Goal: Task Accomplishment & Management: Manage account settings

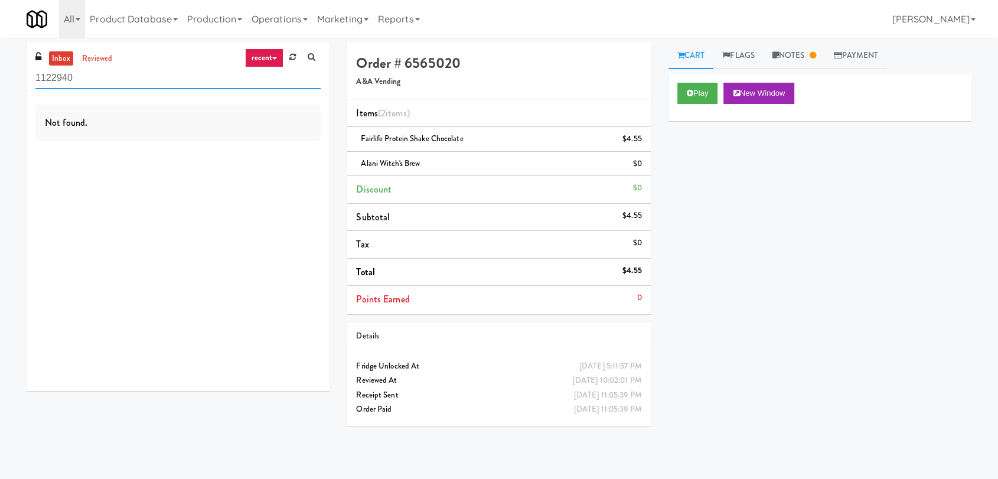
click at [0, 68] on div "inbox reviewed recent all unclear take inventory issue suspicious failed recent…" at bounding box center [499, 259] width 998 height 432
paste input "Accolade - Pool"
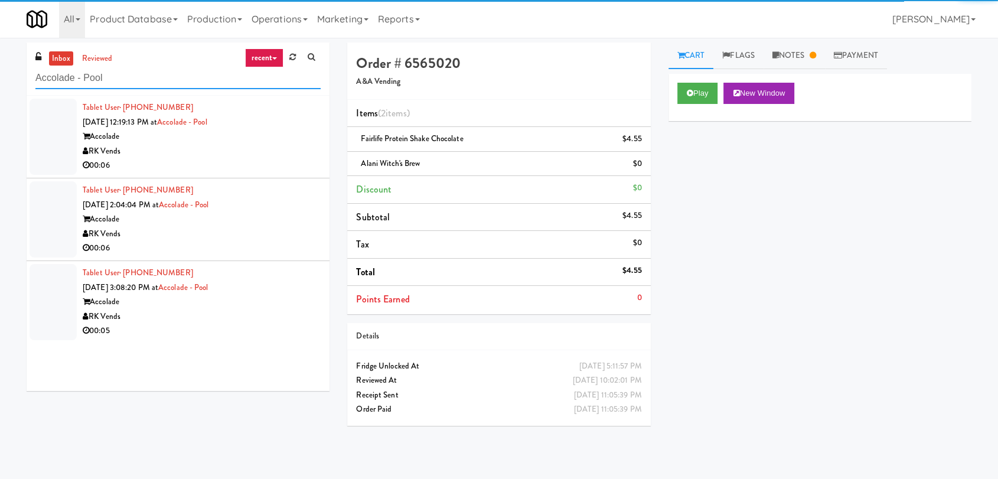
type input "Accolade - Pool"
click at [248, 161] on div "00:06" at bounding box center [202, 165] width 238 height 15
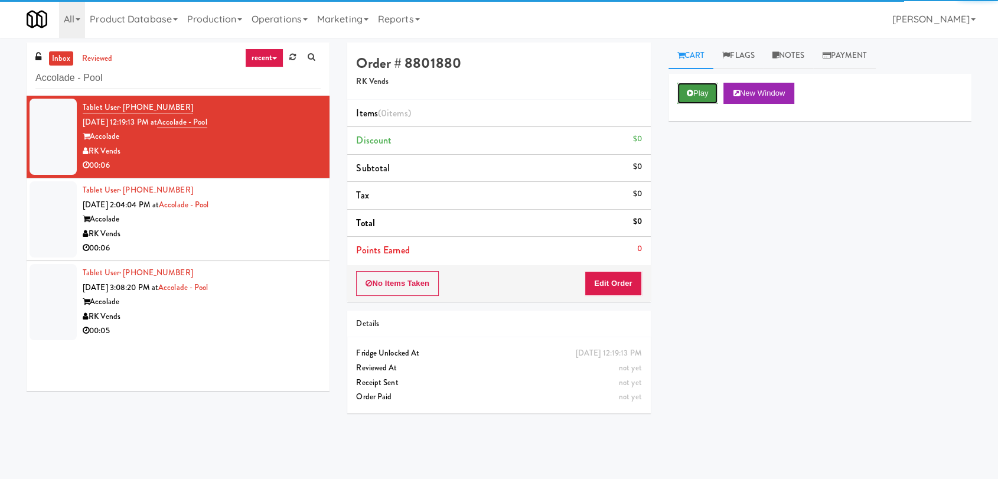
click at [697, 96] on button "Play" at bounding box center [697, 93] width 41 height 21
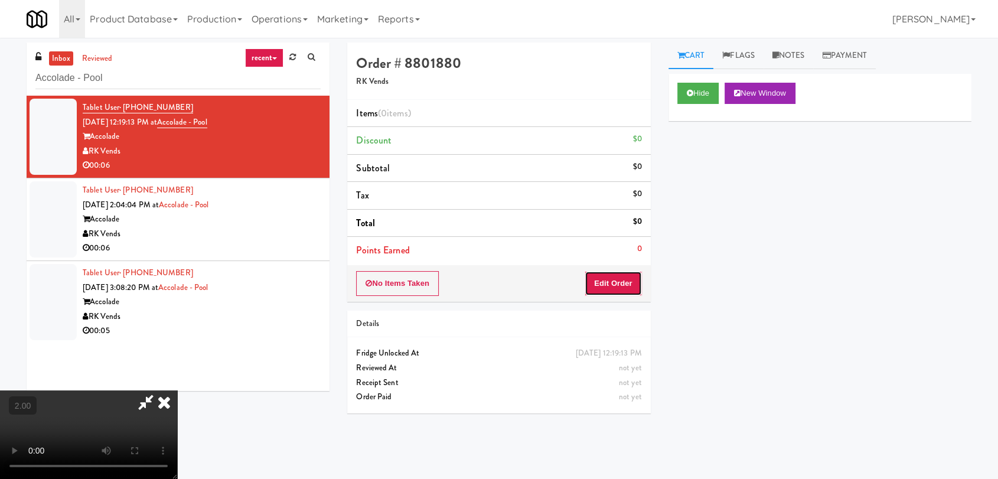
click at [619, 287] on button "Edit Order" at bounding box center [613, 283] width 57 height 25
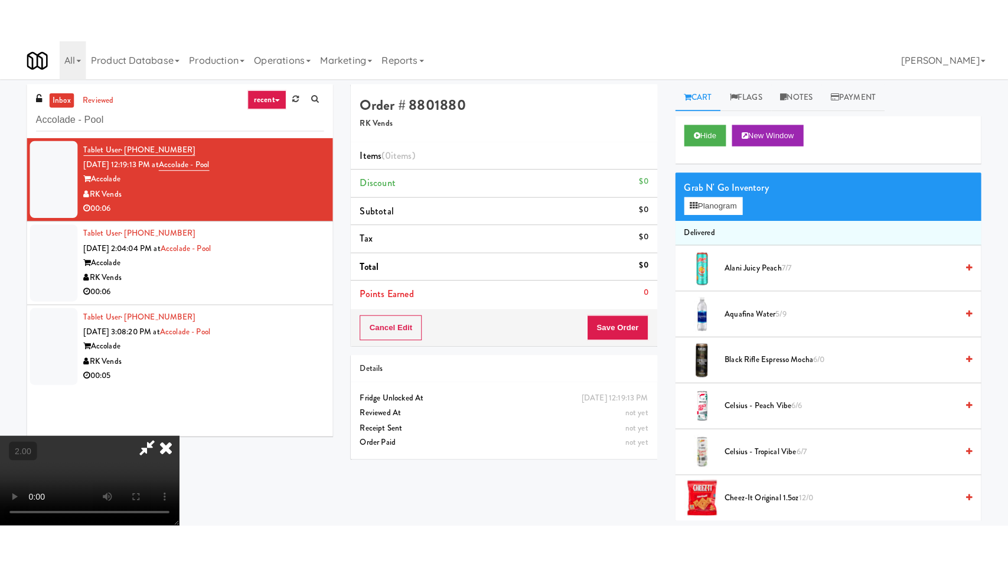
scroll to position [180, 0]
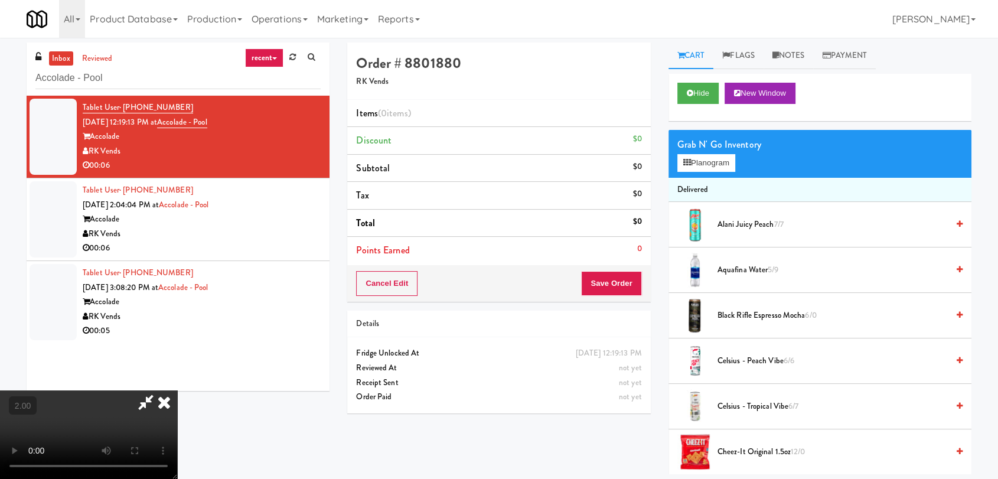
click at [177, 390] on video at bounding box center [88, 434] width 177 height 89
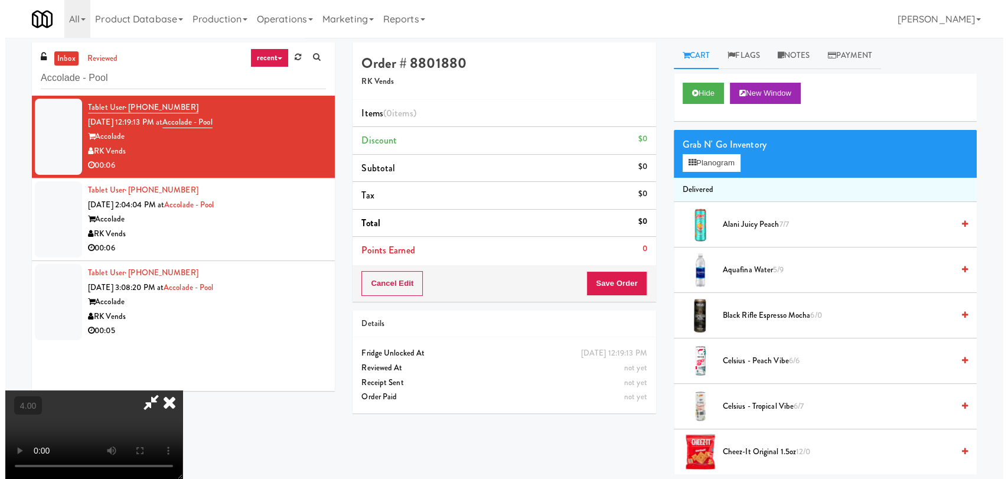
scroll to position [24, 0]
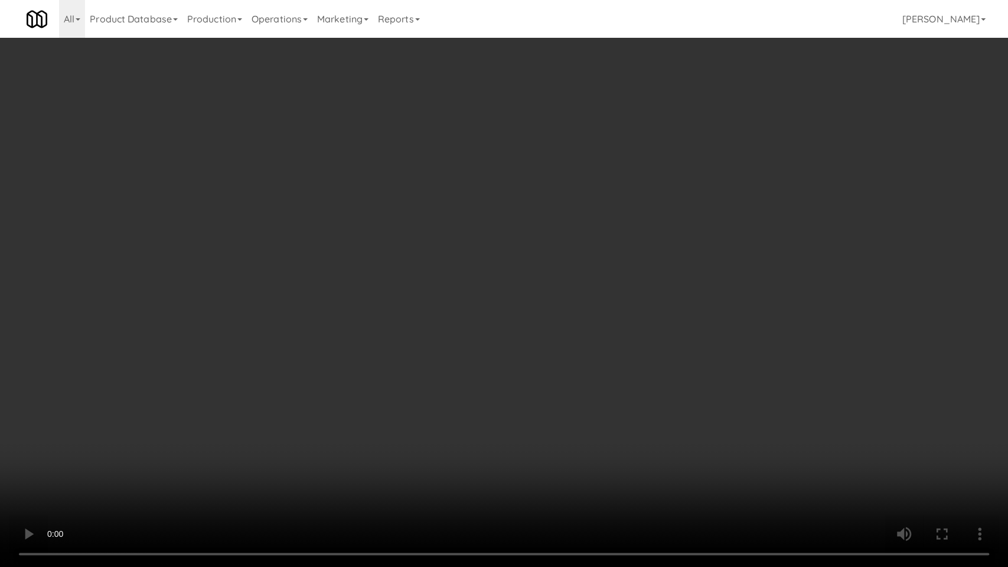
click at [448, 420] on video at bounding box center [504, 283] width 1008 height 567
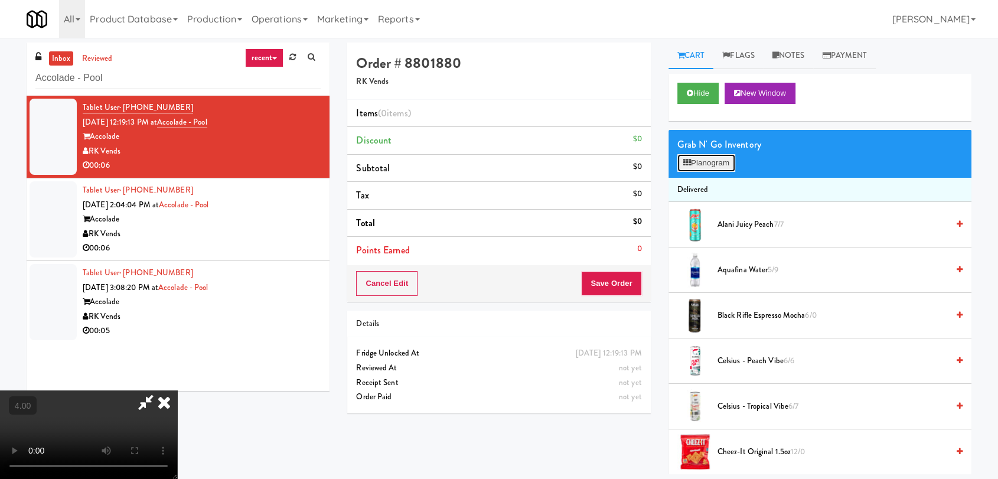
click at [691, 160] on button "Planogram" at bounding box center [706, 163] width 58 height 18
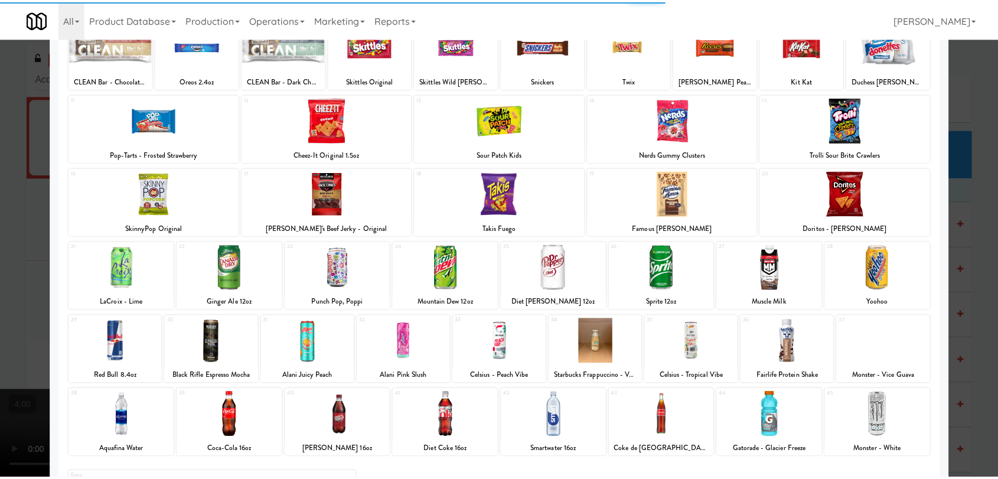
scroll to position [131, 0]
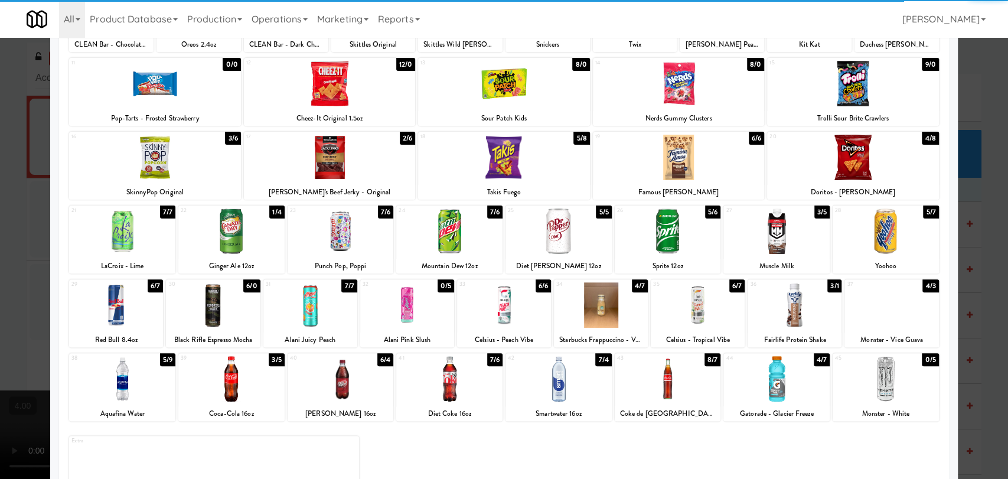
click at [690, 320] on div at bounding box center [698, 304] width 94 height 45
click at [0, 164] on div at bounding box center [504, 239] width 1008 height 479
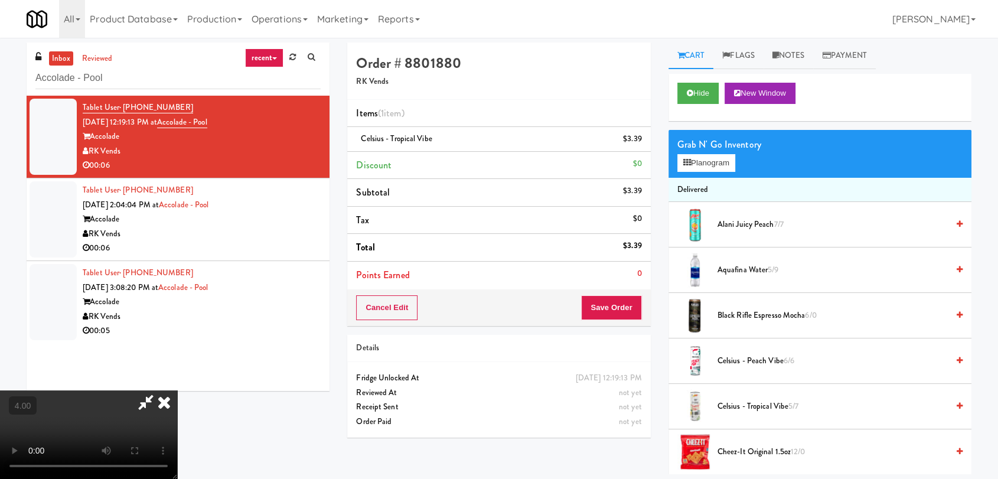
click at [667, 84] on div "Cart Flags Notes Payment Hide New Window Grab N' Go Inventory Planogram Deliver…" at bounding box center [820, 259] width 321 height 432
click at [690, 89] on icon at bounding box center [690, 93] width 6 height 8
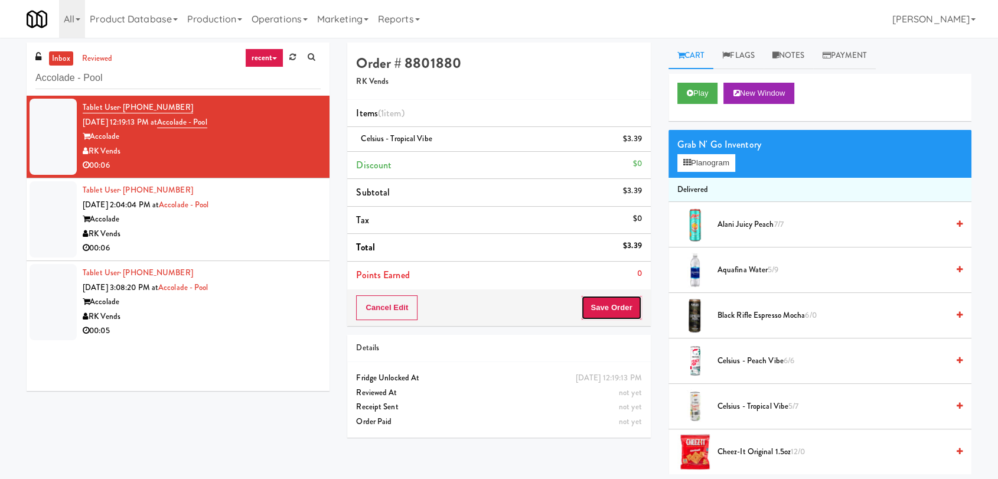
click at [615, 302] on button "Save Order" at bounding box center [611, 307] width 60 height 25
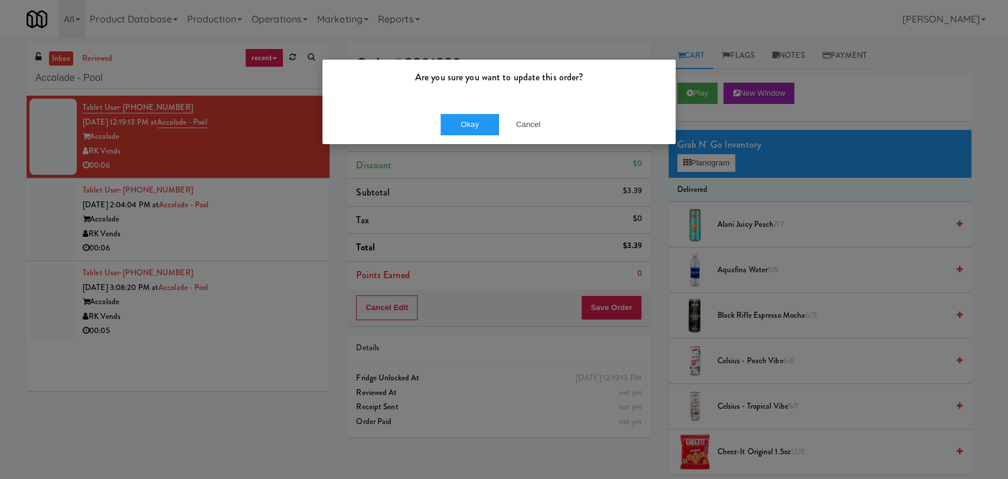
click at [477, 136] on div "Okay Cancel" at bounding box center [498, 125] width 353 height 40
click at [455, 132] on button "Okay" at bounding box center [470, 124] width 59 height 21
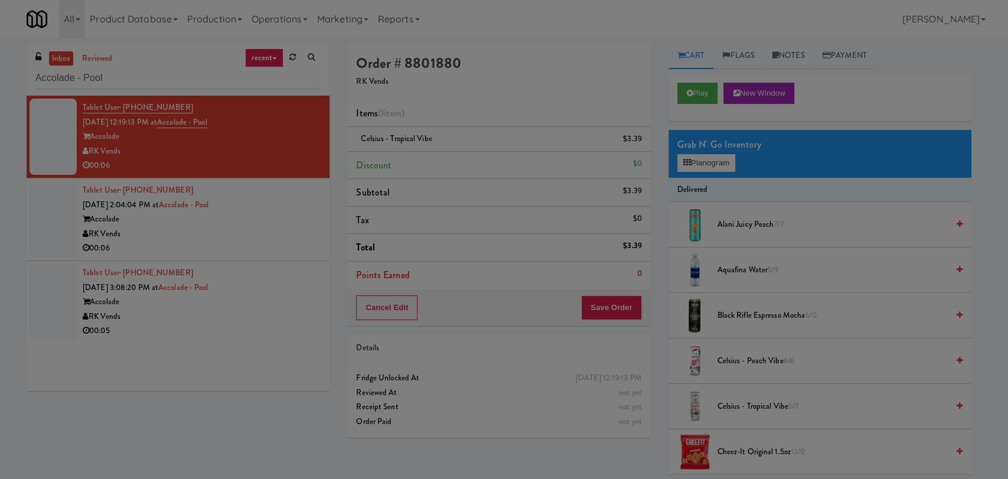
click at [247, 245] on div "00:06" at bounding box center [202, 248] width 238 height 15
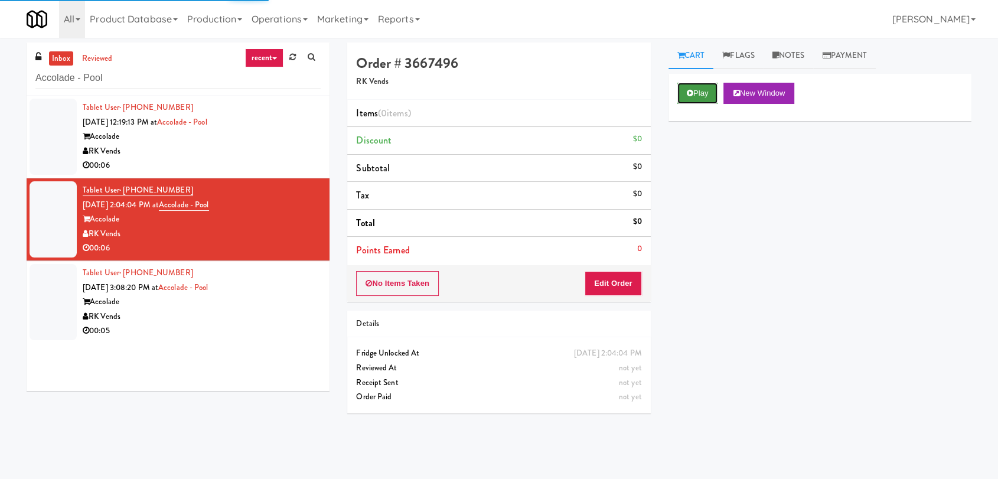
click at [707, 86] on button "Play" at bounding box center [697, 93] width 41 height 21
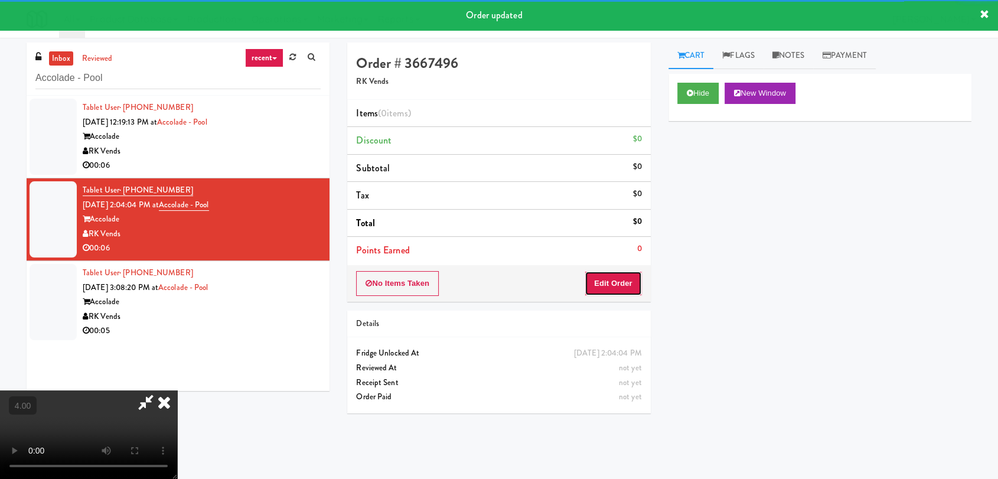
click at [608, 283] on button "Edit Order" at bounding box center [613, 283] width 57 height 25
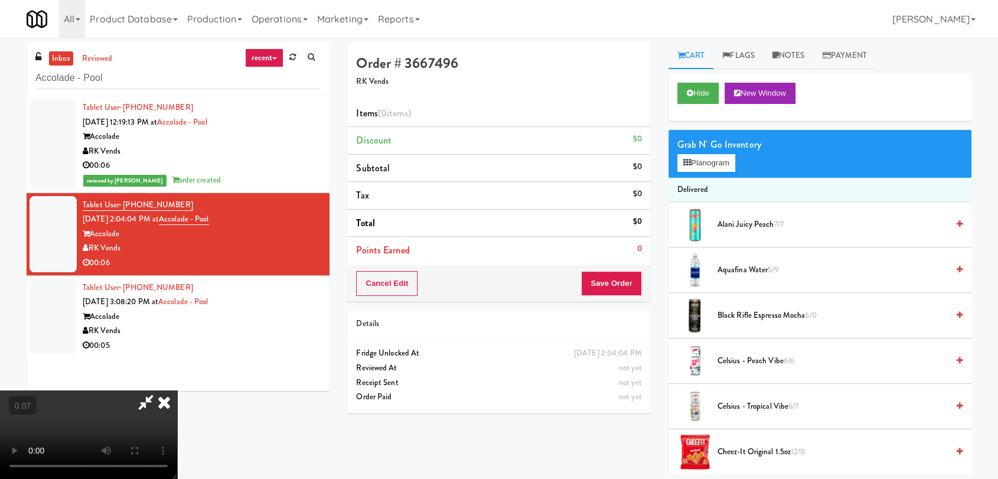
scroll to position [131, 0]
click at [707, 169] on button "Planogram" at bounding box center [706, 163] width 58 height 18
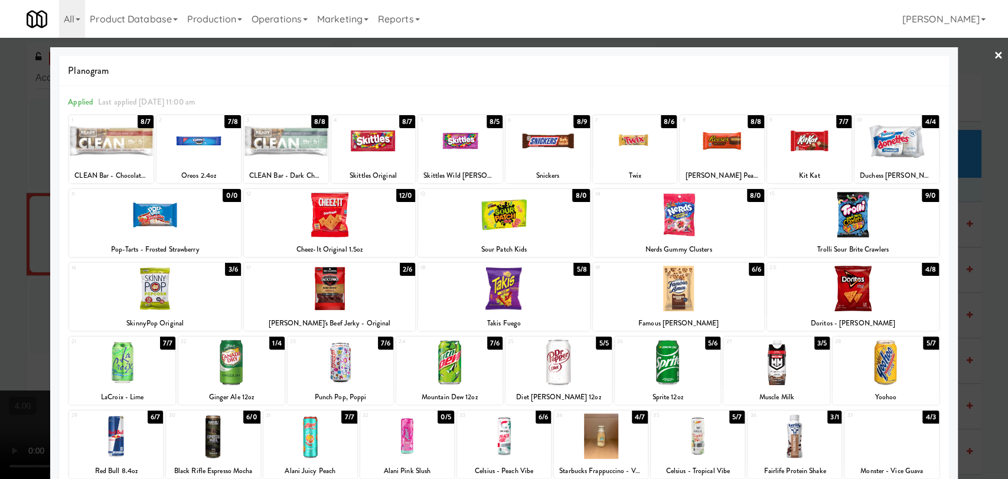
click at [559, 371] on div at bounding box center [558, 362] width 106 height 45
click at [0, 84] on div at bounding box center [504, 239] width 1008 height 479
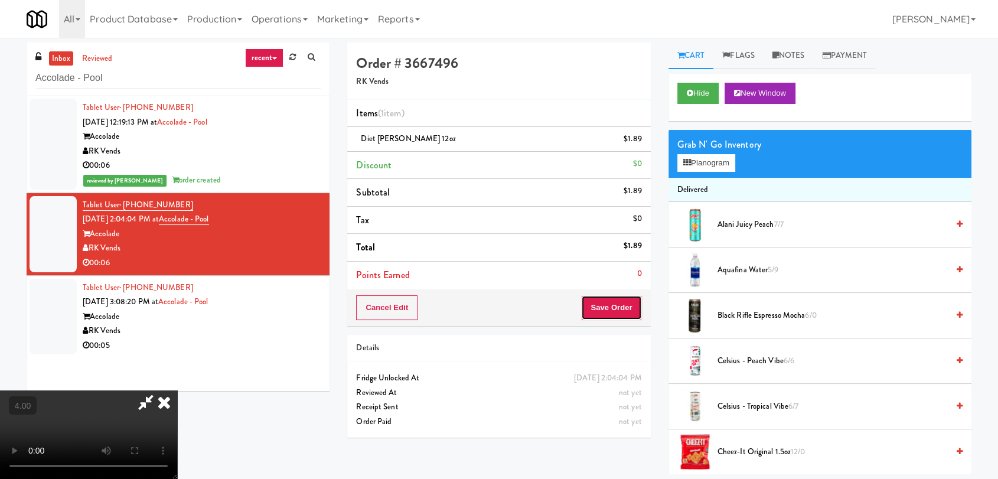
click at [617, 299] on button "Save Order" at bounding box center [611, 307] width 60 height 25
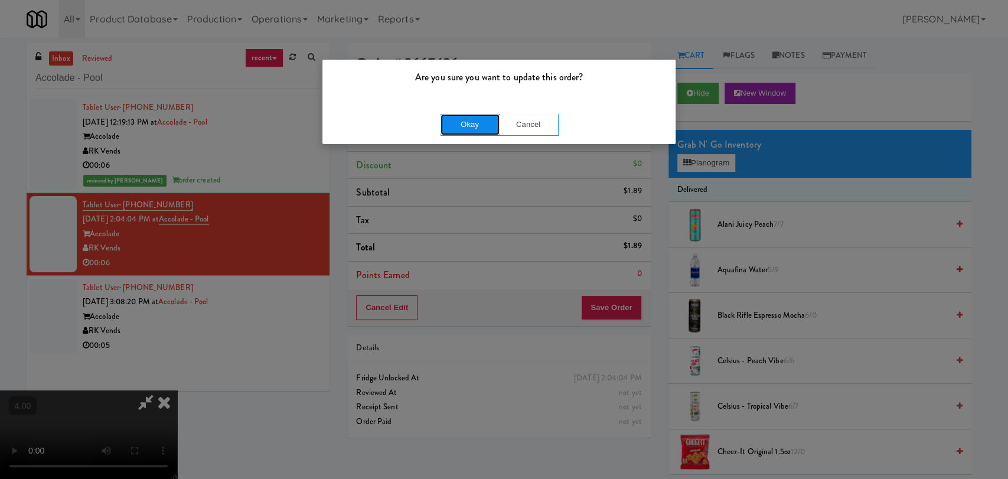
click at [455, 119] on button "Okay" at bounding box center [470, 124] width 59 height 21
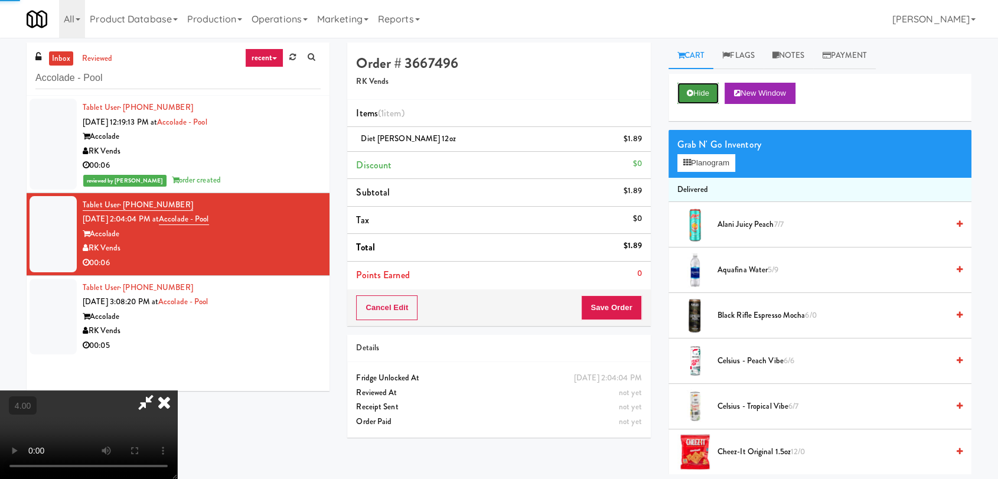
click at [682, 89] on button "Hide" at bounding box center [697, 93] width 41 height 21
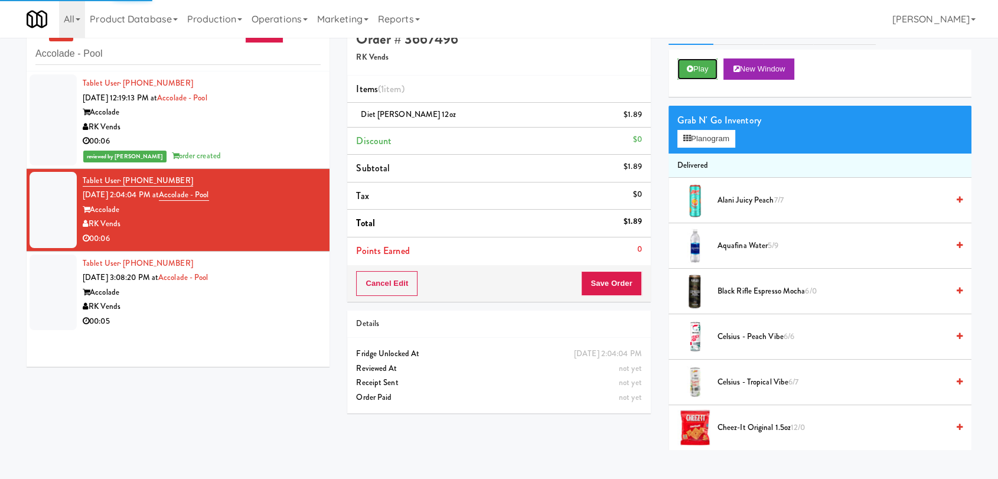
scroll to position [38, 0]
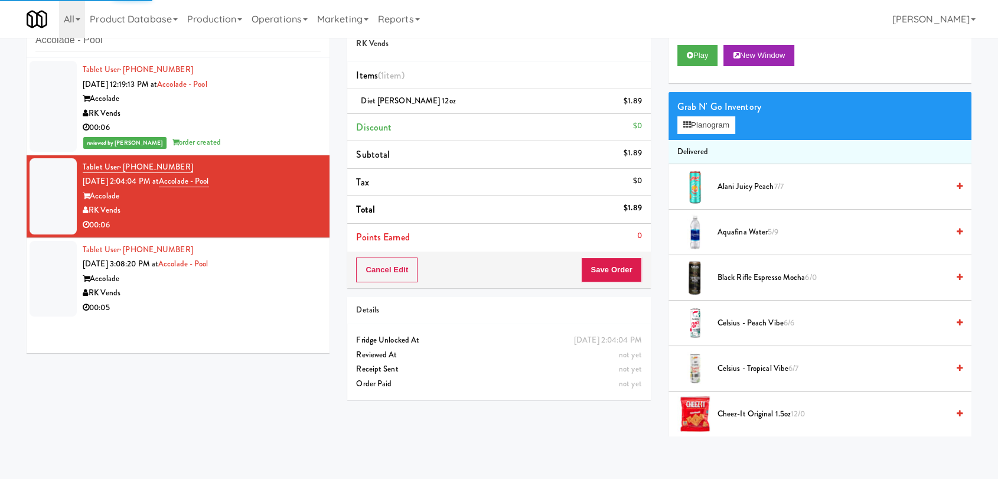
click at [282, 310] on div "00:05" at bounding box center [202, 308] width 238 height 15
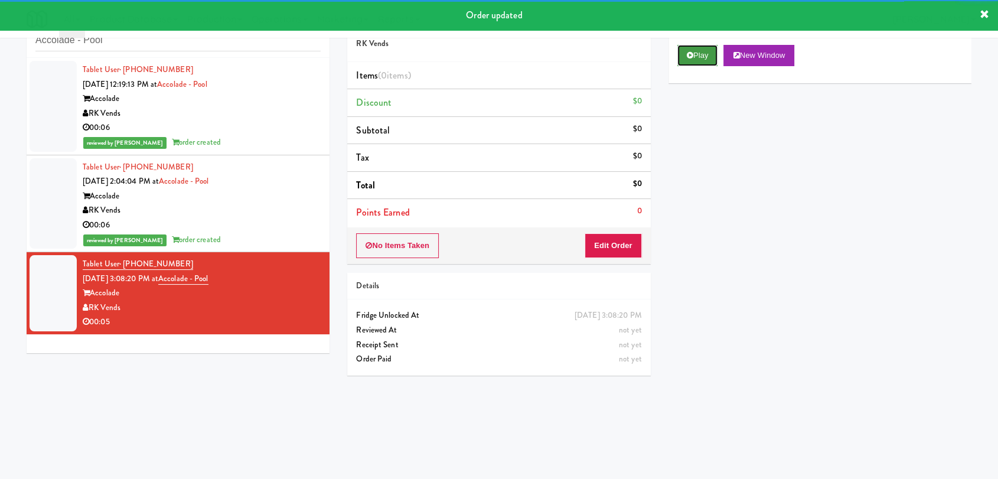
click at [702, 61] on button "Play" at bounding box center [697, 55] width 41 height 21
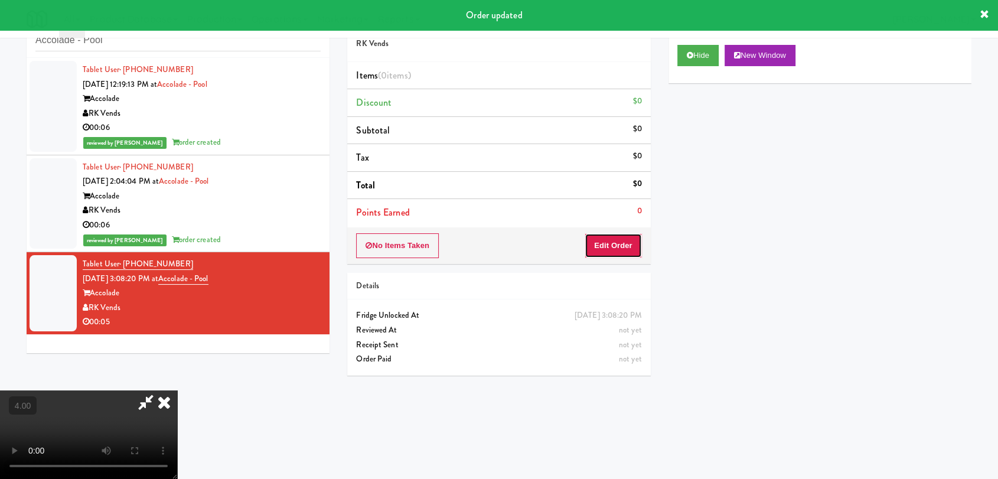
click at [614, 240] on button "Edit Order" at bounding box center [613, 245] width 57 height 25
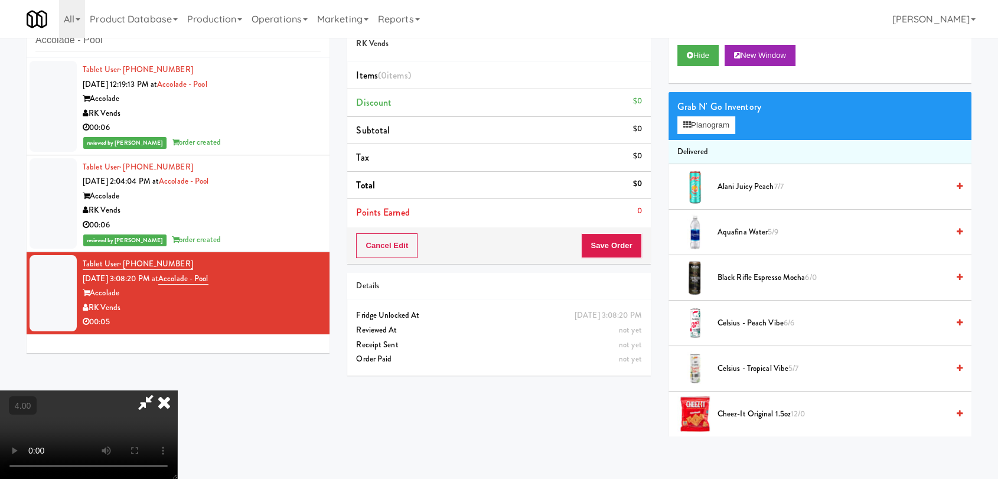
click at [177, 390] on video at bounding box center [88, 434] width 177 height 89
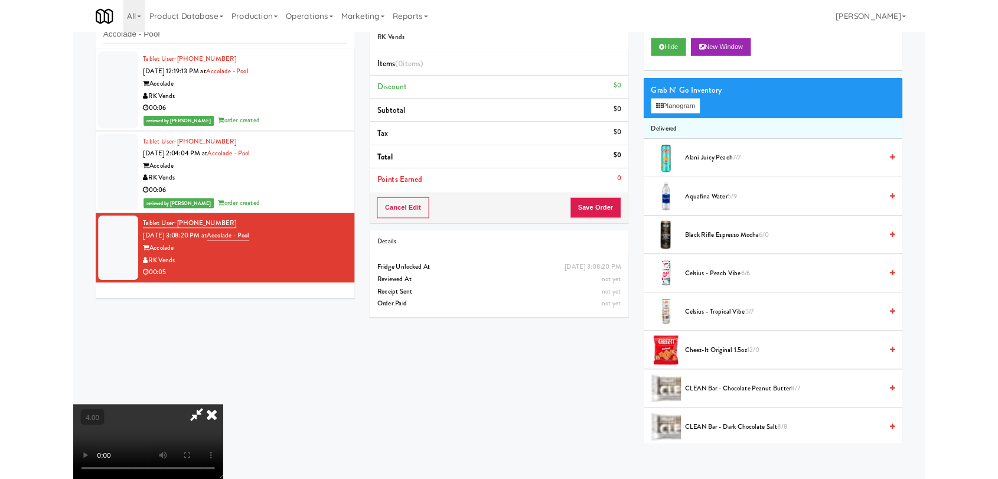
scroll to position [24, 0]
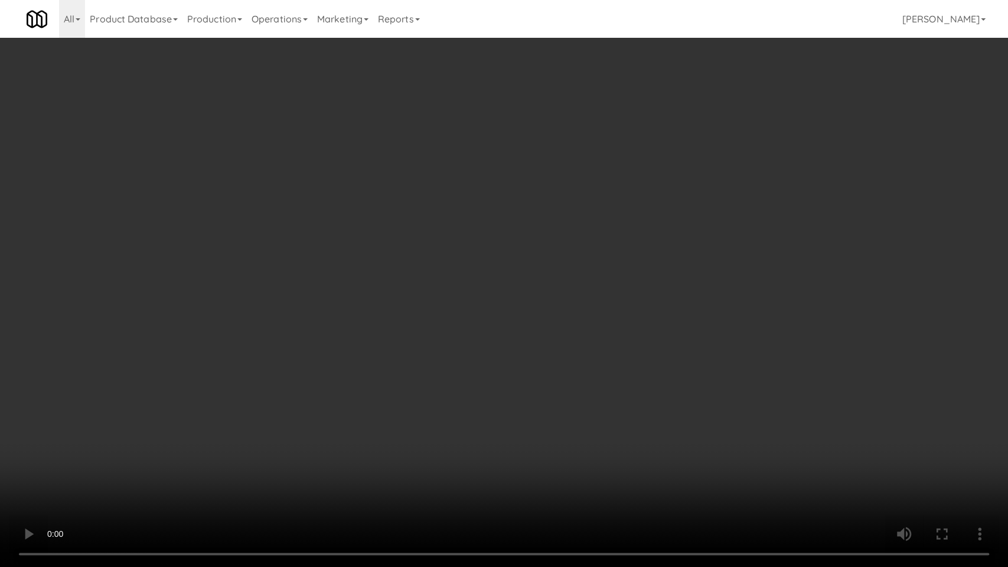
click at [187, 371] on video at bounding box center [504, 283] width 1008 height 567
click at [207, 332] on video at bounding box center [504, 283] width 1008 height 567
click at [331, 355] on video at bounding box center [504, 283] width 1008 height 567
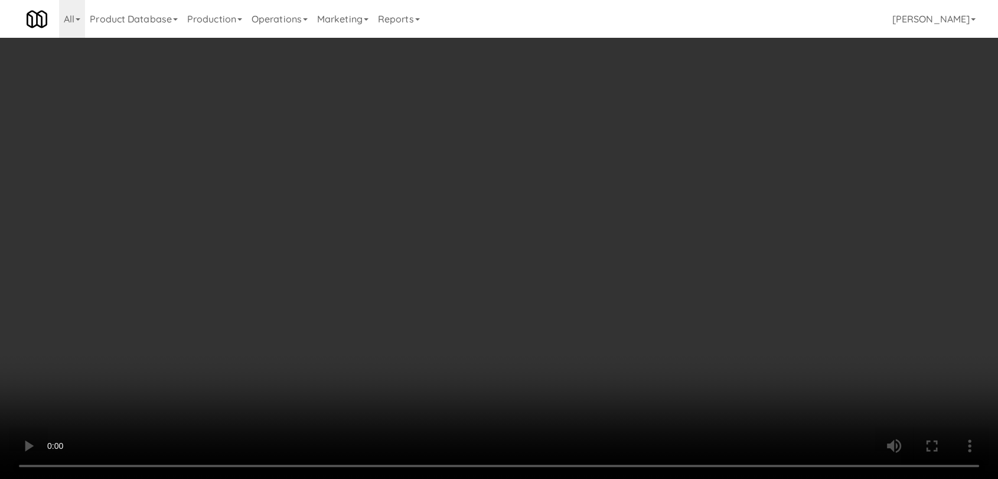
scroll to position [21, 0]
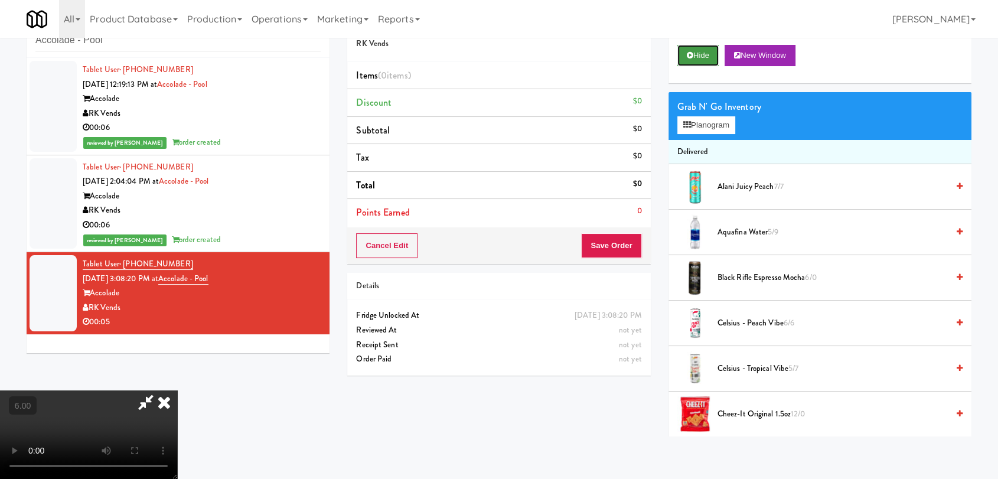
click at [712, 53] on button "Hide" at bounding box center [697, 55] width 41 height 21
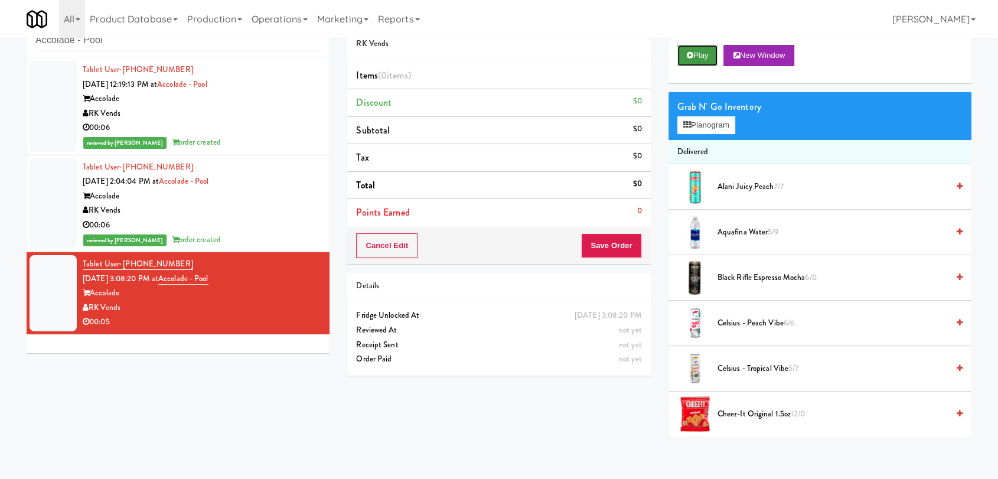
click at [712, 53] on button "Play" at bounding box center [697, 55] width 41 height 21
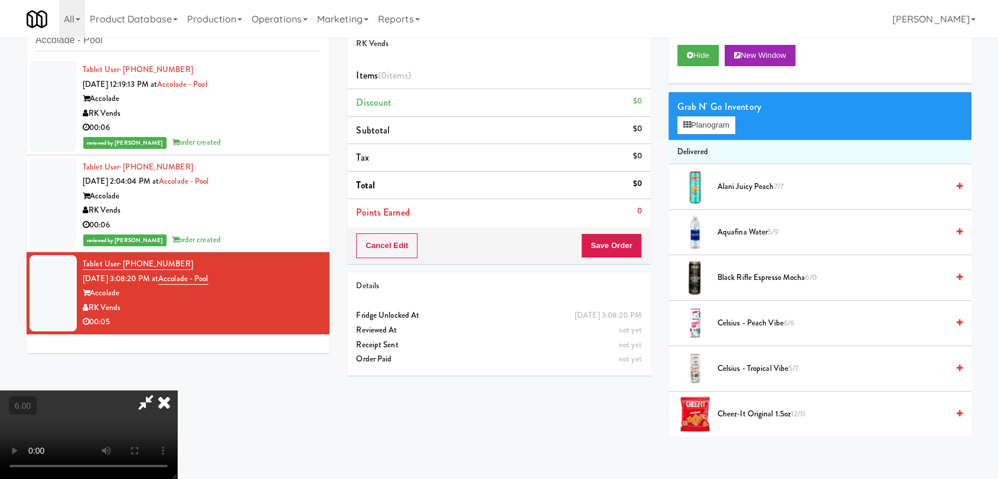
click at [177, 390] on video at bounding box center [88, 434] width 177 height 89
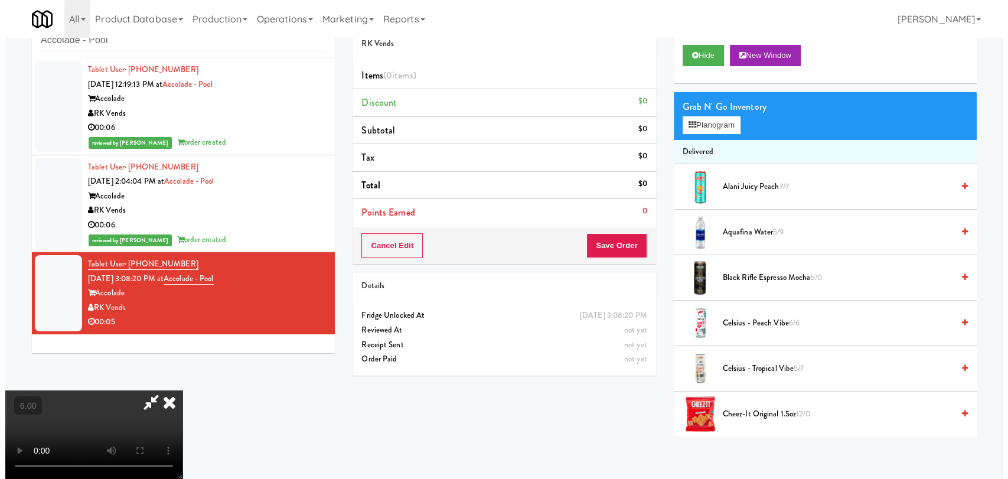
scroll to position [24, 0]
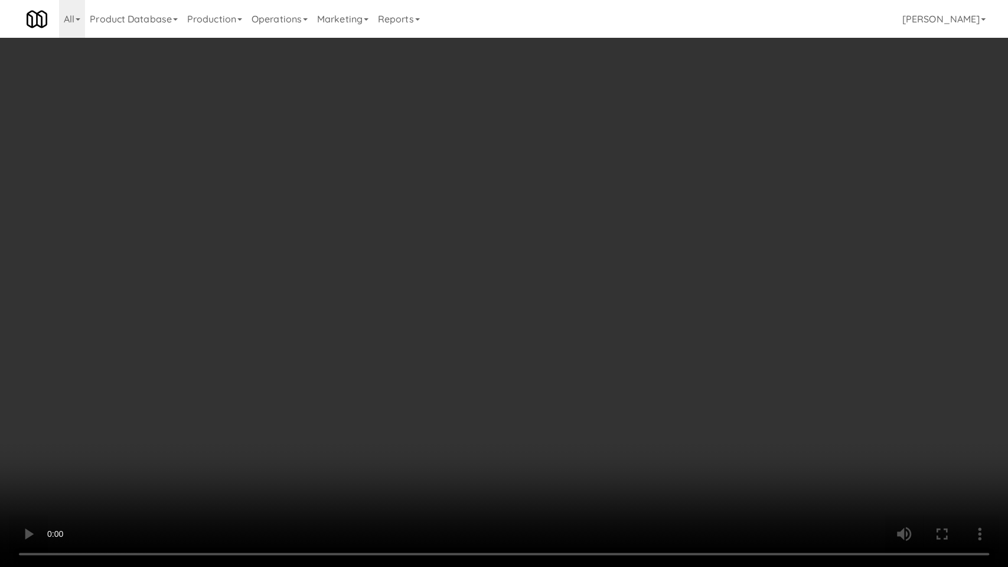
click at [281, 470] on video at bounding box center [504, 283] width 1008 height 567
click at [288, 433] on video at bounding box center [504, 283] width 1008 height 567
click at [430, 438] on video at bounding box center [504, 283] width 1008 height 567
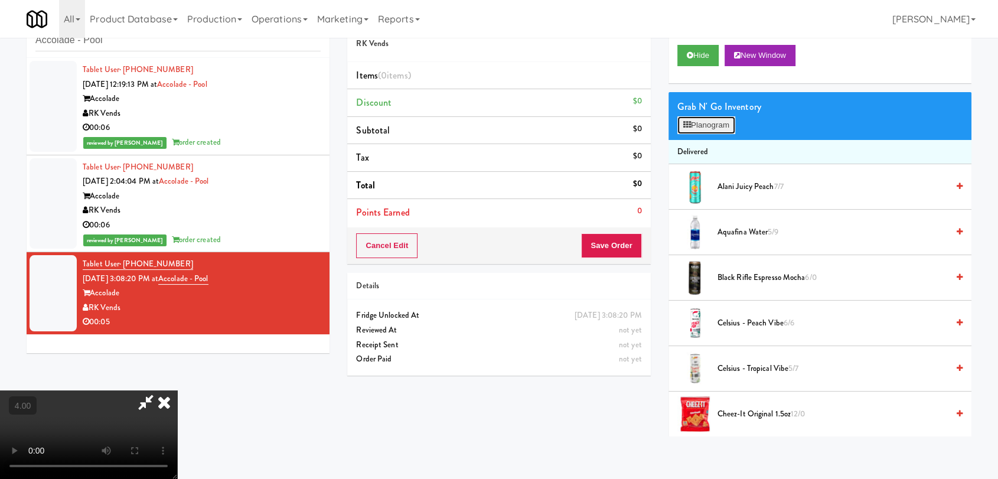
click at [700, 118] on button "Planogram" at bounding box center [706, 125] width 58 height 18
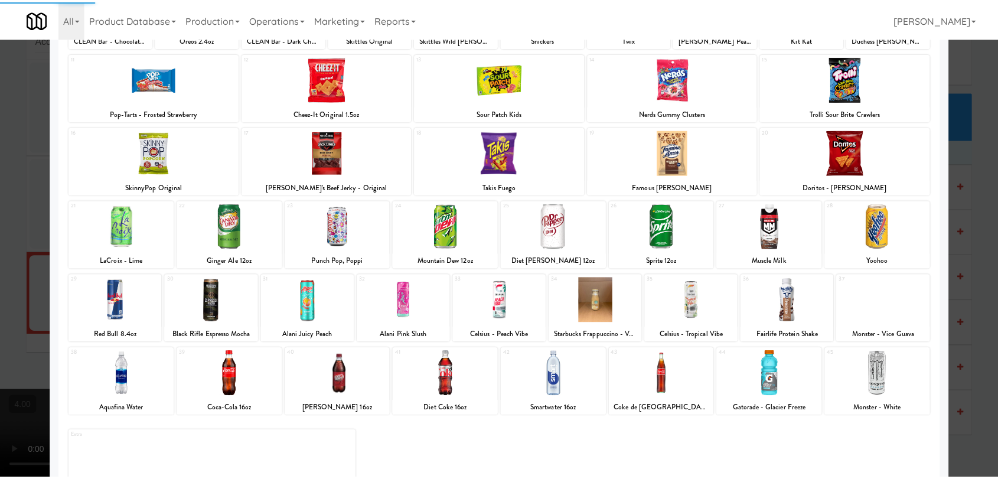
scroll to position [175, 0]
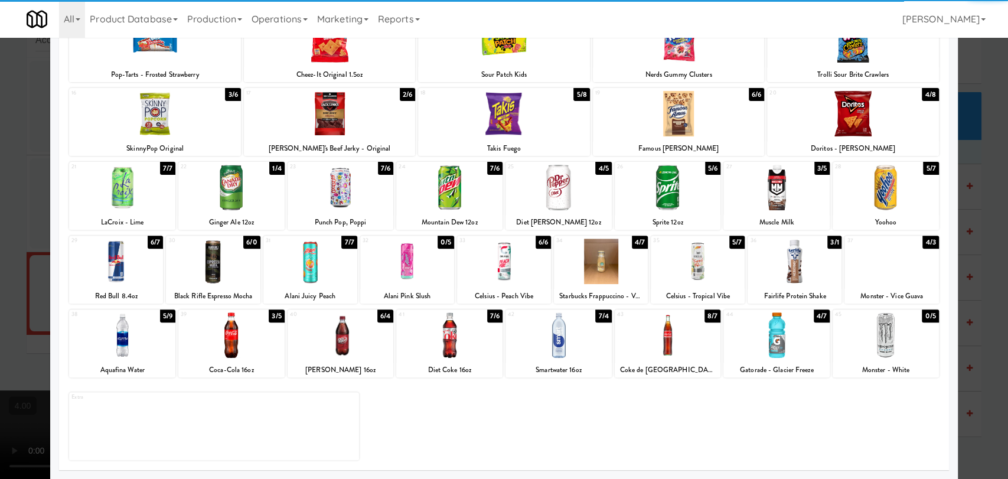
click at [336, 341] on div at bounding box center [341, 334] width 106 height 45
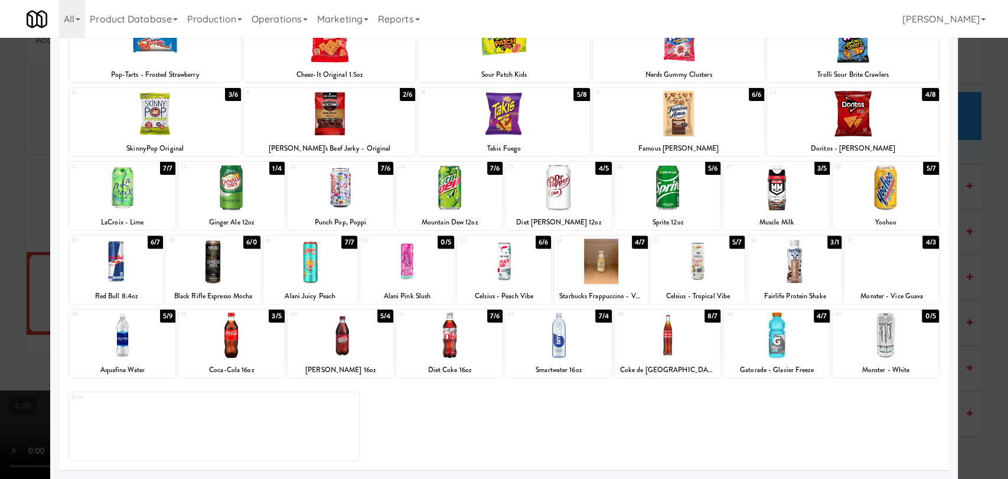
click at [0, 151] on div at bounding box center [504, 239] width 1008 height 479
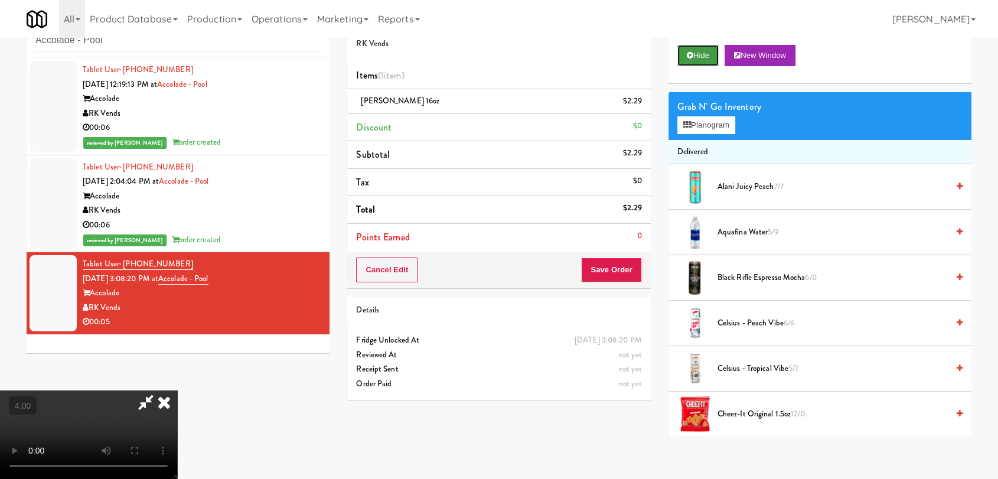
click at [700, 55] on button "Hide" at bounding box center [697, 55] width 41 height 21
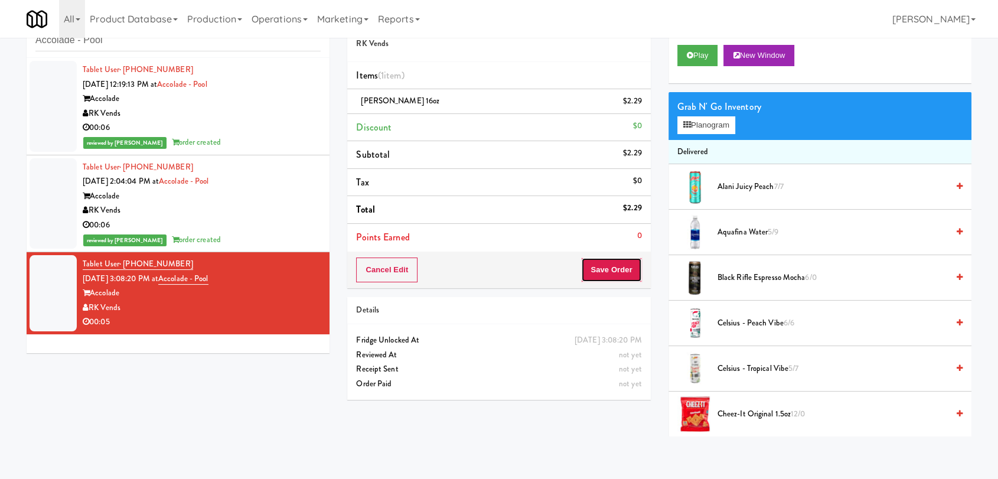
click at [604, 267] on button "Save Order" at bounding box center [611, 269] width 60 height 25
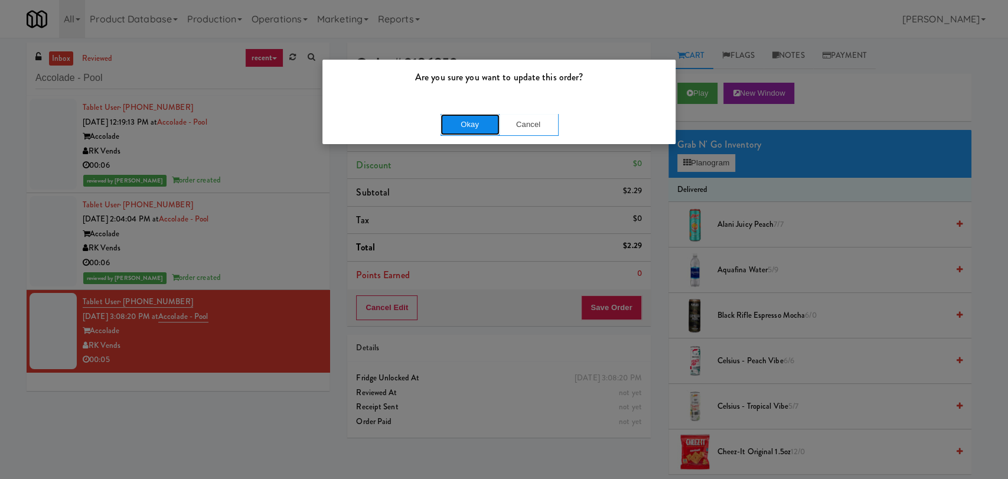
click at [446, 123] on button "Okay" at bounding box center [470, 124] width 59 height 21
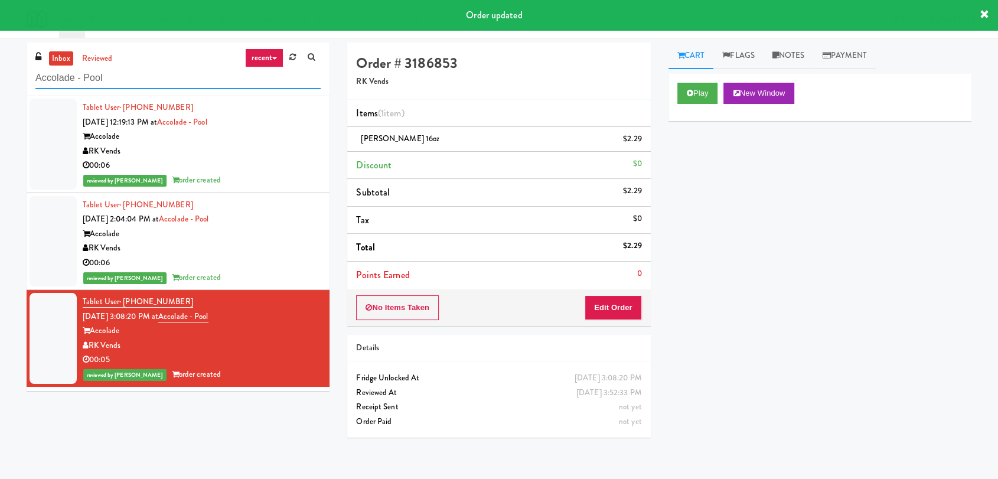
drag, startPoint x: 139, startPoint y: 80, endPoint x: 38, endPoint y: 17, distance: 119.3
click at [0, 38] on body "Order updated Are you sure you want to update this order? Okay Cancel Okay Are …" at bounding box center [499, 277] width 998 height 479
paste input "Upland - Combo Cooler"
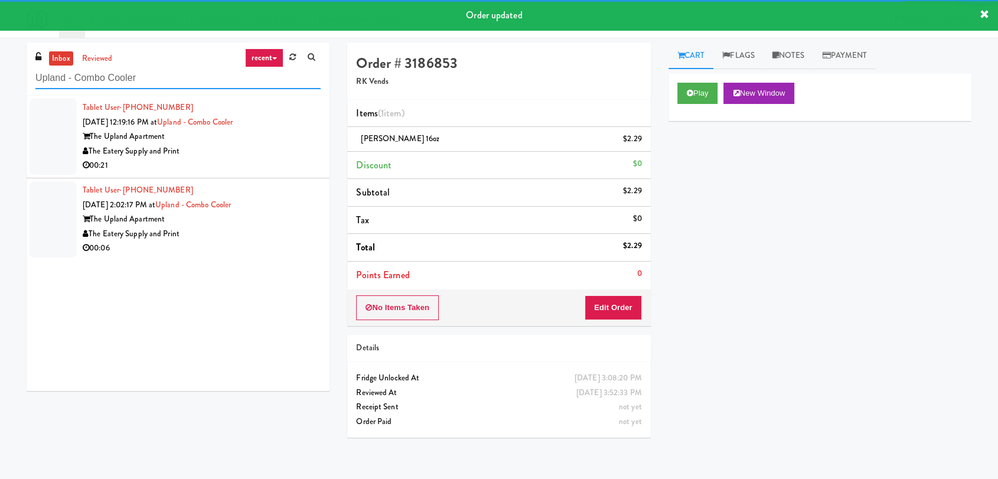
type input "Upland - Combo Cooler"
click at [250, 167] on div "00:21" at bounding box center [202, 165] width 238 height 15
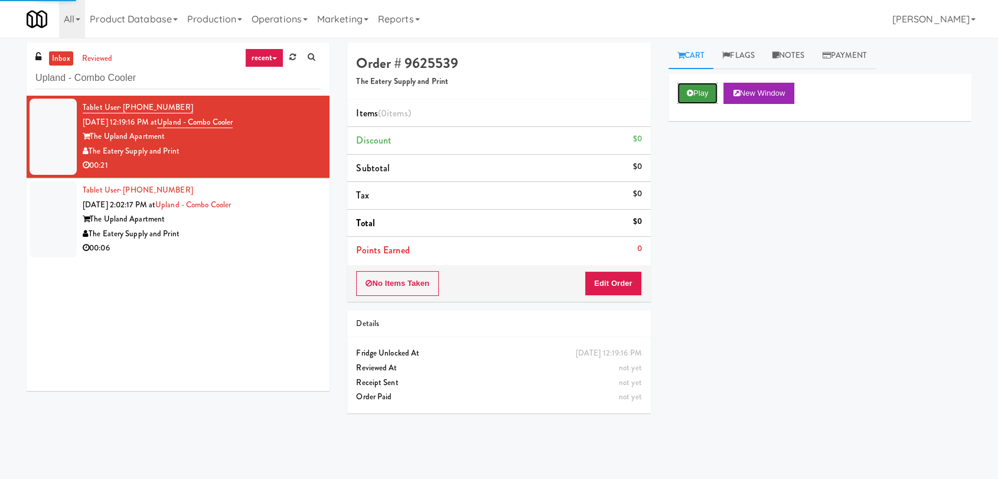
click at [677, 90] on button "Play" at bounding box center [697, 93] width 41 height 21
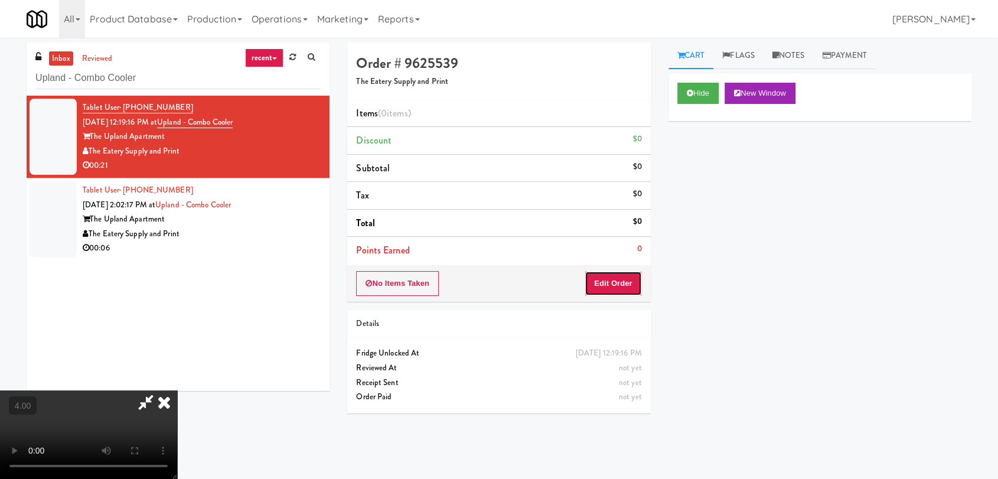
click at [622, 279] on button "Edit Order" at bounding box center [613, 283] width 57 height 25
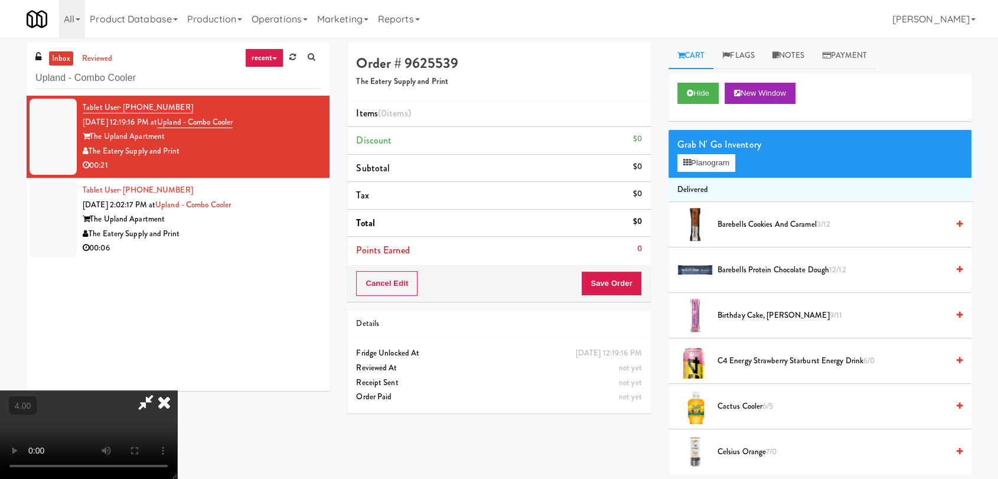
click at [177, 390] on video at bounding box center [88, 434] width 177 height 89
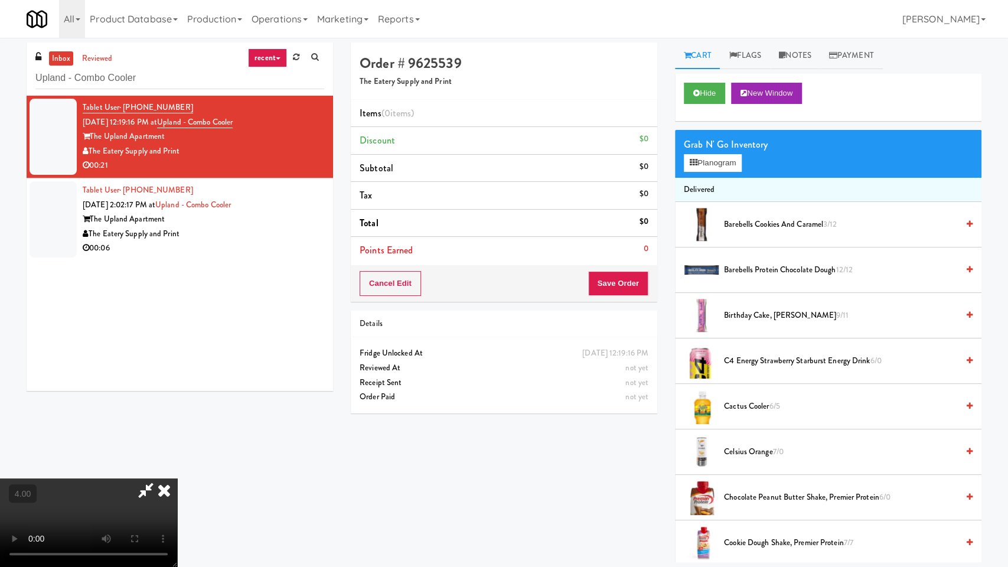
click at [177, 478] on video at bounding box center [88, 522] width 177 height 89
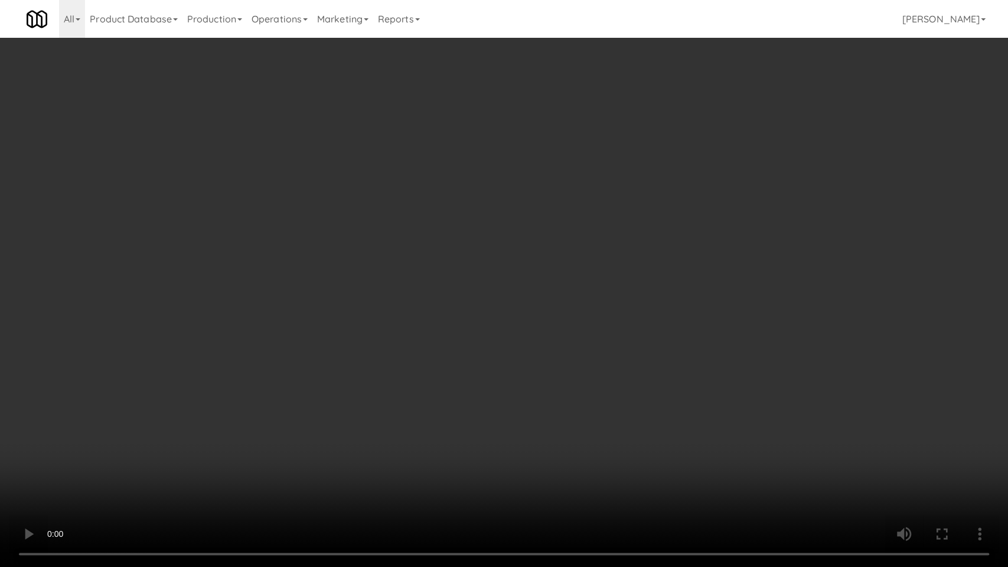
click at [507, 414] on video at bounding box center [504, 283] width 1008 height 567
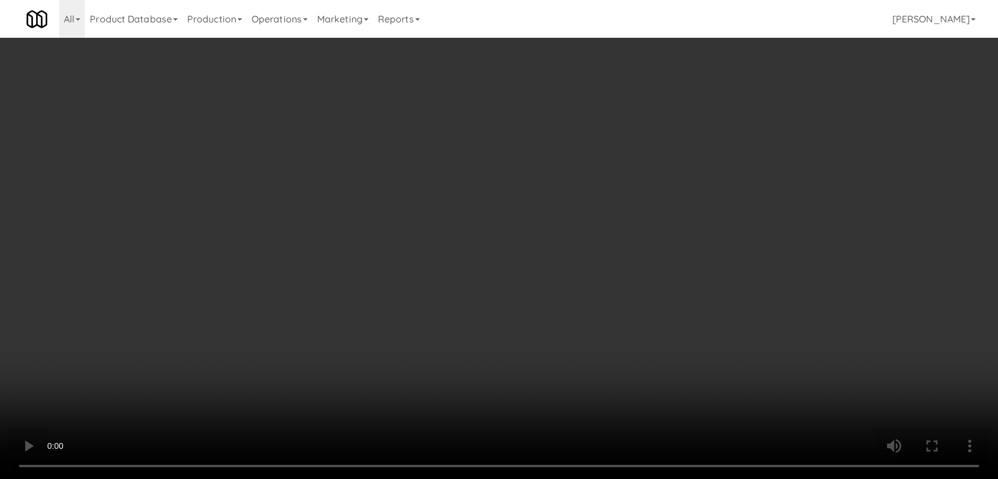
click at [690, 180] on li "Delivered" at bounding box center [819, 190] width 303 height 25
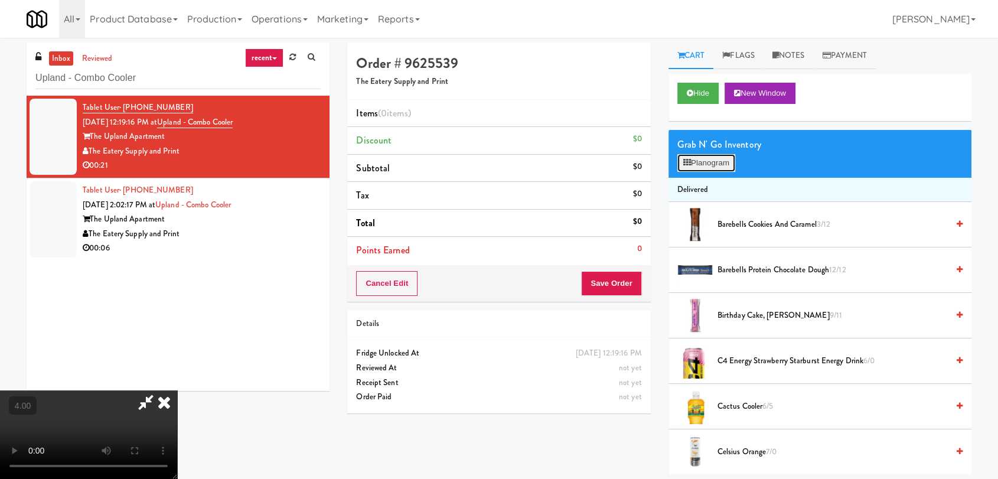
click at [702, 170] on button "Planogram" at bounding box center [706, 163] width 58 height 18
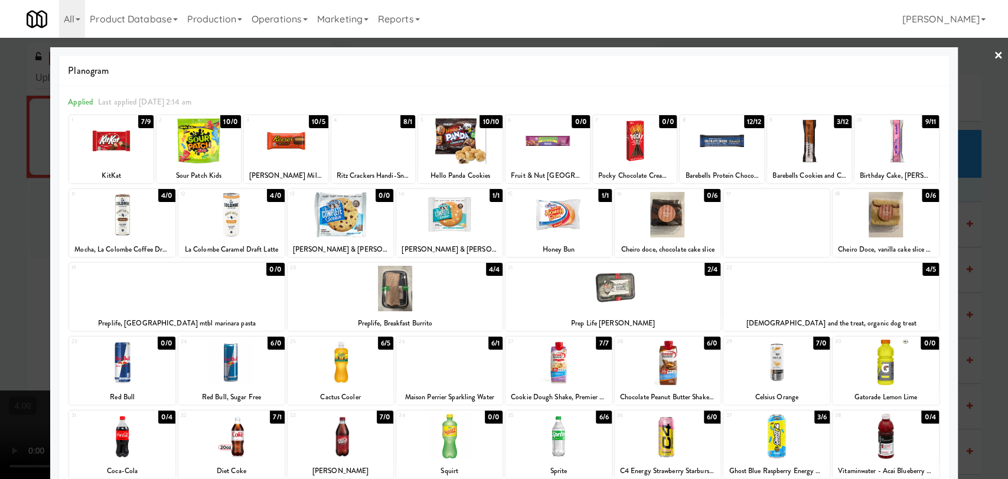
click at [828, 291] on div at bounding box center [830, 288] width 215 height 45
click at [587, 368] on div at bounding box center [558, 362] width 106 height 45
click at [0, 262] on div at bounding box center [504, 239] width 1008 height 479
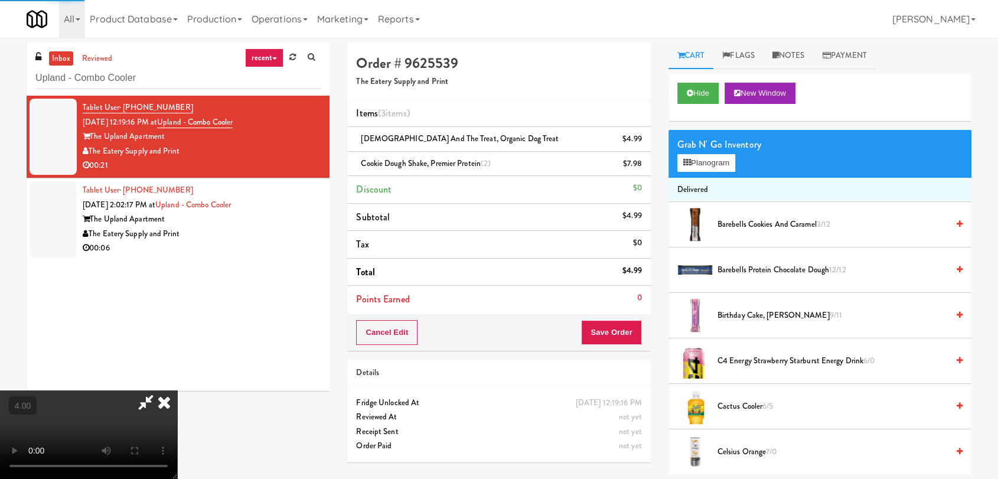
click at [177, 390] on video at bounding box center [88, 434] width 177 height 89
click at [177, 390] on icon at bounding box center [164, 402] width 26 height 24
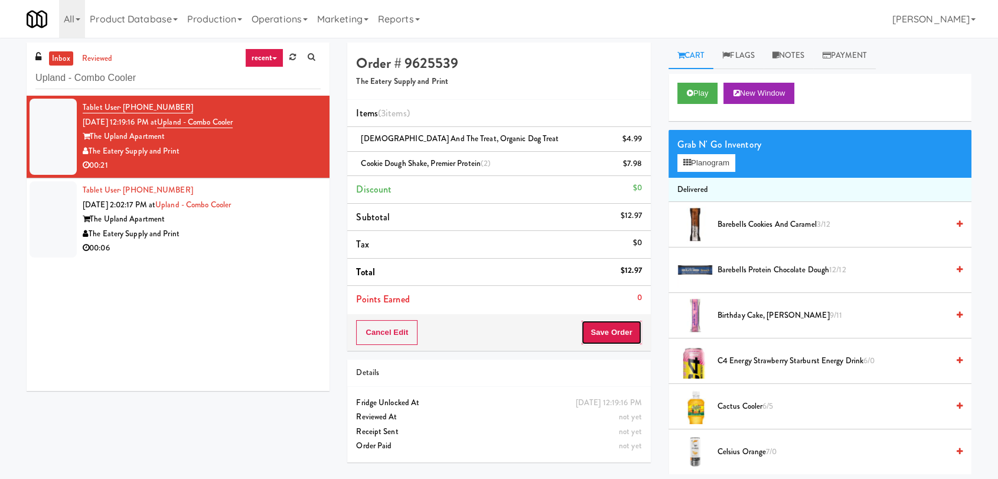
click at [616, 326] on button "Save Order" at bounding box center [611, 332] width 60 height 25
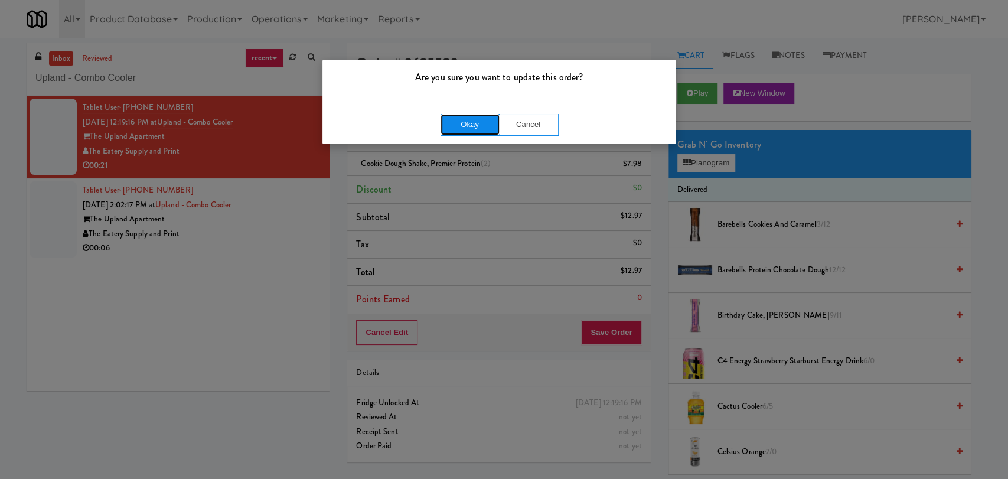
click at [473, 120] on button "Okay" at bounding box center [470, 124] width 59 height 21
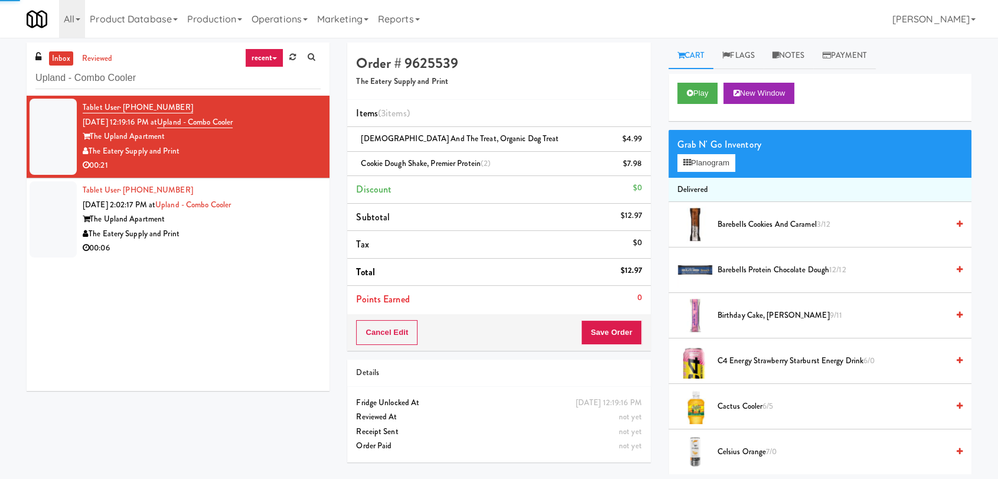
click at [278, 206] on div "Tablet User · (909) 532-9797 [DATE] 2:02:17 PM at [GEOGRAPHIC_DATA] - Combo Coo…" at bounding box center [202, 219] width 238 height 73
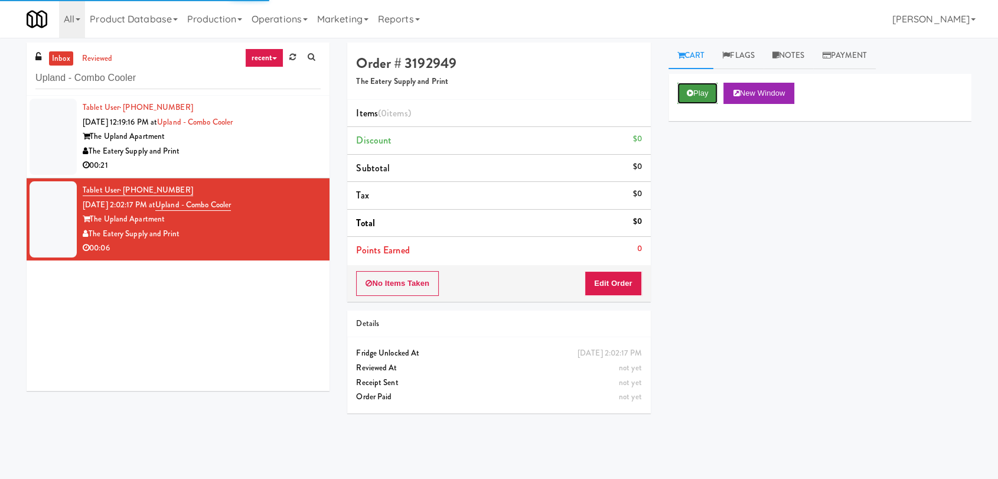
click at [710, 86] on button "Play" at bounding box center [697, 93] width 41 height 21
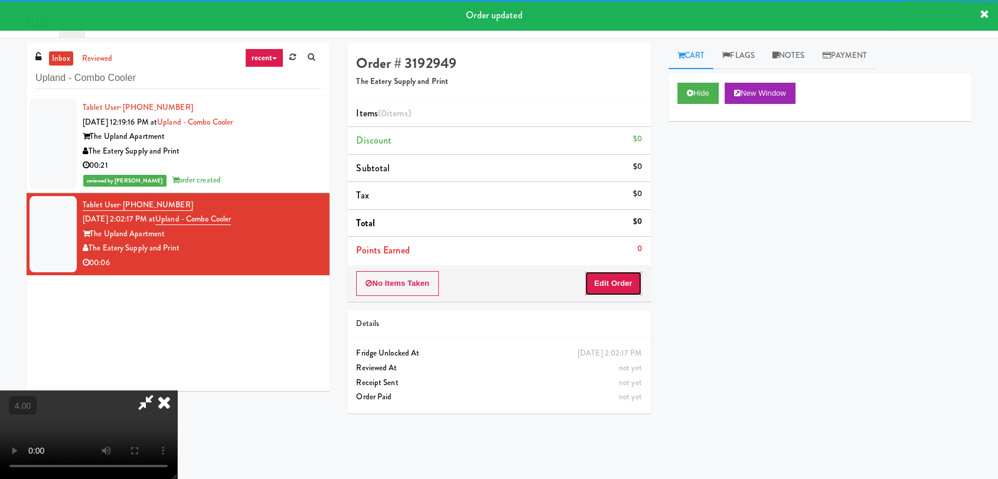
click at [624, 281] on button "Edit Order" at bounding box center [613, 283] width 57 height 25
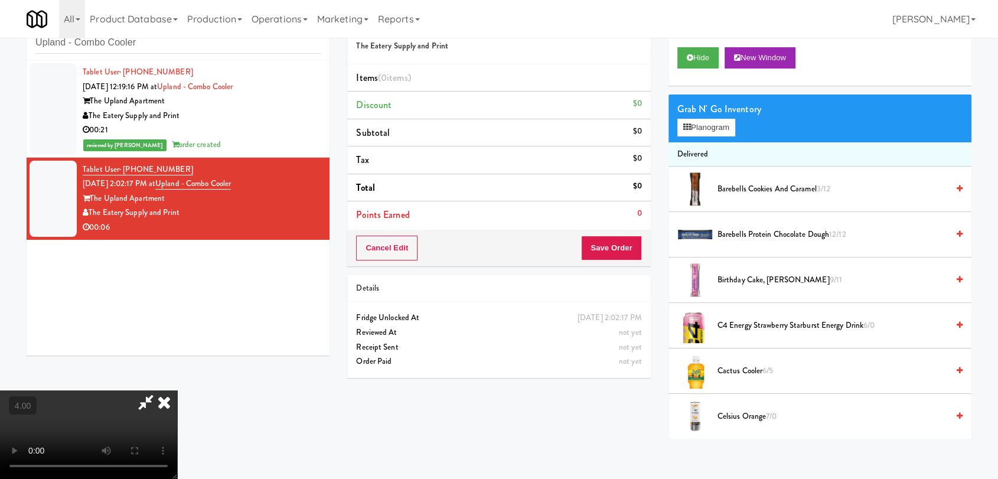
scroll to position [38, 0]
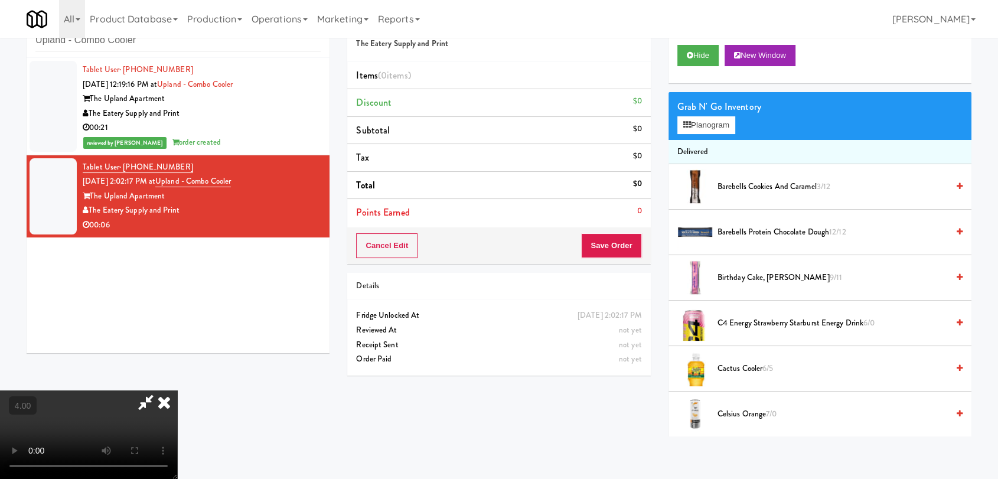
click at [177, 390] on video at bounding box center [88, 434] width 177 height 89
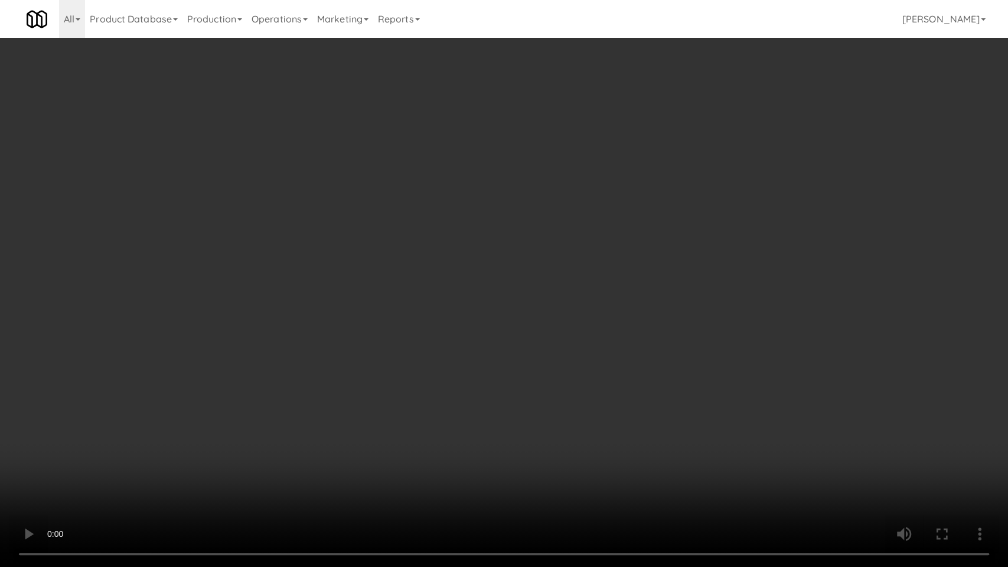
click at [400, 394] on video at bounding box center [504, 283] width 1008 height 567
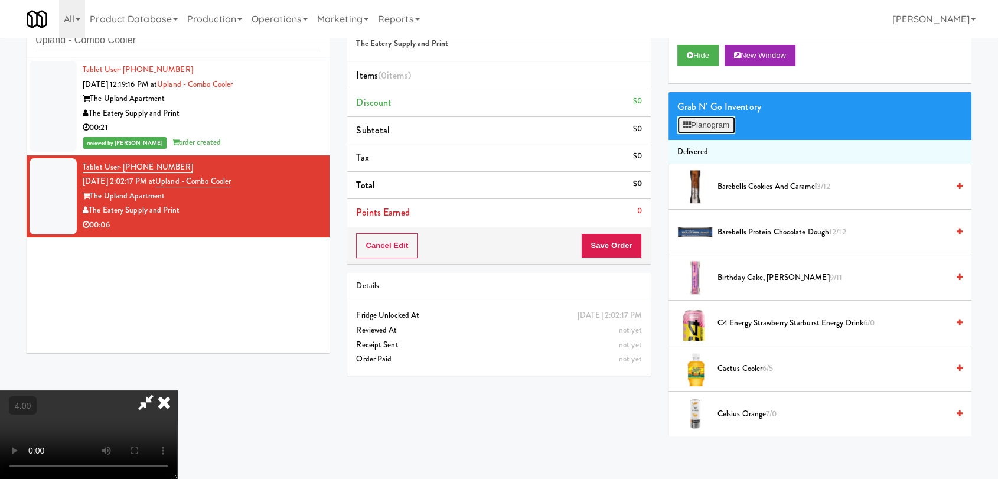
click at [710, 124] on button "Planogram" at bounding box center [706, 125] width 58 height 18
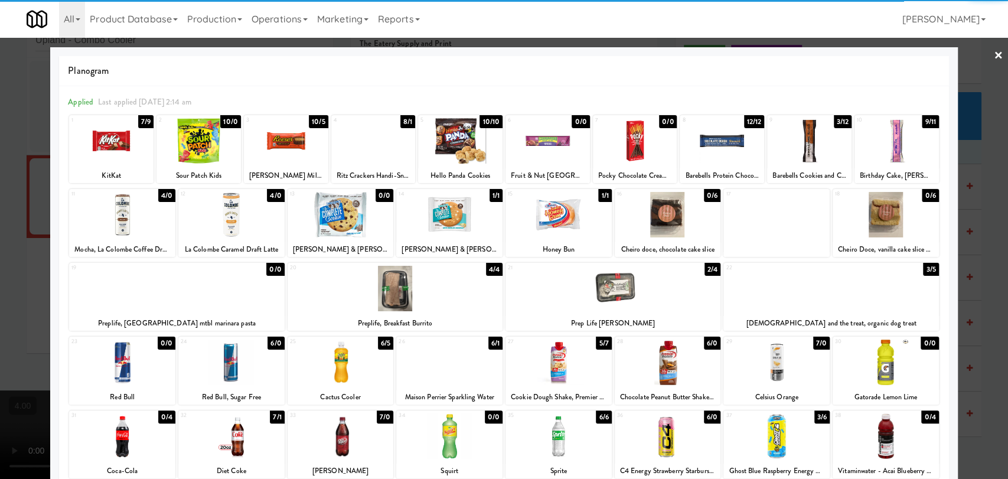
click at [237, 452] on div at bounding box center [231, 435] width 106 height 45
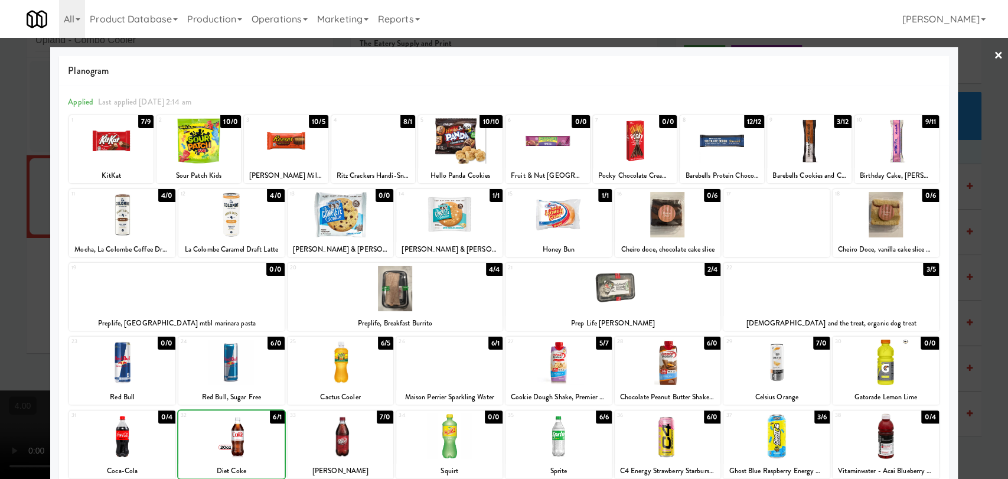
click at [237, 452] on div at bounding box center [231, 435] width 106 height 45
click at [0, 263] on div at bounding box center [504, 239] width 1008 height 479
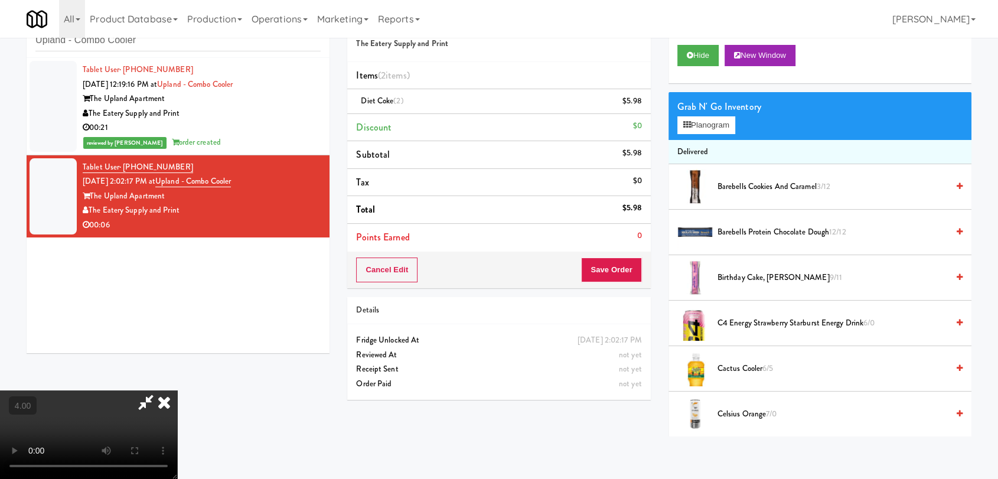
click at [177, 390] on icon at bounding box center [164, 402] width 26 height 24
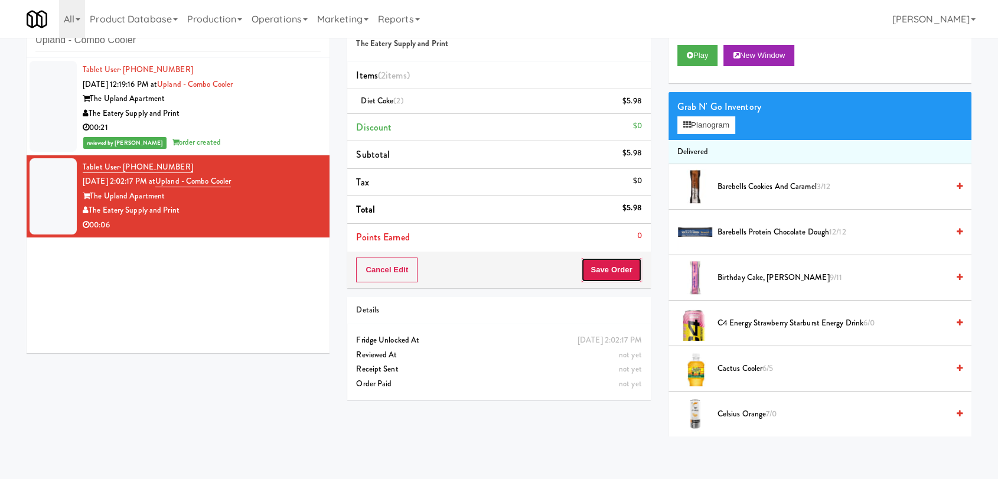
click at [615, 275] on button "Save Order" at bounding box center [611, 269] width 60 height 25
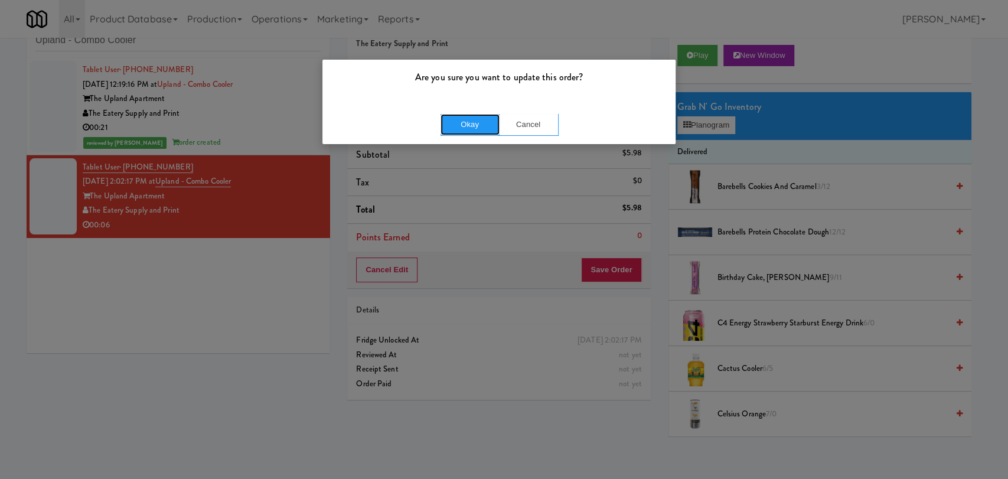
drag, startPoint x: 470, startPoint y: 133, endPoint x: 467, endPoint y: 128, distance: 6.4
click at [468, 132] on button "Okay" at bounding box center [470, 124] width 59 height 21
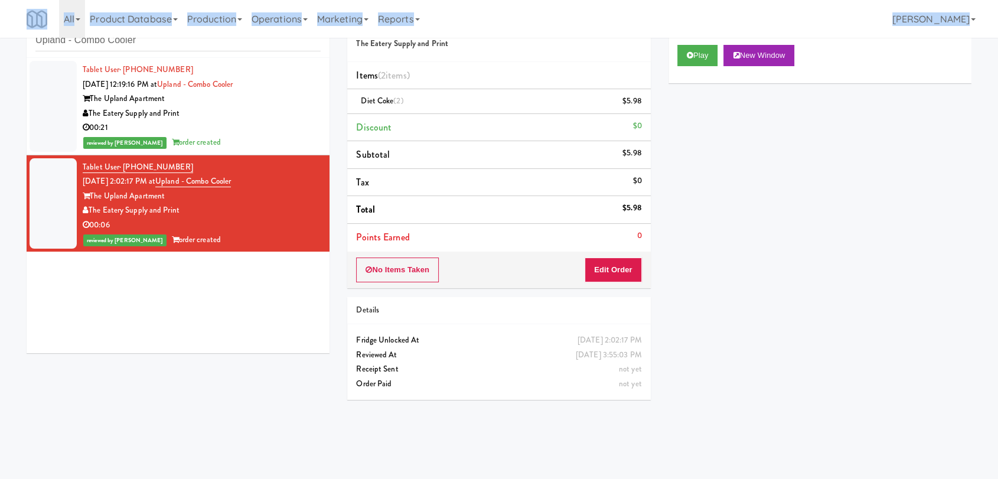
drag, startPoint x: 175, startPoint y: 51, endPoint x: 5, endPoint y: 33, distance: 171.6
click at [5, 33] on body "Are you sure you want to update this order? Okay Cancel Okay Are you sure you w…" at bounding box center [499, 239] width 998 height 479
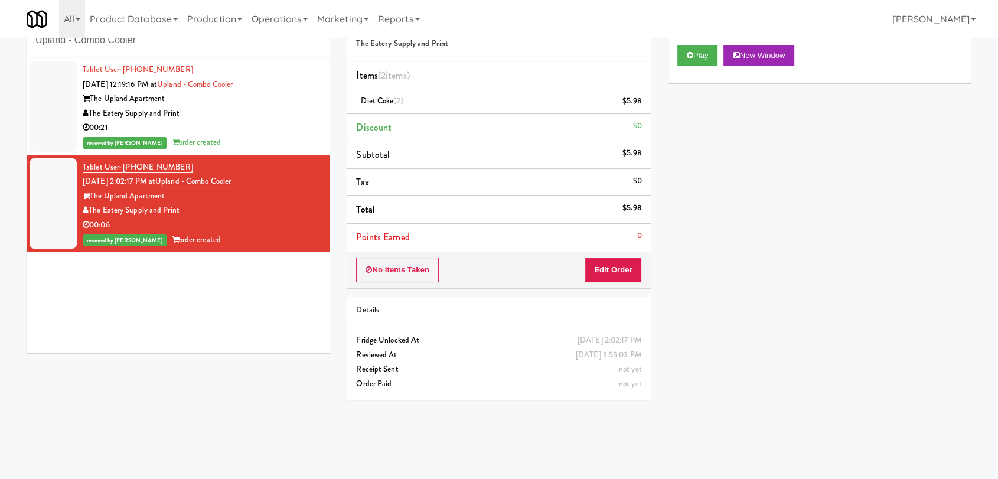
click at [139, 54] on div "inbox reviewed recent all unclear take inventory issue suspicious failed recent…" at bounding box center [178, 31] width 303 height 53
click at [134, 48] on input "Upland - Combo Cooler" at bounding box center [177, 41] width 285 height 22
paste input "Parkway Lofts"
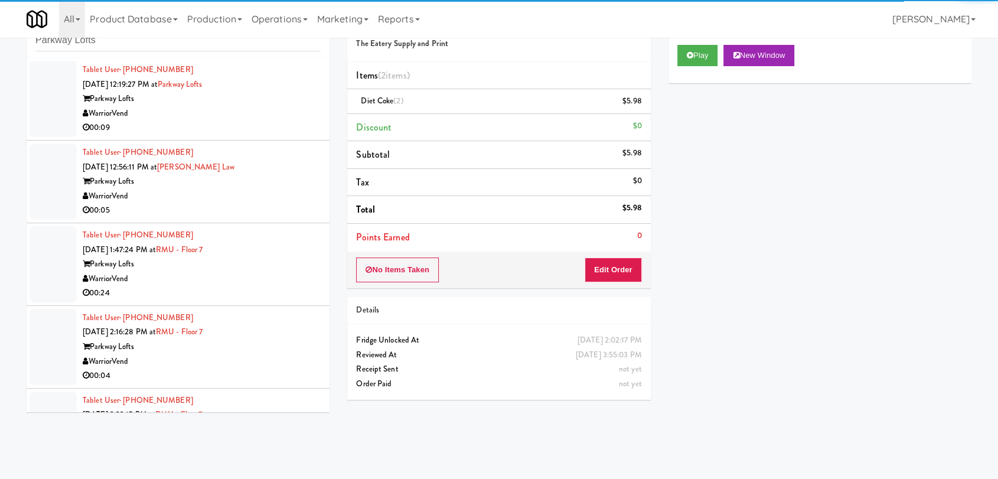
click at [221, 125] on div "00:09" at bounding box center [202, 127] width 238 height 15
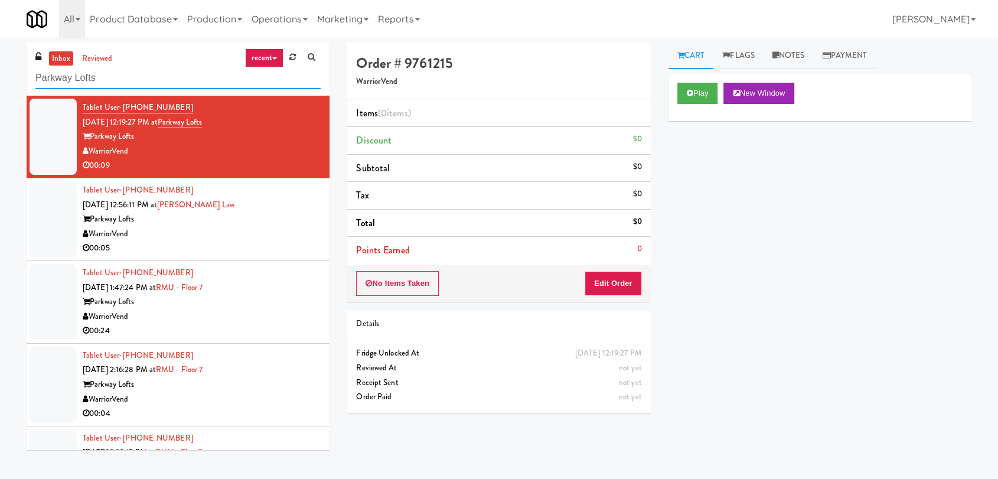
click at [131, 74] on input "Parkway Lofts" at bounding box center [177, 78] width 285 height 22
drag, startPoint x: 131, startPoint y: 74, endPoint x: 2, endPoint y: 86, distance: 129.3
click at [4, 85] on div "inbox reviewed recent all unclear take inventory issue suspicious failed recent…" at bounding box center [499, 259] width 998 height 432
click at [123, 77] on input "Parkway Lofts" at bounding box center [177, 78] width 285 height 22
drag, startPoint x: 111, startPoint y: 88, endPoint x: 92, endPoint y: 89, distance: 19.5
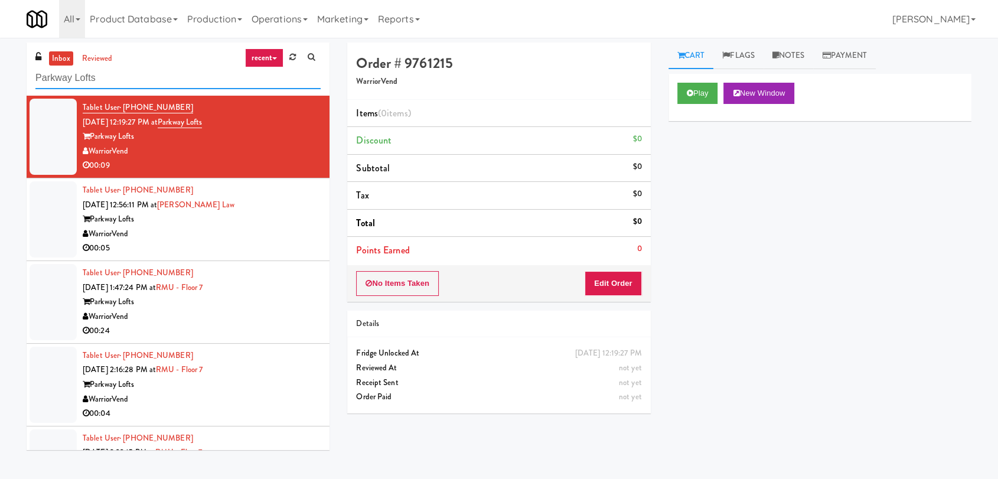
click at [92, 89] on div "inbox reviewed recent all unclear take inventory issue suspicious failed recent…" at bounding box center [178, 69] width 303 height 53
type input "Parkway Lof"
click at [698, 92] on button "Play" at bounding box center [697, 93] width 41 height 21
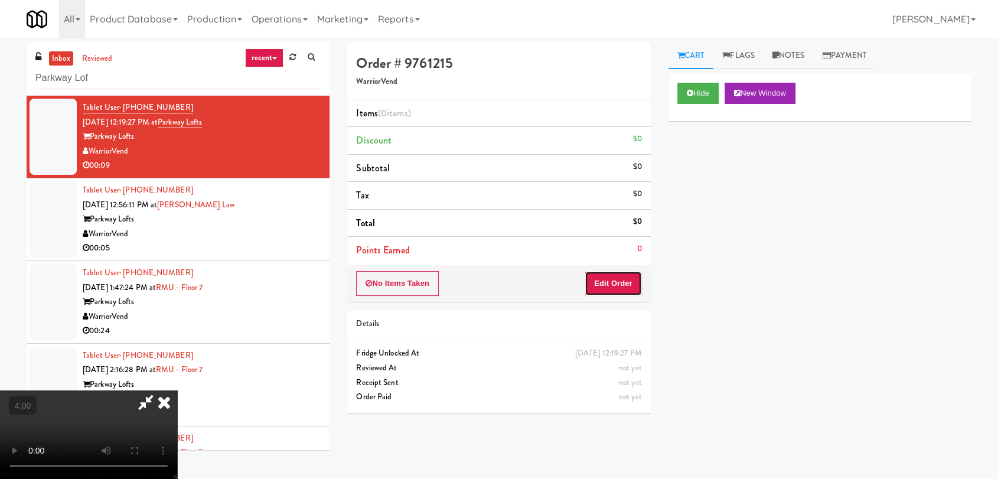
click at [622, 279] on button "Edit Order" at bounding box center [613, 283] width 57 height 25
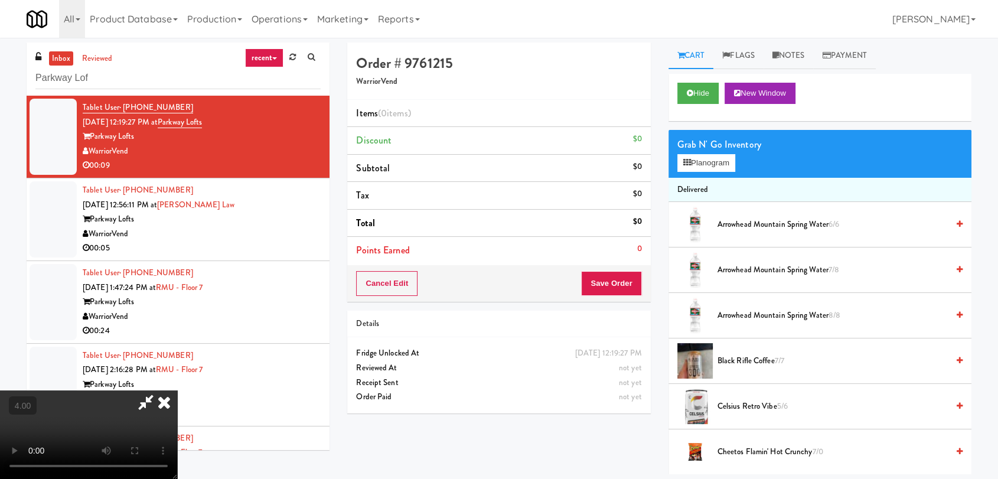
click at [177, 390] on video at bounding box center [88, 434] width 177 height 89
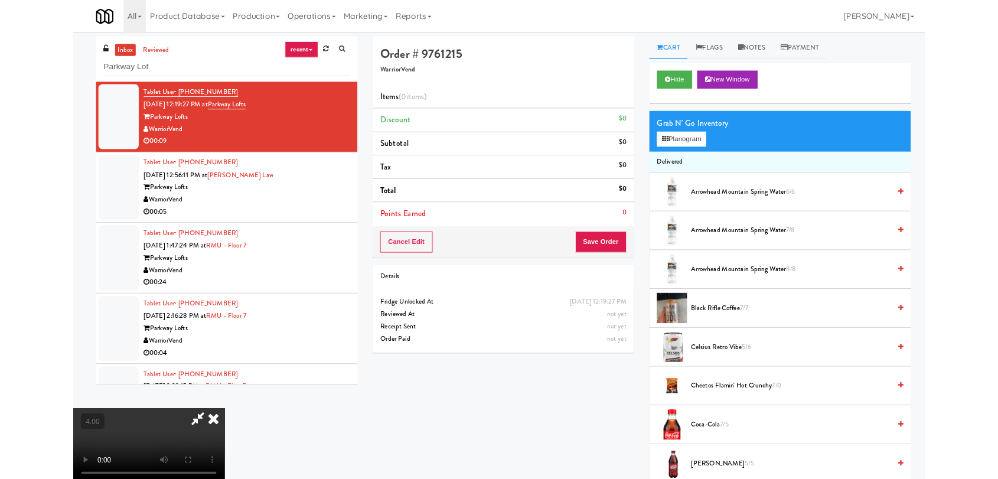
scroll to position [24, 0]
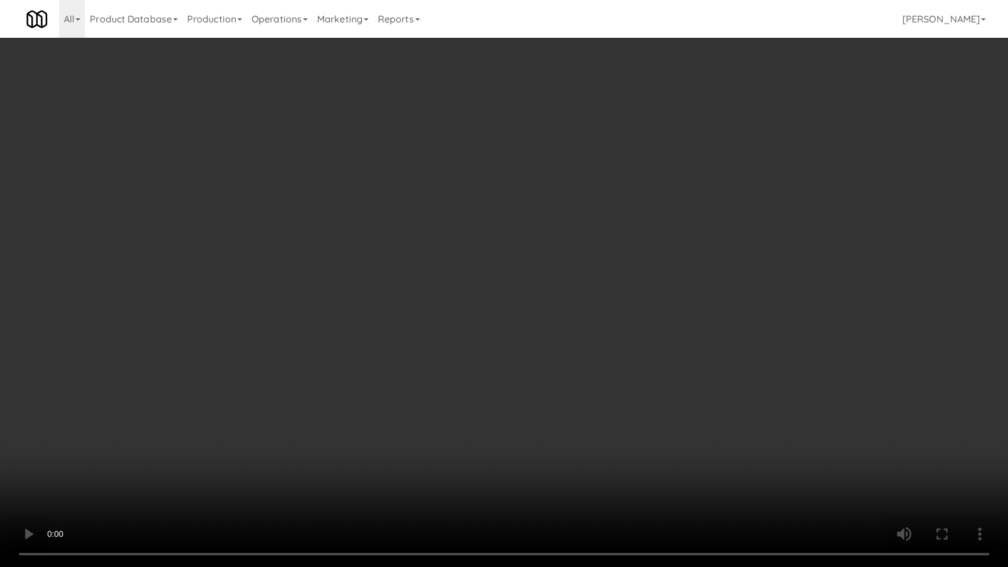
click at [198, 400] on video at bounding box center [504, 283] width 1008 height 567
click at [197, 394] on video at bounding box center [504, 283] width 1008 height 567
click at [253, 380] on video at bounding box center [504, 283] width 1008 height 567
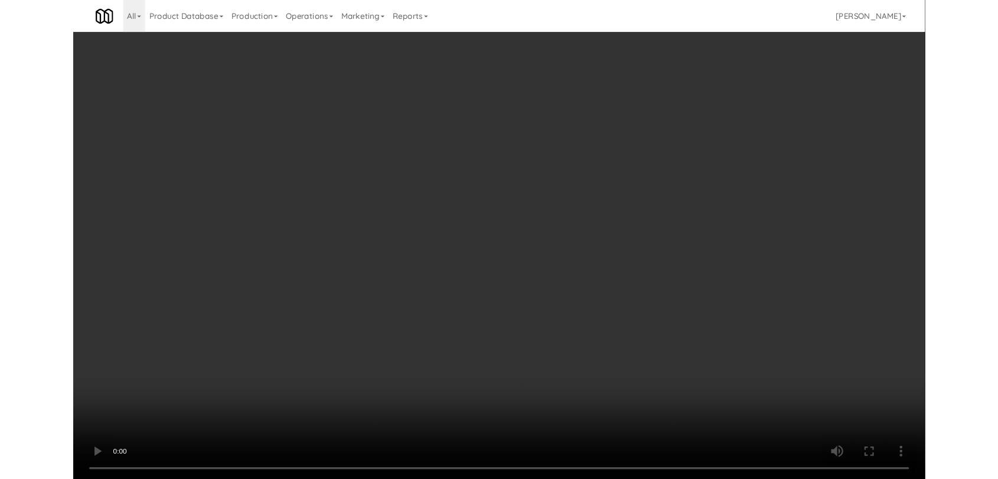
scroll to position [21, 0]
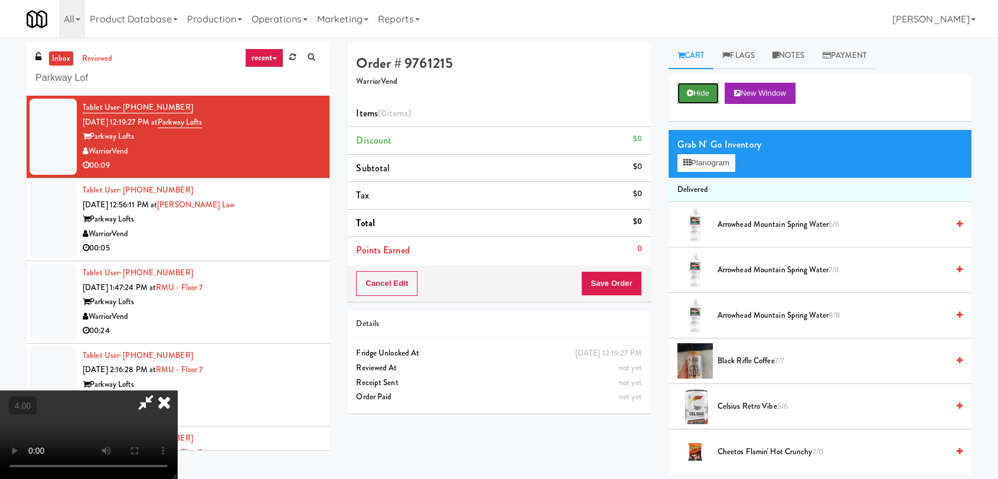
click at [693, 86] on button "Hide" at bounding box center [697, 93] width 41 height 21
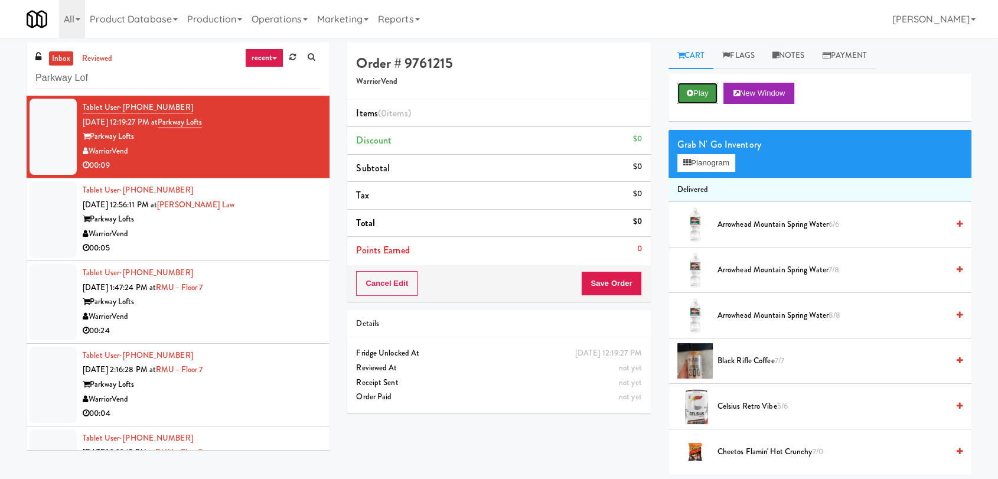
scroll to position [0, 0]
click at [695, 89] on button "Play" at bounding box center [697, 93] width 41 height 21
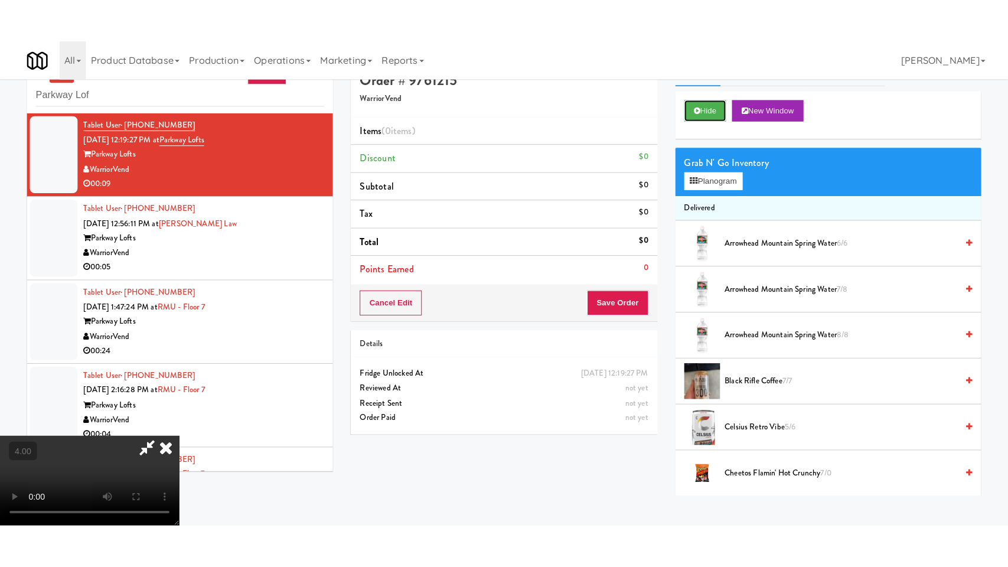
scroll to position [38, 0]
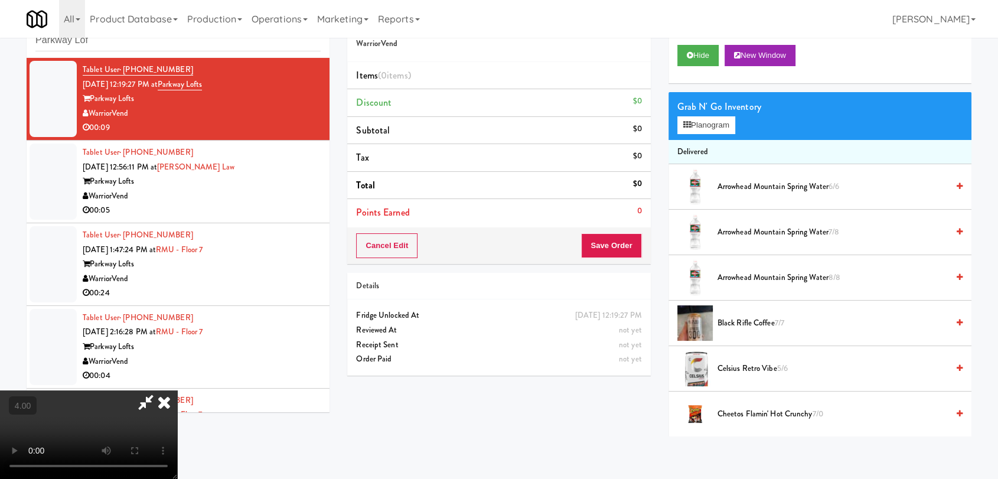
click at [161, 390] on video at bounding box center [88, 434] width 177 height 89
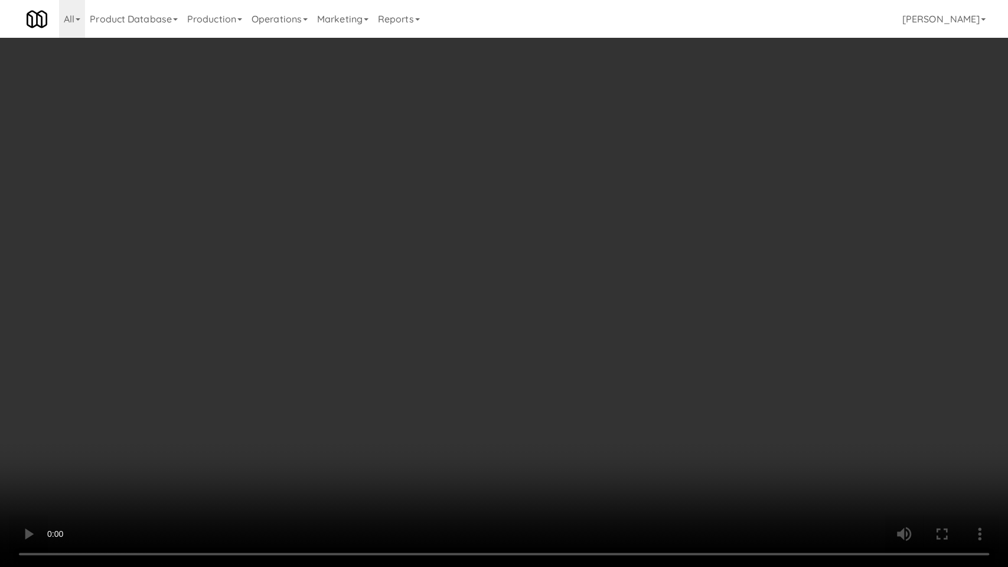
click at [469, 417] on video at bounding box center [504, 283] width 1008 height 567
click at [468, 415] on video at bounding box center [504, 283] width 1008 height 567
click at [338, 468] on video at bounding box center [504, 283] width 1008 height 567
click at [333, 424] on video at bounding box center [504, 283] width 1008 height 567
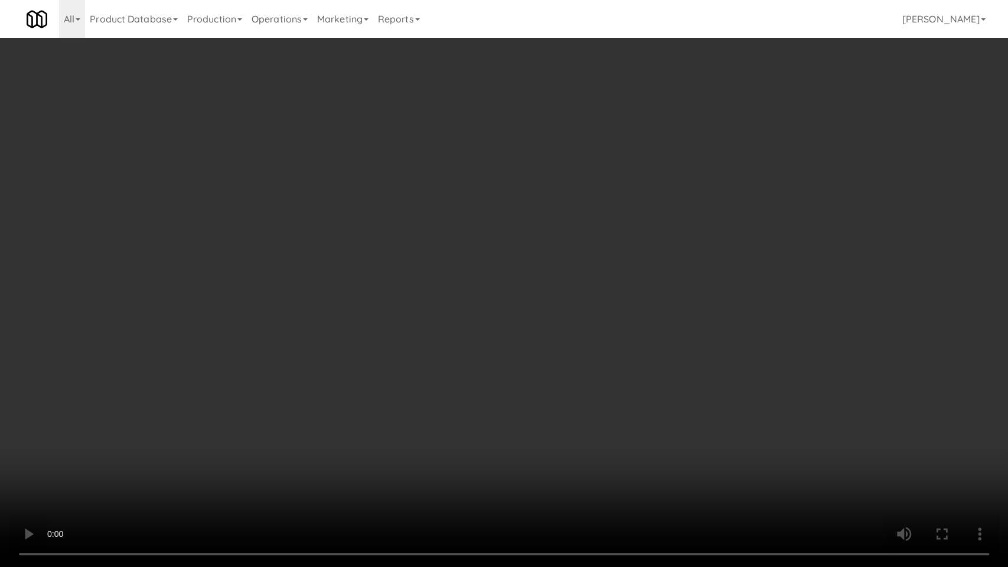
click at [348, 436] on video at bounding box center [504, 283] width 1008 height 567
click at [516, 367] on video at bounding box center [504, 283] width 1008 height 567
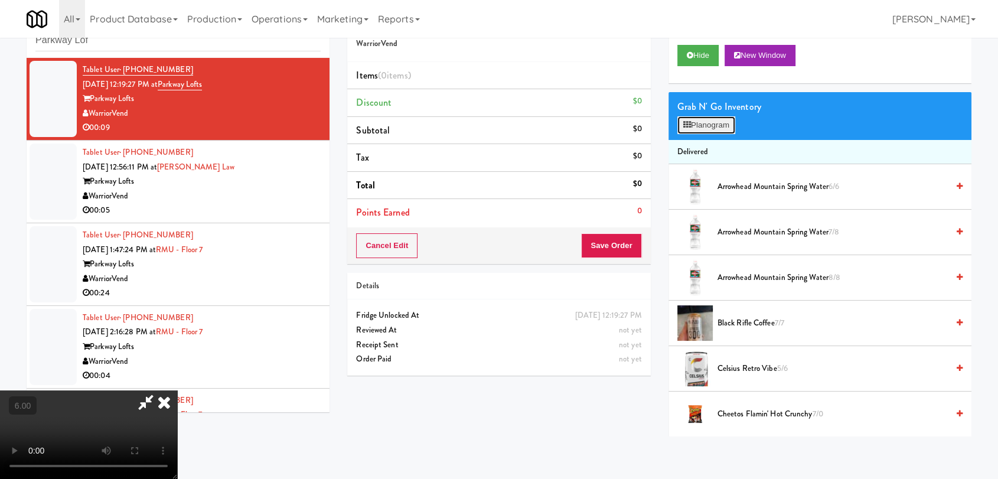
click at [718, 116] on button "Planogram" at bounding box center [706, 125] width 58 height 18
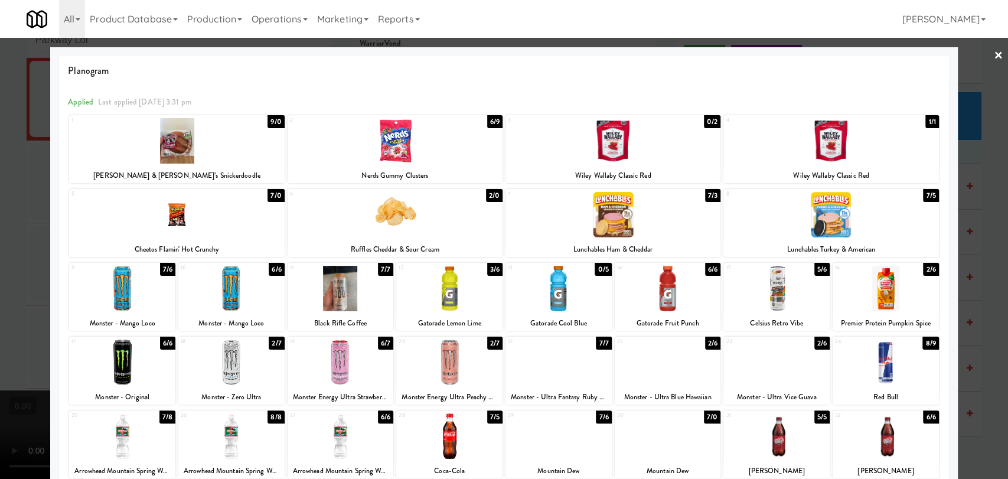
click at [664, 381] on div at bounding box center [668, 362] width 106 height 45
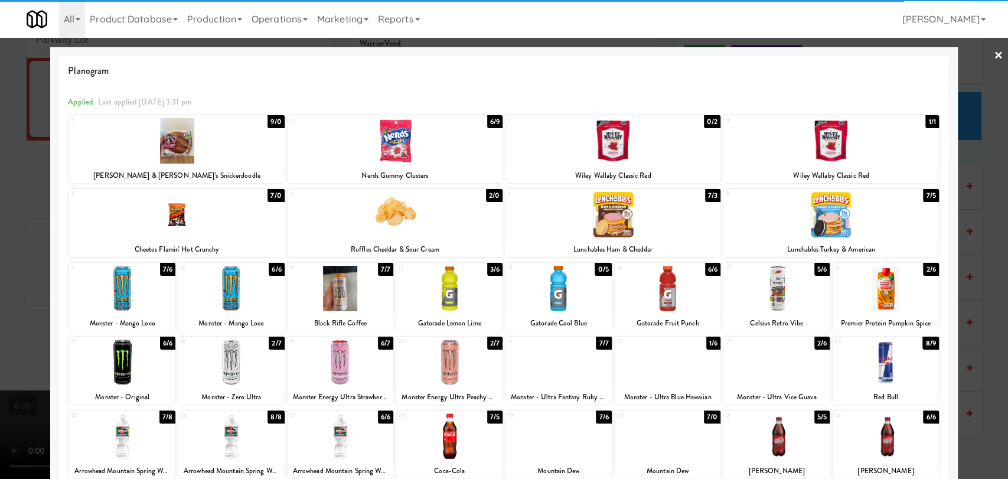
click at [457, 214] on div at bounding box center [395, 214] width 215 height 45
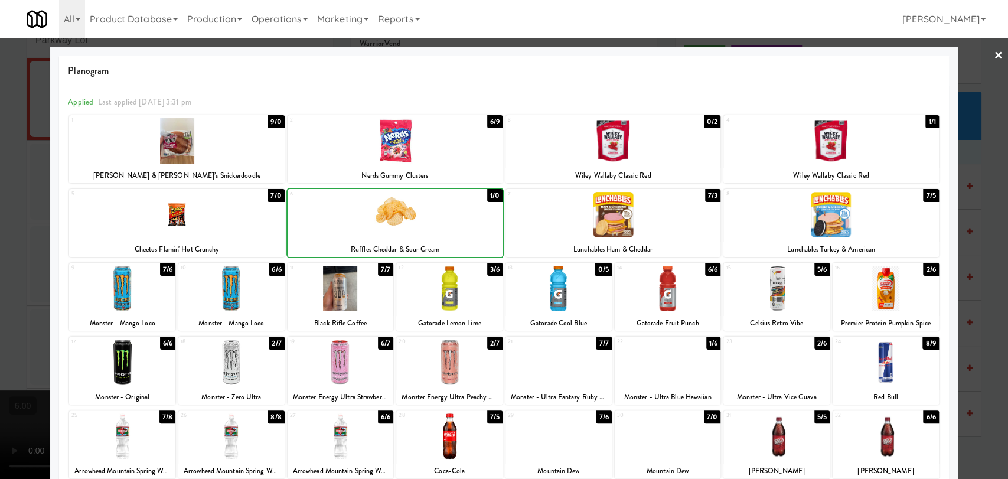
click at [0, 155] on div at bounding box center [504, 239] width 1008 height 479
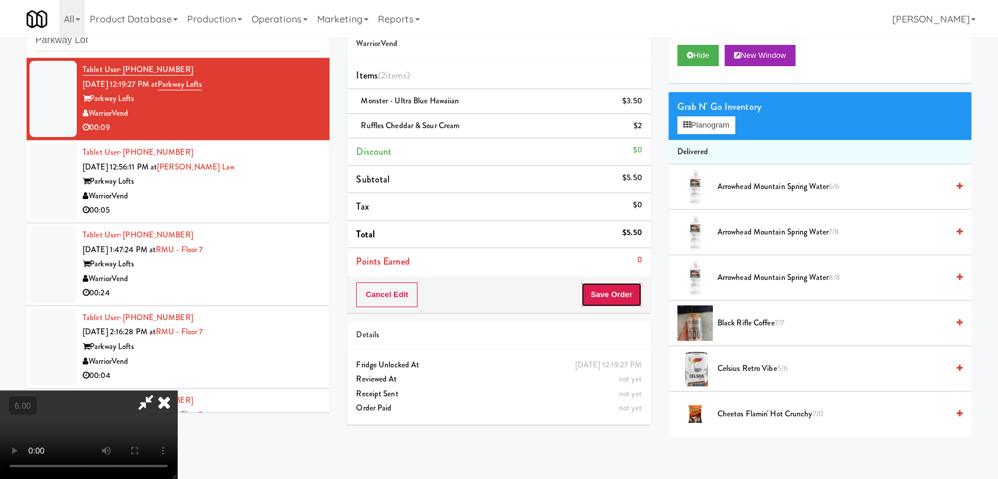
click at [618, 305] on button "Save Order" at bounding box center [611, 294] width 60 height 25
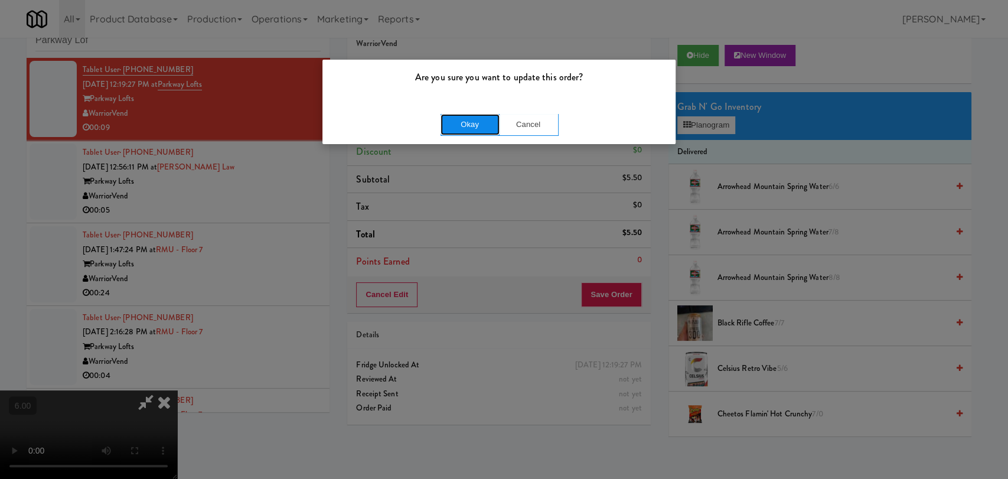
click at [459, 119] on button "Okay" at bounding box center [470, 124] width 59 height 21
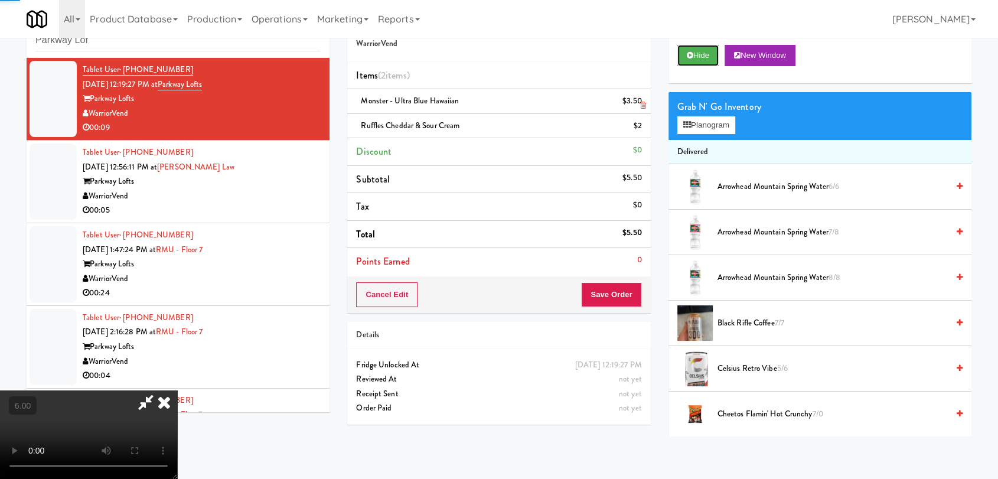
drag, startPoint x: 686, startPoint y: 57, endPoint x: 554, endPoint y: 97, distance: 138.2
click at [687, 57] on icon at bounding box center [690, 55] width 6 height 8
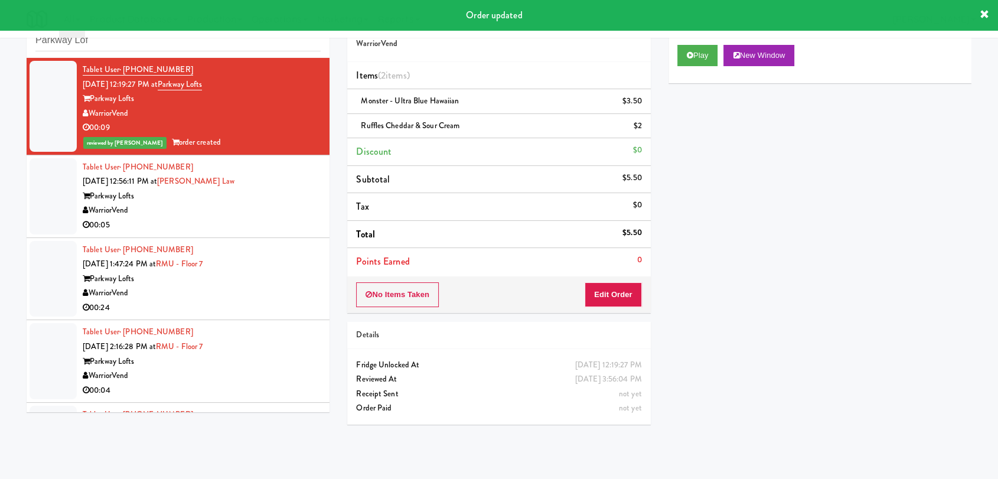
drag, startPoint x: 168, startPoint y: 53, endPoint x: 132, endPoint y: 38, distance: 39.5
click at [133, 38] on div "inbox reviewed recent all unclear take inventory issue suspicious failed recent…" at bounding box center [178, 31] width 303 height 53
paste input "Parkway Lofts"
drag, startPoint x: 132, startPoint y: 38, endPoint x: 47, endPoint y: 29, distance: 85.0
click at [54, 36] on body "Order updated Are you sure you want to update this order? Okay Cancel Okay Are …" at bounding box center [499, 239] width 998 height 479
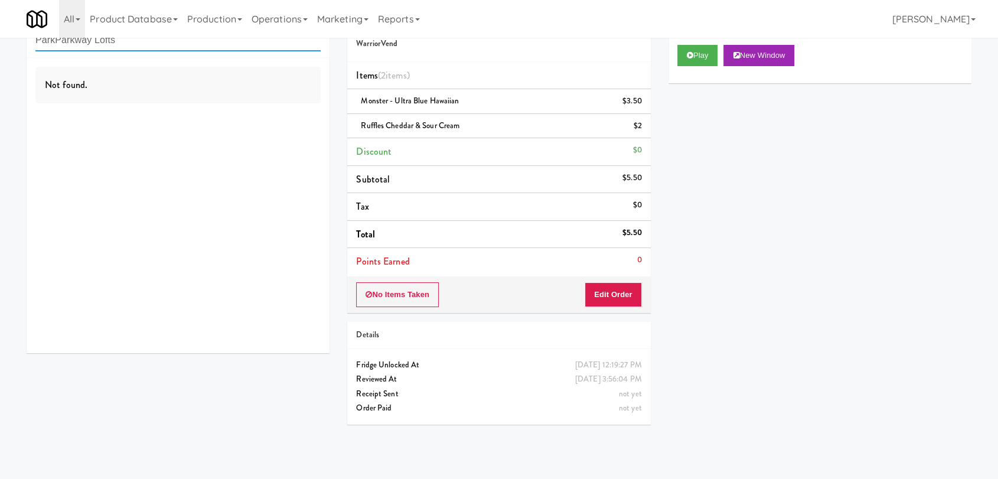
click at [141, 44] on input "ParkParkway Lofts" at bounding box center [177, 41] width 285 height 22
paste input "River House Cooler"
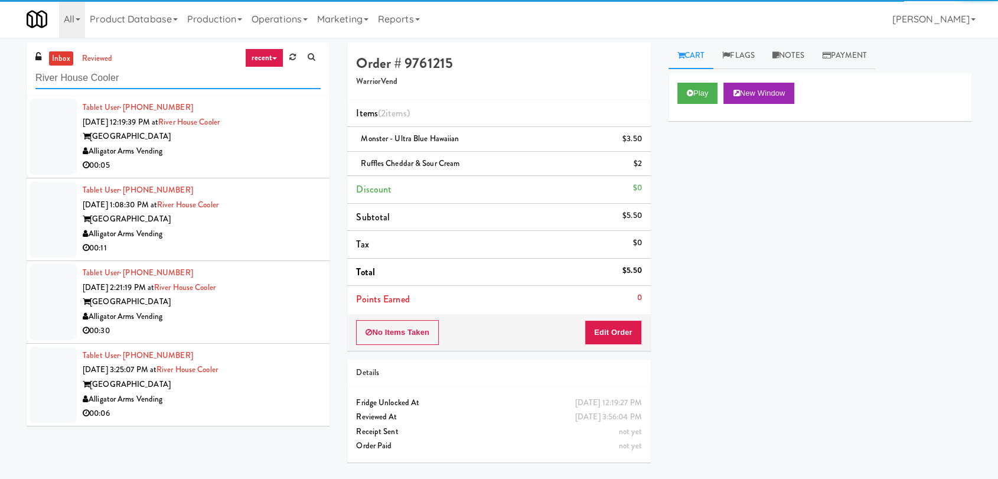
type input "River House Cooler"
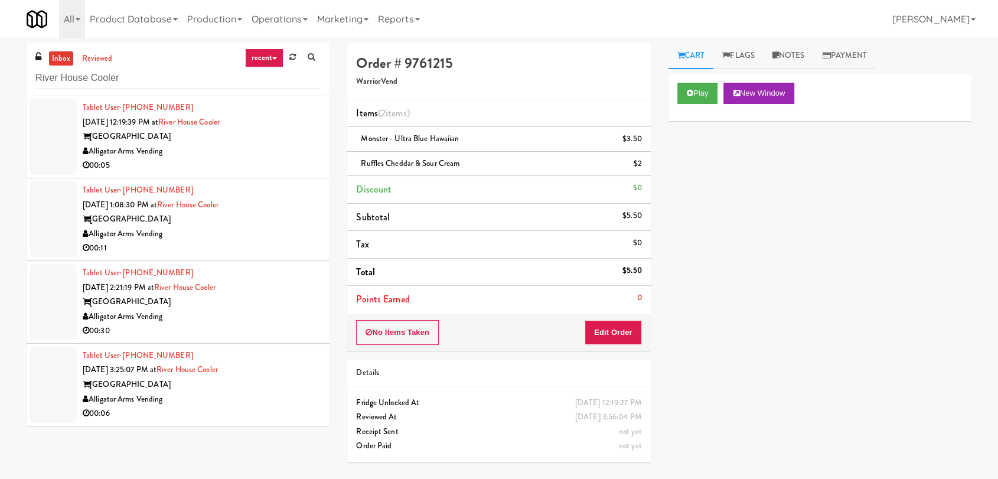
click at [273, 163] on div "00:05" at bounding box center [202, 165] width 238 height 15
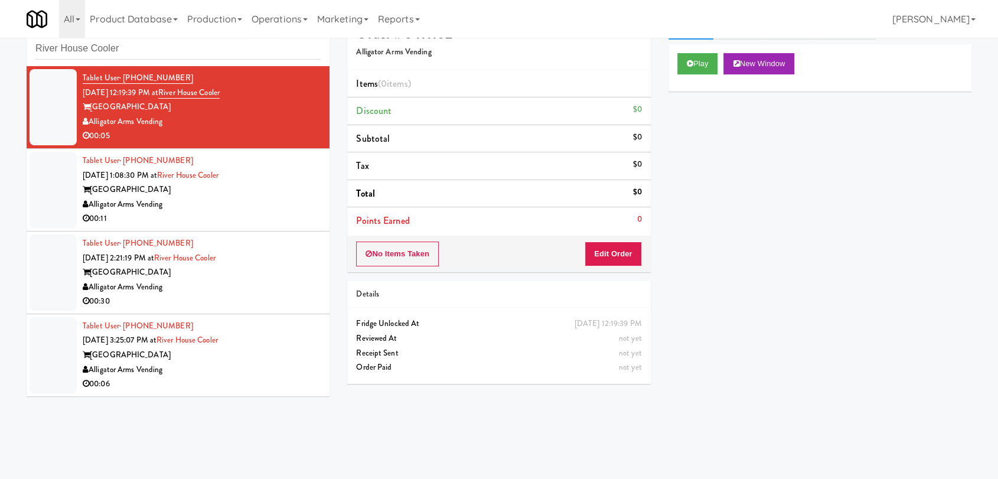
scroll to position [38, 0]
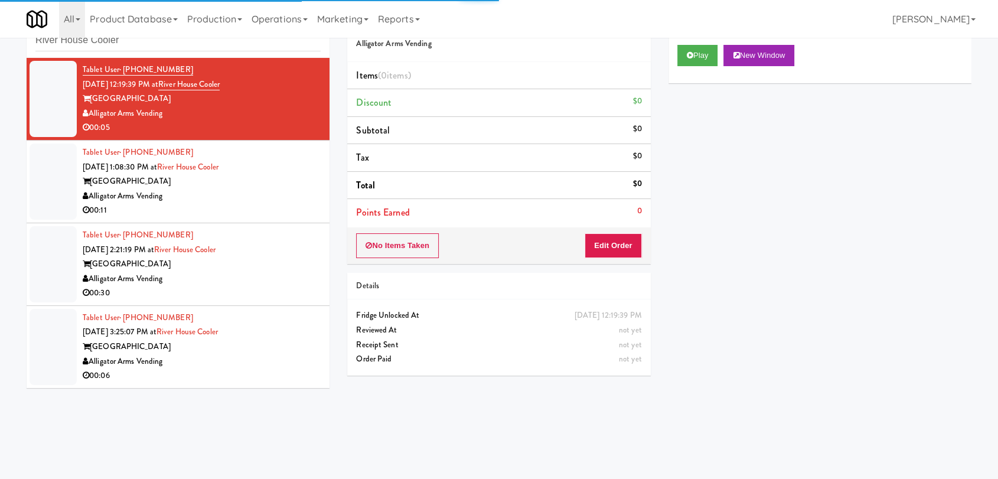
click at [705, 70] on div "Play New Window" at bounding box center [819, 59] width 303 height 47
click at [693, 70] on div "Play New Window" at bounding box center [819, 59] width 303 height 47
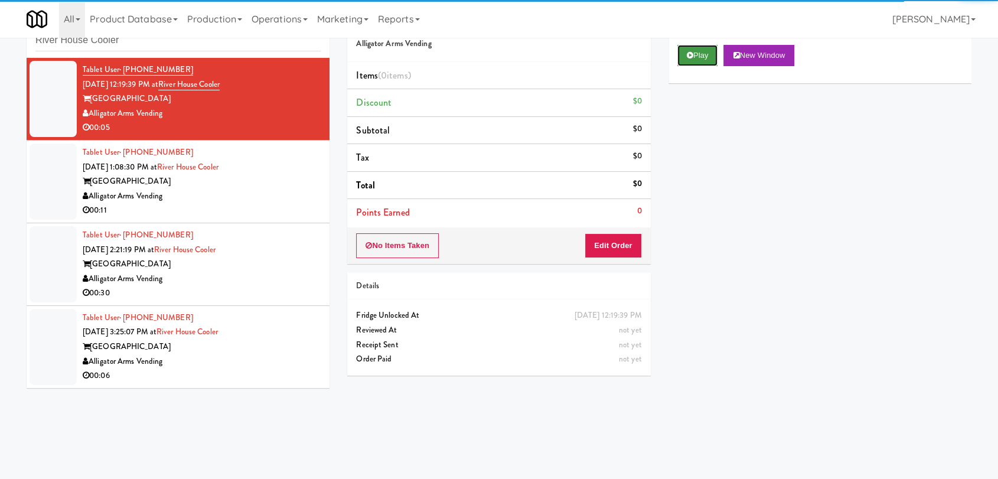
click at [697, 55] on button "Play" at bounding box center [697, 55] width 41 height 21
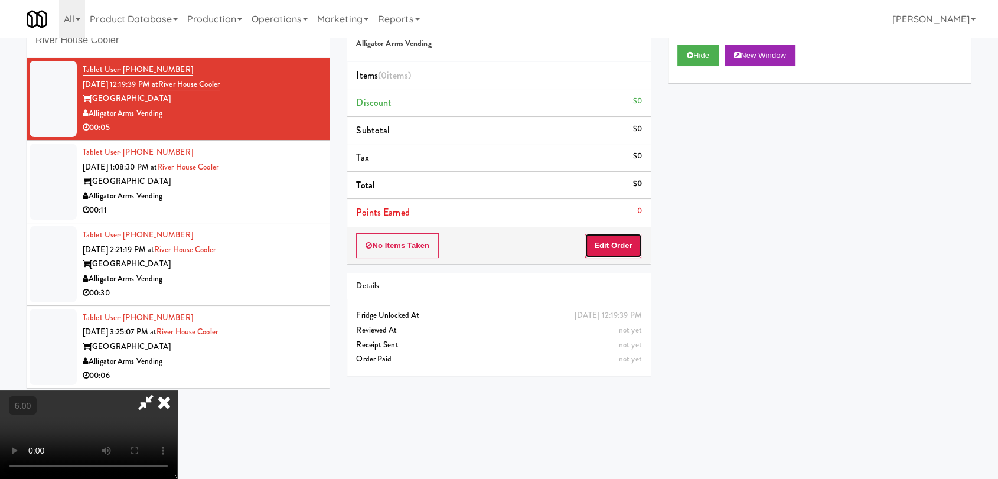
click at [628, 248] on button "Edit Order" at bounding box center [613, 245] width 57 height 25
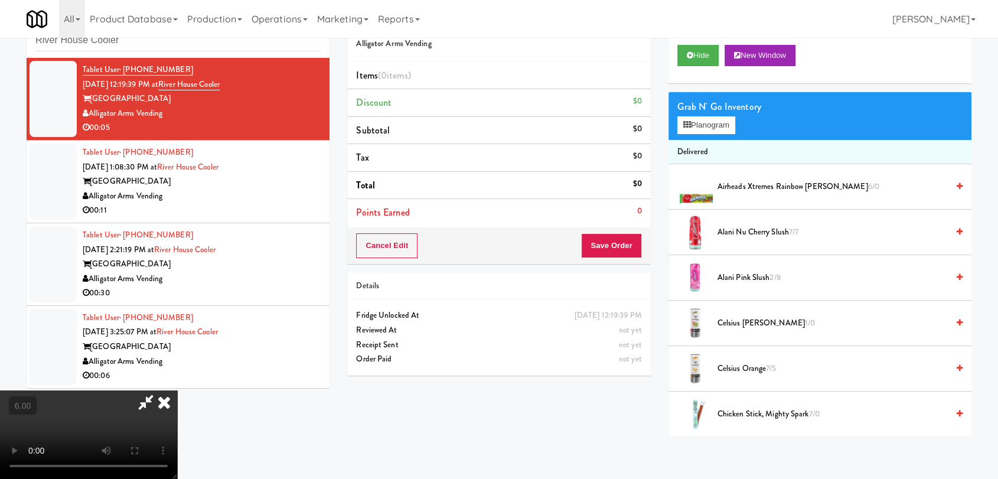
click at [177, 390] on video at bounding box center [88, 434] width 177 height 89
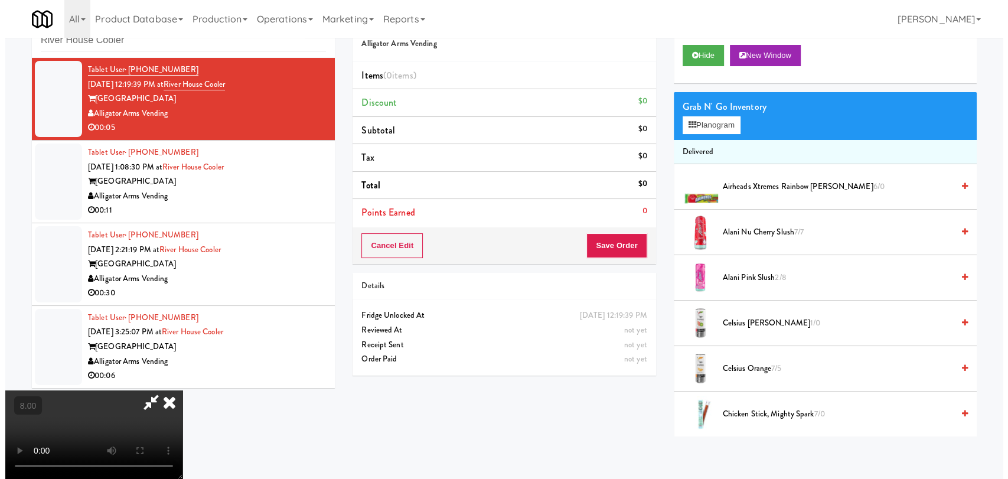
scroll to position [24, 0]
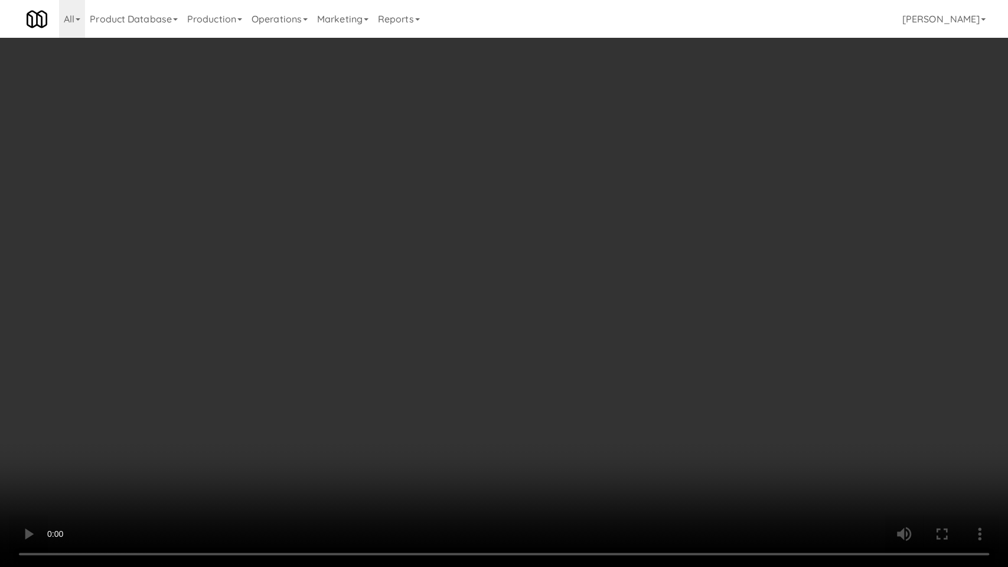
click at [361, 469] on video at bounding box center [504, 283] width 1008 height 567
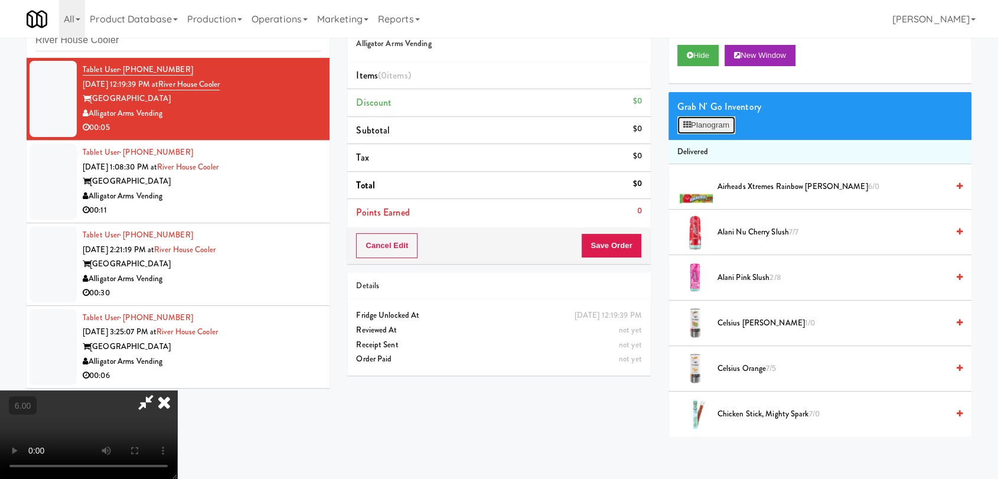
click at [689, 122] on icon at bounding box center [687, 125] width 8 height 8
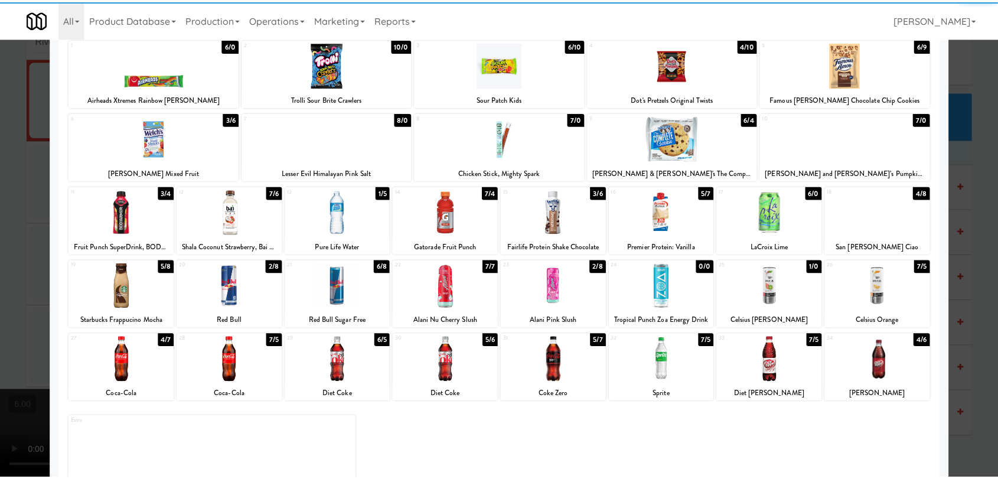
scroll to position [101, 0]
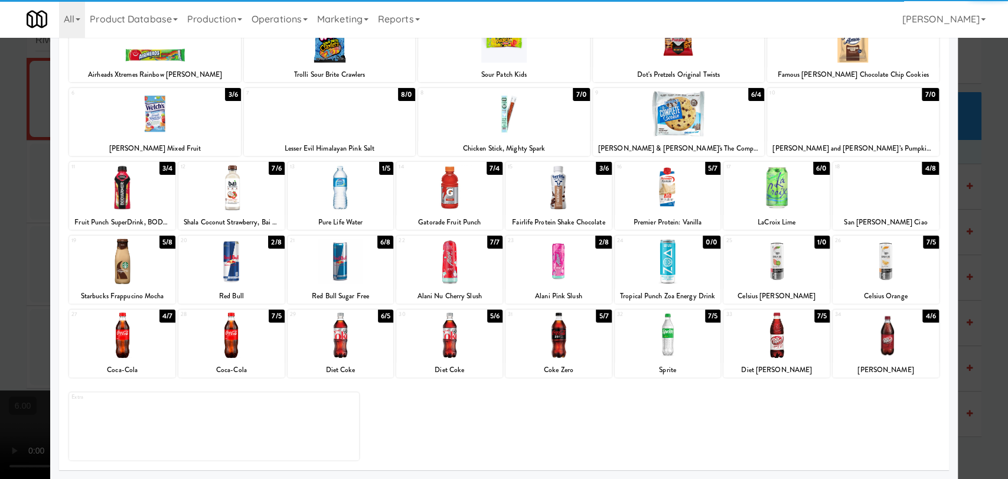
click at [896, 277] on div at bounding box center [886, 261] width 106 height 45
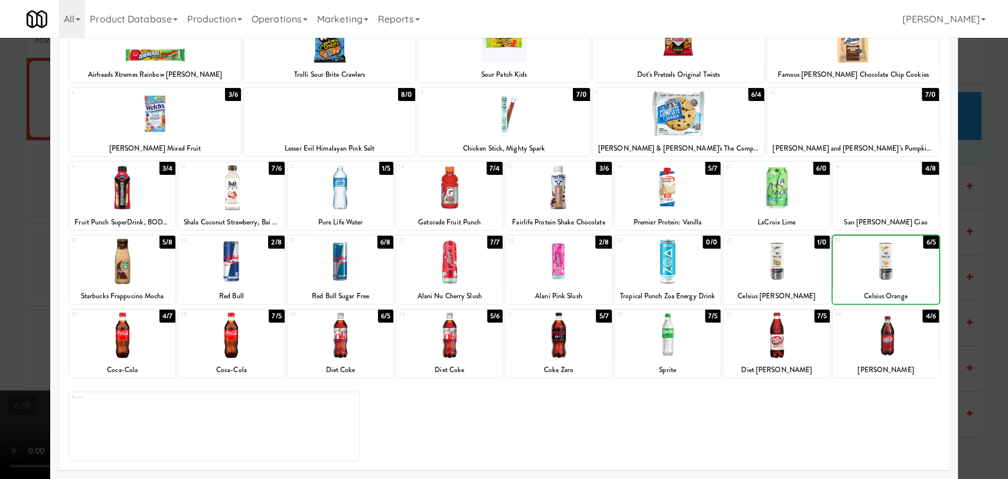
click at [982, 195] on div at bounding box center [504, 239] width 1008 height 479
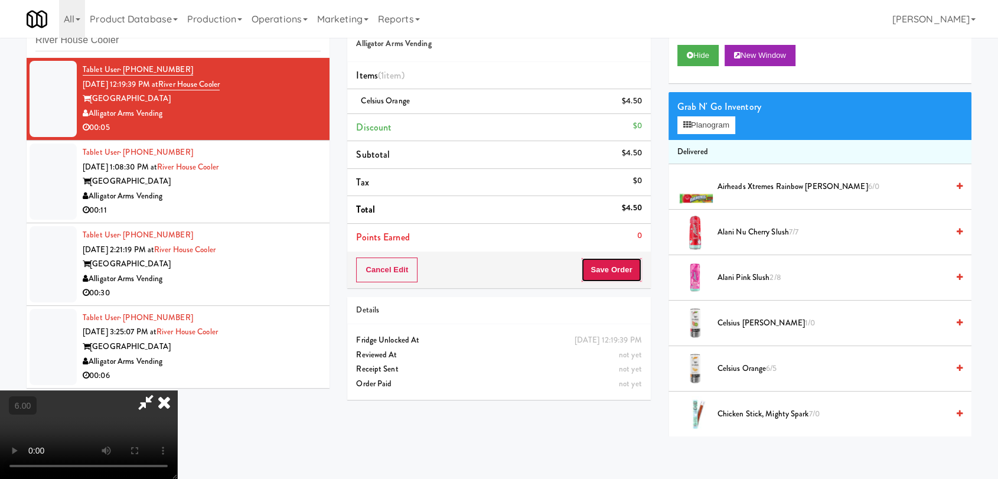
click at [624, 273] on button "Save Order" at bounding box center [611, 269] width 60 height 25
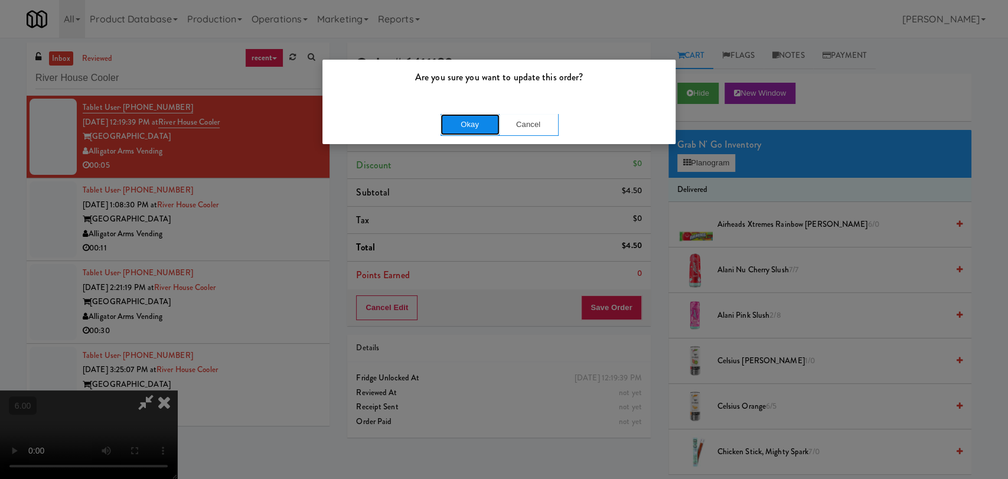
click at [469, 125] on button "Okay" at bounding box center [470, 124] width 59 height 21
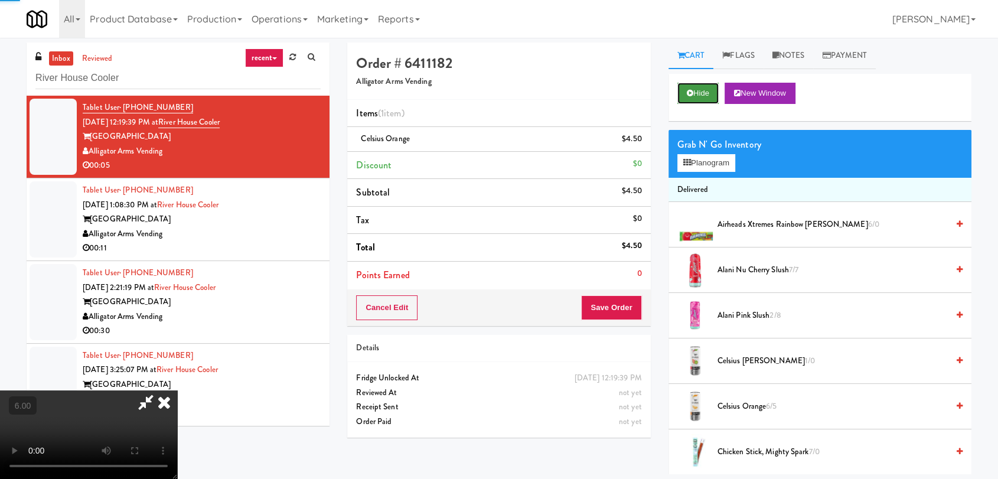
click at [679, 94] on button "Hide" at bounding box center [697, 93] width 41 height 21
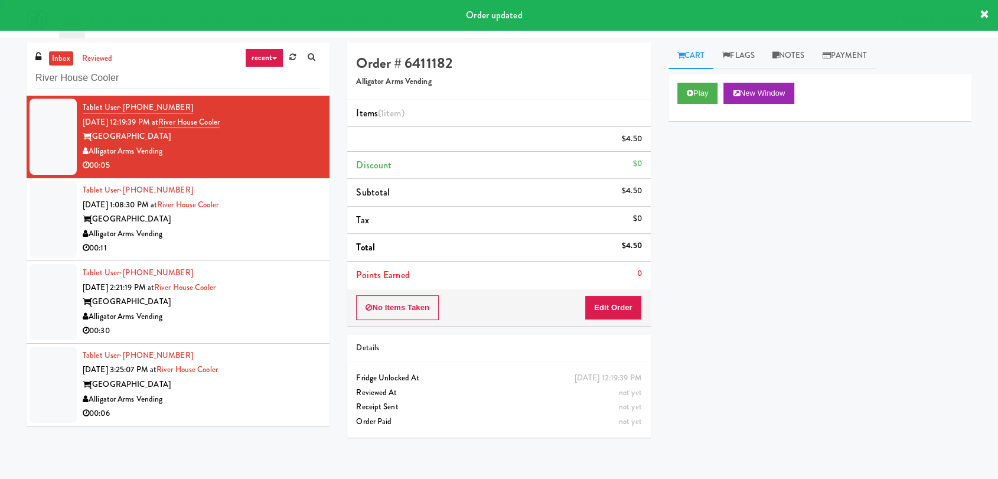
click at [246, 253] on div "00:11" at bounding box center [202, 248] width 238 height 15
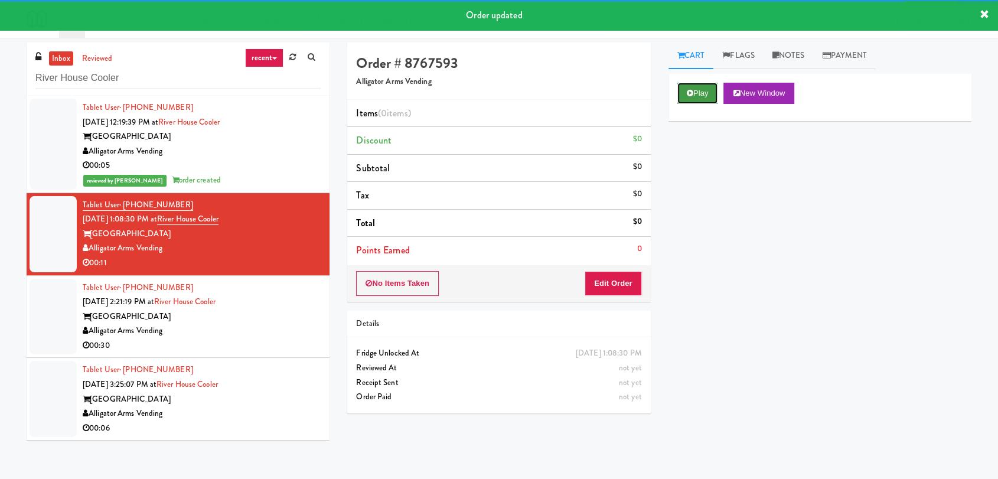
click at [718, 87] on button "Play" at bounding box center [697, 93] width 41 height 21
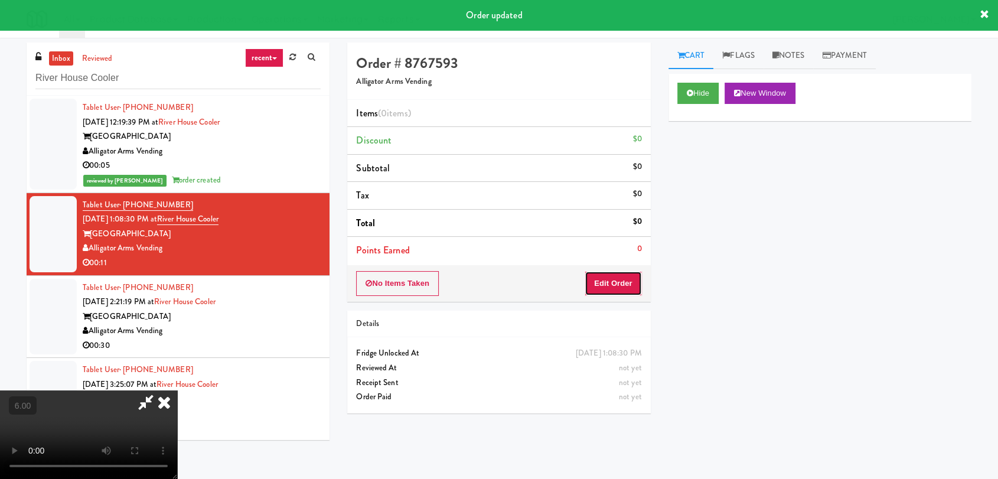
click at [605, 281] on button "Edit Order" at bounding box center [613, 283] width 57 height 25
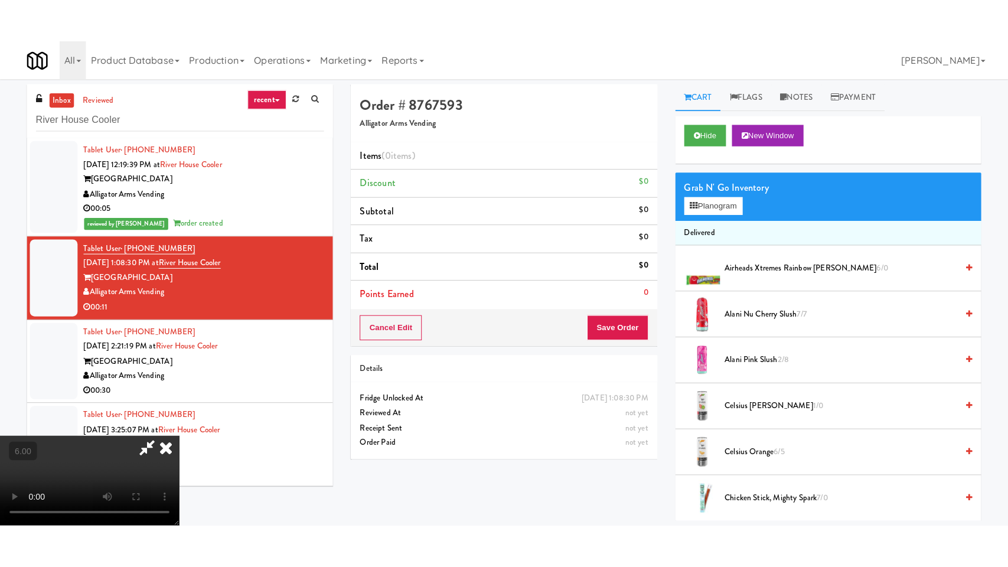
scroll to position [38, 0]
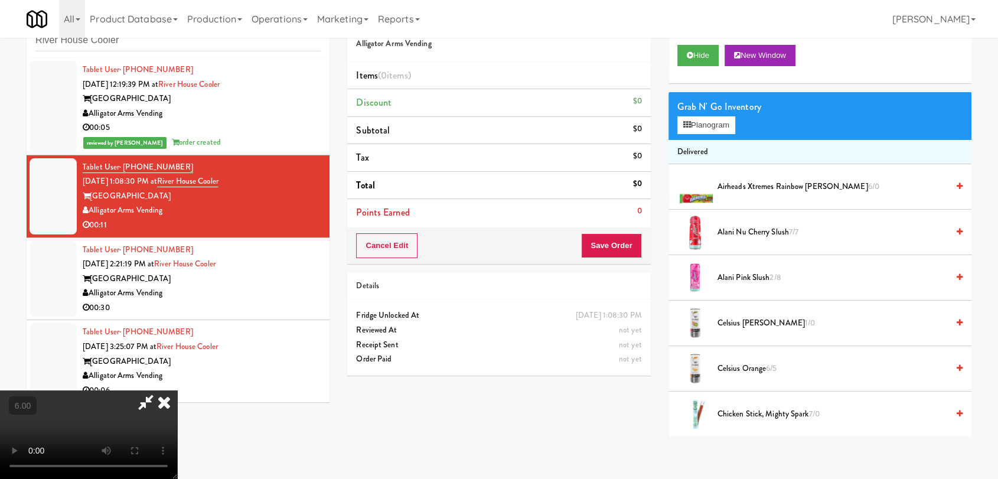
click at [177, 390] on video at bounding box center [88, 434] width 177 height 89
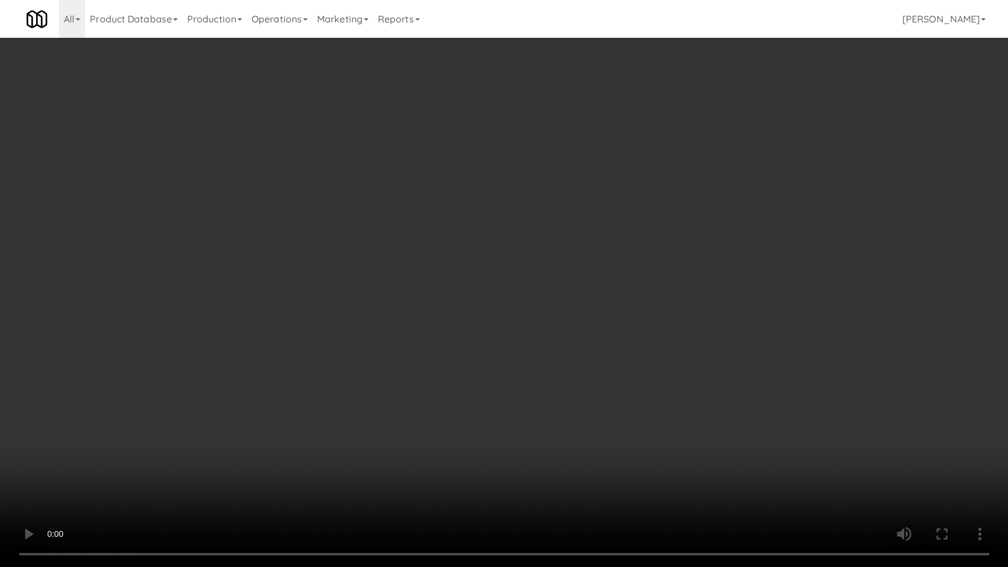
click at [234, 456] on video at bounding box center [504, 283] width 1008 height 567
click at [246, 388] on video at bounding box center [504, 283] width 1008 height 567
click at [298, 418] on video at bounding box center [504, 283] width 1008 height 567
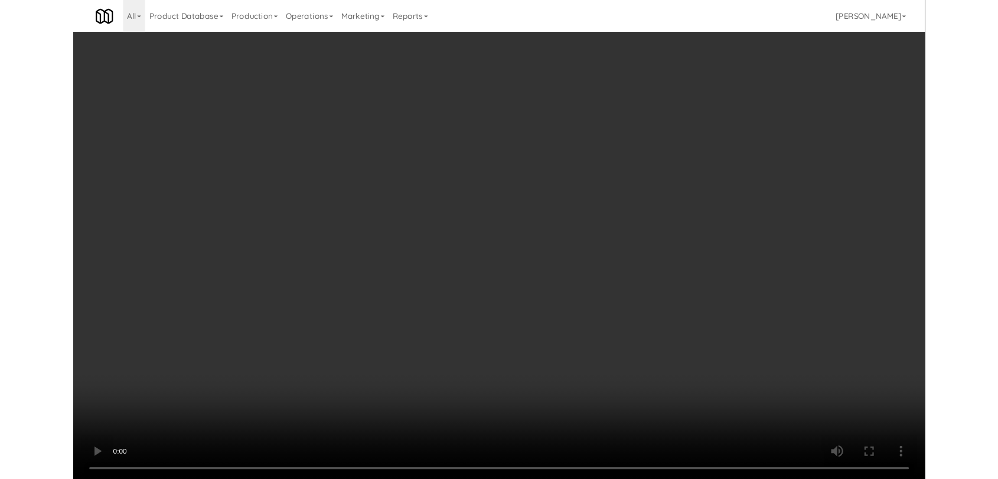
scroll to position [21, 0]
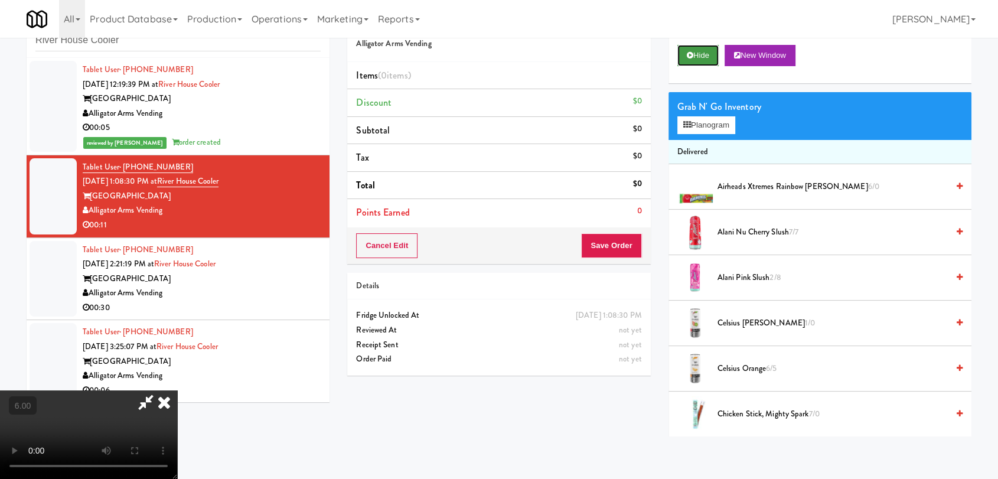
click at [705, 57] on button "Hide" at bounding box center [697, 55] width 41 height 21
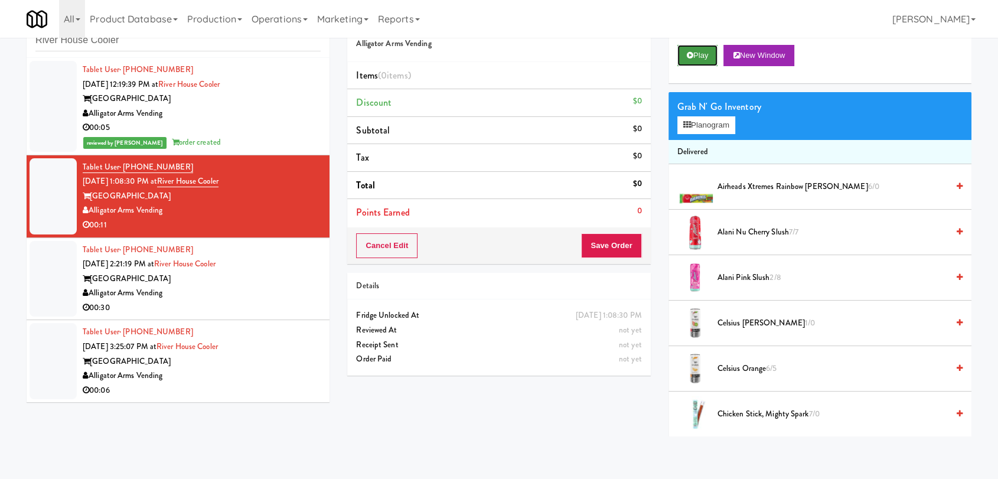
scroll to position [0, 0]
click at [705, 57] on button "Play" at bounding box center [697, 55] width 41 height 21
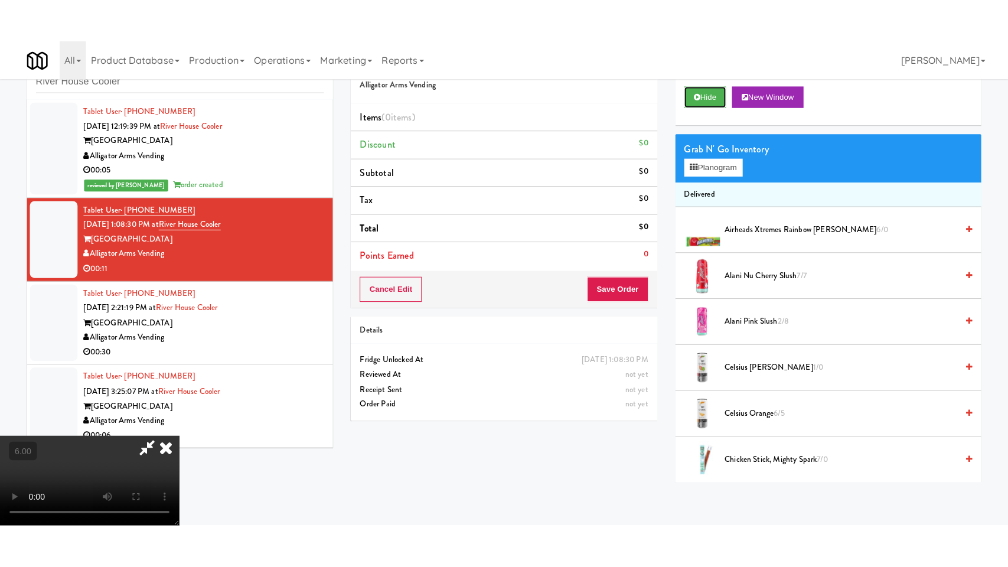
scroll to position [180, 0]
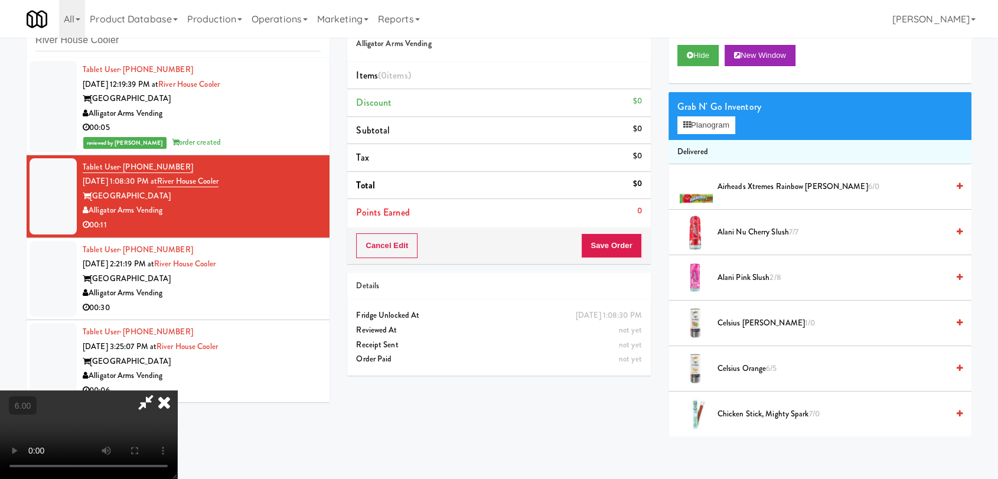
click at [129, 410] on video at bounding box center [88, 434] width 177 height 89
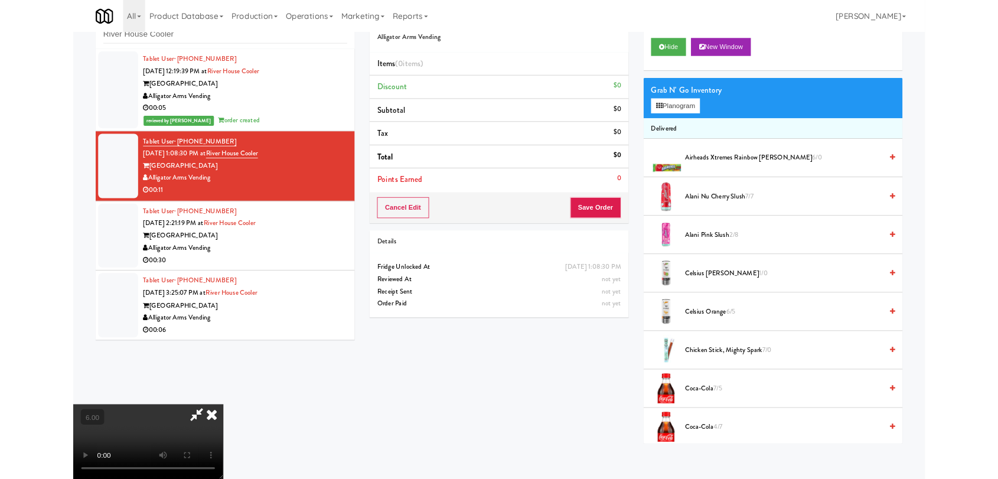
scroll to position [24, 0]
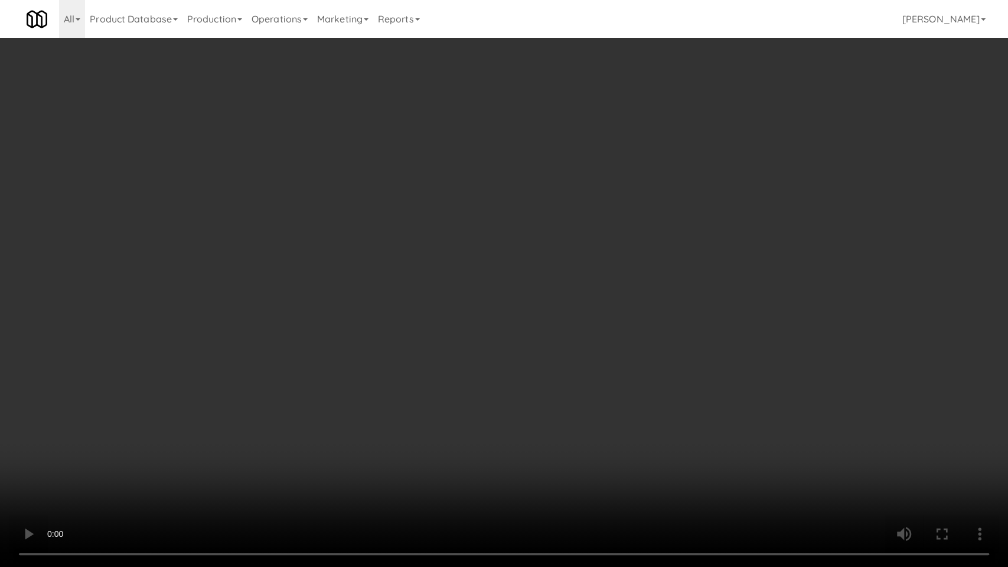
click at [394, 418] on video at bounding box center [504, 283] width 1008 height 567
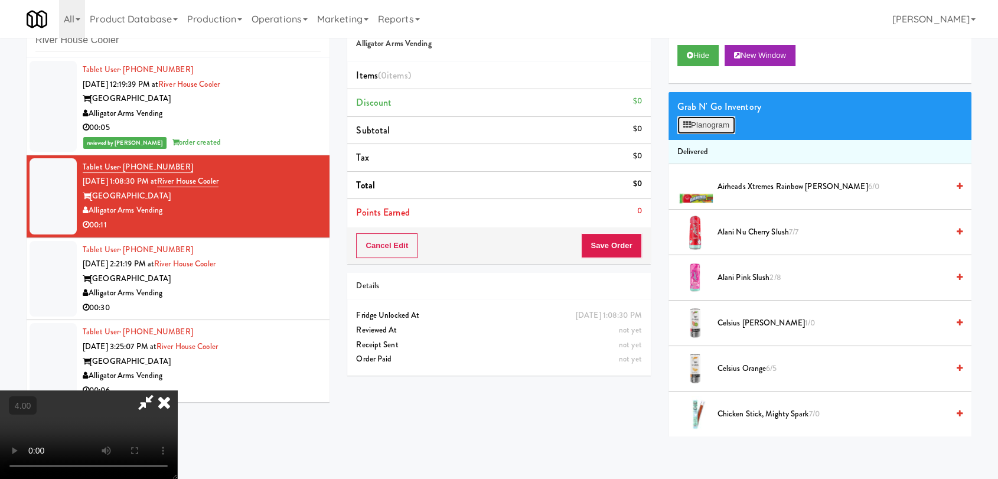
click at [717, 116] on button "Planogram" at bounding box center [706, 125] width 58 height 18
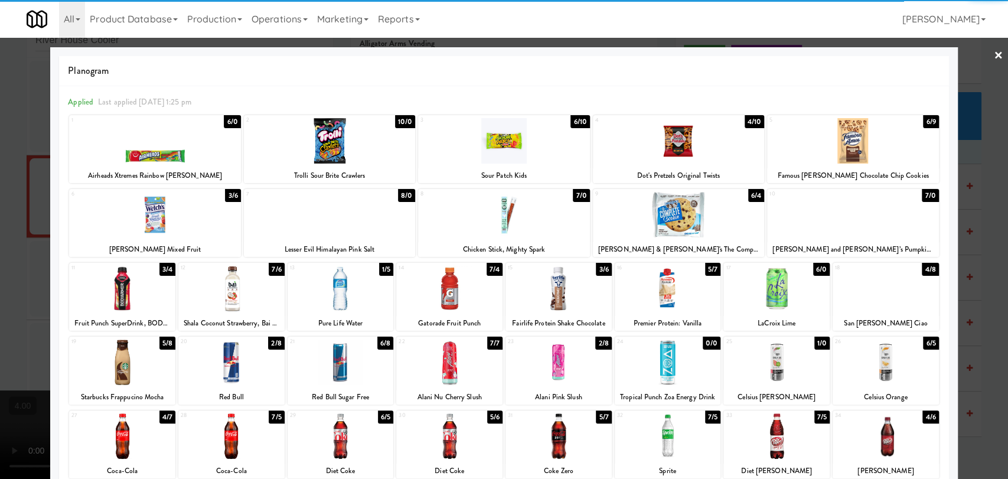
click at [861, 147] on div at bounding box center [852, 140] width 171 height 45
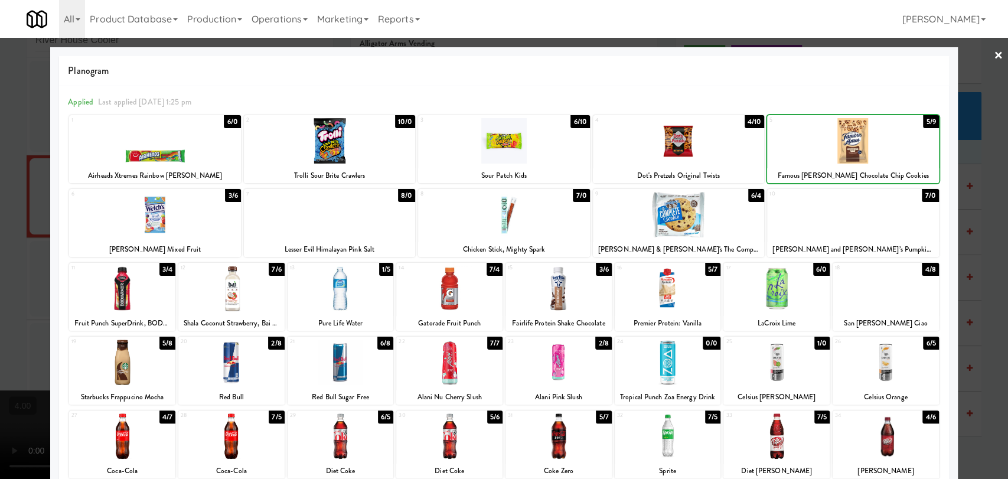
click at [861, 147] on div at bounding box center [852, 140] width 171 height 45
click at [979, 96] on div at bounding box center [504, 239] width 1008 height 479
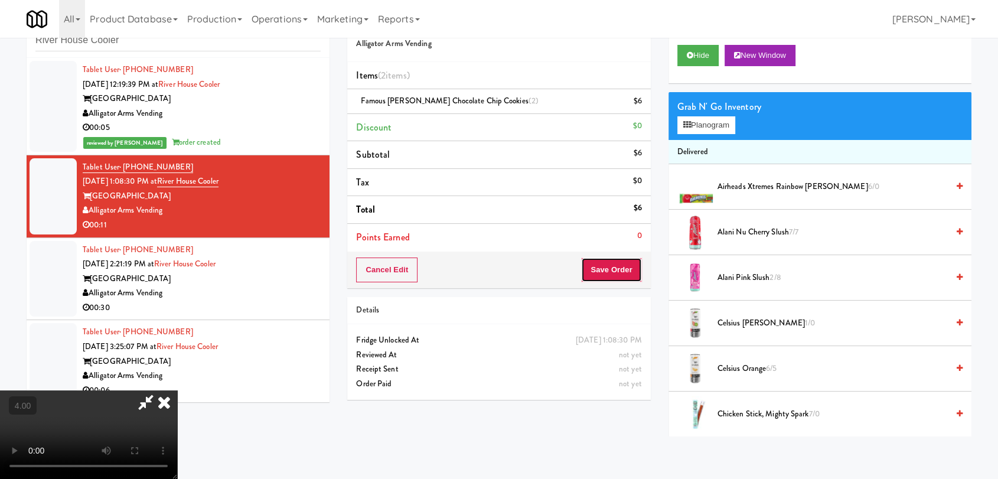
click at [640, 265] on button "Save Order" at bounding box center [611, 269] width 60 height 25
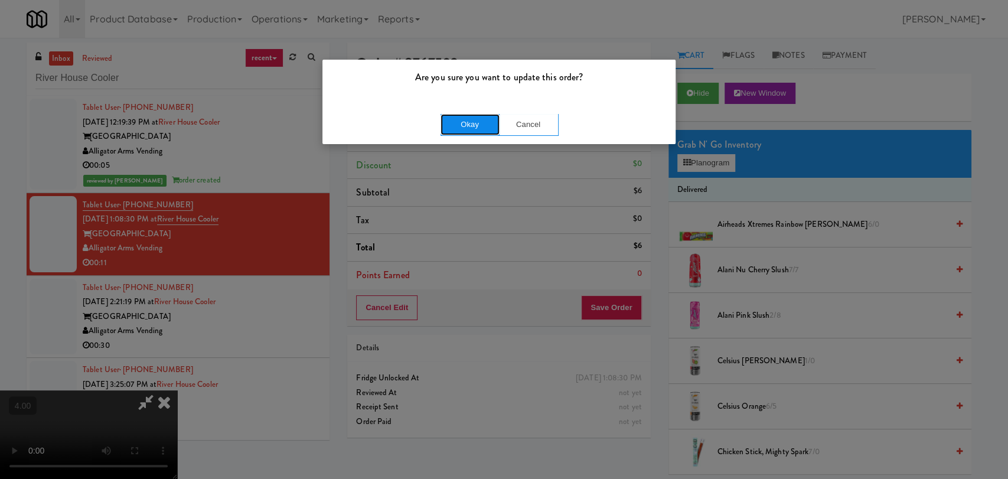
click at [489, 131] on button "Okay" at bounding box center [470, 124] width 59 height 21
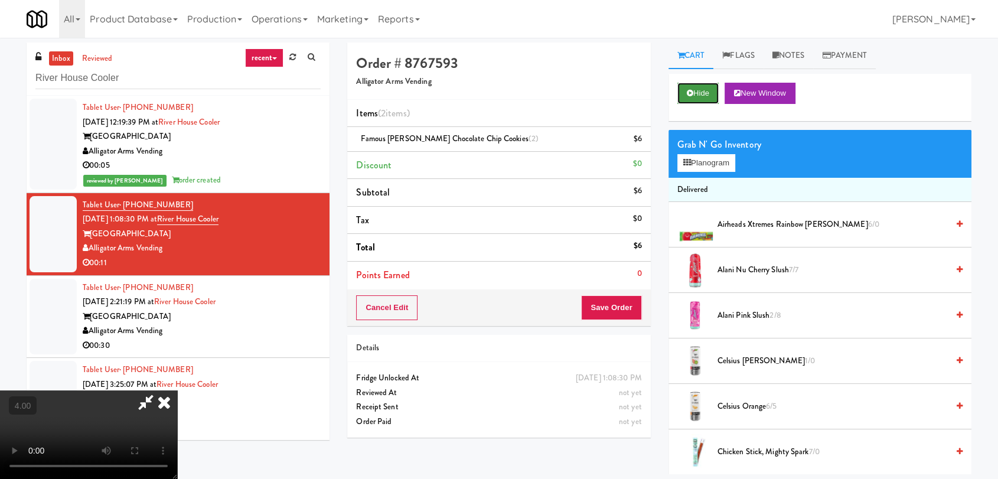
click at [693, 96] on button "Hide" at bounding box center [697, 93] width 41 height 21
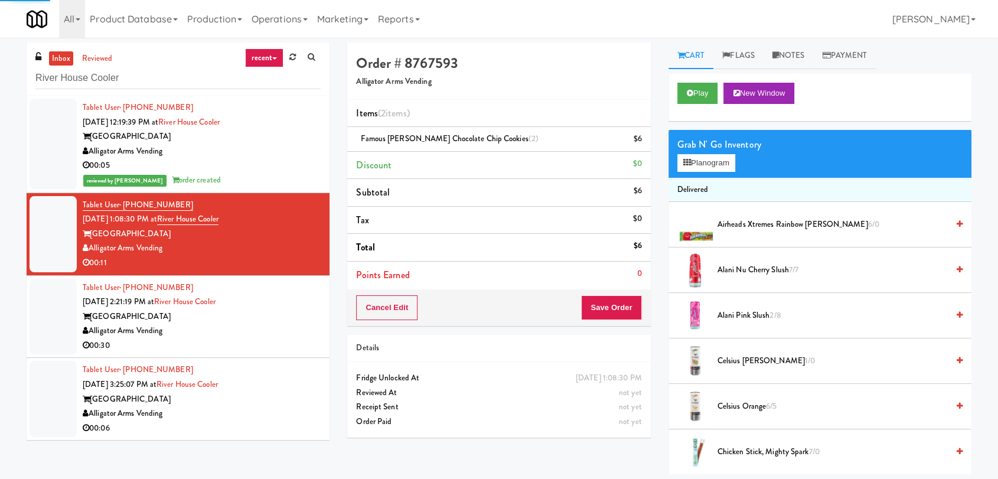
click at [290, 279] on li "Tablet User · (715) 781-7015 [DATE] 2:21:19 PM at [GEOGRAPHIC_DATA] [GEOGRAPHIC…" at bounding box center [178, 317] width 303 height 83
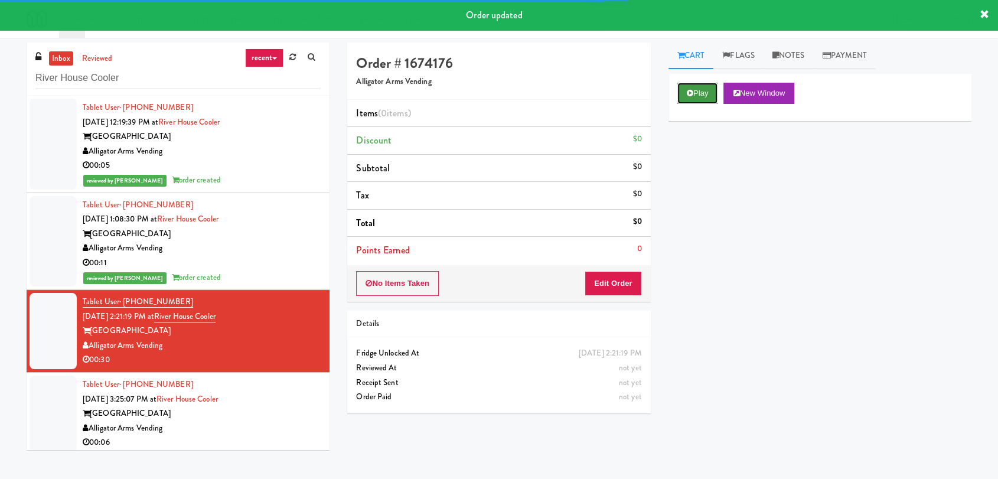
click at [693, 84] on button "Play" at bounding box center [697, 93] width 41 height 21
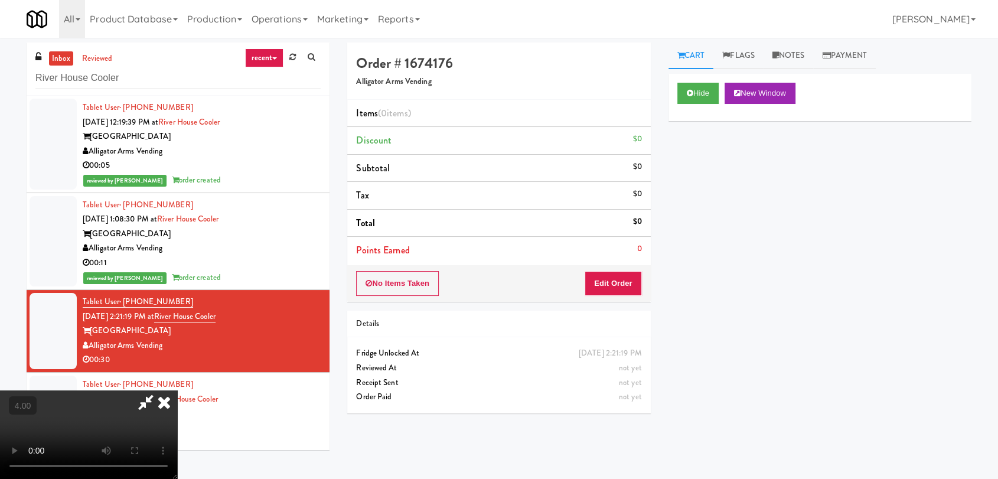
click at [177, 390] on video at bounding box center [88, 434] width 177 height 89
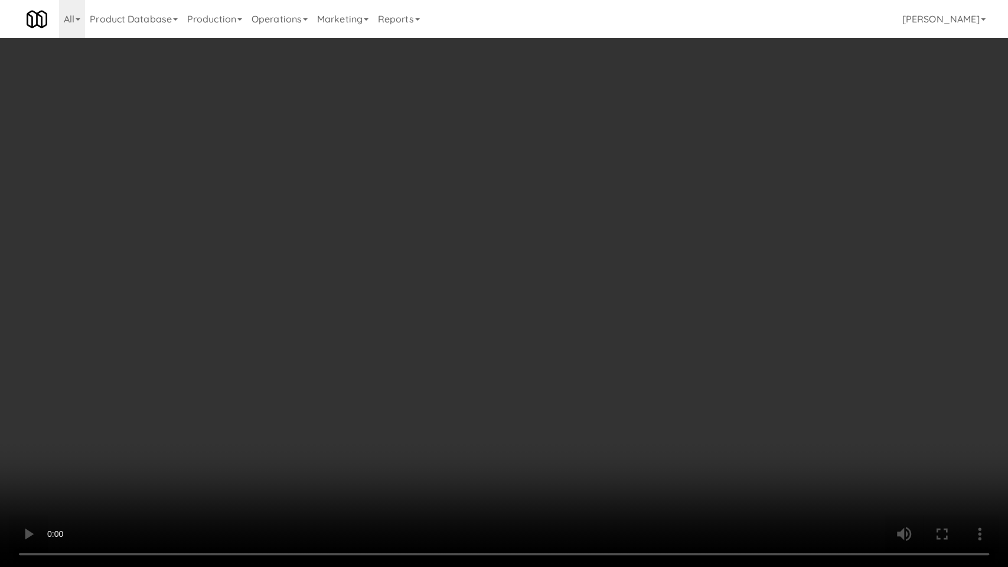
click at [505, 230] on video at bounding box center [504, 283] width 1008 height 567
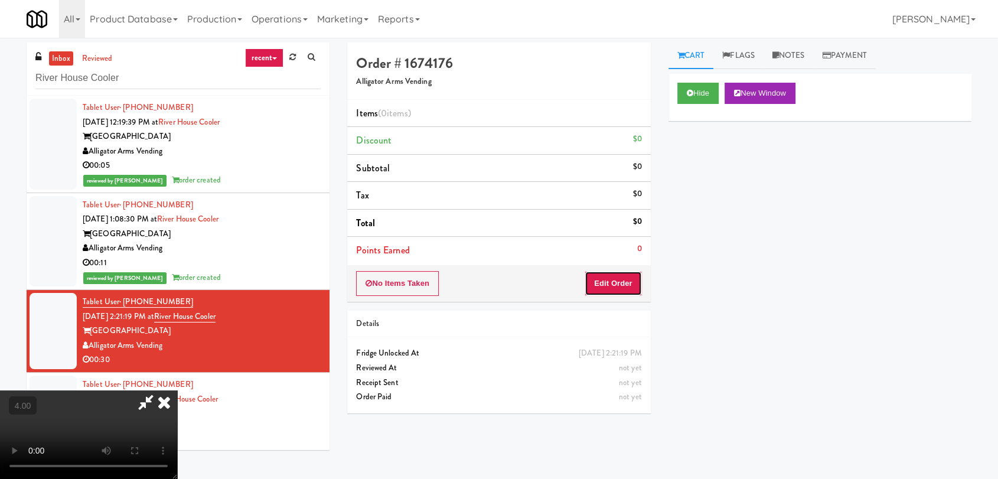
click at [628, 289] on button "Edit Order" at bounding box center [613, 283] width 57 height 25
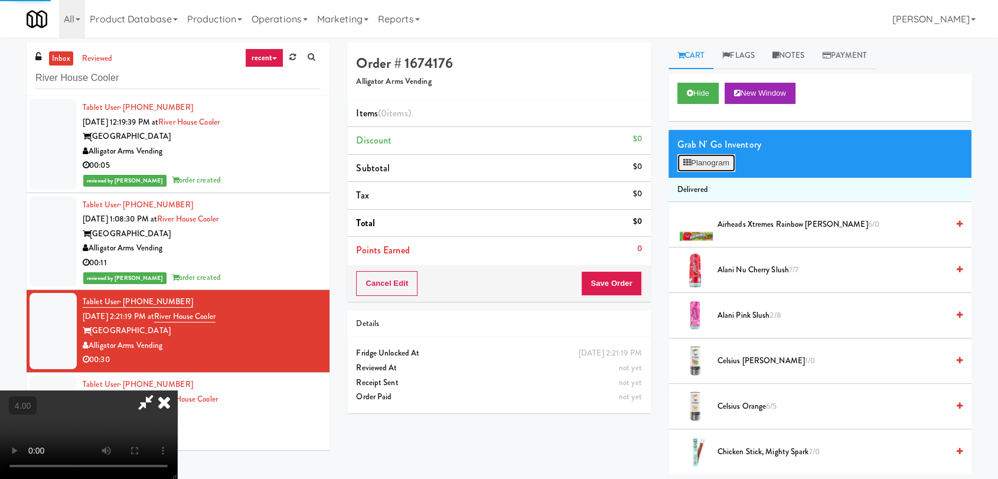
click at [706, 168] on button "Planogram" at bounding box center [706, 163] width 58 height 18
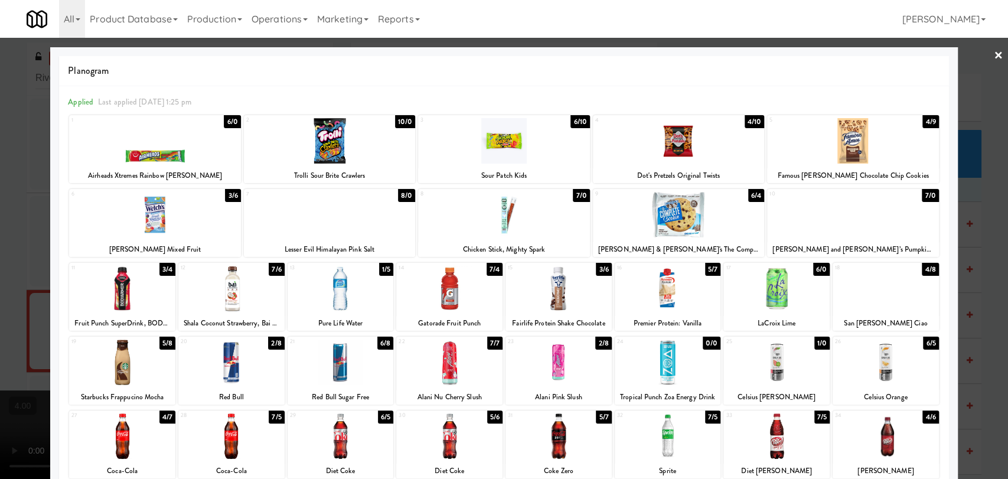
click at [311, 238] on div "7 8/0 Lesser Evil Himalayan Pink Salt" at bounding box center [329, 223] width 171 height 68
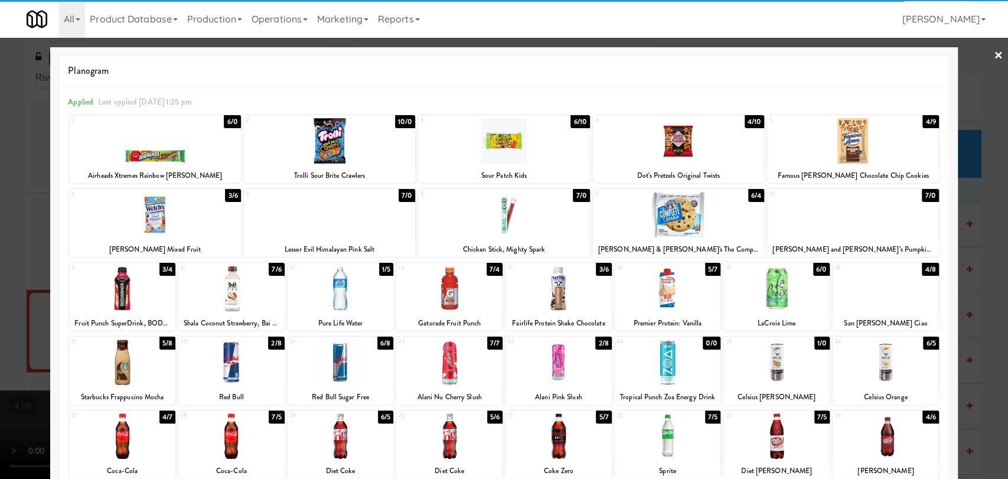
click at [644, 149] on div at bounding box center [678, 140] width 171 height 45
click at [38, 159] on div at bounding box center [504, 239] width 1008 height 479
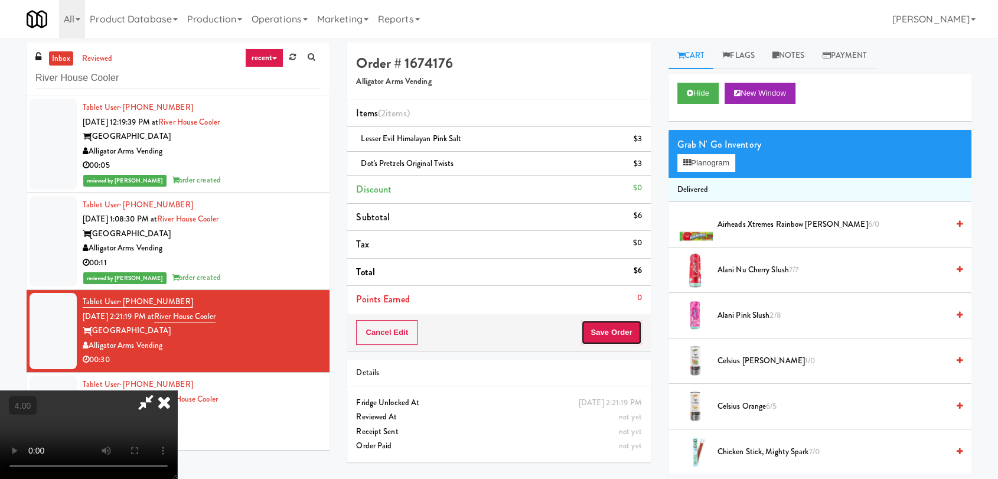
click at [619, 321] on button "Save Order" at bounding box center [611, 332] width 60 height 25
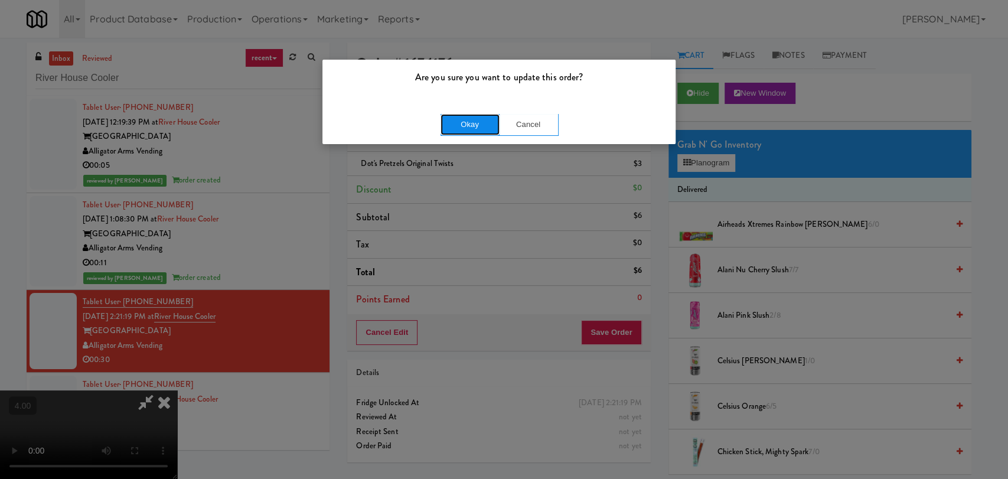
click at [472, 129] on button "Okay" at bounding box center [470, 124] width 59 height 21
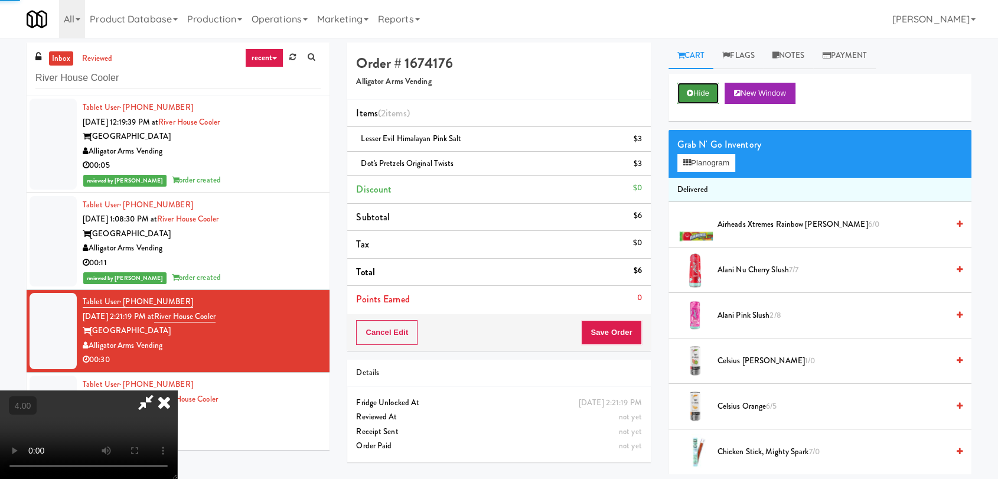
click at [706, 90] on button "Hide" at bounding box center [697, 93] width 41 height 21
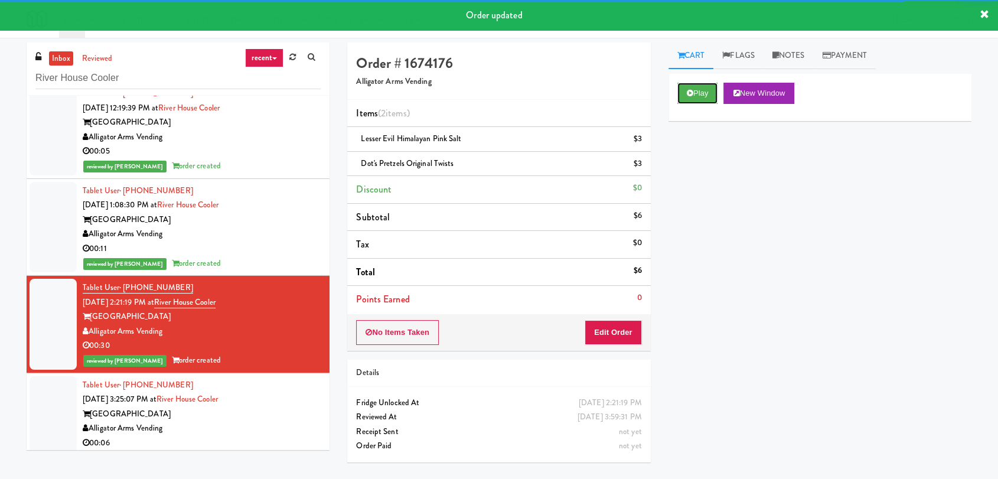
scroll to position [19, 0]
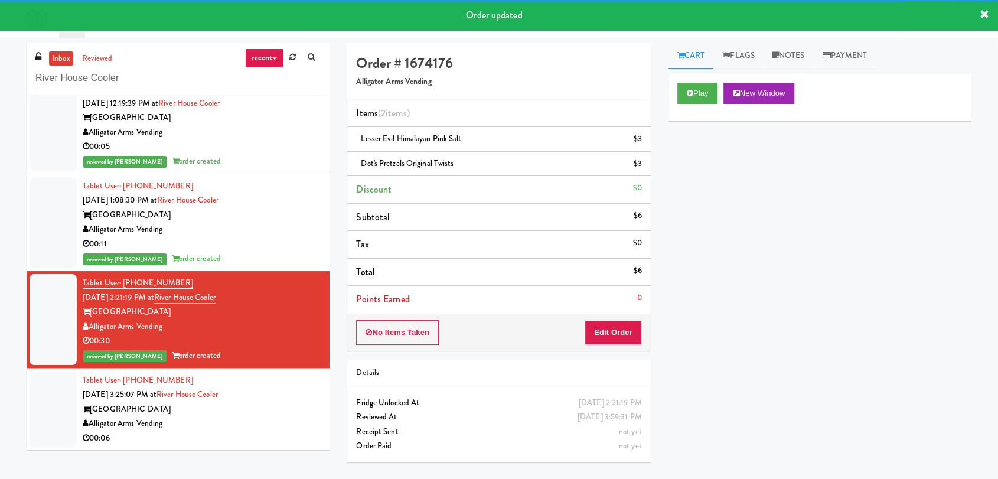
click at [271, 377] on div "Tablet User · (630) 479-0602 [DATE] 3:25:07 PM at [GEOGRAPHIC_DATA] [GEOGRAPHIC…" at bounding box center [202, 409] width 238 height 73
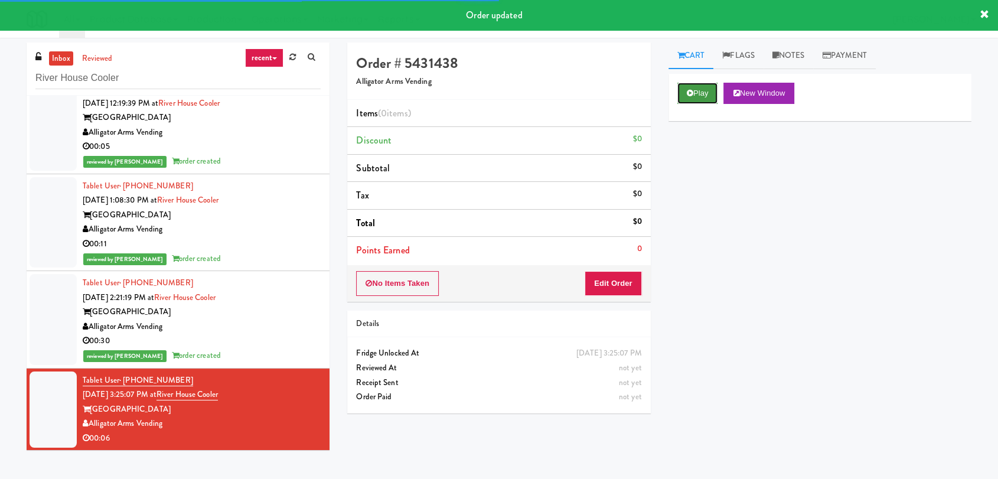
click at [697, 85] on button "Play" at bounding box center [697, 93] width 41 height 21
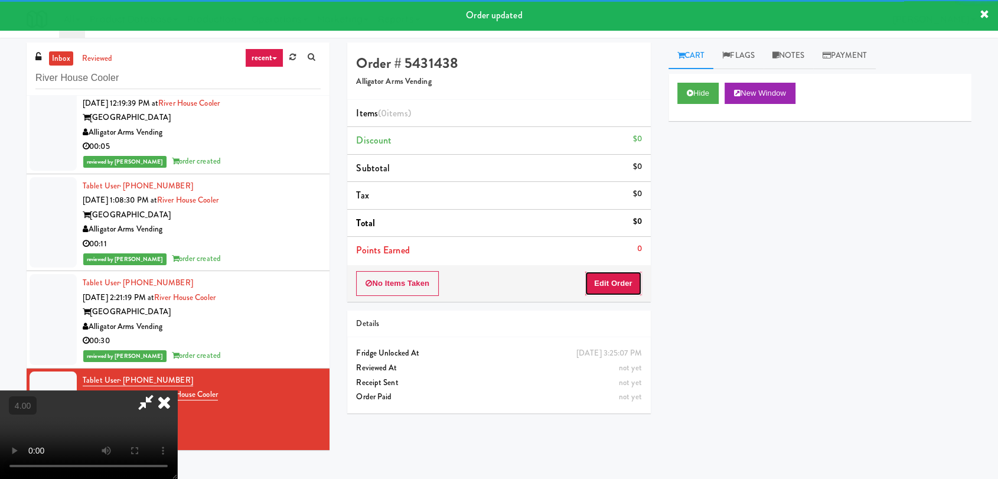
click at [617, 282] on button "Edit Order" at bounding box center [613, 283] width 57 height 25
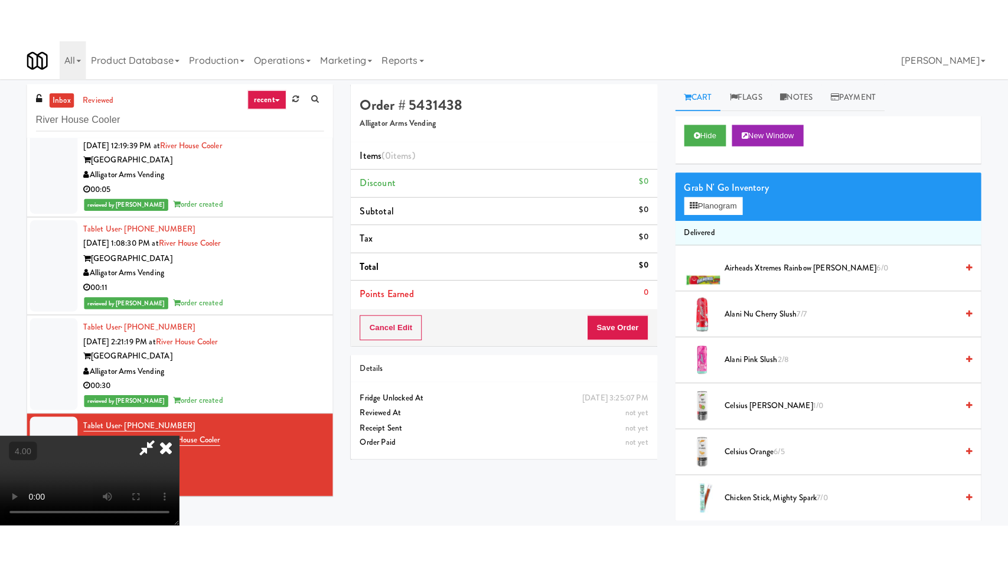
scroll to position [180, 0]
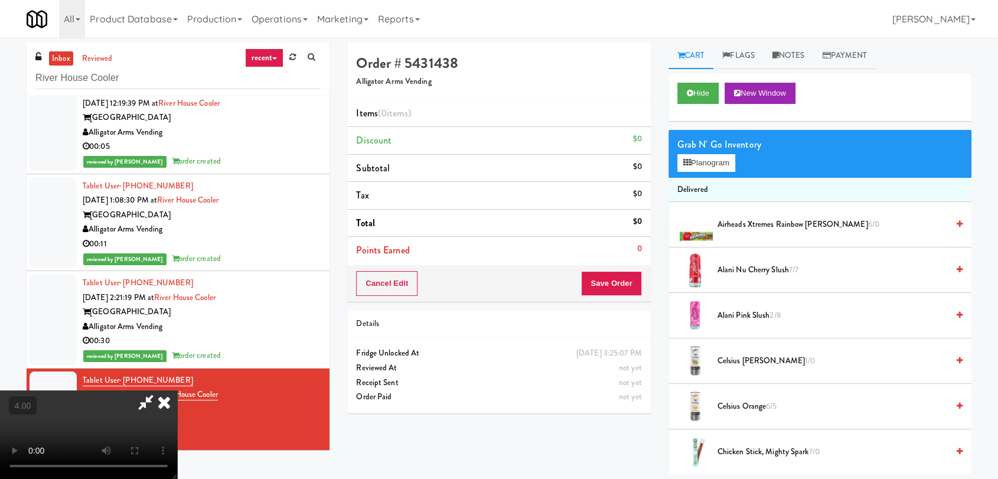
click at [177, 390] on video at bounding box center [88, 434] width 177 height 89
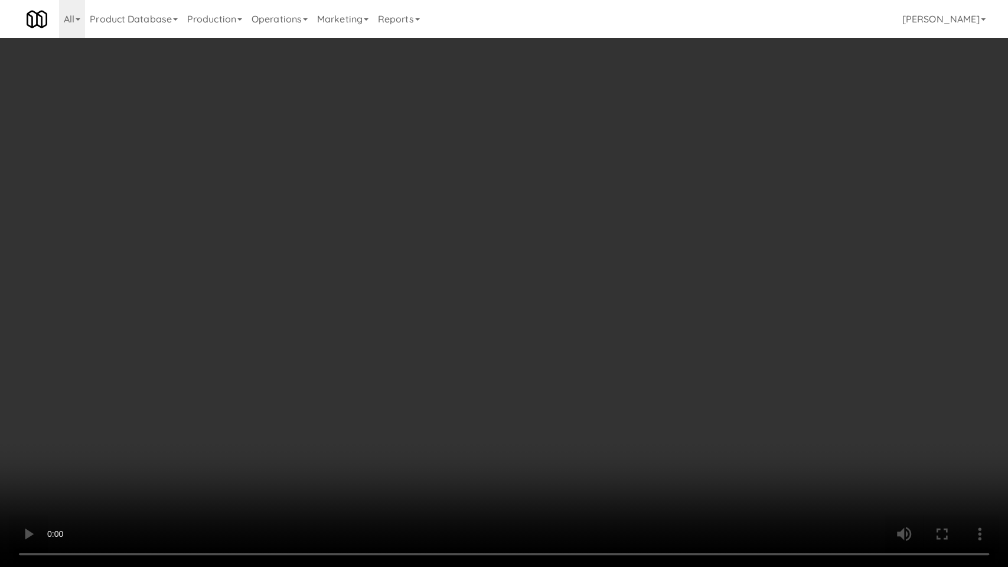
click at [614, 313] on video at bounding box center [504, 283] width 1008 height 567
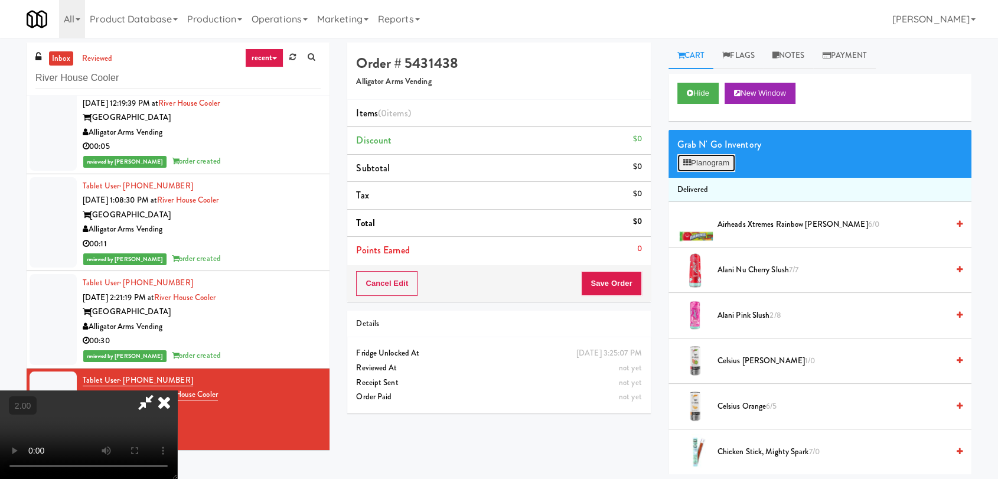
click at [695, 162] on button "Planogram" at bounding box center [706, 163] width 58 height 18
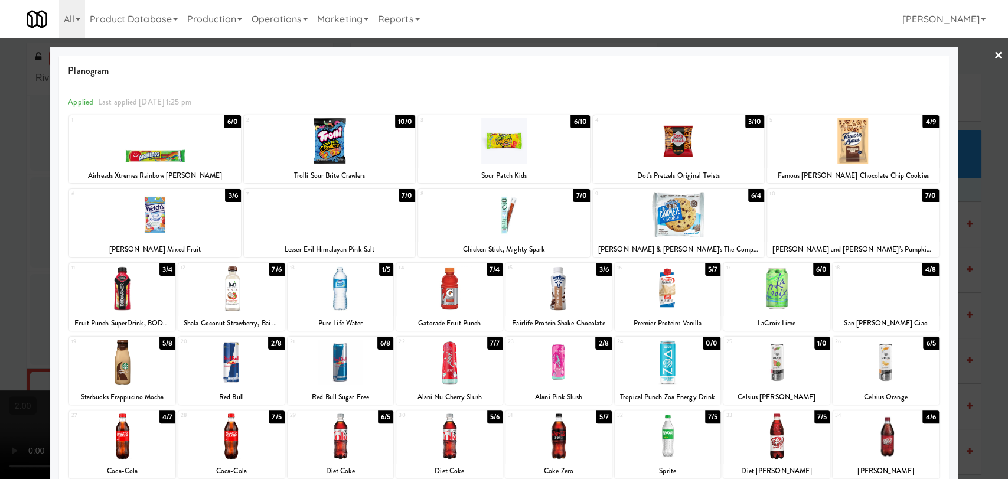
click at [778, 435] on div at bounding box center [776, 435] width 106 height 45
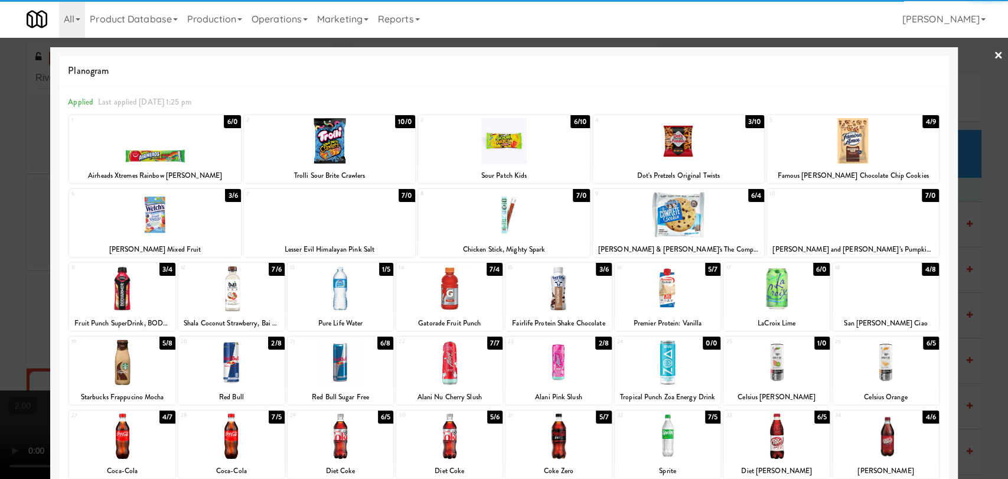
click at [715, 237] on div at bounding box center [678, 214] width 171 height 45
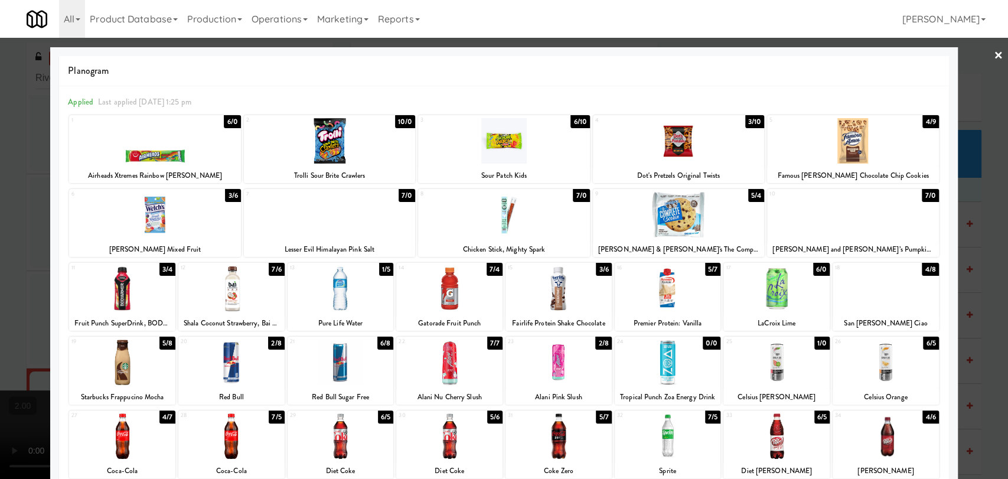
click at [965, 126] on div at bounding box center [504, 239] width 1008 height 479
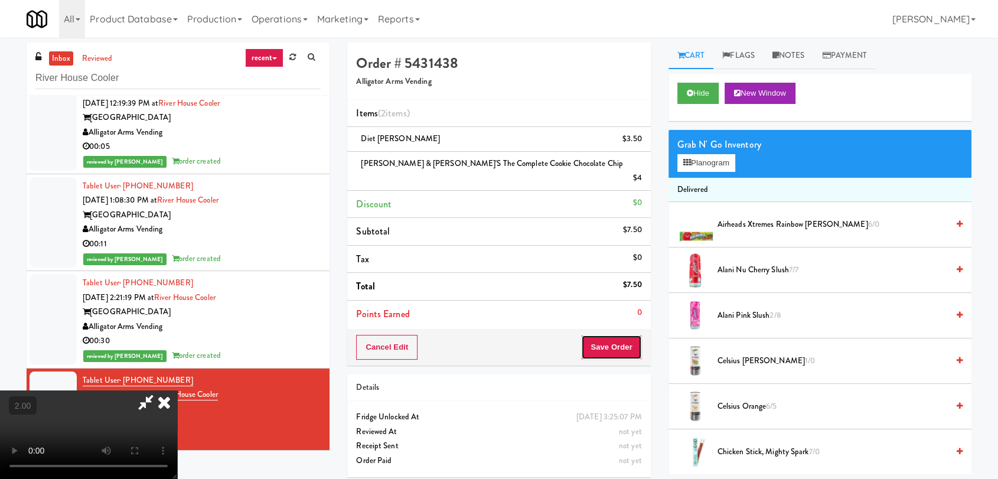
click at [627, 335] on button "Save Order" at bounding box center [611, 347] width 60 height 25
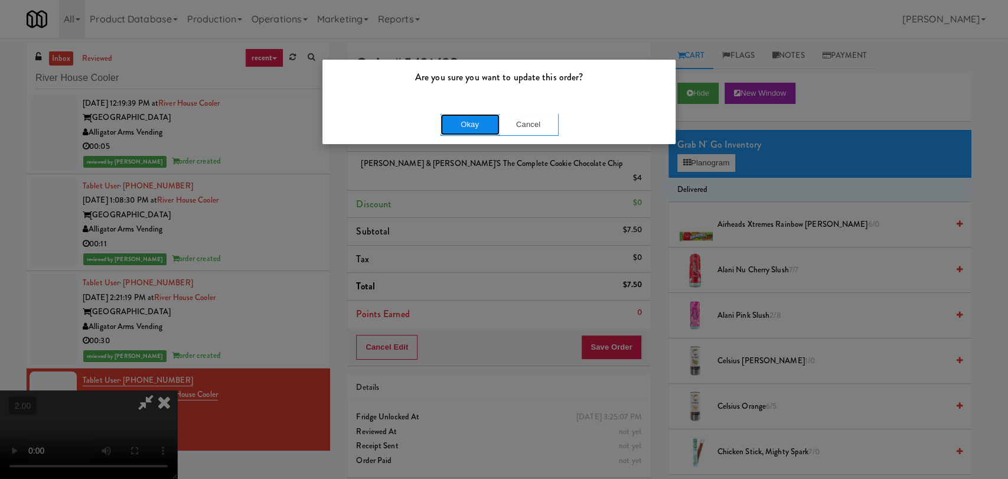
click at [465, 127] on button "Okay" at bounding box center [470, 124] width 59 height 21
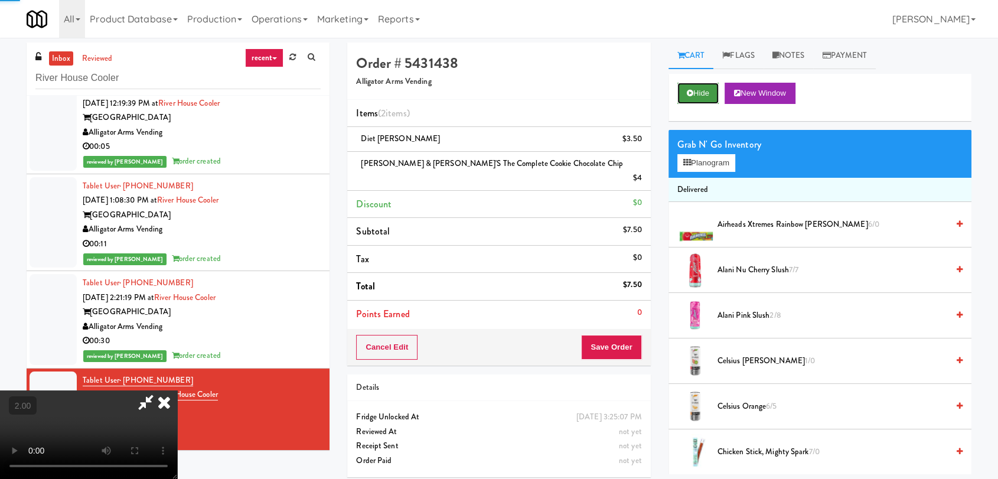
click at [713, 90] on button "Hide" at bounding box center [697, 93] width 41 height 21
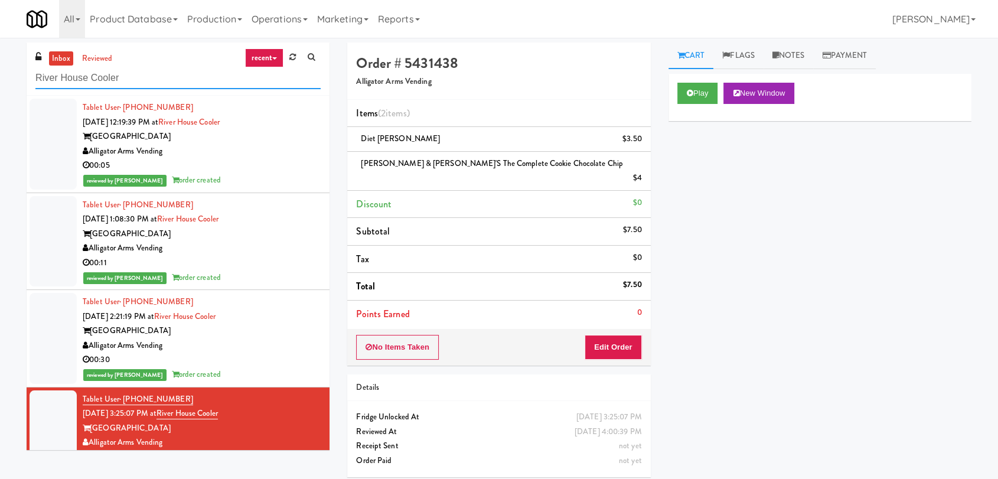
drag, startPoint x: 180, startPoint y: 77, endPoint x: 0, endPoint y: 77, distance: 180.1
click at [0, 77] on div "inbox reviewed recent all unclear take inventory issue suspicious failed recent…" at bounding box center [499, 264] width 998 height 443
paste input "IKEA Etobicoke"
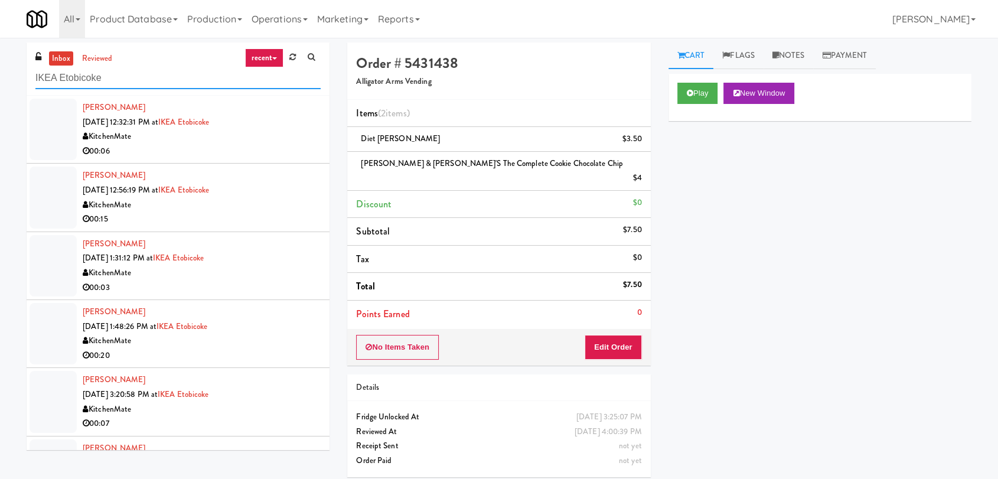
type input "IKEA Etobicoke"
click at [271, 128] on div "[PERSON_NAME] [DATE] 12:32:31 PM at IKEA Etobicoke KitchenMate 00:06" at bounding box center [202, 129] width 238 height 58
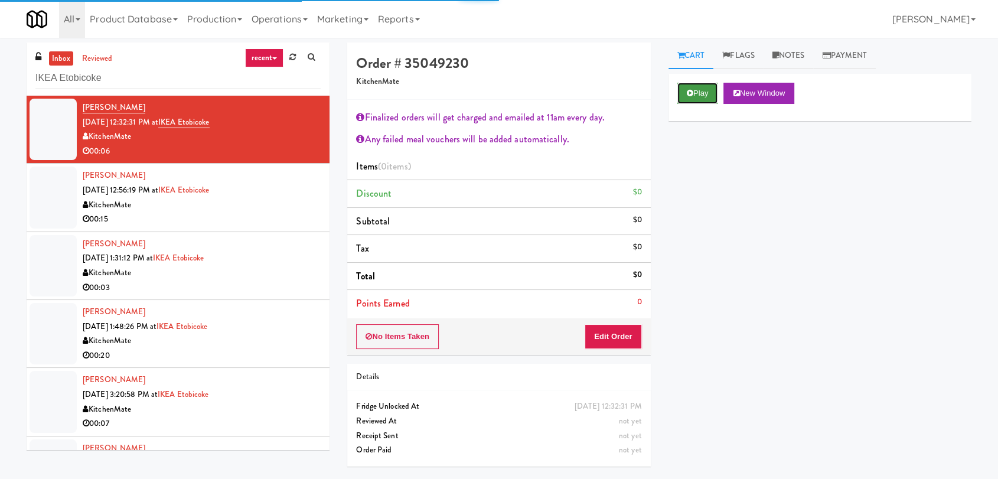
click at [700, 99] on button "Play" at bounding box center [697, 93] width 41 height 21
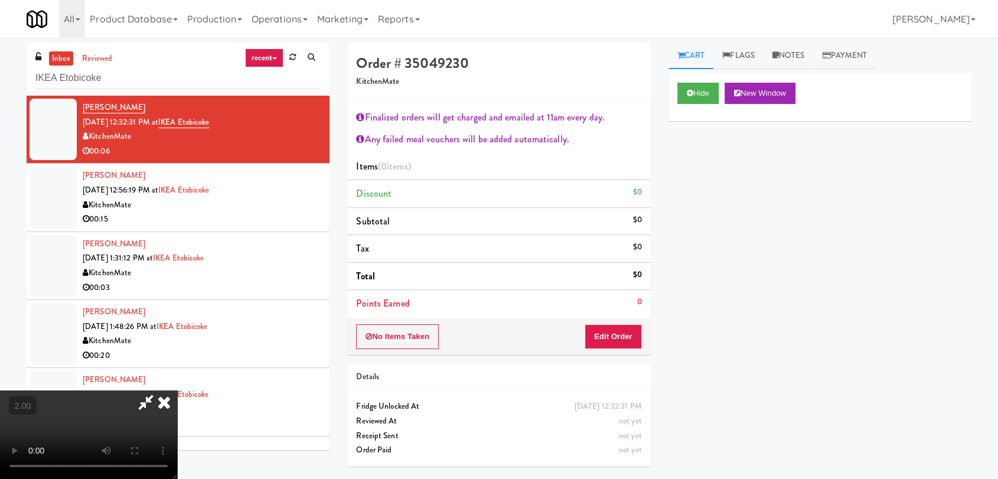
click at [177, 390] on video at bounding box center [88, 434] width 177 height 89
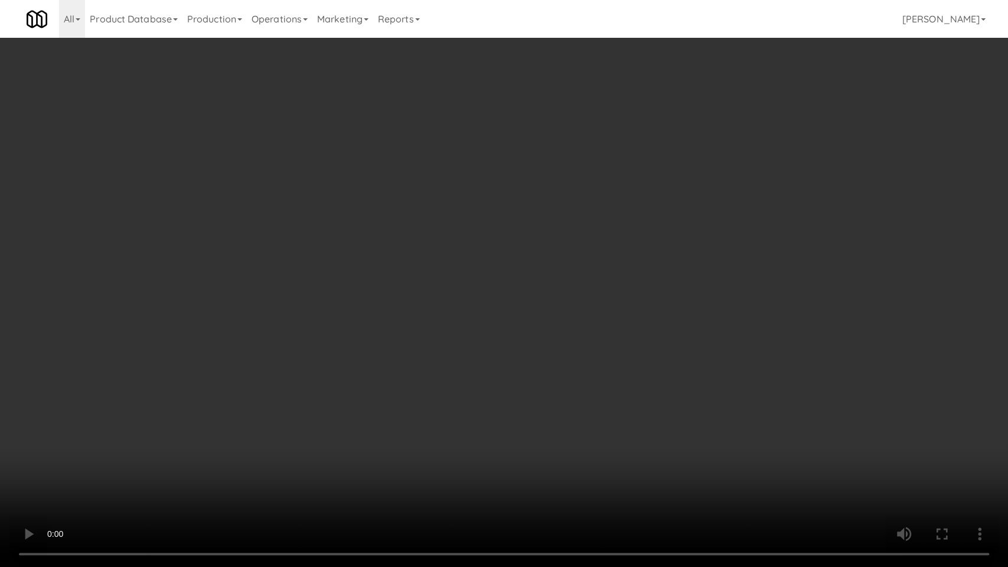
click at [285, 411] on video at bounding box center [504, 283] width 1008 height 567
click at [331, 384] on video at bounding box center [504, 283] width 1008 height 567
click at [461, 390] on video at bounding box center [504, 283] width 1008 height 567
click at [614, 367] on video at bounding box center [504, 283] width 1008 height 567
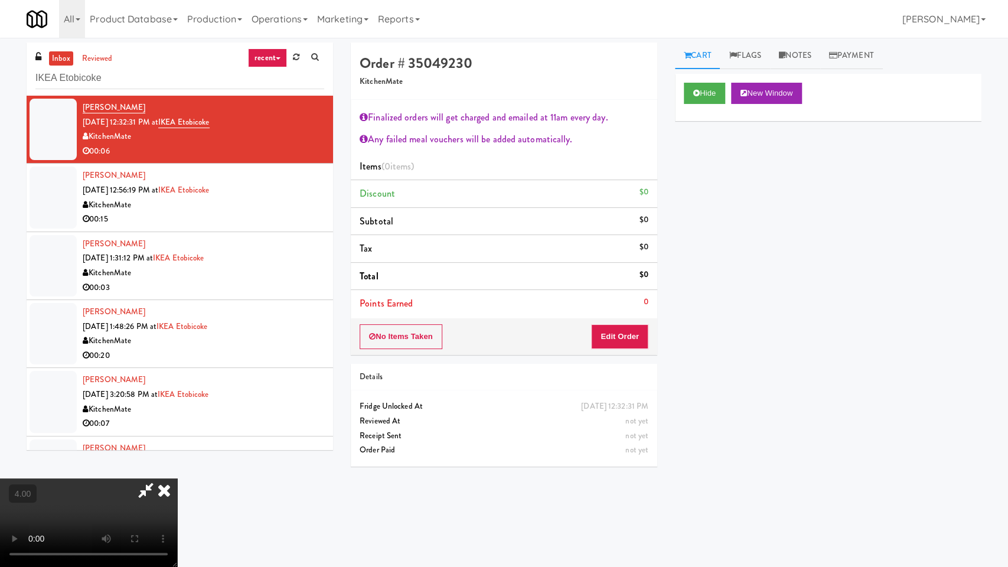
drag, startPoint x: 614, startPoint y: 310, endPoint x: 630, endPoint y: 309, distance: 15.4
click at [614, 310] on li "Points Earned 0" at bounding box center [504, 303] width 306 height 27
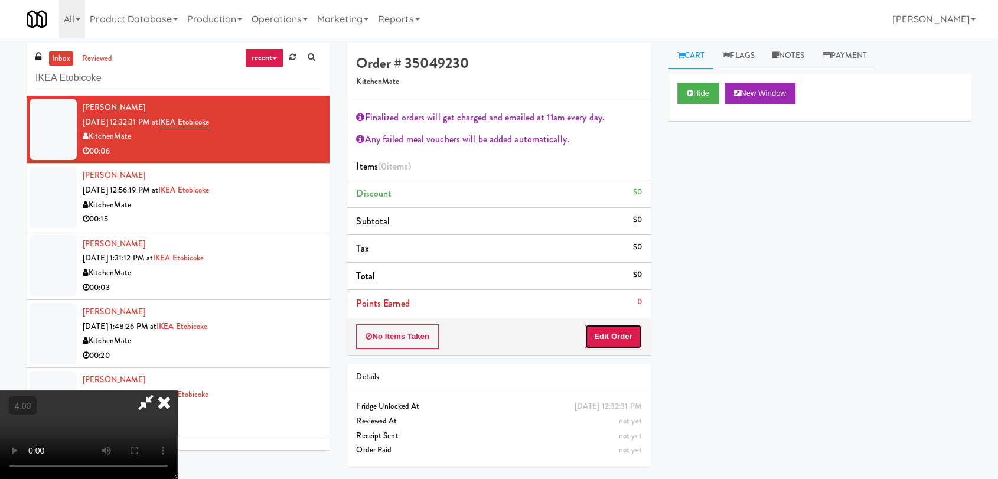
click at [639, 326] on button "Edit Order" at bounding box center [613, 336] width 57 height 25
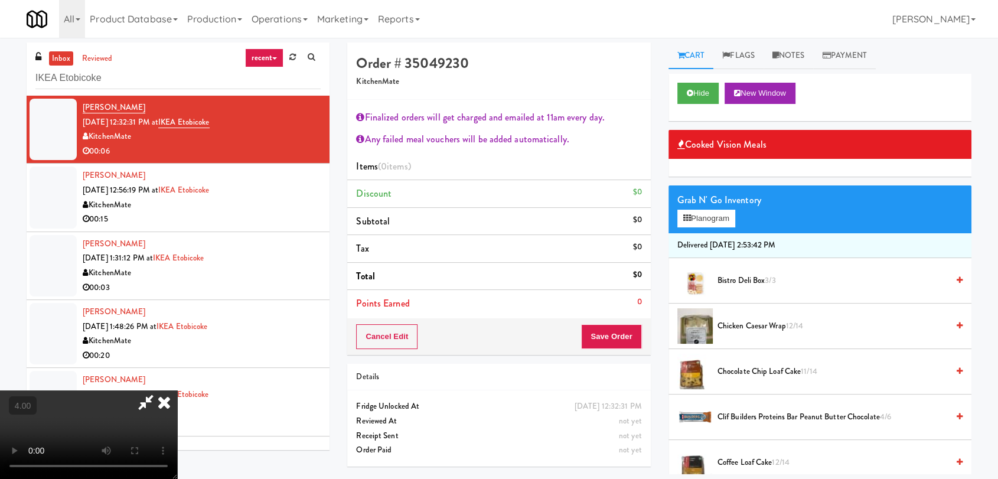
click at [748, 319] on span "Chicken Caesar Wrap 12/14" at bounding box center [832, 326] width 230 height 15
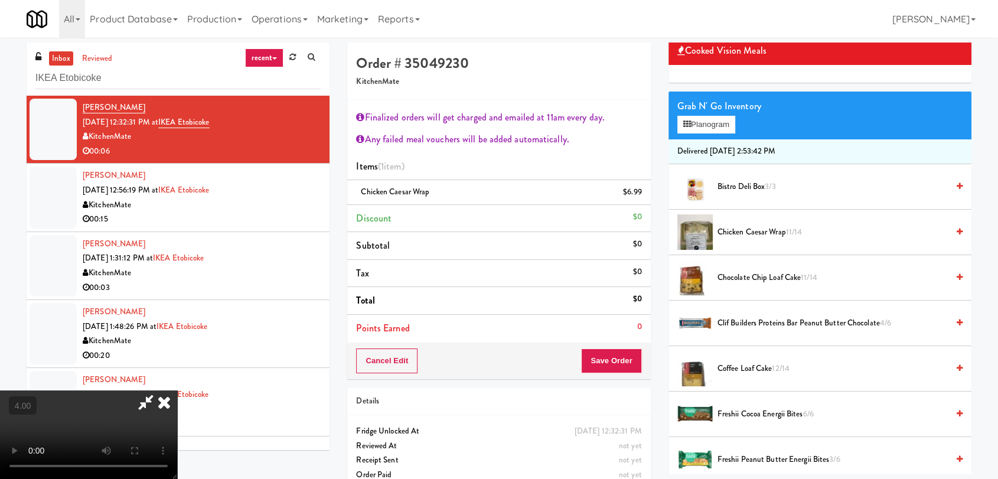
scroll to position [197, 0]
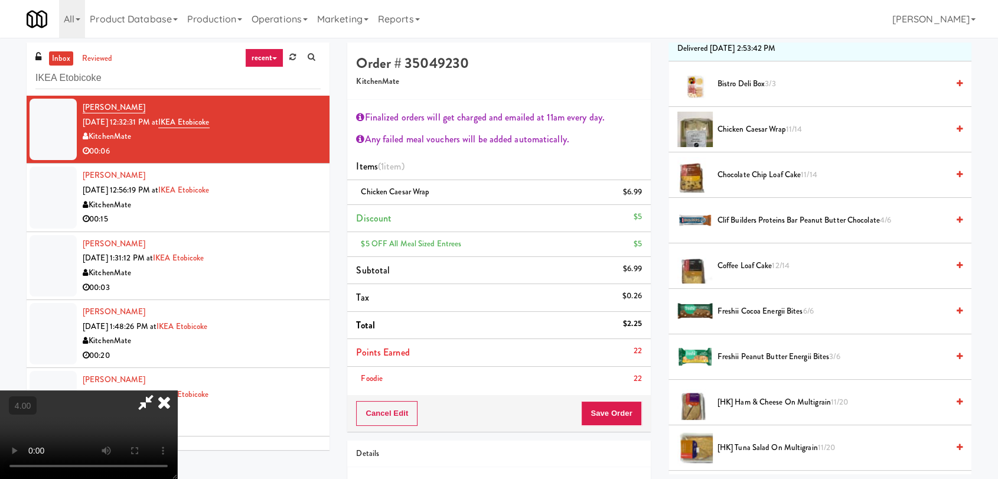
click at [755, 221] on span "Clif Builders proteins Bar Peanut Butter Chocolate 4/6" at bounding box center [832, 220] width 230 height 15
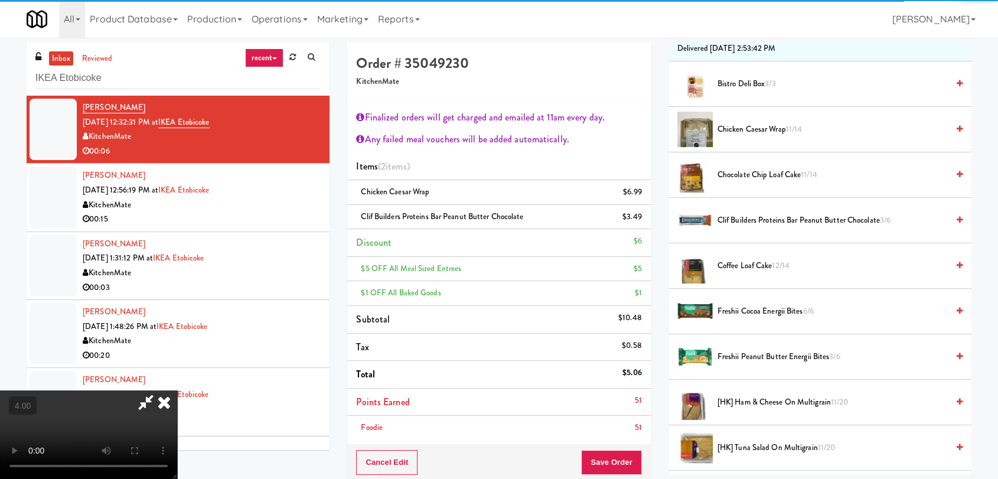
click at [624, 432] on div "Foodie 51" at bounding box center [498, 427] width 285 height 15
click at [619, 452] on button "Save Order" at bounding box center [611, 462] width 60 height 25
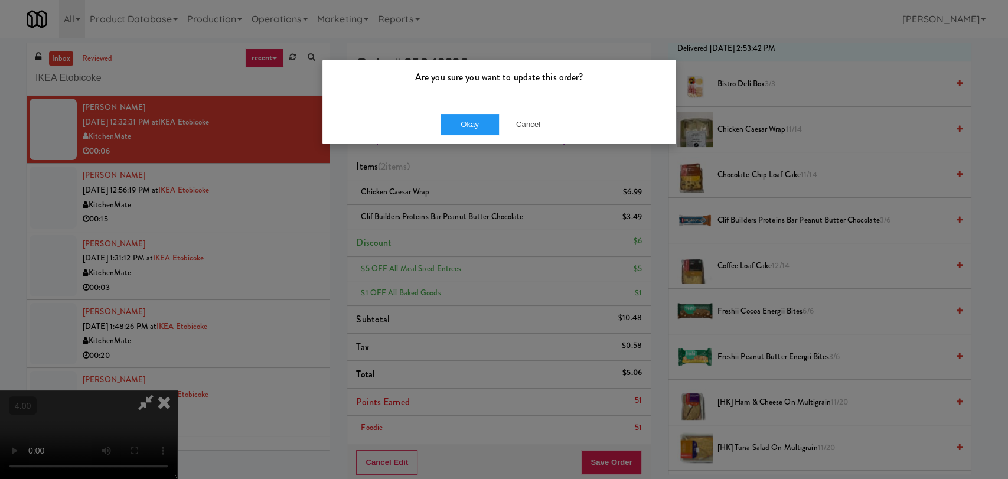
click at [462, 100] on div "Are you sure you want to update this order?" at bounding box center [498, 82] width 353 height 45
click at [467, 123] on button "Okay" at bounding box center [470, 124] width 59 height 21
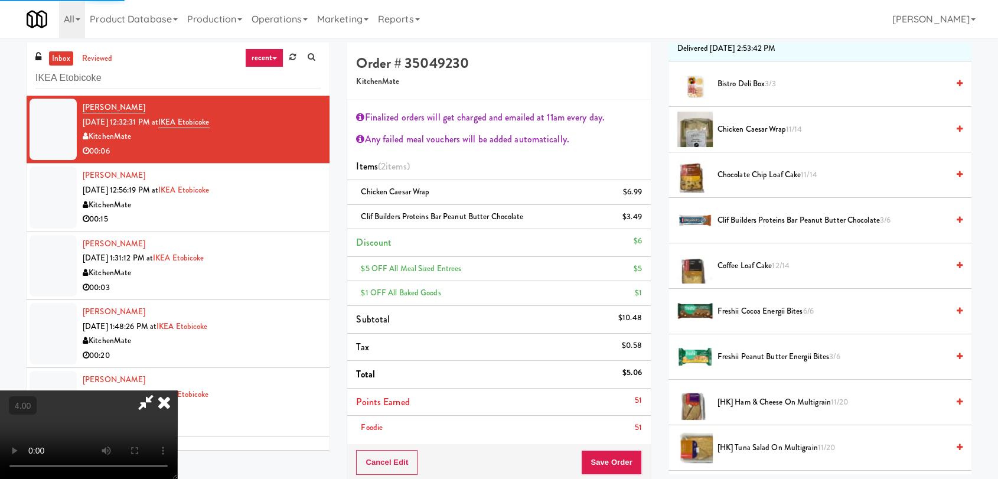
click at [177, 390] on icon at bounding box center [164, 402] width 26 height 24
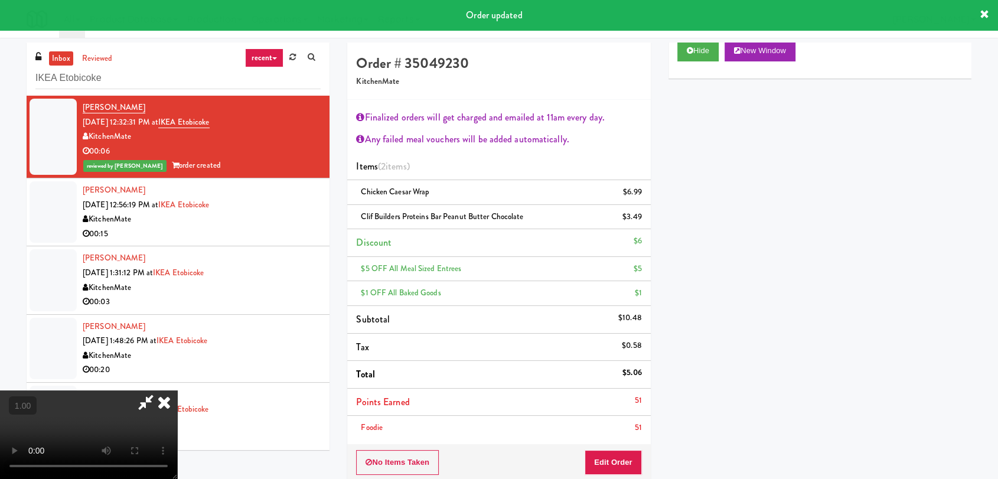
click at [177, 390] on icon at bounding box center [164, 402] width 26 height 24
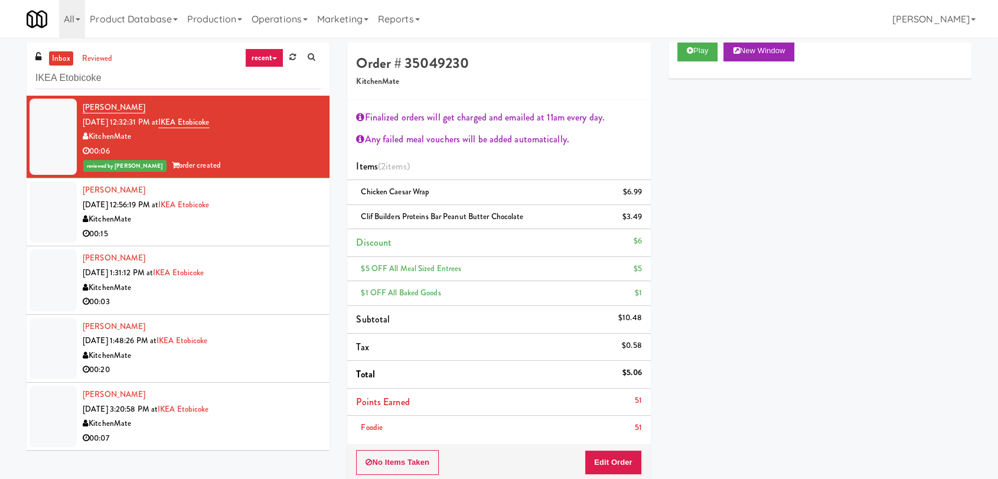
click at [302, 221] on div "KitchenMate" at bounding box center [202, 219] width 238 height 15
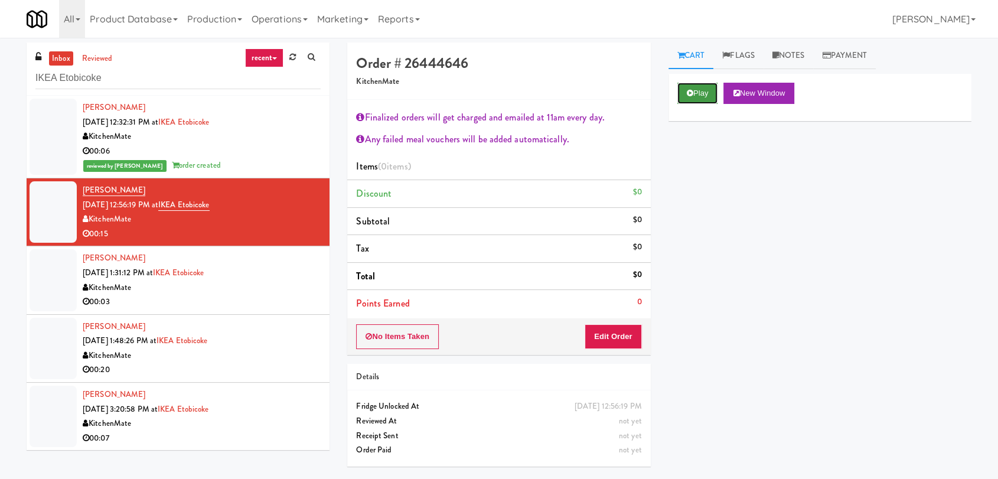
click at [689, 97] on button "Play" at bounding box center [697, 93] width 41 height 21
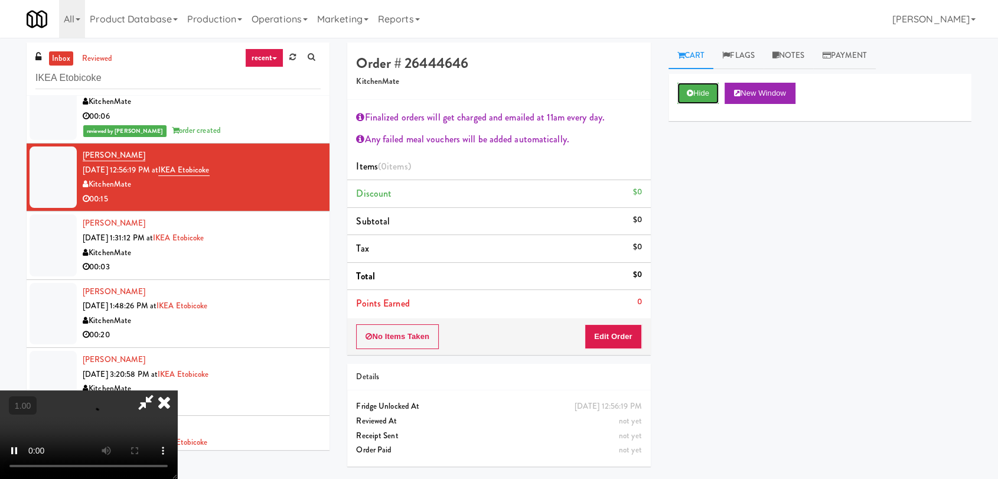
scroll to position [68, 0]
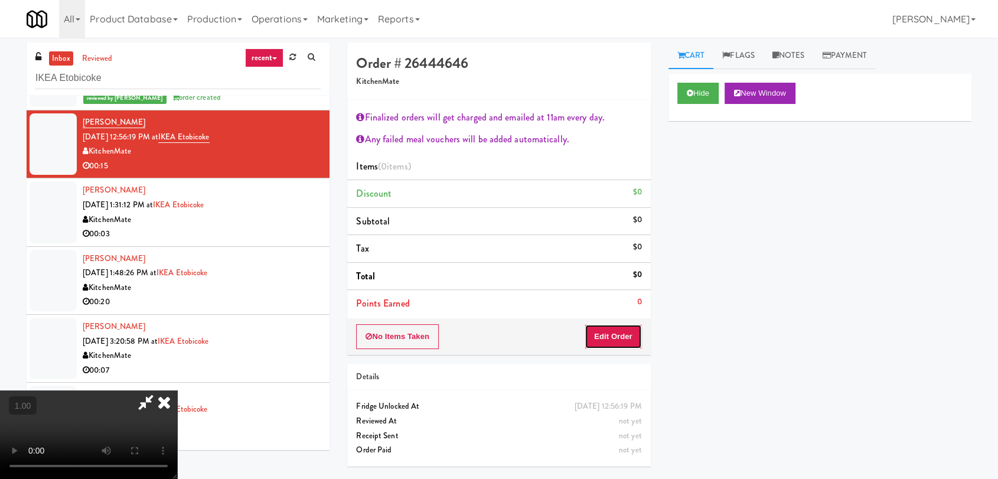
click at [628, 328] on button "Edit Order" at bounding box center [613, 336] width 57 height 25
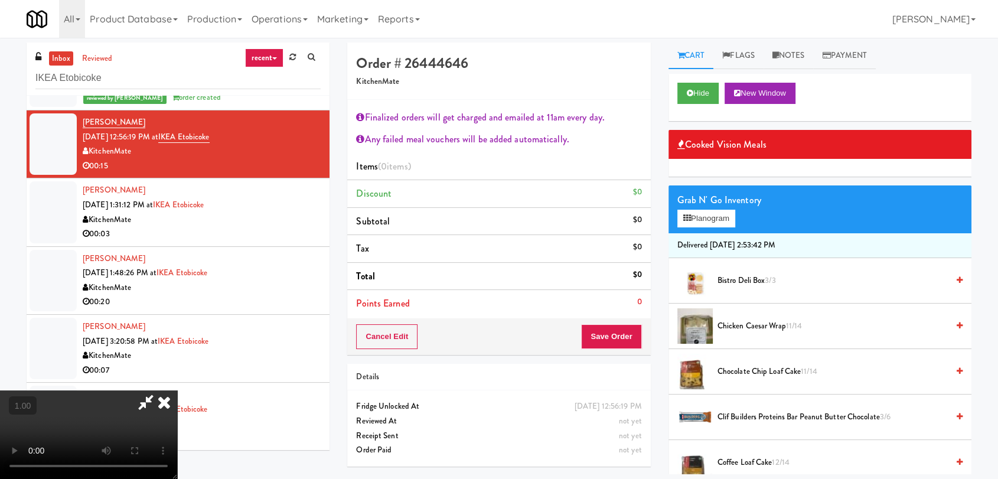
click at [177, 390] on video at bounding box center [88, 434] width 177 height 89
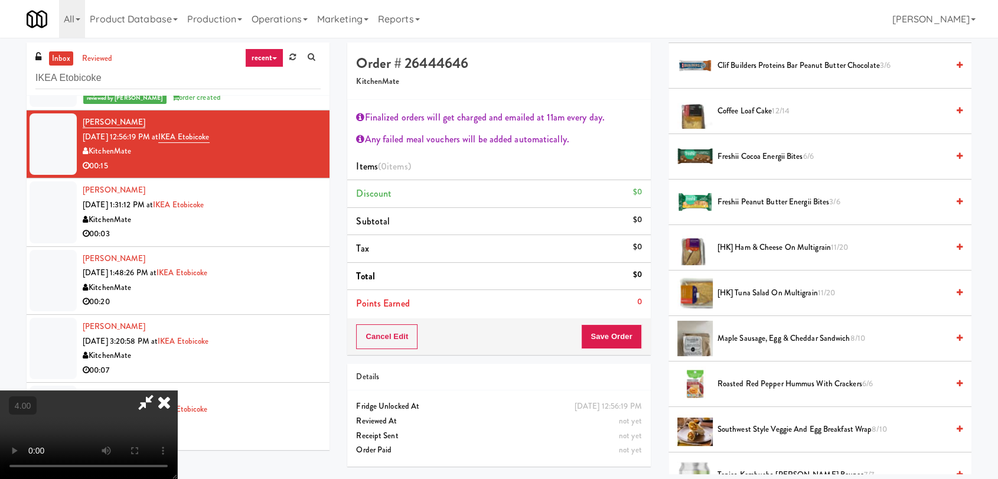
scroll to position [459, 0]
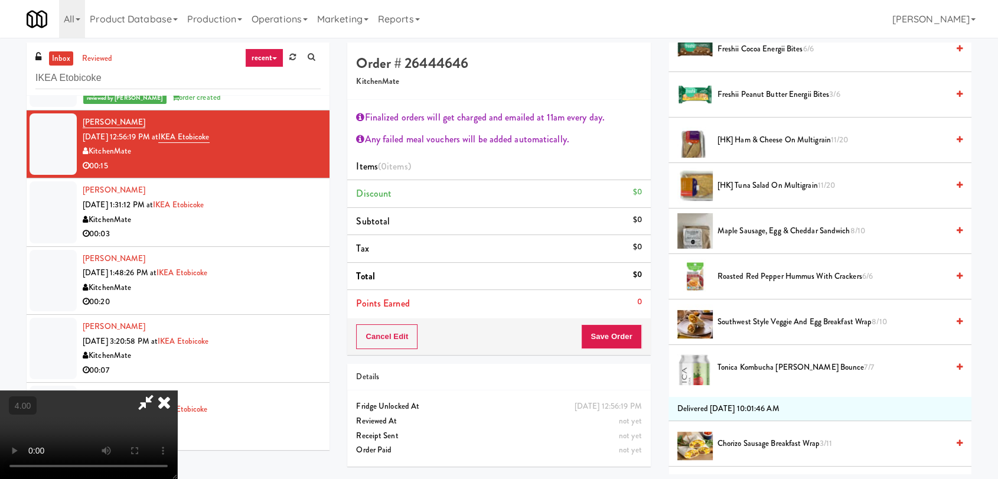
click at [787, 228] on span "Maple Sausage, Egg & Cheddar Sandwich 8/10" at bounding box center [832, 231] width 230 height 15
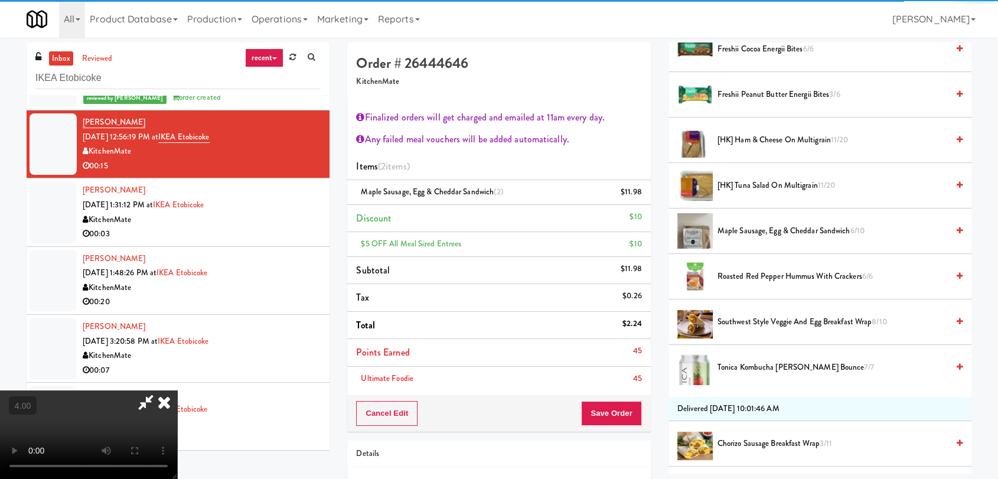
click at [177, 390] on icon at bounding box center [164, 402] width 26 height 24
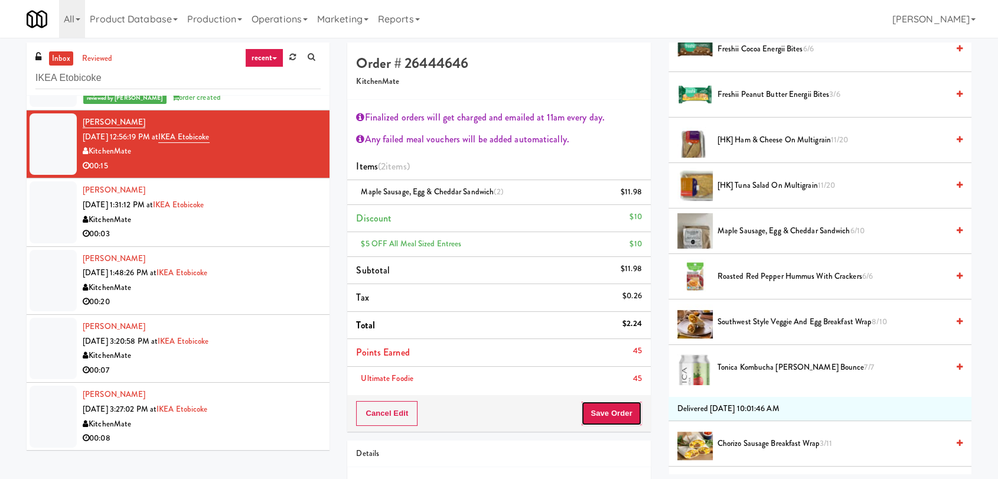
click at [591, 416] on button "Save Order" at bounding box center [611, 413] width 60 height 25
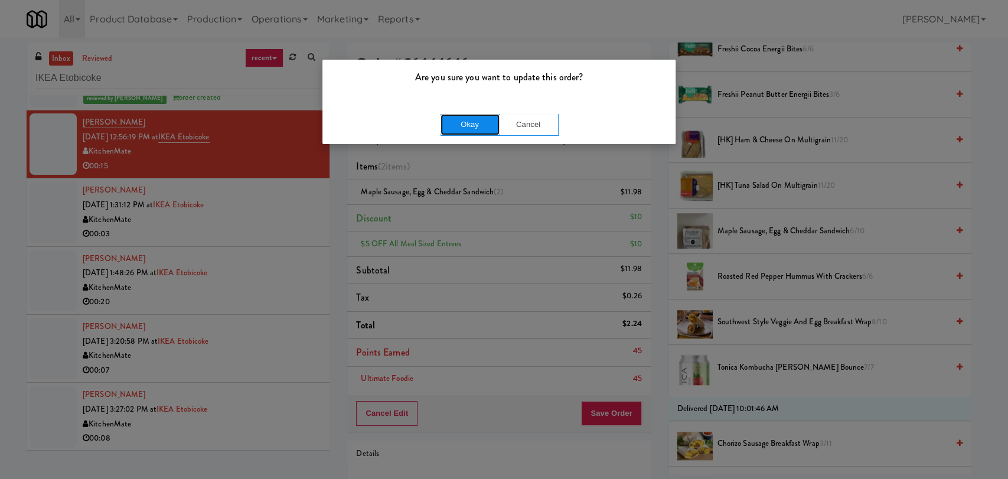
click at [472, 119] on button "Okay" at bounding box center [470, 124] width 59 height 21
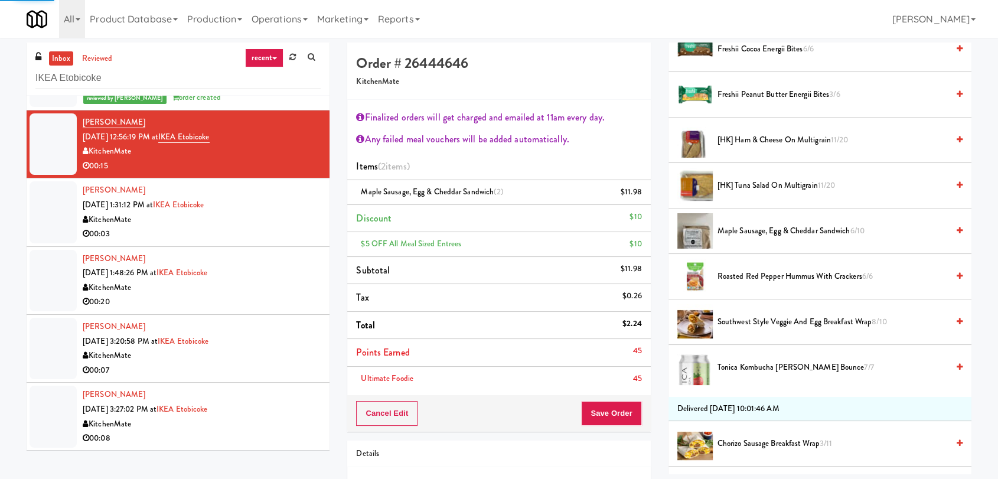
click at [266, 220] on div "KitchenMate" at bounding box center [202, 220] width 238 height 15
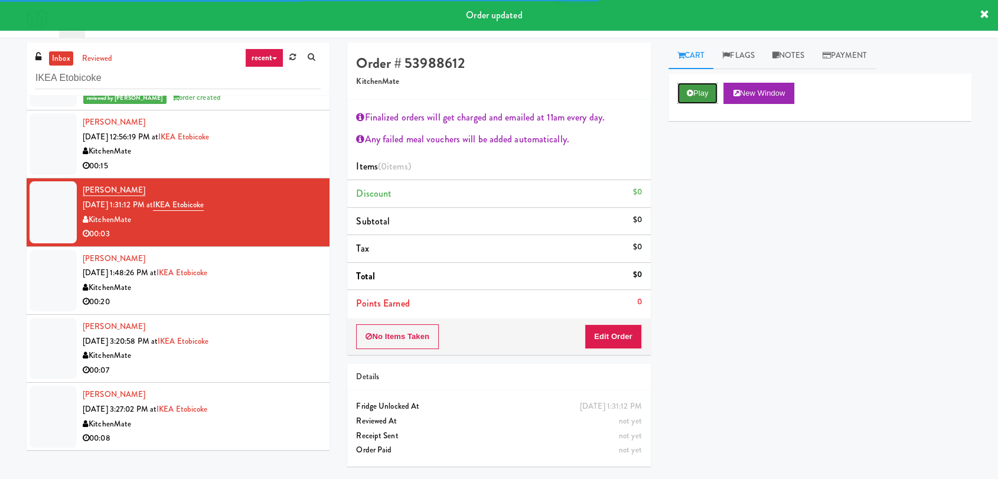
click at [698, 92] on button "Play" at bounding box center [697, 93] width 41 height 21
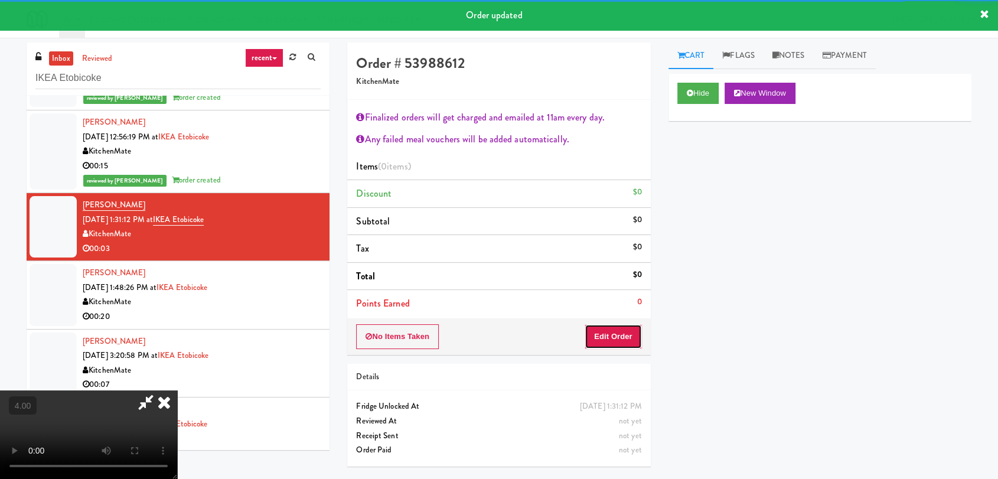
click at [600, 330] on button "Edit Order" at bounding box center [613, 336] width 57 height 25
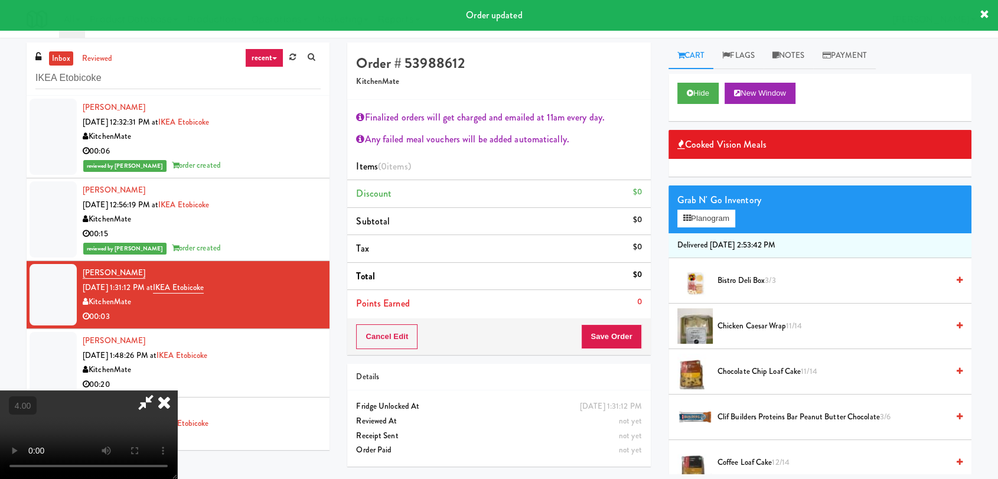
scroll to position [83, 0]
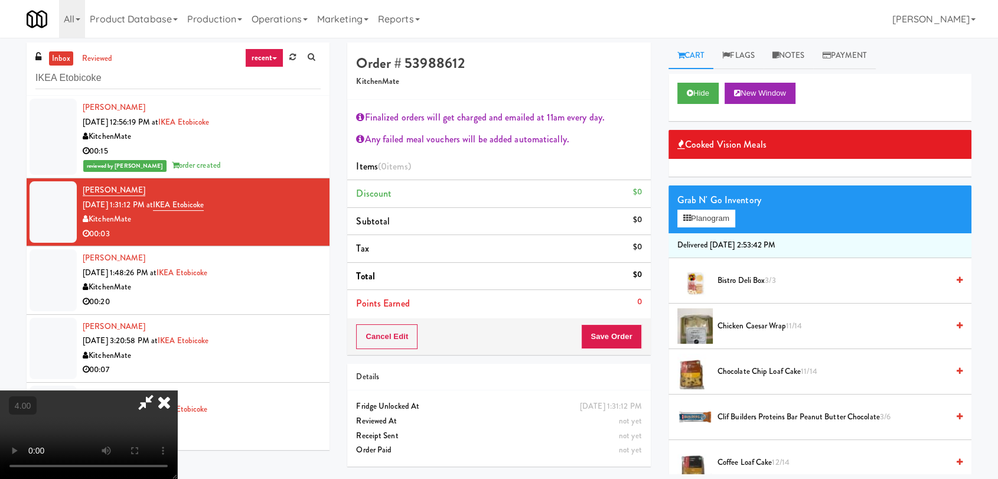
click at [177, 390] on video at bounding box center [88, 434] width 177 height 89
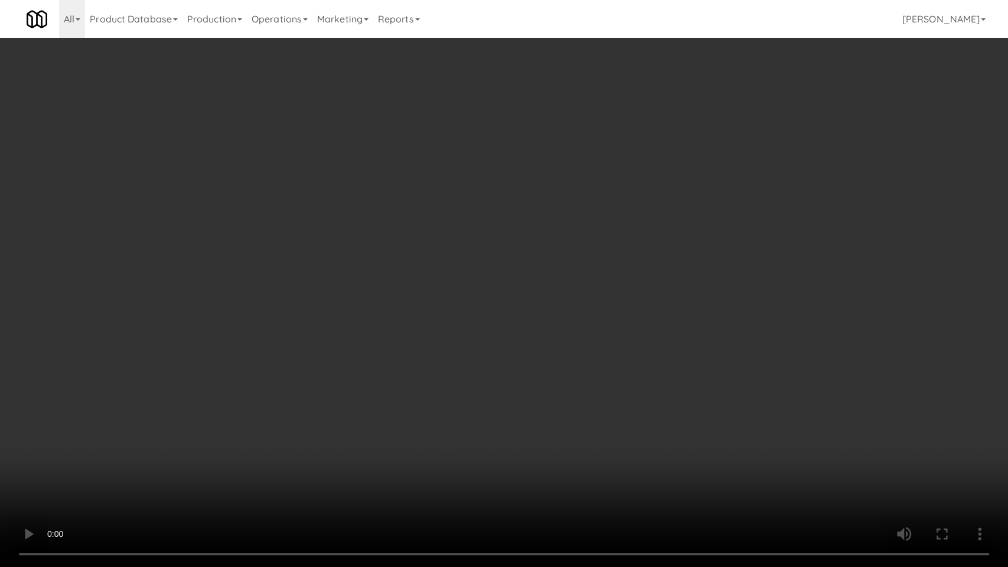
click at [317, 452] on video at bounding box center [504, 283] width 1008 height 567
click at [312, 422] on video at bounding box center [504, 283] width 1008 height 567
click at [425, 429] on video at bounding box center [504, 283] width 1008 height 567
click at [426, 427] on video at bounding box center [504, 283] width 1008 height 567
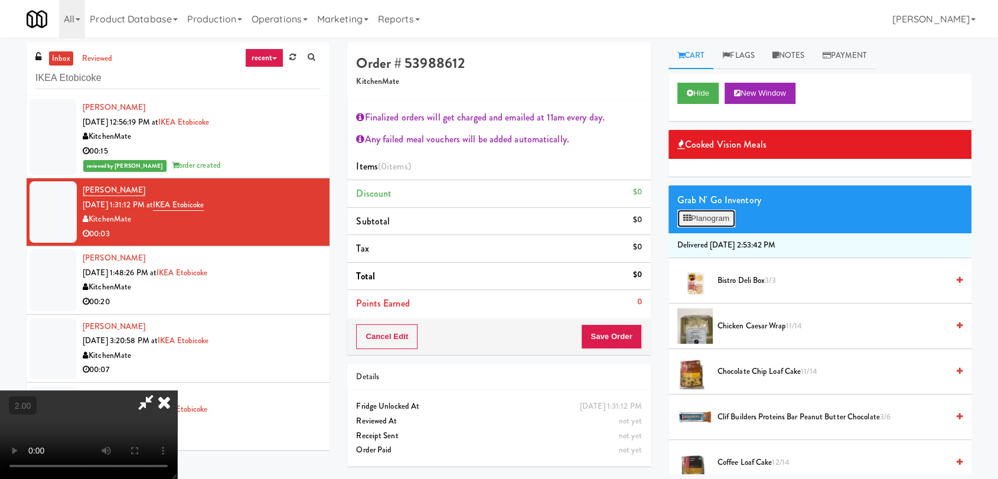
click at [705, 216] on button "Planogram" at bounding box center [706, 219] width 58 height 18
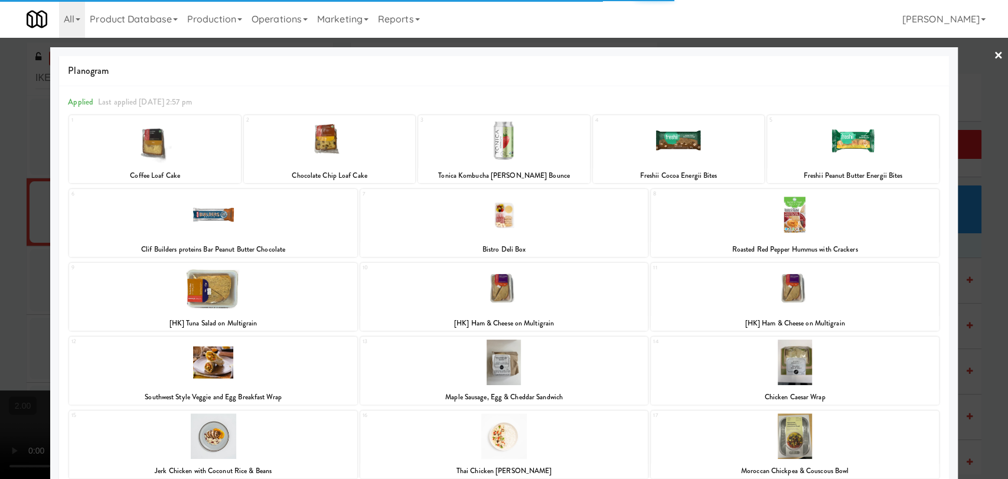
click at [279, 227] on div at bounding box center [213, 214] width 288 height 45
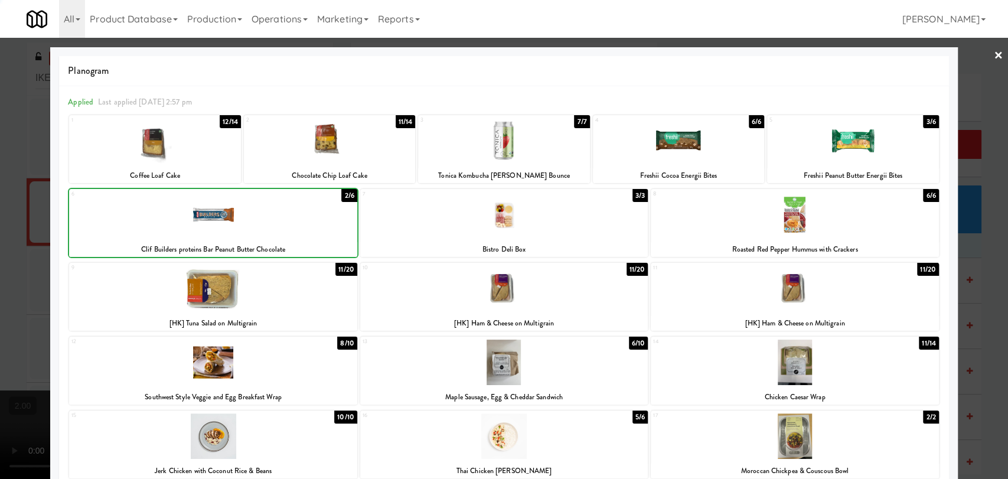
click at [0, 193] on div at bounding box center [504, 239] width 1008 height 479
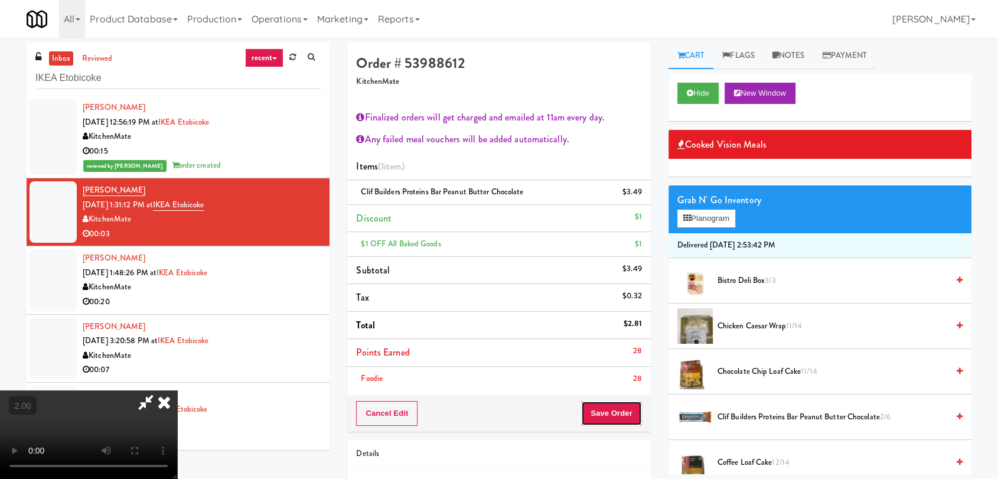
click at [632, 413] on button "Save Order" at bounding box center [611, 413] width 60 height 25
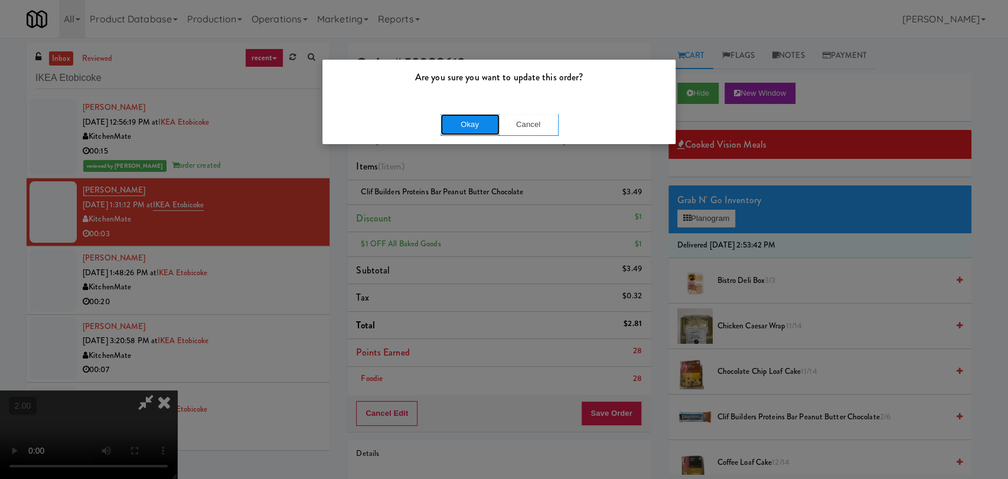
click at [459, 121] on button "Okay" at bounding box center [470, 124] width 59 height 21
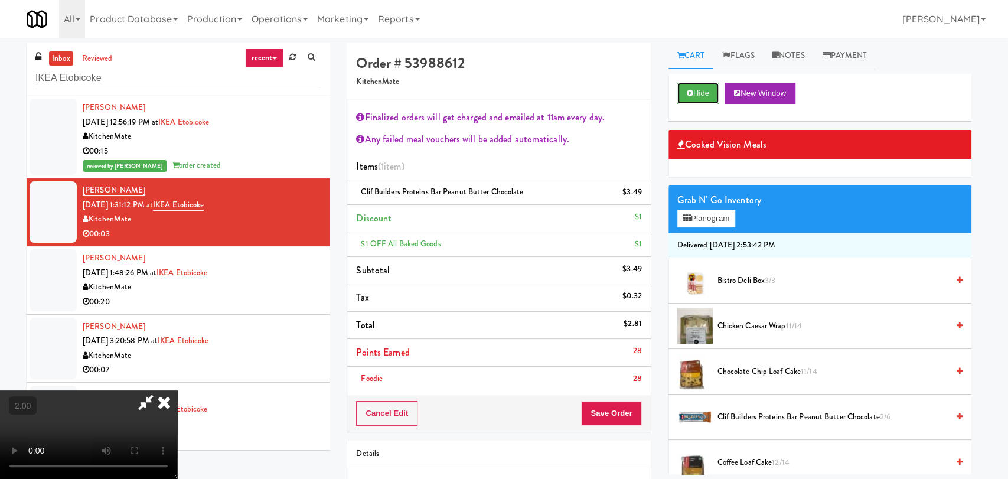
click at [704, 89] on button "Hide" at bounding box center [697, 93] width 41 height 21
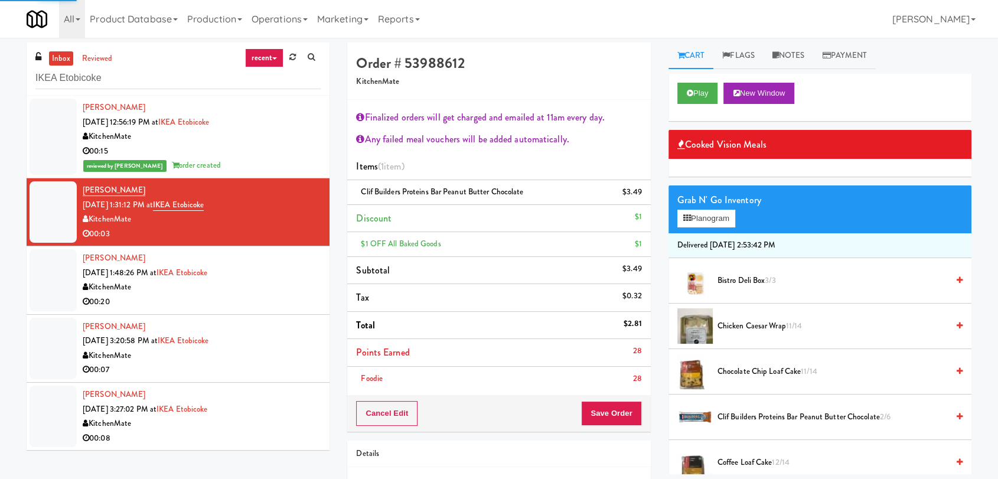
click at [277, 275] on div "[PERSON_NAME] [DATE] 1:48:26 PM at IKEA Etobicoke KitchenMate 00:20" at bounding box center [202, 280] width 238 height 58
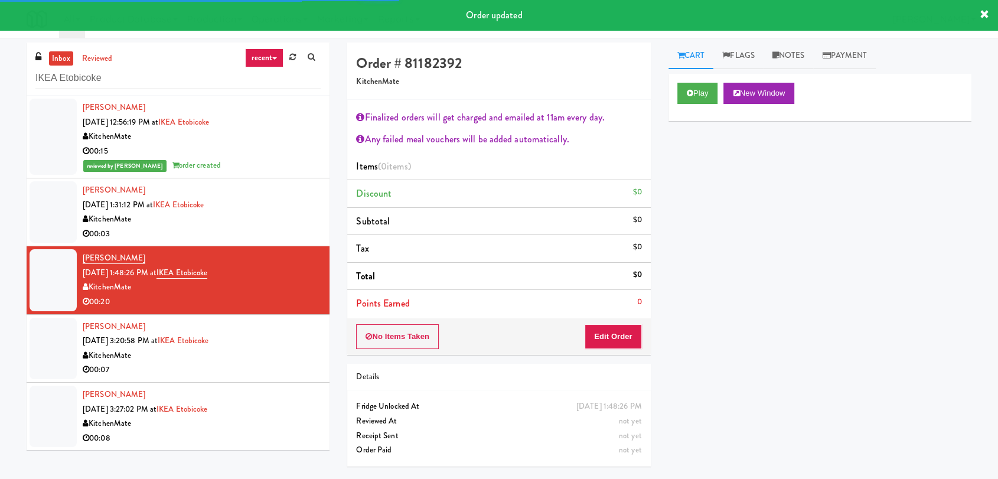
scroll to position [38, 0]
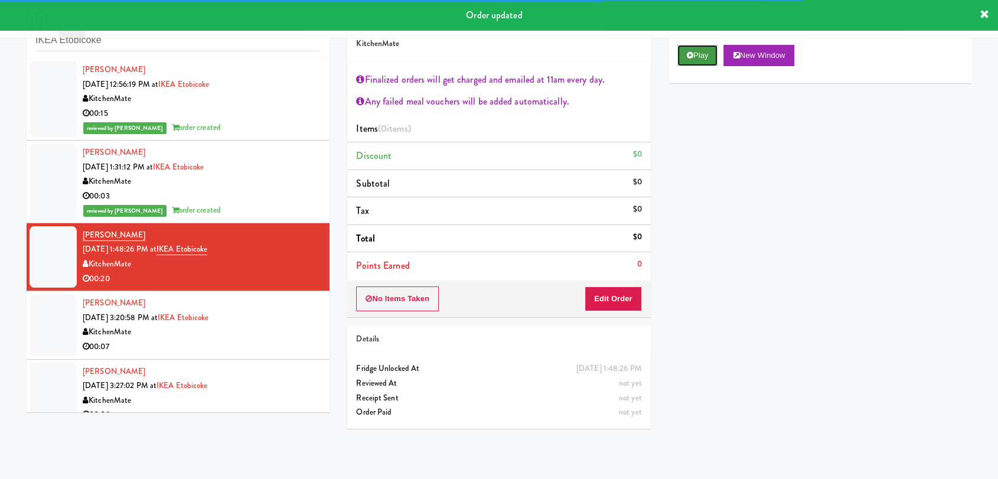
click at [712, 51] on button "Play" at bounding box center [697, 55] width 41 height 21
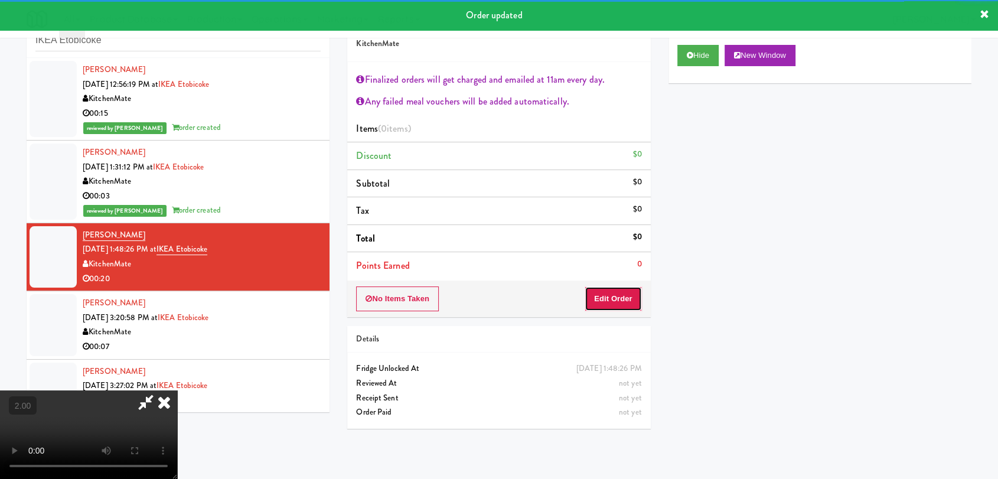
click at [612, 294] on button "Edit Order" at bounding box center [613, 298] width 57 height 25
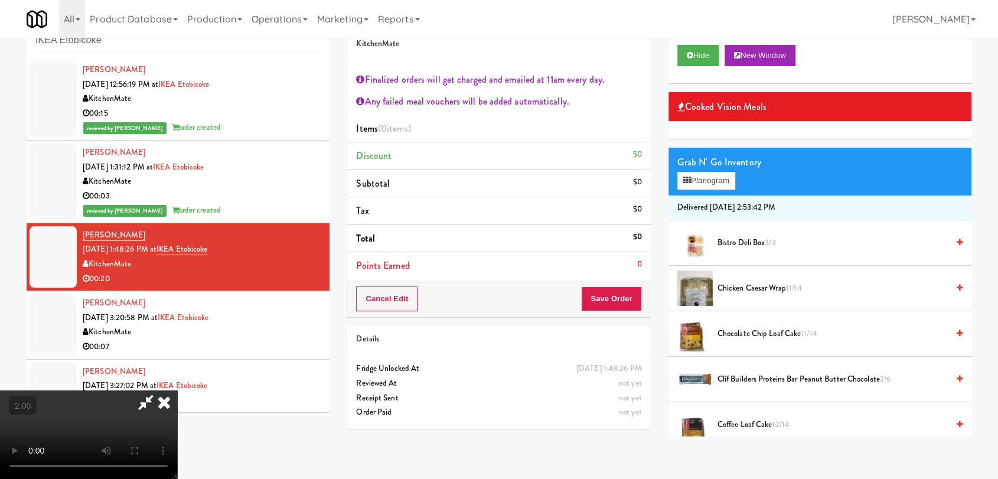
click at [177, 390] on video at bounding box center [88, 434] width 177 height 89
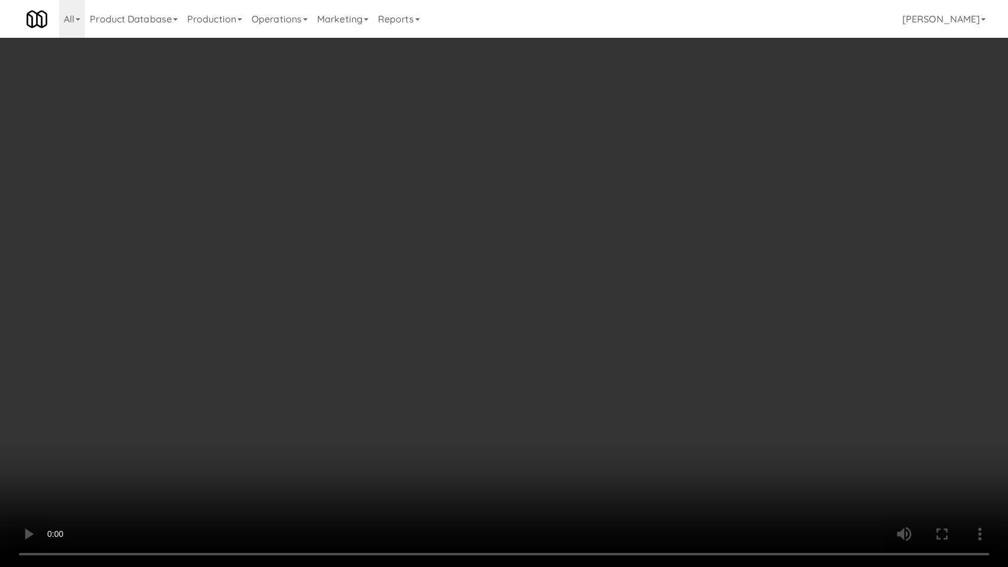
click at [237, 374] on video at bounding box center [504, 283] width 1008 height 567
click at [366, 211] on video at bounding box center [504, 283] width 1008 height 567
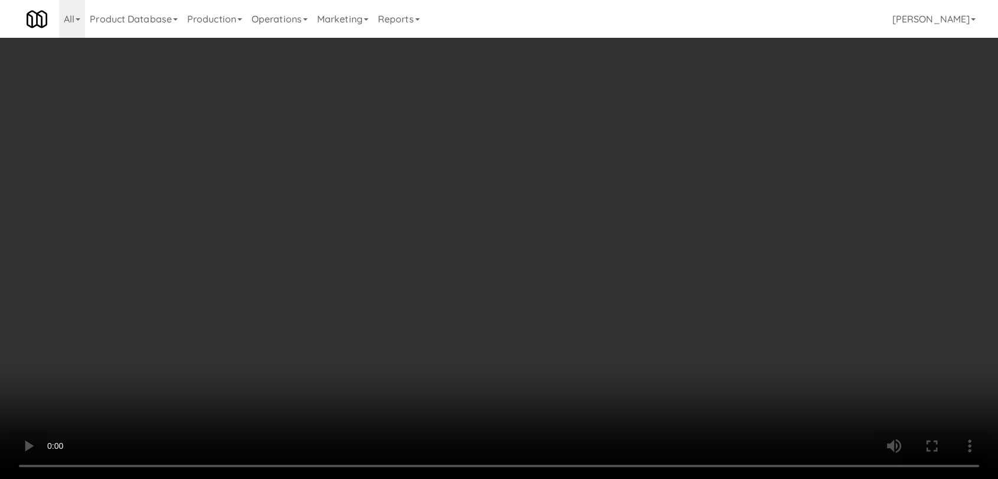
scroll to position [262, 0]
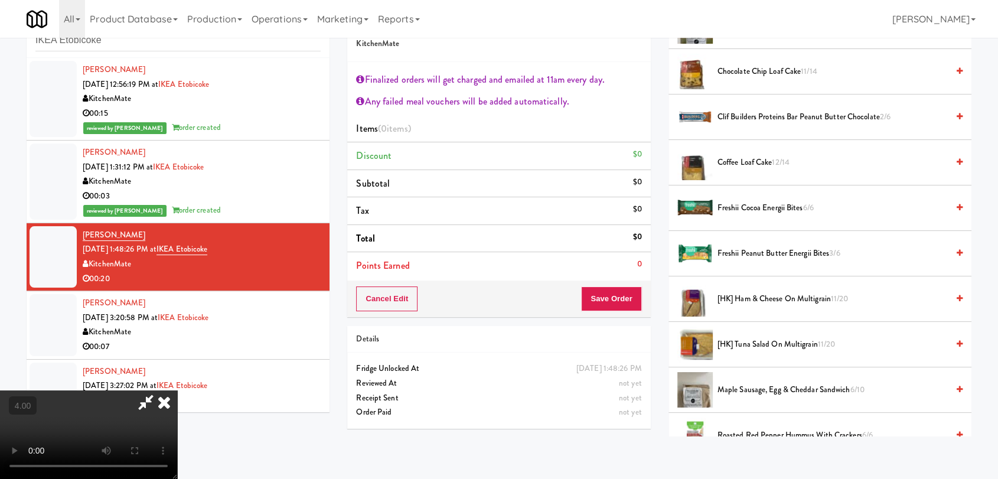
click at [177, 390] on video at bounding box center [88, 434] width 177 height 89
click at [779, 300] on span "[HK] Ham & Cheese on Multigrain 11/20" at bounding box center [832, 299] width 230 height 15
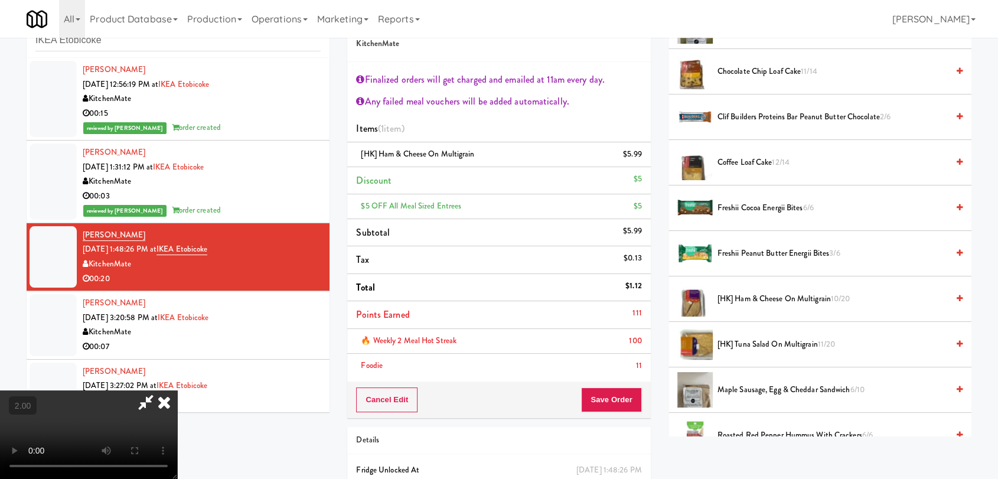
scroll to position [221, 0]
click at [615, 401] on button "Save Order" at bounding box center [611, 399] width 60 height 25
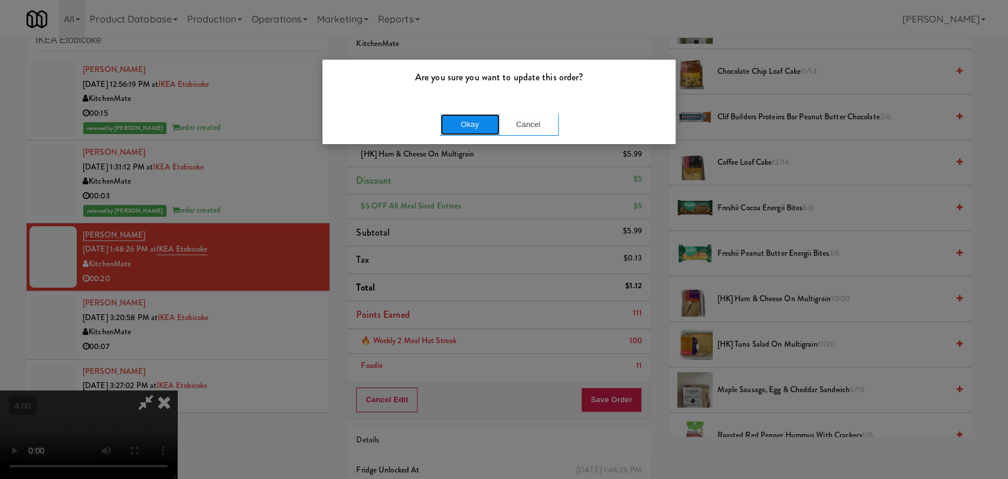
click at [462, 124] on button "Okay" at bounding box center [470, 124] width 59 height 21
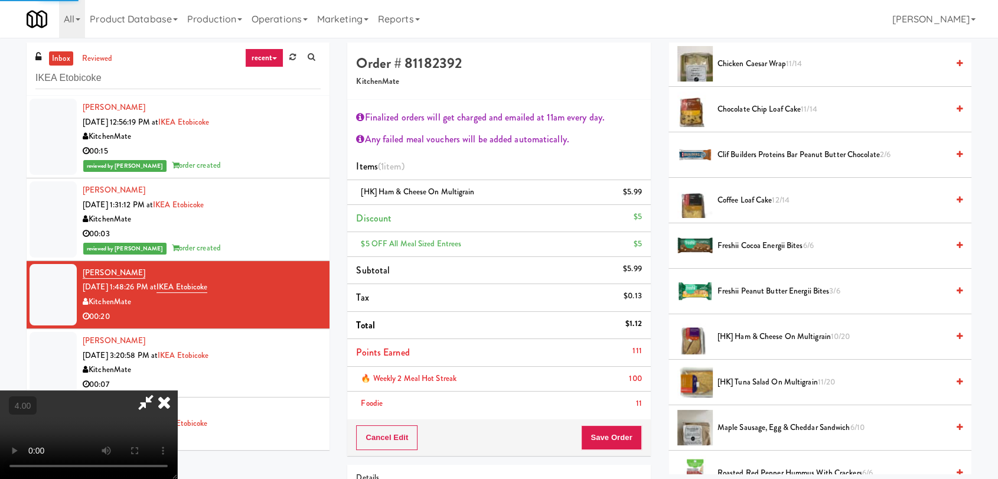
scroll to position [0, 0]
click at [159, 390] on icon at bounding box center [145, 402] width 27 height 24
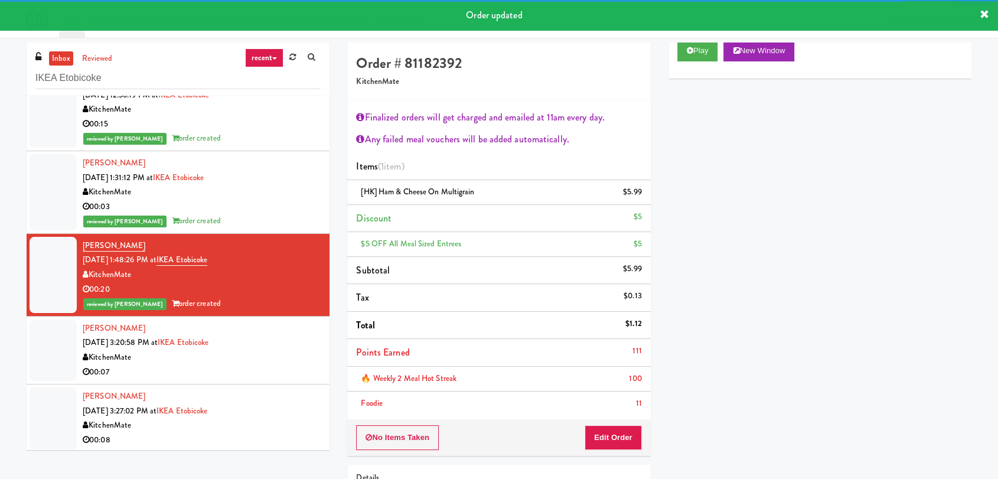
scroll to position [112, 0]
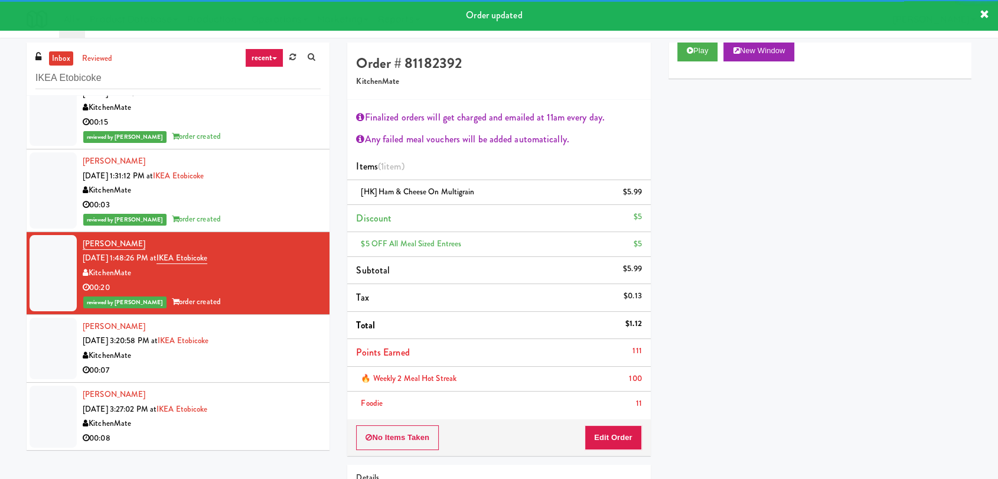
click at [252, 322] on div "[PERSON_NAME] [DATE] 3:20:58 PM at IKEA Etobicoke KitchenMate 00:07" at bounding box center [202, 348] width 238 height 58
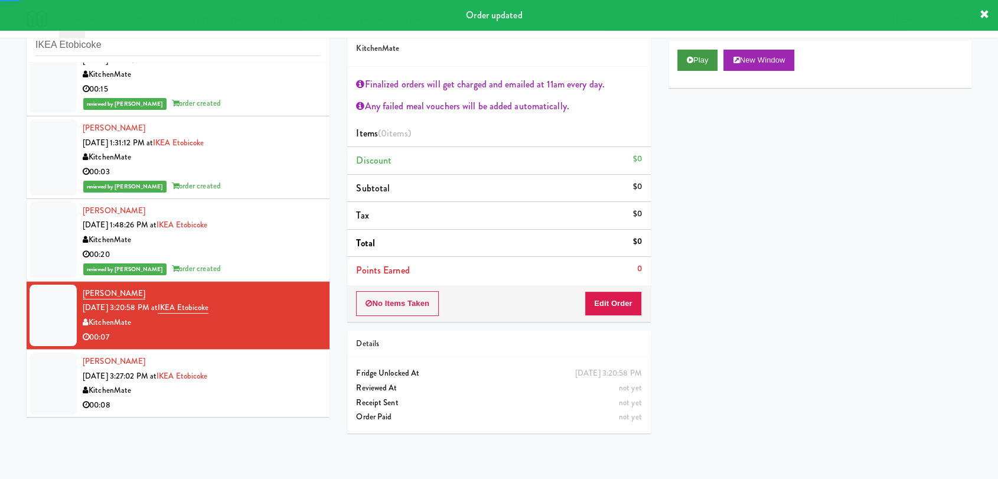
scroll to position [38, 0]
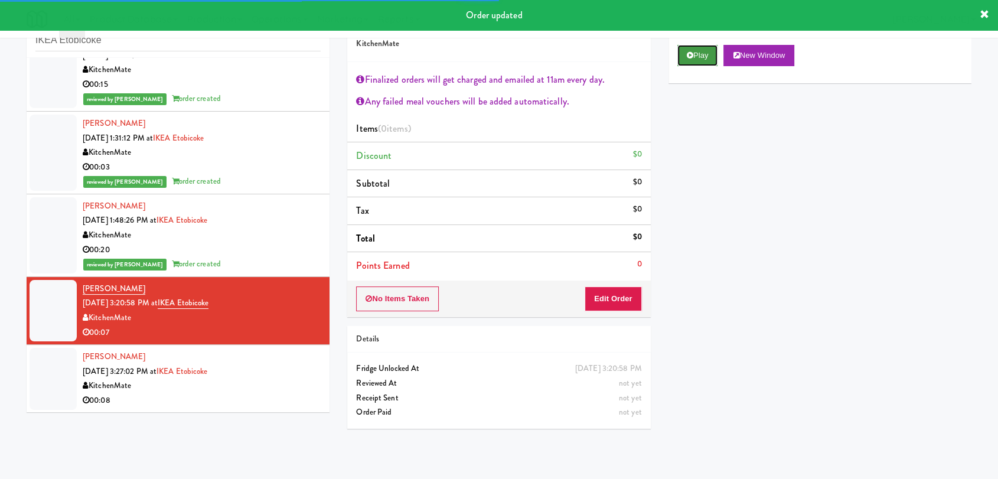
click at [697, 49] on button "Play" at bounding box center [697, 55] width 41 height 21
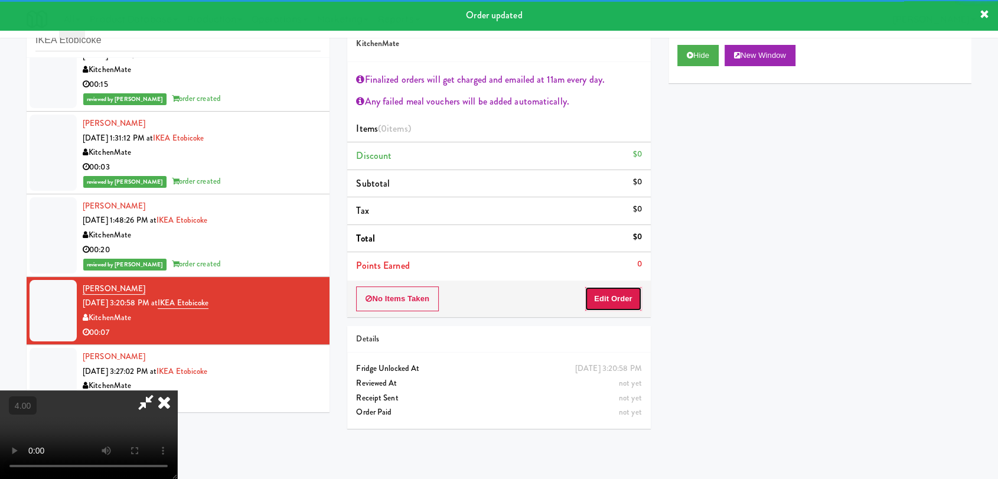
click at [615, 301] on button "Edit Order" at bounding box center [613, 298] width 57 height 25
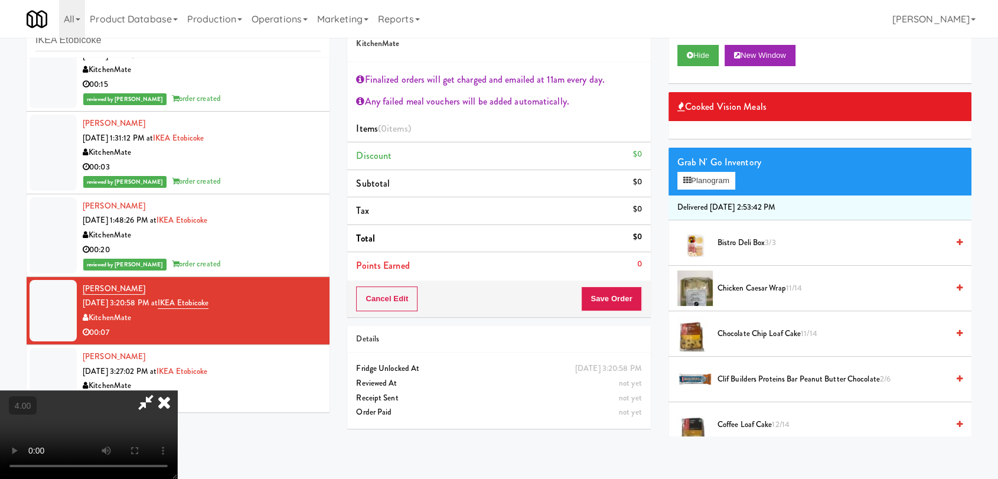
click at [177, 390] on video at bounding box center [88, 434] width 177 height 89
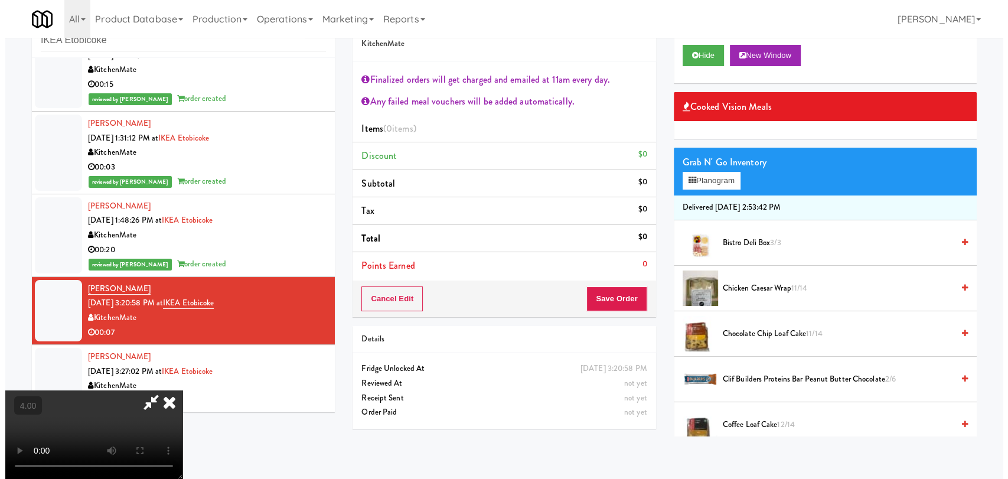
scroll to position [24, 0]
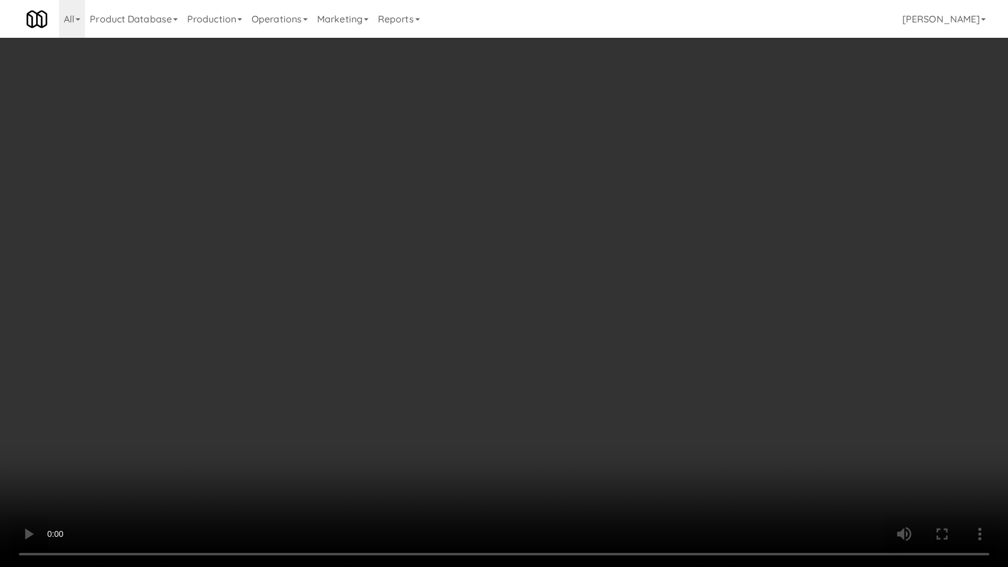
click at [357, 478] on video at bounding box center [504, 283] width 1008 height 567
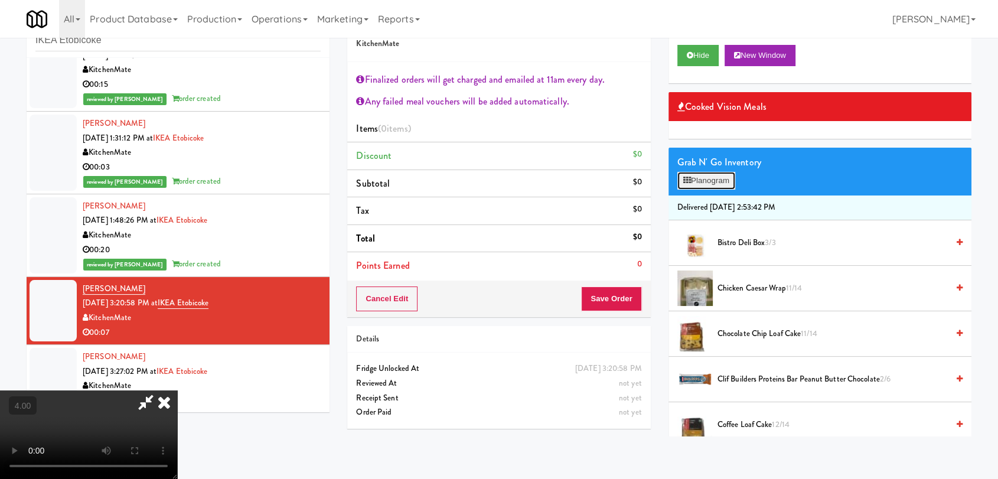
click at [720, 188] on button "Planogram" at bounding box center [706, 181] width 58 height 18
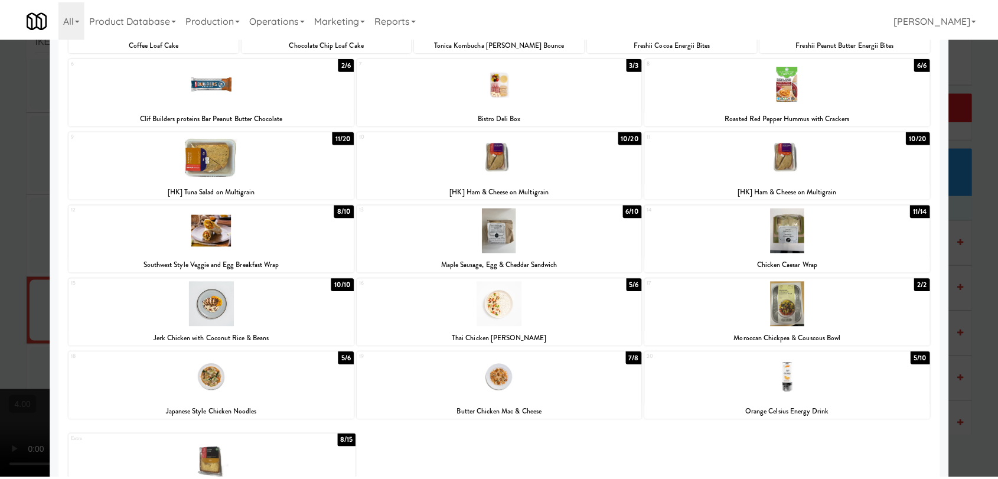
scroll to position [109, 0]
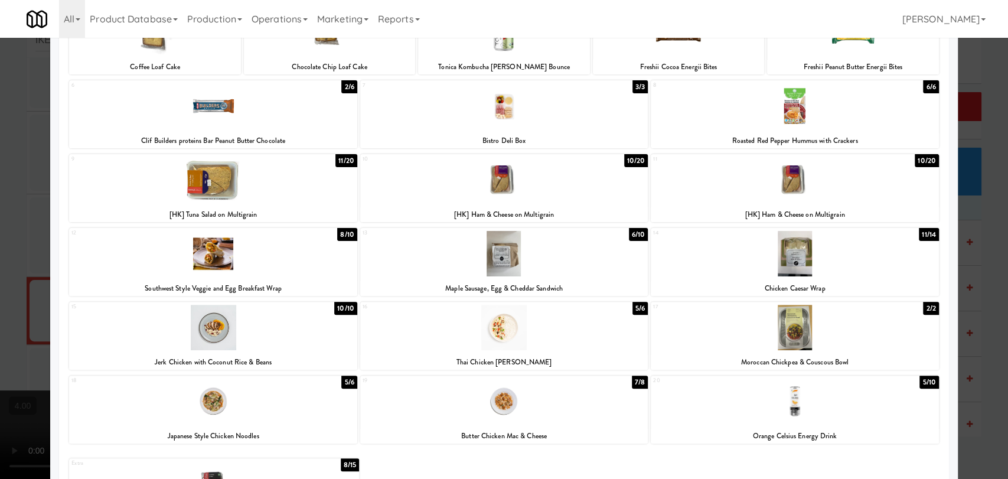
click at [246, 251] on div at bounding box center [213, 253] width 288 height 45
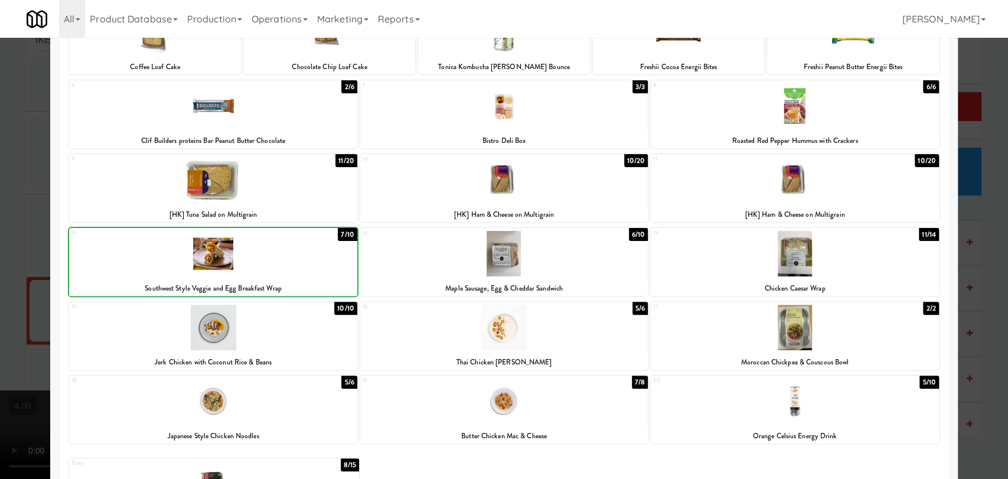
click at [246, 251] on div at bounding box center [213, 253] width 288 height 45
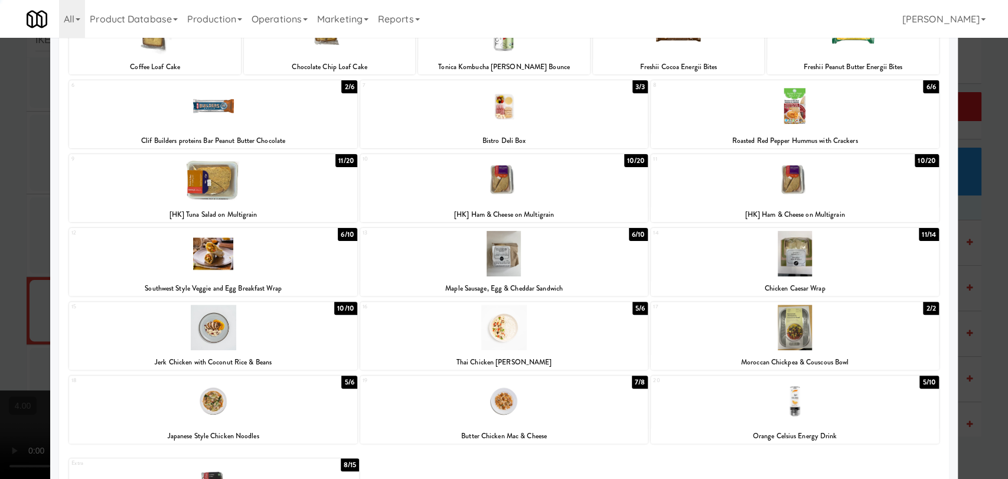
click at [0, 201] on div at bounding box center [504, 239] width 1008 height 479
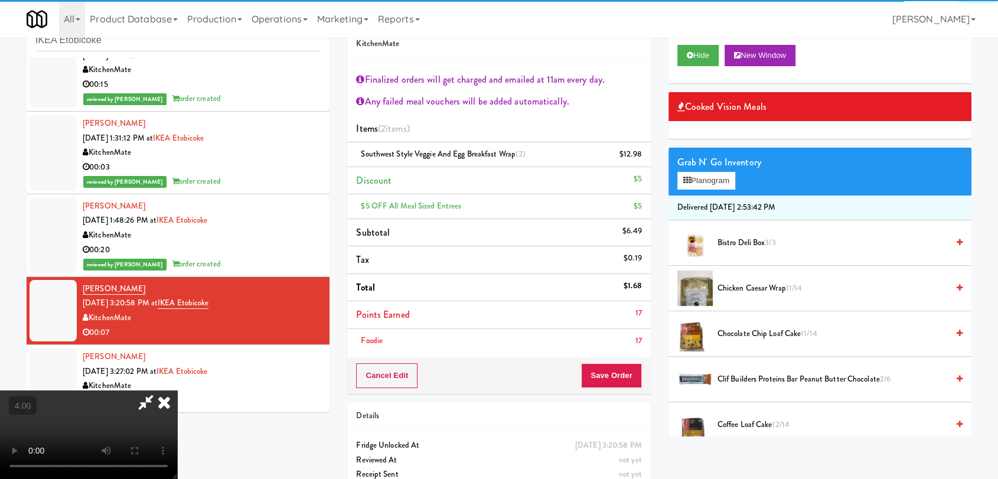
click at [625, 317] on li "Points Earned 17" at bounding box center [498, 315] width 303 height 28
click at [621, 373] on button "Save Order" at bounding box center [611, 375] width 60 height 25
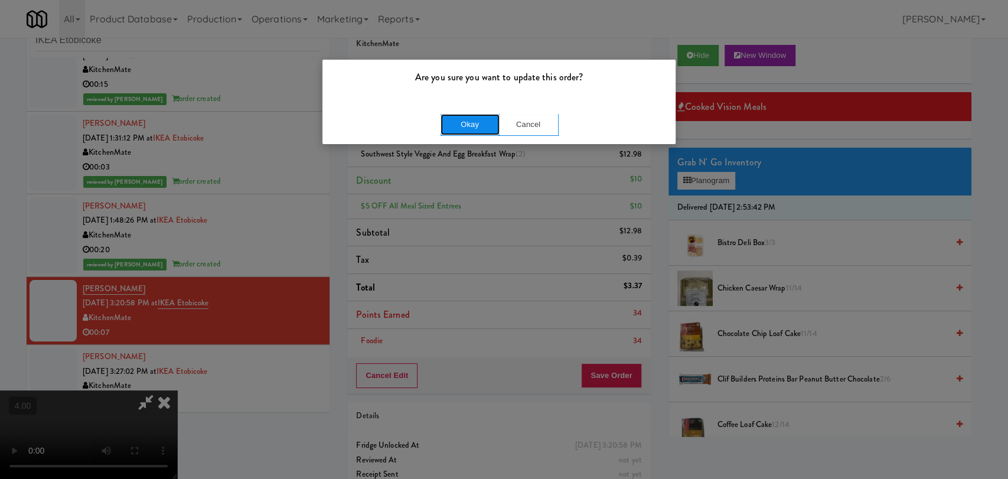
click at [459, 122] on button "Okay" at bounding box center [470, 124] width 59 height 21
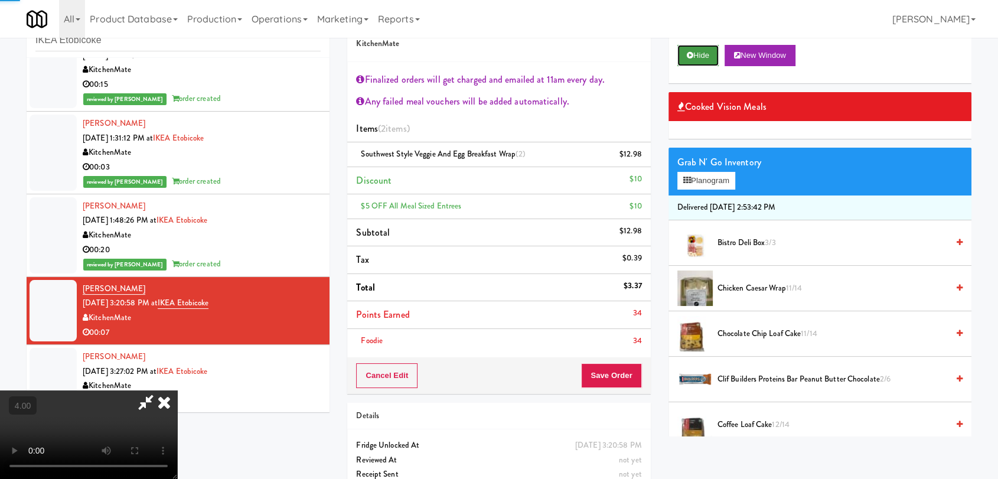
click at [708, 51] on button "Hide" at bounding box center [697, 55] width 41 height 21
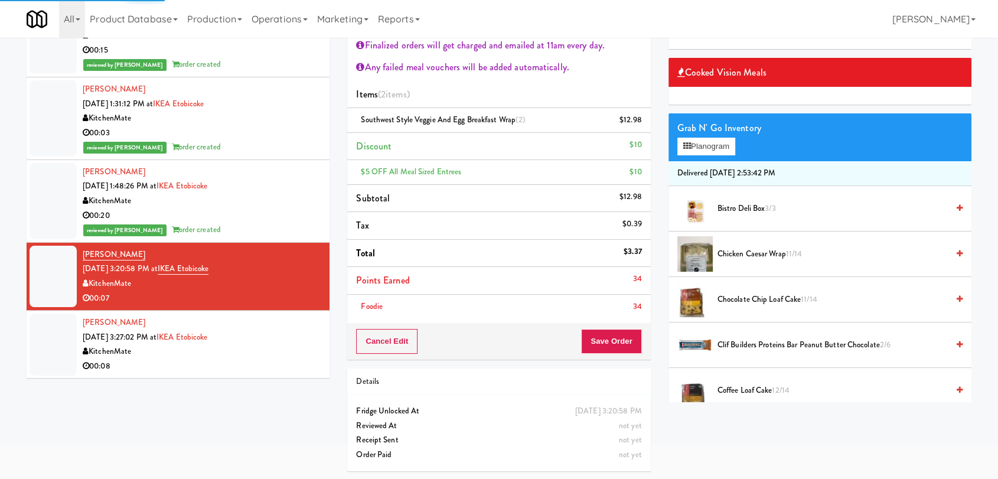
click at [226, 367] on div "00:08" at bounding box center [202, 366] width 238 height 15
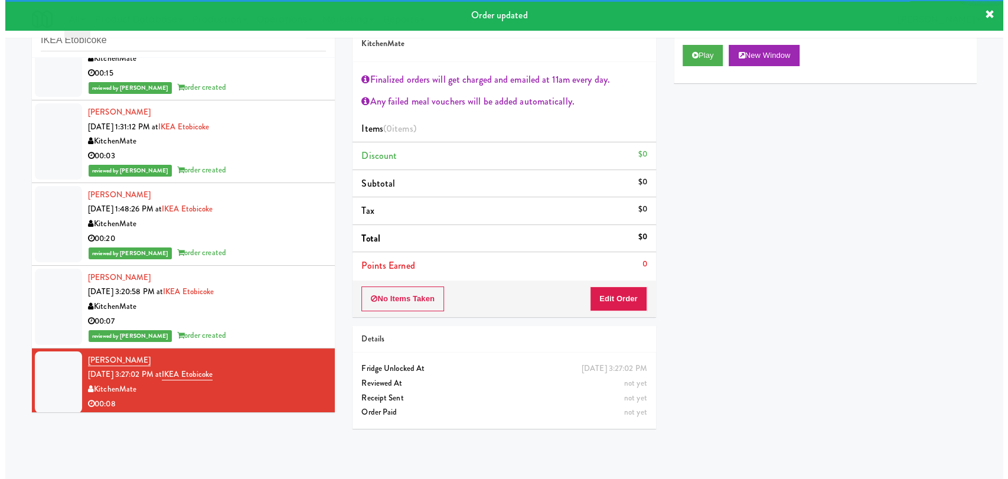
scroll to position [126, 0]
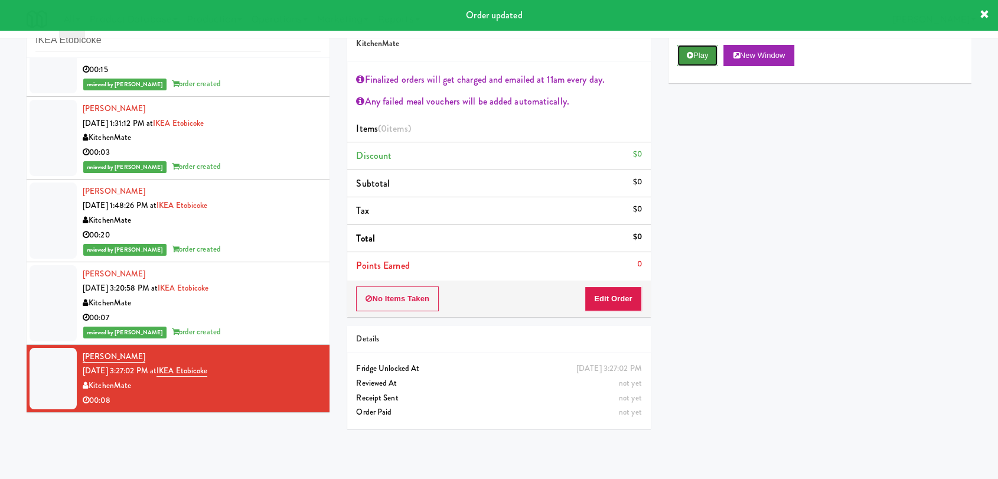
click at [694, 56] on button "Play" at bounding box center [697, 55] width 41 height 21
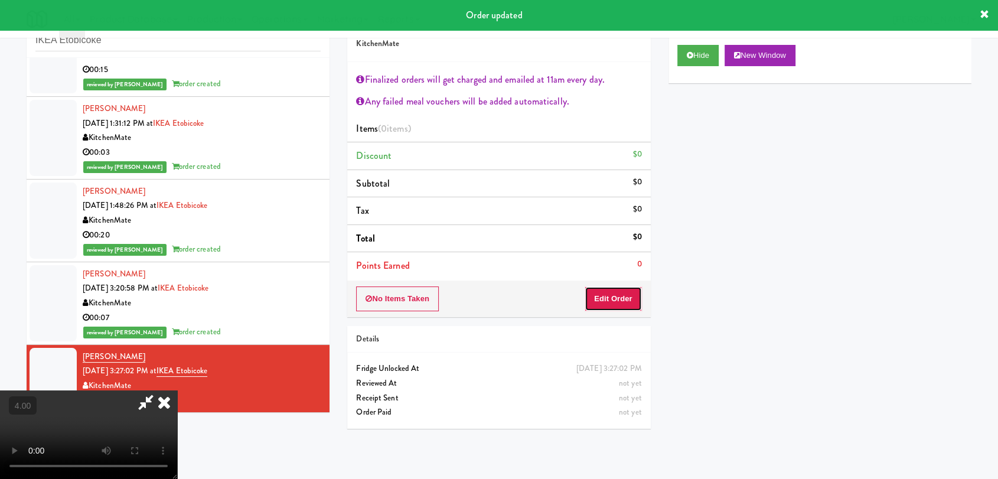
click at [618, 294] on button "Edit Order" at bounding box center [613, 298] width 57 height 25
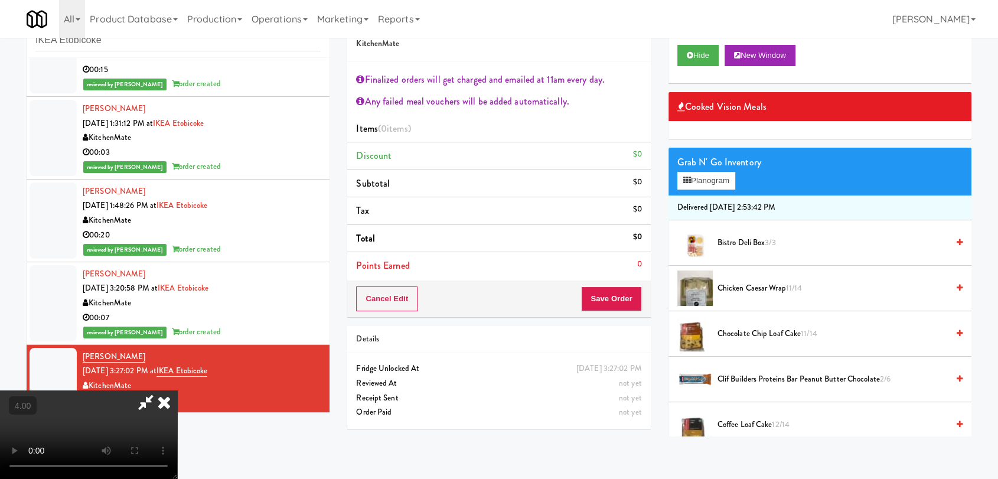
click at [177, 390] on video at bounding box center [88, 434] width 177 height 89
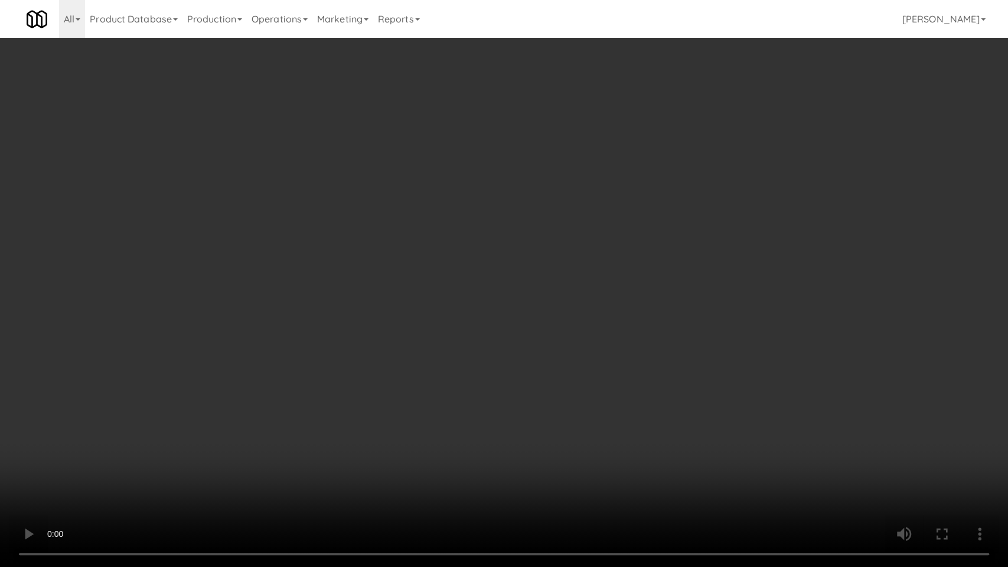
click at [176, 465] on video at bounding box center [504, 283] width 1008 height 567
click at [192, 445] on video at bounding box center [504, 283] width 1008 height 567
click at [451, 478] on video at bounding box center [504, 283] width 1008 height 567
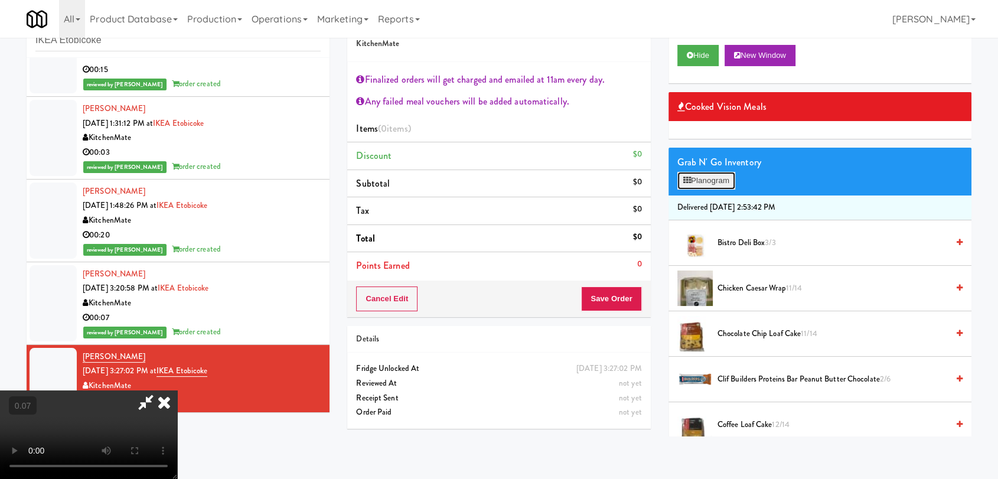
click at [709, 180] on button "Planogram" at bounding box center [706, 181] width 58 height 18
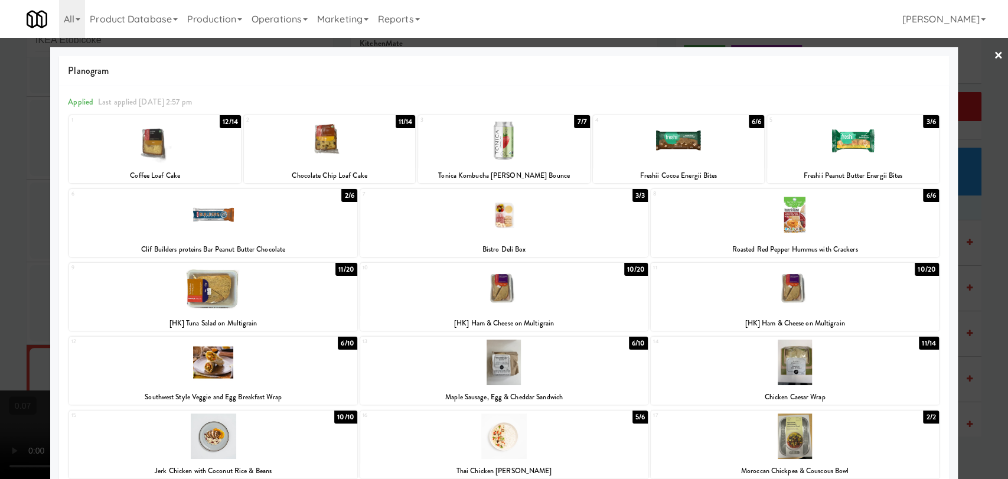
click at [271, 306] on div at bounding box center [213, 288] width 288 height 45
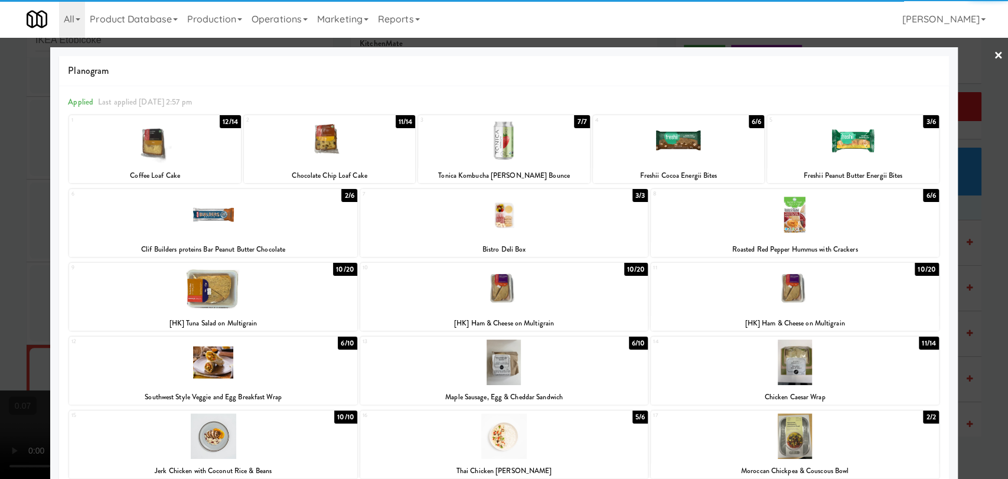
click at [552, 357] on div at bounding box center [504, 362] width 288 height 45
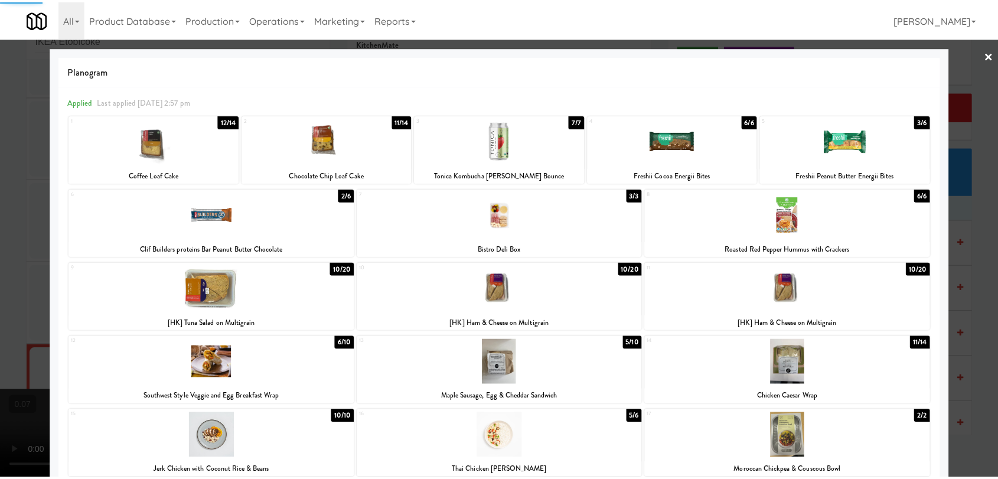
scroll to position [175, 0]
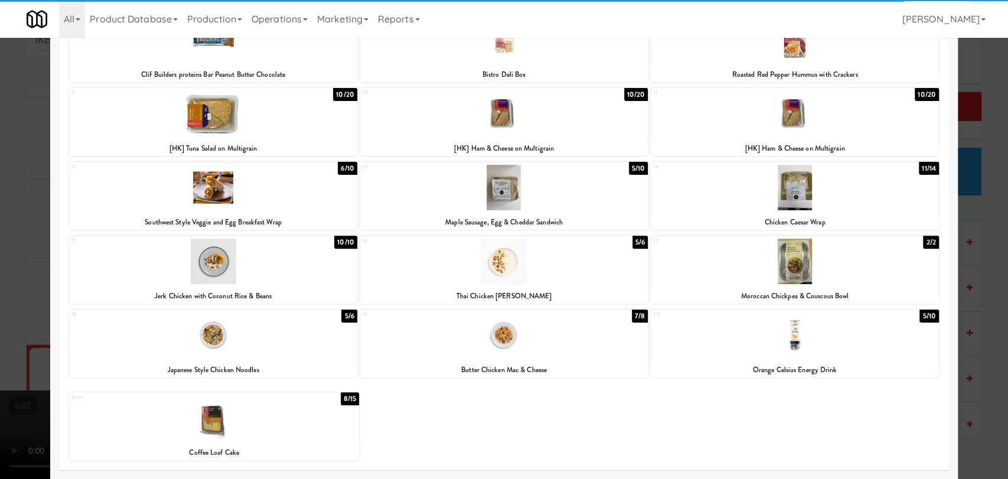
click at [769, 356] on div at bounding box center [795, 334] width 288 height 45
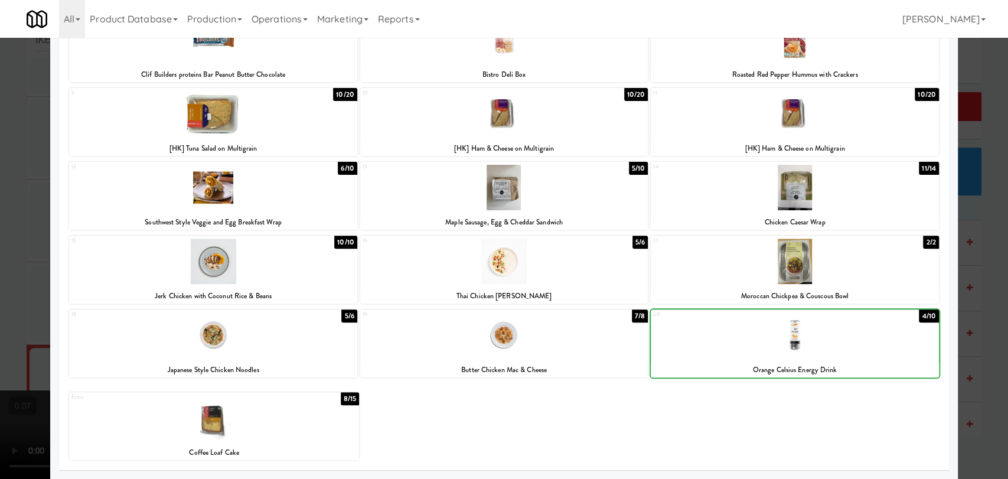
click at [0, 266] on div at bounding box center [504, 239] width 1008 height 479
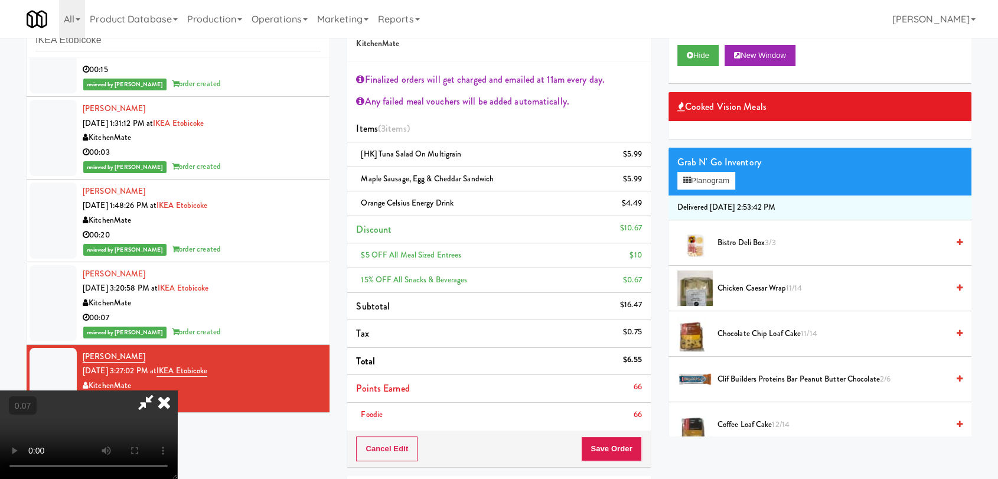
click at [177, 390] on video at bounding box center [88, 434] width 177 height 89
click at [146, 390] on video at bounding box center [88, 434] width 177 height 89
click at [621, 454] on button "Save Order" at bounding box center [611, 448] width 60 height 25
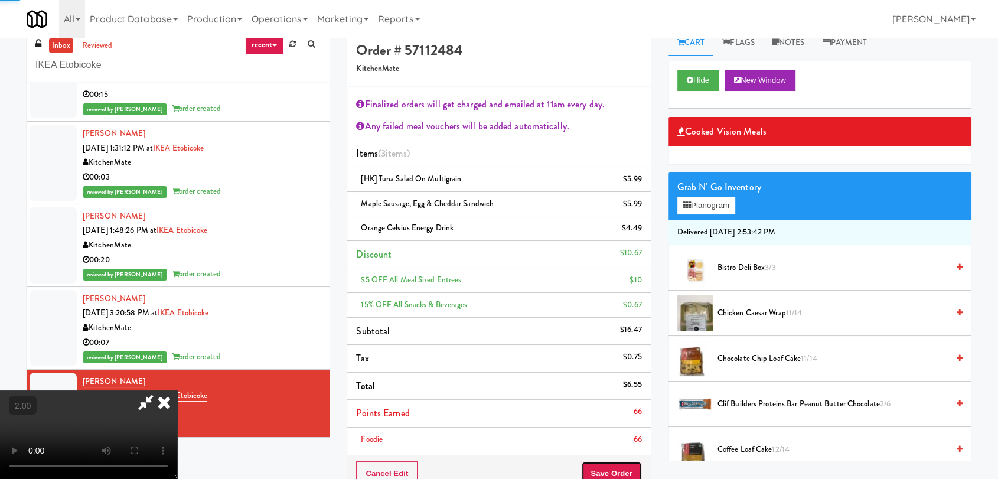
scroll to position [0, 0]
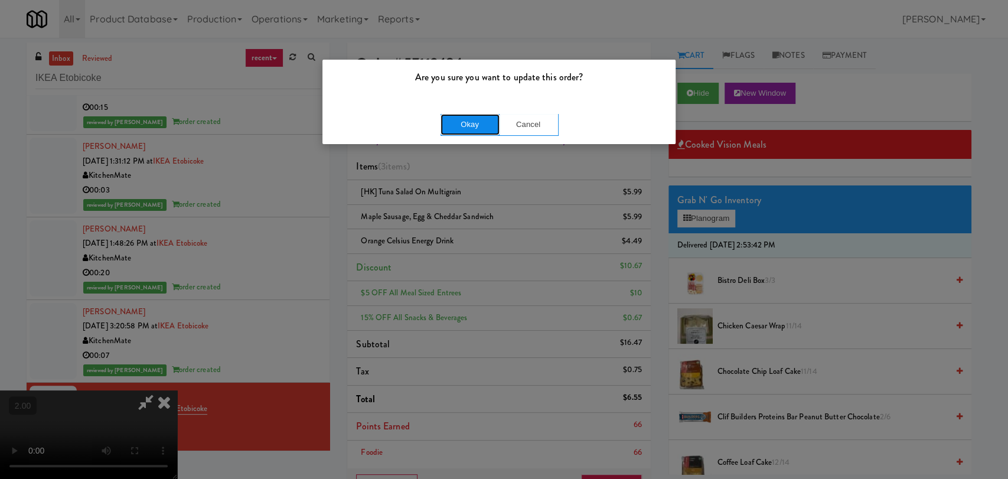
click at [465, 124] on button "Okay" at bounding box center [470, 124] width 59 height 21
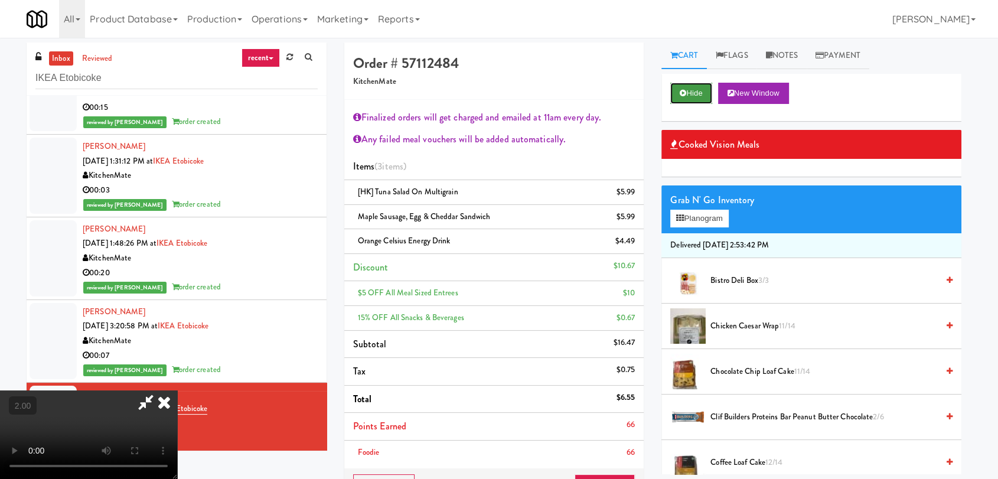
click at [709, 93] on button "Hide" at bounding box center [690, 93] width 41 height 21
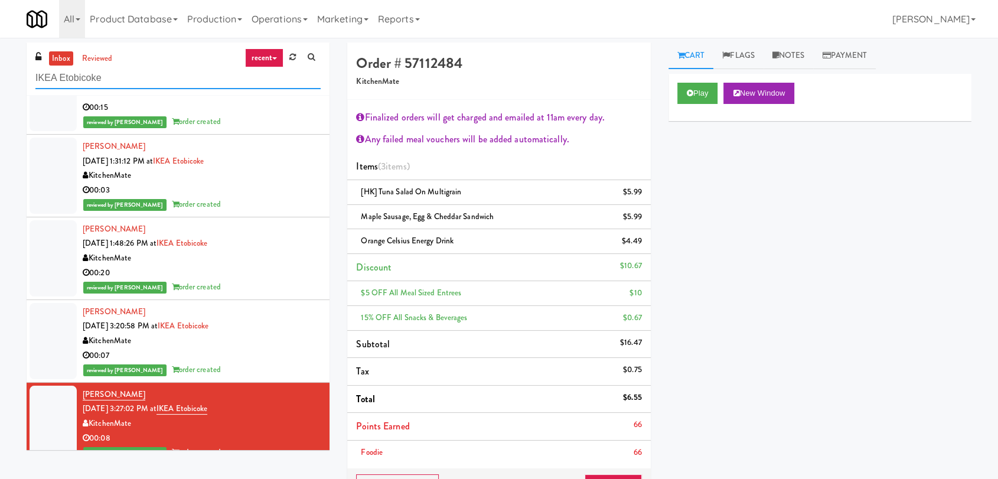
drag, startPoint x: 179, startPoint y: 68, endPoint x: 0, endPoint y: 69, distance: 178.9
click at [0, 69] on div "inbox reviewed recent all unclear take inventory issue suspicious failed recent…" at bounding box center [499, 334] width 998 height 583
paste input "Hub Cincinnati Fridg"
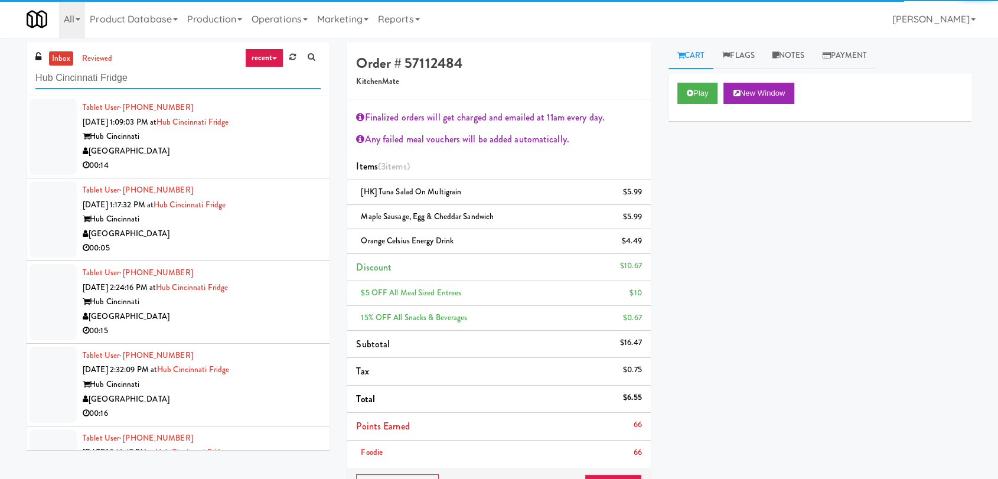
type input "Hub Cincinnati Fridge"
click at [262, 170] on div "00:14" at bounding box center [202, 165] width 238 height 15
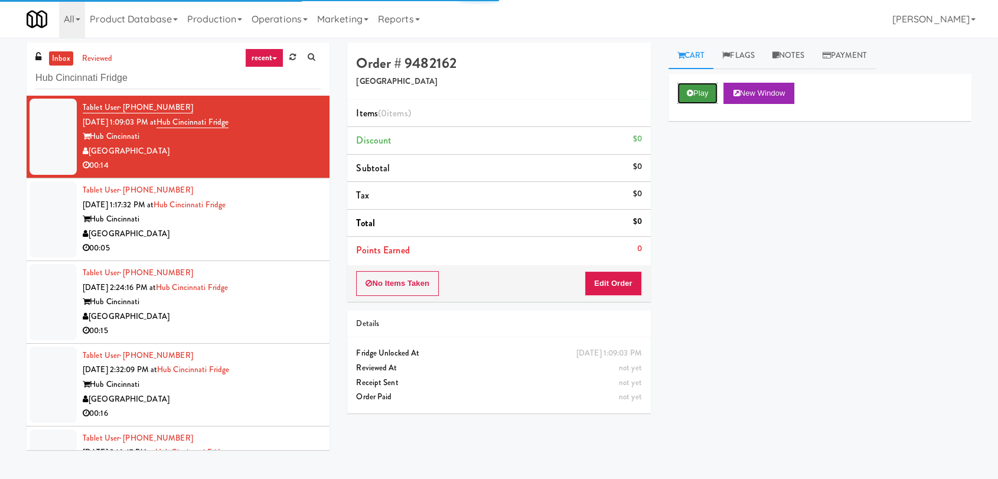
click at [708, 103] on button "Play" at bounding box center [697, 93] width 41 height 21
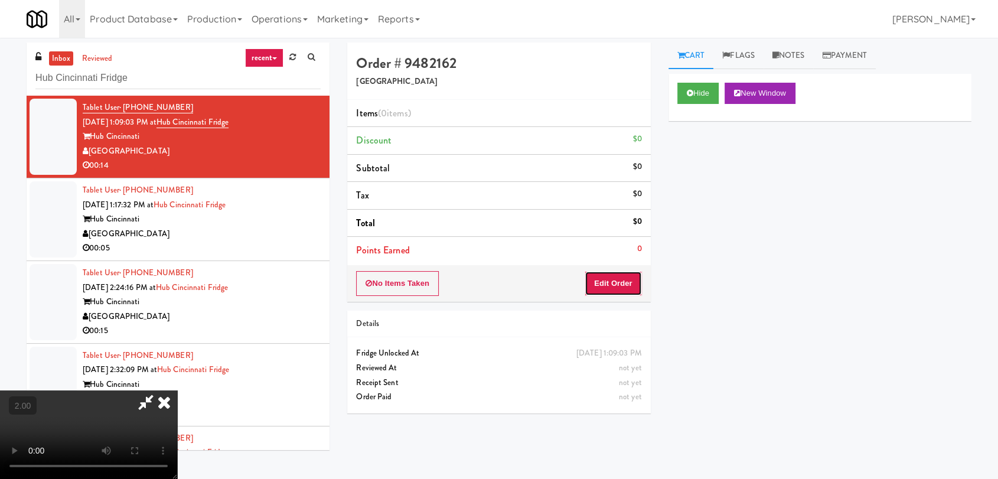
click at [606, 288] on button "Edit Order" at bounding box center [613, 283] width 57 height 25
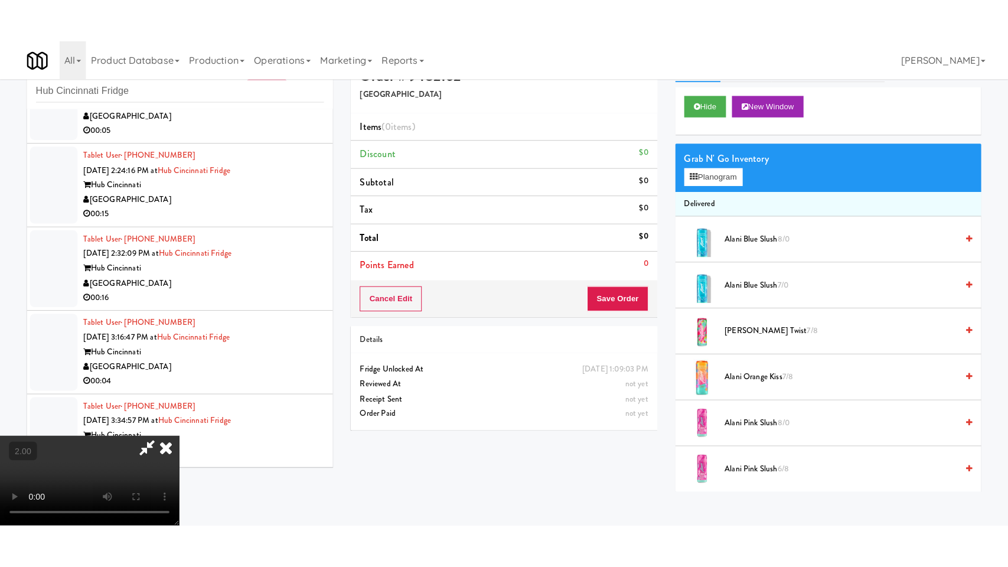
scroll to position [38, 0]
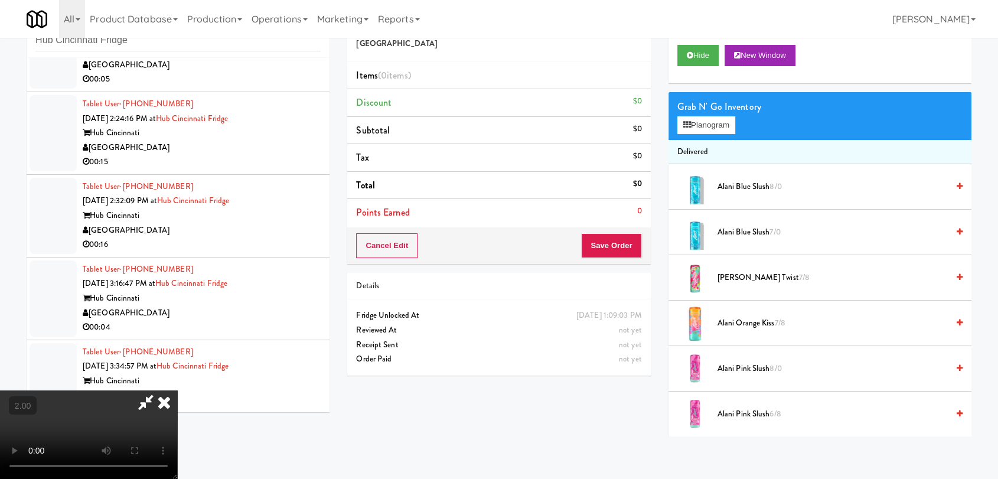
click at [177, 390] on video at bounding box center [88, 434] width 177 height 89
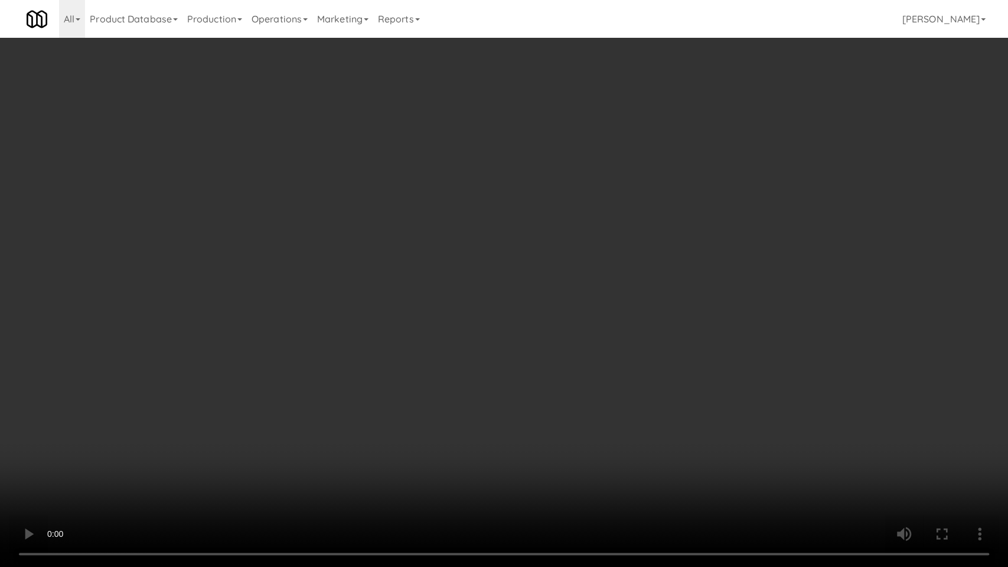
click at [286, 386] on video at bounding box center [504, 283] width 1008 height 567
click at [626, 275] on video at bounding box center [504, 283] width 1008 height 567
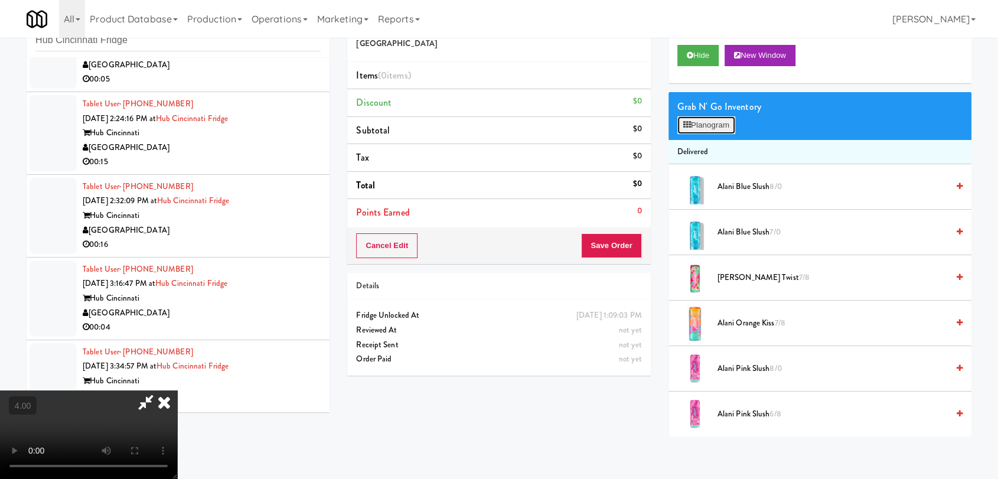
click at [687, 126] on icon at bounding box center [687, 125] width 8 height 8
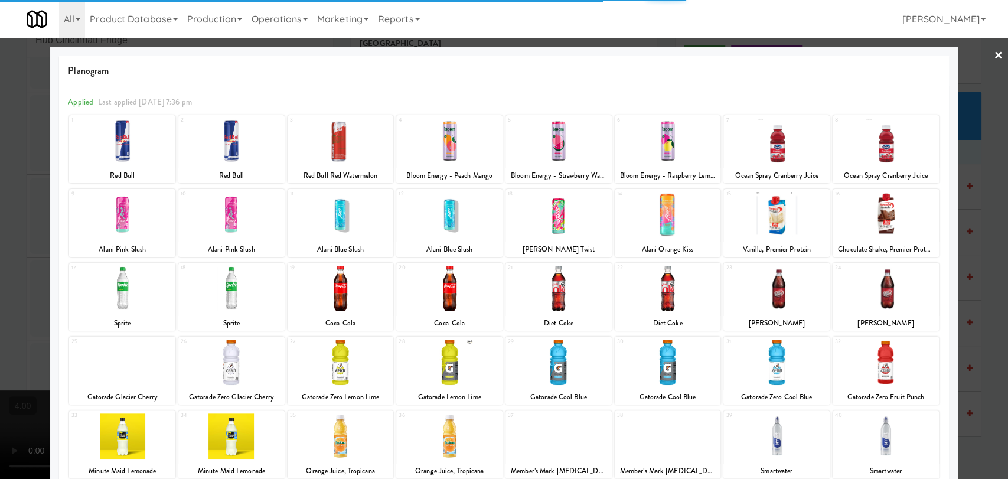
click at [560, 148] on div at bounding box center [558, 140] width 106 height 45
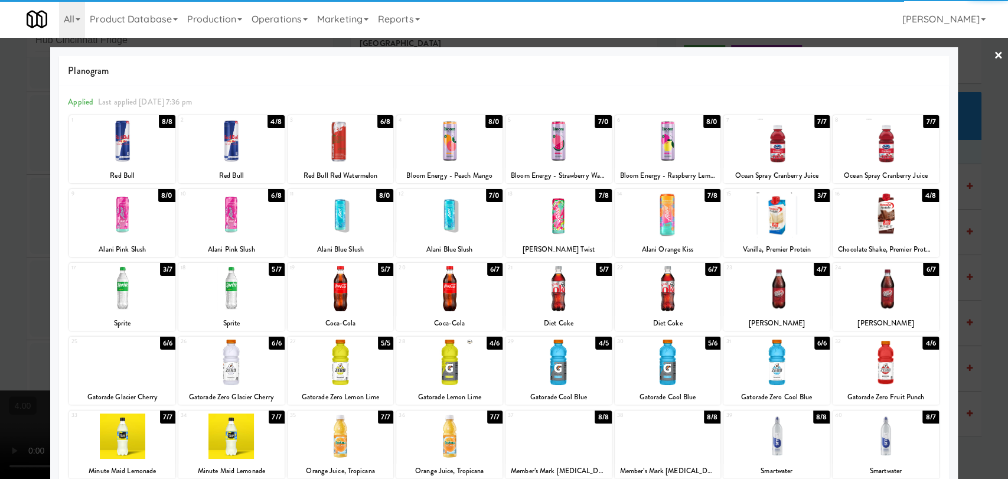
click at [481, 216] on div at bounding box center [449, 214] width 106 height 45
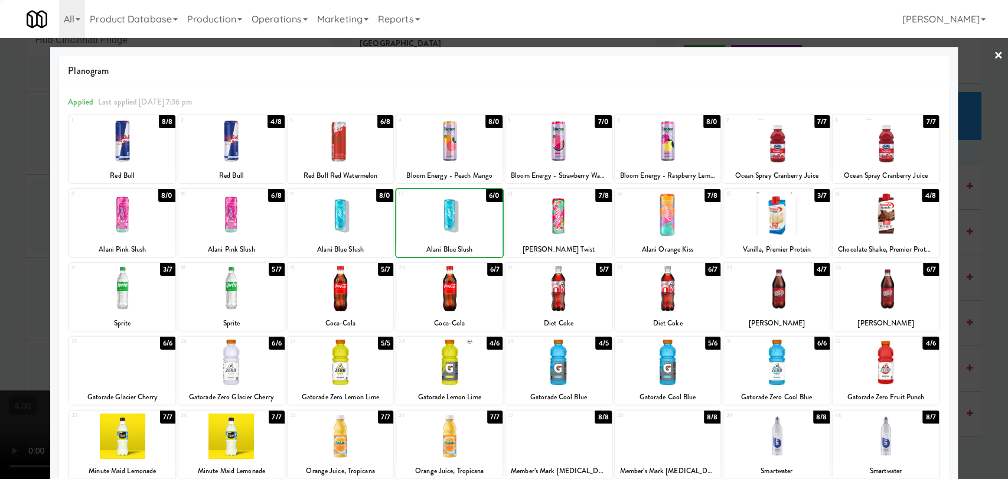
click at [113, 213] on div at bounding box center [122, 214] width 106 height 45
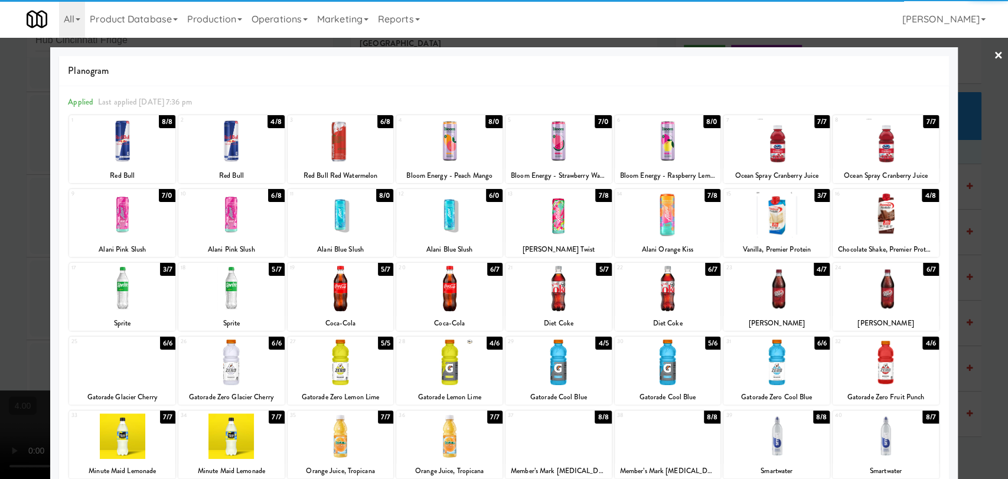
drag, startPoint x: 0, startPoint y: 237, endPoint x: 268, endPoint y: 193, distance: 271.1
click at [2, 237] on div at bounding box center [504, 239] width 1008 height 479
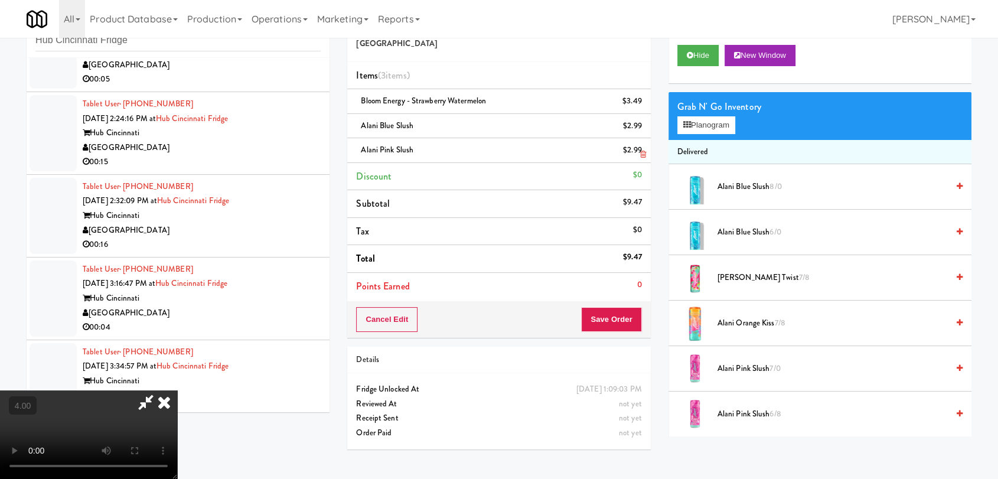
click at [642, 151] on icon at bounding box center [643, 155] width 6 height 8
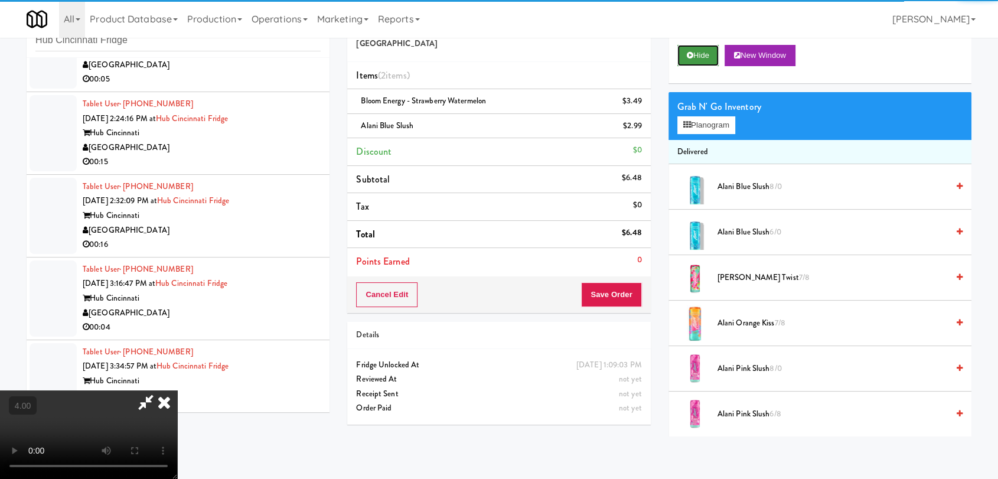
click at [686, 63] on button "Hide" at bounding box center [697, 55] width 41 height 21
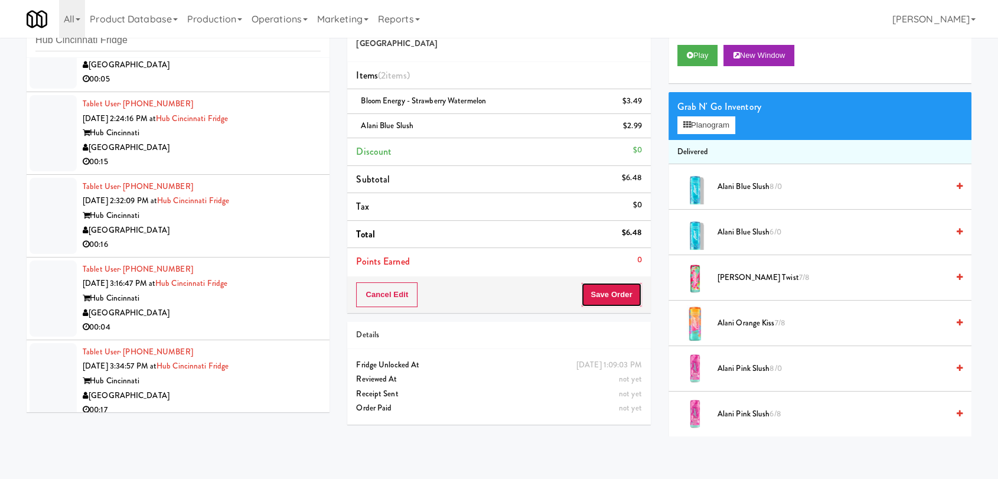
click at [607, 299] on button "Save Order" at bounding box center [611, 294] width 60 height 25
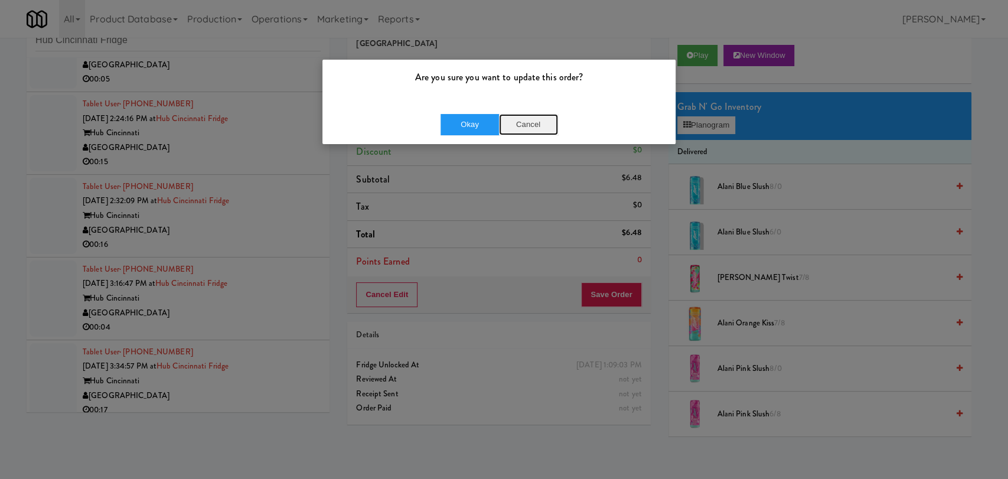
click at [536, 125] on button "Cancel" at bounding box center [528, 124] width 59 height 21
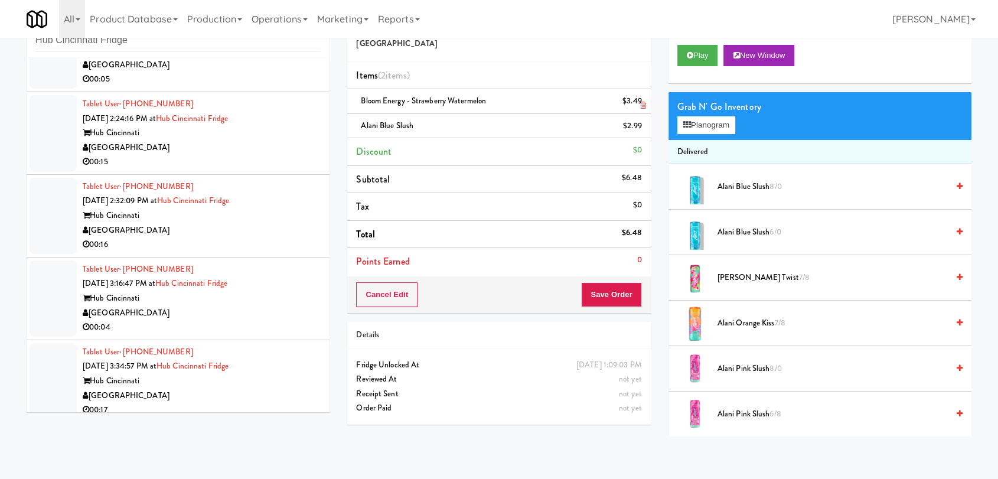
click at [643, 100] on link at bounding box center [640, 106] width 11 height 15
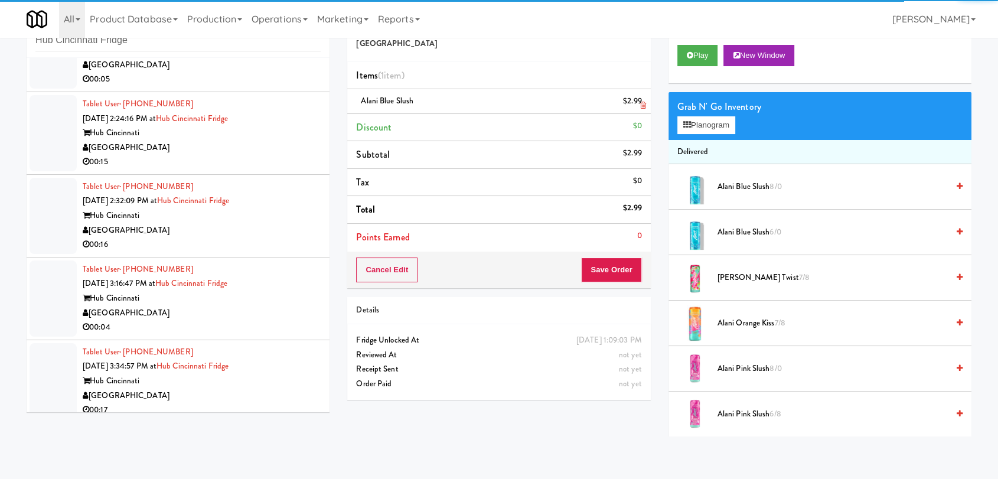
click at [643, 106] on icon at bounding box center [643, 106] width 6 height 8
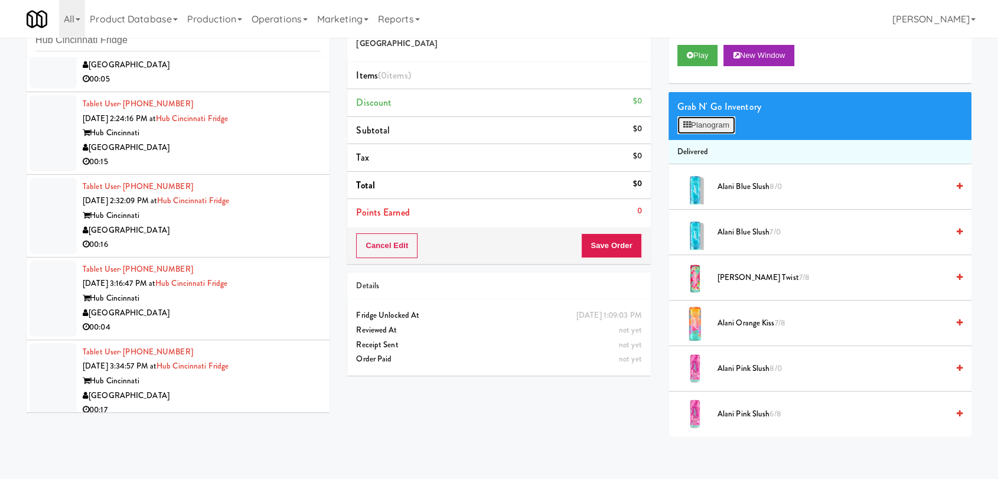
click at [703, 128] on button "Planogram" at bounding box center [706, 125] width 58 height 18
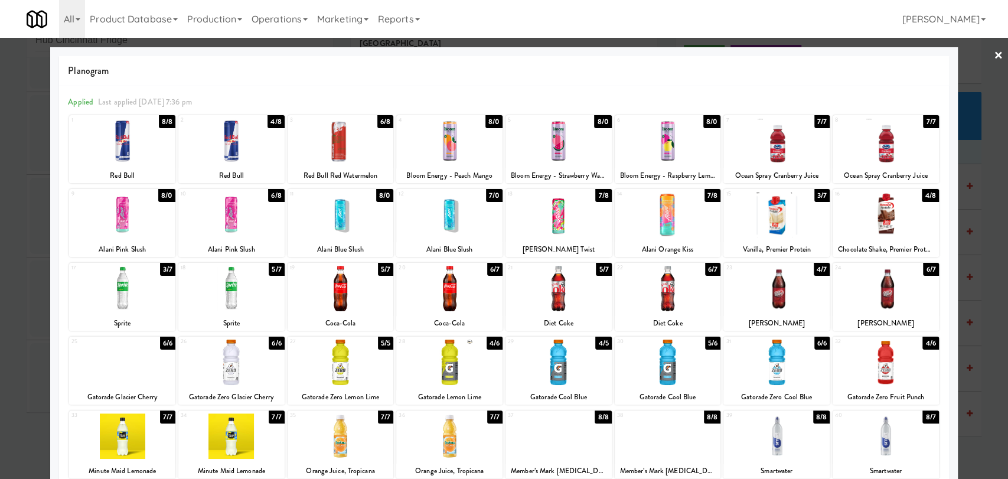
click at [581, 154] on div at bounding box center [558, 140] width 106 height 45
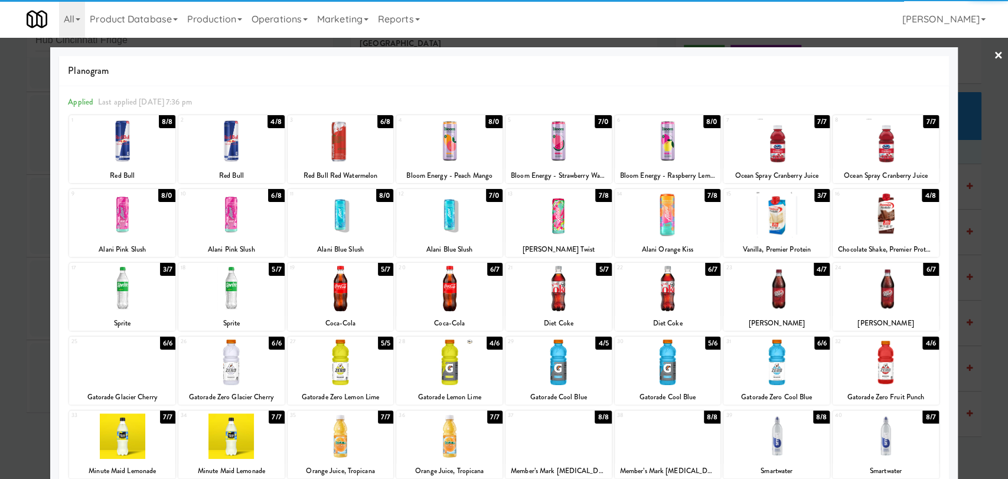
click at [444, 221] on div at bounding box center [449, 214] width 106 height 45
drag, startPoint x: 7, startPoint y: 178, endPoint x: 222, endPoint y: 203, distance: 216.4
click at [6, 178] on div at bounding box center [504, 239] width 1008 height 479
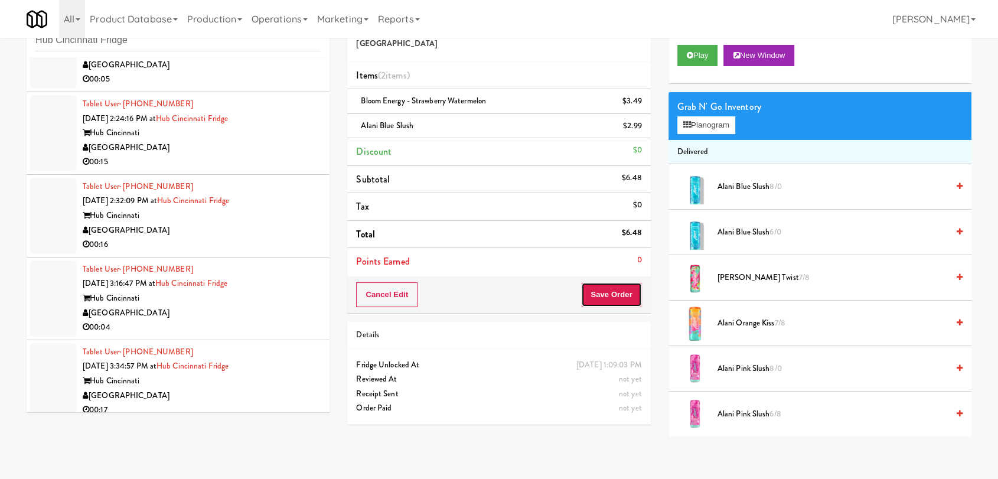
click at [638, 294] on button "Save Order" at bounding box center [611, 294] width 60 height 25
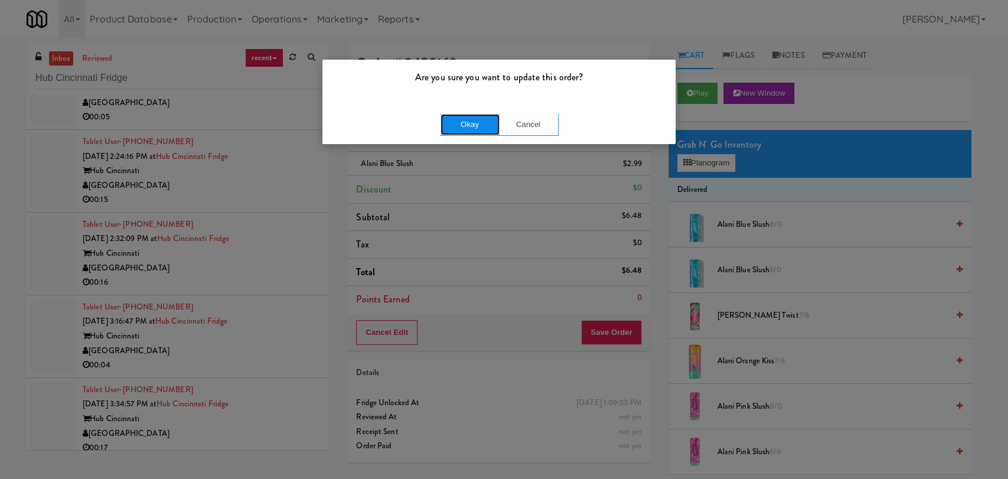
click at [474, 128] on button "Okay" at bounding box center [470, 124] width 59 height 21
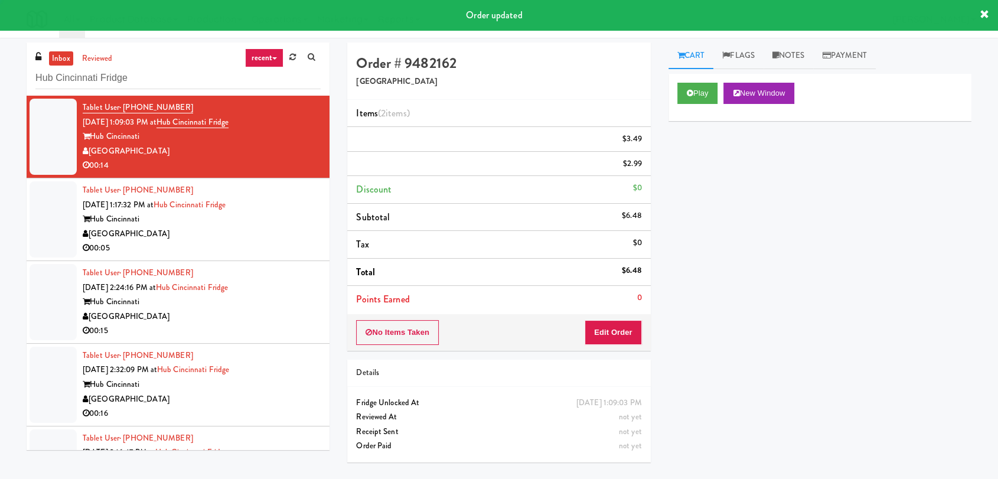
click at [264, 230] on div "[GEOGRAPHIC_DATA]" at bounding box center [202, 234] width 238 height 15
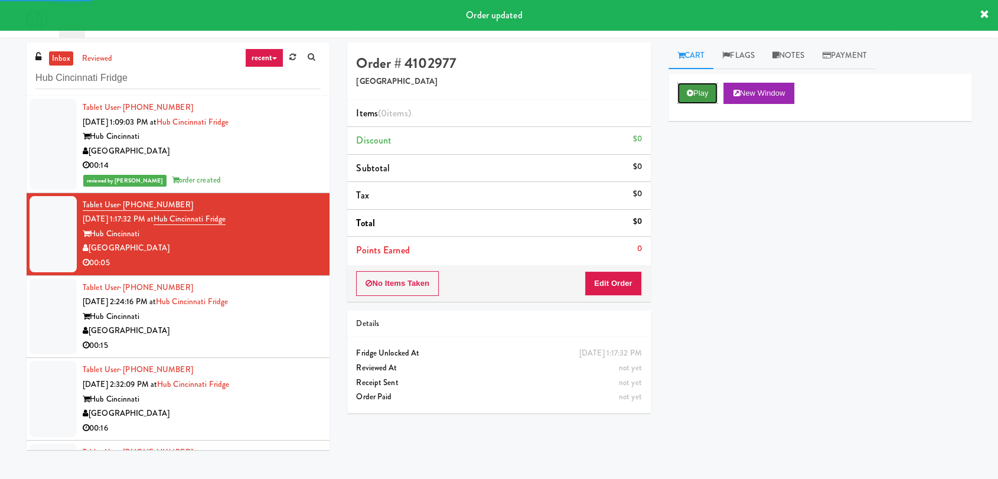
click at [702, 90] on button "Play" at bounding box center [697, 93] width 41 height 21
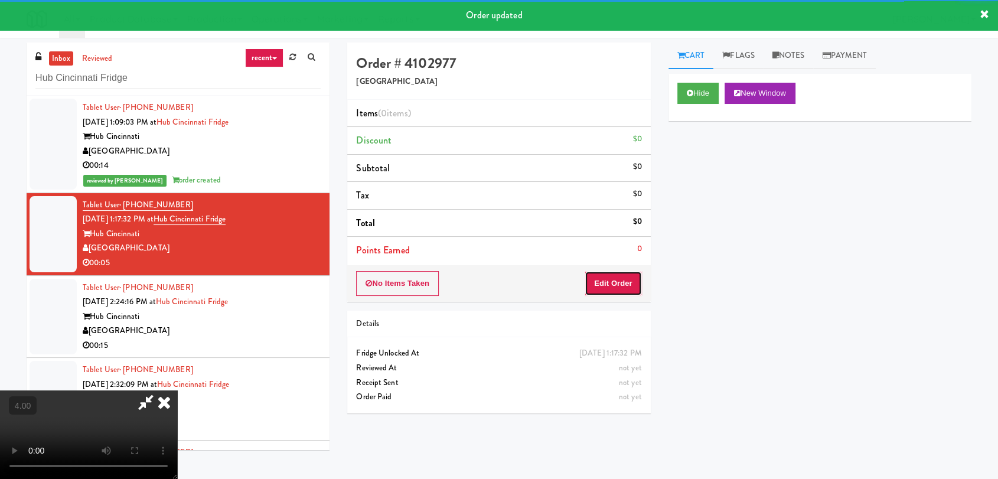
drag, startPoint x: 627, startPoint y: 275, endPoint x: 585, endPoint y: 229, distance: 63.1
click at [627, 276] on button "Edit Order" at bounding box center [613, 283] width 57 height 25
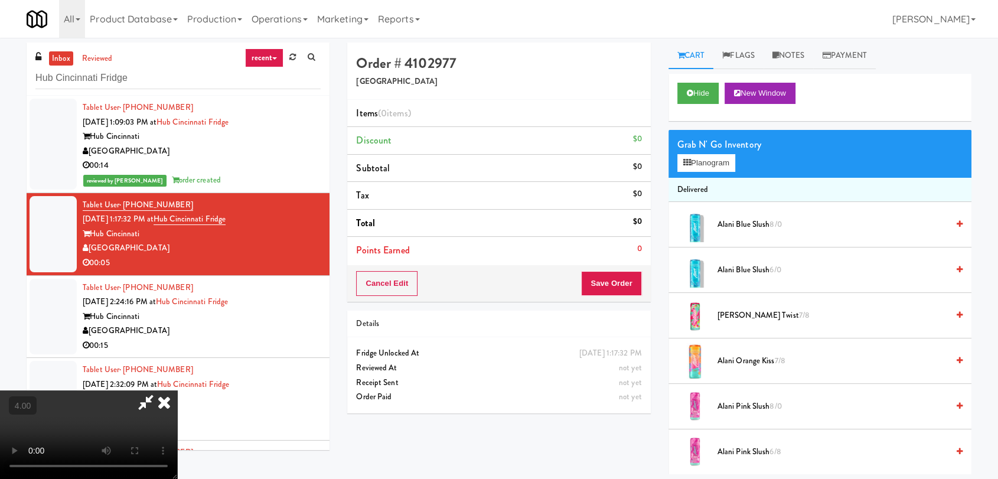
click at [177, 390] on video at bounding box center [88, 434] width 177 height 89
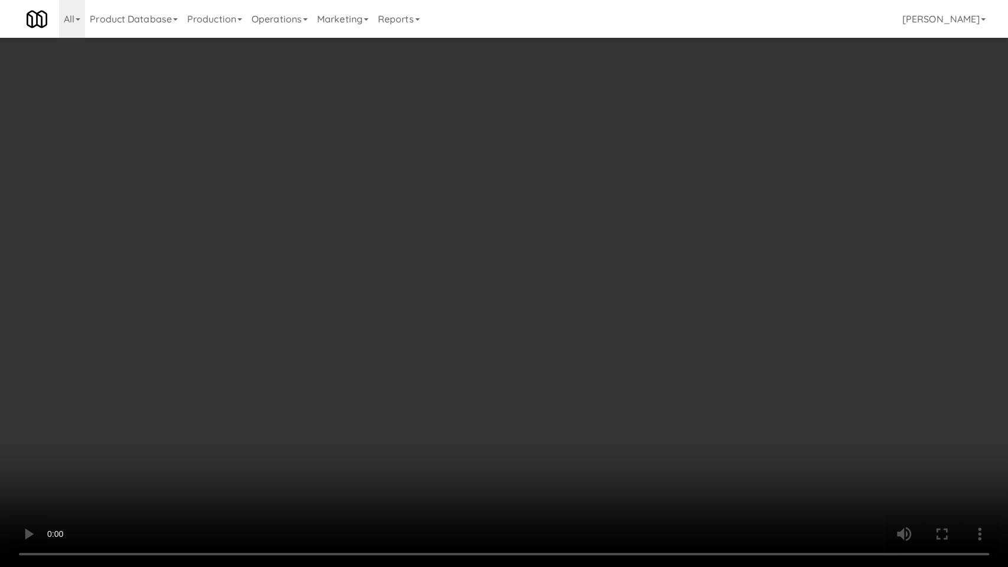
click at [613, 394] on video at bounding box center [504, 283] width 1008 height 567
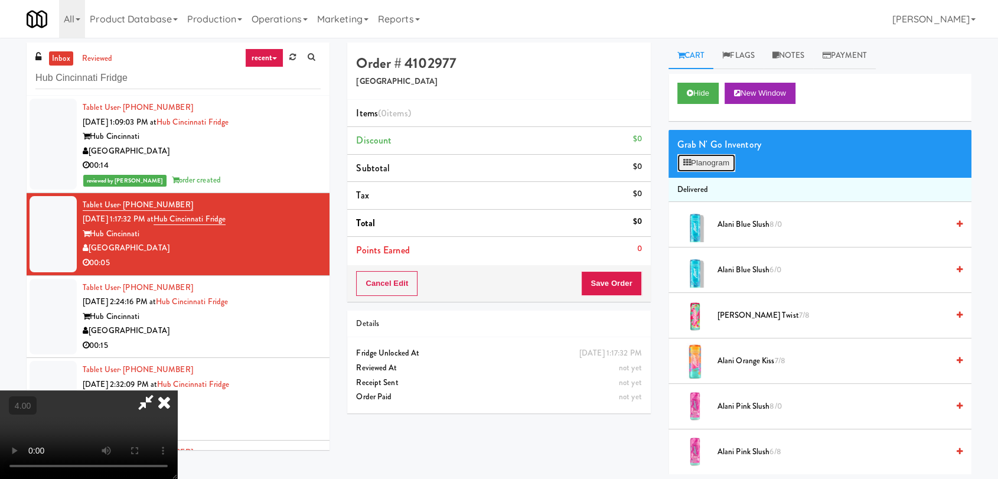
click at [719, 154] on button "Planogram" at bounding box center [706, 163] width 58 height 18
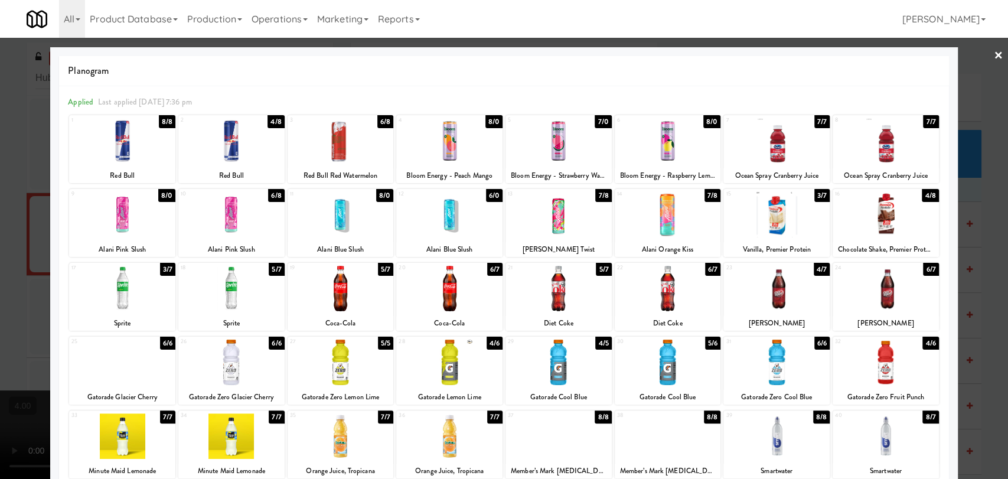
click at [580, 436] on div at bounding box center [558, 435] width 106 height 45
click at [0, 233] on div at bounding box center [504, 239] width 1008 height 479
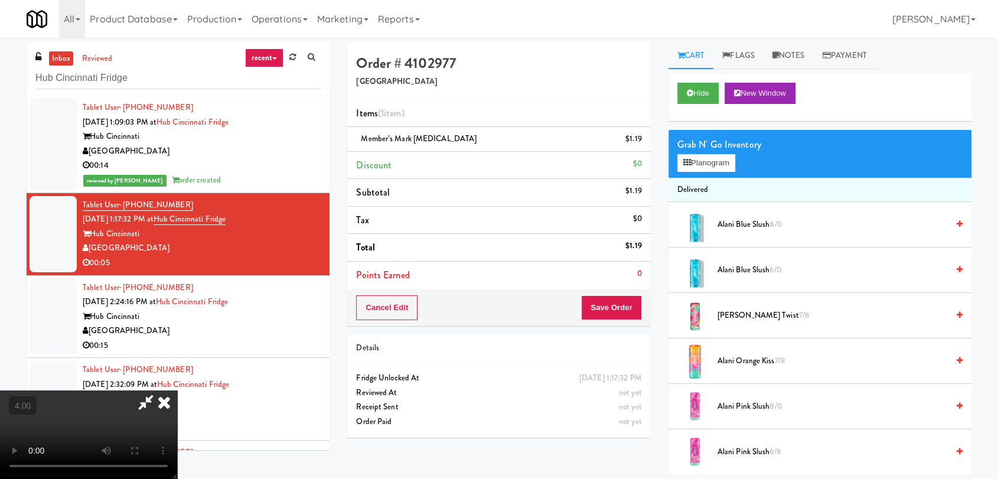
click at [618, 321] on div "Cancel Edit Save Order" at bounding box center [498, 307] width 303 height 37
click at [615, 310] on button "Save Order" at bounding box center [611, 307] width 60 height 25
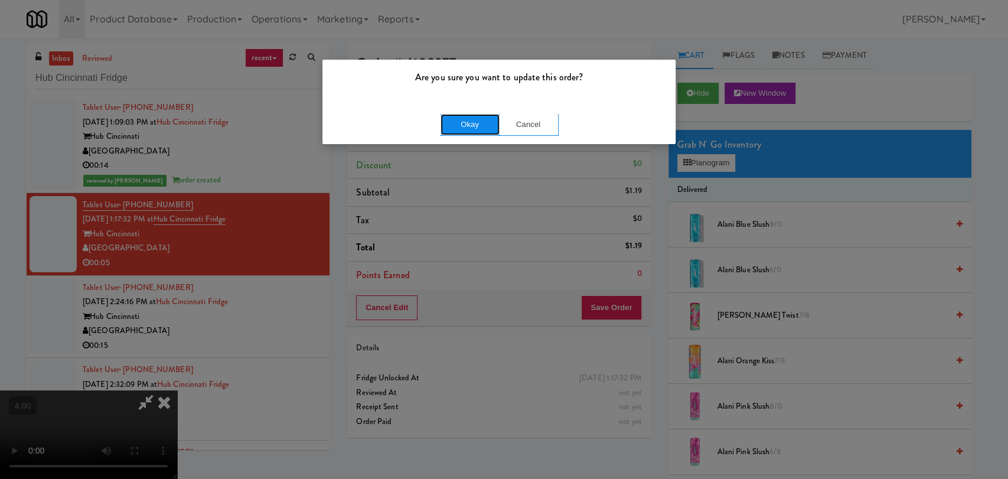
click at [474, 118] on button "Okay" at bounding box center [470, 124] width 59 height 21
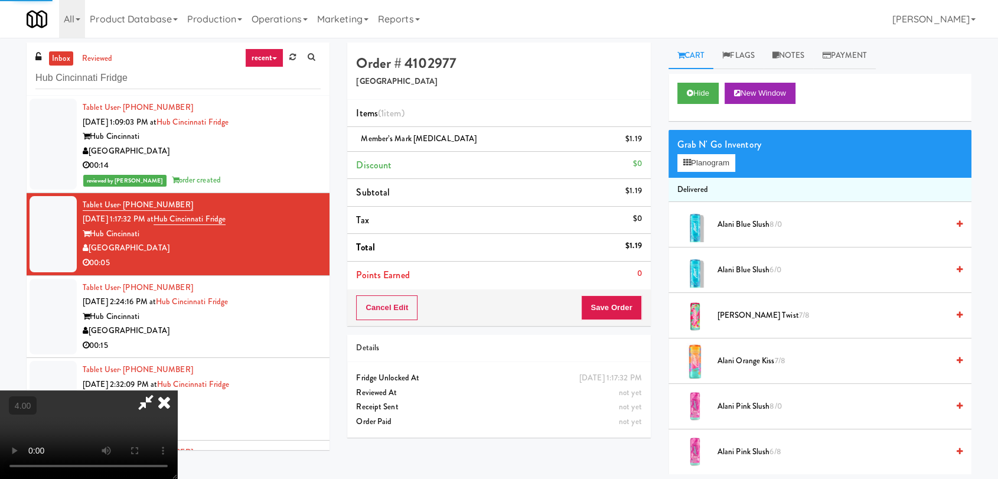
click at [692, 106] on div "Hide New Window" at bounding box center [819, 97] width 303 height 47
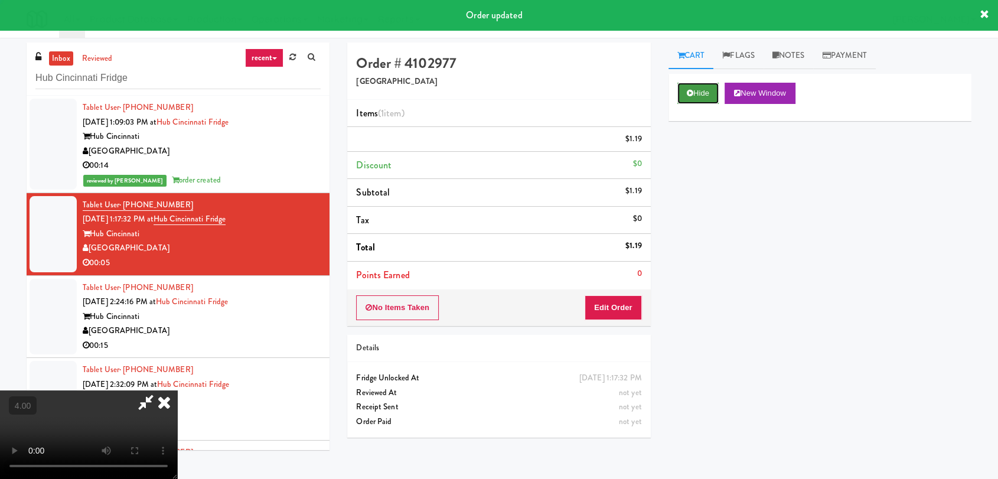
click at [692, 100] on button "Hide" at bounding box center [697, 93] width 41 height 21
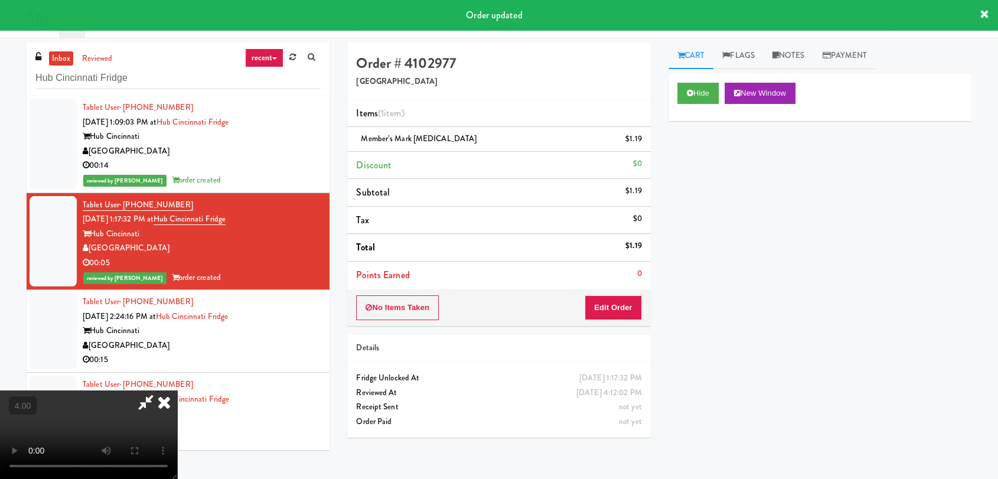
click at [301, 316] on div "Tablet User · (513) 614-7588 [DATE] 2:24:16 PM at Hub Cincinnati Fridge Hub [GE…" at bounding box center [202, 331] width 238 height 73
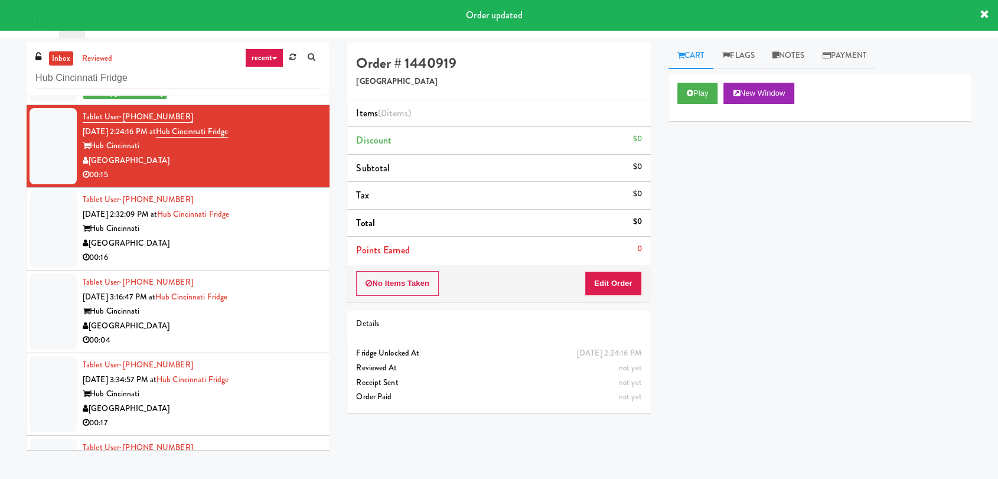
scroll to position [262, 0]
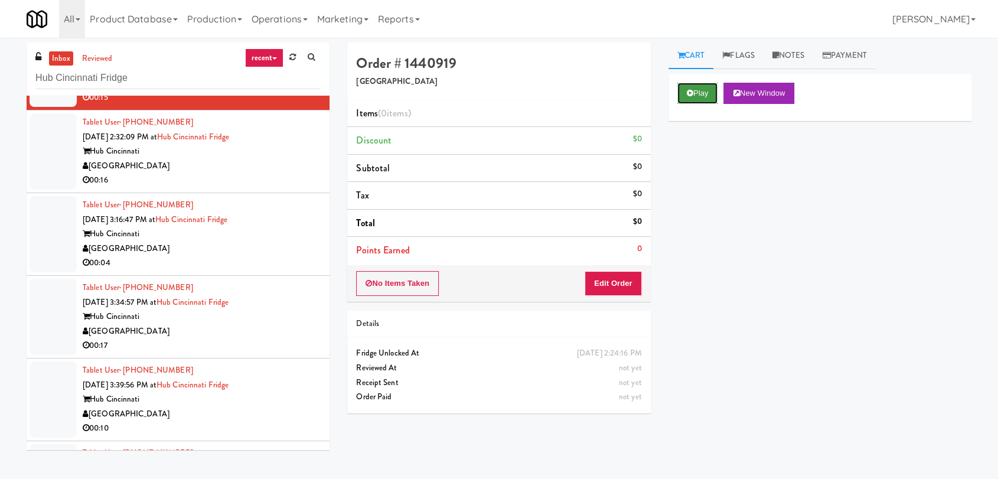
click at [710, 94] on button "Play" at bounding box center [697, 93] width 41 height 21
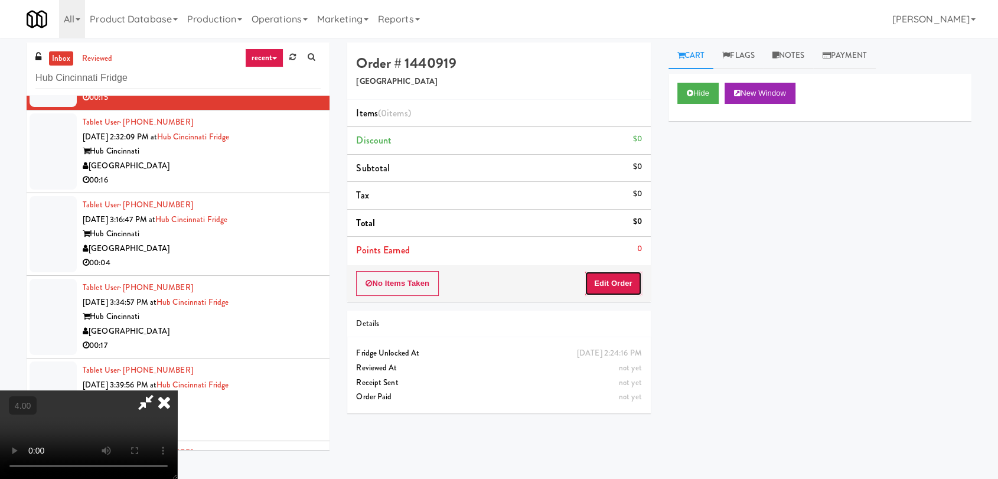
click at [633, 275] on button "Edit Order" at bounding box center [613, 283] width 57 height 25
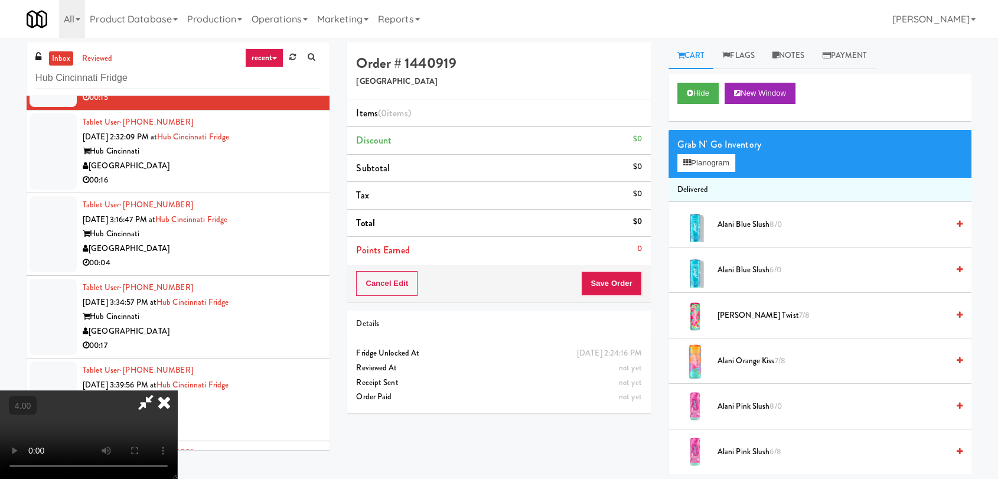
click at [761, 360] on span "Alani Orange Kiss 7/8" at bounding box center [832, 361] width 230 height 15
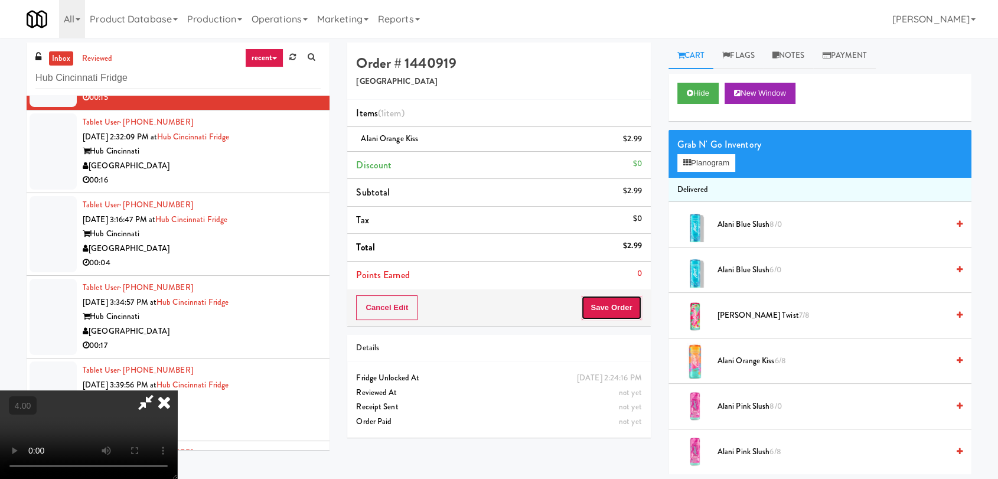
click at [615, 311] on button "Save Order" at bounding box center [611, 307] width 60 height 25
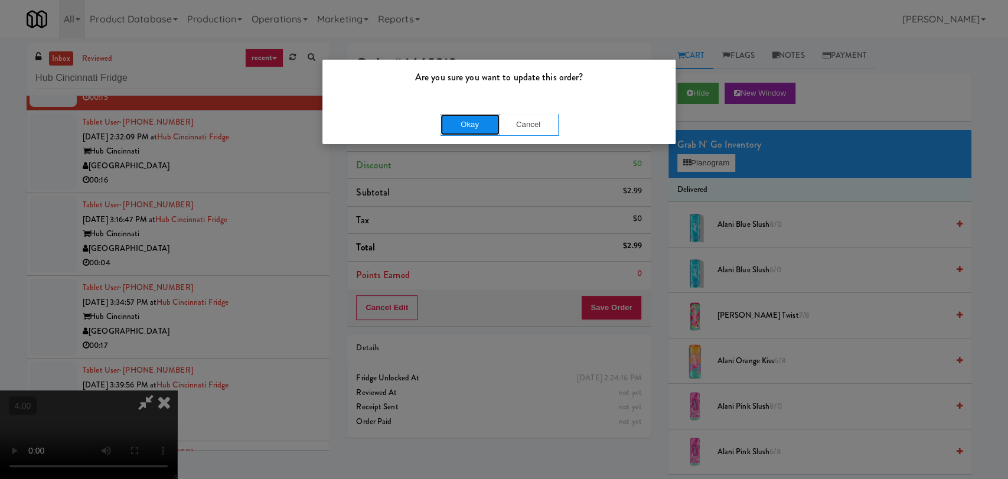
click at [475, 125] on button "Okay" at bounding box center [470, 124] width 59 height 21
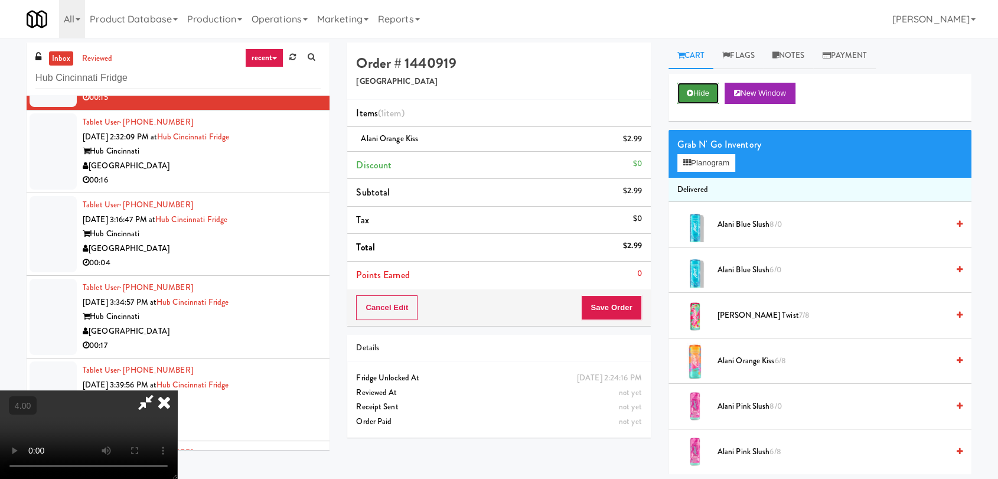
click at [689, 93] on icon at bounding box center [690, 93] width 6 height 8
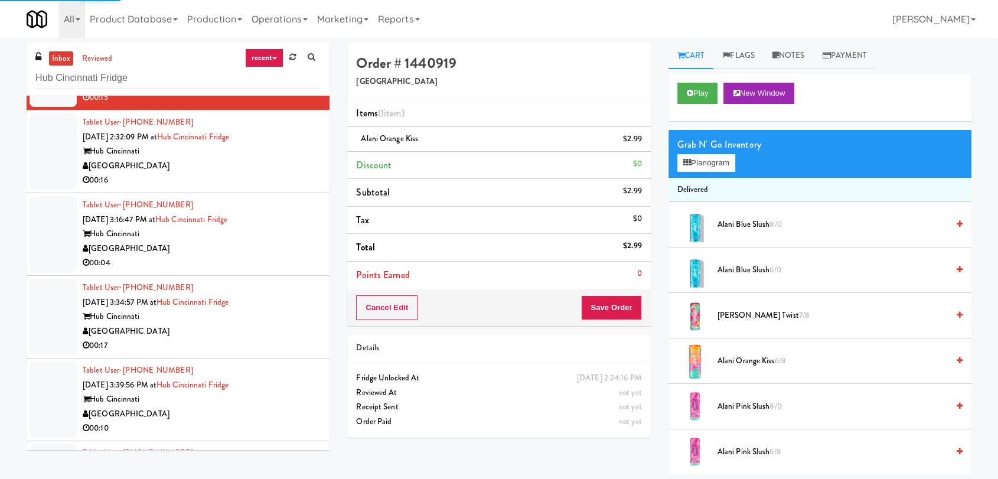
click at [301, 177] on div "00:16" at bounding box center [202, 180] width 238 height 15
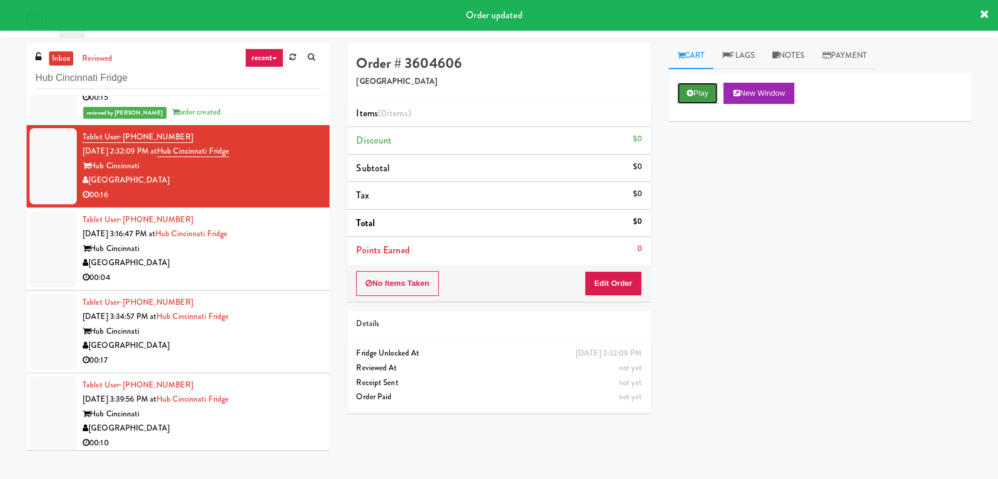
click at [702, 96] on button "Play" at bounding box center [697, 93] width 41 height 21
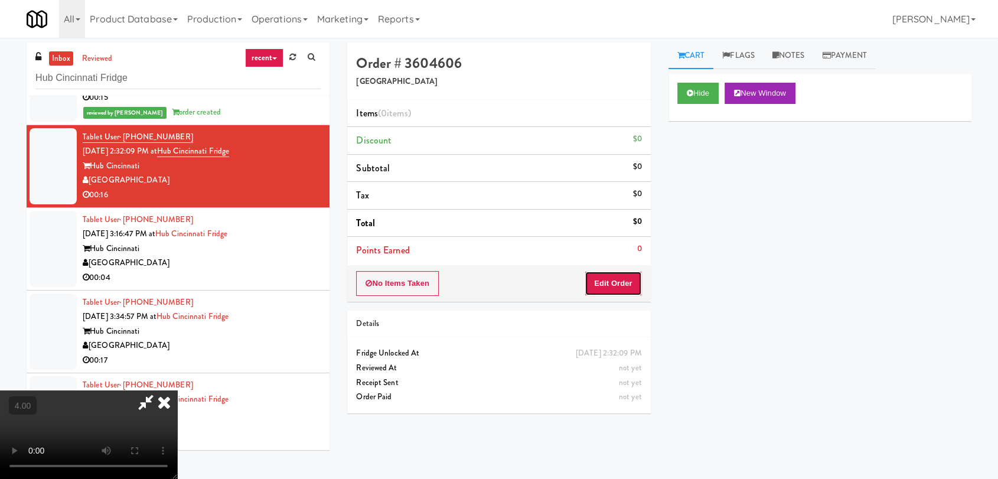
click at [631, 277] on button "Edit Order" at bounding box center [613, 283] width 57 height 25
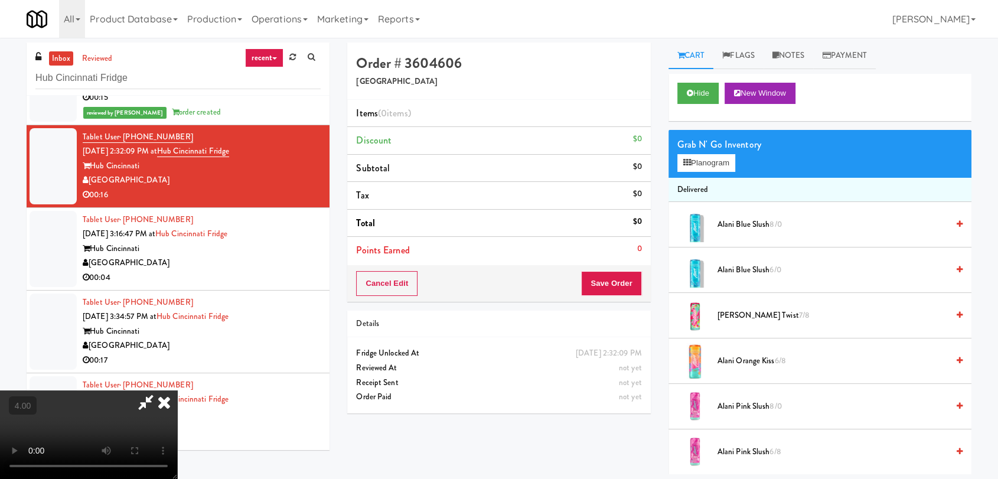
click at [177, 390] on video at bounding box center [88, 434] width 177 height 89
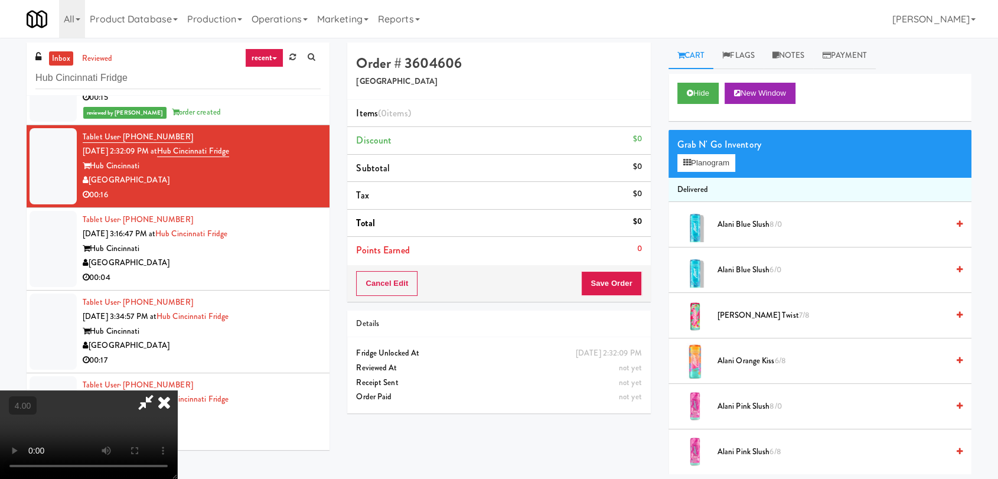
click at [177, 390] on video at bounding box center [88, 434] width 177 height 89
click at [753, 356] on span "Alani Orange Kiss 6/8" at bounding box center [832, 361] width 230 height 15
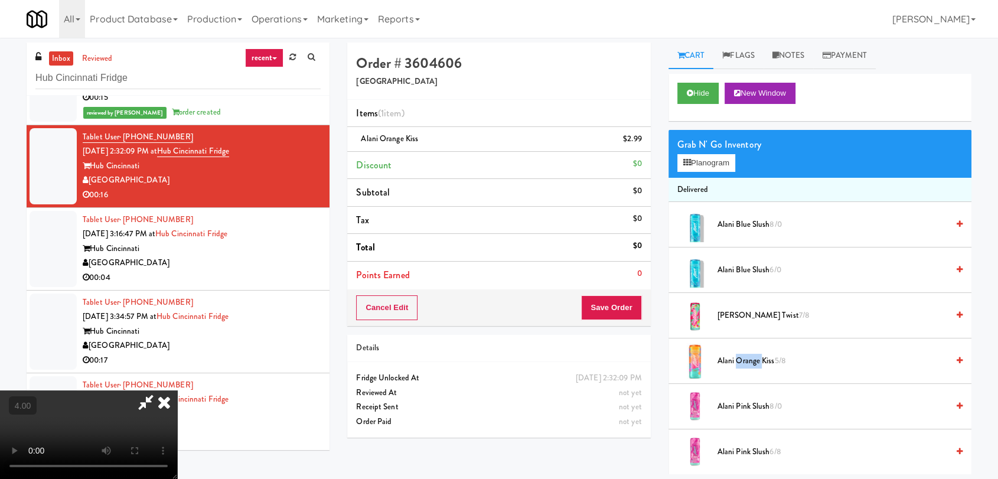
click at [753, 356] on span "Alani Orange Kiss 5/8" at bounding box center [832, 361] width 230 height 15
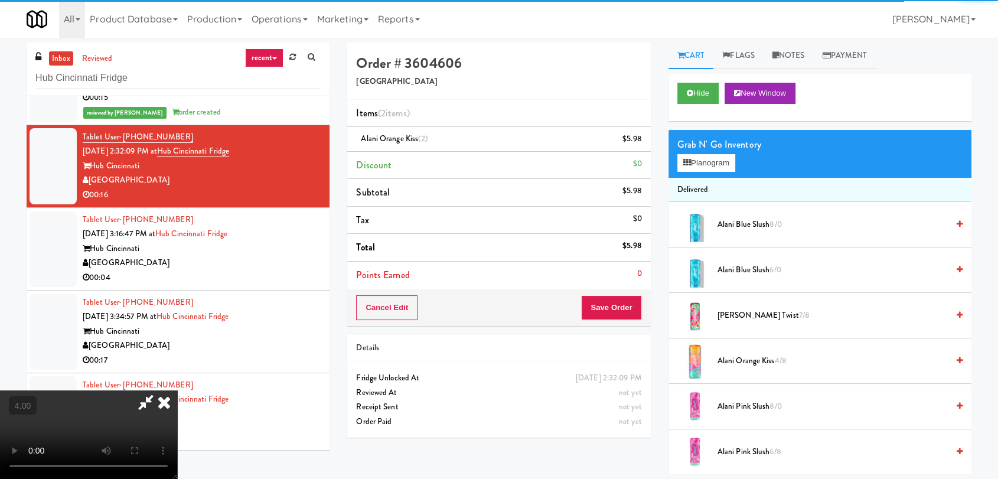
click at [676, 152] on div "Grab N' Go Inventory Planogram" at bounding box center [819, 154] width 303 height 48
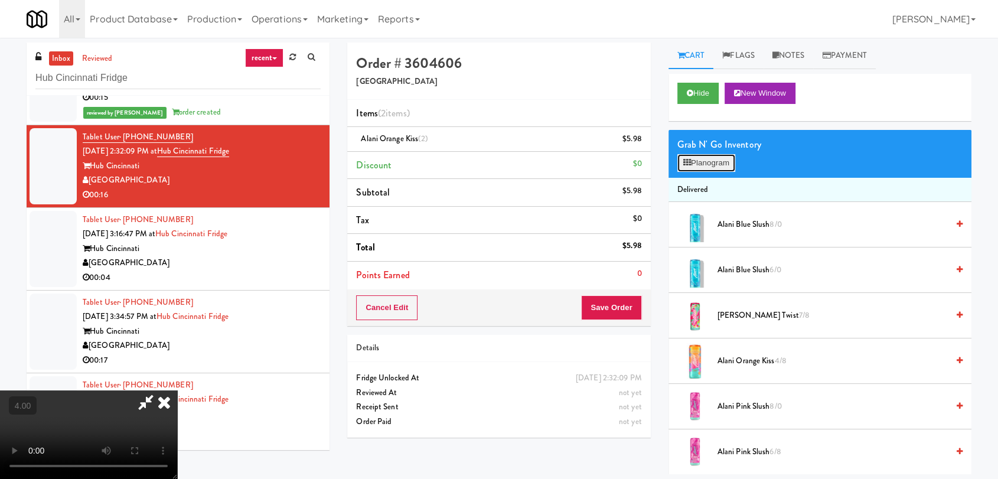
click at [690, 163] on icon at bounding box center [687, 163] width 8 height 8
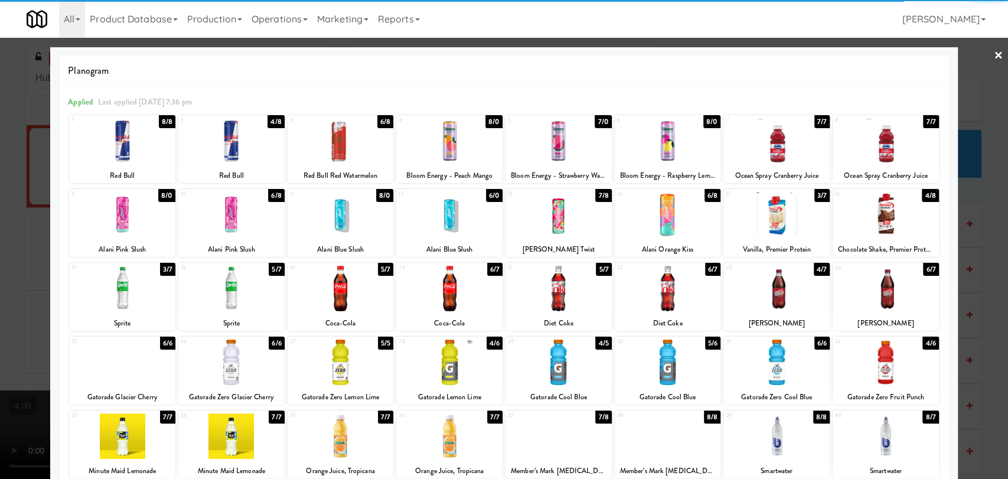
click at [458, 228] on div at bounding box center [449, 214] width 106 height 45
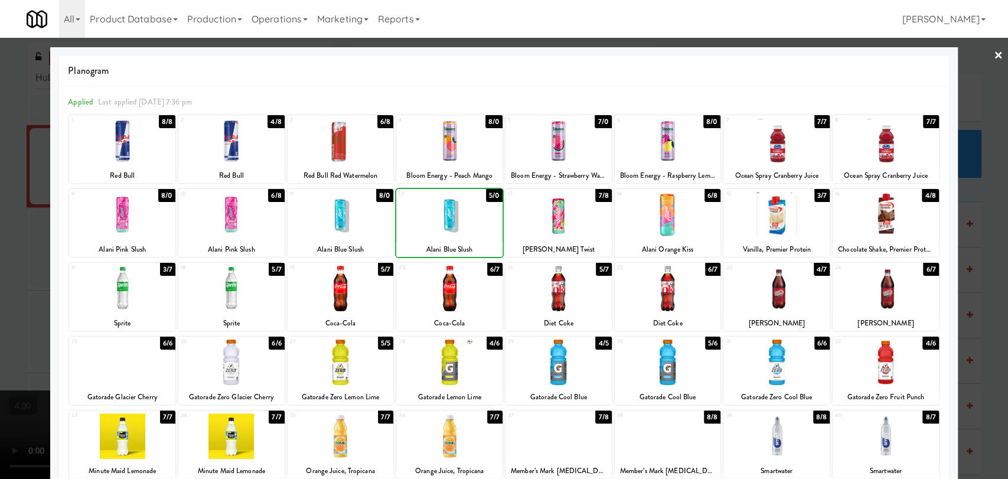
click at [0, 204] on div at bounding box center [504, 239] width 1008 height 479
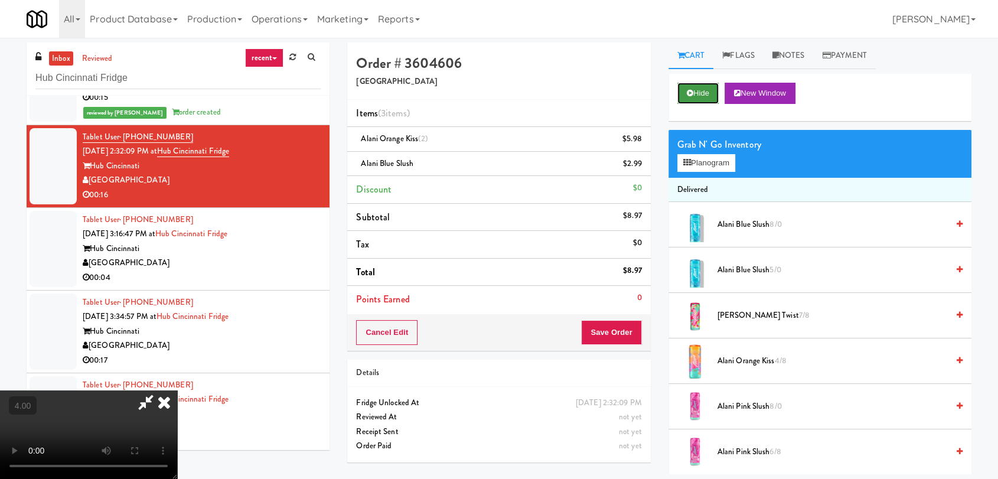
click at [694, 96] on button "Hide" at bounding box center [697, 93] width 41 height 21
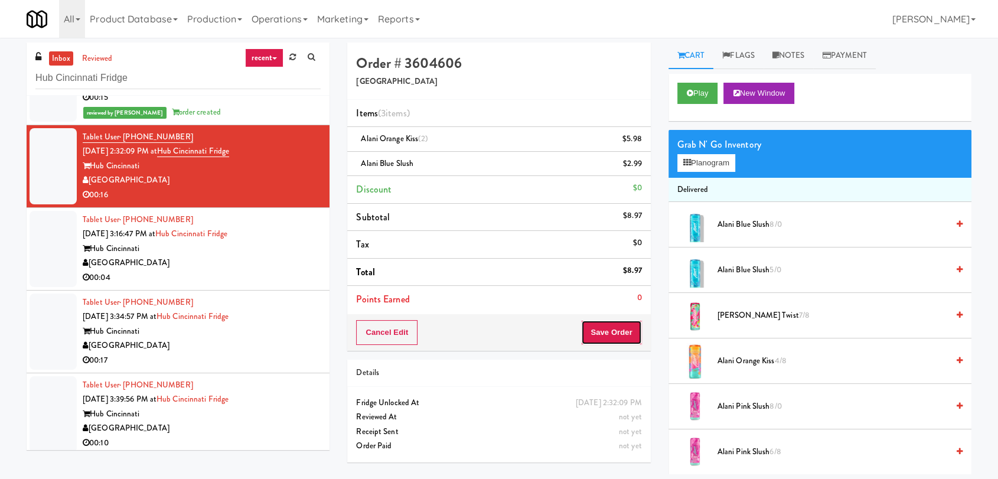
click at [600, 336] on button "Save Order" at bounding box center [611, 332] width 60 height 25
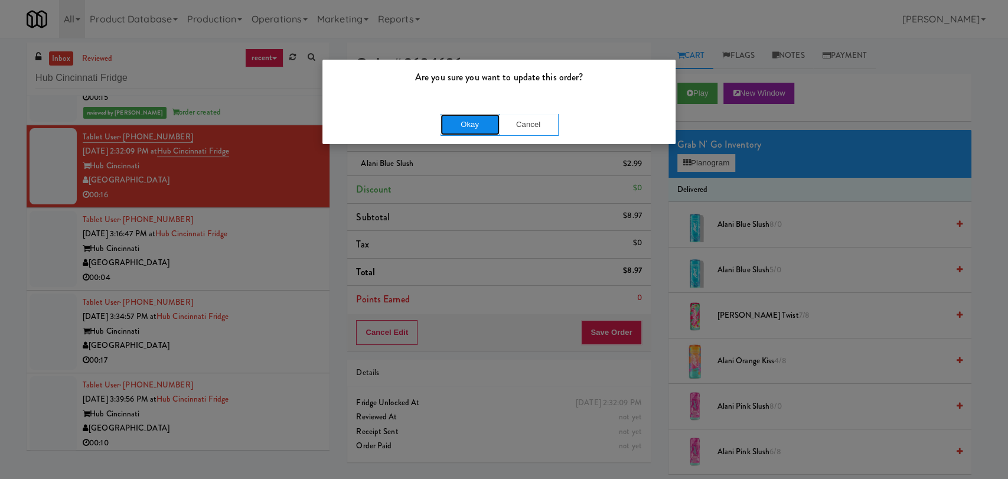
click at [479, 126] on button "Okay" at bounding box center [470, 124] width 59 height 21
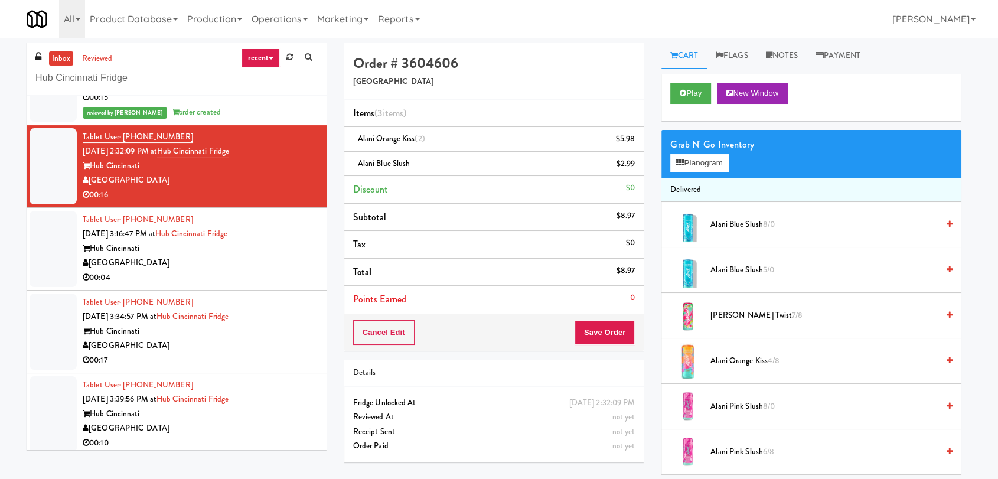
click at [283, 260] on div "[GEOGRAPHIC_DATA]" at bounding box center [200, 263] width 235 height 15
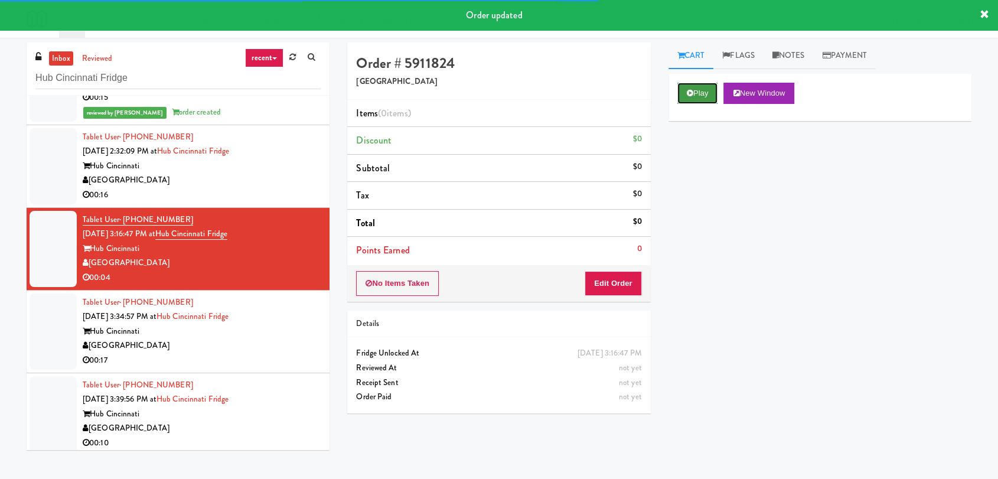
click at [681, 90] on button "Play" at bounding box center [697, 93] width 41 height 21
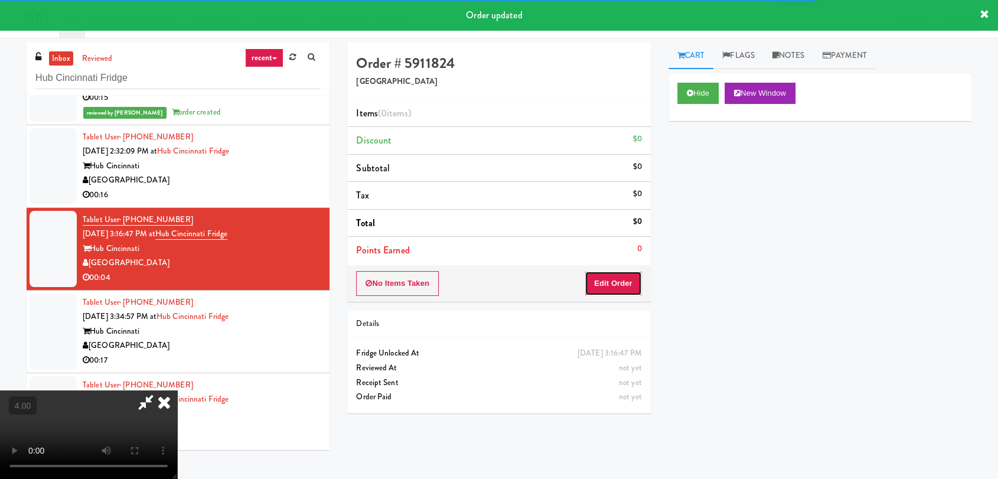
click at [636, 281] on button "Edit Order" at bounding box center [613, 283] width 57 height 25
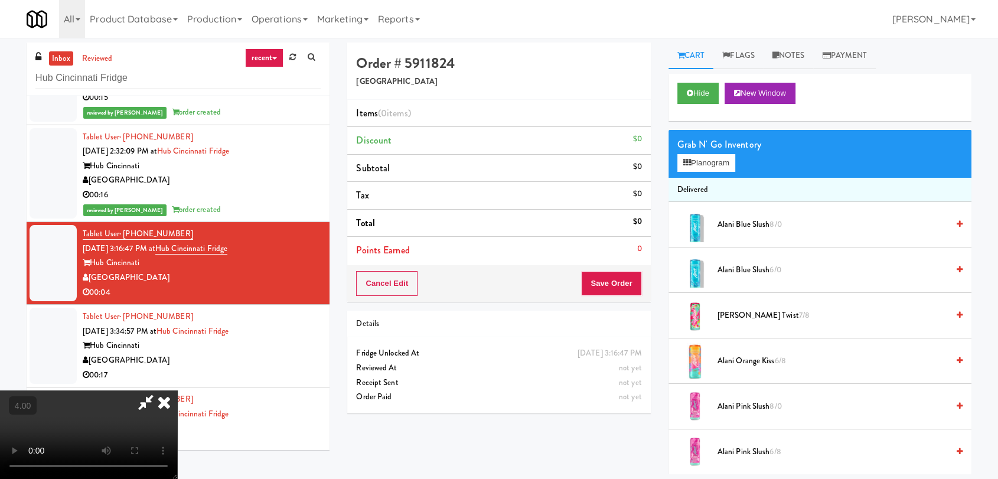
click at [177, 390] on video at bounding box center [88, 434] width 177 height 89
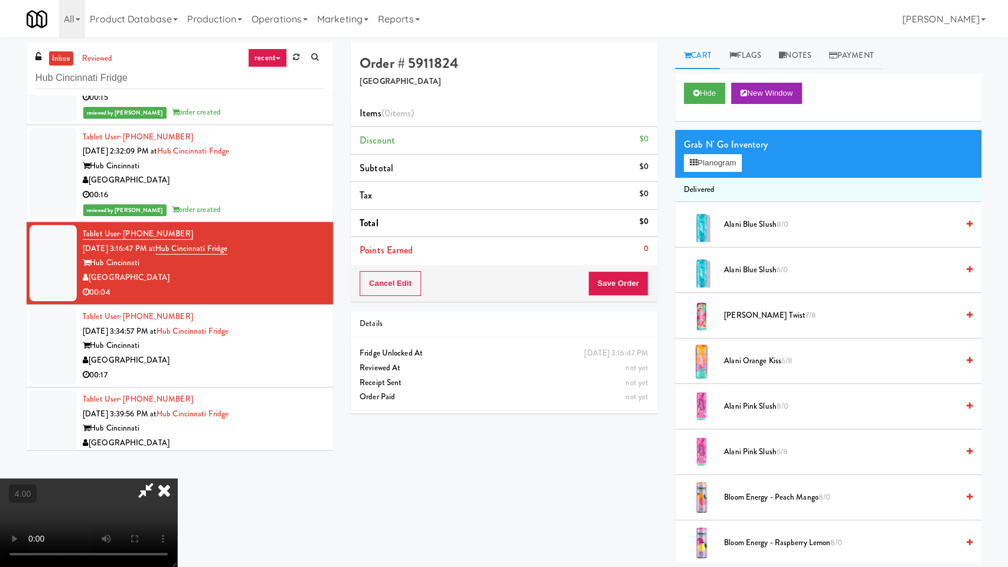
click at [177, 478] on video at bounding box center [88, 522] width 177 height 89
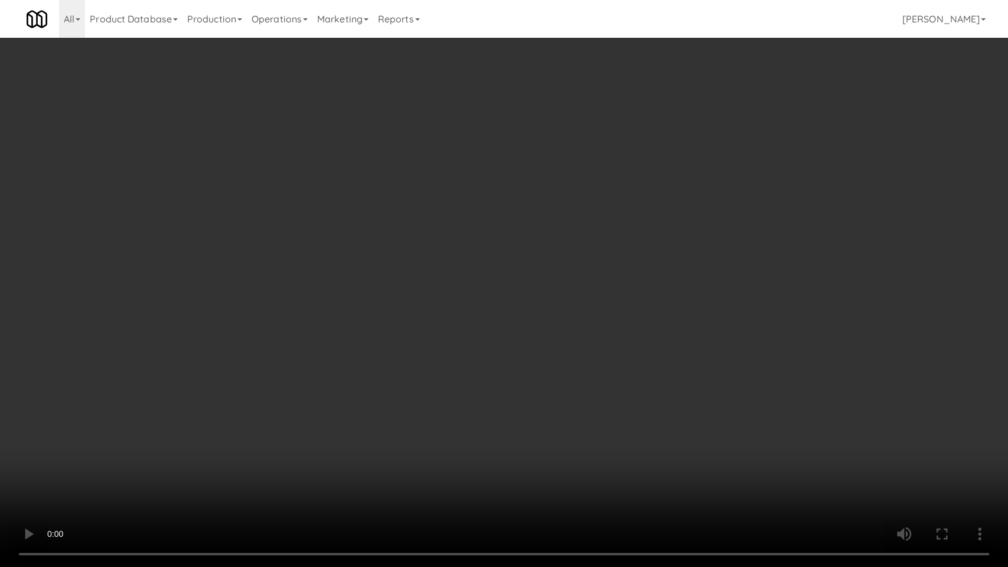
click at [406, 322] on video at bounding box center [504, 283] width 1008 height 567
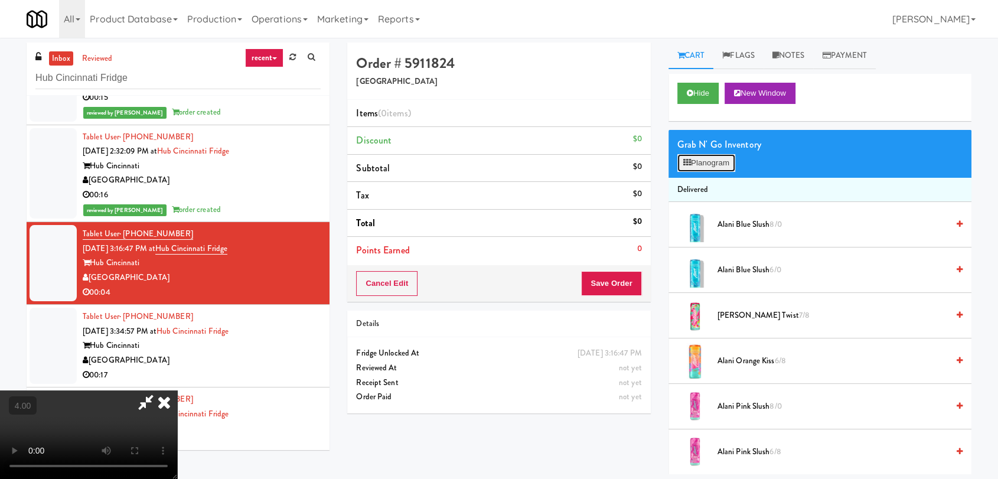
click at [714, 159] on button "Planogram" at bounding box center [706, 163] width 58 height 18
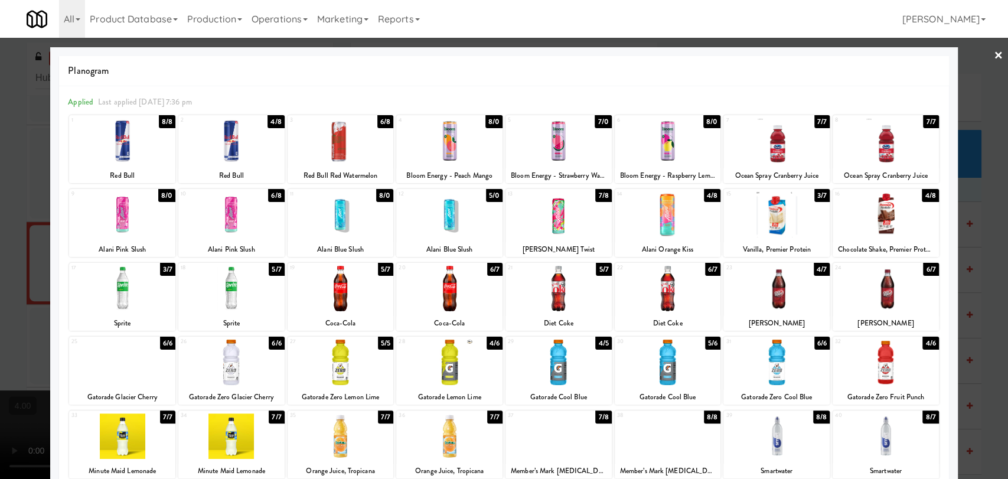
click at [586, 296] on div at bounding box center [558, 288] width 106 height 45
click at [0, 216] on div at bounding box center [504, 239] width 1008 height 479
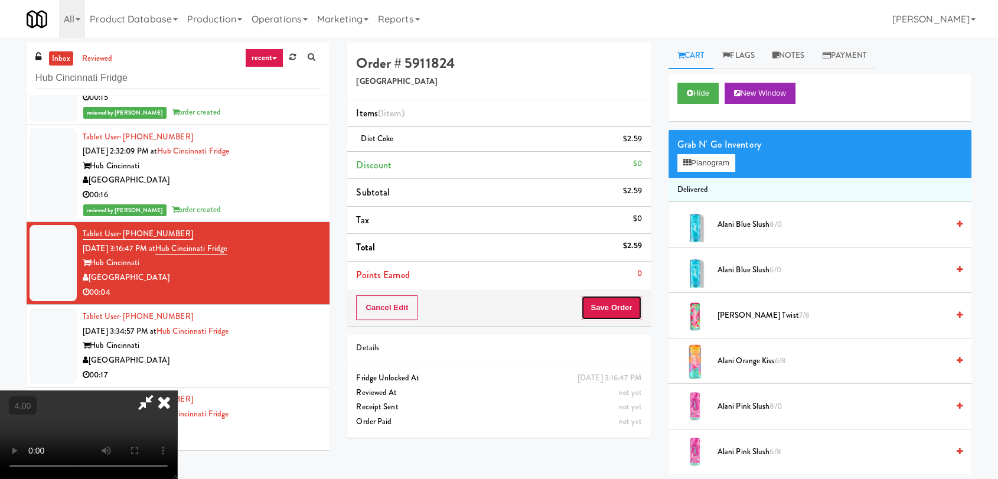
click at [615, 305] on button "Save Order" at bounding box center [611, 307] width 60 height 25
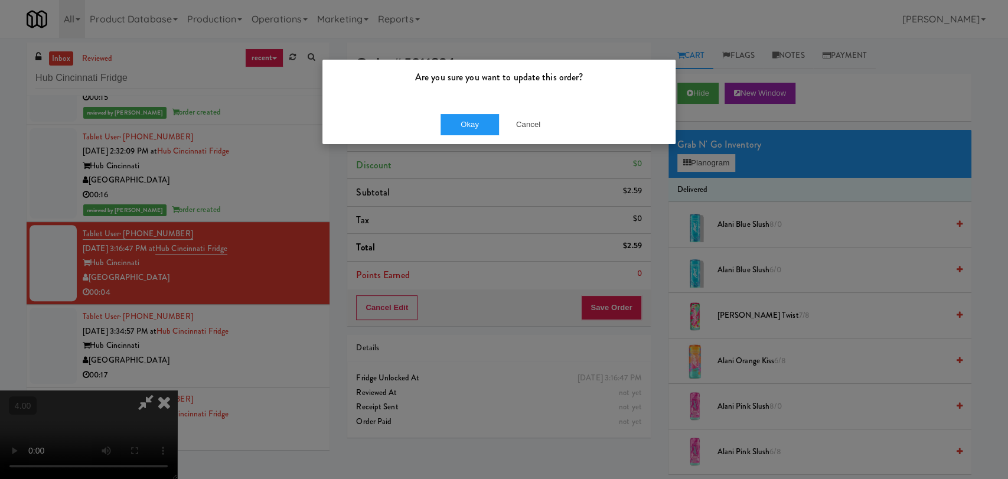
click at [451, 108] on div "Okay Cancel" at bounding box center [498, 125] width 353 height 40
click at [468, 124] on button "Okay" at bounding box center [470, 124] width 59 height 21
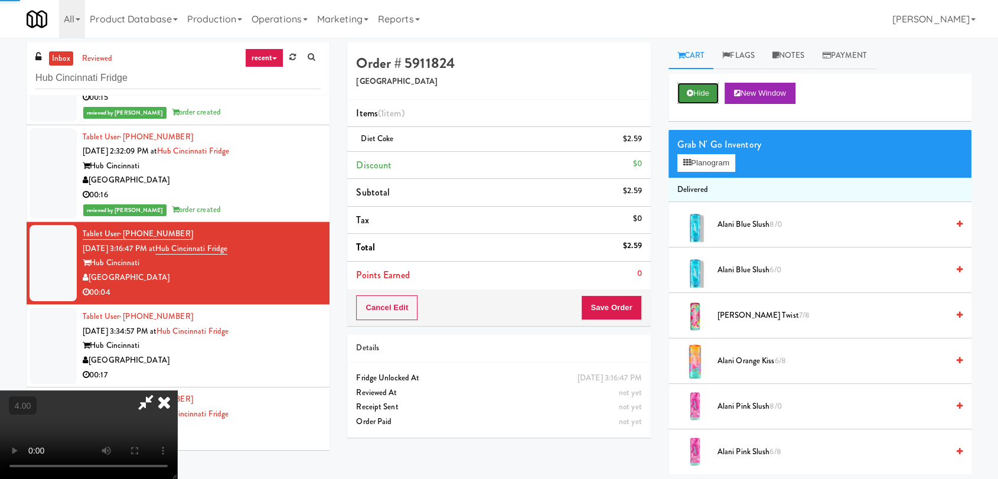
click at [707, 92] on button "Hide" at bounding box center [697, 93] width 41 height 21
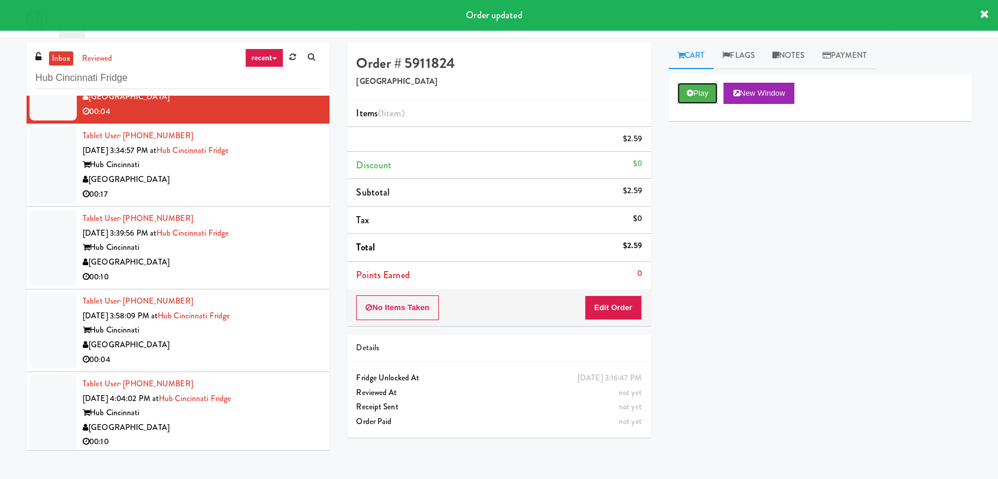
scroll to position [459, 0]
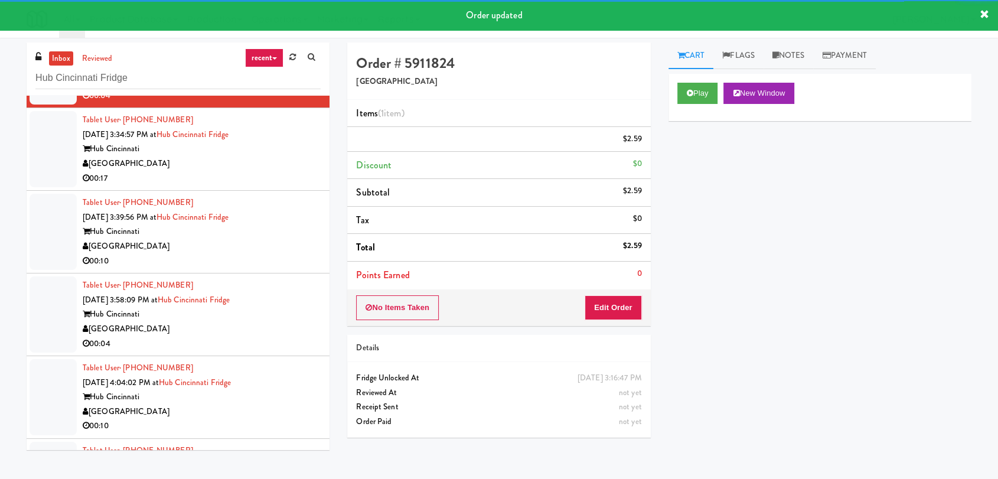
click at [276, 180] on div "Tablet User · (330) 718-5791 [DATE] 3:34:57 PM at Hub Cincinnati Fridge Hub [GE…" at bounding box center [202, 149] width 238 height 73
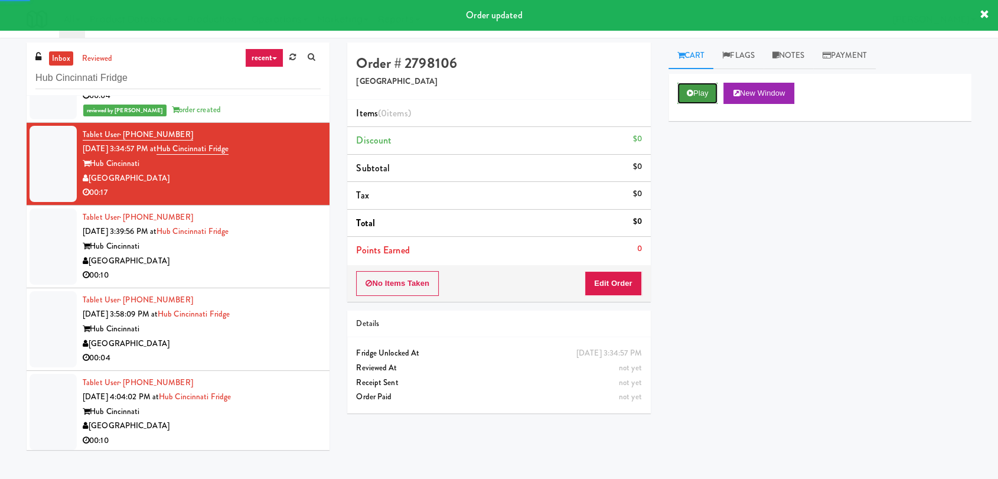
click at [705, 102] on button "Play" at bounding box center [697, 93] width 41 height 21
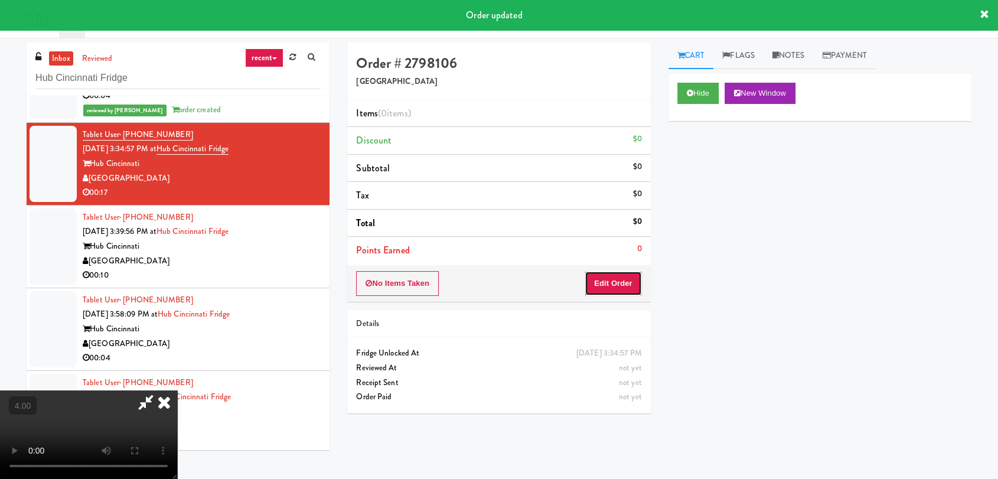
click at [630, 281] on button "Edit Order" at bounding box center [613, 283] width 57 height 25
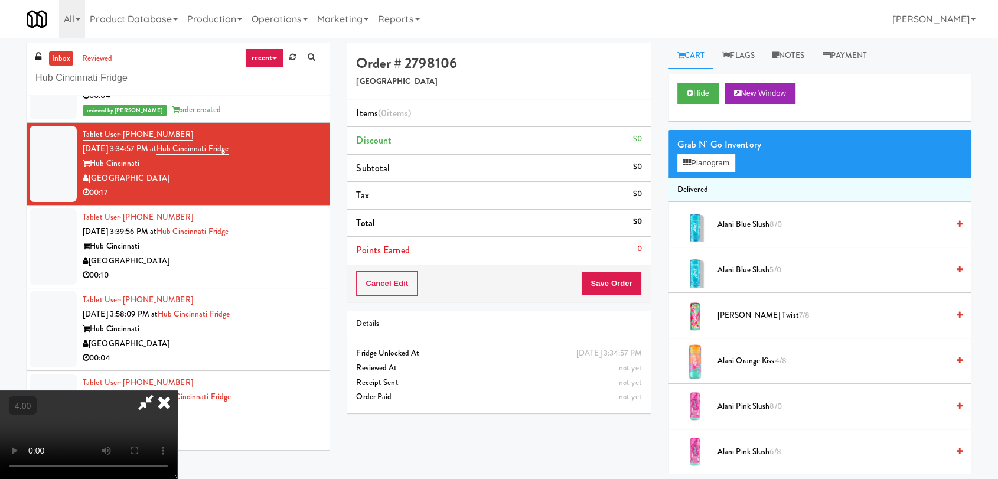
click at [177, 390] on video at bounding box center [88, 434] width 177 height 89
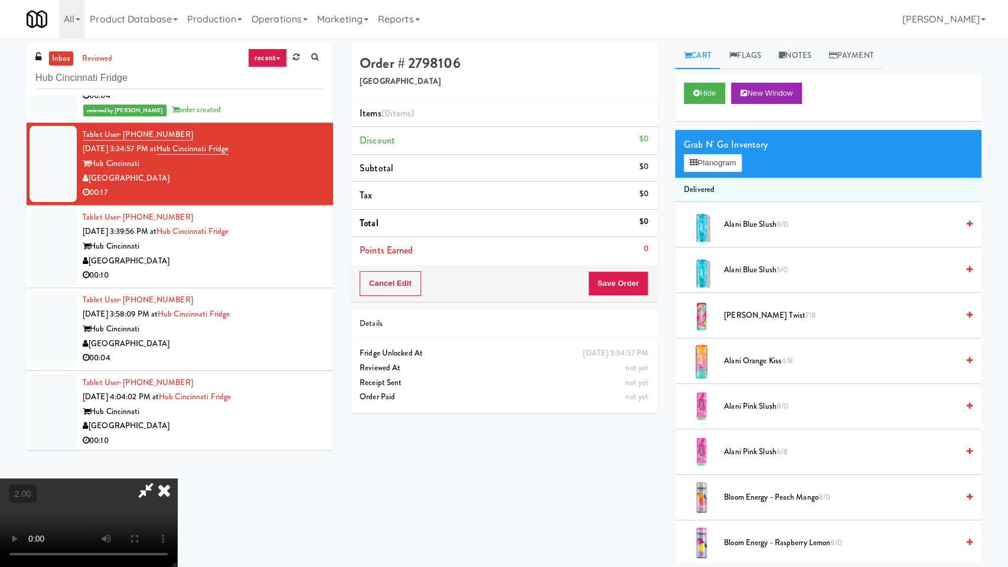
click at [177, 478] on video at bounding box center [88, 522] width 177 height 89
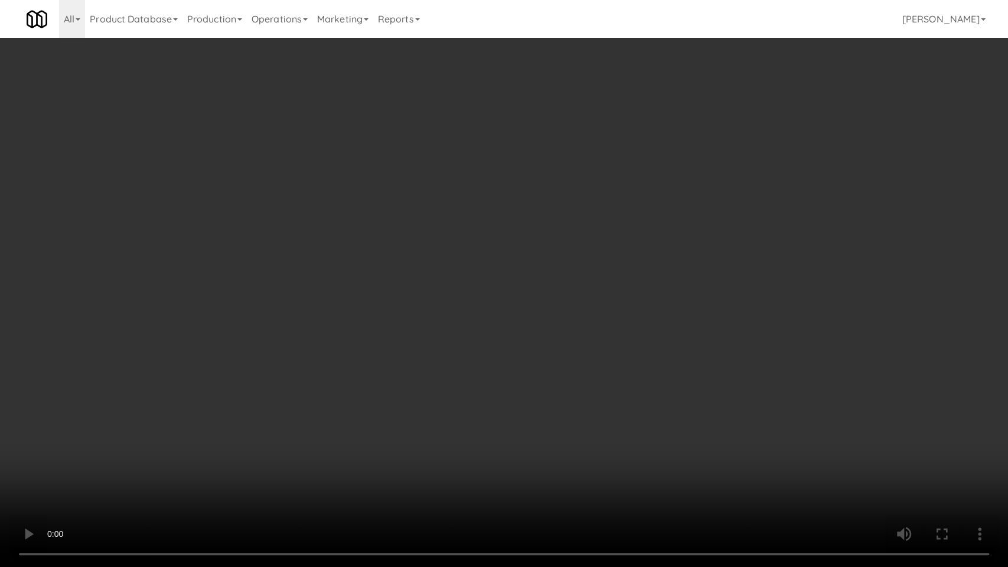
click at [426, 327] on video at bounding box center [504, 283] width 1008 height 567
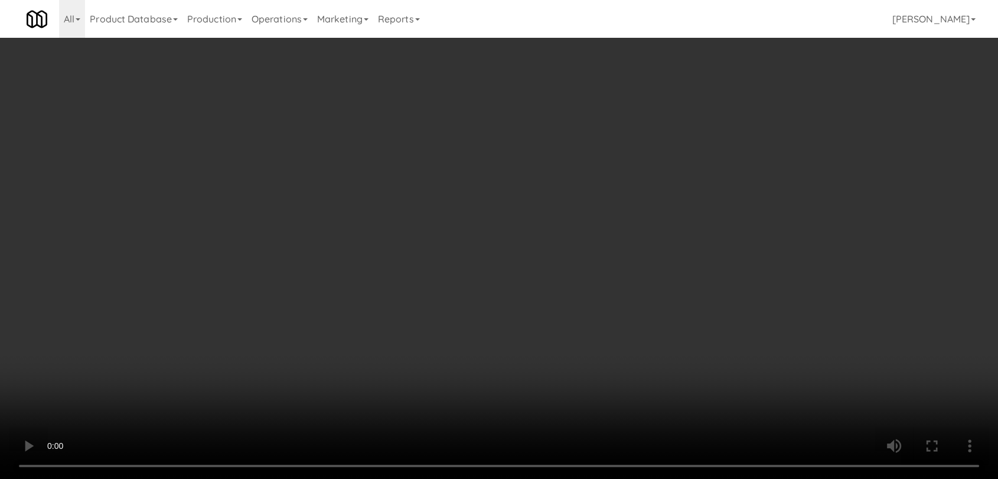
click at [704, 77] on div "Hide New Window" at bounding box center [819, 97] width 303 height 47
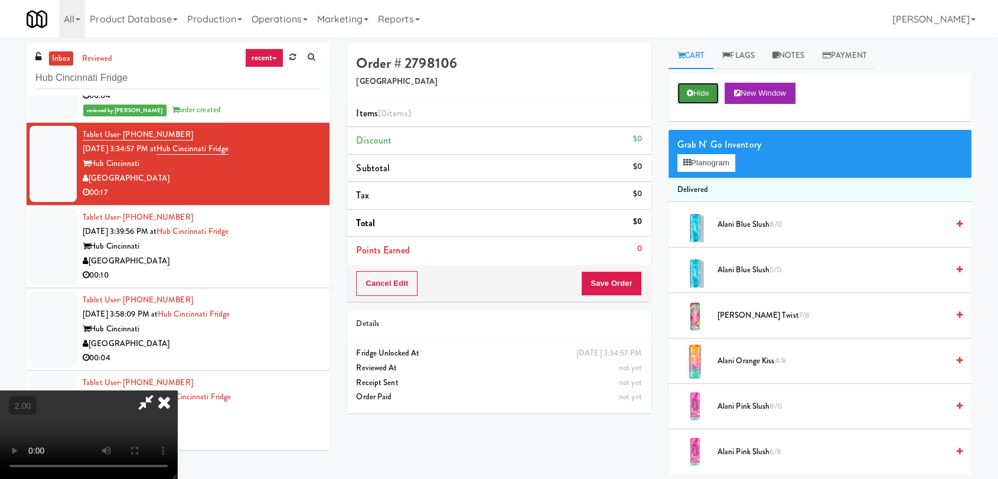
click at [704, 89] on button "Hide" at bounding box center [697, 93] width 41 height 21
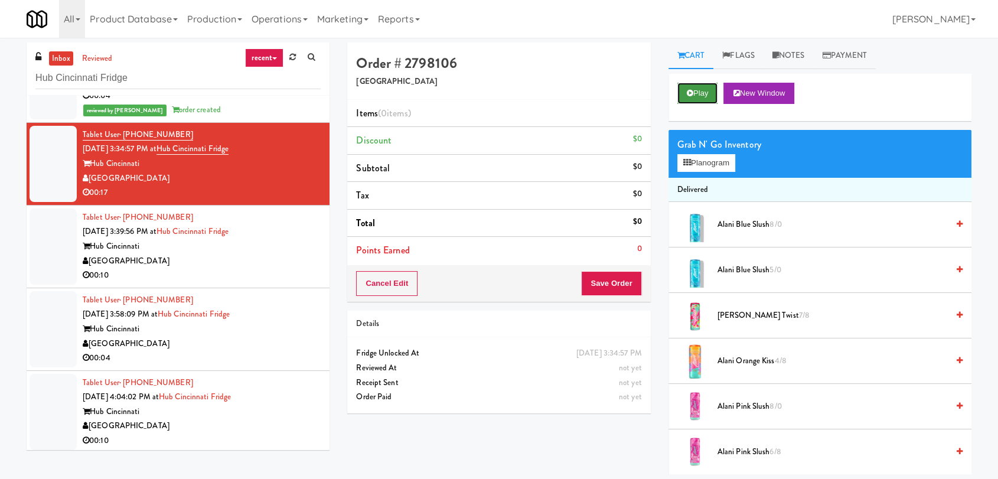
click at [704, 89] on button "Play" at bounding box center [697, 93] width 41 height 21
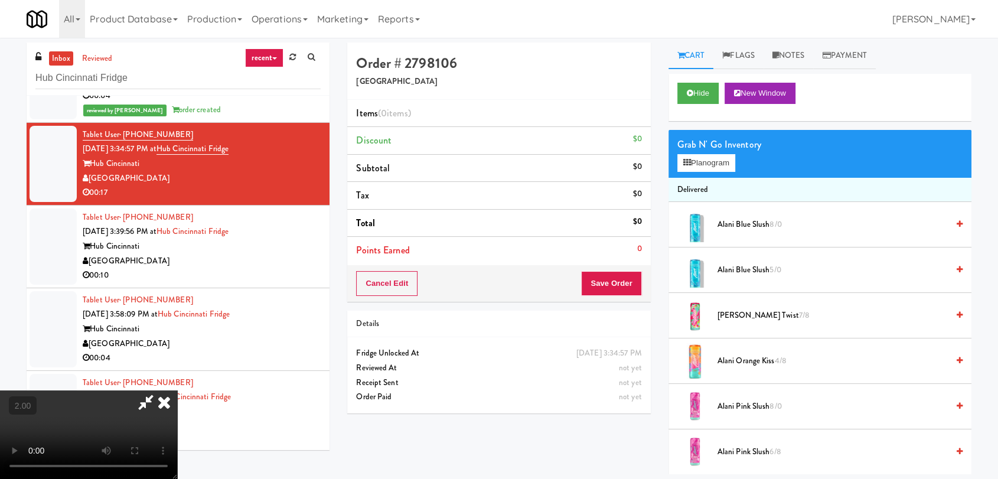
click at [177, 390] on video at bounding box center [88, 434] width 177 height 89
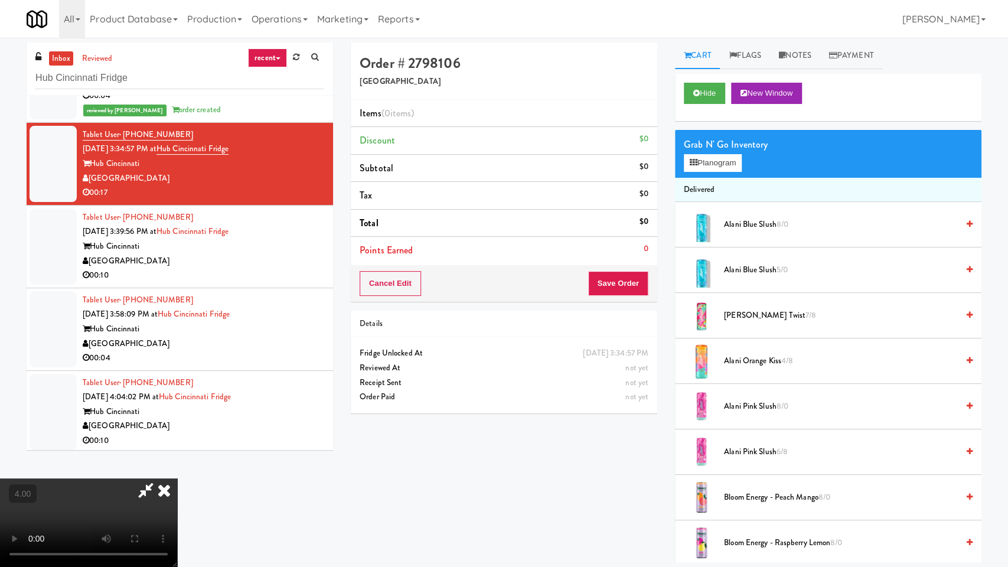
click at [177, 478] on video at bounding box center [88, 522] width 177 height 89
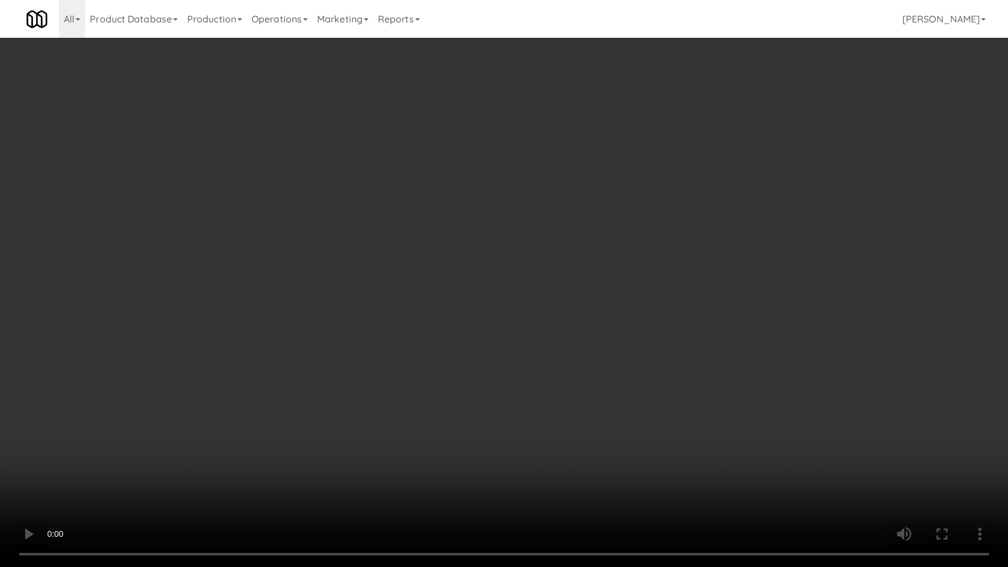
click at [472, 359] on video at bounding box center [504, 283] width 1008 height 567
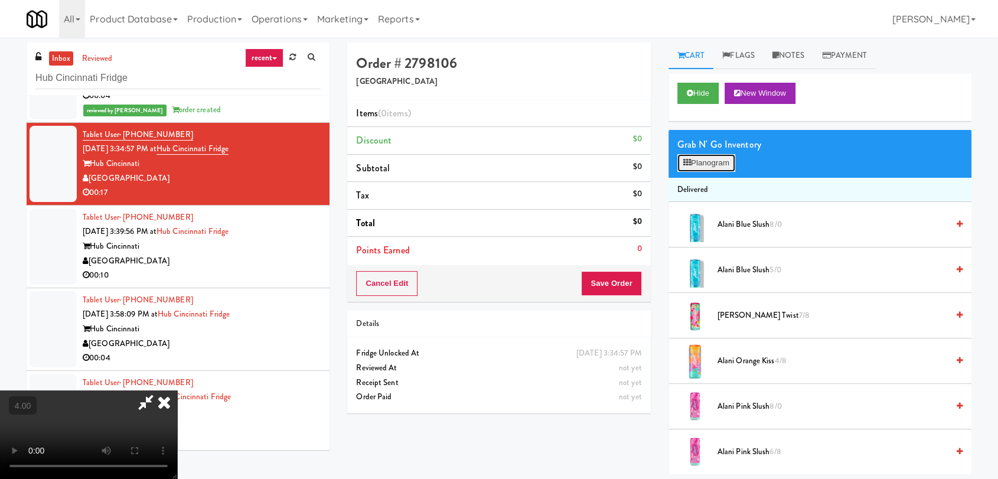
click at [691, 164] on button "Planogram" at bounding box center [706, 163] width 58 height 18
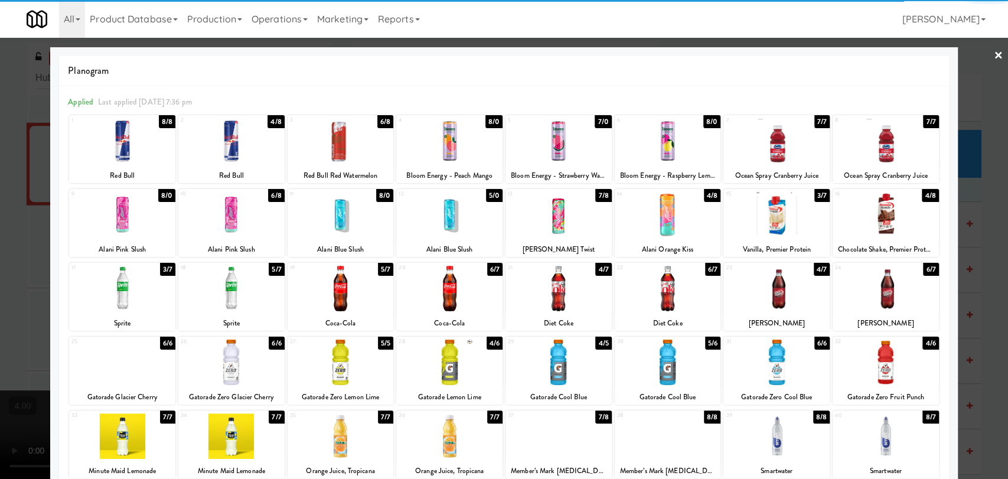
click at [226, 219] on div at bounding box center [231, 214] width 106 height 45
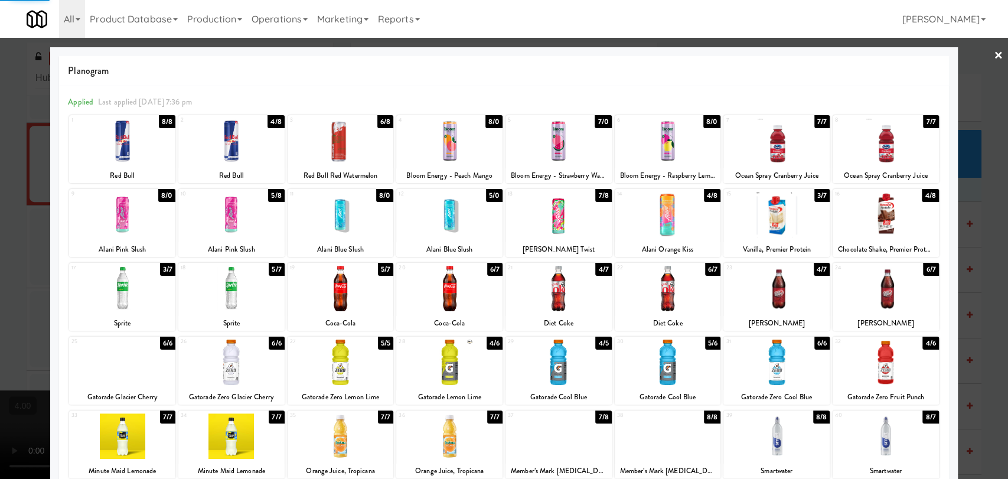
click at [0, 171] on div at bounding box center [504, 239] width 1008 height 479
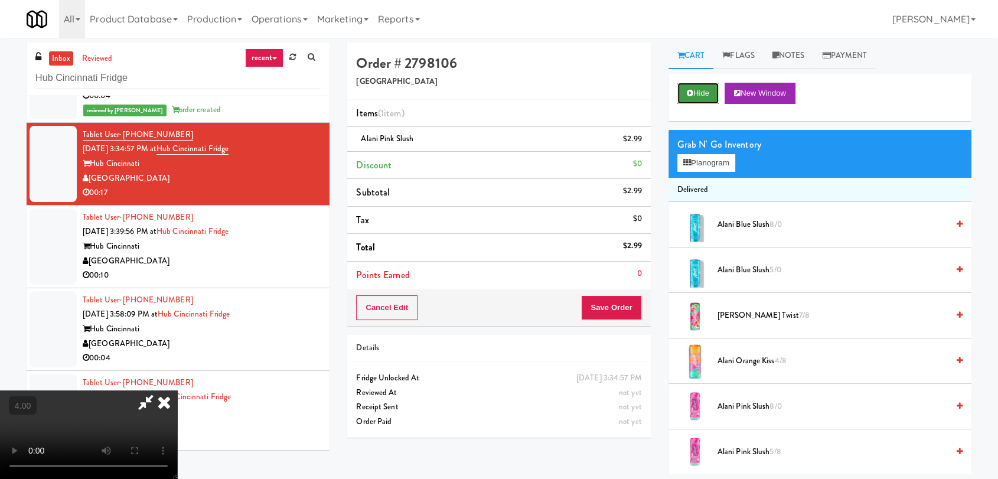
click at [691, 102] on button "Hide" at bounding box center [697, 93] width 41 height 21
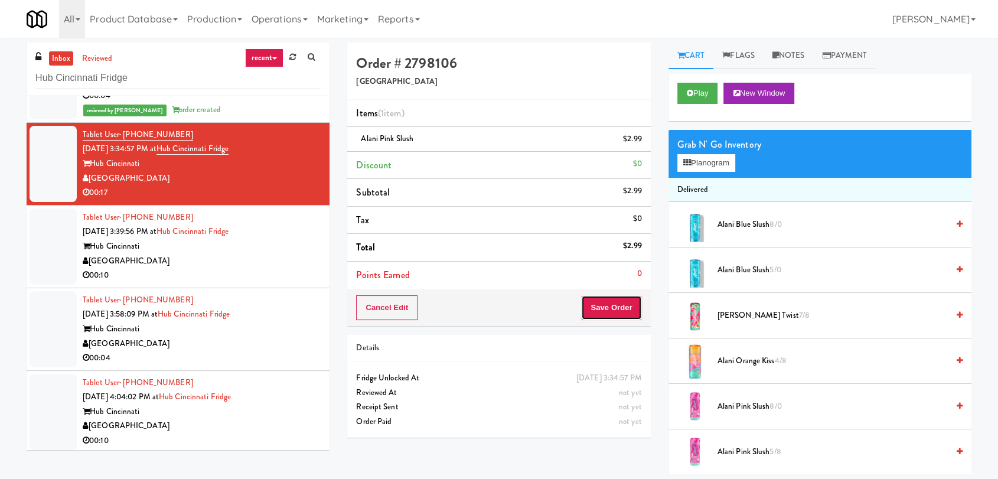
click at [610, 301] on button "Save Order" at bounding box center [611, 307] width 60 height 25
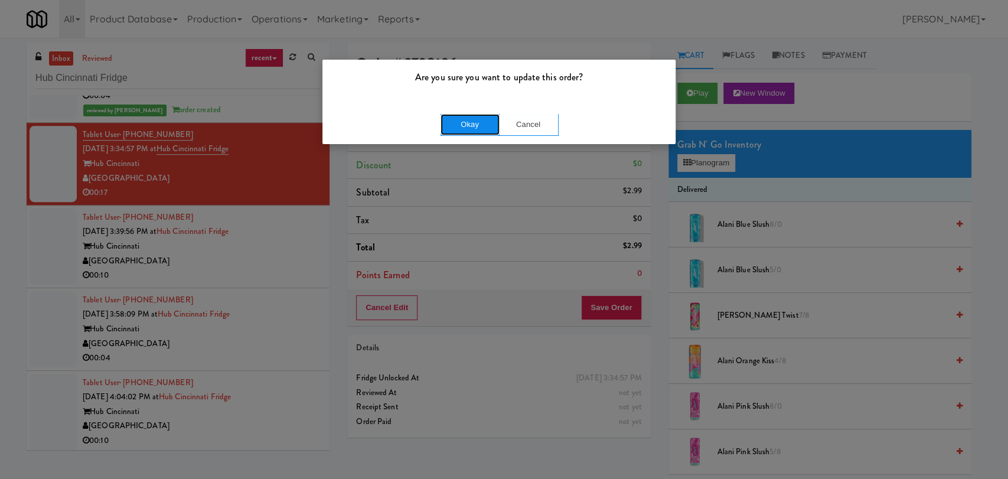
click at [468, 123] on button "Okay" at bounding box center [470, 124] width 59 height 21
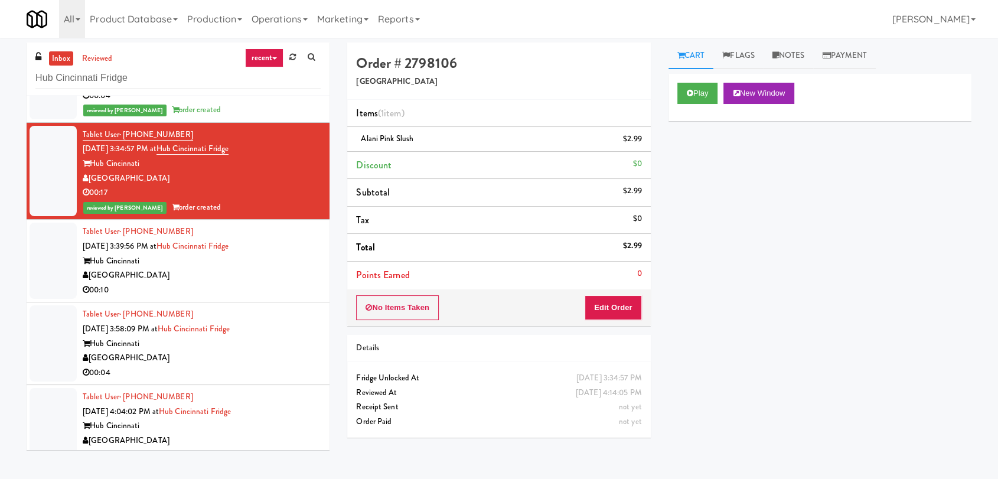
click at [288, 295] on div "00:10" at bounding box center [202, 290] width 238 height 15
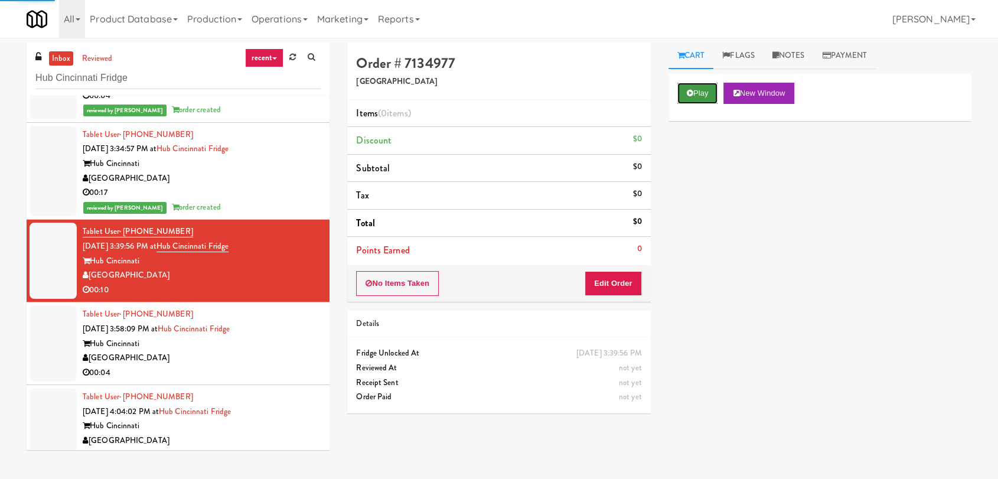
click at [688, 89] on icon at bounding box center [690, 93] width 6 height 8
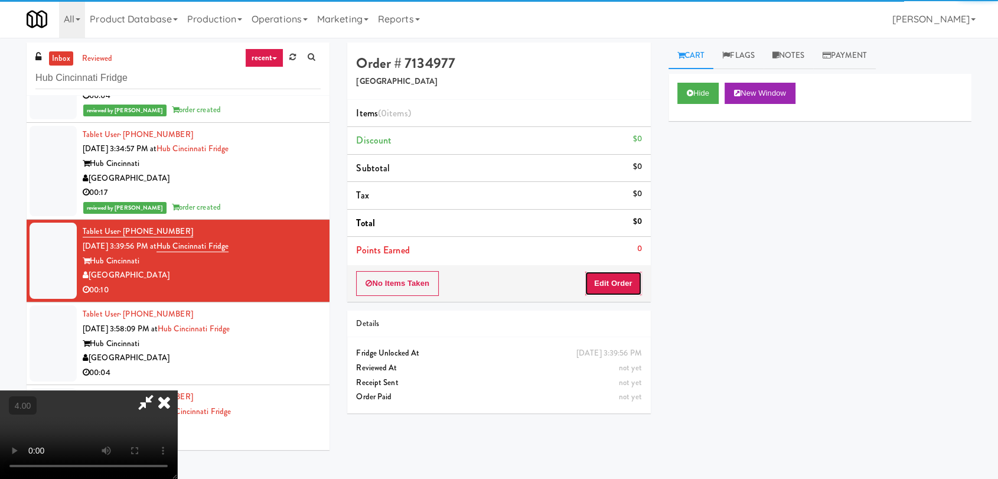
click at [592, 282] on button "Edit Order" at bounding box center [613, 283] width 57 height 25
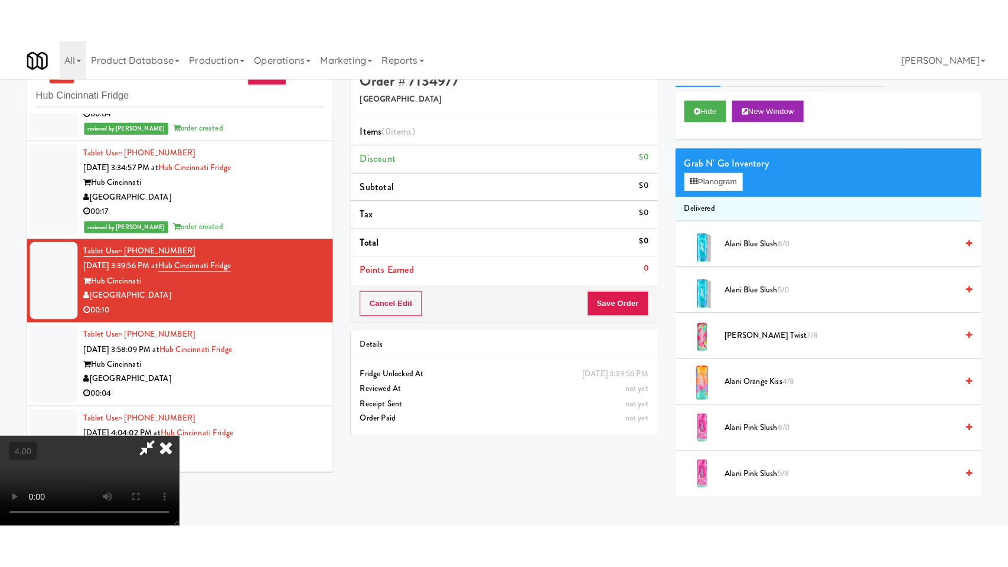
scroll to position [38, 0]
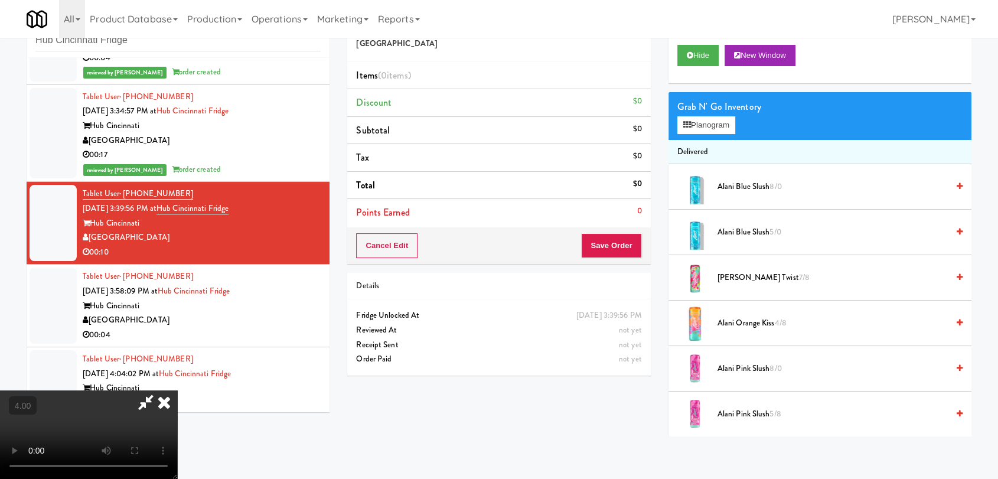
click at [177, 390] on video at bounding box center [88, 434] width 177 height 89
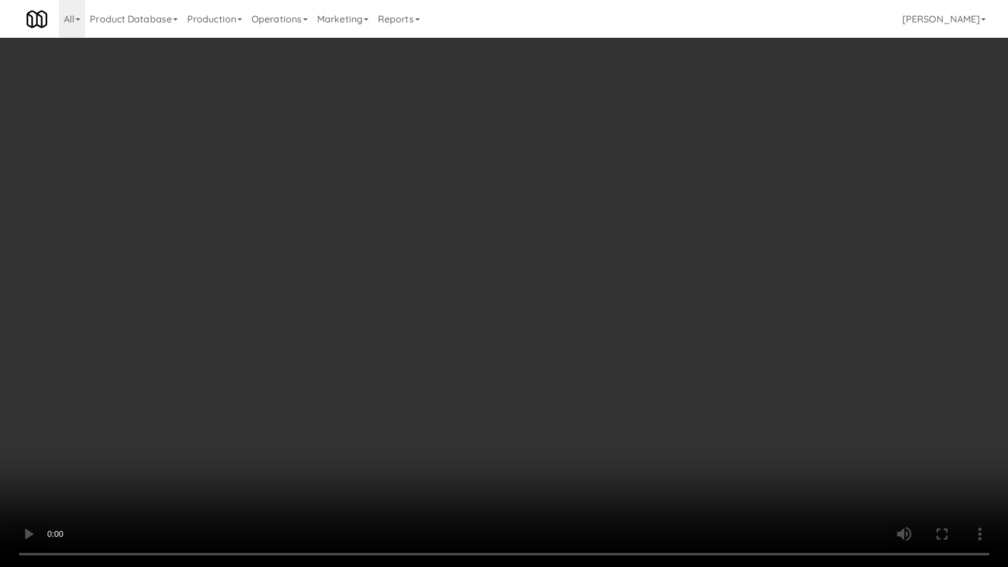
click at [305, 366] on video at bounding box center [504, 283] width 1008 height 567
click at [449, 329] on video at bounding box center [504, 283] width 1008 height 567
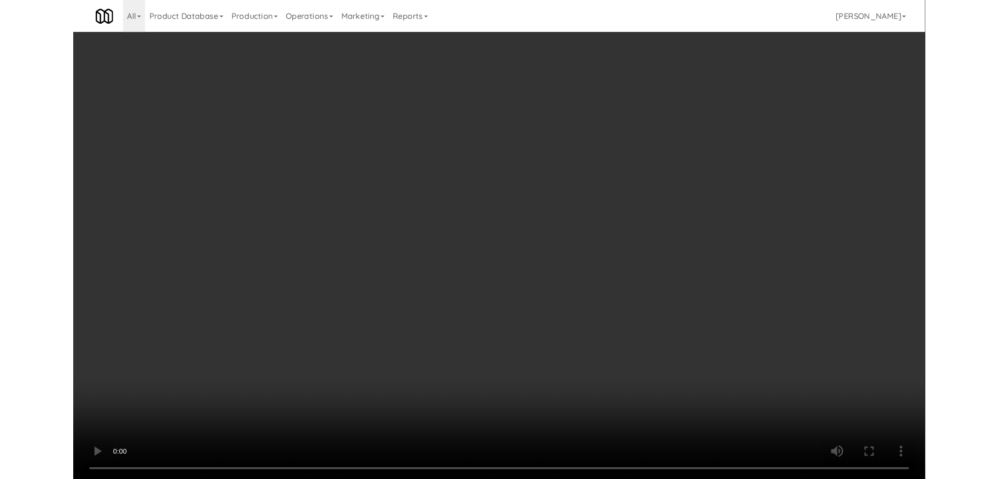
scroll to position [21, 0]
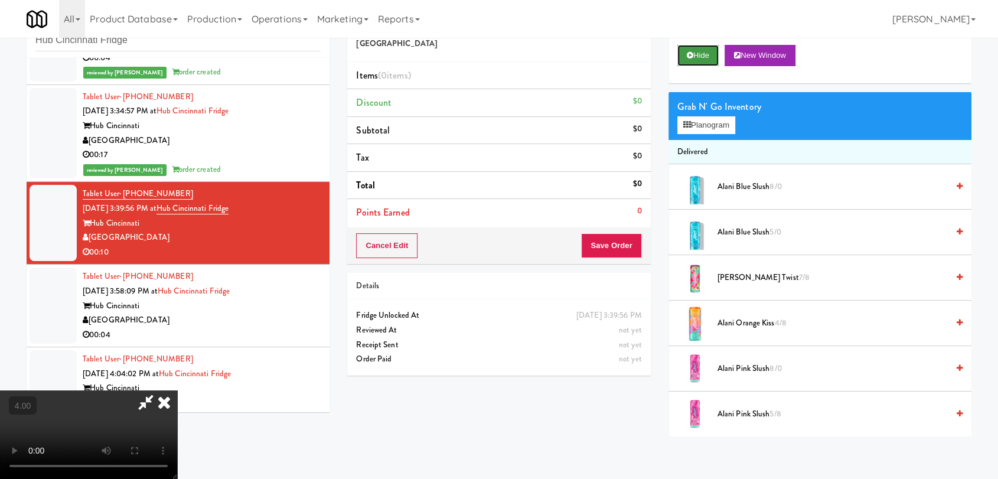
click at [690, 53] on icon at bounding box center [690, 55] width 6 height 8
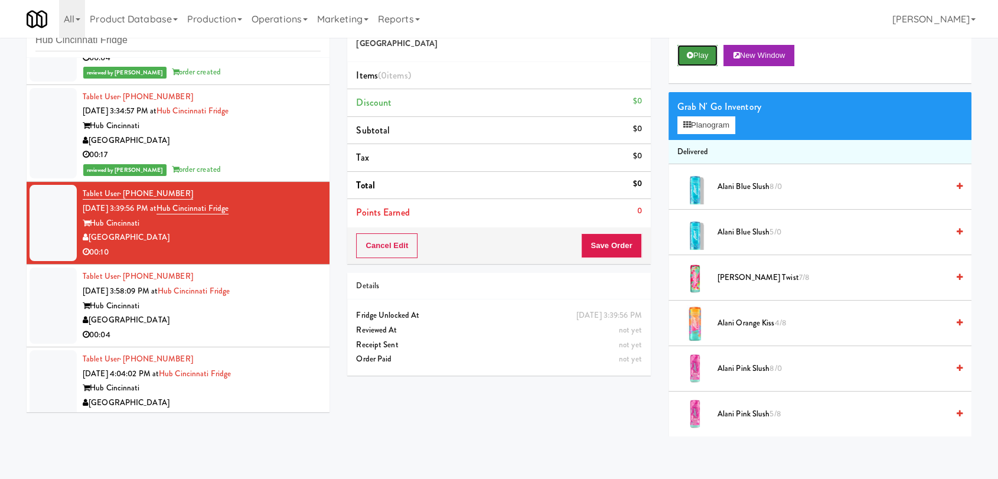
click at [690, 53] on icon at bounding box center [690, 55] width 6 height 8
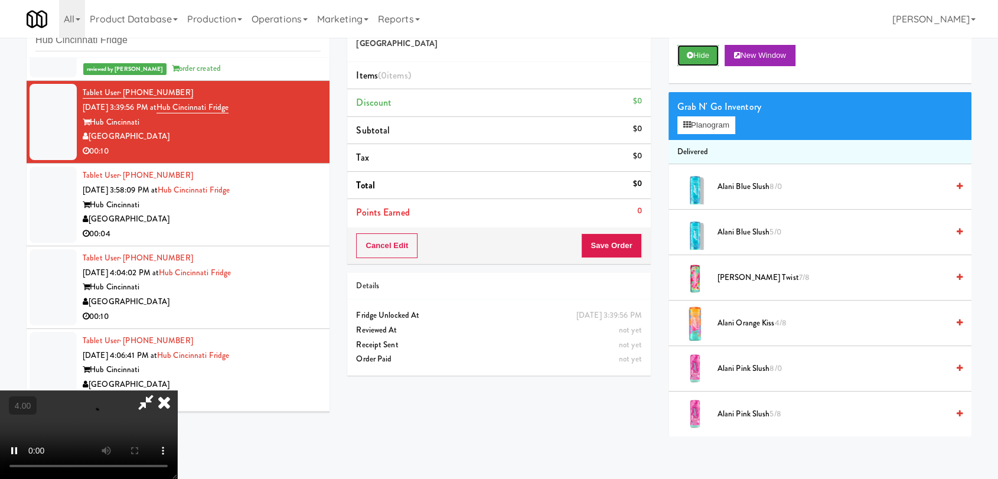
scroll to position [641, 0]
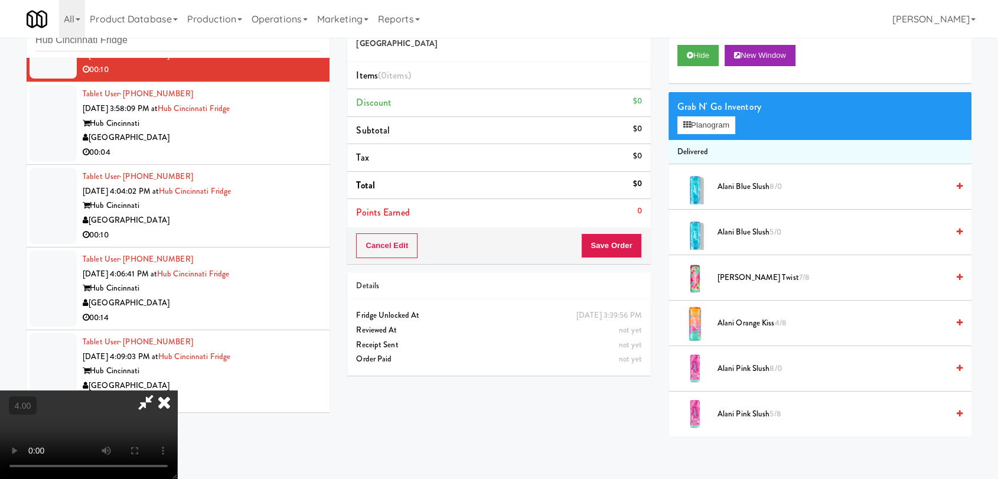
click at [177, 390] on video at bounding box center [88, 434] width 177 height 89
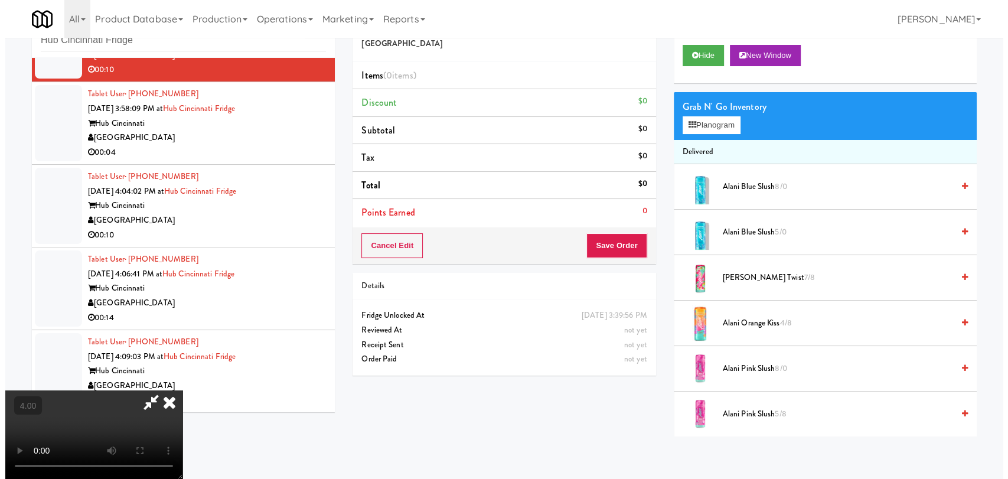
scroll to position [24, 0]
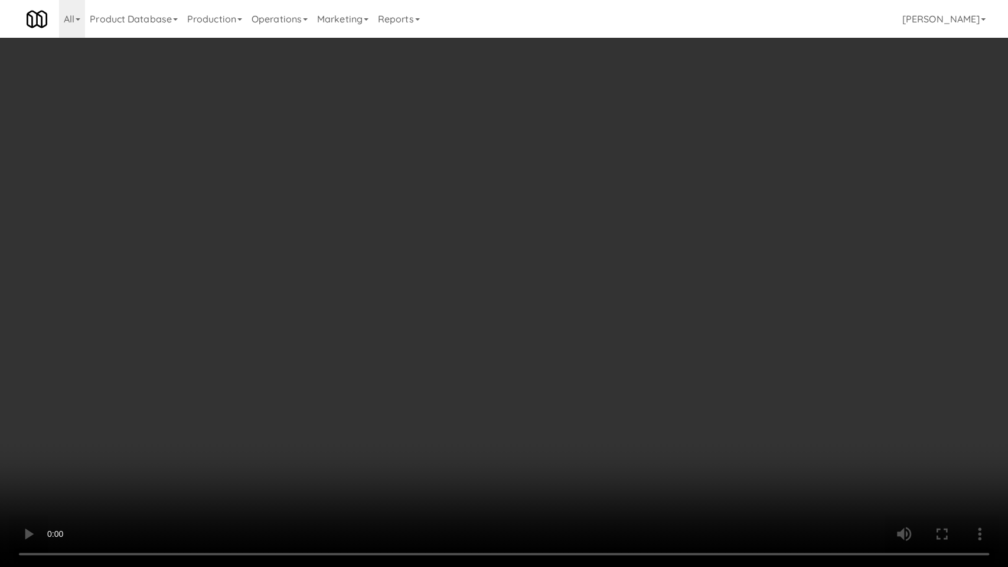
click at [345, 378] on video at bounding box center [504, 283] width 1008 height 567
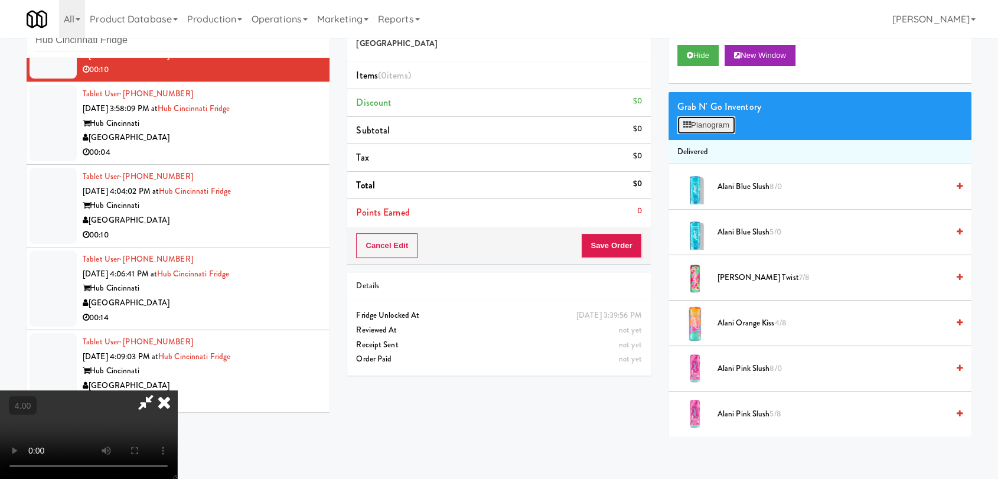
click at [692, 130] on button "Planogram" at bounding box center [706, 125] width 58 height 18
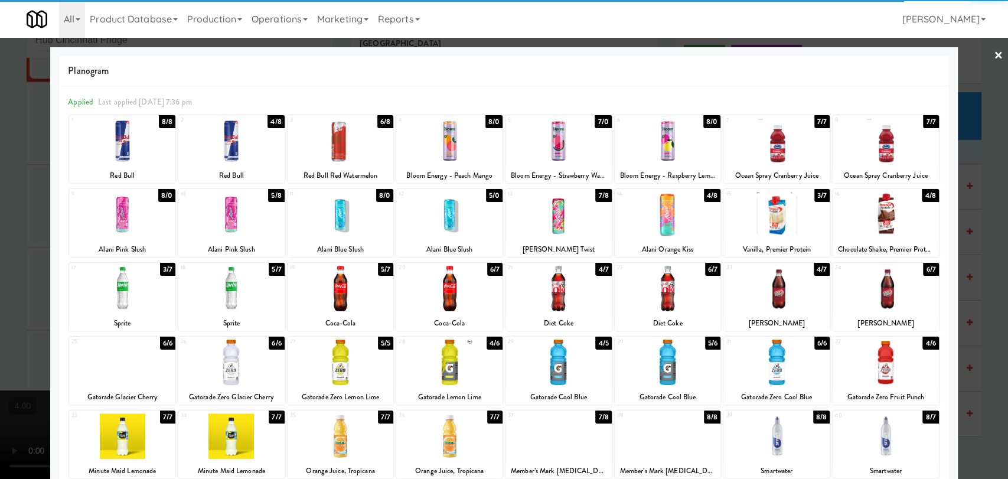
click at [131, 295] on div at bounding box center [122, 288] width 106 height 45
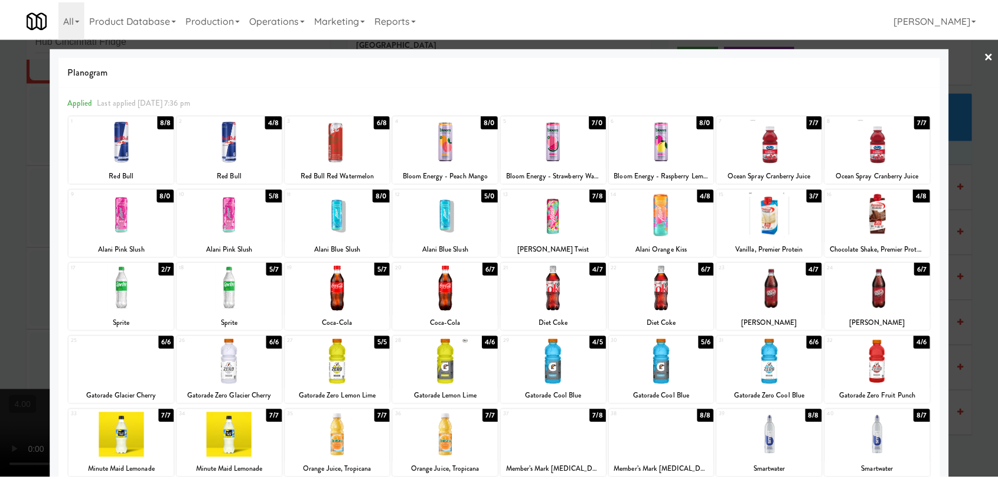
scroll to position [101, 0]
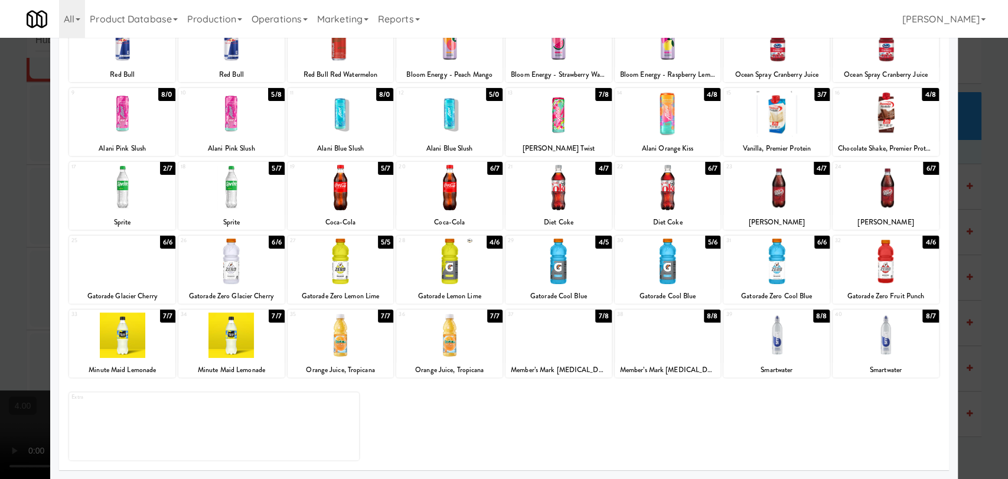
click at [122, 356] on div at bounding box center [122, 334] width 106 height 45
click at [0, 242] on div at bounding box center [504, 239] width 1008 height 479
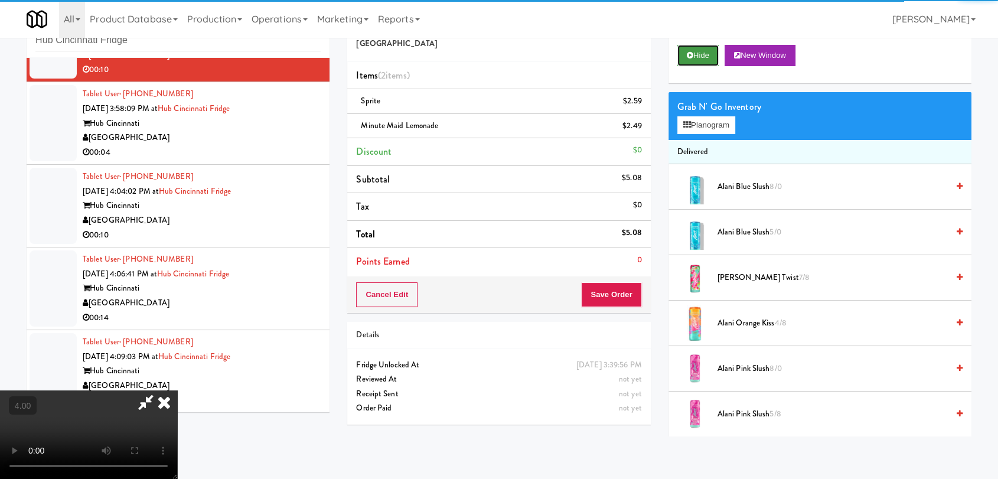
click at [704, 60] on button "Hide" at bounding box center [697, 55] width 41 height 21
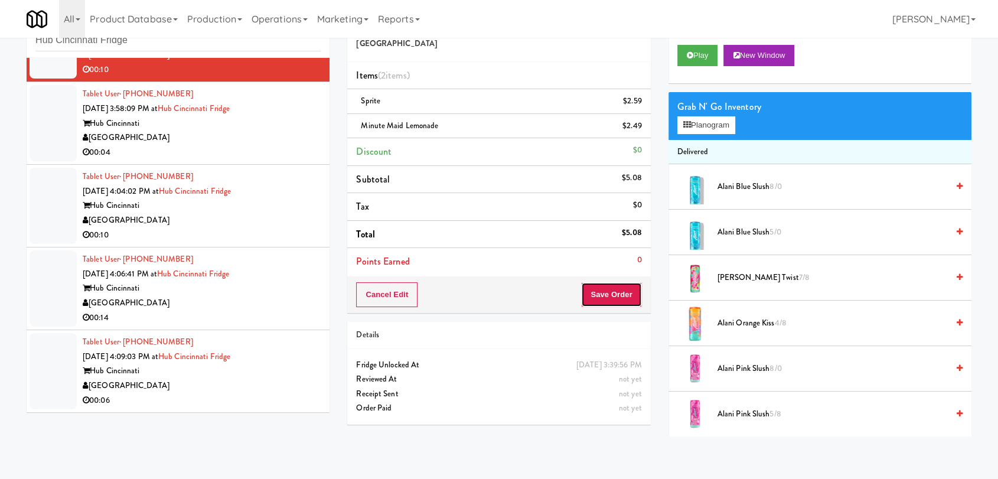
click at [618, 288] on button "Save Order" at bounding box center [611, 294] width 60 height 25
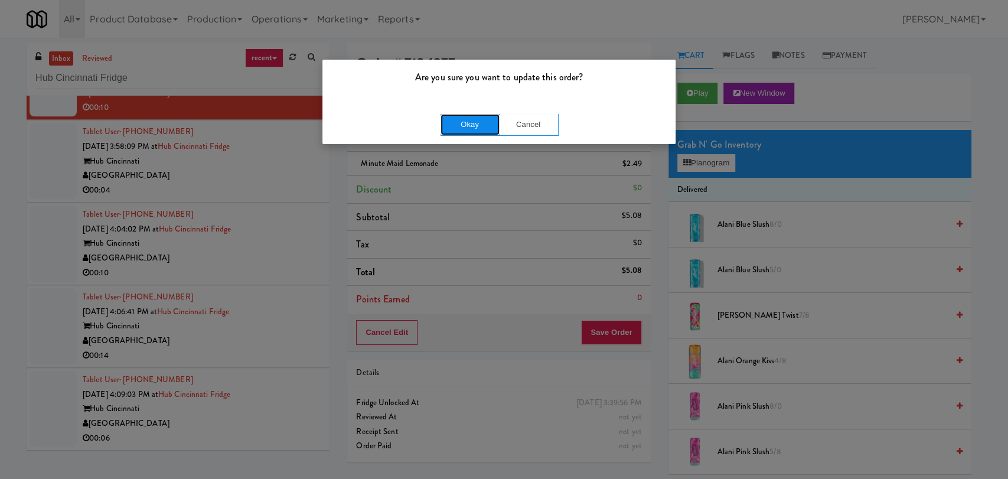
click at [456, 131] on button "Okay" at bounding box center [470, 124] width 59 height 21
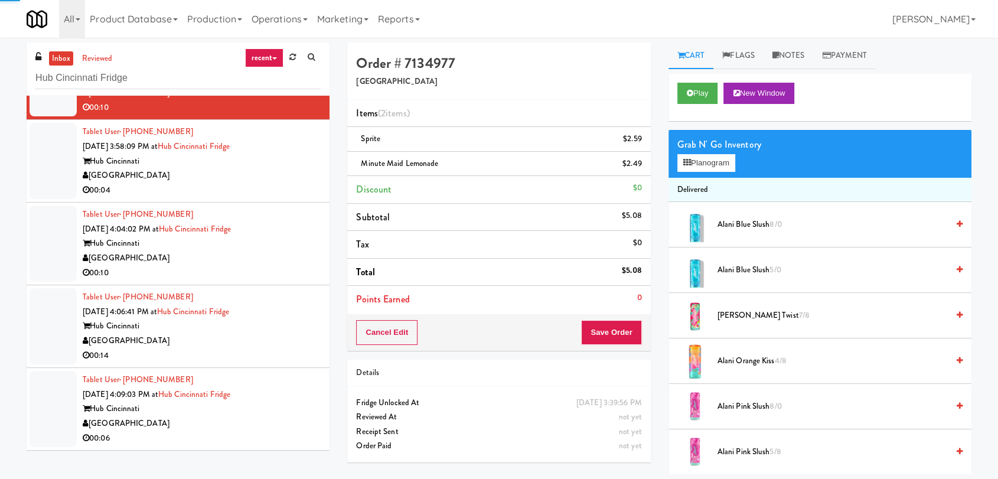
click at [290, 154] on div "Hub Cincinnati" at bounding box center [202, 161] width 238 height 15
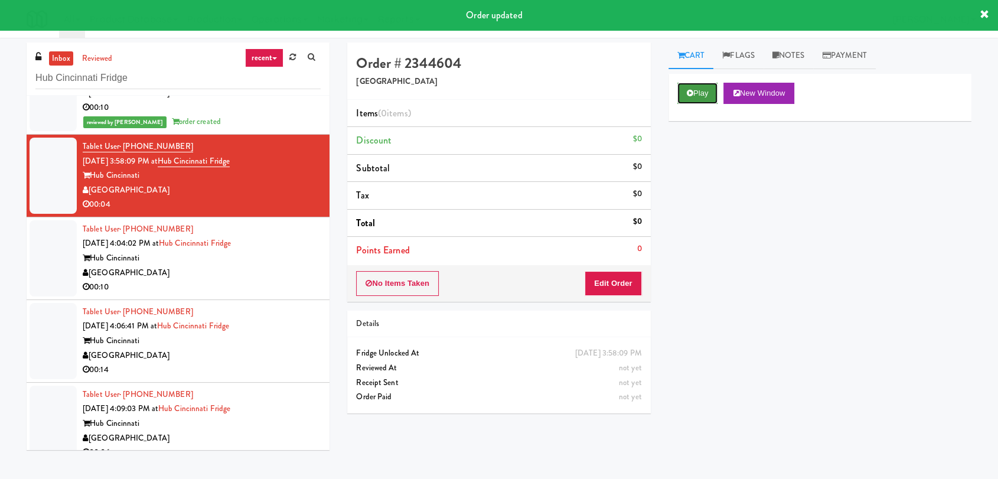
click at [681, 97] on button "Play" at bounding box center [697, 93] width 41 height 21
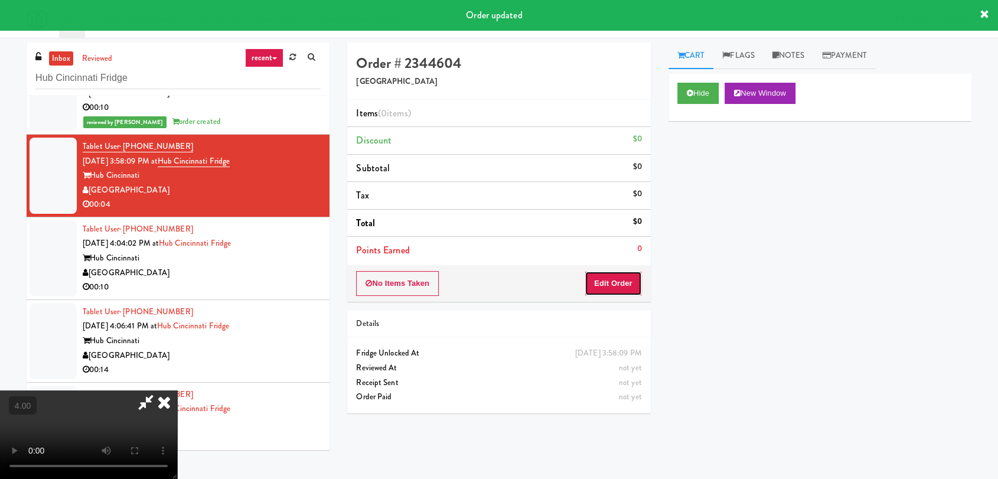
click at [609, 283] on button "Edit Order" at bounding box center [613, 283] width 57 height 25
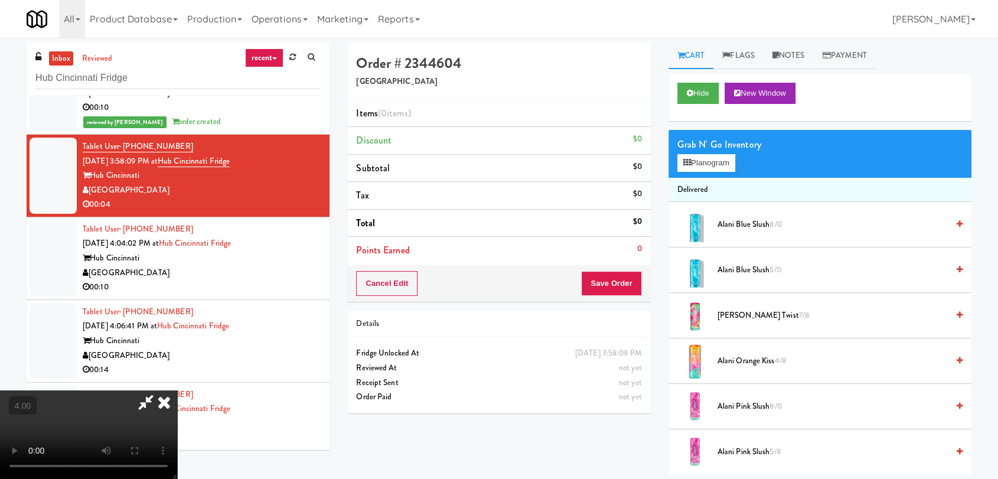
click at [177, 390] on video at bounding box center [88, 434] width 177 height 89
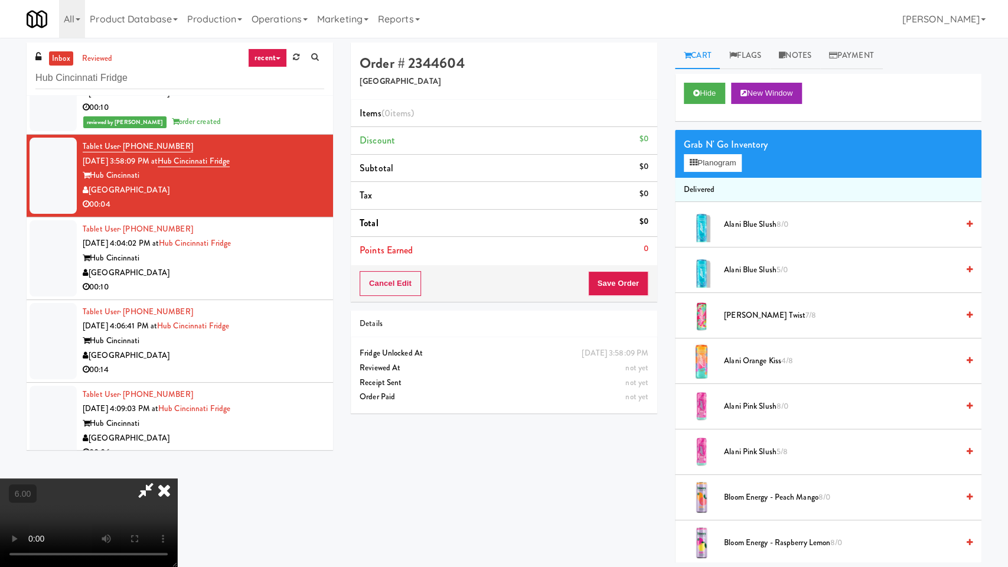
click at [177, 478] on video at bounding box center [88, 522] width 177 height 89
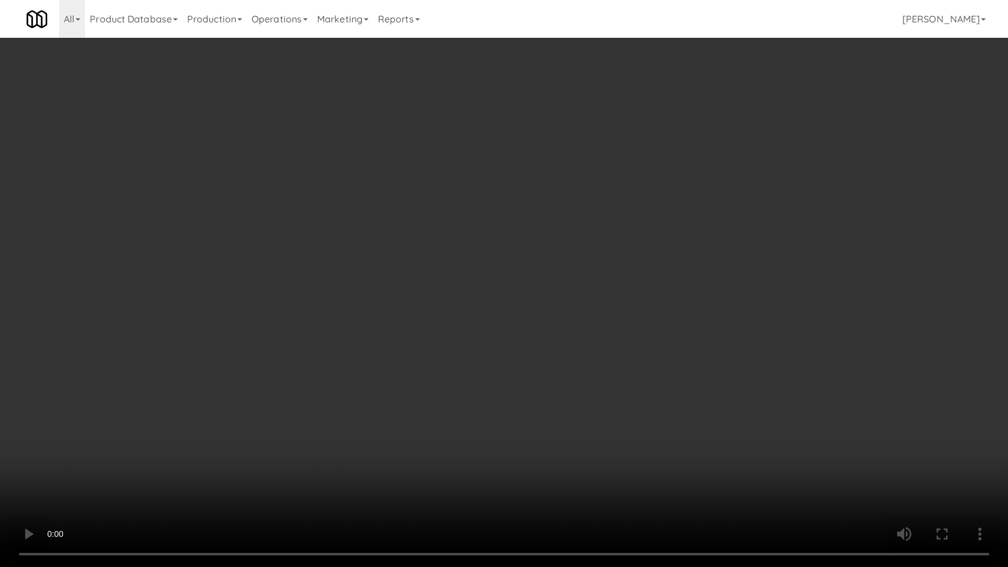
click at [433, 344] on video at bounding box center [504, 283] width 1008 height 567
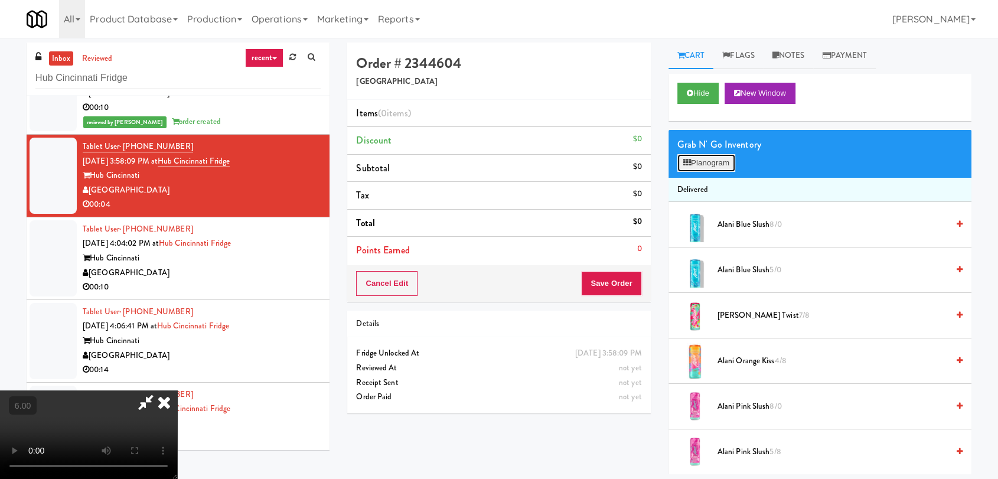
click at [697, 167] on button "Planogram" at bounding box center [706, 163] width 58 height 18
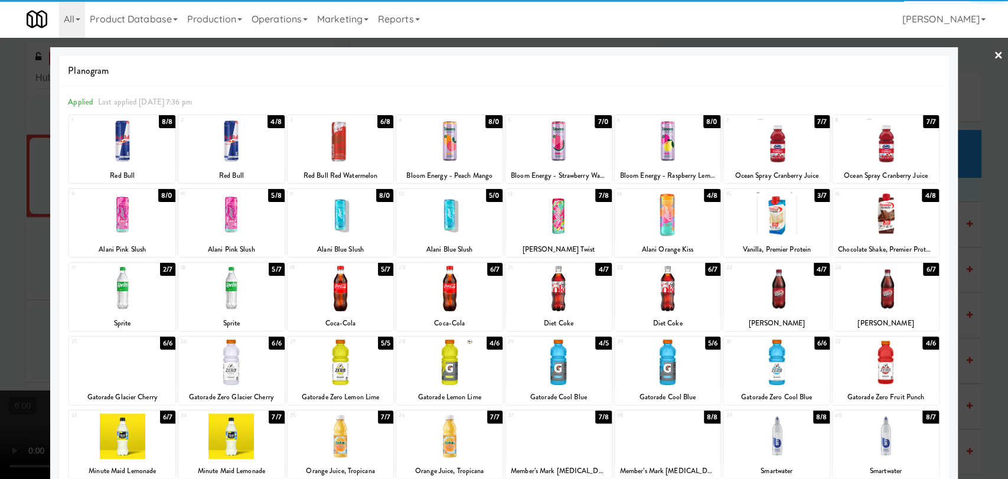
click at [663, 286] on div at bounding box center [668, 288] width 106 height 45
click at [0, 186] on div at bounding box center [504, 239] width 1008 height 479
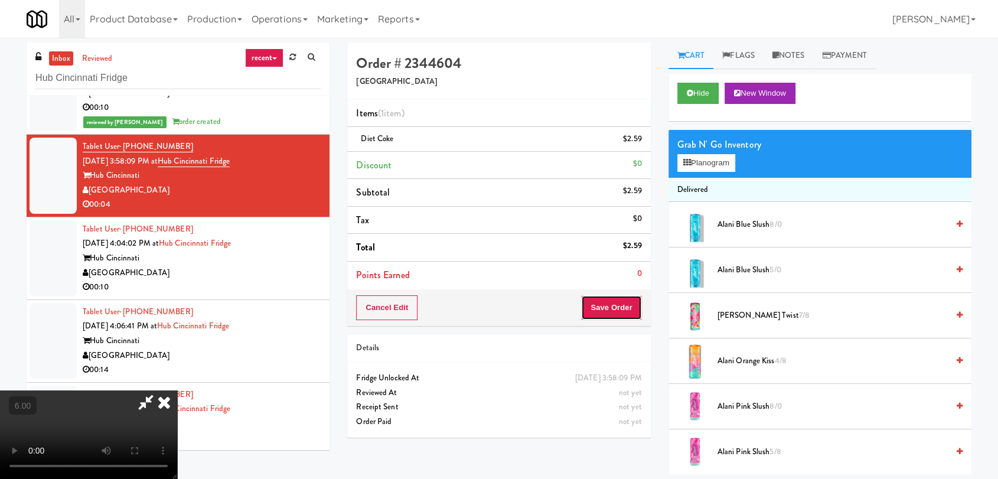
click at [620, 314] on button "Save Order" at bounding box center [611, 307] width 60 height 25
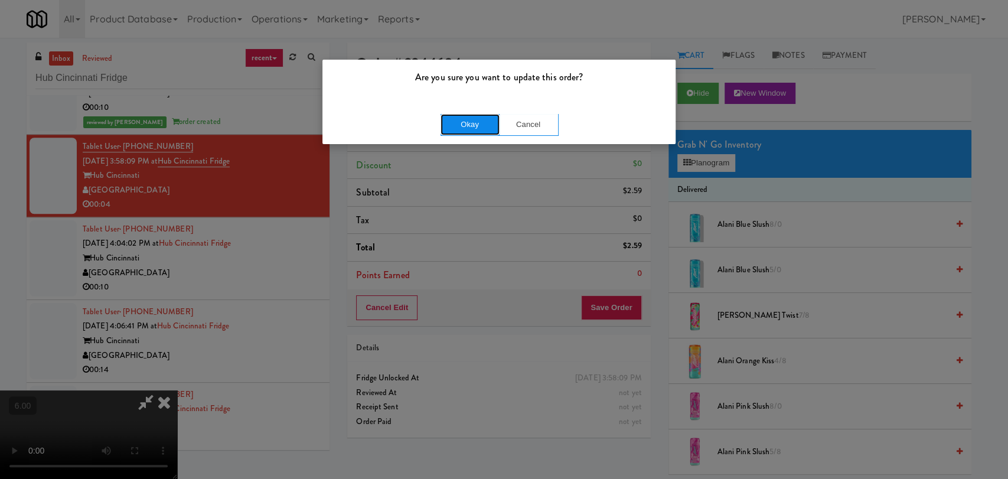
click at [468, 118] on button "Okay" at bounding box center [470, 124] width 59 height 21
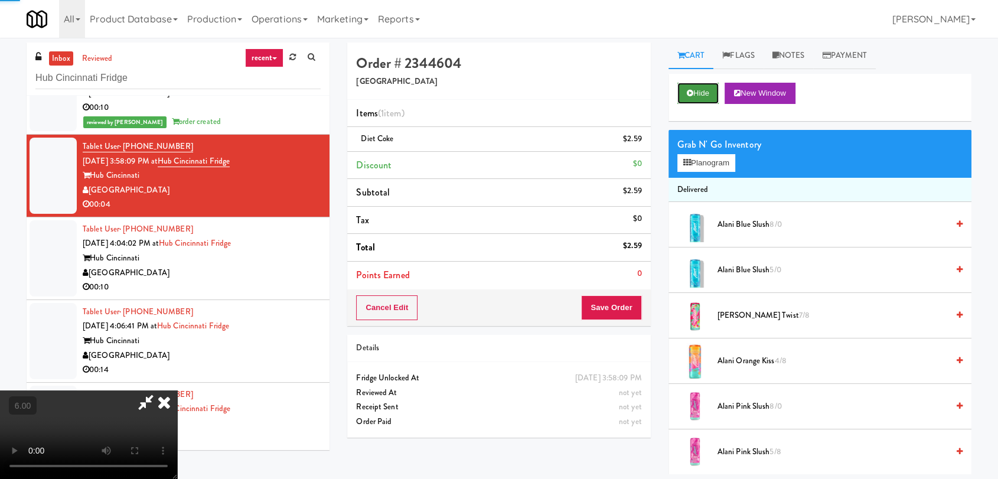
click at [689, 96] on icon at bounding box center [690, 93] width 6 height 8
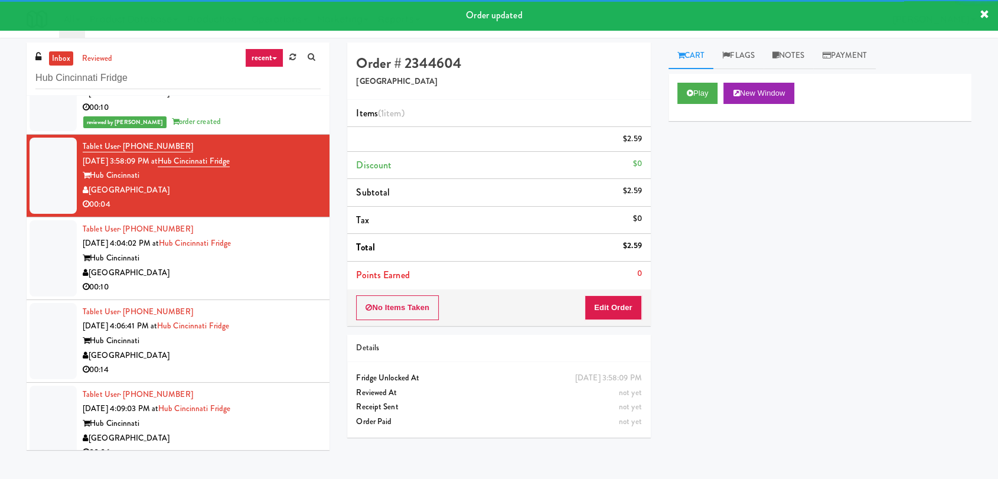
click at [299, 261] on div "Hub Cincinnati" at bounding box center [202, 258] width 238 height 15
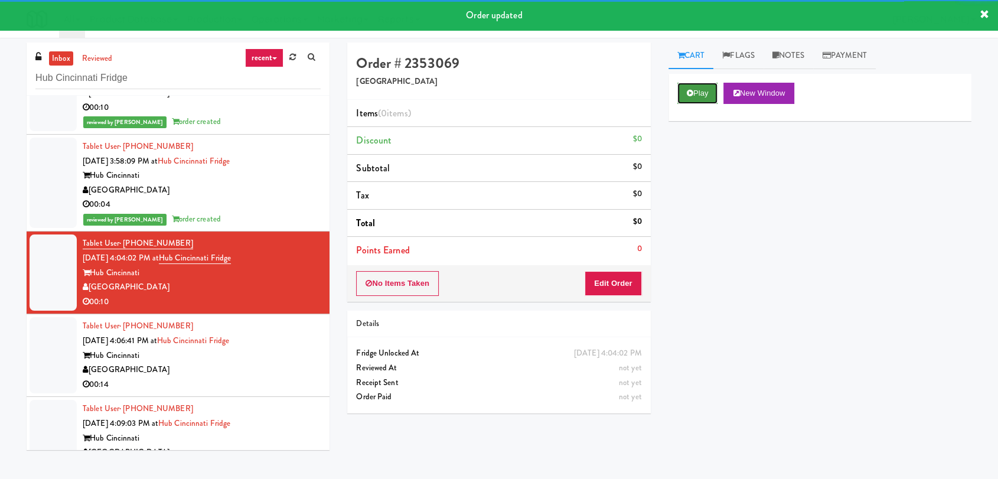
click at [709, 93] on button "Play" at bounding box center [697, 93] width 41 height 21
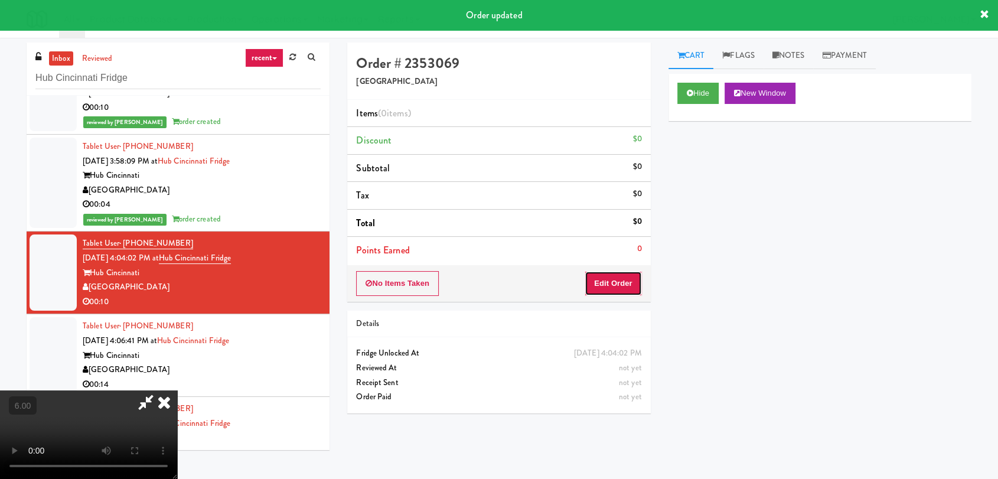
click at [626, 279] on button "Edit Order" at bounding box center [613, 283] width 57 height 25
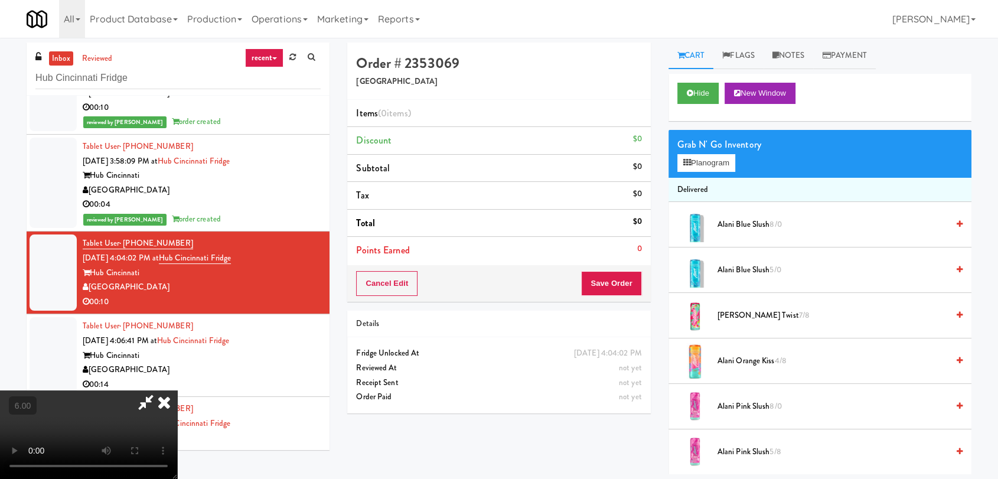
click at [177, 390] on video at bounding box center [88, 434] width 177 height 89
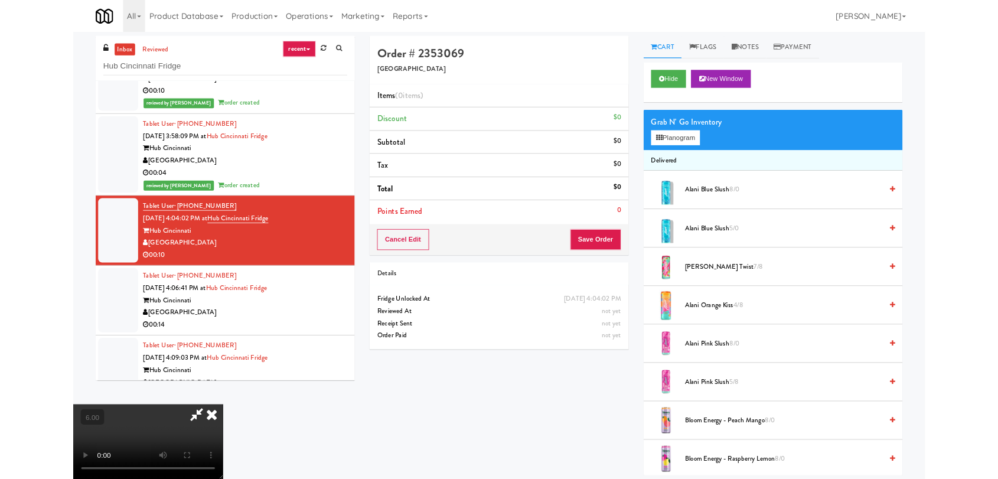
scroll to position [24, 0]
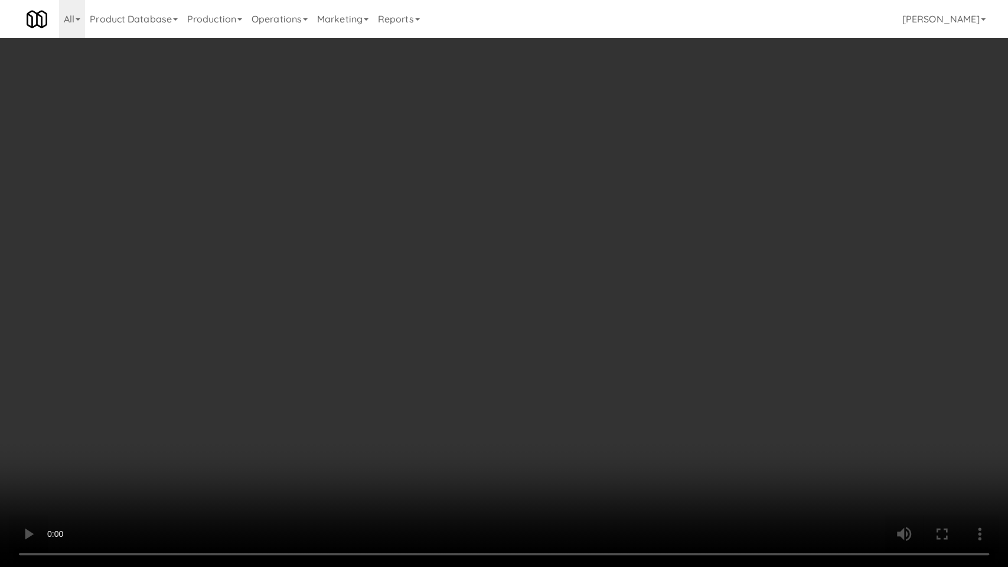
click at [394, 334] on video at bounding box center [504, 283] width 1008 height 567
click at [390, 344] on video at bounding box center [504, 283] width 1008 height 567
click at [193, 386] on video at bounding box center [504, 283] width 1008 height 567
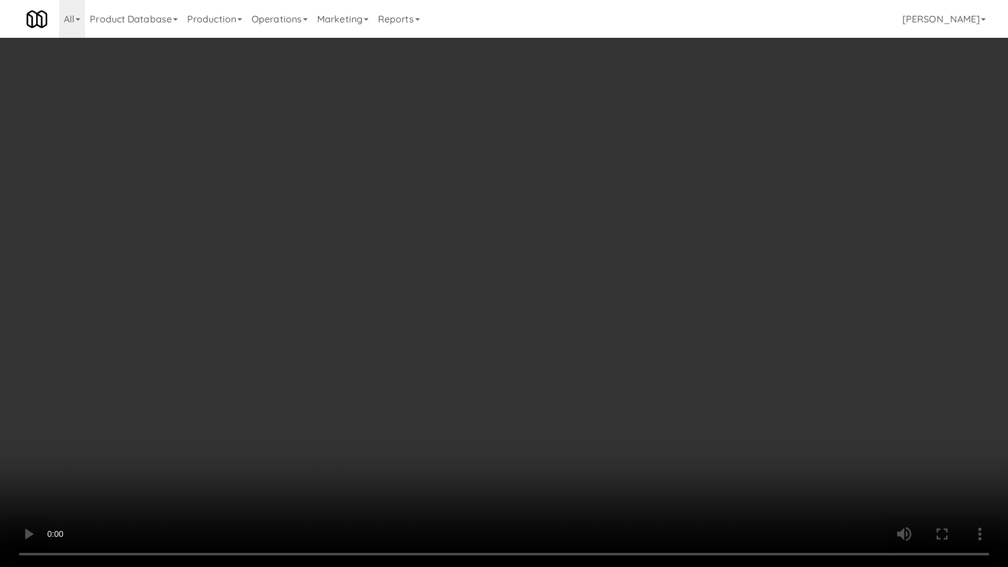
click at [280, 365] on video at bounding box center [504, 283] width 1008 height 567
click at [211, 416] on video at bounding box center [504, 283] width 1008 height 567
click at [234, 397] on video at bounding box center [504, 283] width 1008 height 567
click at [242, 380] on video at bounding box center [504, 283] width 1008 height 567
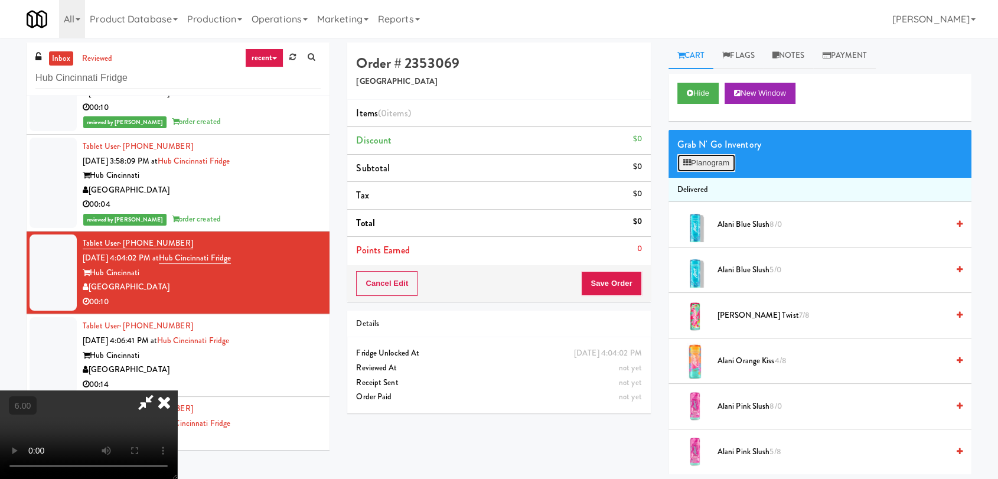
click at [690, 155] on button "Planogram" at bounding box center [706, 163] width 58 height 18
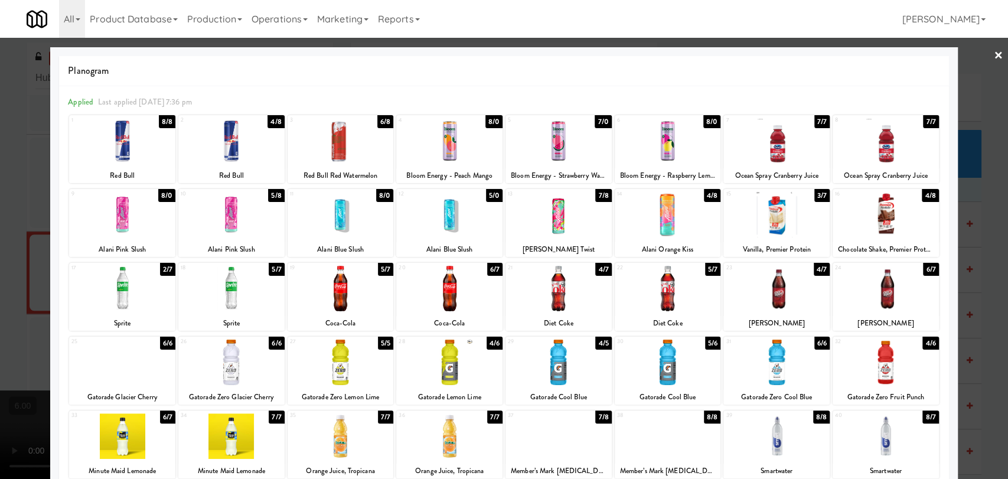
click at [149, 285] on div at bounding box center [122, 288] width 106 height 45
click at [0, 220] on div at bounding box center [504, 239] width 1008 height 479
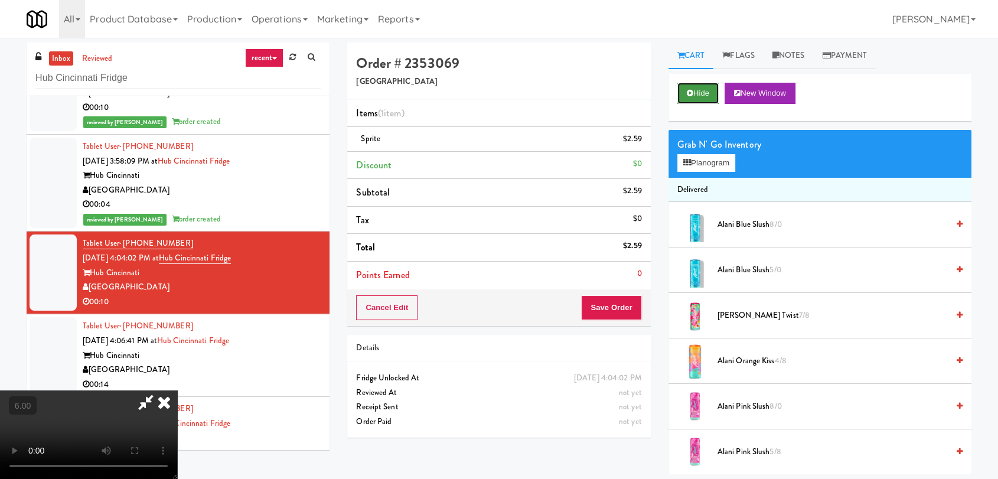
click at [705, 90] on button "Hide" at bounding box center [697, 93] width 41 height 21
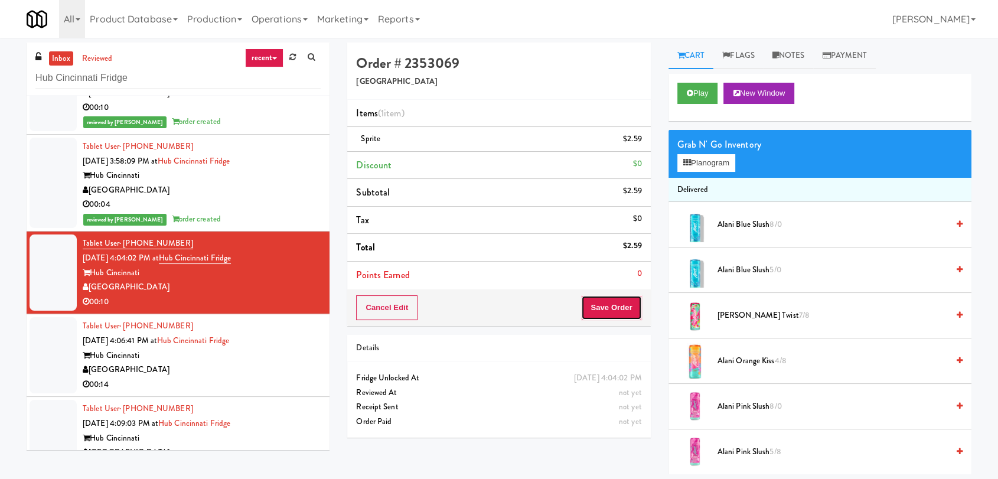
click at [605, 305] on button "Save Order" at bounding box center [611, 307] width 60 height 25
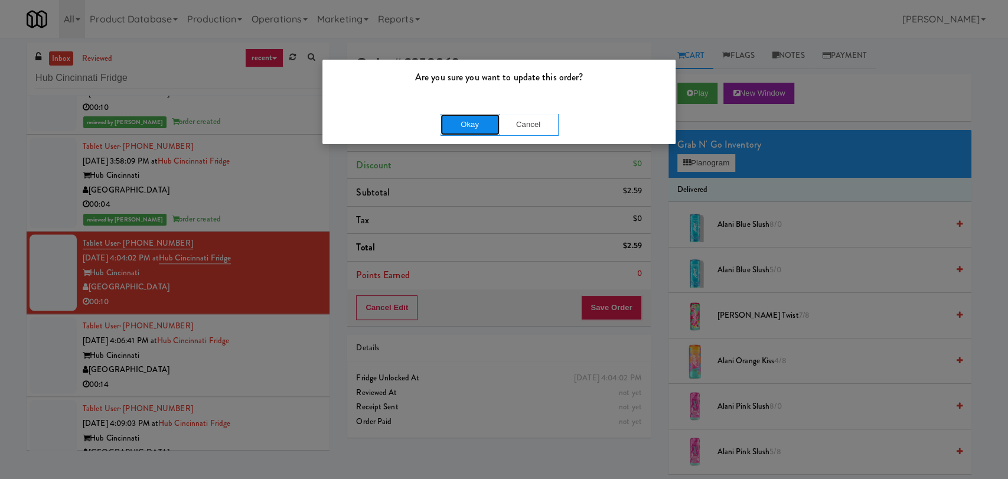
click at [477, 122] on button "Okay" at bounding box center [470, 124] width 59 height 21
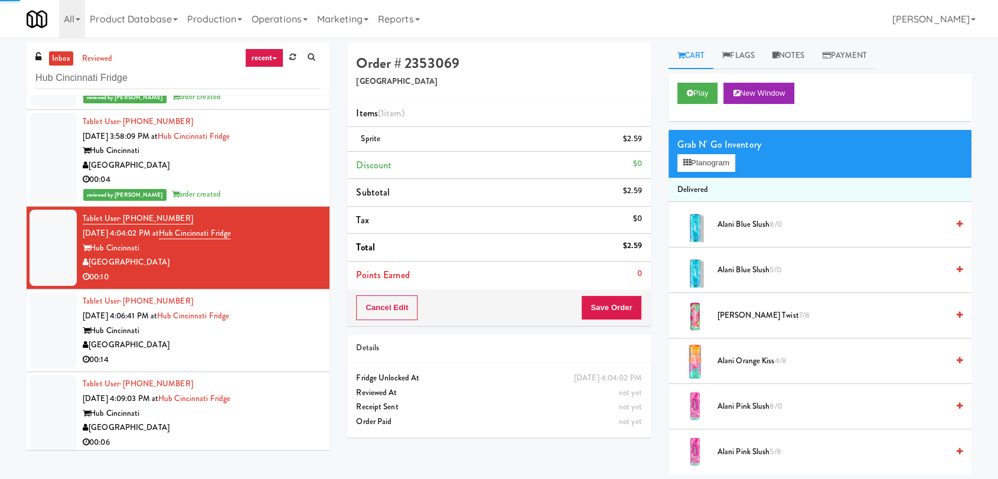
scroll to position [670, 0]
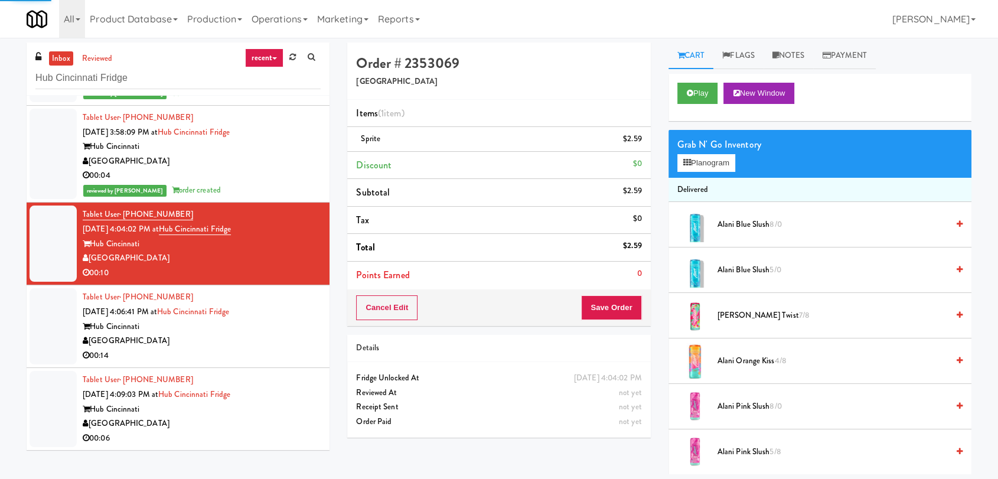
click at [266, 325] on div "Hub Cincinnati" at bounding box center [202, 326] width 238 height 15
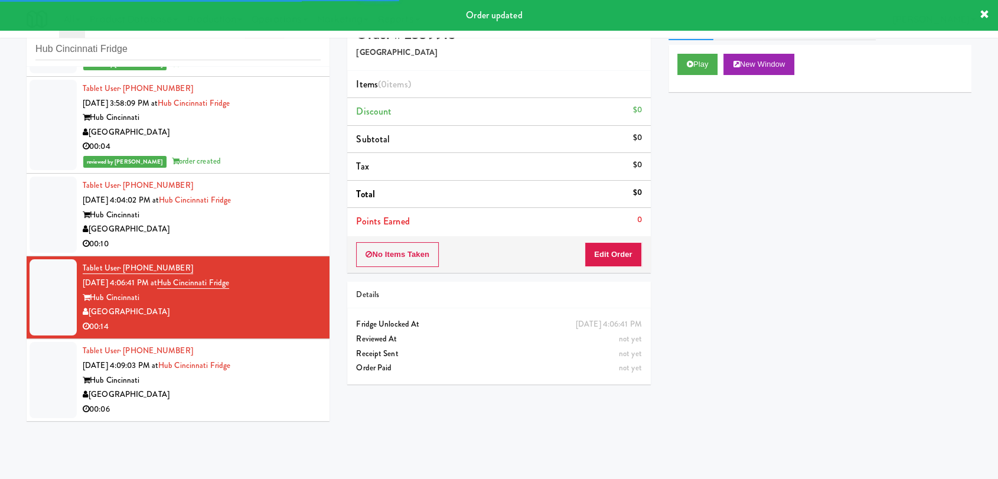
scroll to position [38, 0]
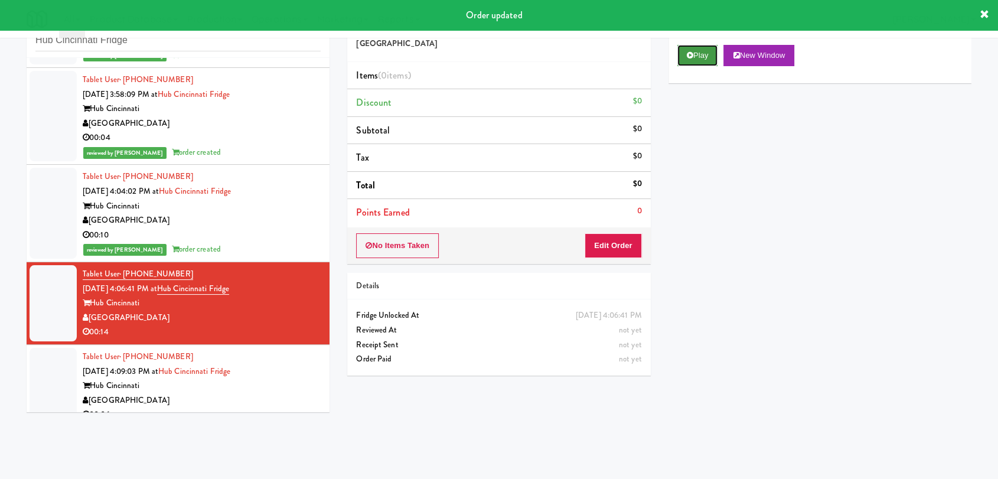
click at [706, 58] on button "Play" at bounding box center [697, 55] width 41 height 21
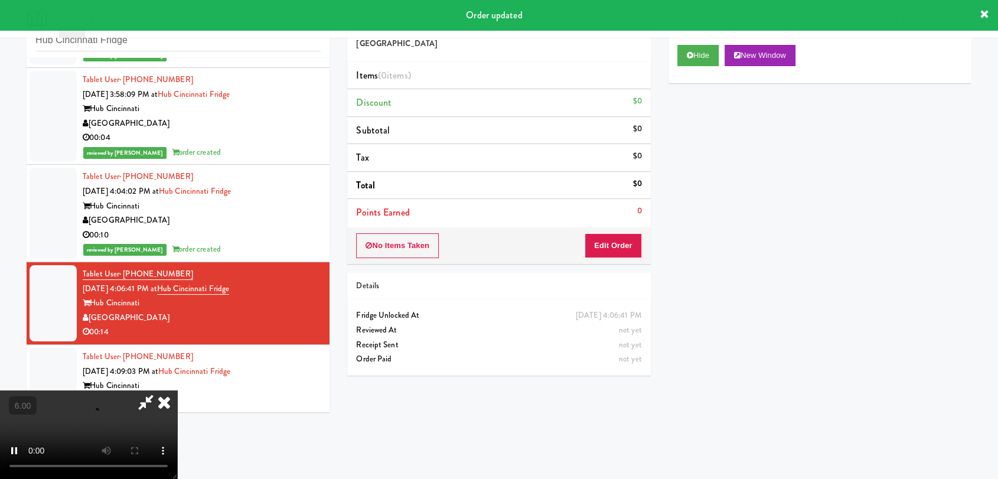
click at [604, 258] on div "No Items Taken Edit Order" at bounding box center [498, 245] width 303 height 37
click at [606, 246] on button "Edit Order" at bounding box center [613, 245] width 57 height 25
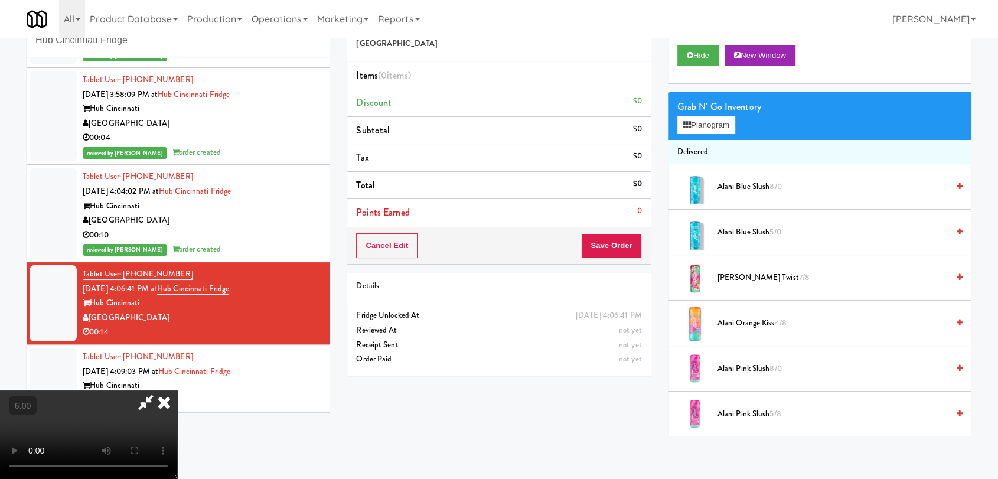
click at [177, 390] on video at bounding box center [88, 434] width 177 height 89
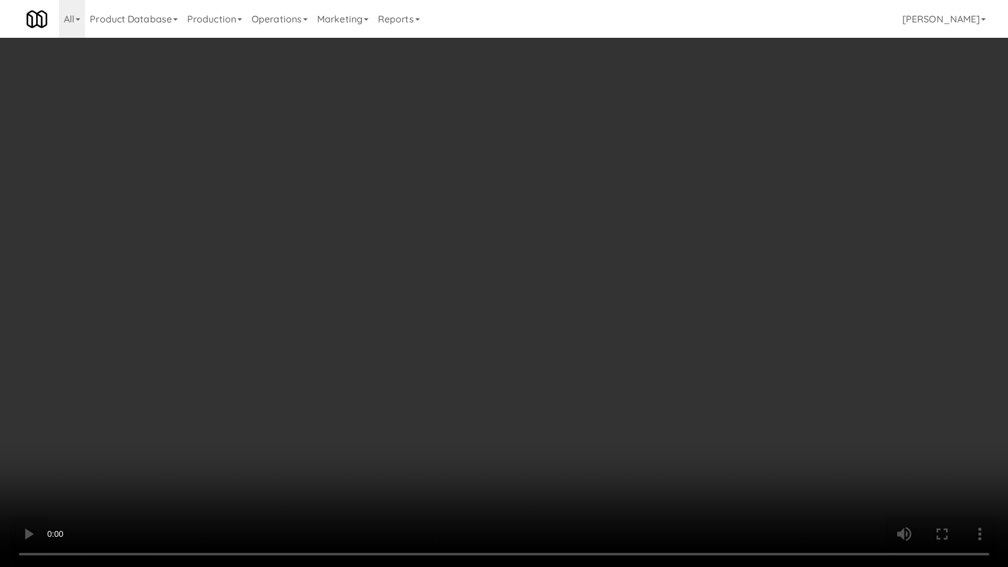
click at [580, 335] on video at bounding box center [504, 283] width 1008 height 567
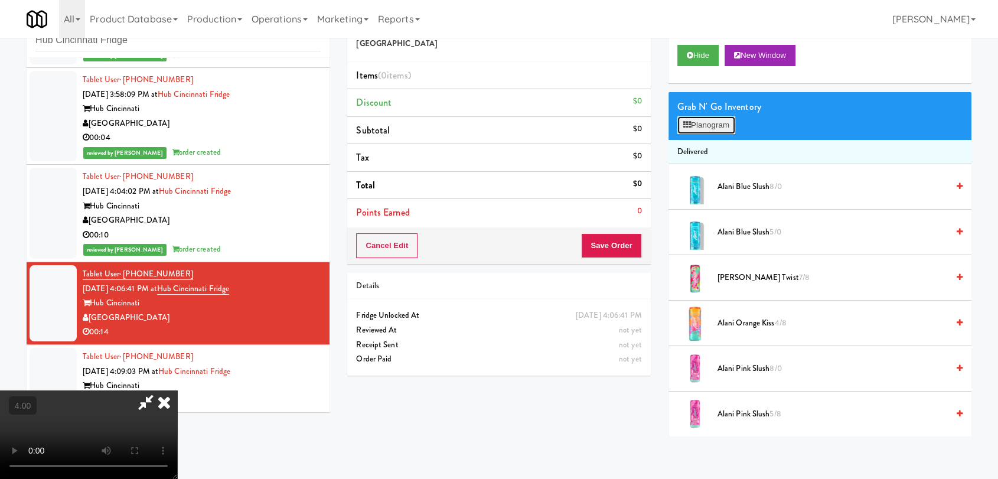
click at [717, 124] on button "Planogram" at bounding box center [706, 125] width 58 height 18
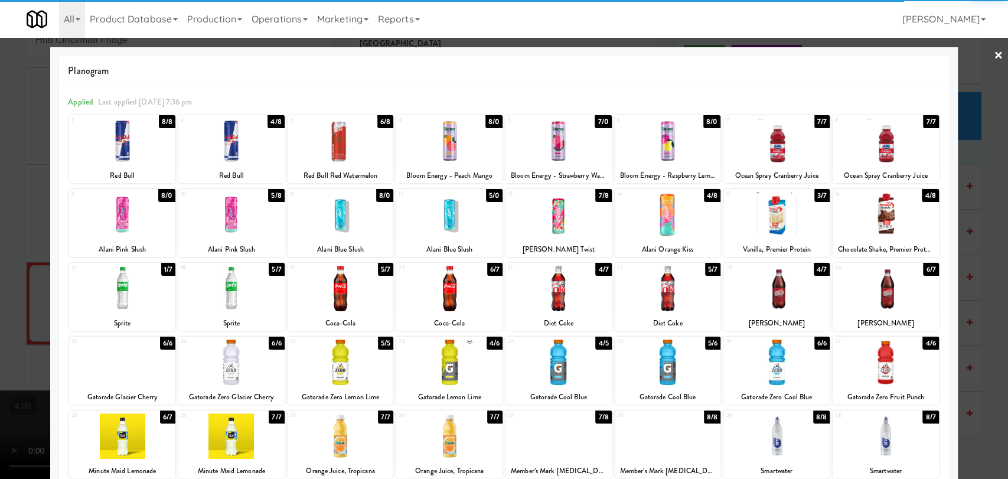
click at [645, 222] on div at bounding box center [668, 214] width 106 height 45
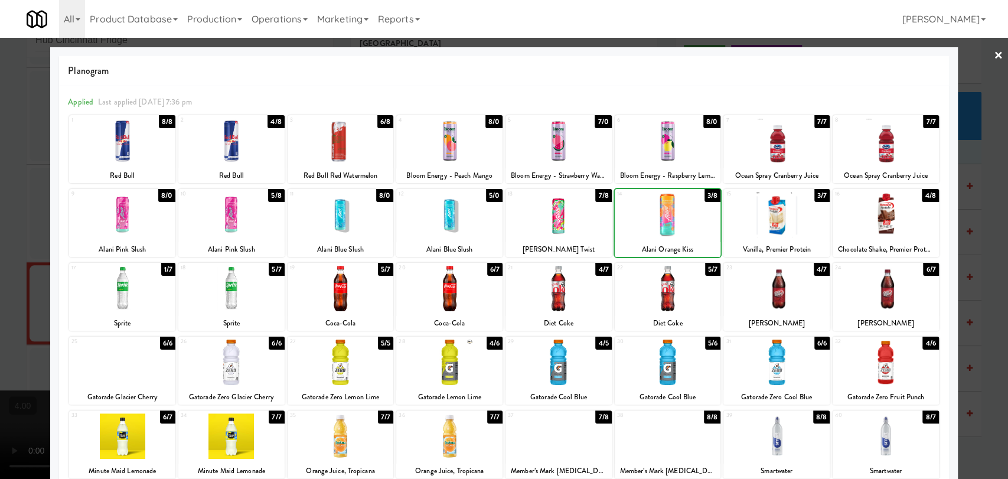
click at [471, 229] on div at bounding box center [449, 214] width 106 height 45
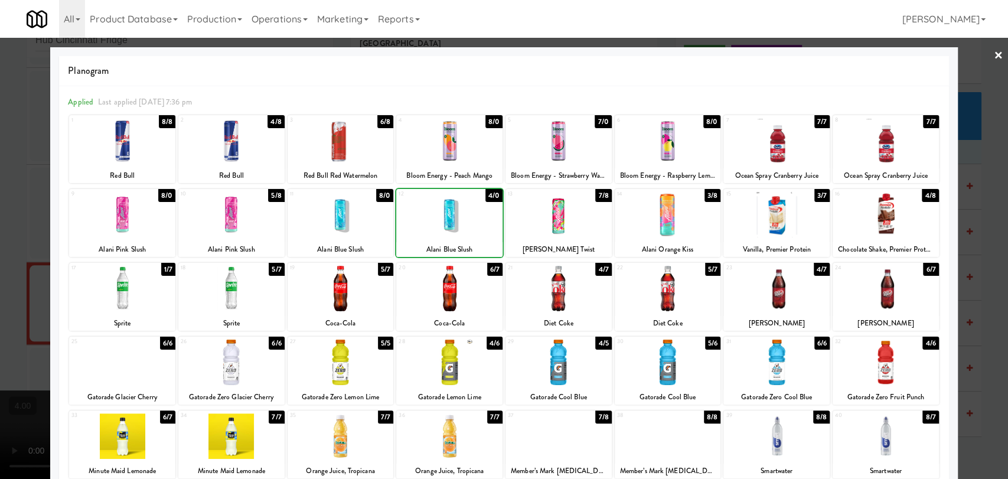
click at [0, 143] on div at bounding box center [504, 239] width 1008 height 479
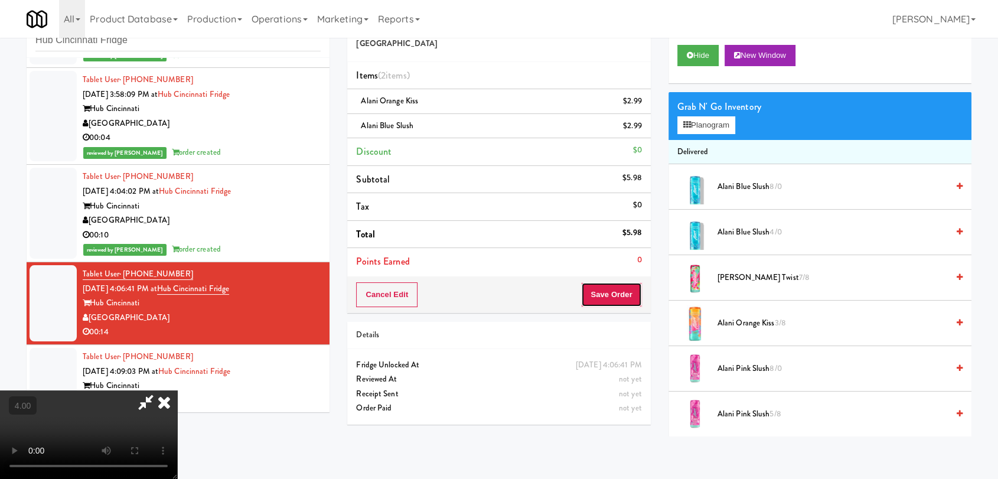
click at [631, 289] on button "Save Order" at bounding box center [611, 294] width 60 height 25
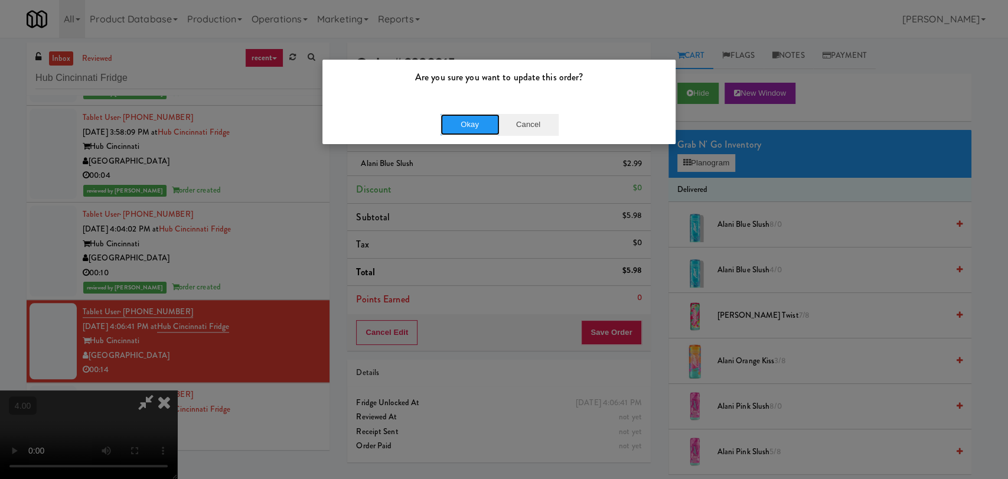
click at [480, 122] on button "Okay" at bounding box center [470, 124] width 59 height 21
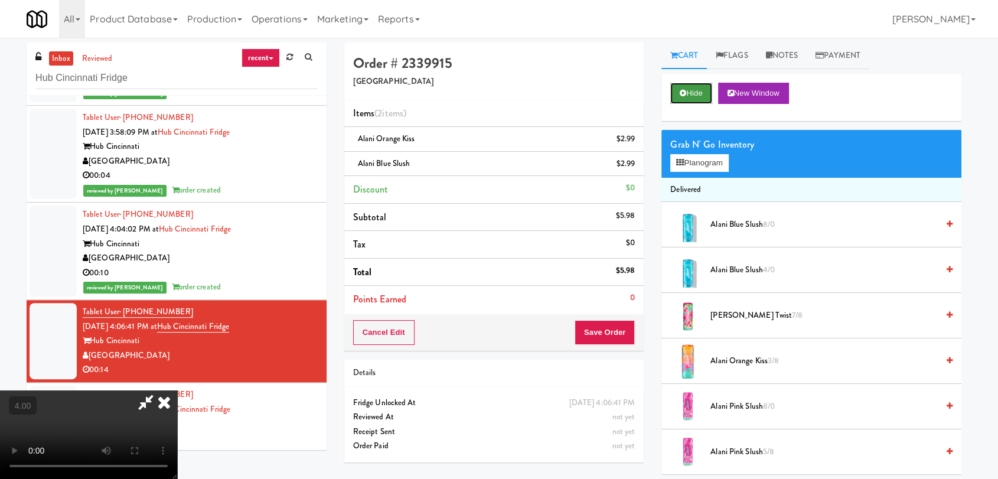
click at [686, 89] on icon at bounding box center [683, 93] width 6 height 8
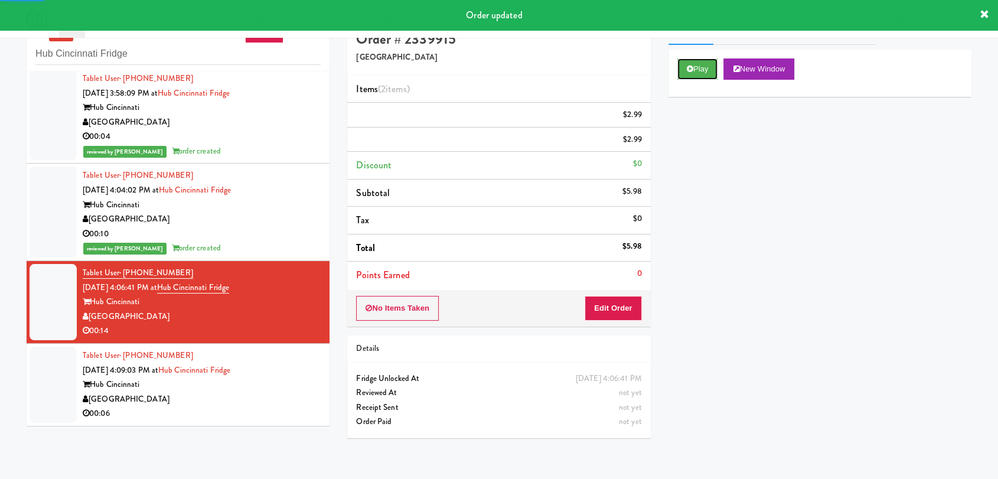
scroll to position [38, 0]
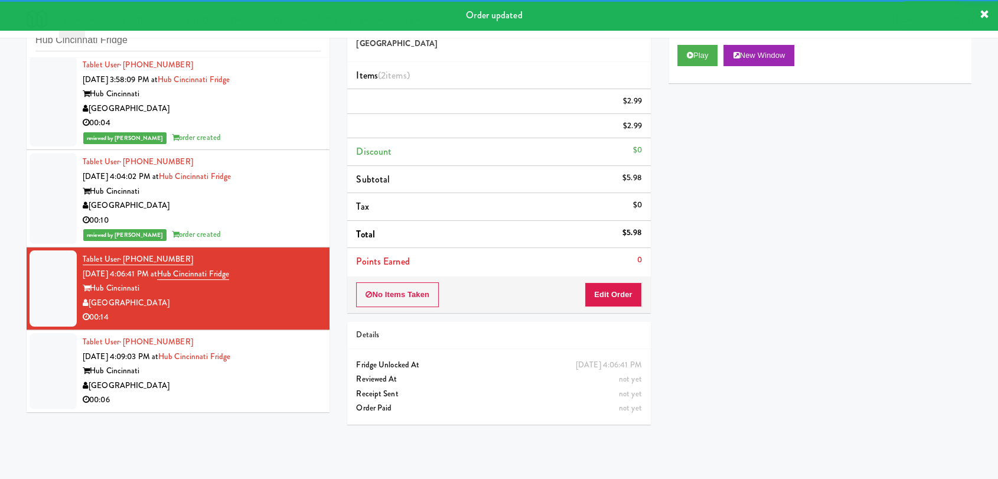
click at [288, 387] on div "[GEOGRAPHIC_DATA]" at bounding box center [202, 386] width 238 height 15
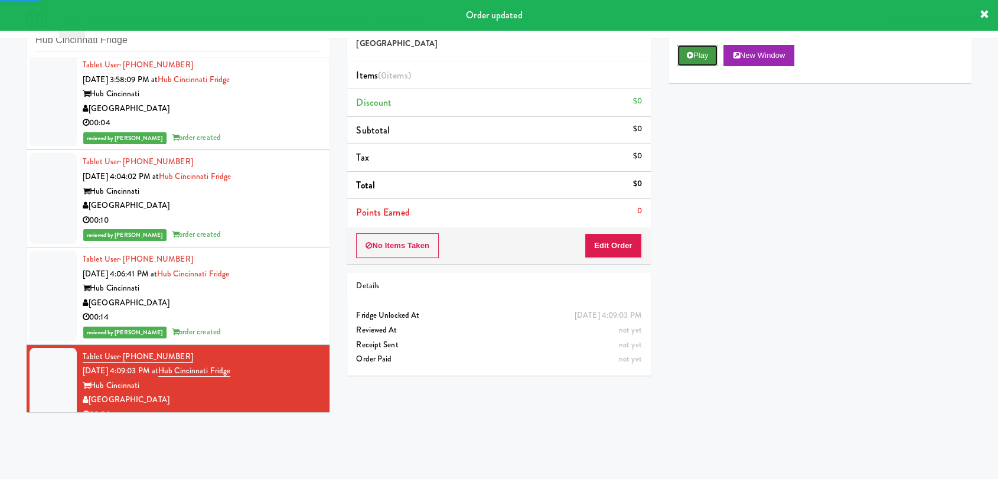
click at [702, 52] on button "Play" at bounding box center [697, 55] width 41 height 21
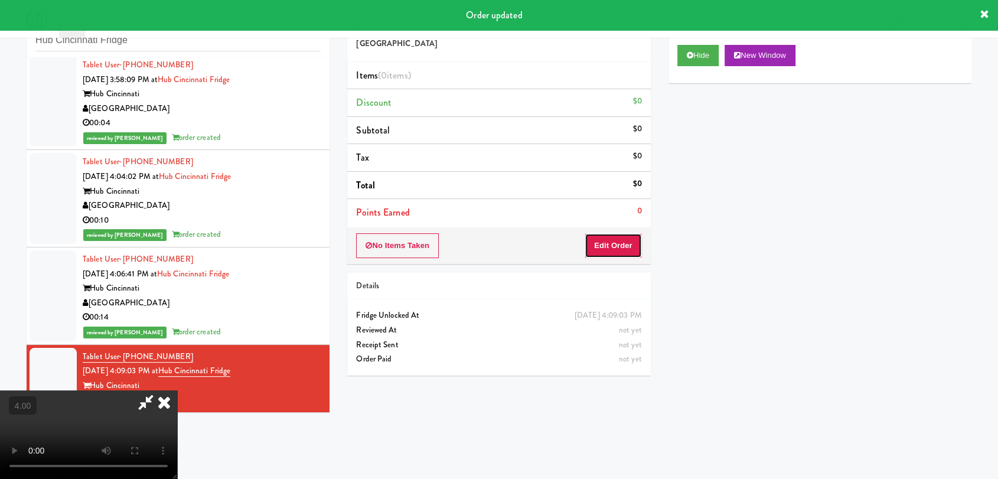
click at [603, 252] on button "Edit Order" at bounding box center [613, 245] width 57 height 25
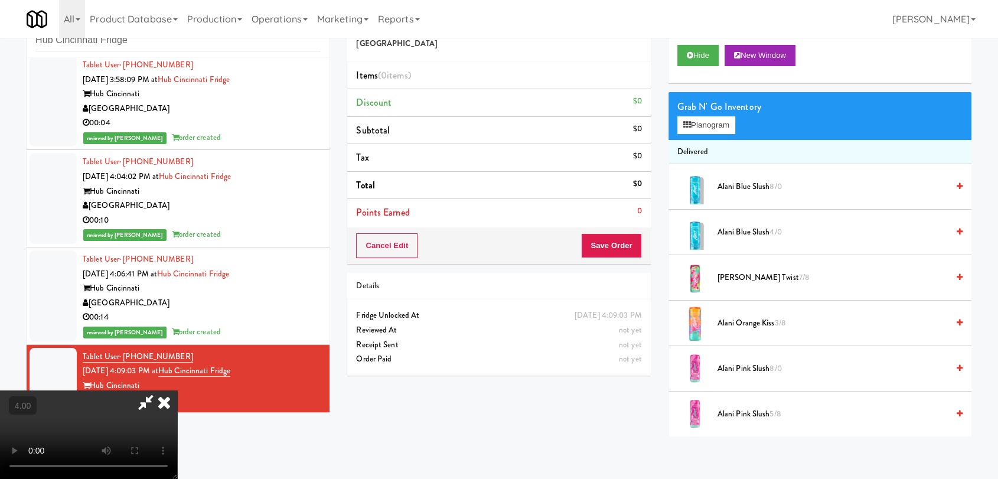
click at [177, 390] on video at bounding box center [88, 434] width 177 height 89
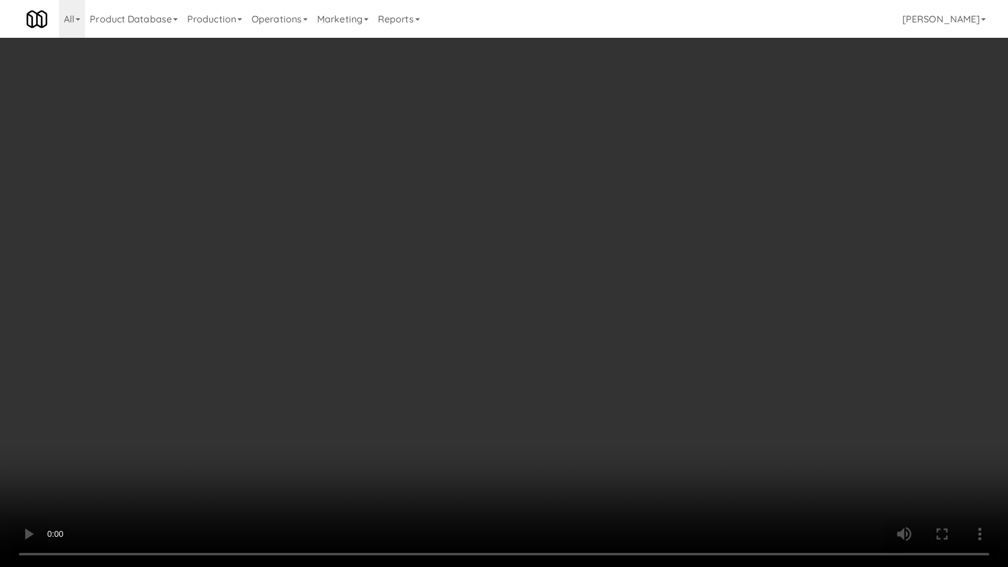
click at [370, 383] on video at bounding box center [504, 283] width 1008 height 567
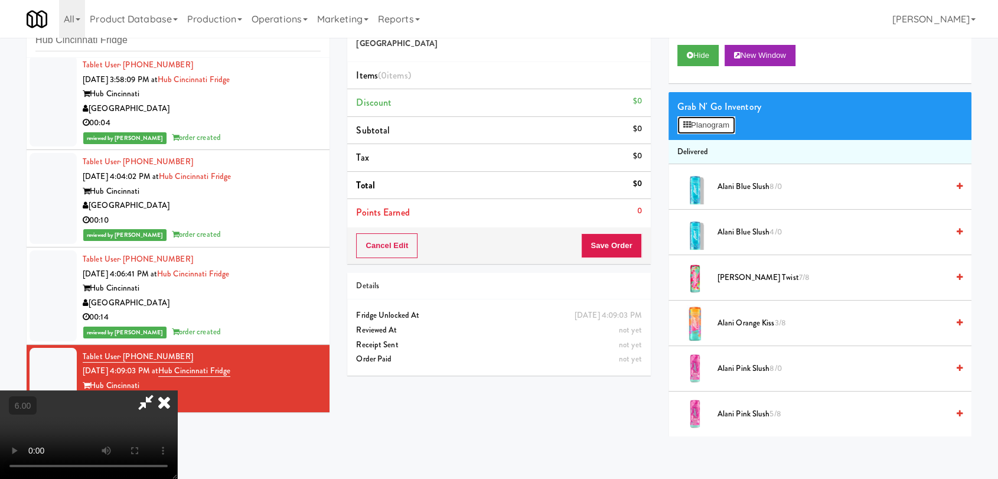
click at [685, 130] on button "Planogram" at bounding box center [706, 125] width 58 height 18
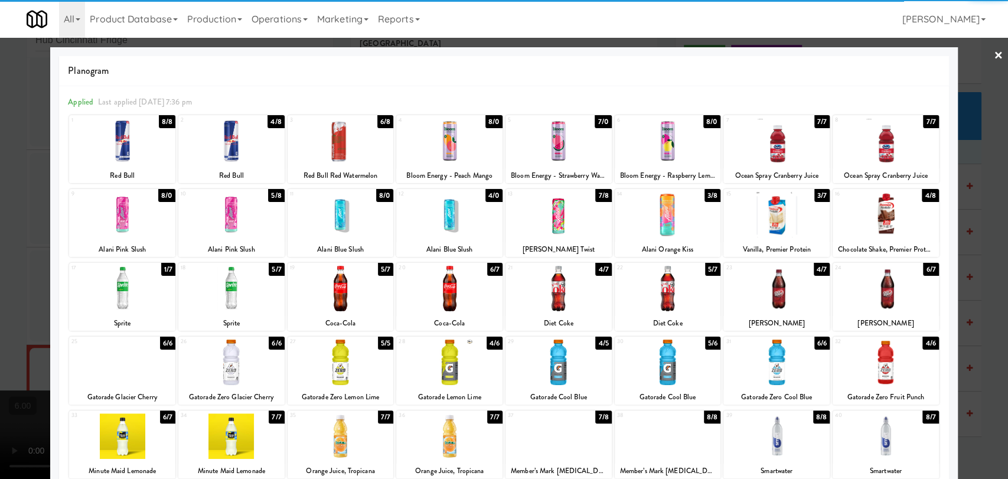
click at [126, 210] on div at bounding box center [122, 214] width 106 height 45
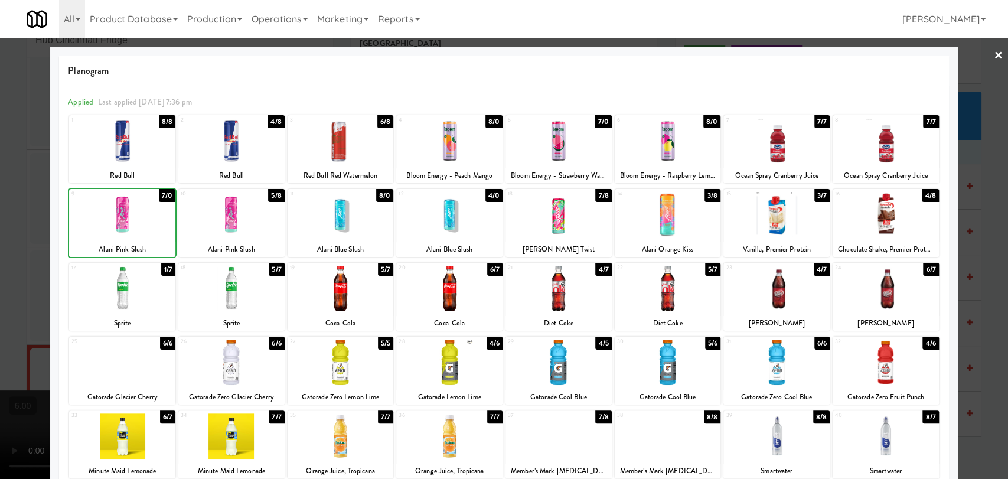
click at [3, 136] on div at bounding box center [504, 239] width 1008 height 479
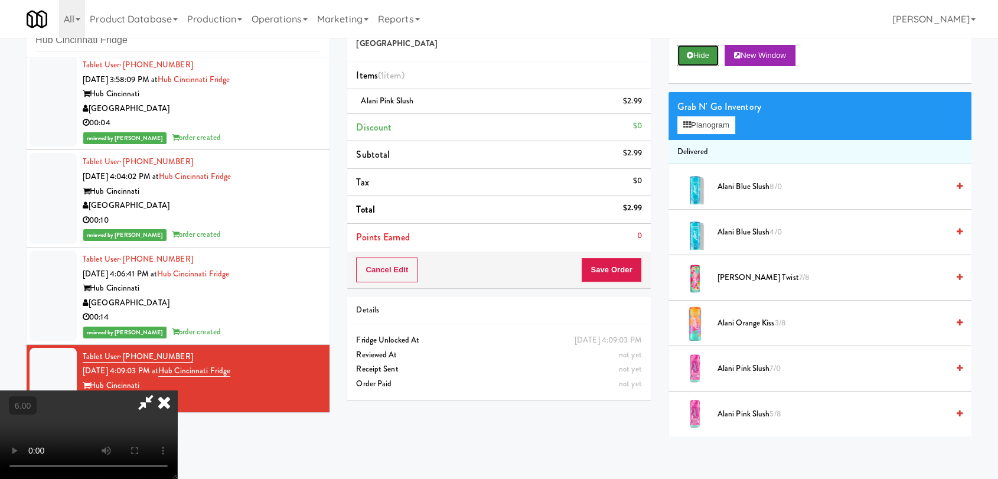
click at [703, 58] on button "Hide" at bounding box center [697, 55] width 41 height 21
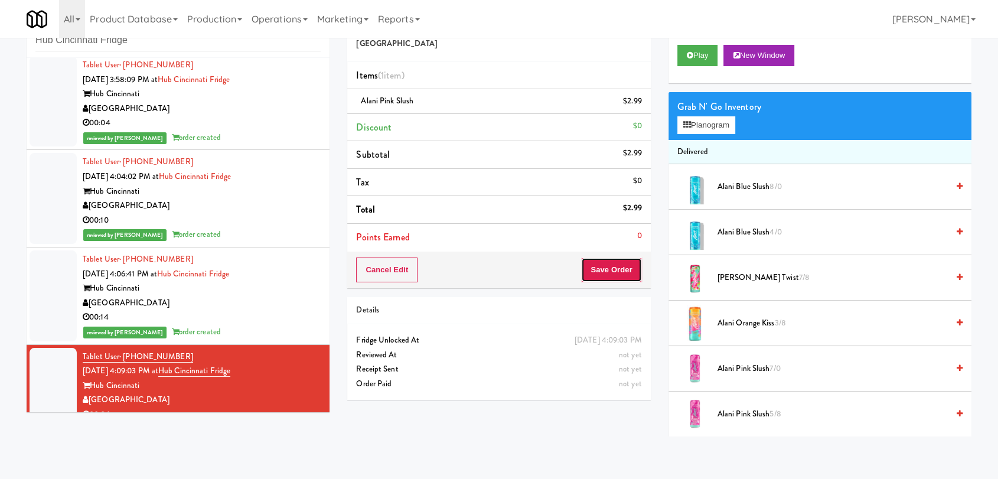
click at [609, 267] on button "Save Order" at bounding box center [611, 269] width 60 height 25
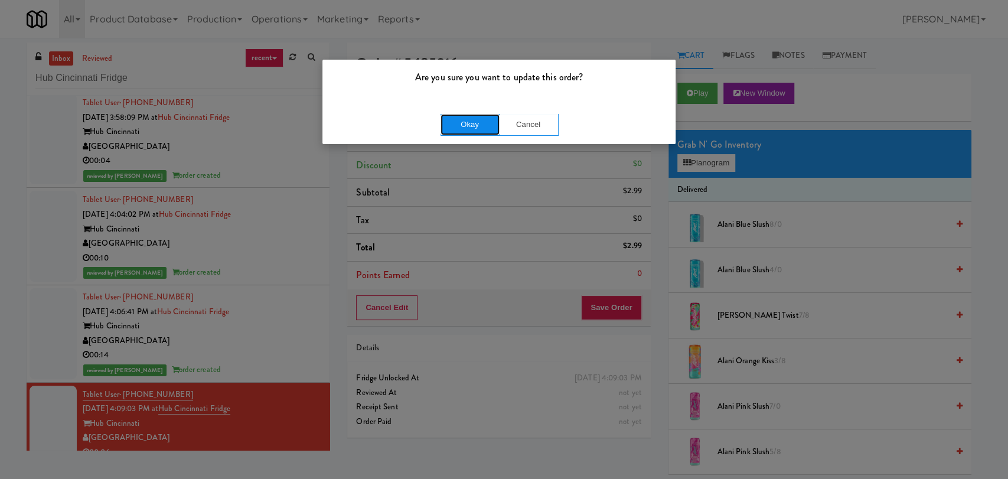
click at [491, 122] on button "Okay" at bounding box center [470, 124] width 59 height 21
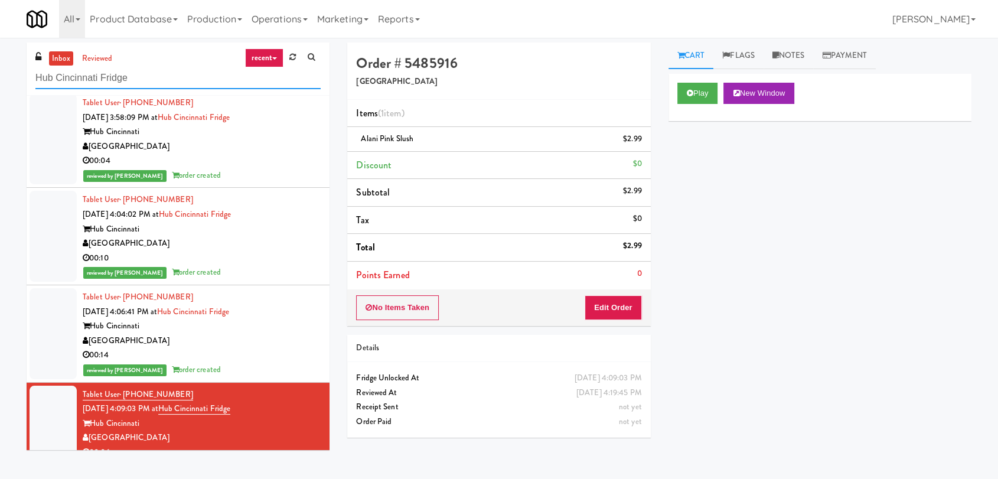
drag, startPoint x: 152, startPoint y: 73, endPoint x: 0, endPoint y: 89, distance: 152.5
click at [0, 89] on div "inbox reviewed recent all unclear take inventory issue suspicious failed recent…" at bounding box center [499, 259] width 998 height 432
paste input "University Walk Cooler 1"
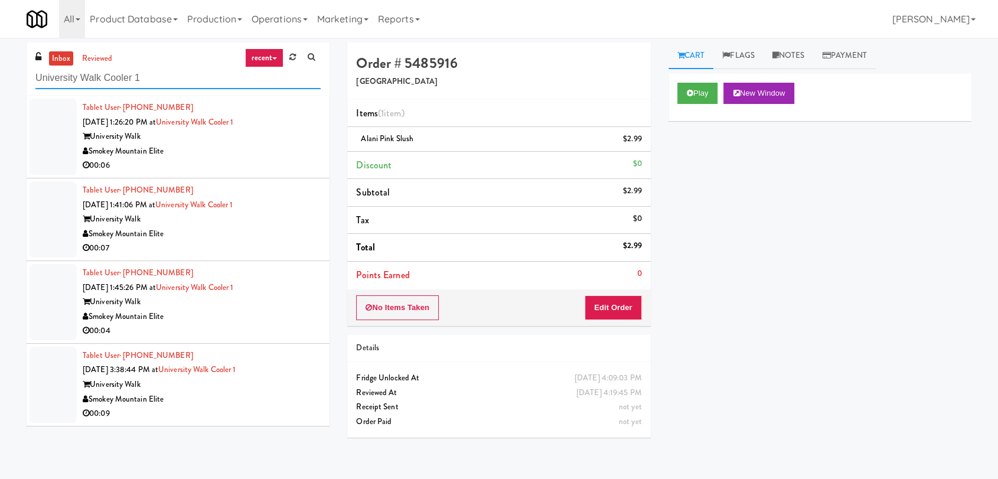
type input "University Walk Cooler 1"
click at [219, 161] on div "00:06" at bounding box center [202, 165] width 238 height 15
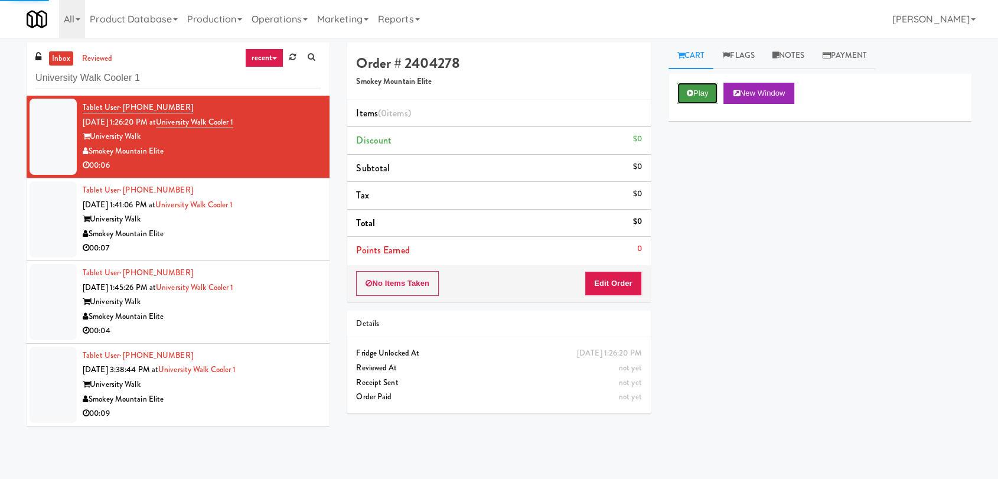
click at [701, 93] on button "Play" at bounding box center [697, 93] width 41 height 21
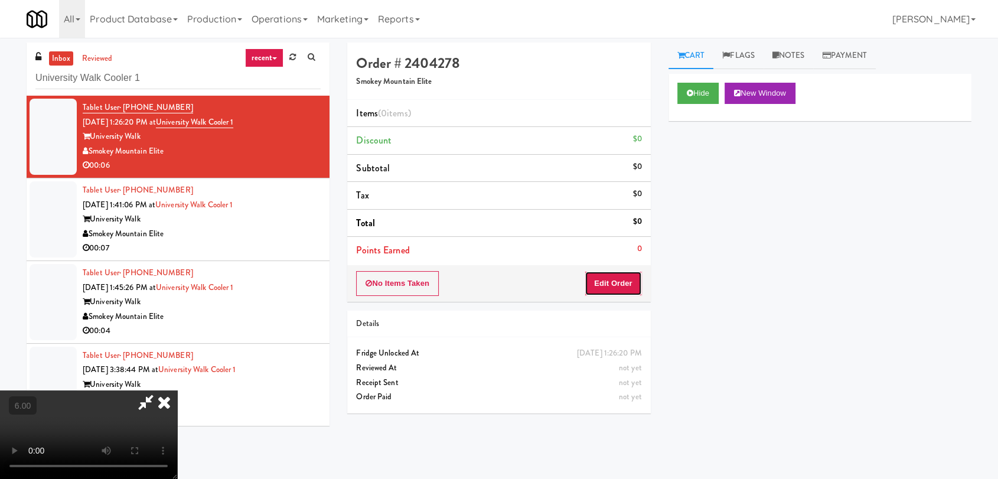
click at [609, 286] on button "Edit Order" at bounding box center [613, 283] width 57 height 25
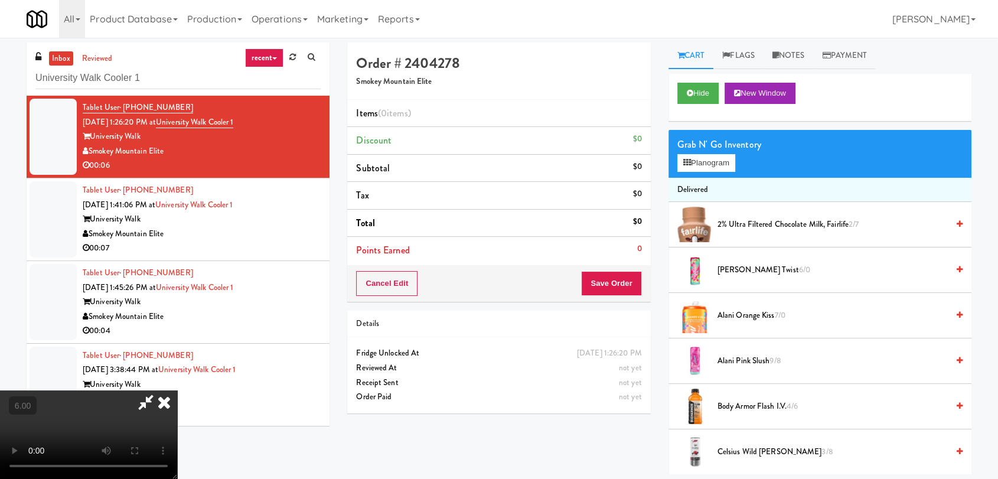
click at [177, 390] on video at bounding box center [88, 434] width 177 height 89
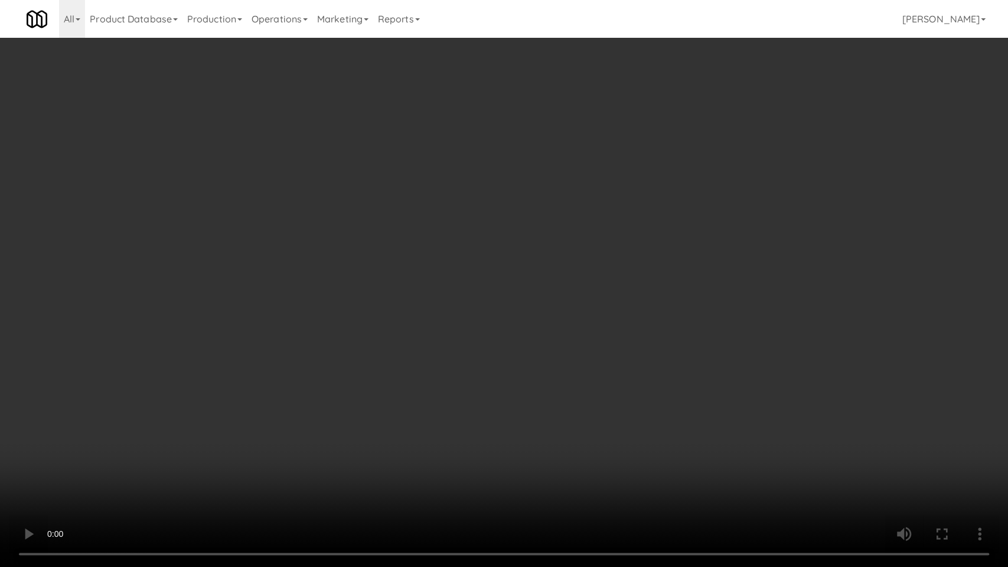
click at [248, 474] on video at bounding box center [504, 283] width 1008 height 567
click at [246, 443] on video at bounding box center [504, 283] width 1008 height 567
click at [302, 468] on video at bounding box center [504, 283] width 1008 height 567
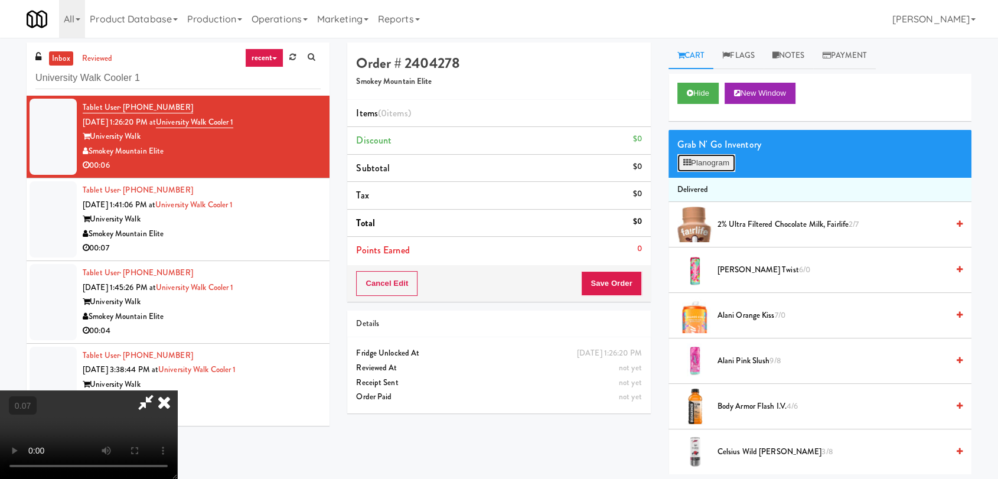
click at [686, 167] on button "Planogram" at bounding box center [706, 163] width 58 height 18
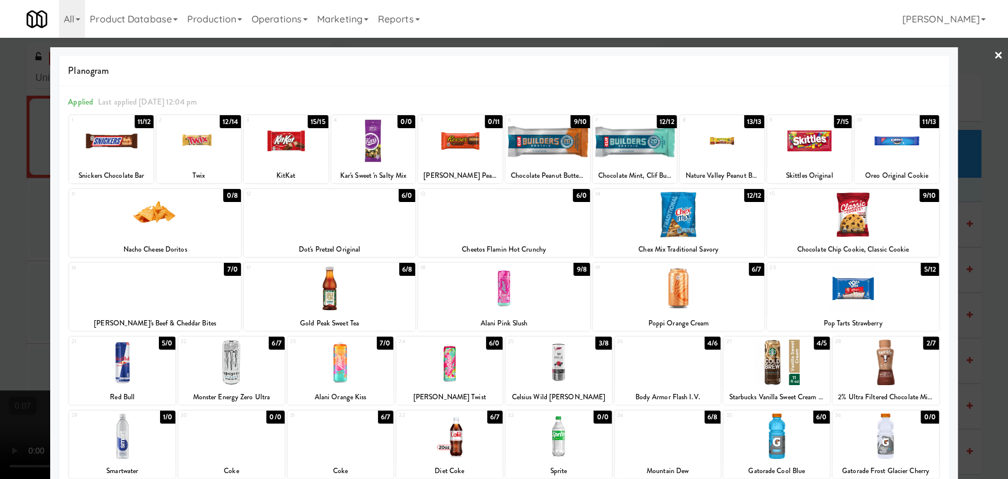
click at [326, 298] on div at bounding box center [329, 288] width 171 height 45
click at [323, 225] on div at bounding box center [329, 214] width 171 height 45
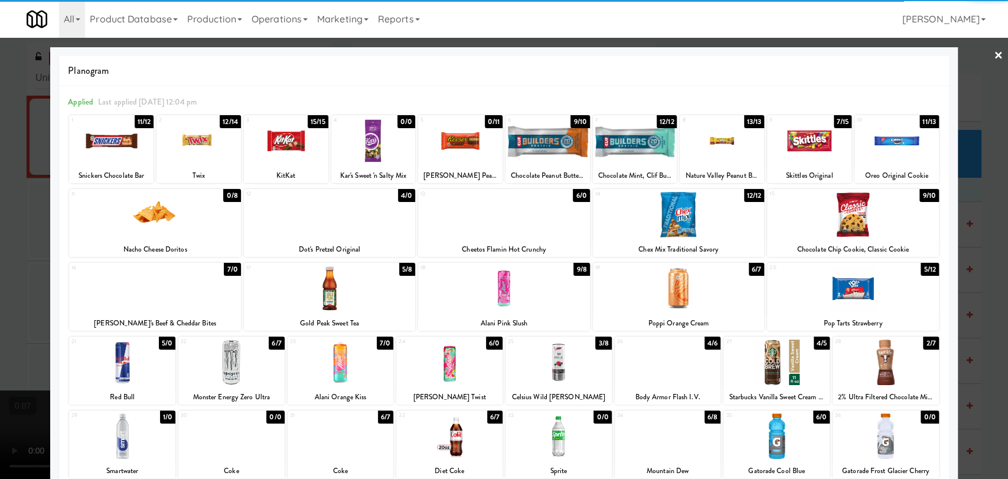
click at [17, 193] on div at bounding box center [504, 239] width 1008 height 479
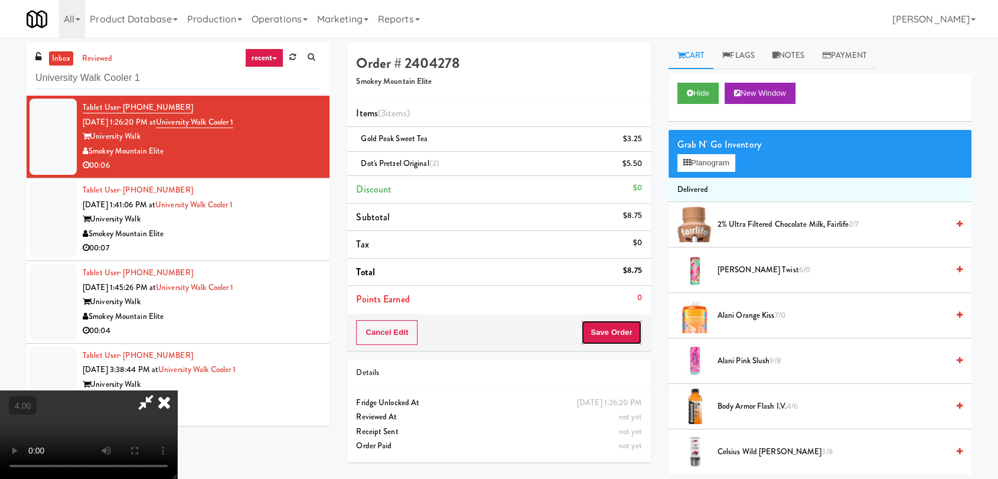
click at [619, 327] on button "Save Order" at bounding box center [611, 332] width 60 height 25
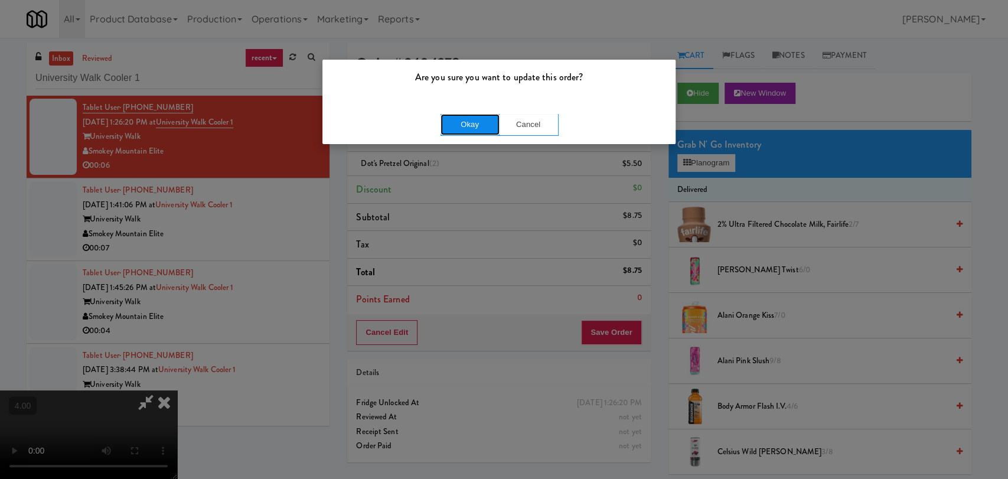
click at [461, 130] on button "Okay" at bounding box center [470, 124] width 59 height 21
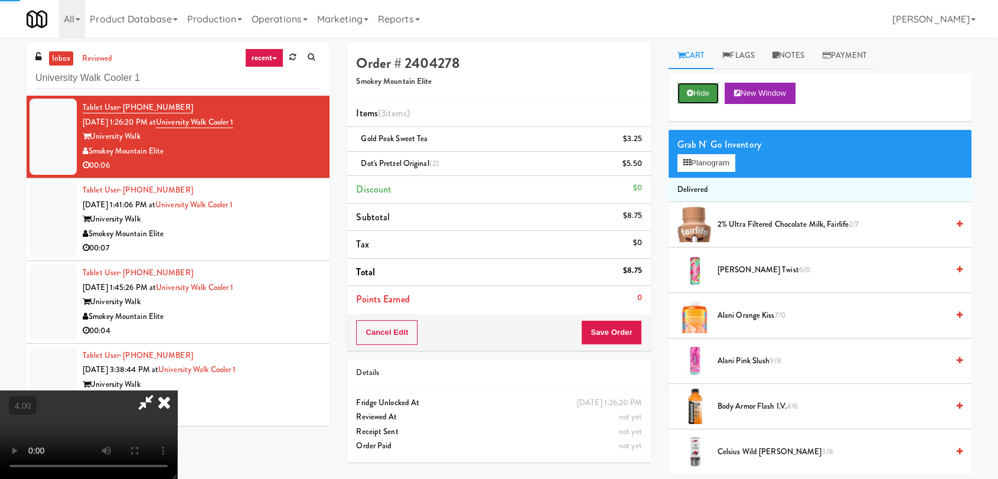
click at [693, 93] on button "Hide" at bounding box center [697, 93] width 41 height 21
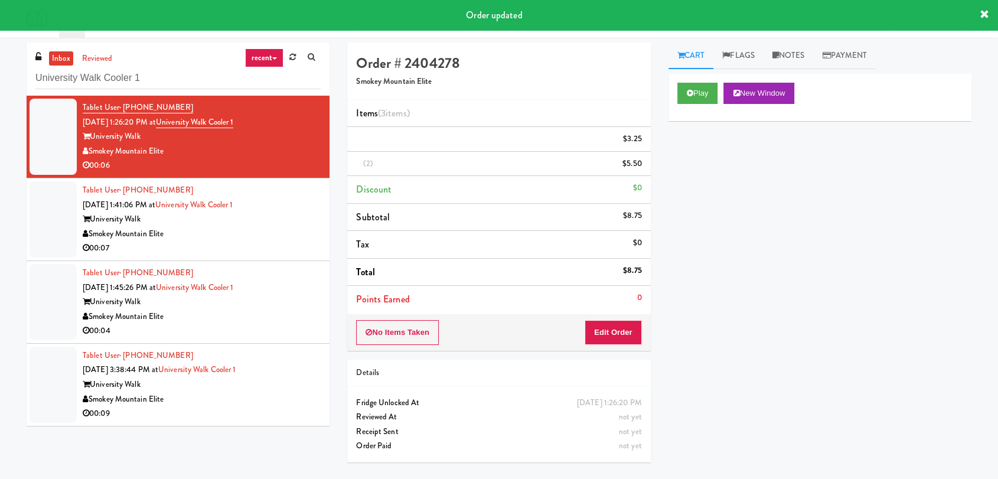
click at [248, 236] on div "Smokey Mountain Elite" at bounding box center [202, 234] width 238 height 15
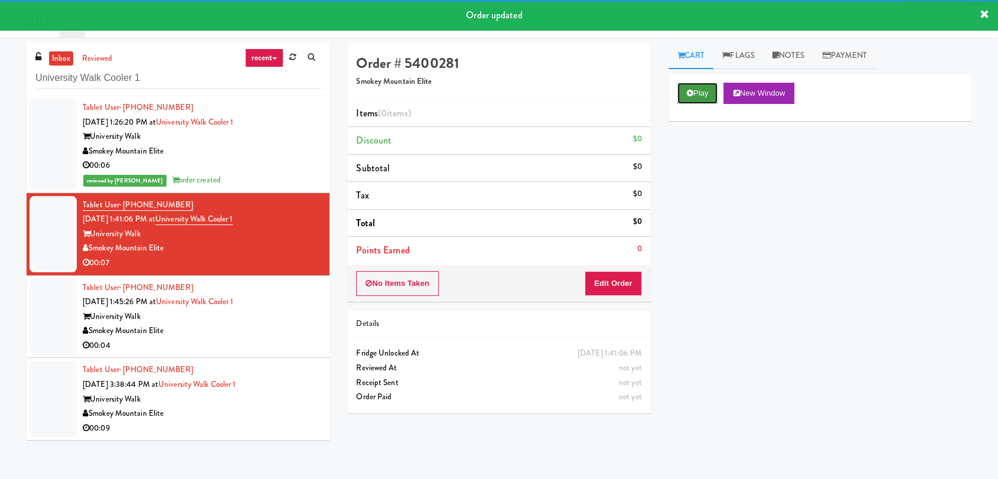
click at [699, 90] on button "Play" at bounding box center [697, 93] width 41 height 21
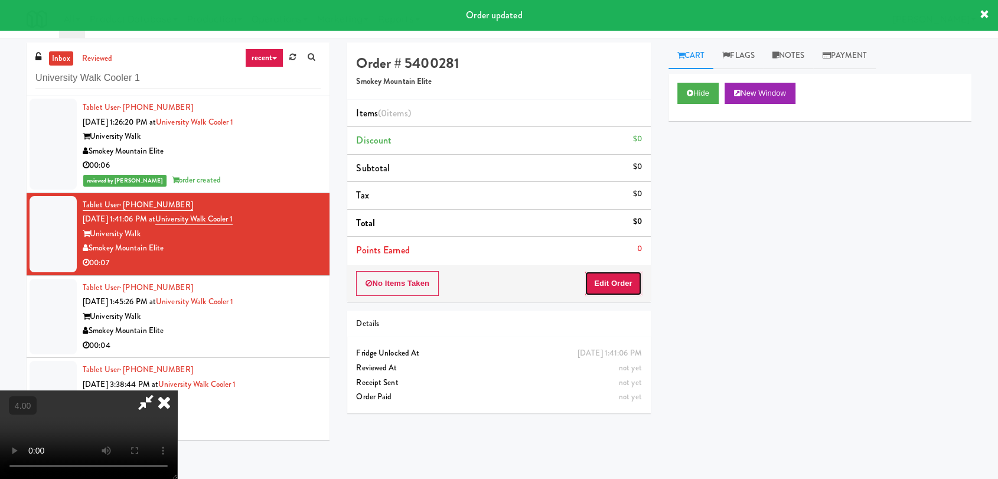
click at [624, 286] on button "Edit Order" at bounding box center [613, 283] width 57 height 25
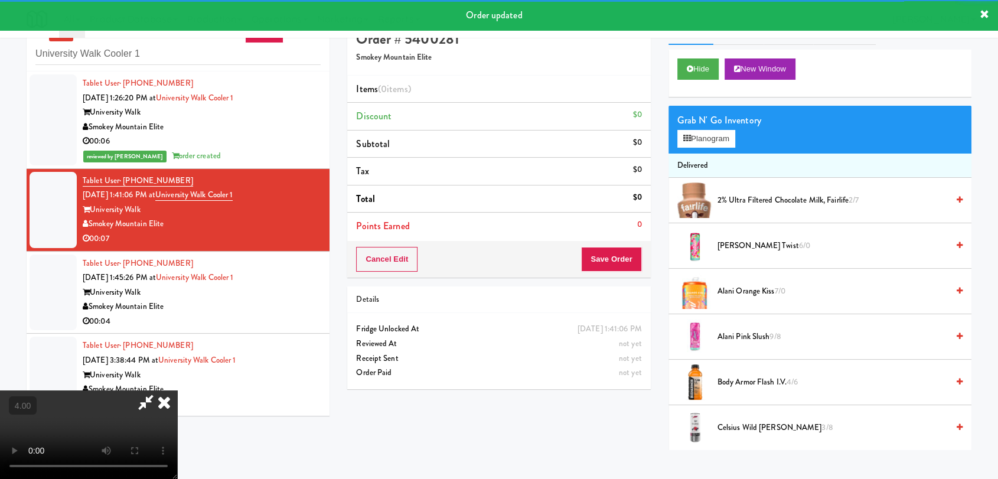
scroll to position [38, 0]
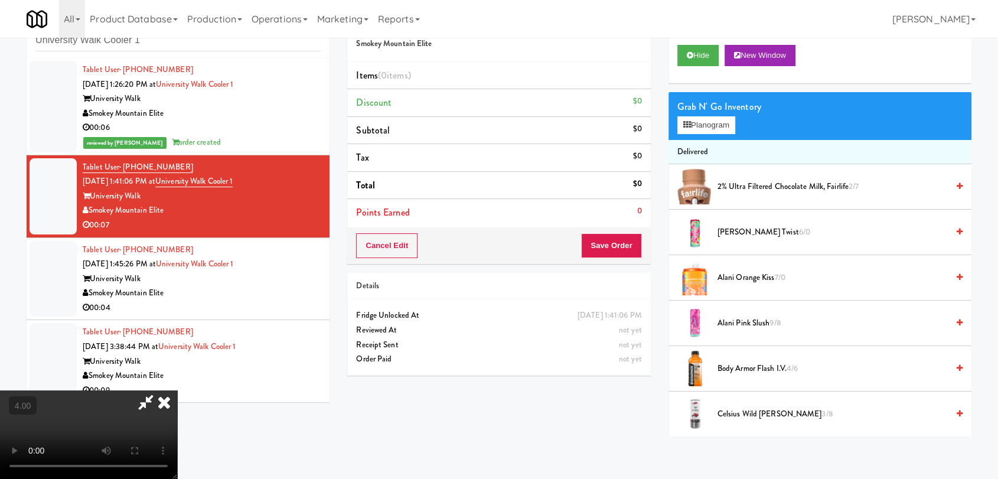
click at [177, 390] on video at bounding box center [88, 434] width 177 height 89
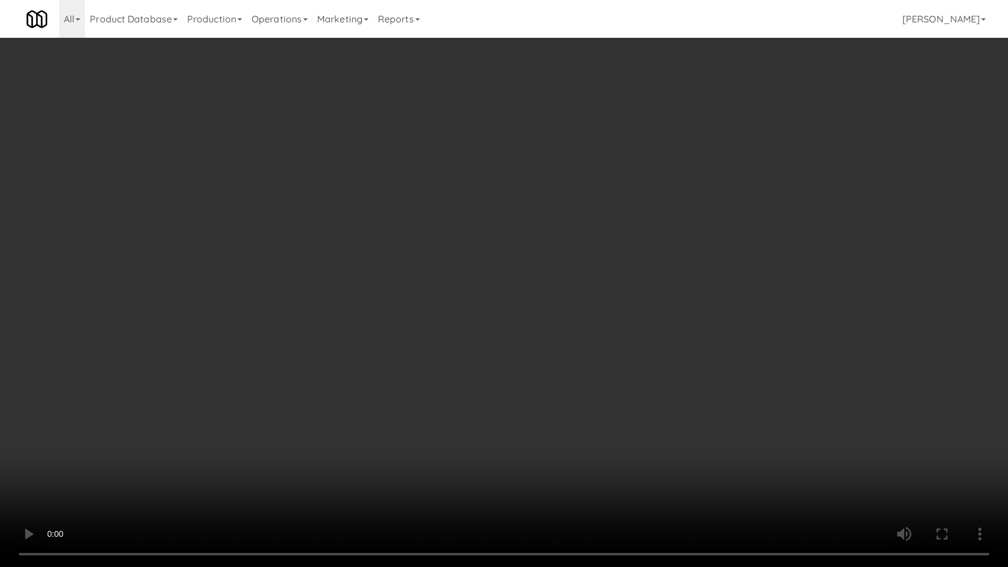
click at [516, 291] on video at bounding box center [504, 283] width 1008 height 567
click at [611, 208] on video at bounding box center [504, 283] width 1008 height 567
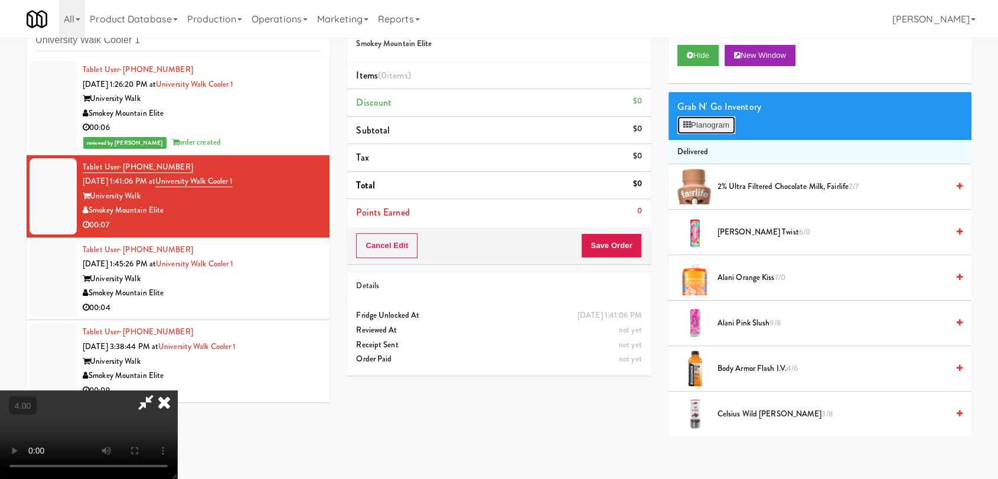
click at [715, 120] on button "Planogram" at bounding box center [706, 125] width 58 height 18
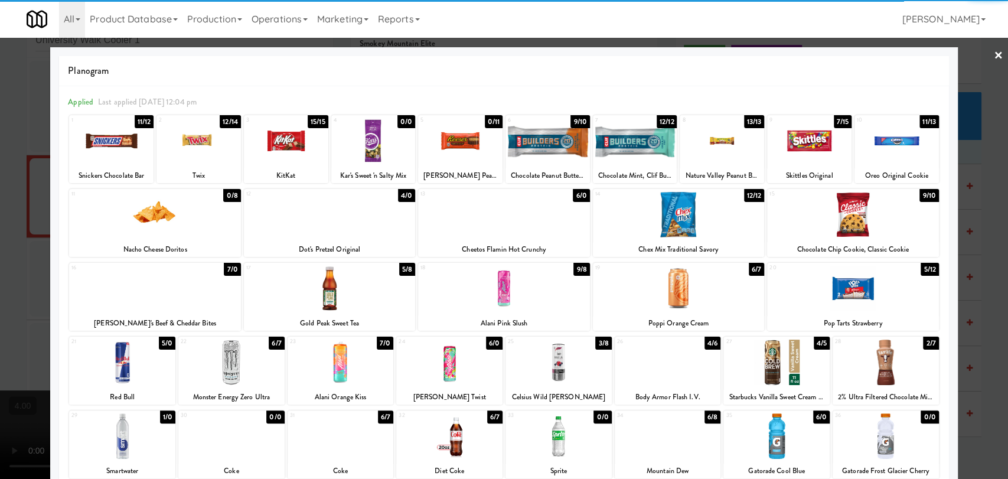
click at [849, 227] on div at bounding box center [852, 214] width 171 height 45
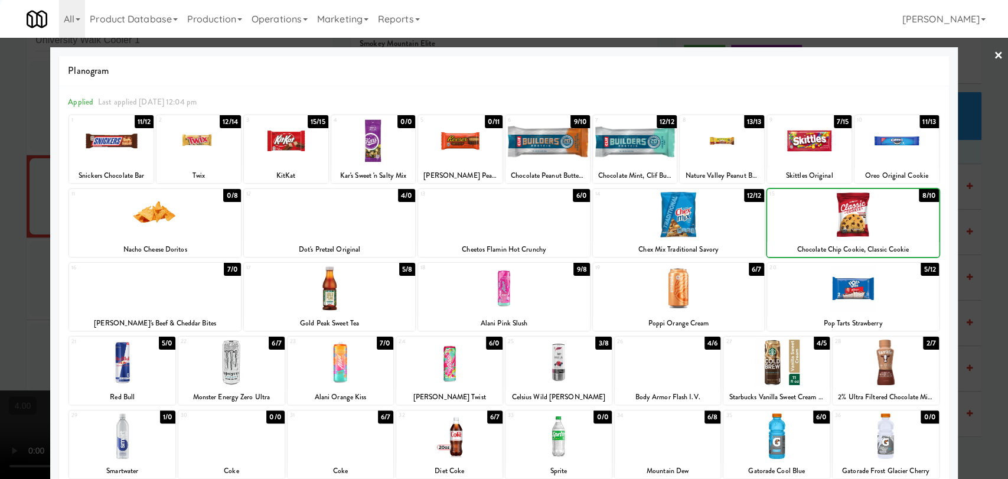
click at [960, 168] on div at bounding box center [504, 239] width 1008 height 479
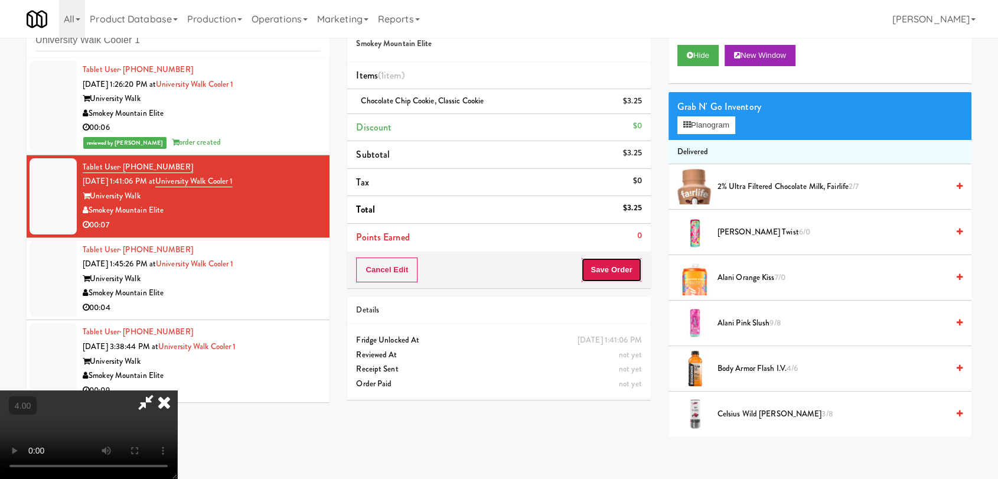
click at [624, 266] on button "Save Order" at bounding box center [611, 269] width 60 height 25
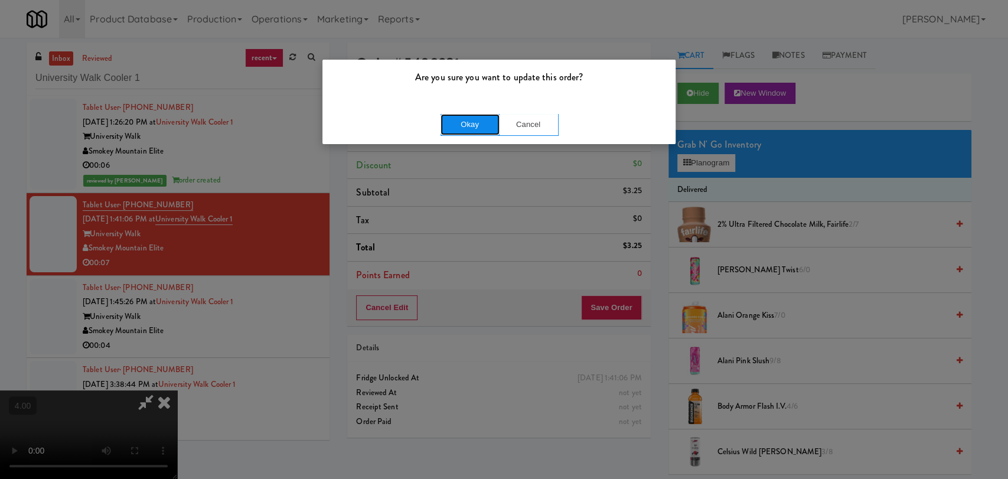
click at [484, 130] on button "Okay" at bounding box center [470, 124] width 59 height 21
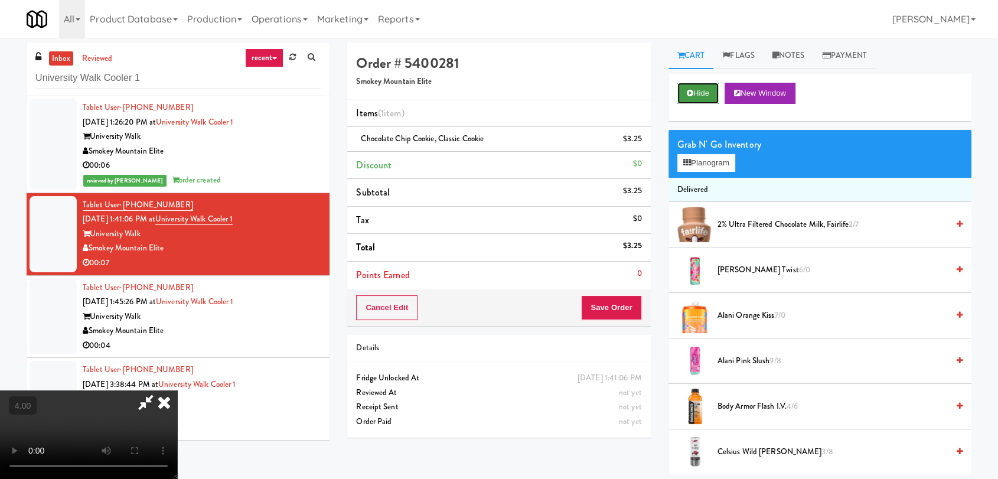
click at [715, 91] on button "Hide" at bounding box center [697, 93] width 41 height 21
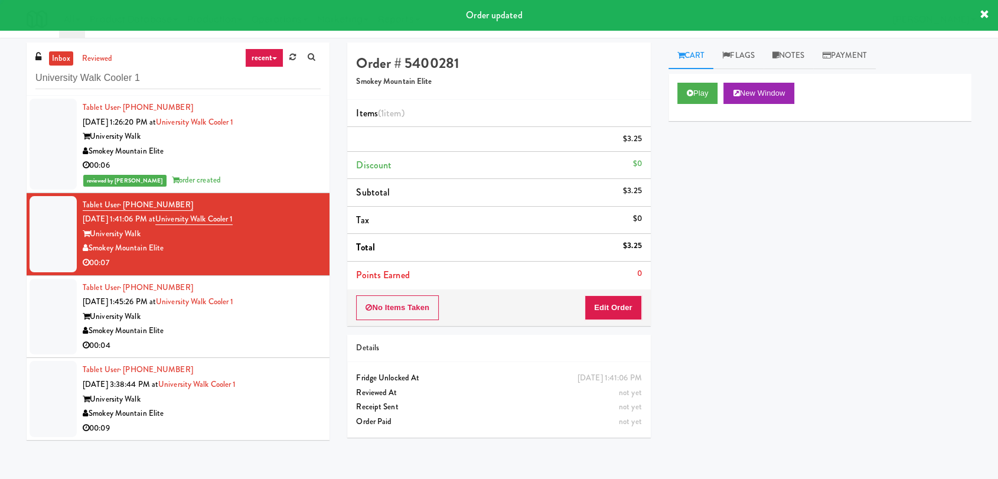
click at [274, 332] on div "Smokey Mountain Elite" at bounding box center [202, 331] width 238 height 15
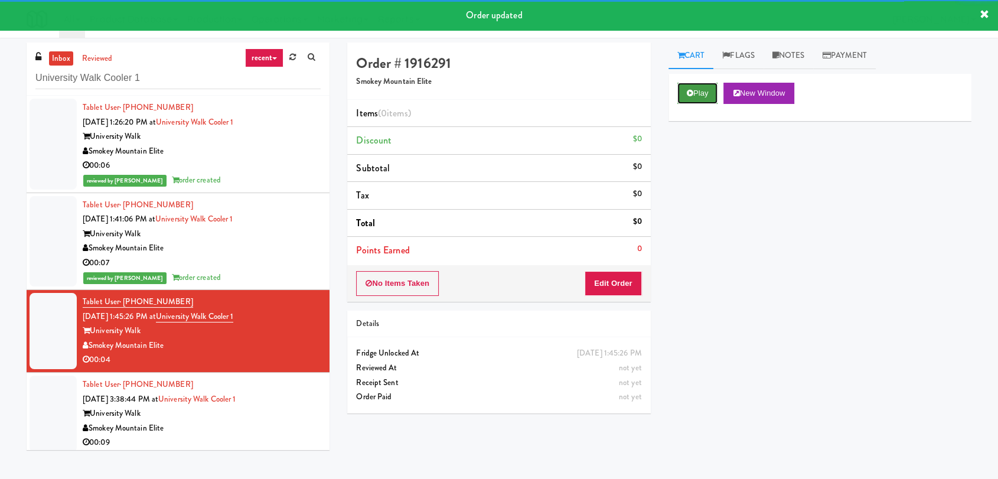
click at [704, 100] on button "Play" at bounding box center [697, 93] width 41 height 21
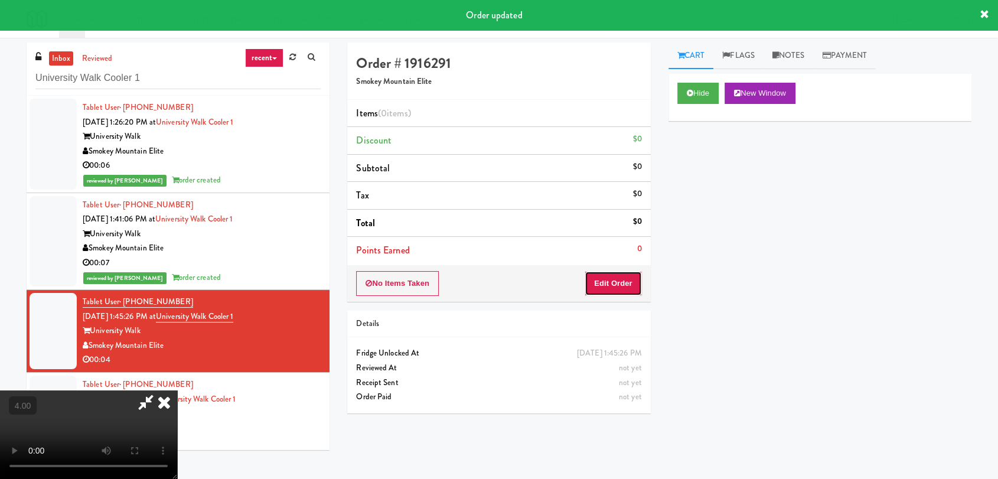
click at [619, 289] on button "Edit Order" at bounding box center [613, 283] width 57 height 25
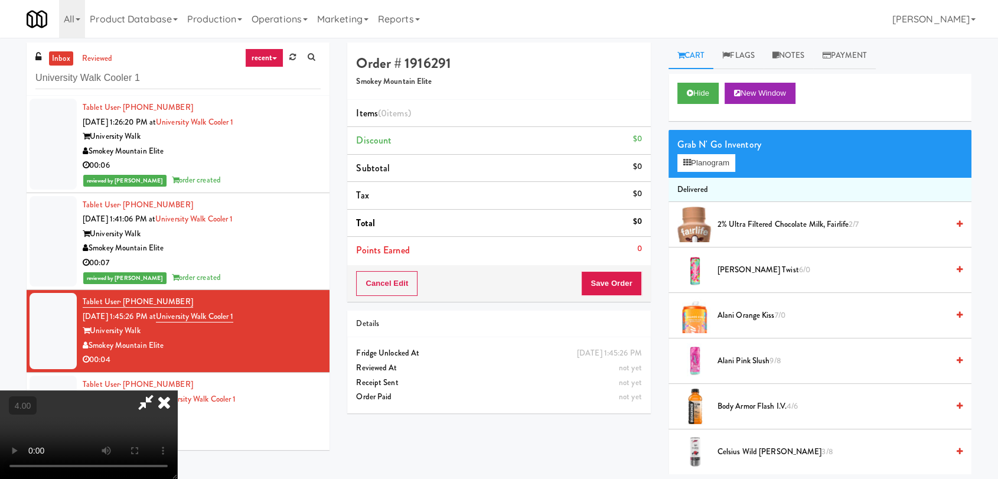
click at [177, 390] on video at bounding box center [88, 434] width 177 height 89
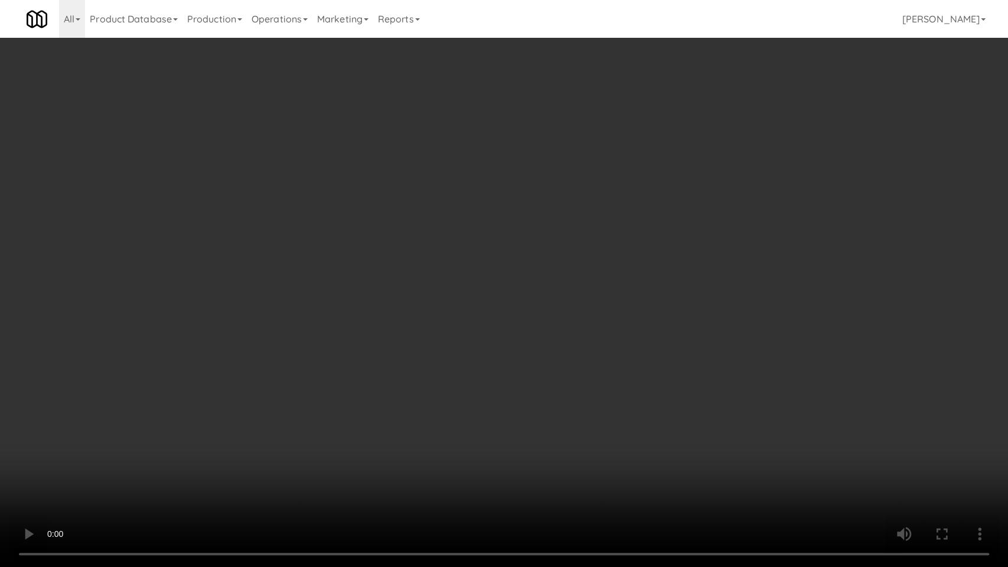
click at [458, 292] on video at bounding box center [504, 283] width 1008 height 567
click at [204, 414] on video at bounding box center [504, 283] width 1008 height 567
click at [206, 399] on video at bounding box center [504, 283] width 1008 height 567
click at [216, 386] on video at bounding box center [504, 283] width 1008 height 567
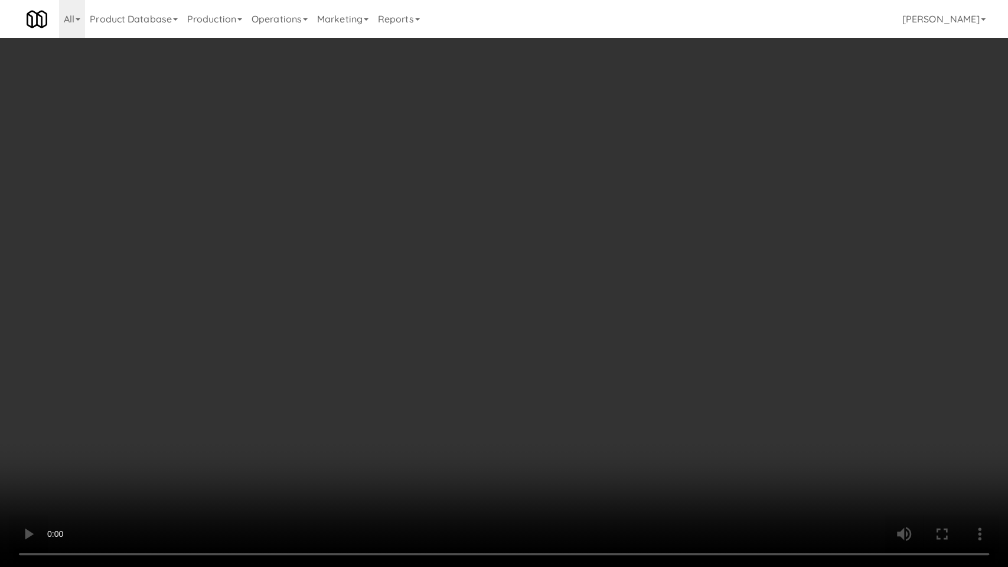
click at [280, 321] on video at bounding box center [504, 283] width 1008 height 567
click at [285, 310] on video at bounding box center [504, 283] width 1008 height 567
click at [451, 316] on video at bounding box center [504, 283] width 1008 height 567
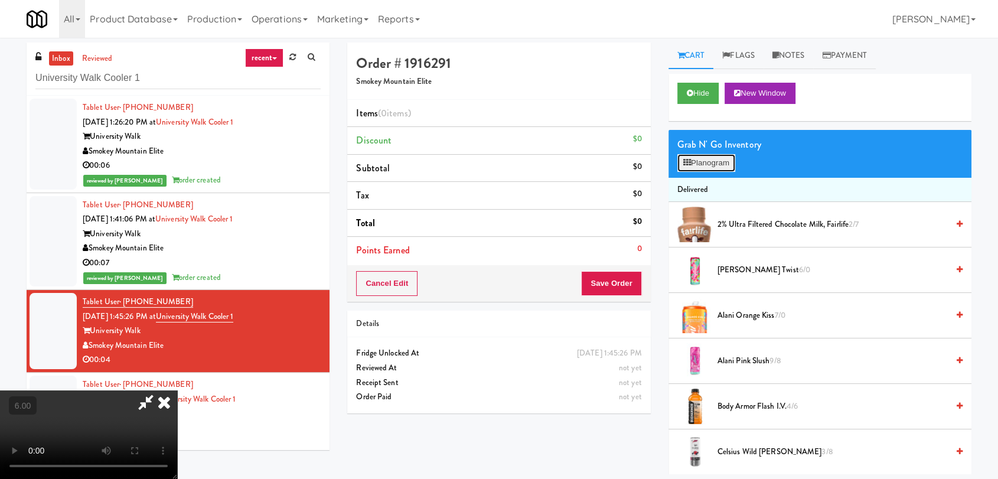
click at [704, 158] on button "Planogram" at bounding box center [706, 163] width 58 height 18
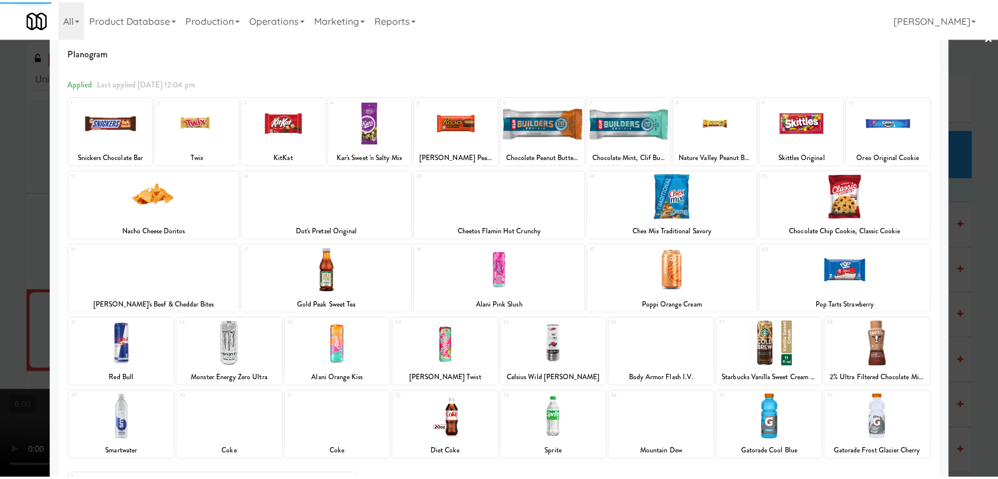
scroll to position [66, 0]
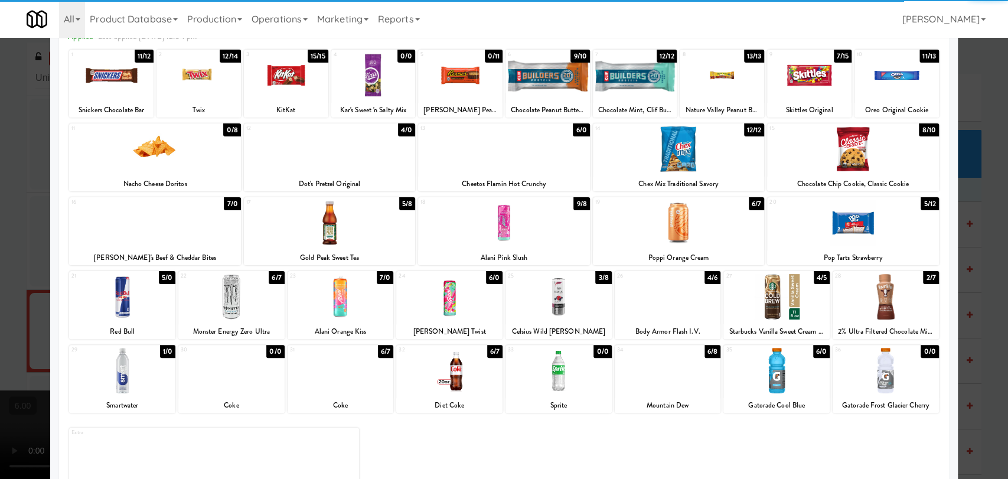
click at [649, 307] on div at bounding box center [668, 296] width 106 height 45
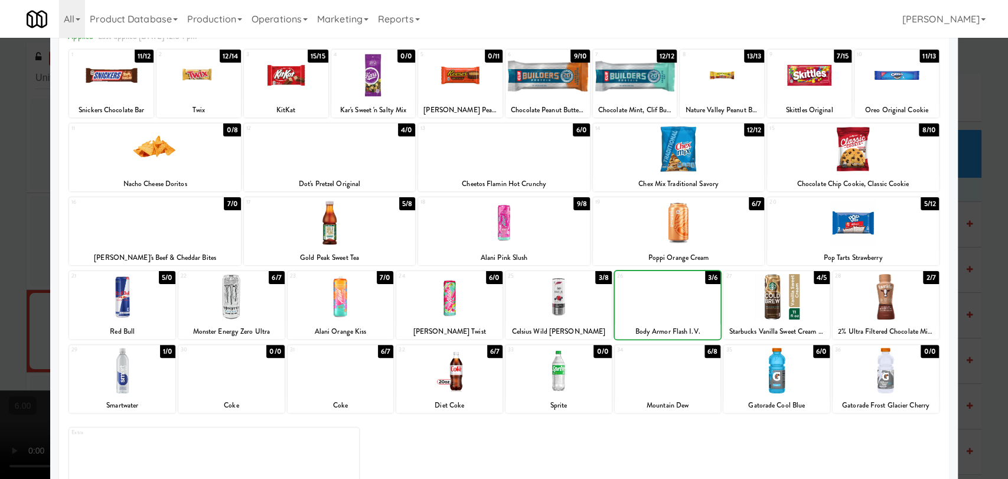
click at [0, 267] on div at bounding box center [504, 239] width 1008 height 479
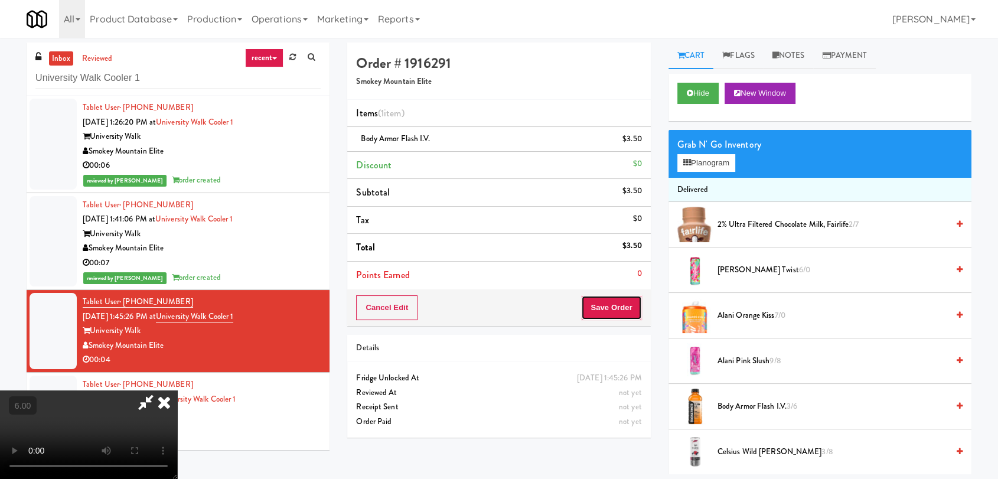
drag, startPoint x: 615, startPoint y: 306, endPoint x: 602, endPoint y: 289, distance: 21.0
click at [617, 307] on button "Save Order" at bounding box center [611, 307] width 60 height 25
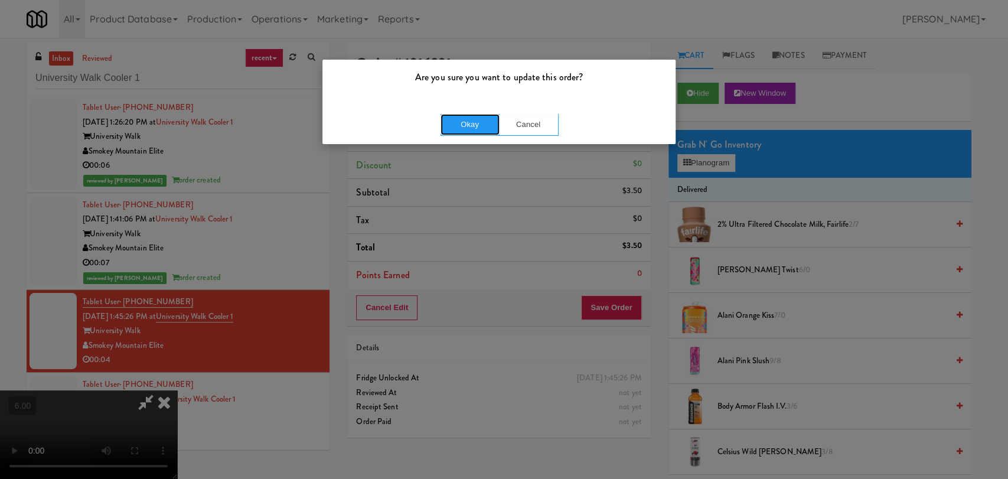
drag, startPoint x: 456, startPoint y: 122, endPoint x: 639, endPoint y: 113, distance: 183.3
click at [457, 120] on button "Okay" at bounding box center [470, 124] width 59 height 21
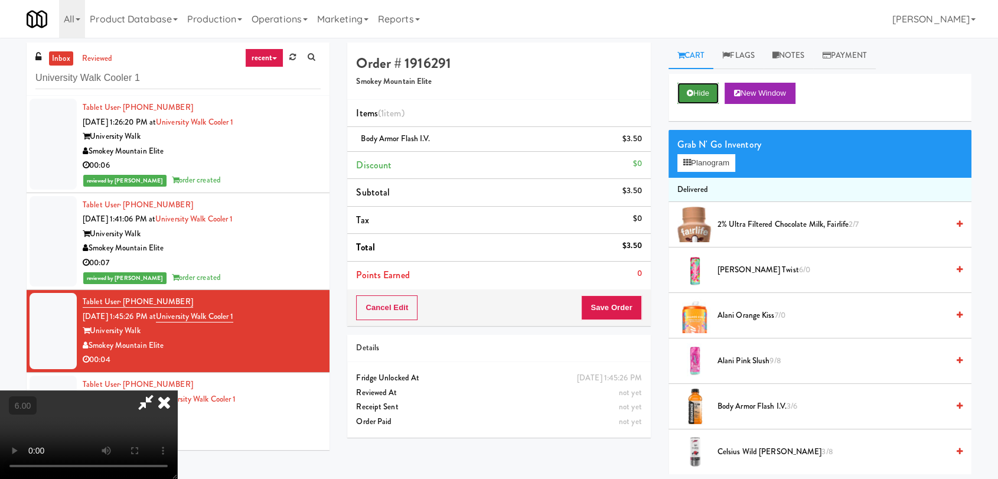
click at [687, 95] on icon at bounding box center [690, 93] width 6 height 8
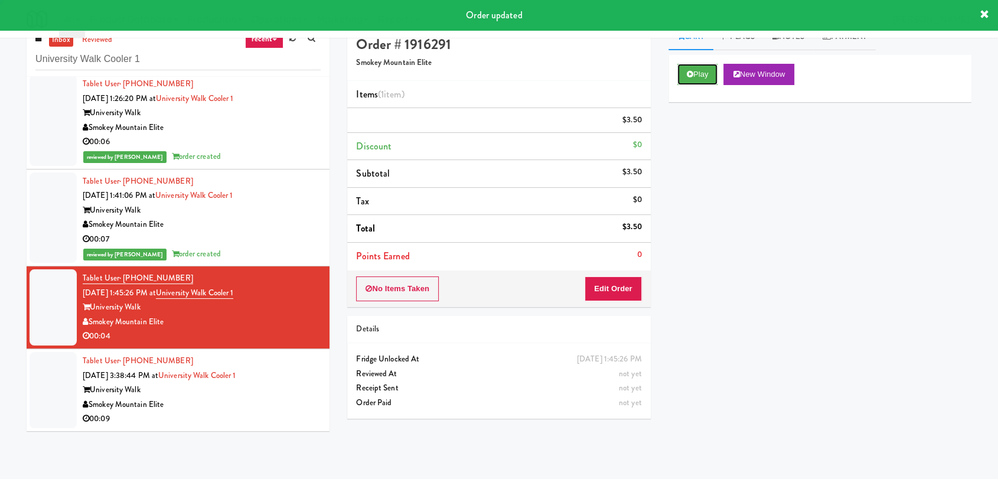
scroll to position [38, 0]
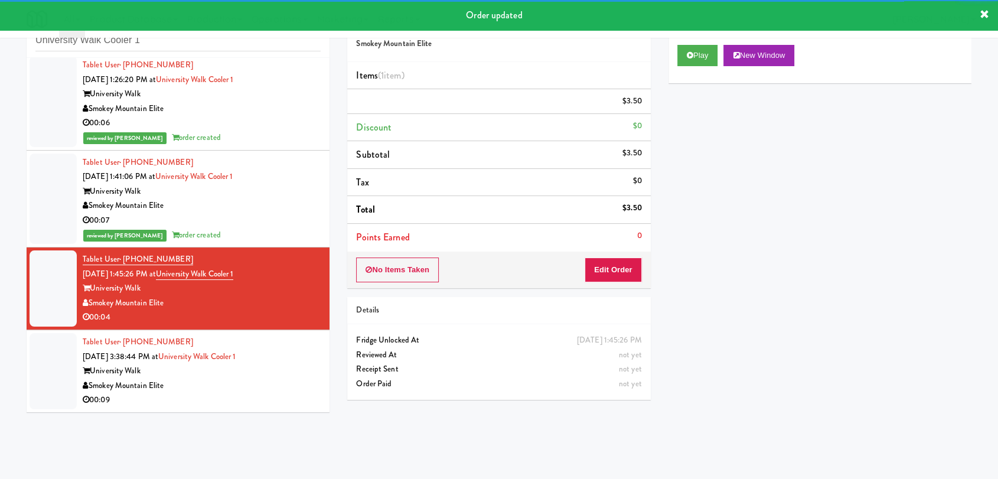
drag, startPoint x: 301, startPoint y: 345, endPoint x: 283, endPoint y: 325, distance: 25.9
click at [300, 345] on li "Tablet User · (601) 966-1827 [DATE] 3:38:44 PM at [GEOGRAPHIC_DATA] Smokey Moun…" at bounding box center [178, 371] width 303 height 82
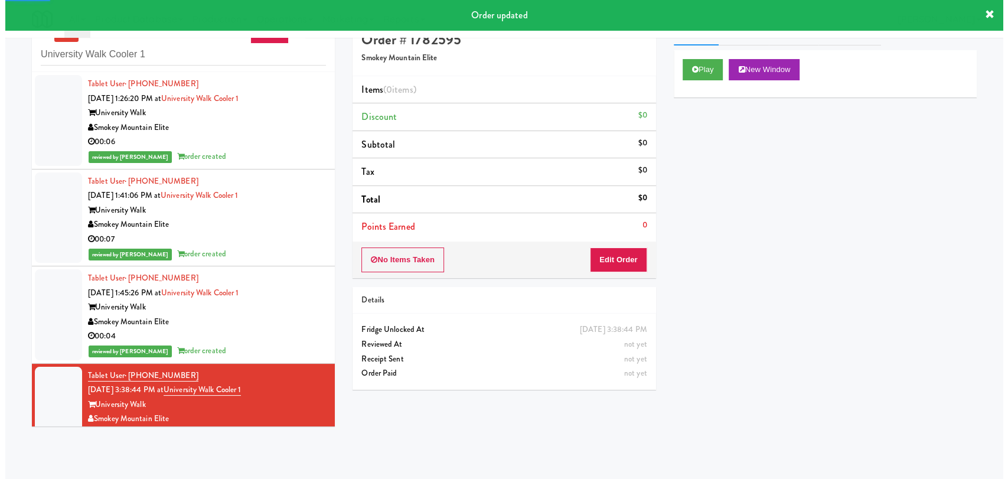
scroll to position [38, 0]
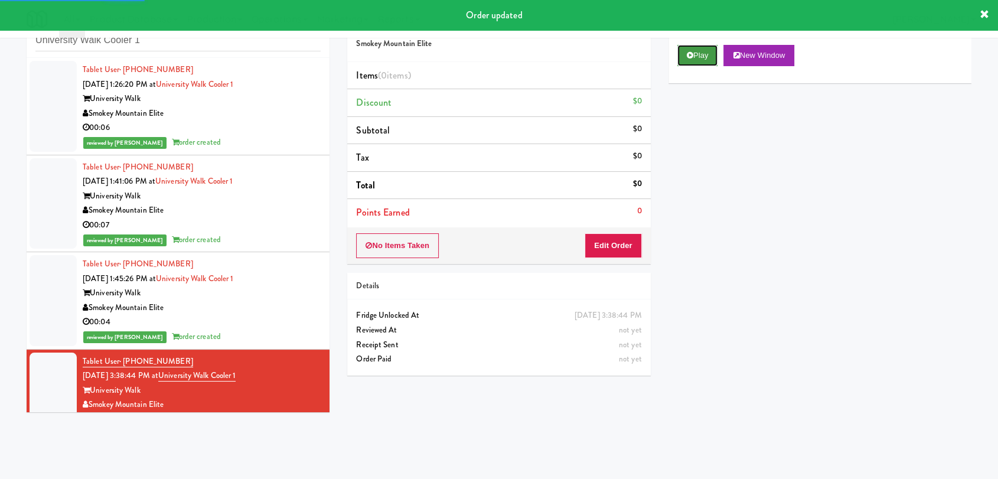
click at [706, 51] on button "Play" at bounding box center [697, 55] width 41 height 21
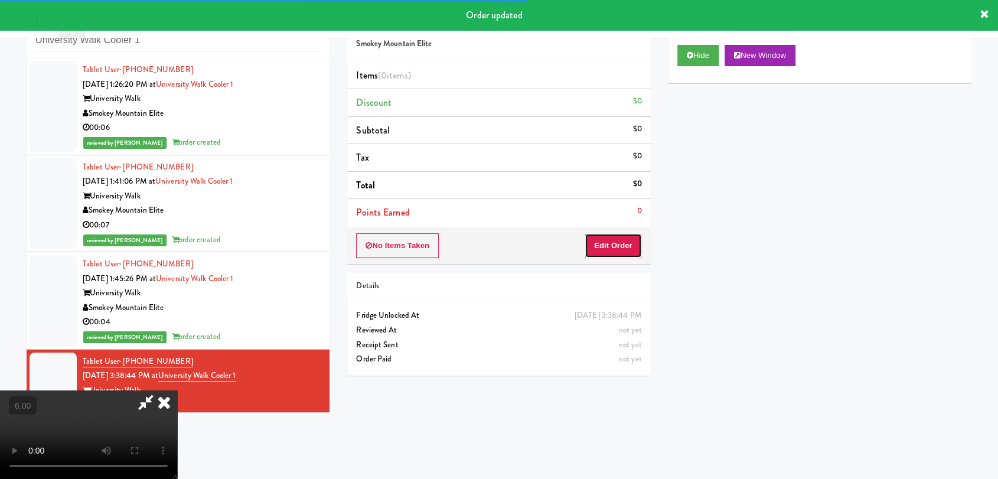
click at [618, 252] on button "Edit Order" at bounding box center [613, 245] width 57 height 25
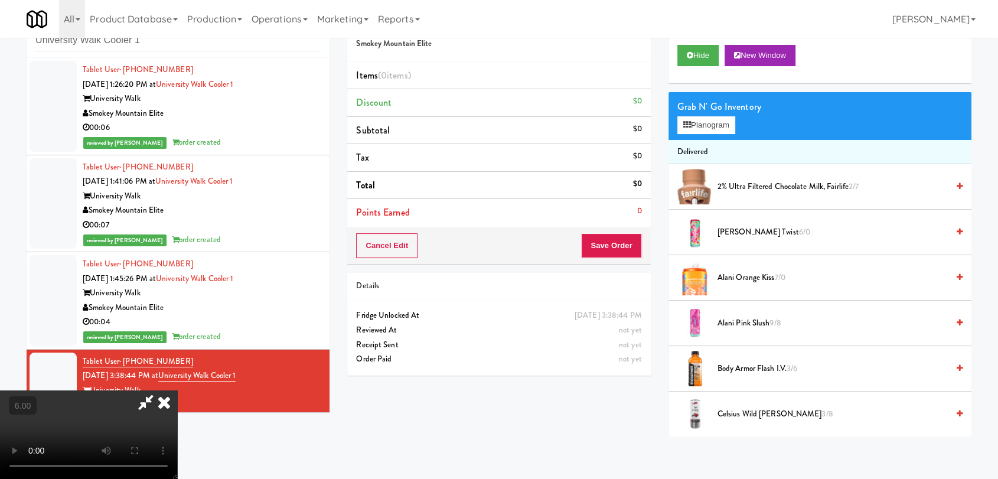
click at [177, 390] on video at bounding box center [88, 434] width 177 height 89
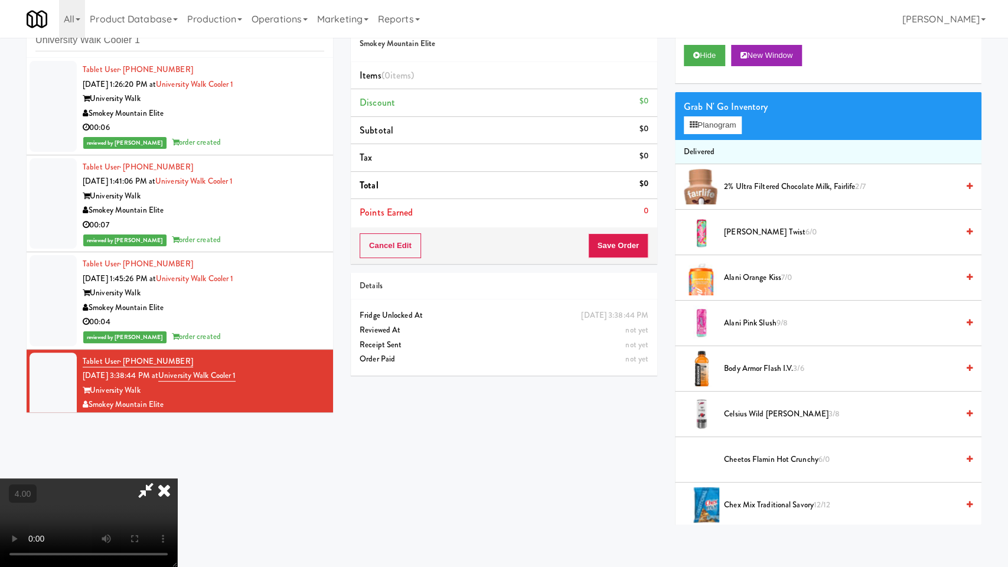
click at [177, 478] on video at bounding box center [88, 522] width 177 height 89
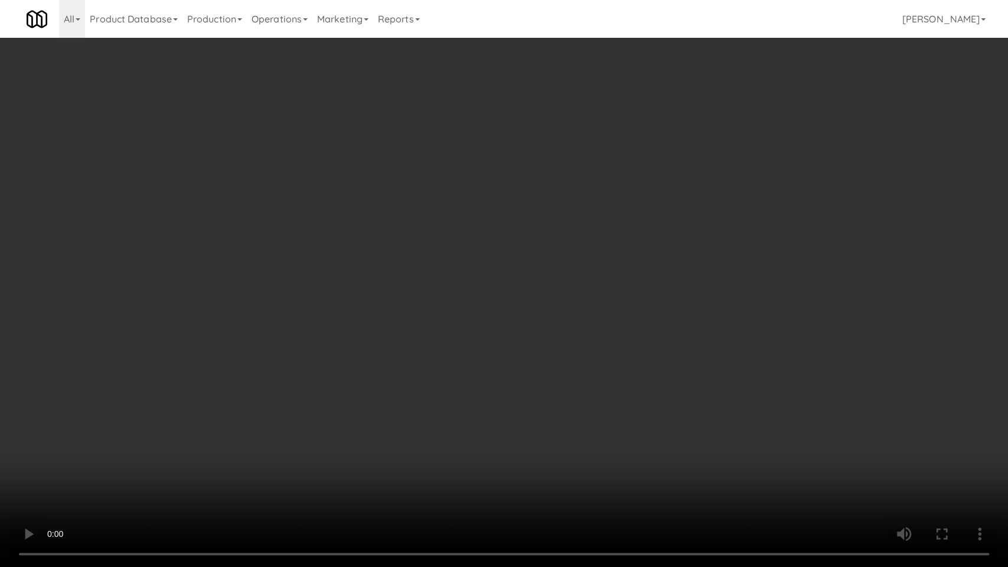
click at [423, 363] on video at bounding box center [504, 283] width 1008 height 567
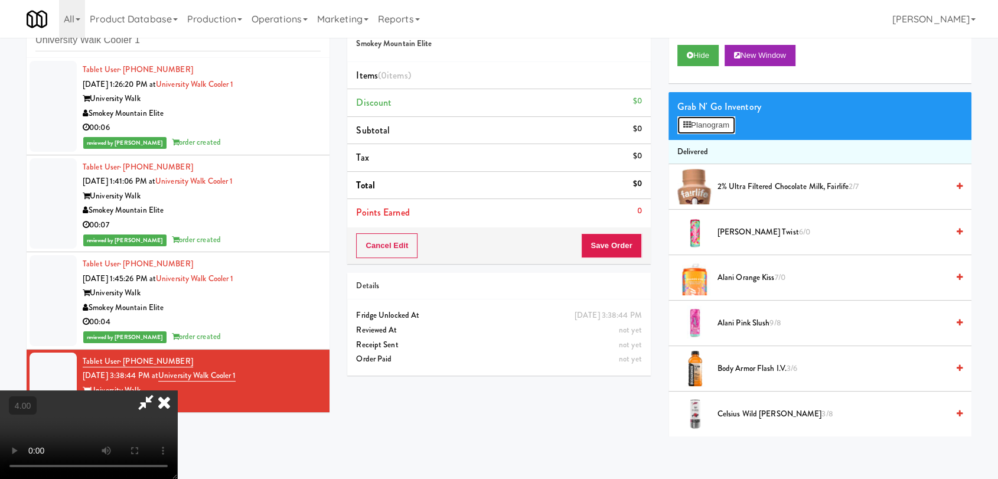
drag, startPoint x: 694, startPoint y: 125, endPoint x: 652, endPoint y: 142, distance: 45.6
click at [694, 125] on button "Planogram" at bounding box center [706, 125] width 58 height 18
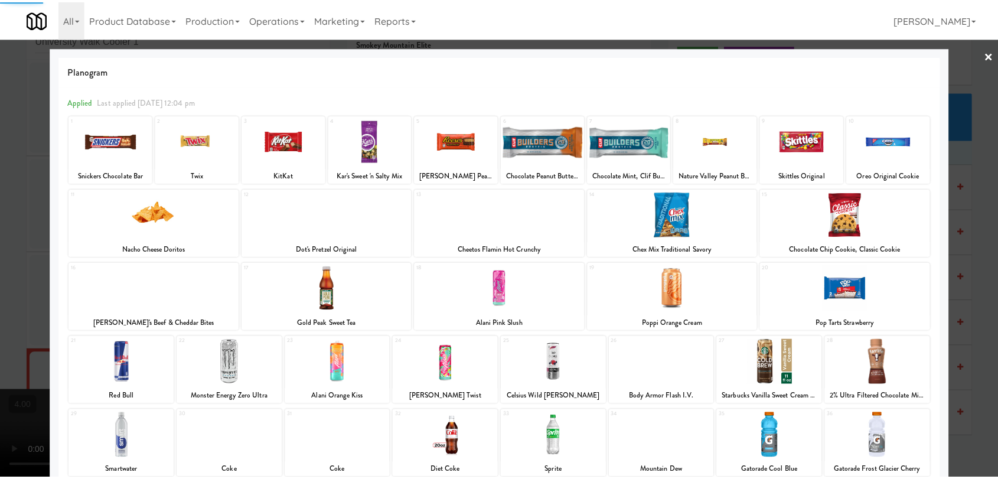
scroll to position [101, 0]
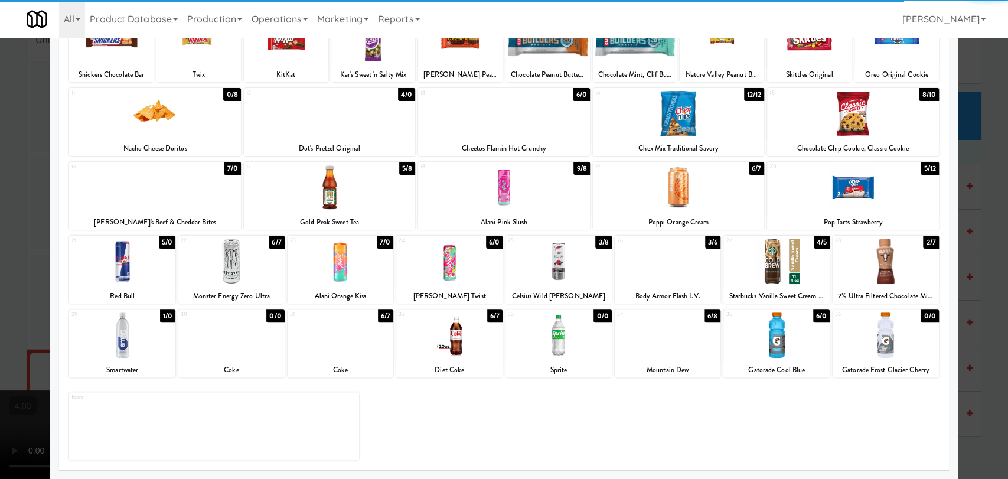
click at [879, 327] on div at bounding box center [886, 334] width 106 height 45
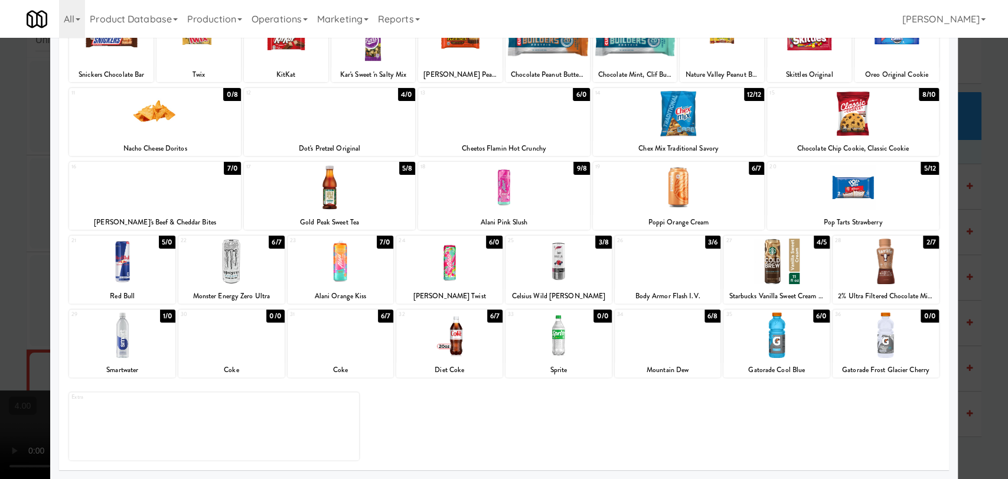
drag, startPoint x: 983, startPoint y: 223, endPoint x: 935, endPoint y: 209, distance: 49.3
click at [983, 221] on div at bounding box center [504, 239] width 1008 height 479
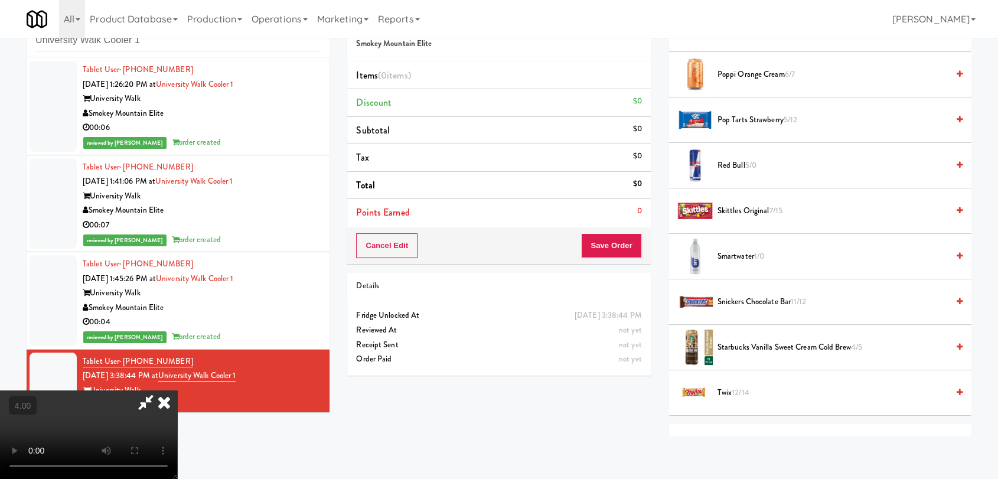
click at [968, 386] on div "Cart Flags Notes Payment Hide New Window Grab N' Go Inventory Planogram Deliver…" at bounding box center [820, 221] width 321 height 432
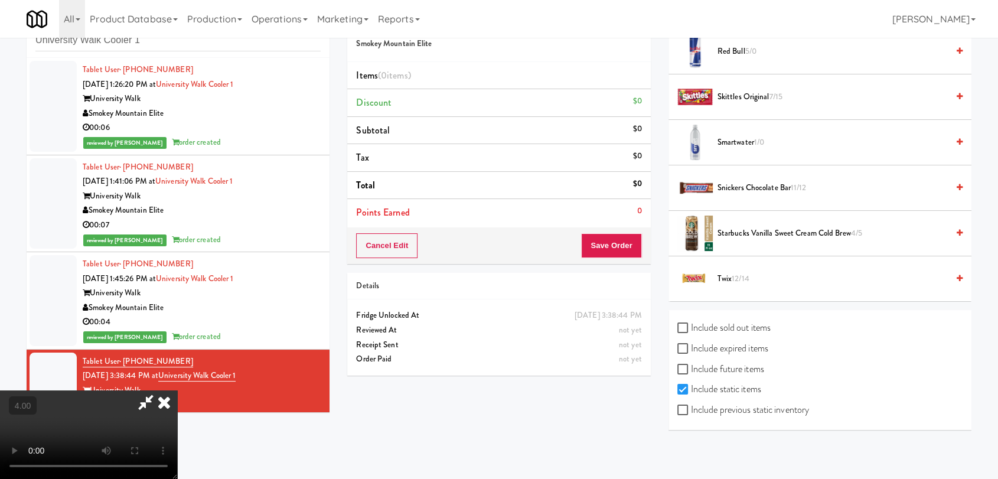
click at [768, 328] on label "Include sold out items" at bounding box center [723, 328] width 93 height 18
click at [691, 328] on input "Include sold out items" at bounding box center [684, 328] width 14 height 9
checkbox input "true"
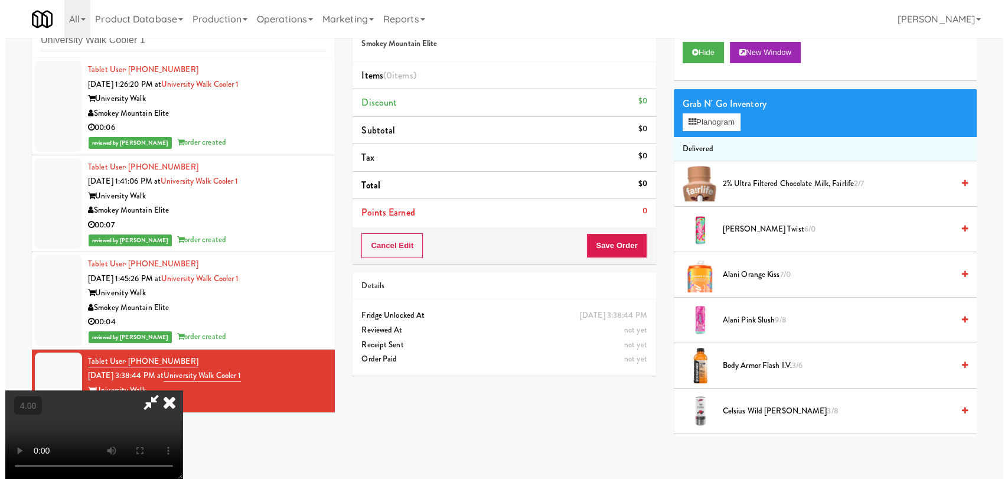
scroll to position [0, 0]
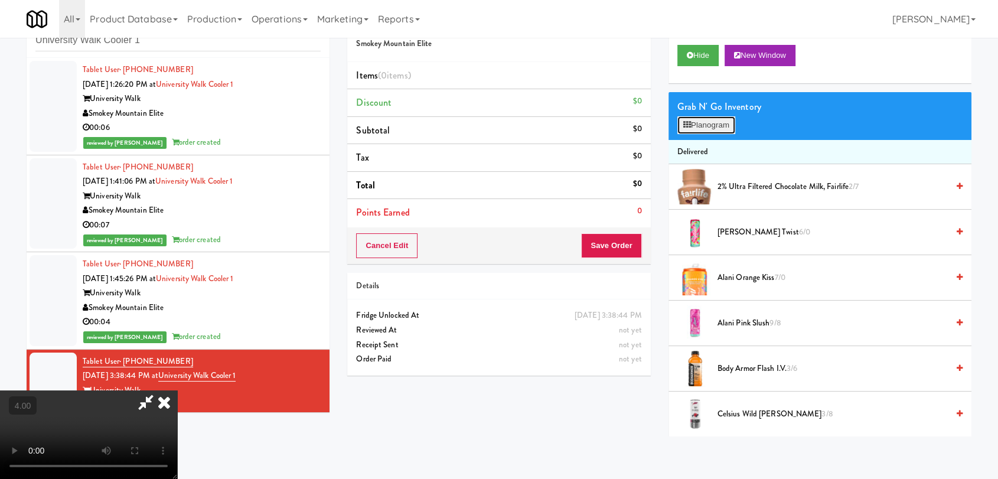
click at [699, 123] on button "Planogram" at bounding box center [706, 125] width 58 height 18
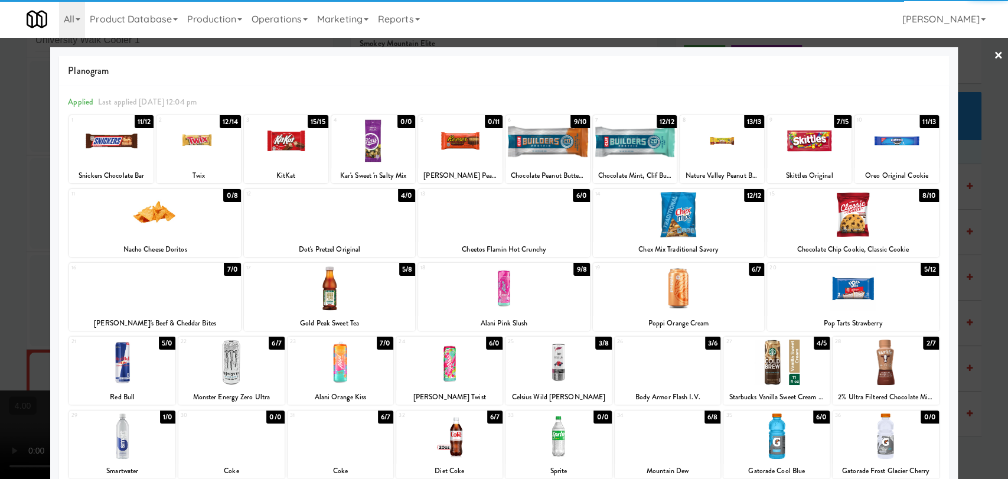
click at [906, 428] on div at bounding box center [886, 435] width 106 height 45
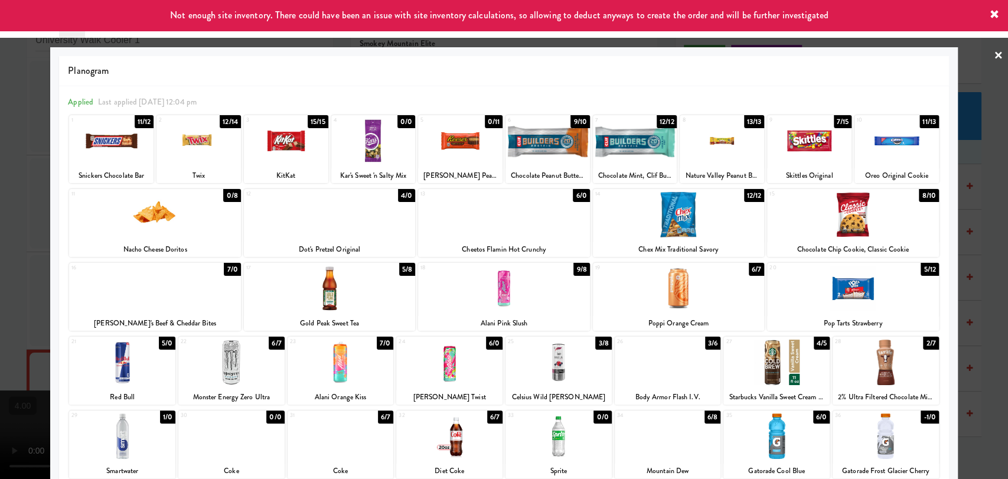
click at [968, 250] on div at bounding box center [504, 239] width 1008 height 479
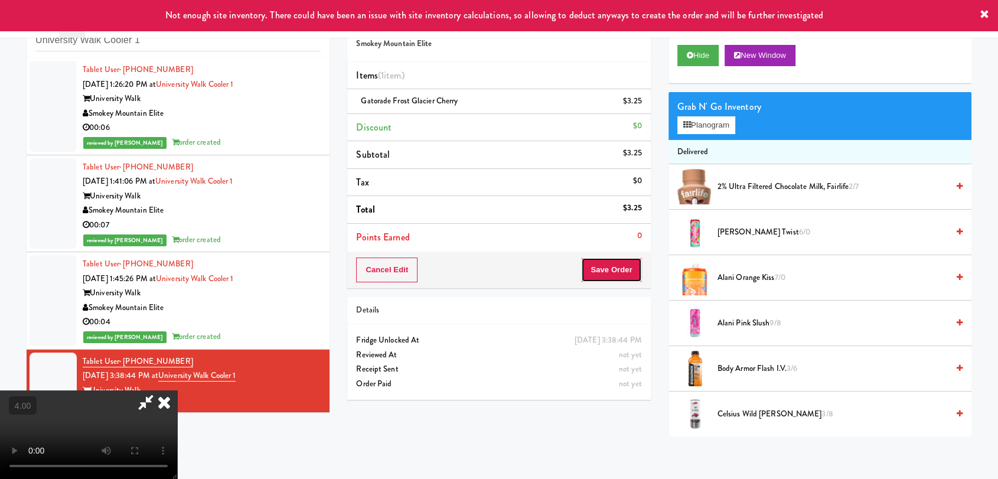
click at [628, 266] on button "Save Order" at bounding box center [611, 269] width 60 height 25
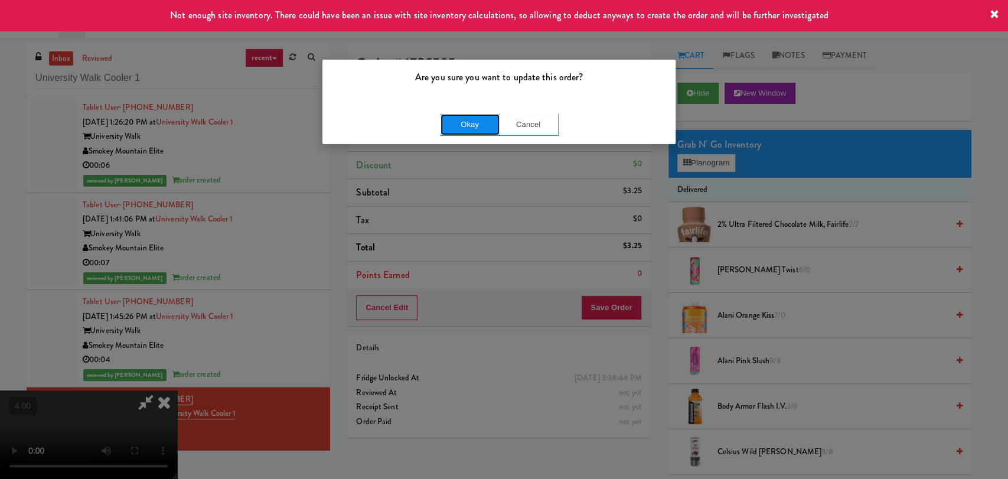
click at [478, 116] on button "Okay" at bounding box center [470, 124] width 59 height 21
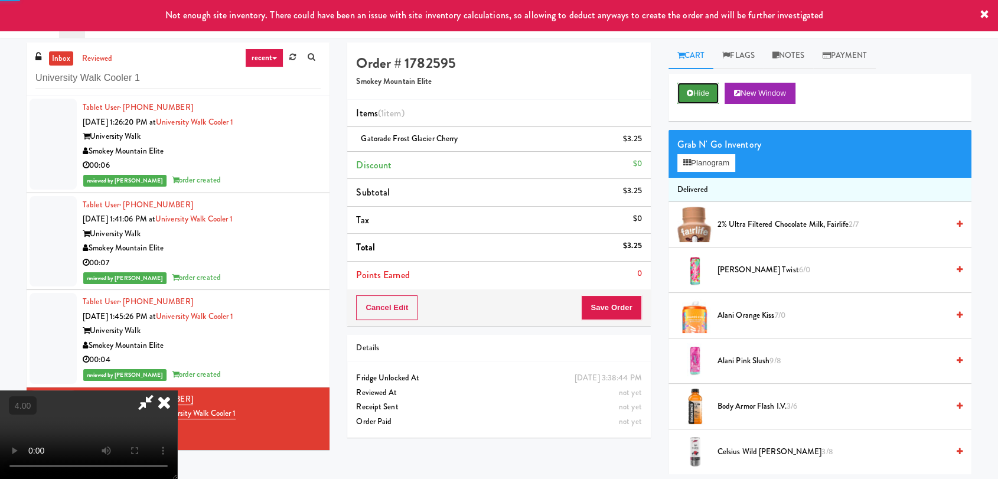
click at [693, 83] on button "Hide" at bounding box center [697, 93] width 41 height 21
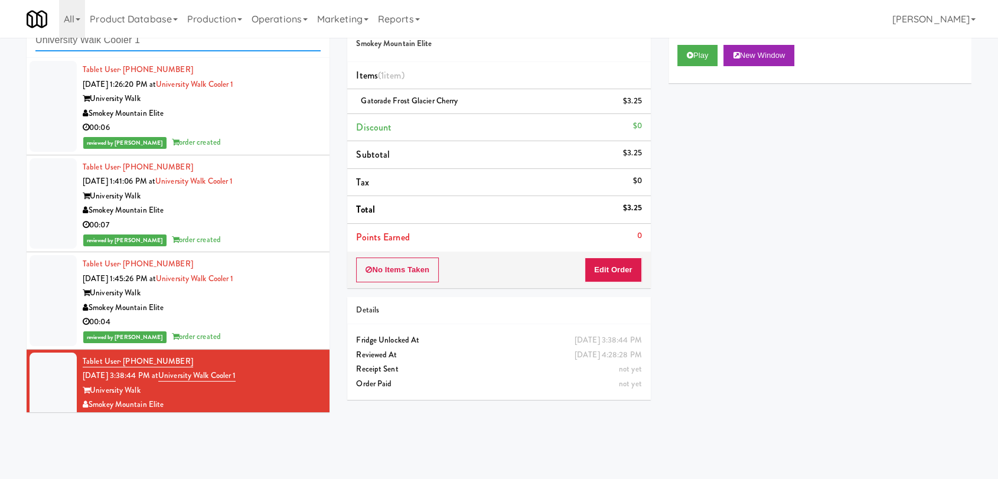
click at [195, 45] on input "University Walk Cooler 1" at bounding box center [177, 41] width 285 height 22
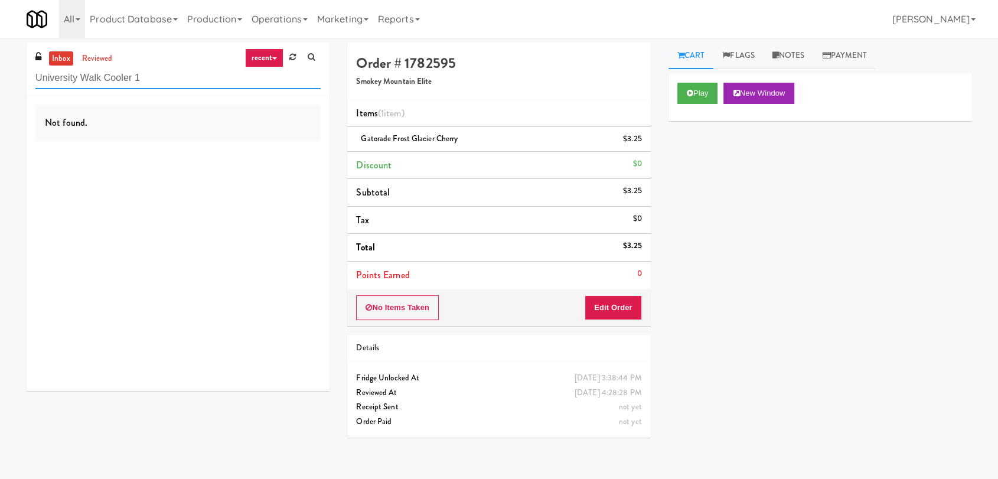
drag, startPoint x: 134, startPoint y: 80, endPoint x: 67, endPoint y: 69, distance: 68.3
click at [67, 69] on input "University Walk Cooler 1" at bounding box center [177, 78] width 285 height 22
click at [172, 71] on input "University Walk Cooler 1" at bounding box center [177, 78] width 285 height 22
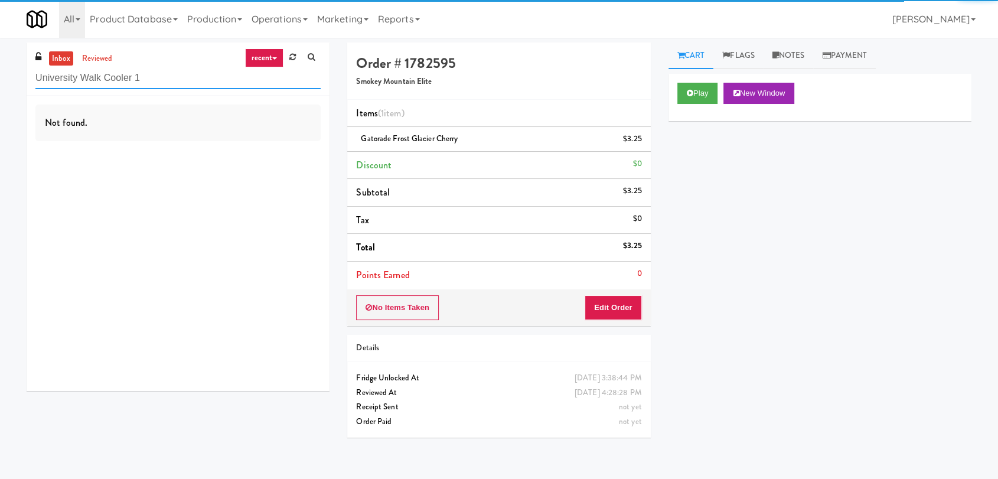
click at [172, 71] on input "University Walk Cooler 1" at bounding box center [177, 78] width 285 height 22
paste input "Arapahoe Square Fridge"
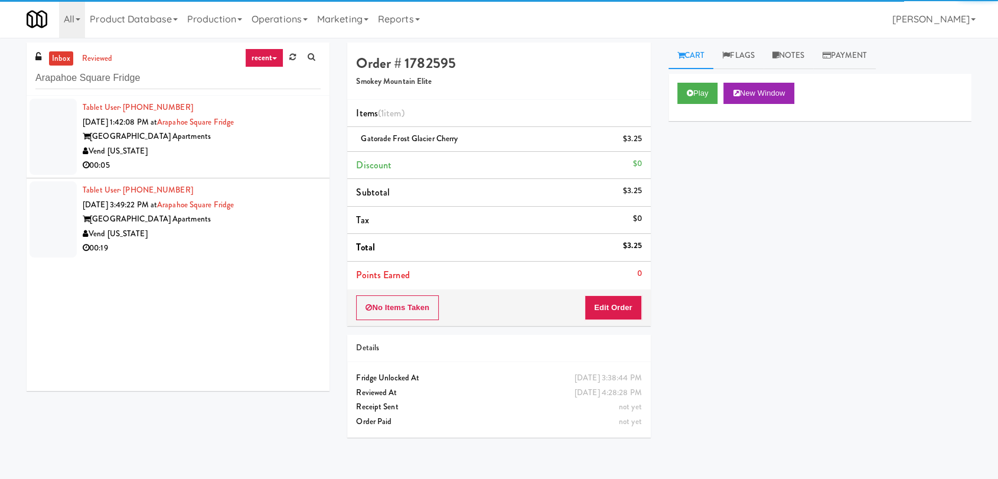
click at [193, 148] on div "Vend [US_STATE]" at bounding box center [202, 151] width 238 height 15
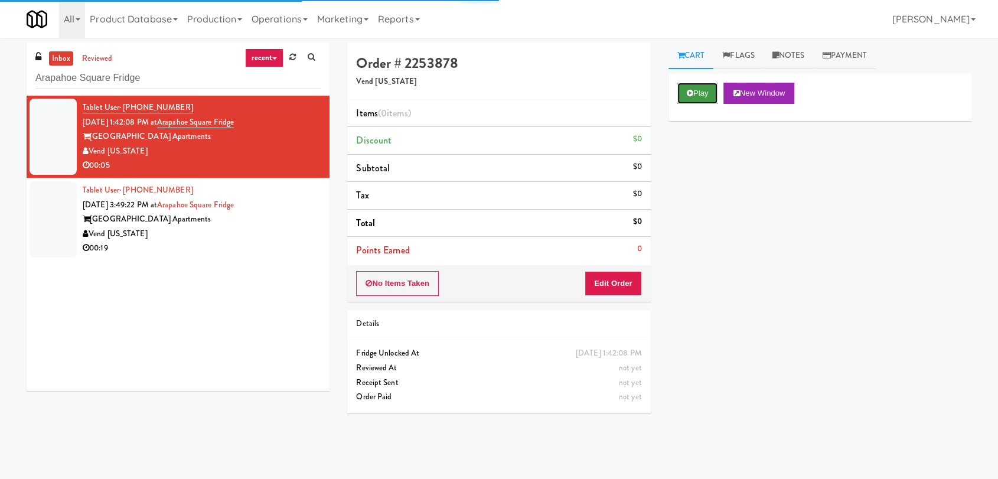
click at [703, 100] on button "Play" at bounding box center [697, 93] width 41 height 21
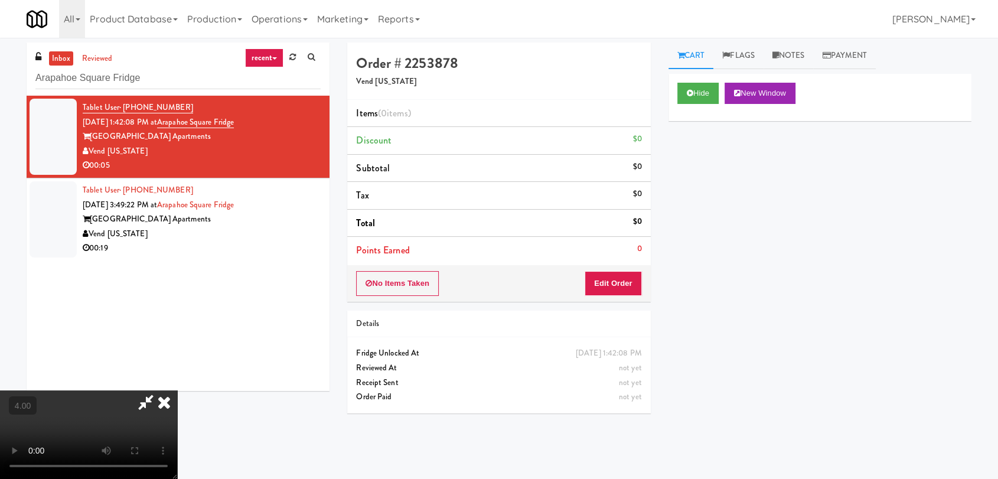
click at [177, 390] on icon at bounding box center [164, 402] width 26 height 24
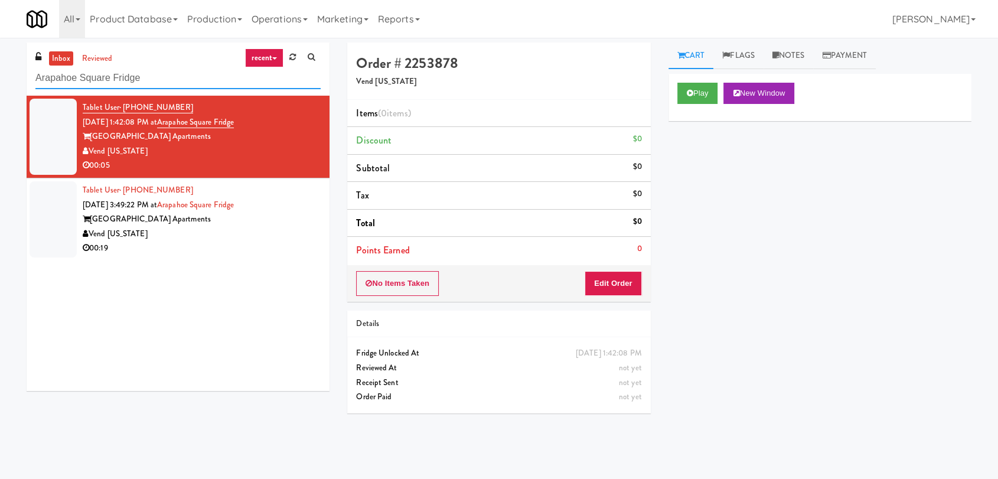
paste input "Pantry Left-[PERSON_NAME]"
drag, startPoint x: 157, startPoint y: 81, endPoint x: 0, endPoint y: 77, distance: 157.1
click at [0, 77] on div "inbox reviewed recent all unclear take inventory issue suspicious failed recent…" at bounding box center [499, 259] width 998 height 432
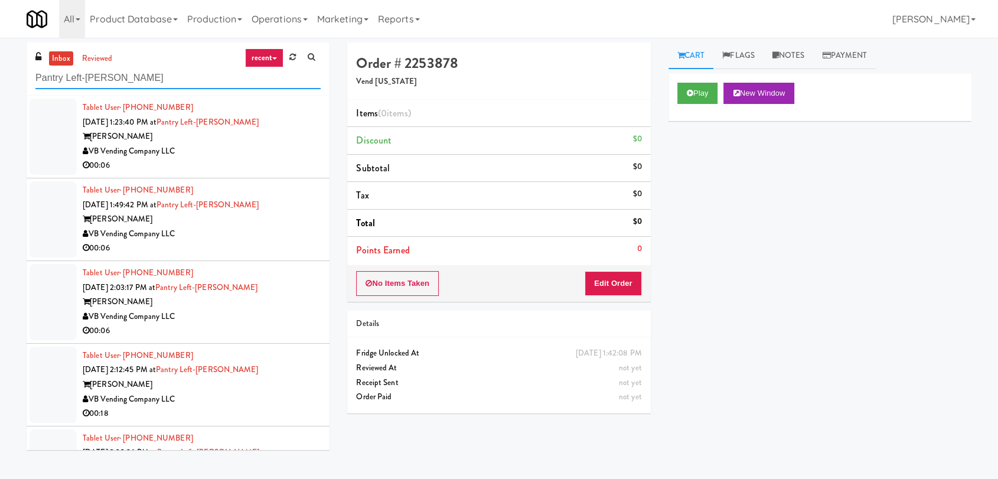
type input "Pantry Left-[PERSON_NAME]"
drag, startPoint x: 221, startPoint y: 139, endPoint x: 227, endPoint y: 149, distance: 12.2
click at [221, 139] on div "[PERSON_NAME]" at bounding box center [202, 136] width 238 height 15
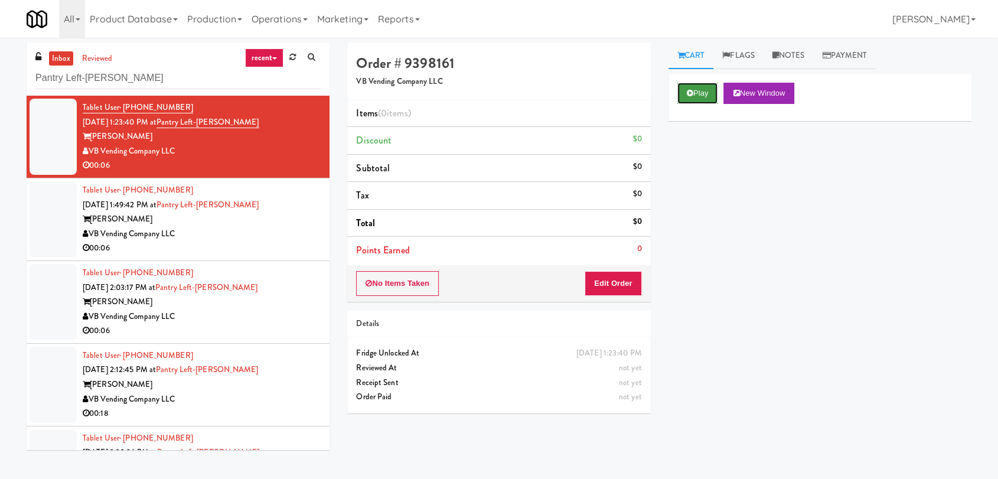
click at [691, 84] on button "Play" at bounding box center [697, 93] width 41 height 21
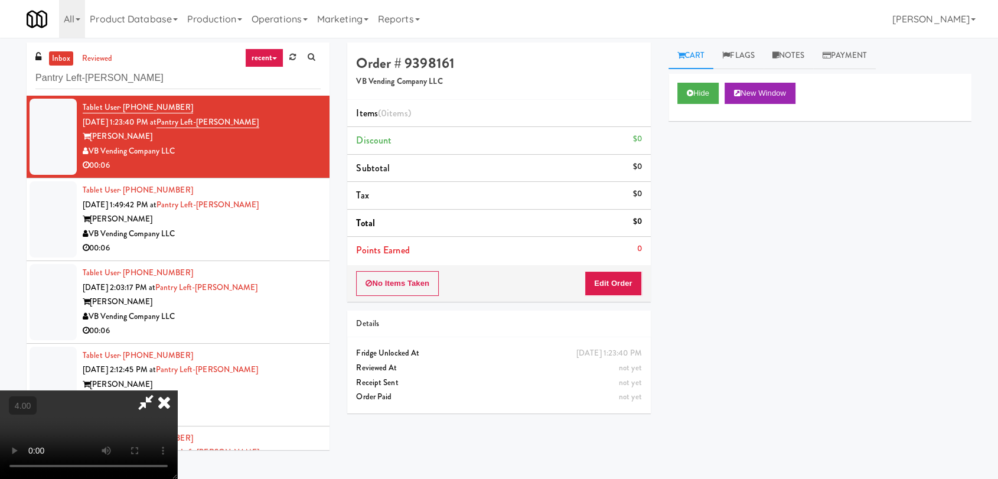
click at [177, 390] on video at bounding box center [88, 434] width 177 height 89
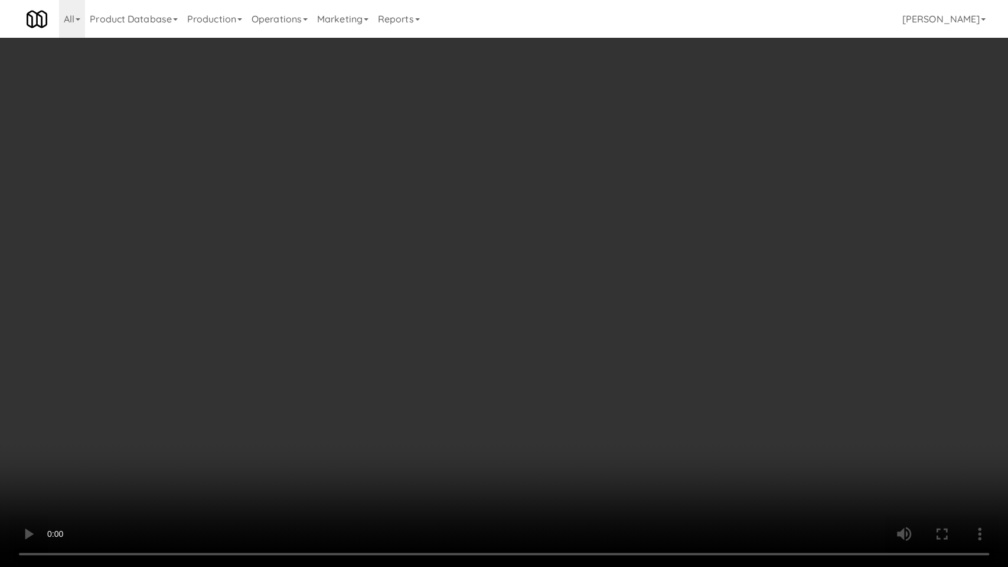
click at [456, 312] on video at bounding box center [504, 283] width 1008 height 567
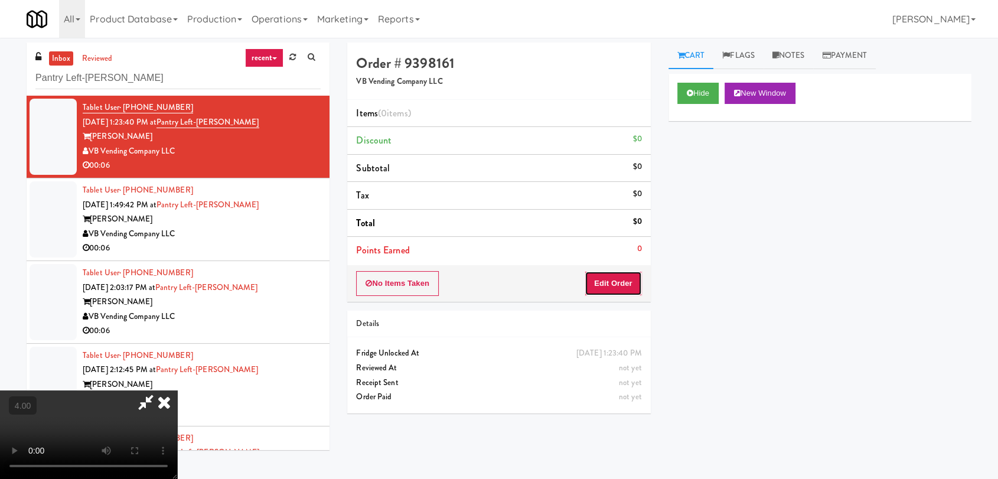
click at [617, 280] on button "Edit Order" at bounding box center [613, 283] width 57 height 25
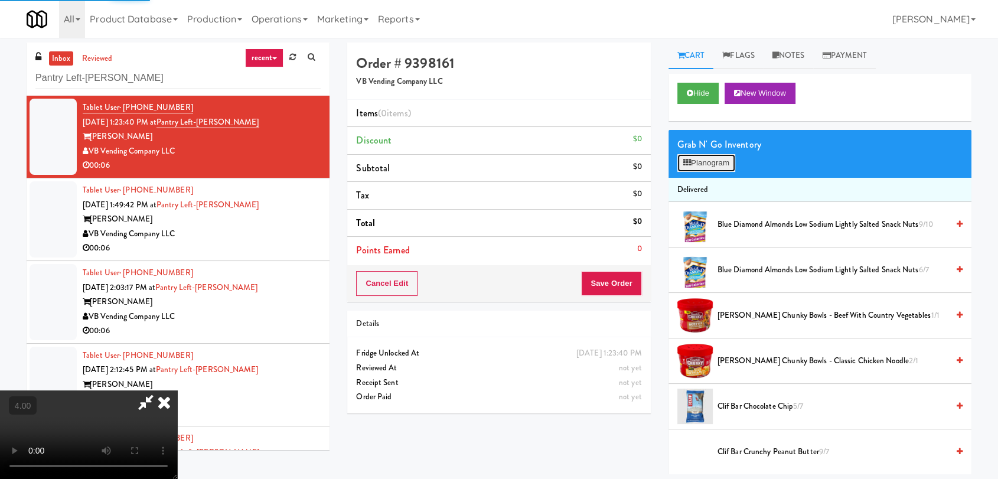
click at [677, 159] on button "Planogram" at bounding box center [706, 163] width 58 height 18
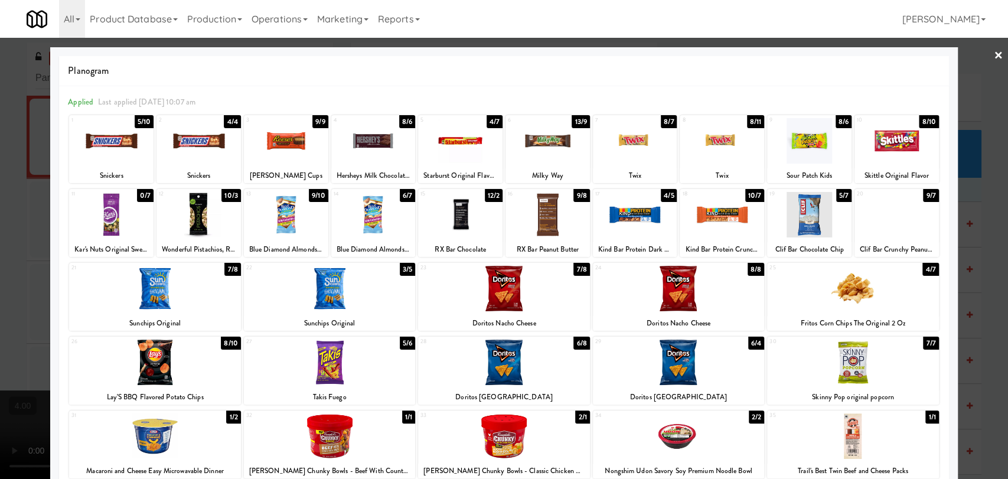
click at [619, 230] on div at bounding box center [635, 214] width 84 height 45
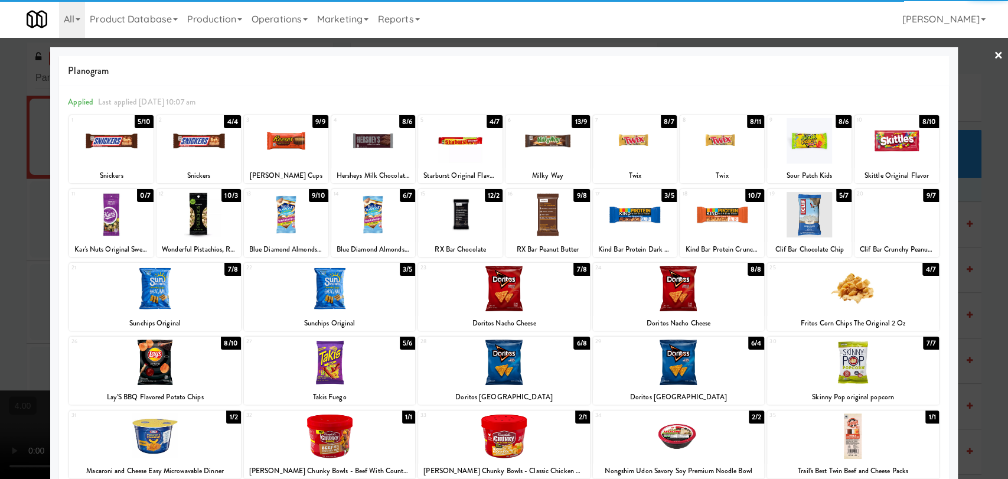
click at [0, 236] on div at bounding box center [504, 239] width 1008 height 479
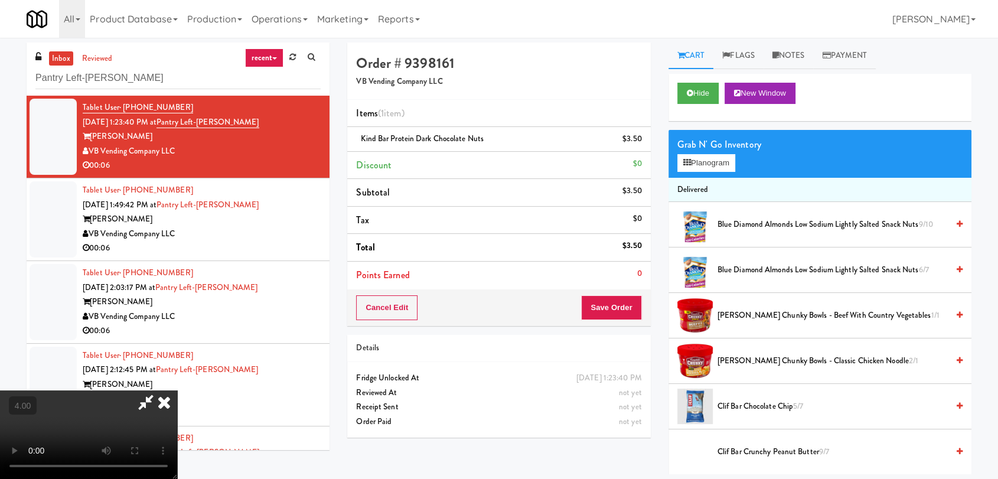
click at [177, 390] on video at bounding box center [88, 434] width 177 height 89
click at [177, 390] on icon at bounding box center [164, 402] width 26 height 24
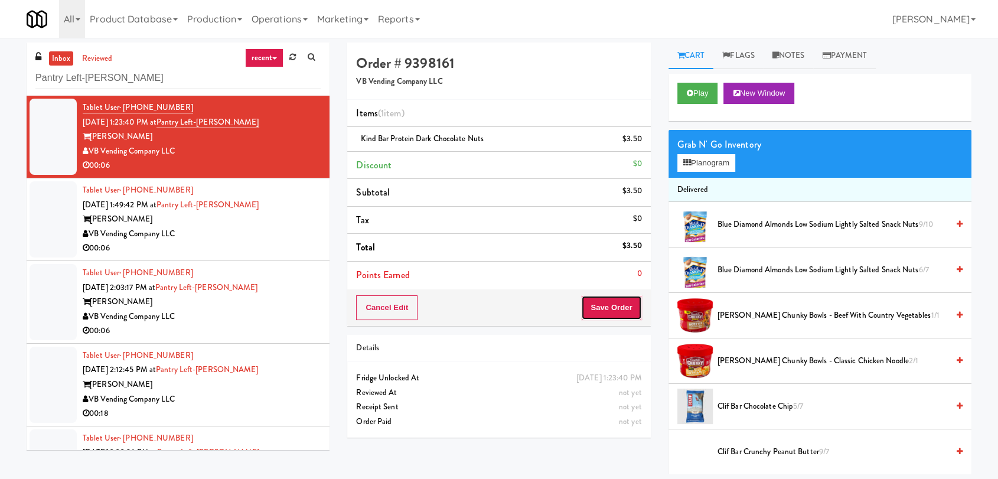
click at [604, 301] on button "Save Order" at bounding box center [611, 307] width 60 height 25
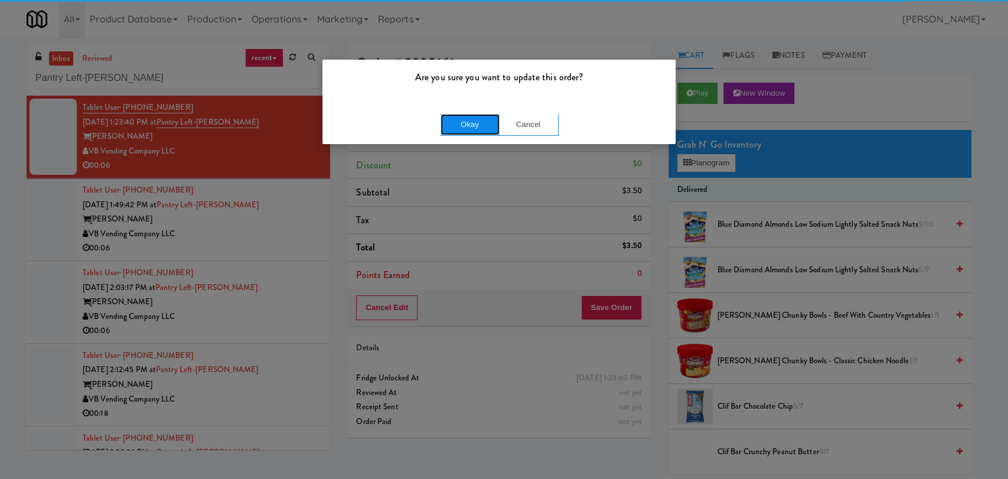
click at [482, 126] on button "Okay" at bounding box center [470, 124] width 59 height 21
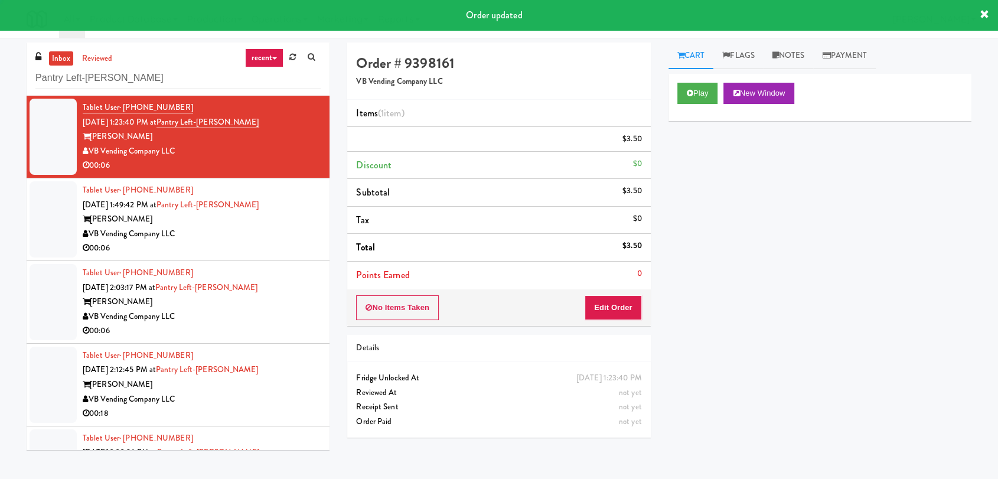
click at [285, 227] on div "VB Vending Company LLC" at bounding box center [202, 234] width 238 height 15
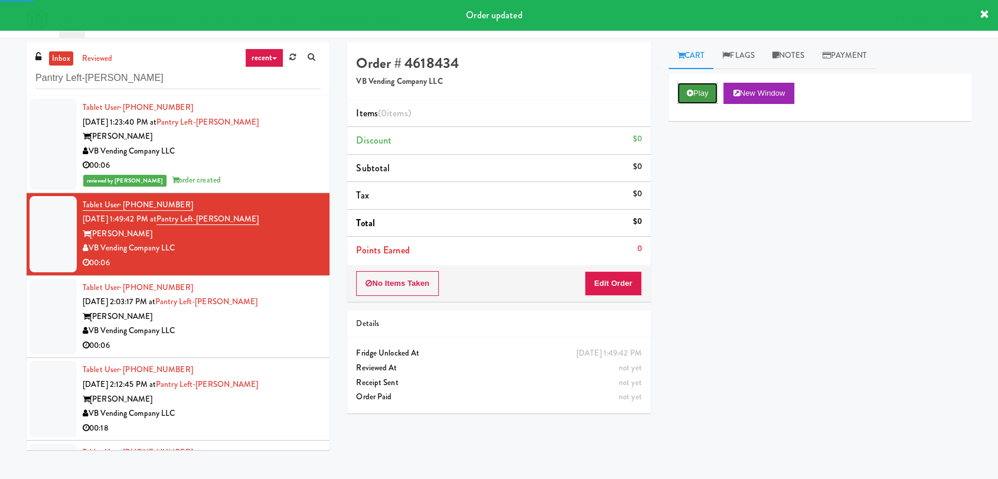
click at [713, 92] on button "Play" at bounding box center [697, 93] width 41 height 21
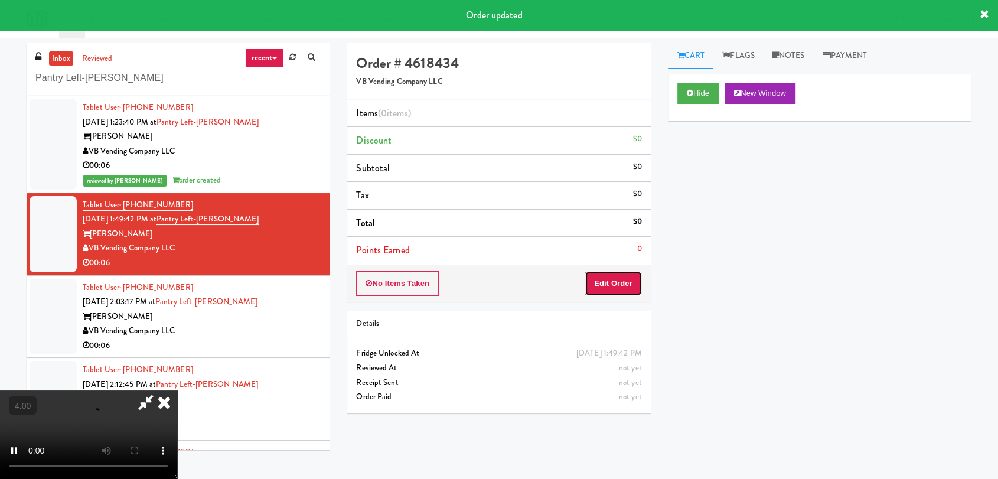
click at [602, 280] on button "Edit Order" at bounding box center [613, 283] width 57 height 25
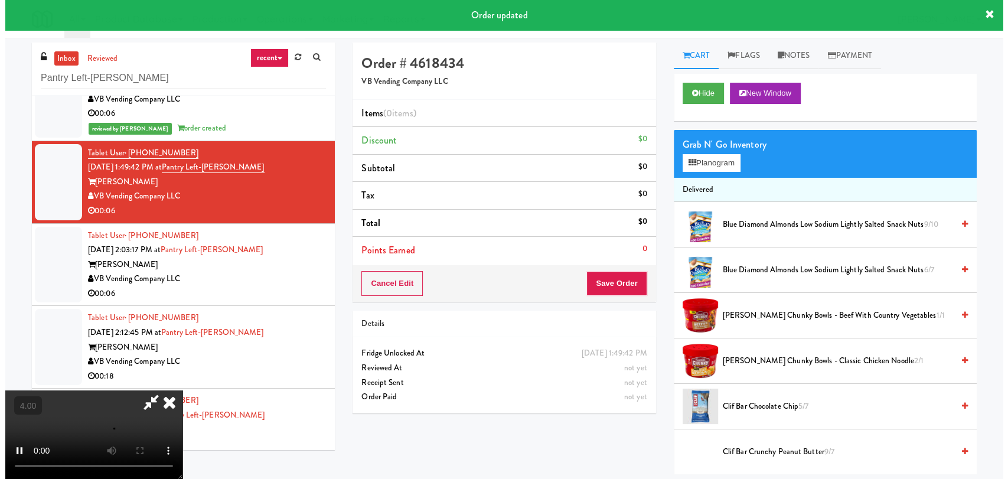
scroll to position [73, 0]
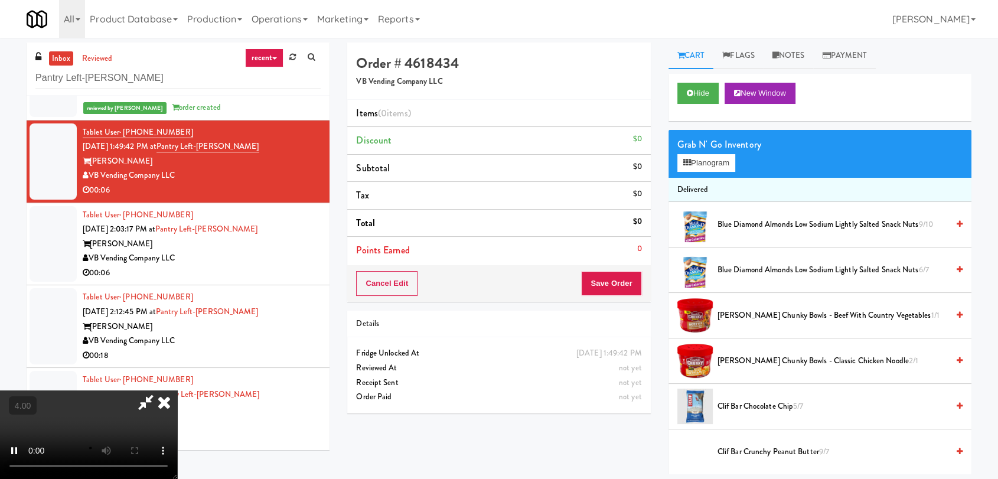
click at [177, 390] on video at bounding box center [88, 434] width 177 height 89
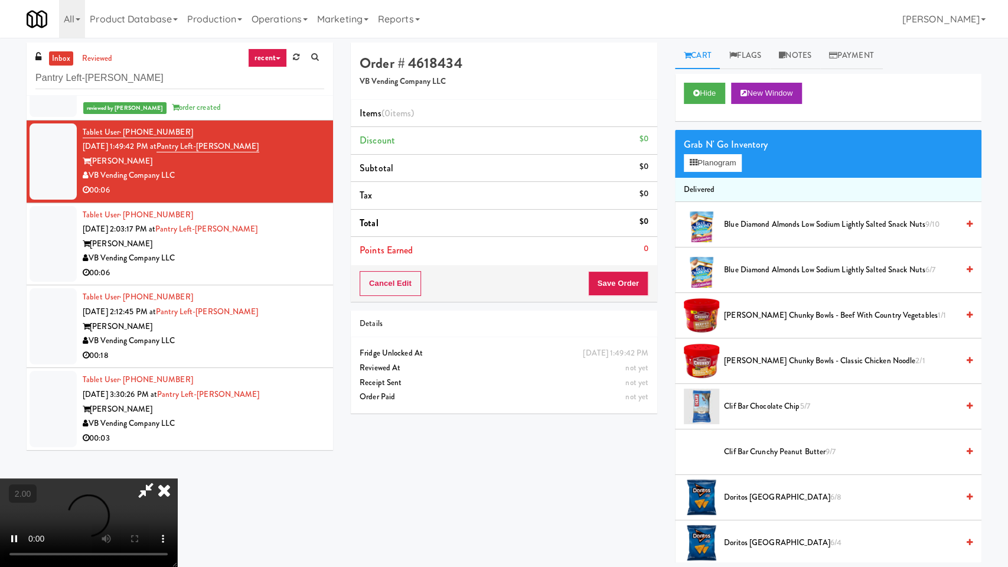
click at [177, 478] on video at bounding box center [88, 522] width 177 height 89
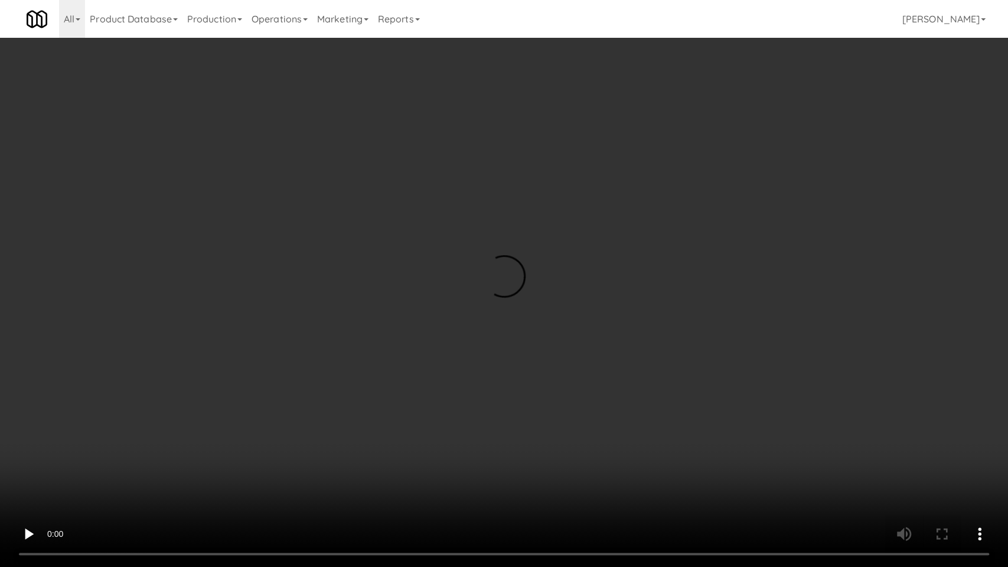
click at [380, 288] on video at bounding box center [504, 283] width 1008 height 567
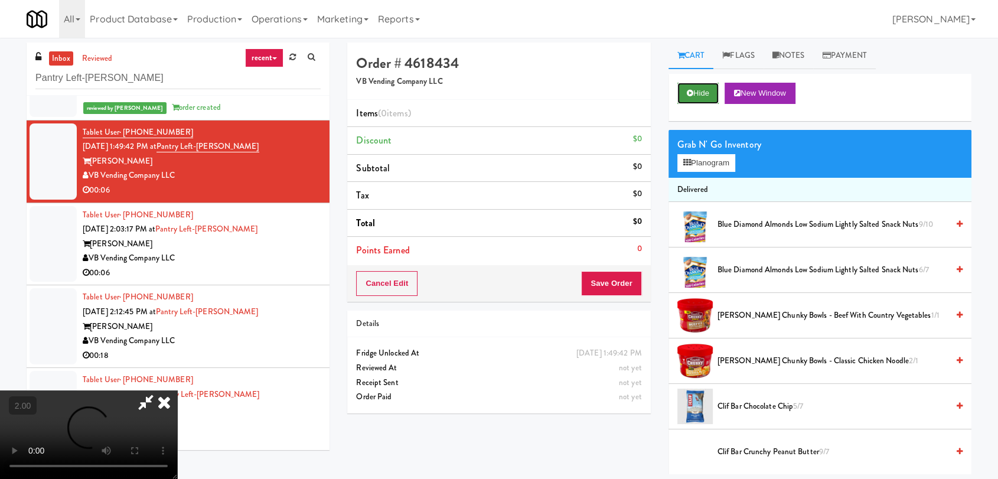
click at [692, 95] on icon at bounding box center [690, 93] width 6 height 8
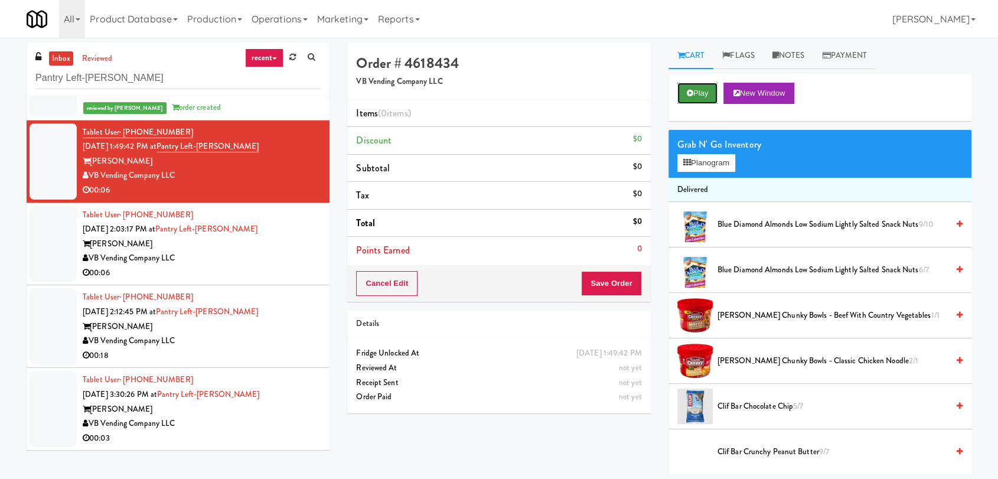
click at [692, 95] on icon at bounding box center [690, 93] width 6 height 8
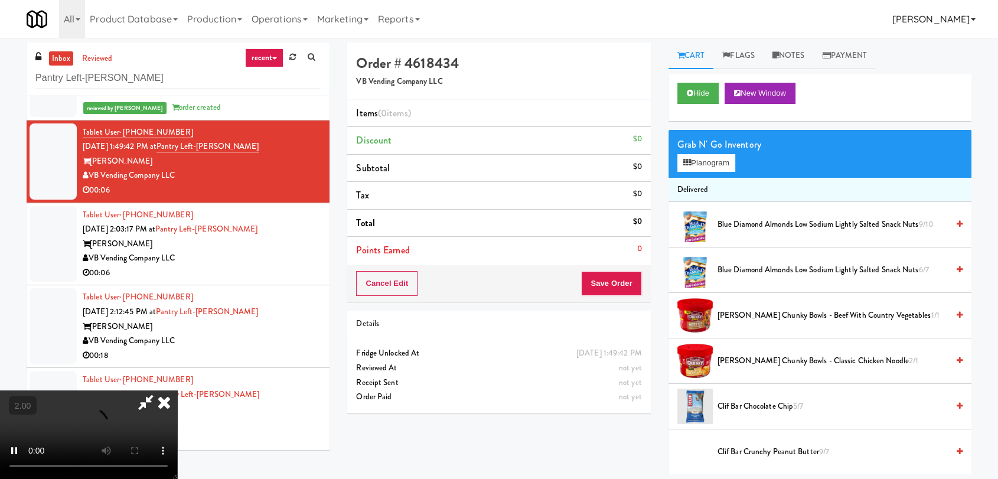
click at [979, 6] on link "[PERSON_NAME]" at bounding box center [934, 19] width 93 height 38
click at [950, 43] on ul "Cart Flags Notes Payment" at bounding box center [819, 56] width 303 height 27
click at [177, 390] on video at bounding box center [88, 434] width 177 height 89
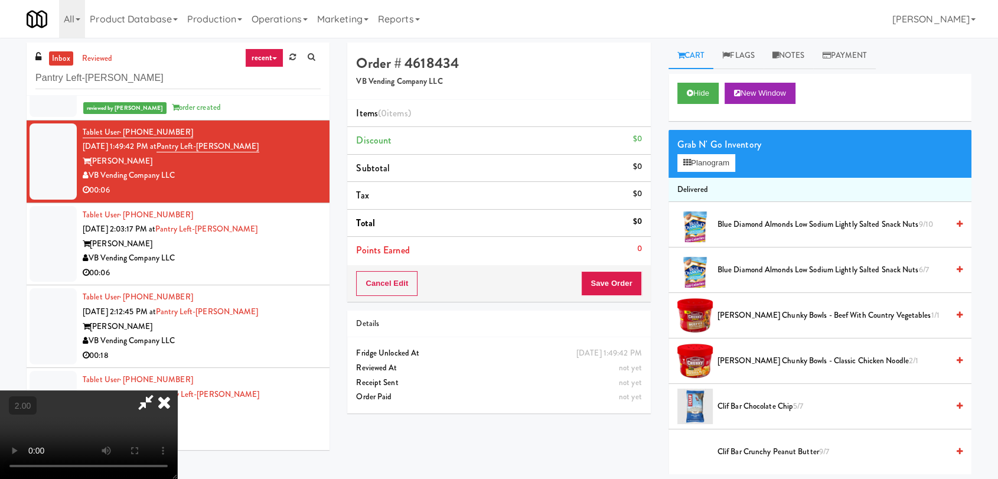
click at [177, 390] on video at bounding box center [88, 434] width 177 height 89
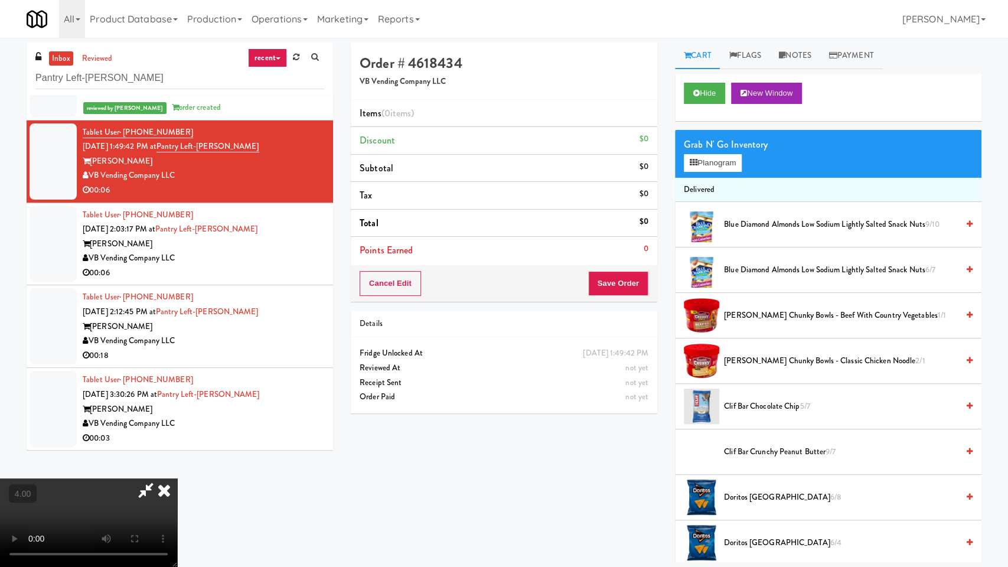
click at [177, 478] on video at bounding box center [88, 522] width 177 height 89
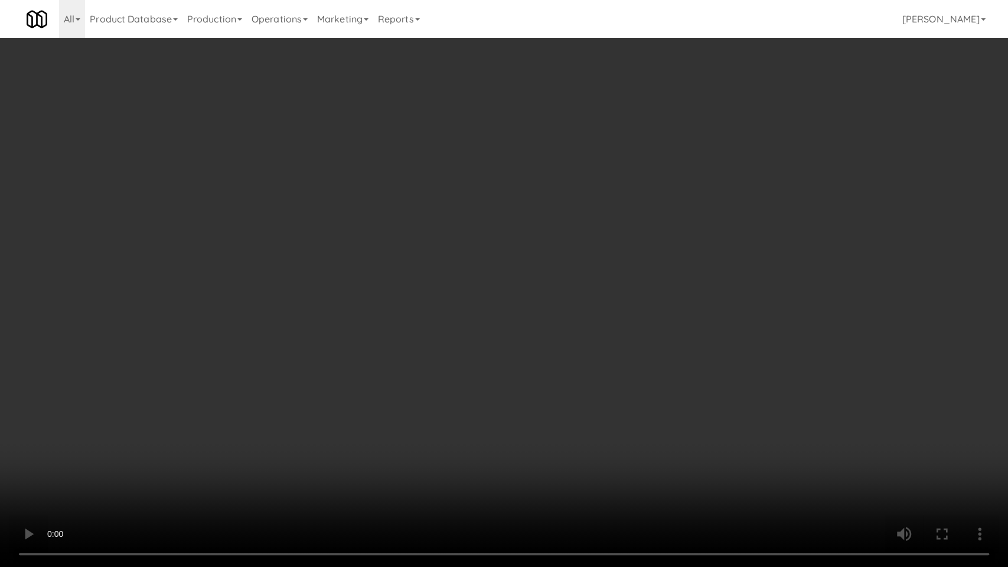
click at [487, 286] on video at bounding box center [504, 283] width 1008 height 567
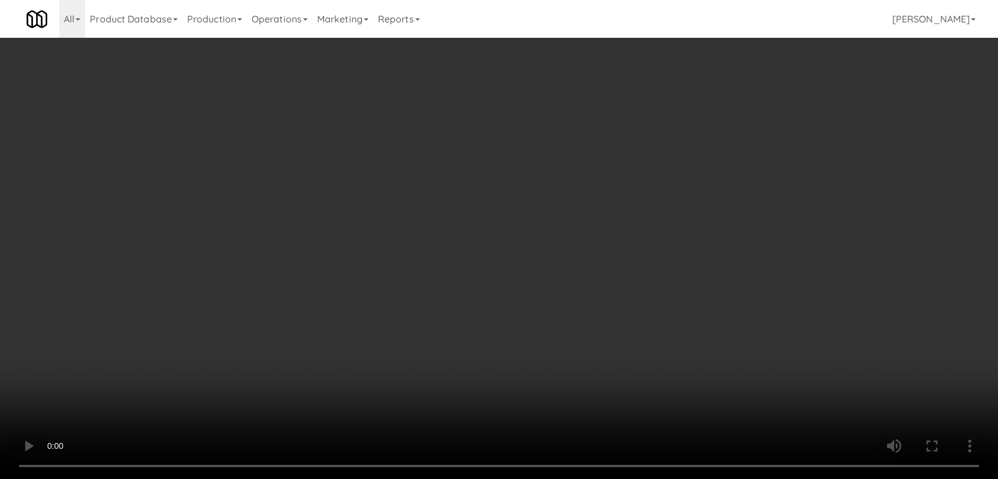
click at [713, 173] on div "Grab N' Go Inventory Planogram" at bounding box center [819, 154] width 303 height 48
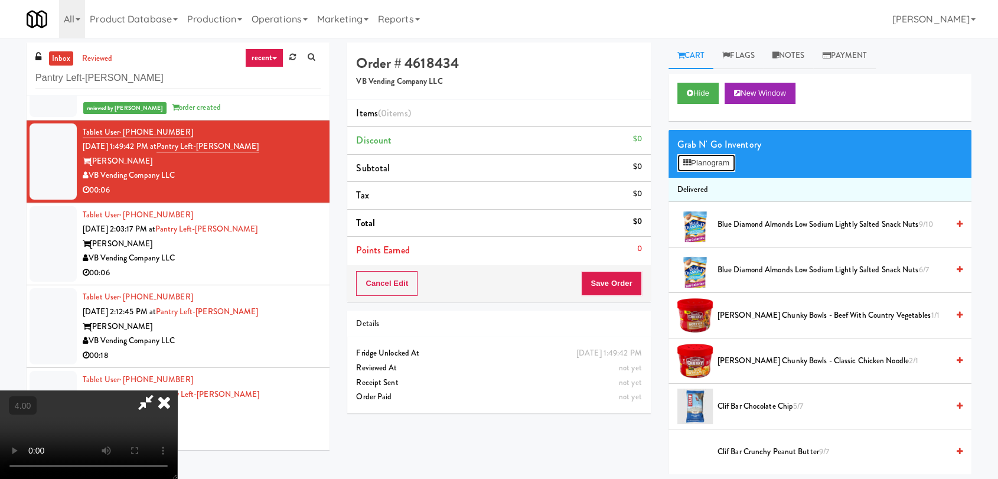
drag, startPoint x: 711, startPoint y: 168, endPoint x: 707, endPoint y: 162, distance: 7.2
click at [711, 168] on button "Planogram" at bounding box center [706, 163] width 58 height 18
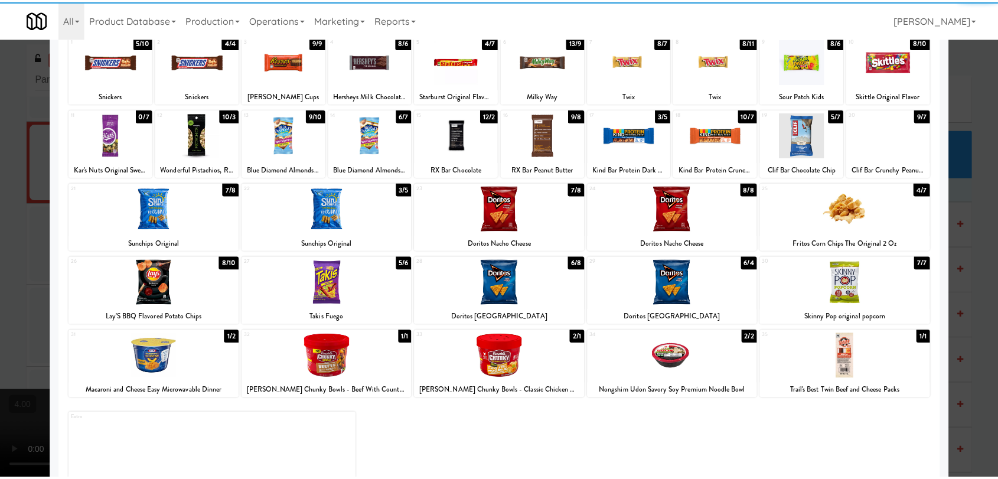
scroll to position [101, 0]
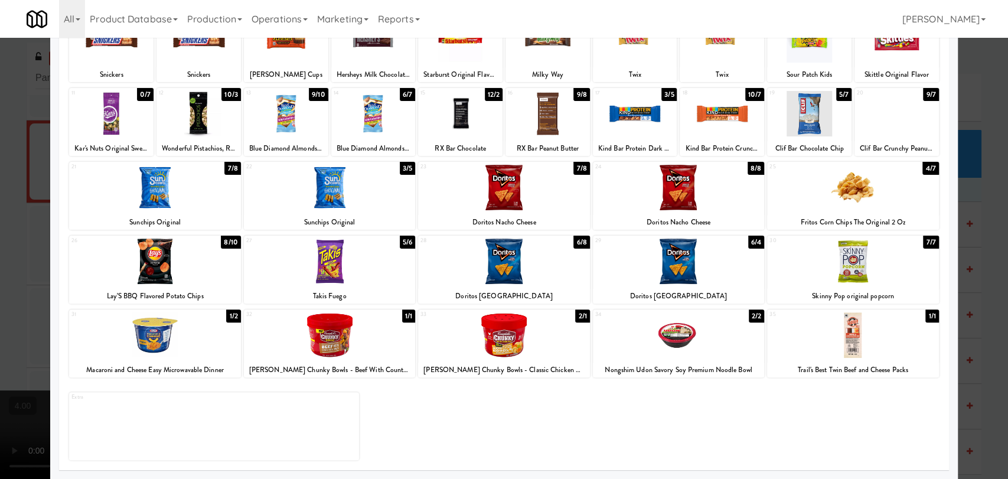
click at [866, 199] on div at bounding box center [852, 187] width 171 height 45
click at [954, 138] on div at bounding box center [504, 239] width 1008 height 479
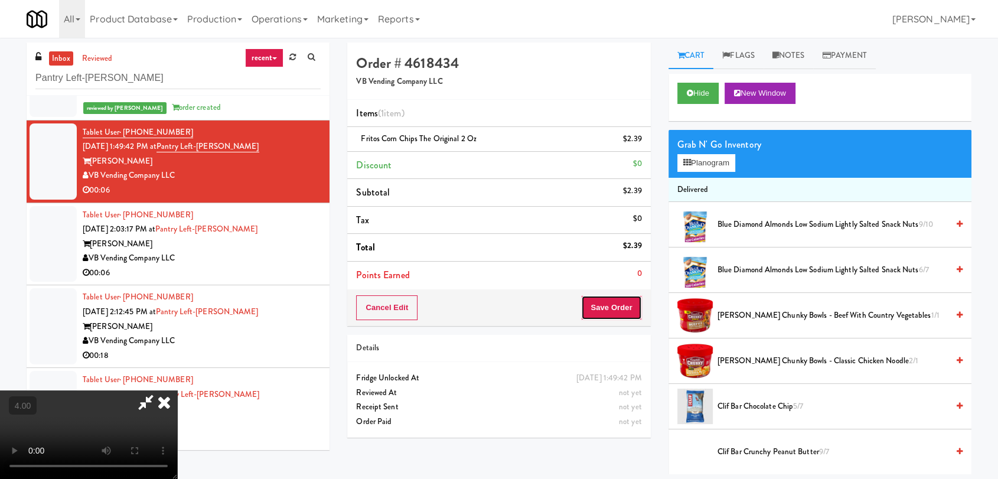
click at [609, 304] on button "Save Order" at bounding box center [611, 307] width 60 height 25
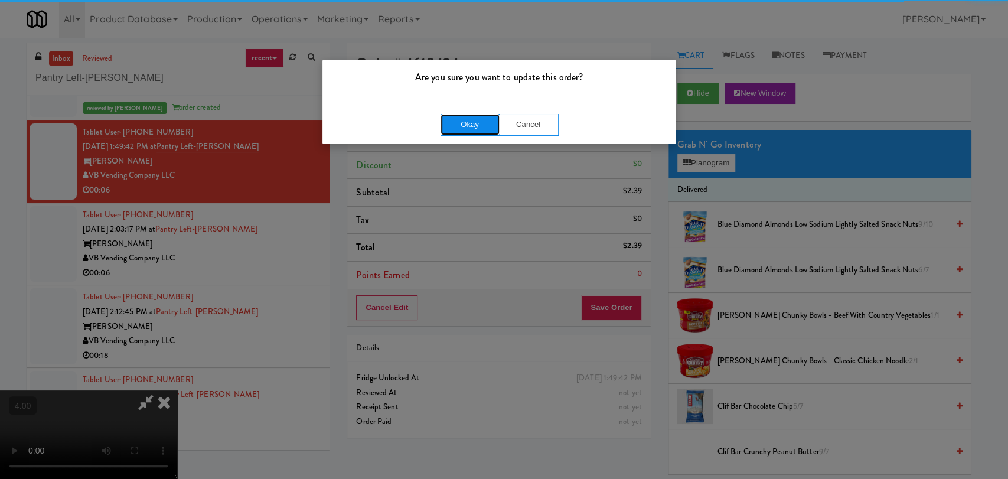
click at [478, 124] on button "Okay" at bounding box center [470, 124] width 59 height 21
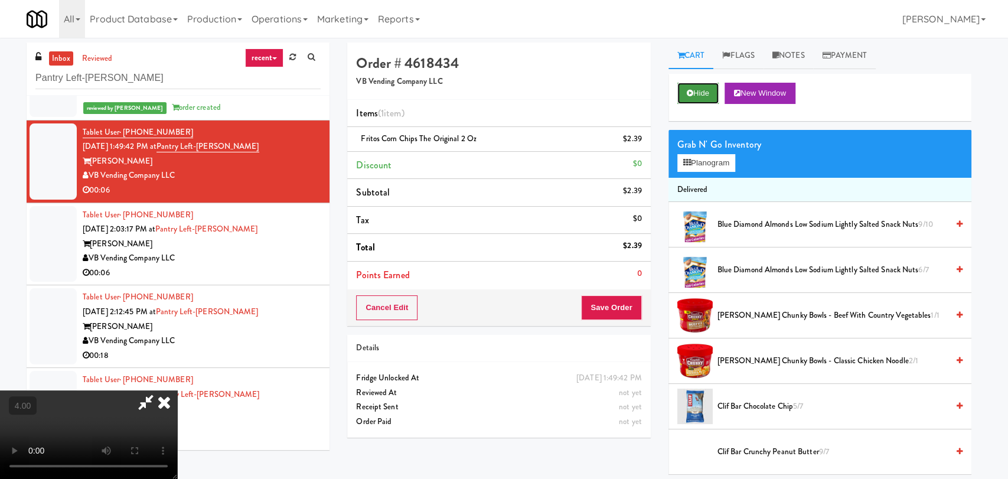
click at [701, 93] on button "Hide" at bounding box center [697, 93] width 41 height 21
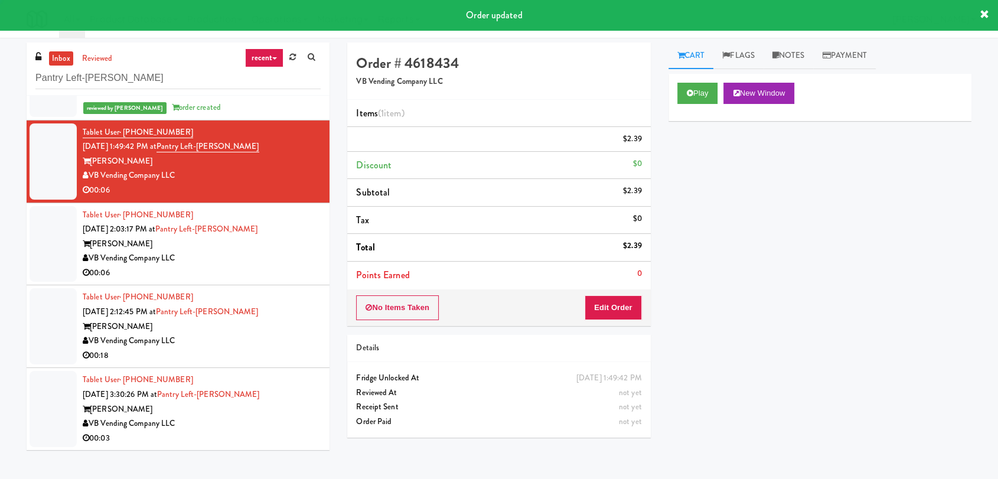
click at [302, 260] on div "VB Vending Company LLC" at bounding box center [202, 258] width 238 height 15
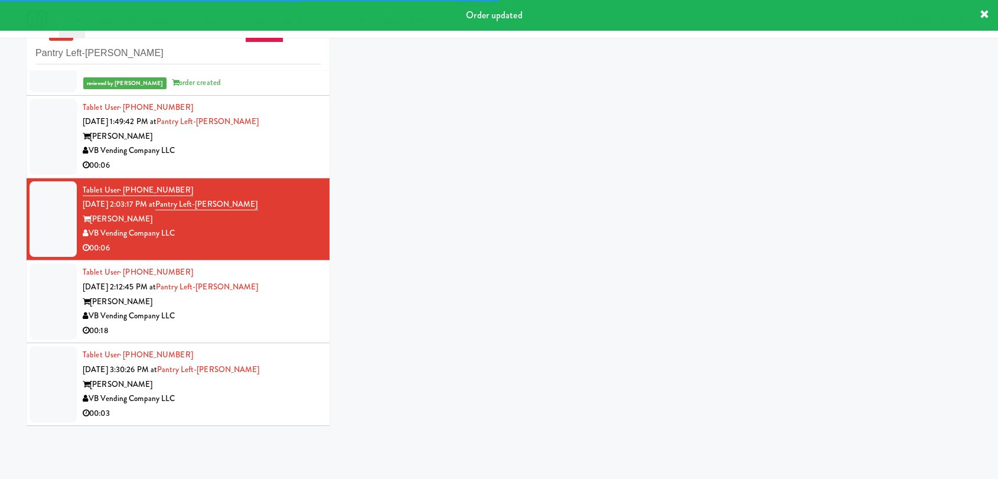
scroll to position [38, 0]
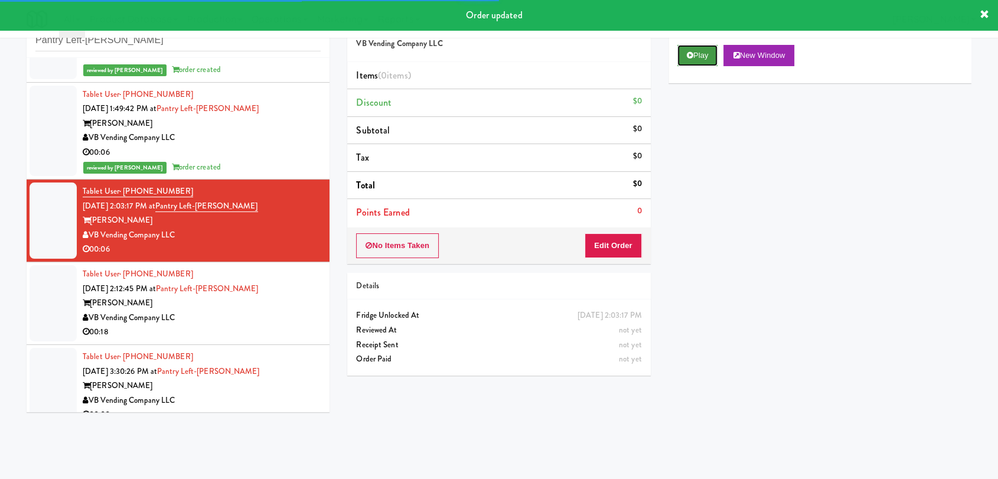
click at [710, 51] on button "Play" at bounding box center [697, 55] width 41 height 21
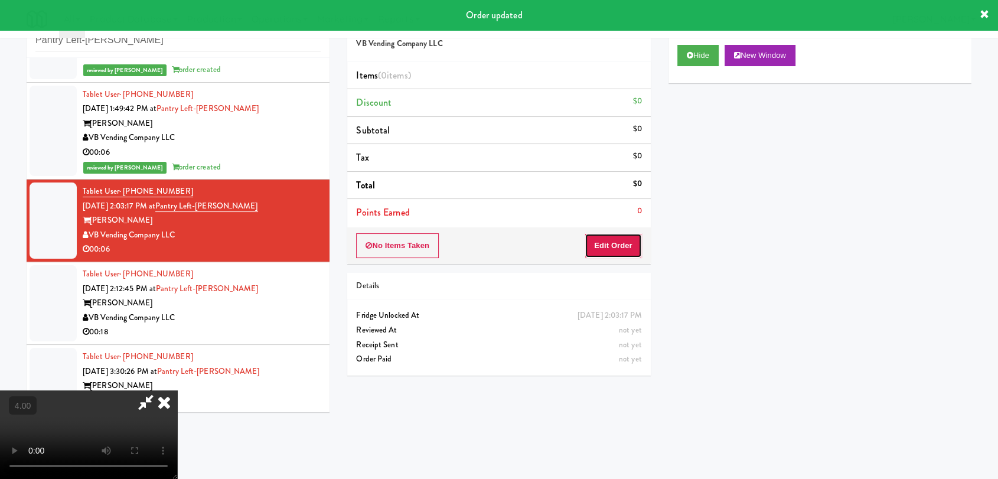
click at [616, 242] on button "Edit Order" at bounding box center [613, 245] width 57 height 25
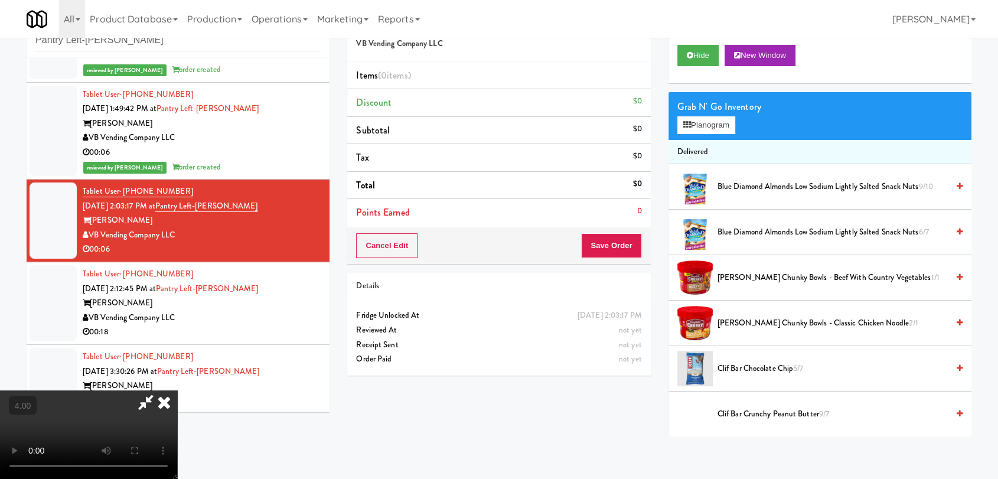
click at [177, 390] on video at bounding box center [88, 434] width 177 height 89
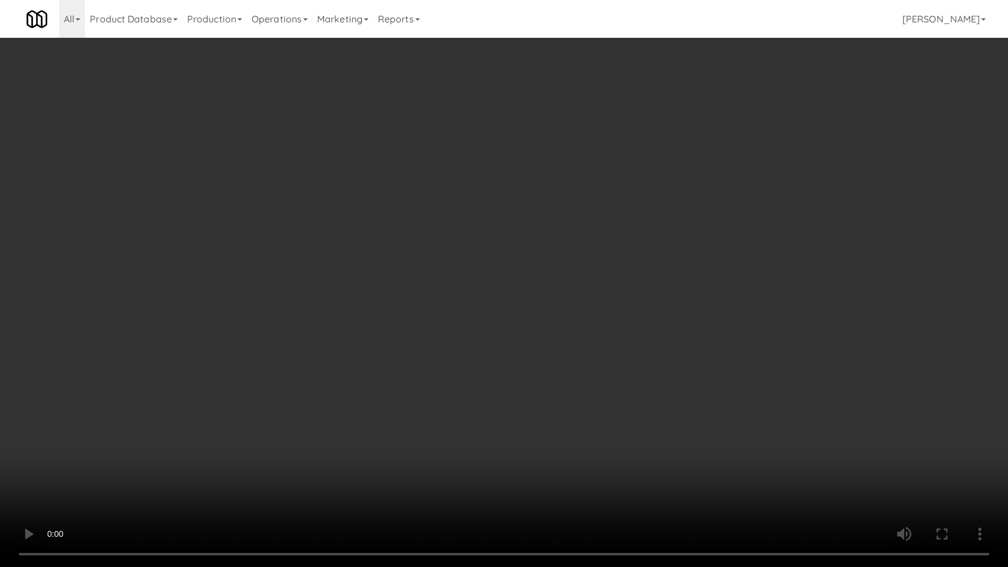
click at [331, 329] on video at bounding box center [504, 283] width 1008 height 567
click at [542, 294] on video at bounding box center [504, 283] width 1008 height 567
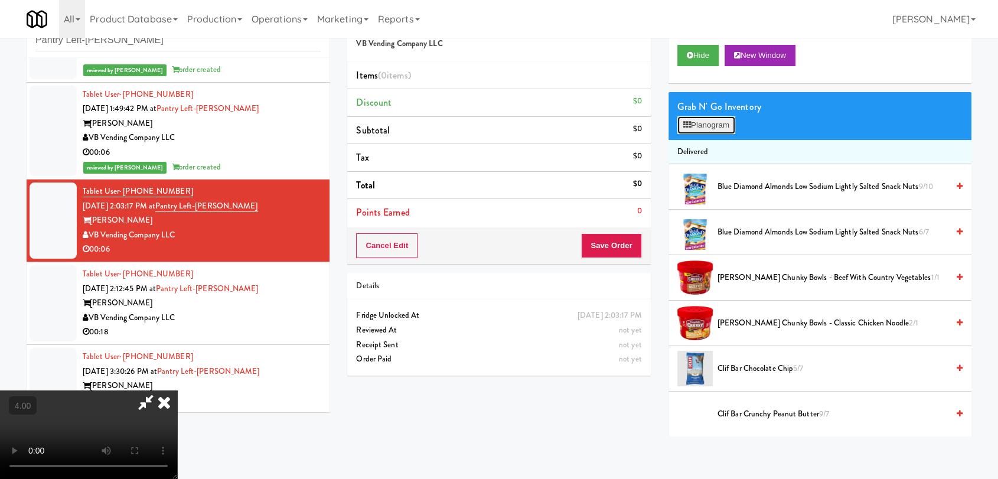
click at [704, 131] on button "Planogram" at bounding box center [706, 125] width 58 height 18
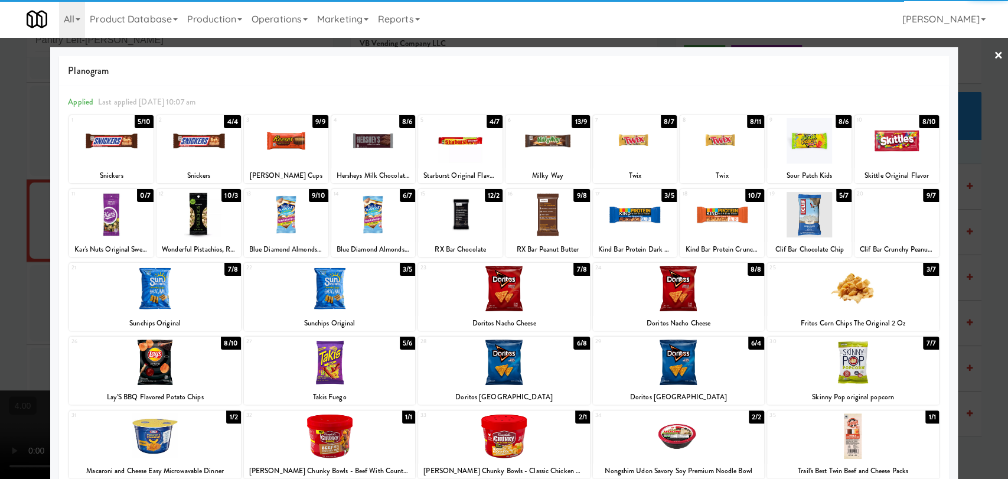
click at [274, 148] on div at bounding box center [286, 140] width 84 height 45
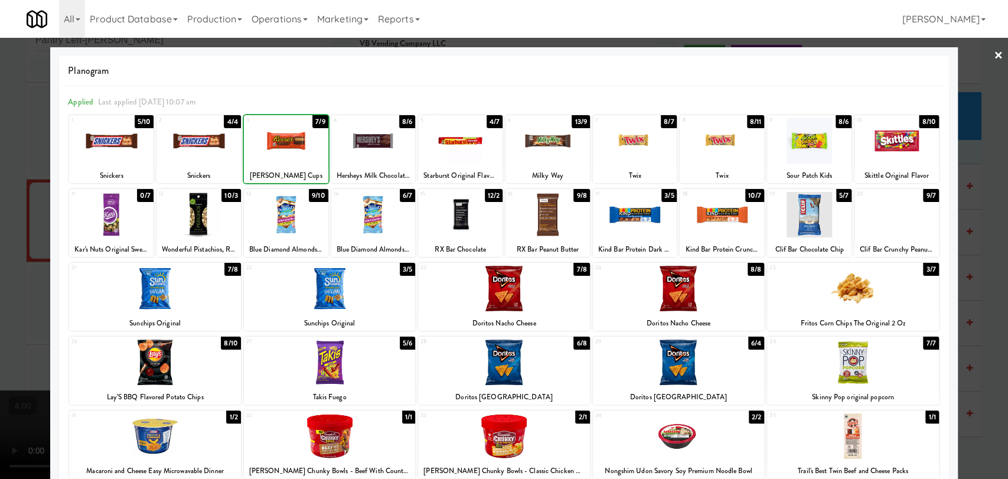
click at [0, 127] on div at bounding box center [504, 239] width 1008 height 479
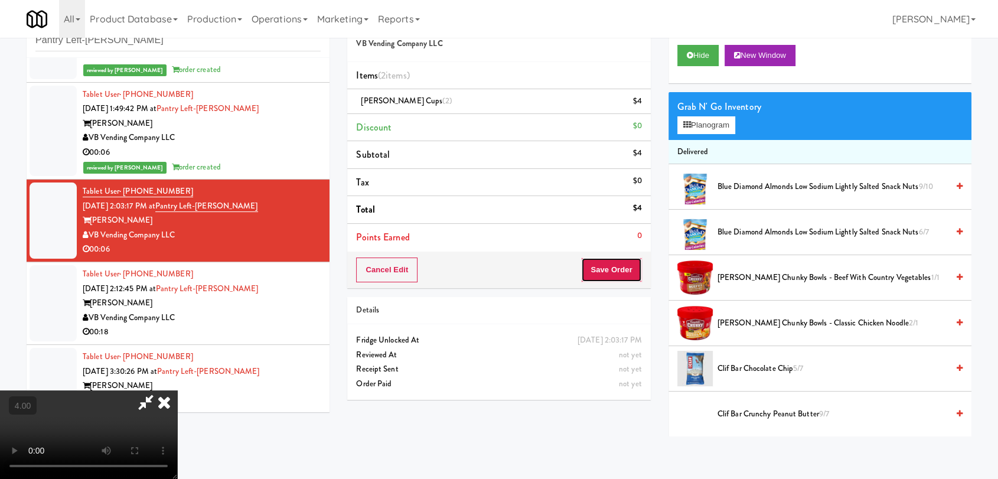
click at [640, 264] on button "Save Order" at bounding box center [611, 269] width 60 height 25
click at [617, 266] on button "Save Order" at bounding box center [611, 269] width 60 height 25
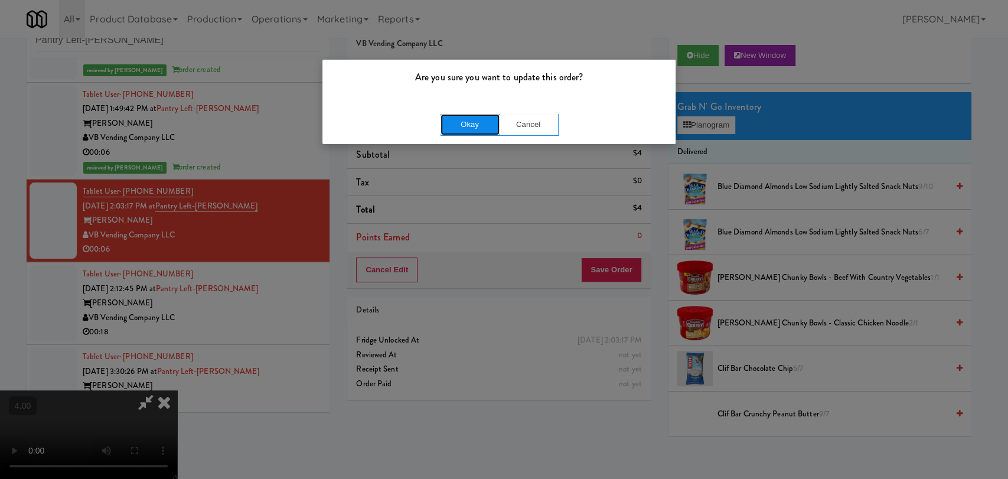
click at [472, 115] on button "Okay" at bounding box center [470, 124] width 59 height 21
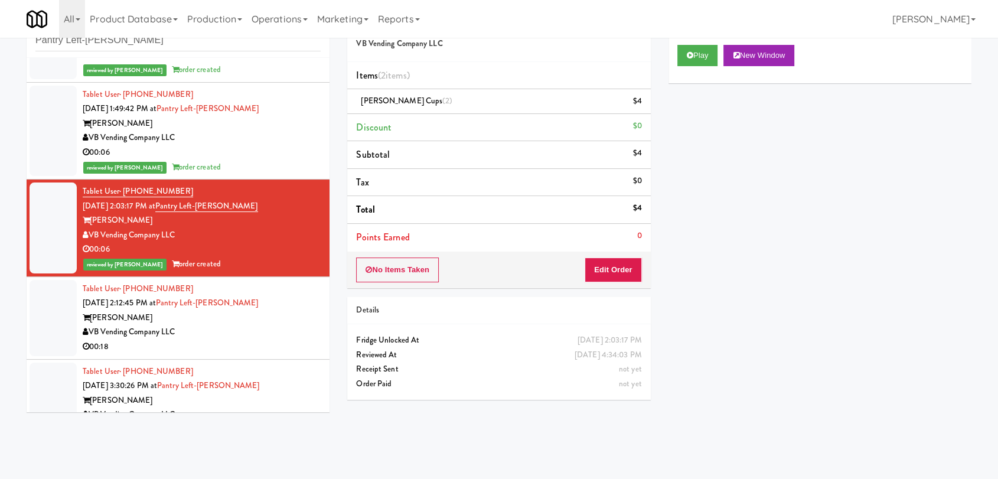
click at [296, 297] on div "Tablet User · (757) 679-3277 [DATE] 2:12:45 PM at Pantry Left-[PERSON_NAME] [PE…" at bounding box center [202, 318] width 238 height 73
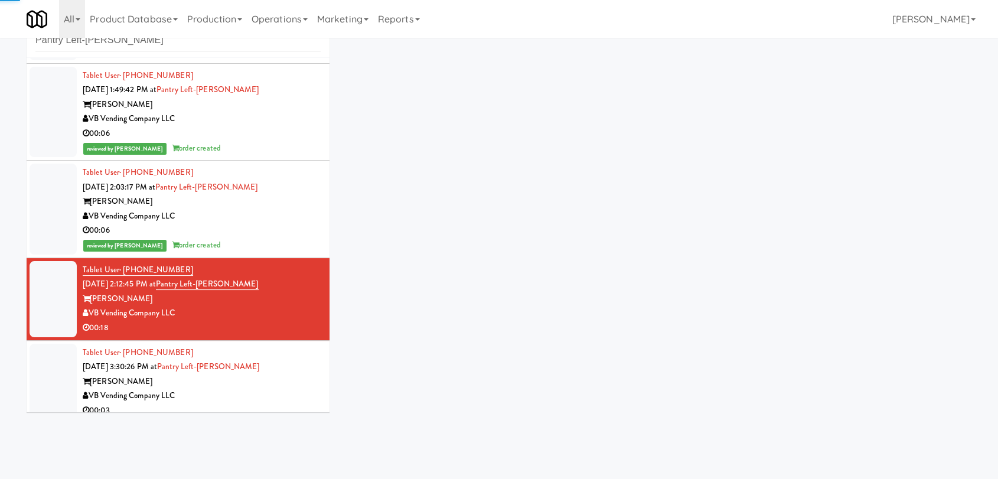
scroll to position [102, 0]
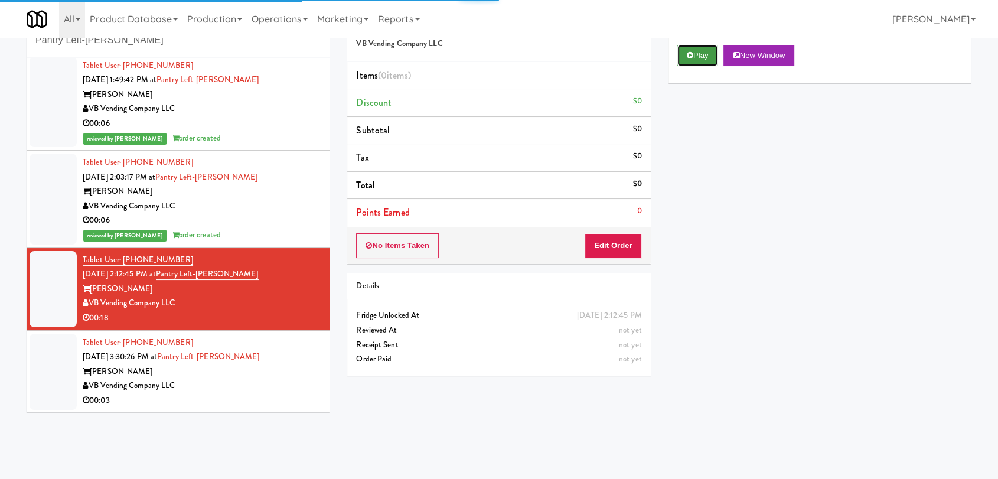
click at [702, 63] on button "Play" at bounding box center [697, 55] width 41 height 21
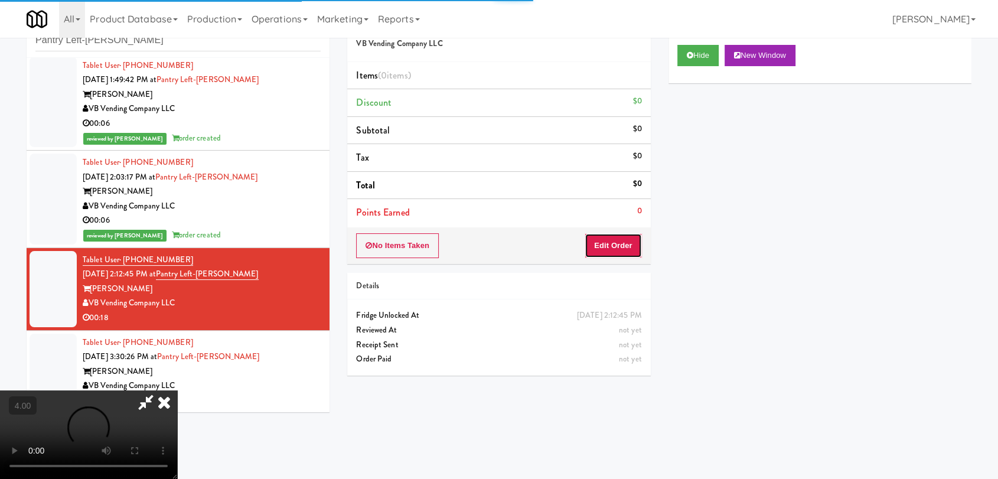
click at [617, 245] on button "Edit Order" at bounding box center [613, 245] width 57 height 25
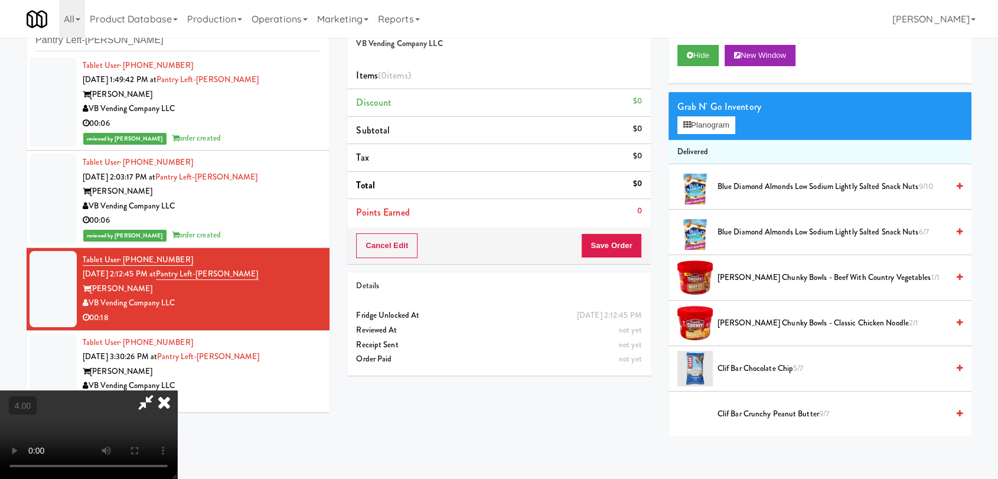
click at [177, 390] on video at bounding box center [88, 434] width 177 height 89
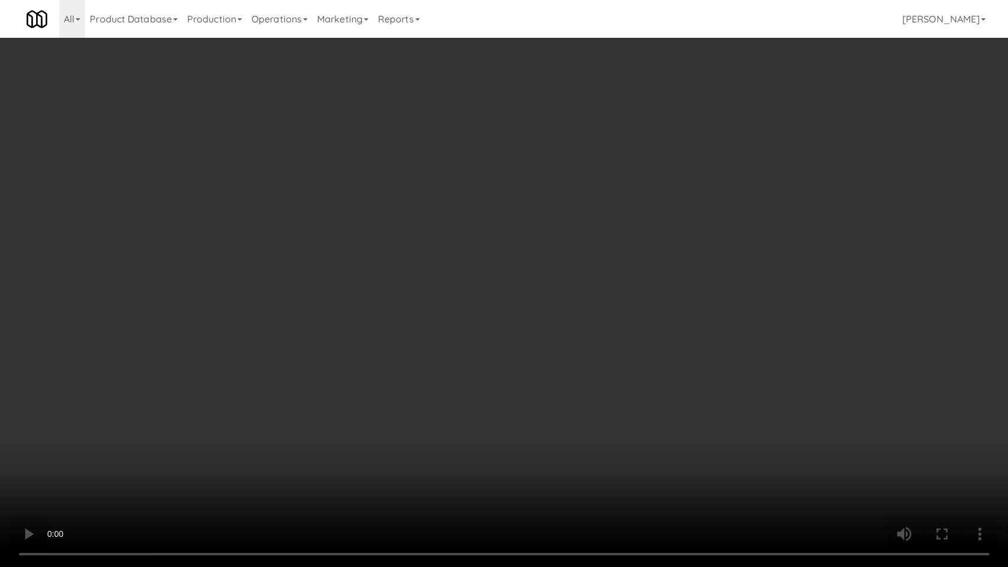
click at [527, 454] on video at bounding box center [504, 283] width 1008 height 567
click at [510, 425] on video at bounding box center [504, 283] width 1008 height 567
click at [431, 348] on video at bounding box center [504, 283] width 1008 height 567
click at [432, 348] on video at bounding box center [504, 283] width 1008 height 567
click at [454, 241] on video at bounding box center [504, 283] width 1008 height 567
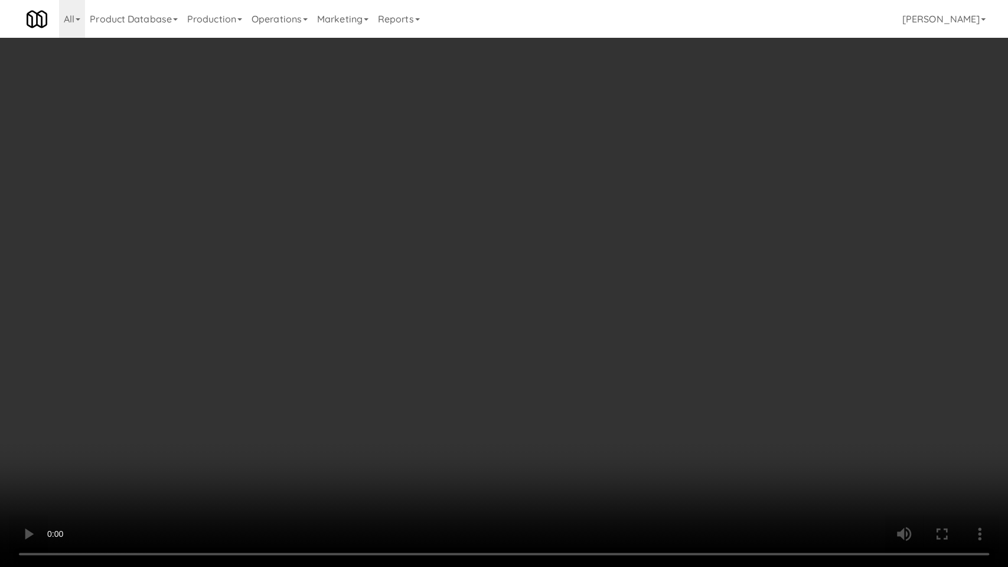
click at [454, 241] on video at bounding box center [504, 283] width 1008 height 567
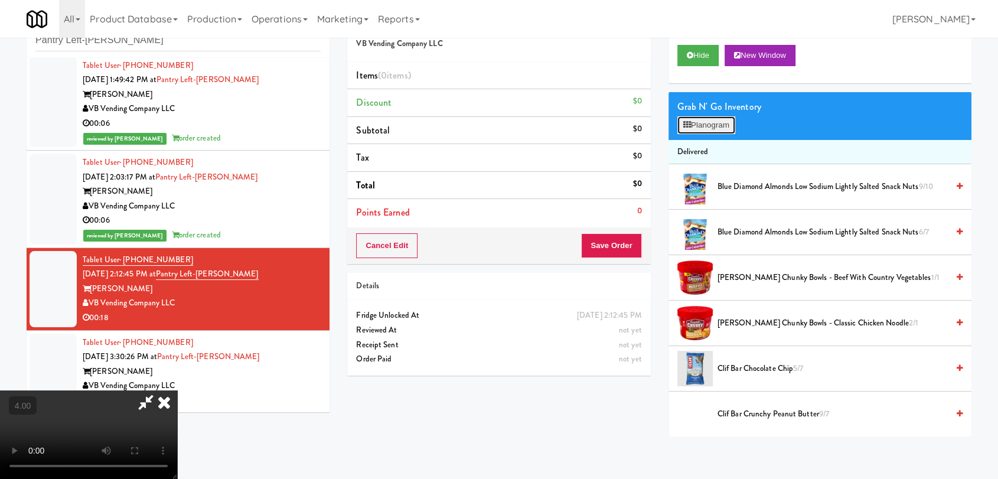
click at [728, 117] on button "Planogram" at bounding box center [706, 125] width 58 height 18
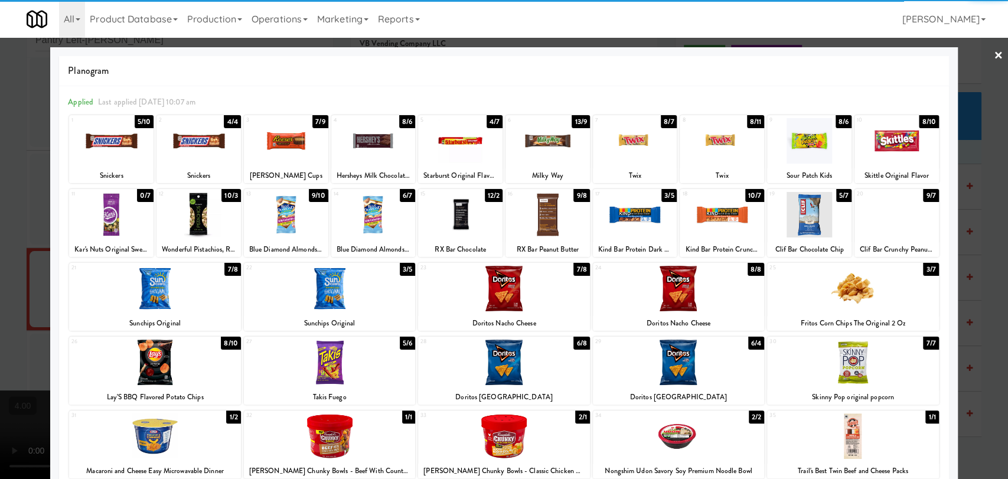
click at [164, 382] on div at bounding box center [154, 362] width 171 height 45
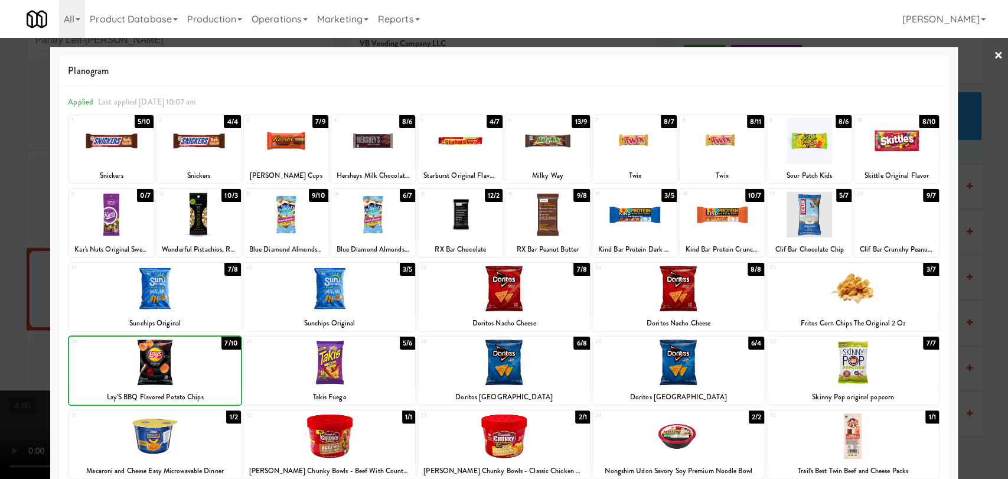
click at [164, 382] on div at bounding box center [154, 362] width 171 height 45
click at [69, 317] on div "Sunchips Original" at bounding box center [154, 323] width 171 height 15
drag, startPoint x: 0, startPoint y: 200, endPoint x: 217, endPoint y: 210, distance: 216.9
click at [1, 201] on div at bounding box center [504, 239] width 1008 height 479
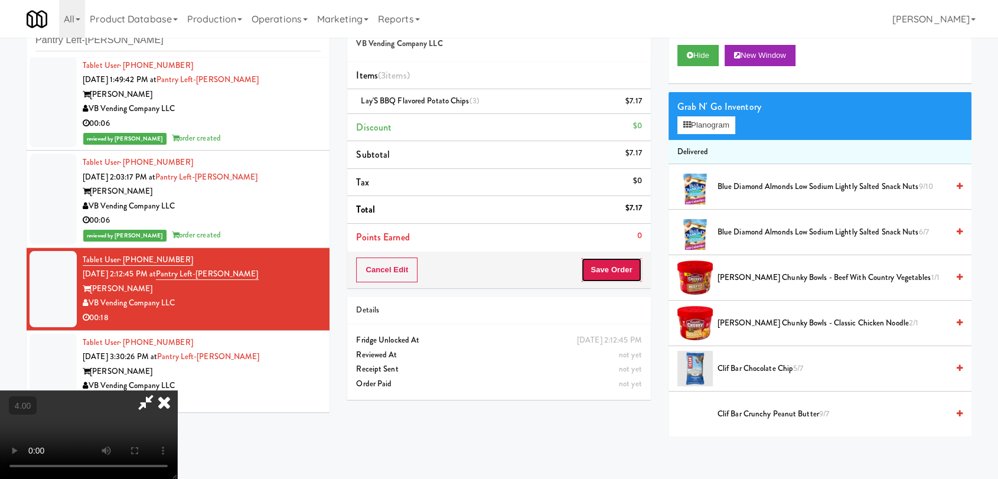
click at [615, 266] on button "Save Order" at bounding box center [611, 269] width 60 height 25
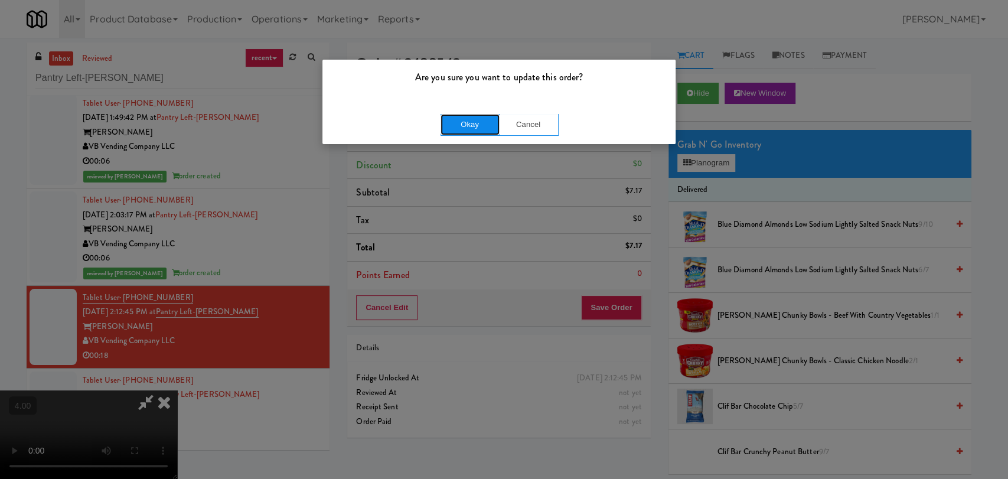
click at [471, 130] on button "Okay" at bounding box center [470, 124] width 59 height 21
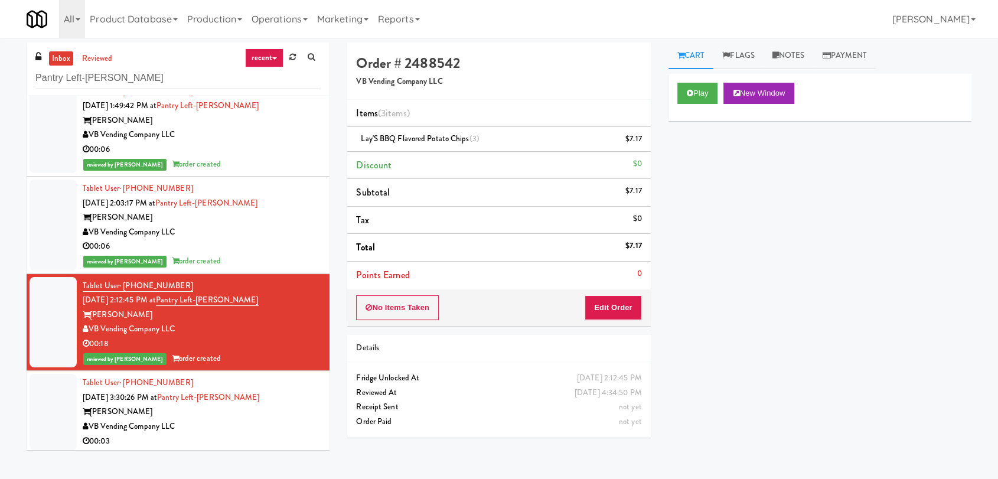
scroll to position [116, 0]
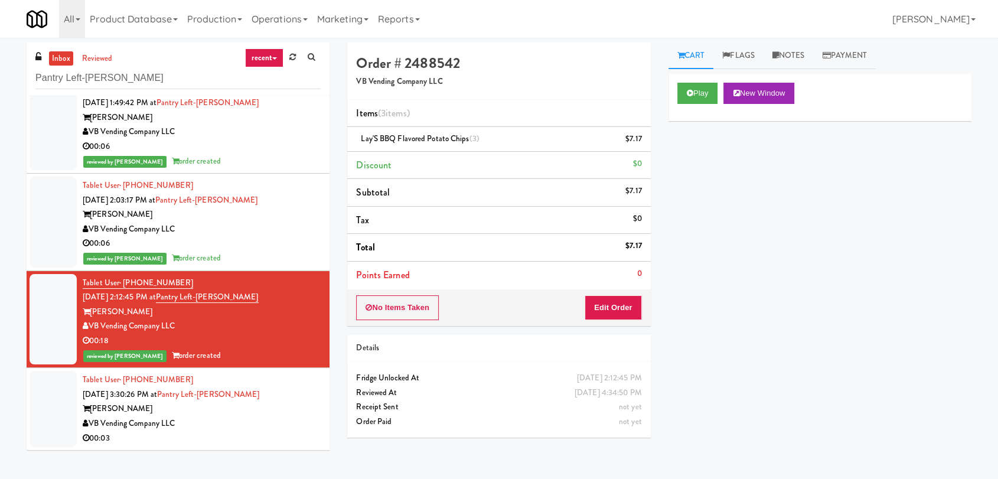
click at [280, 398] on div "Tablet User · (757) 576-4460 [DATE] 3:30:26 PM at Pantry Left-[PERSON_NAME] [PE…" at bounding box center [202, 409] width 238 height 73
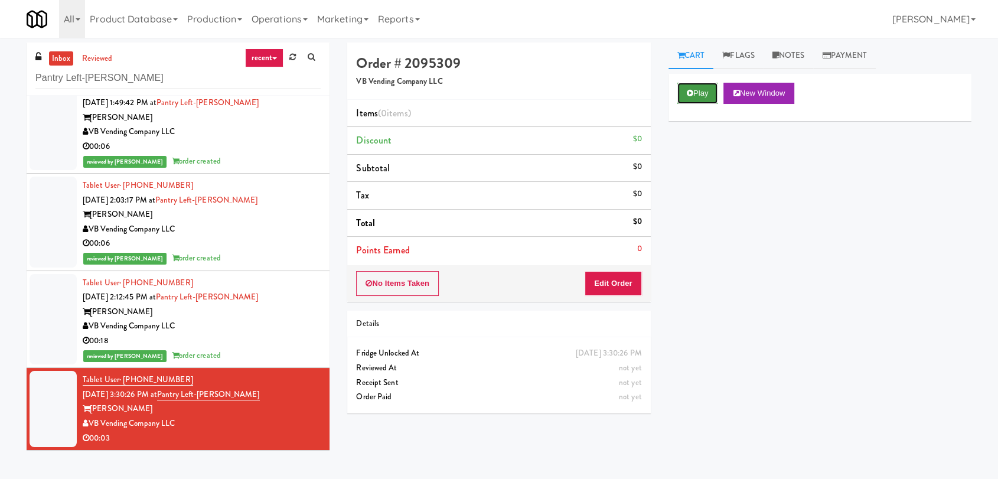
click at [696, 96] on button "Play" at bounding box center [697, 93] width 41 height 21
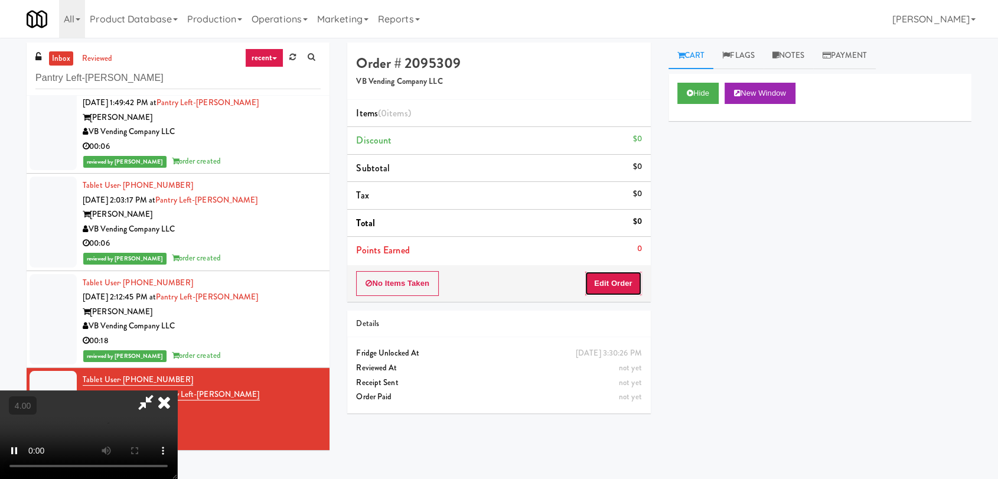
click at [611, 274] on button "Edit Order" at bounding box center [613, 283] width 57 height 25
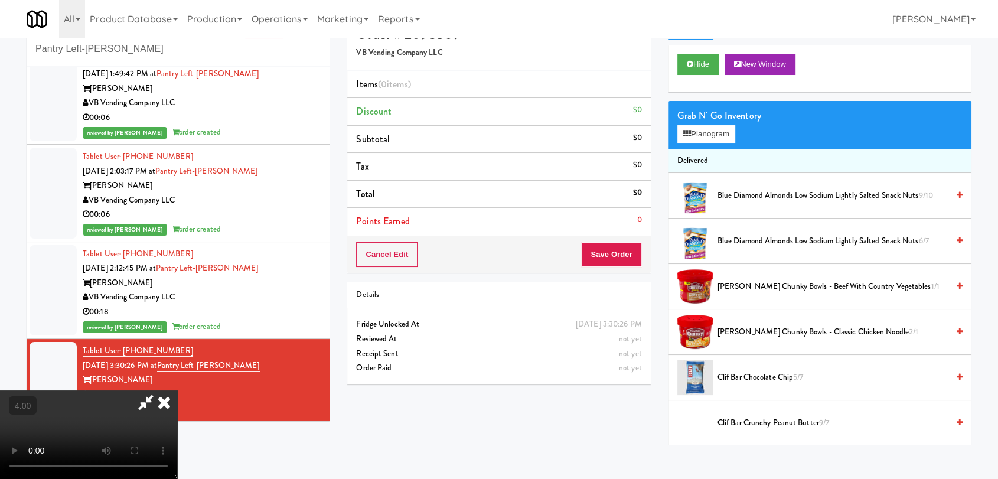
click at [177, 390] on video at bounding box center [88, 434] width 177 height 89
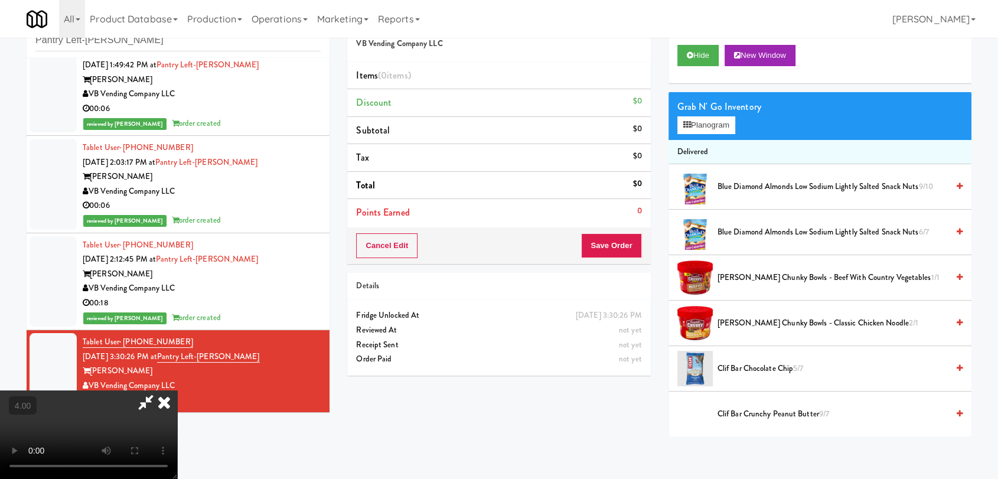
click at [177, 390] on video at bounding box center [88, 434] width 177 height 89
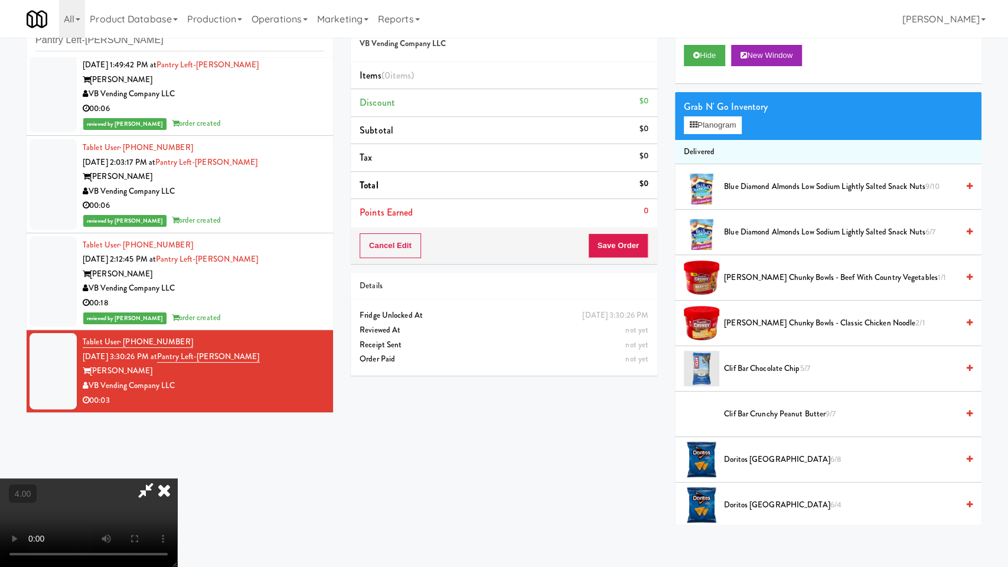
click at [177, 478] on video at bounding box center [88, 522] width 177 height 89
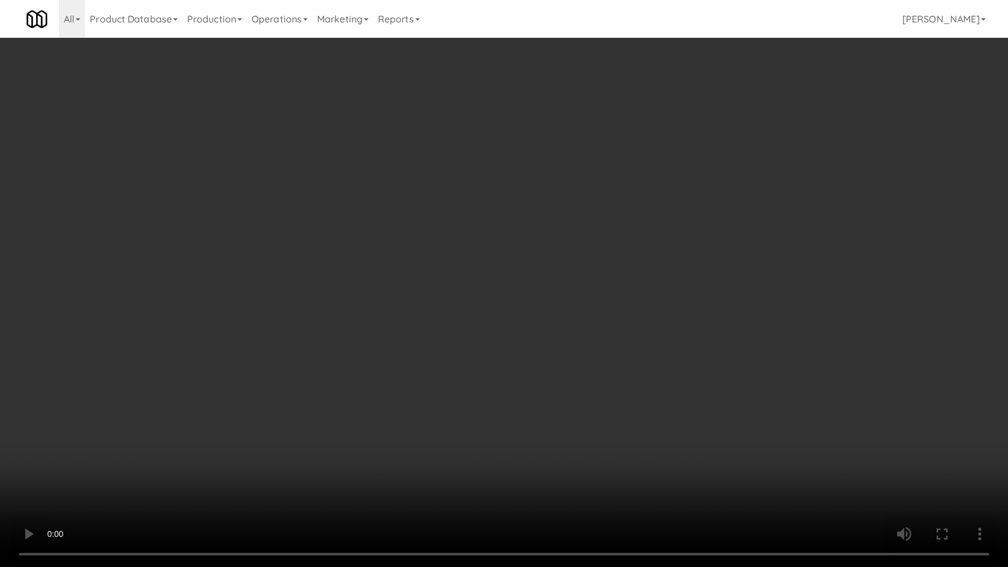
drag, startPoint x: 454, startPoint y: 398, endPoint x: 661, endPoint y: 285, distance: 236.8
click at [454, 394] on video at bounding box center [504, 283] width 1008 height 567
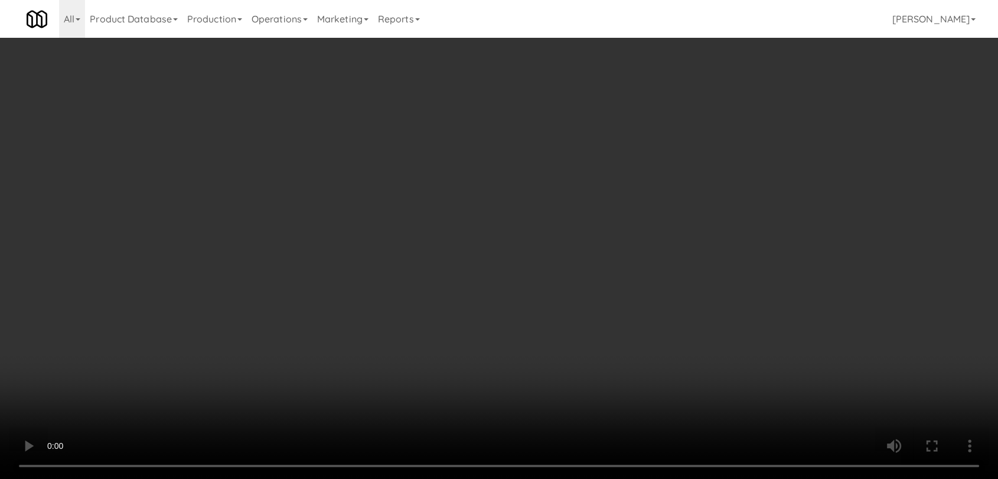
scroll to position [197, 0]
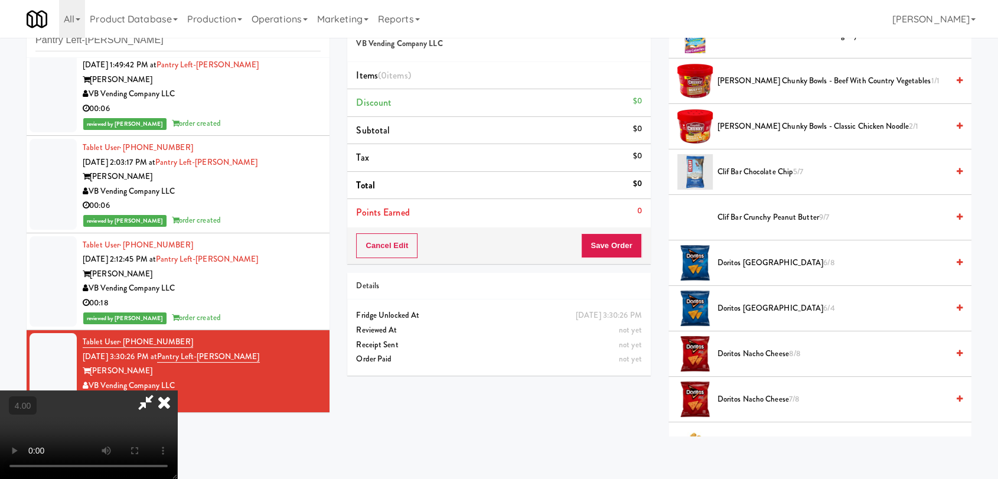
click at [765, 266] on span "Doritos Cool Ranch 6/8" at bounding box center [832, 263] width 230 height 15
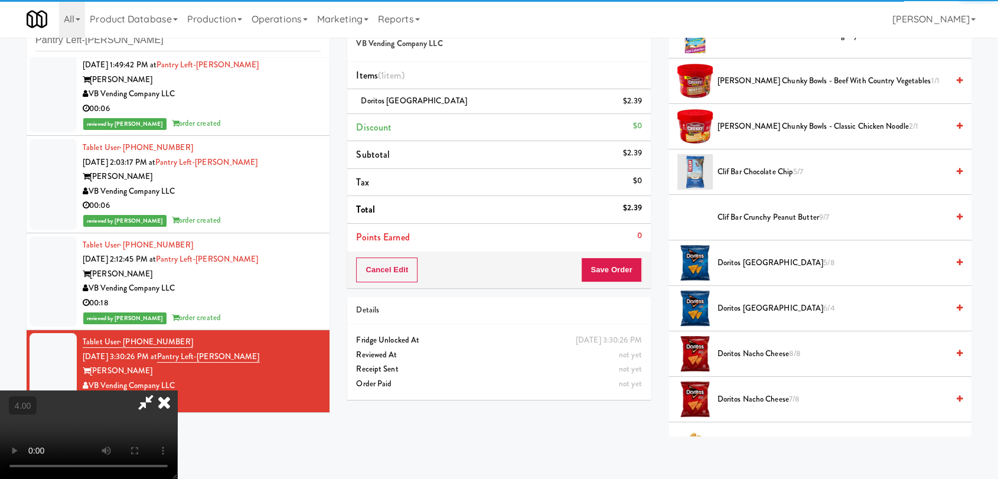
click at [177, 390] on icon at bounding box center [164, 402] width 26 height 24
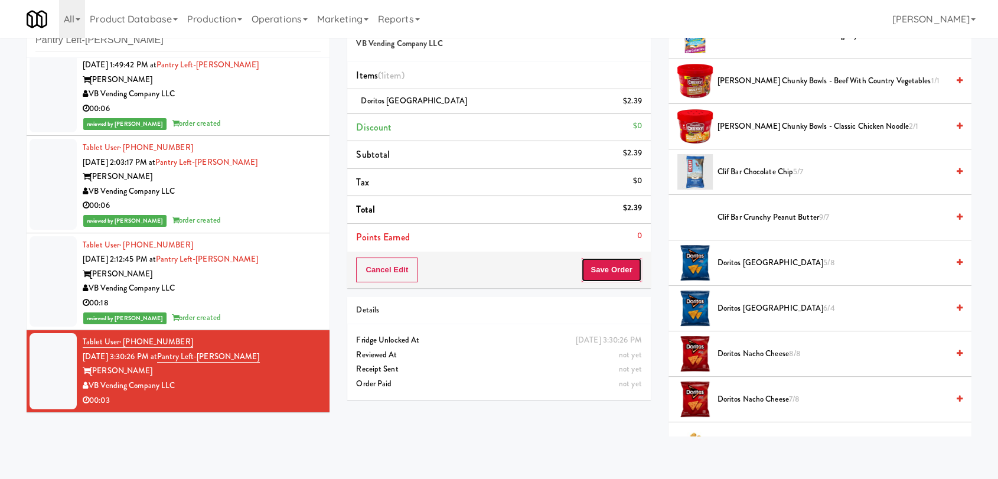
click at [614, 261] on button "Save Order" at bounding box center [611, 269] width 60 height 25
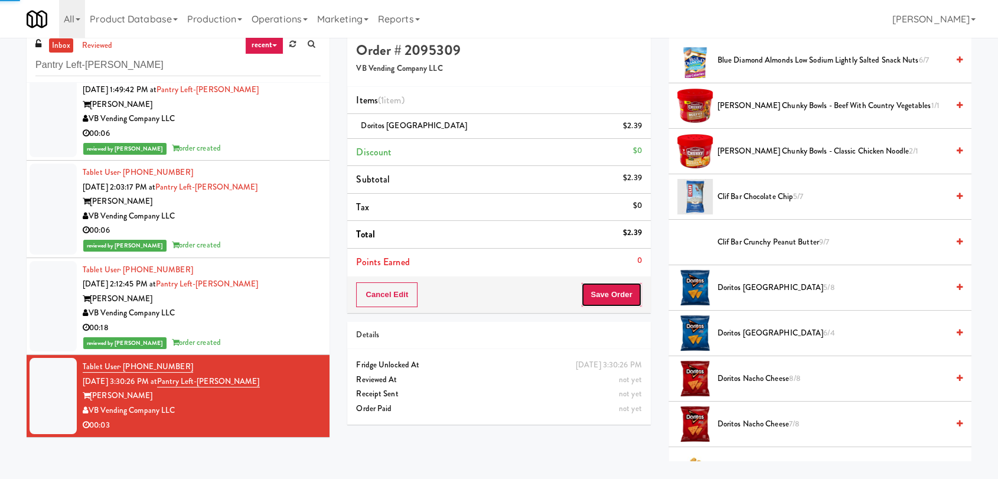
scroll to position [0, 0]
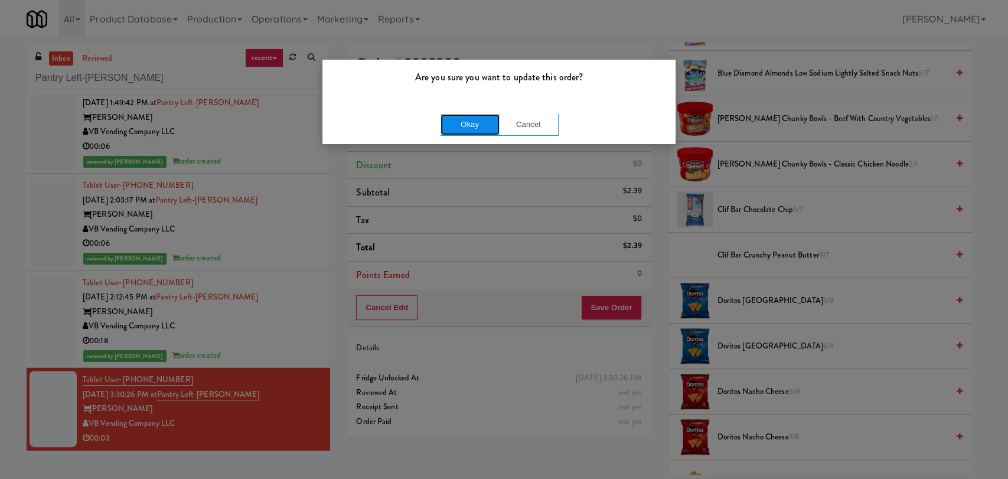
click at [448, 115] on button "Okay" at bounding box center [470, 124] width 59 height 21
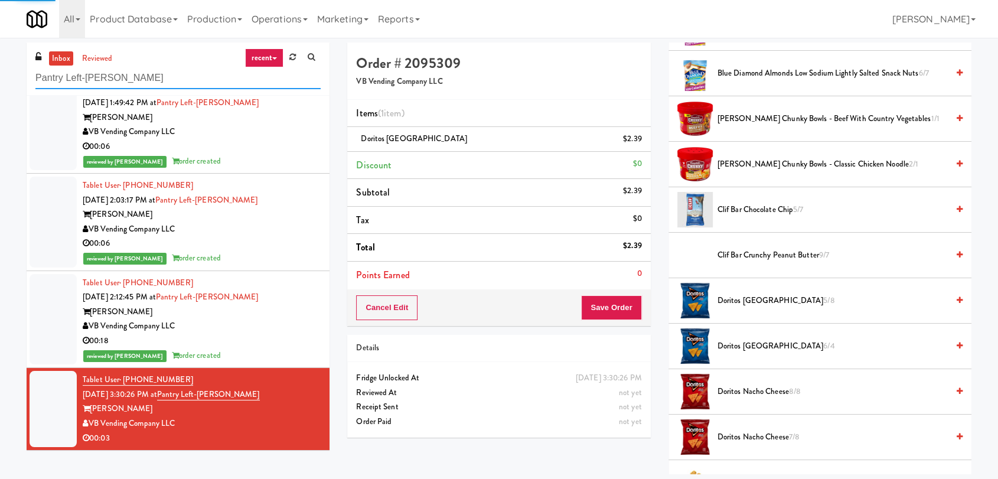
drag, startPoint x: 176, startPoint y: 73, endPoint x: 0, endPoint y: 74, distance: 176.0
click at [0, 74] on div "inbox reviewed recent all unclear take inventory issue suspicious failed recent…" at bounding box center [499, 259] width 998 height 432
paste input "excellent vending"
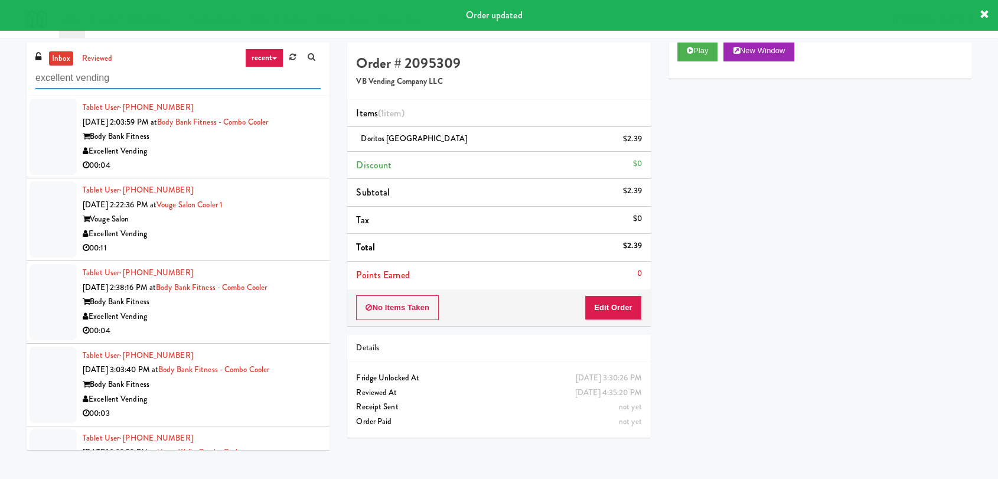
type input "excellent vending"
click at [249, 164] on div "00:04" at bounding box center [202, 165] width 238 height 15
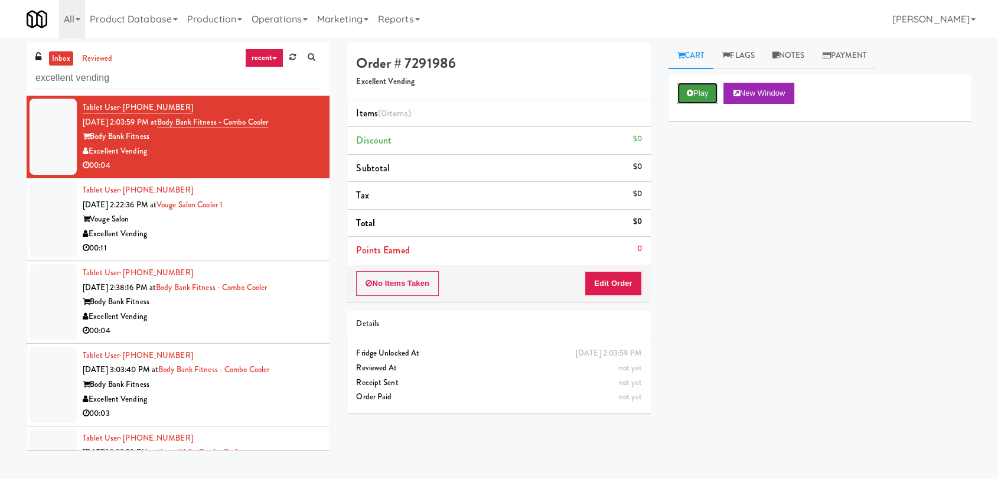
click at [705, 89] on button "Play" at bounding box center [697, 93] width 41 height 21
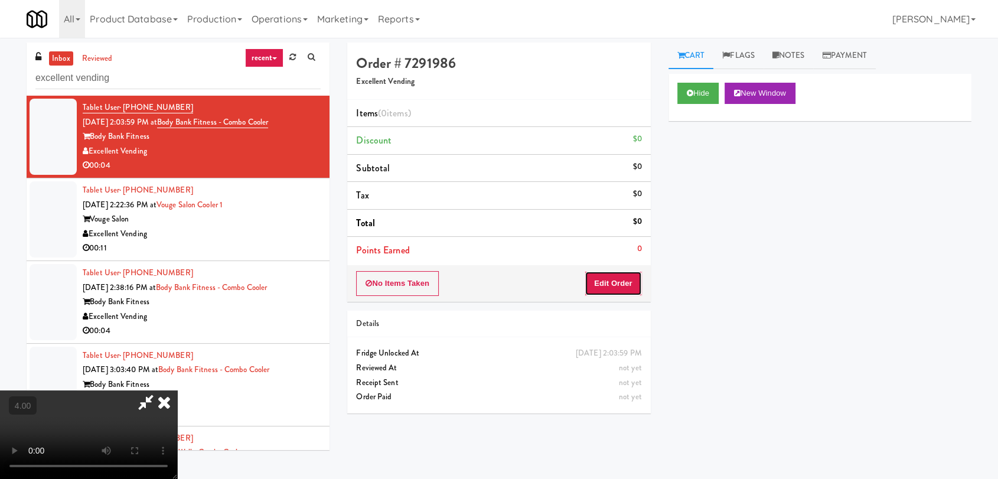
click at [621, 280] on button "Edit Order" at bounding box center [613, 283] width 57 height 25
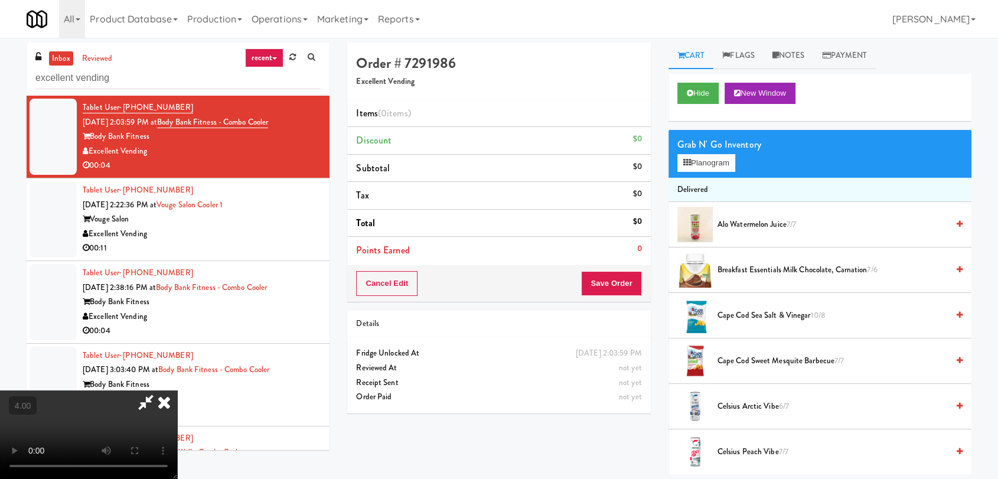
click at [177, 390] on video at bounding box center [88, 434] width 177 height 89
drag, startPoint x: 416, startPoint y: 160, endPoint x: 410, endPoint y: 243, distance: 82.8
click at [177, 390] on video at bounding box center [88, 434] width 177 height 89
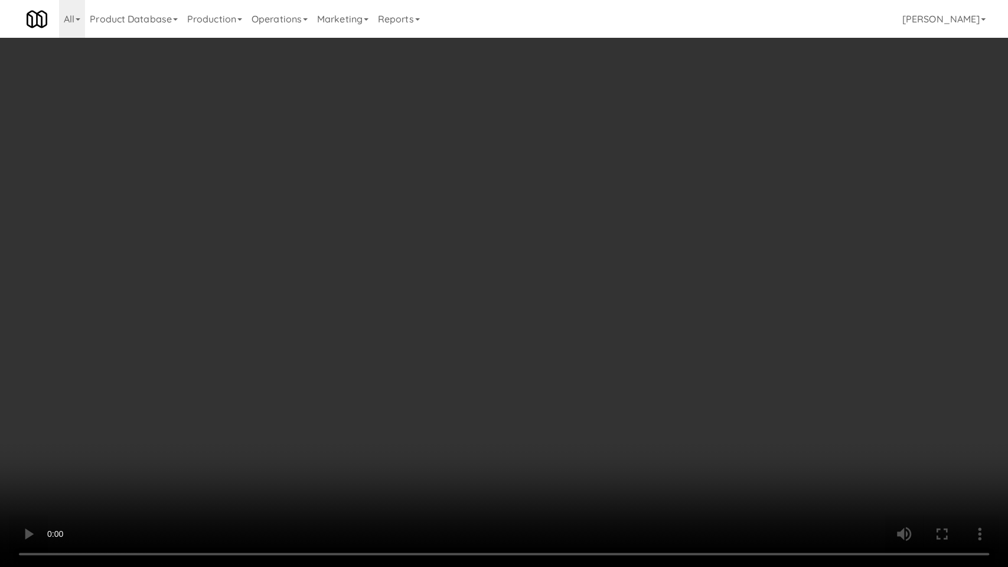
click at [529, 346] on video at bounding box center [504, 283] width 1008 height 567
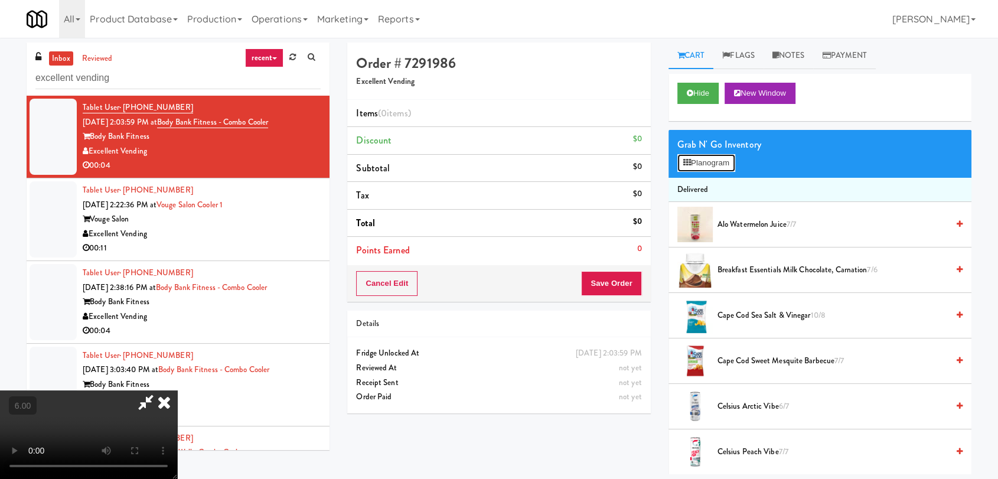
click at [707, 162] on button "Planogram" at bounding box center [706, 163] width 58 height 18
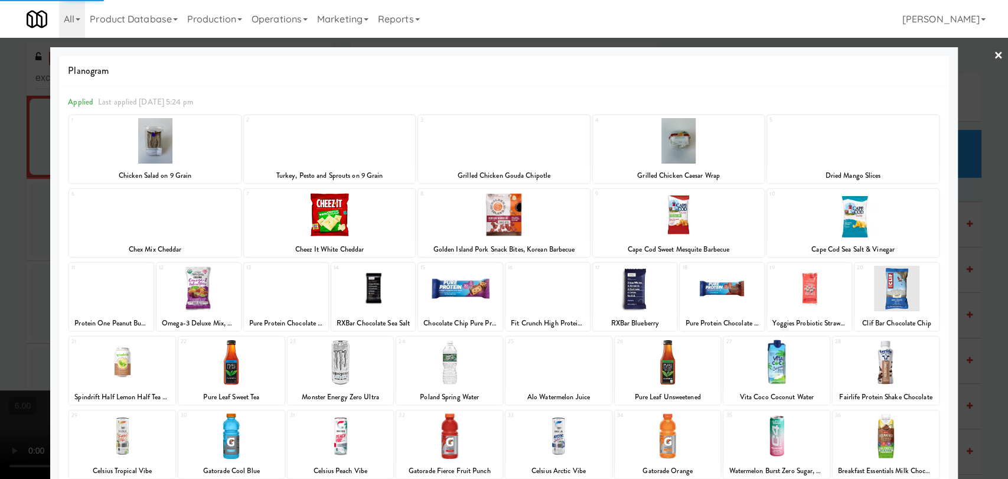
click at [703, 218] on div at bounding box center [678, 214] width 171 height 45
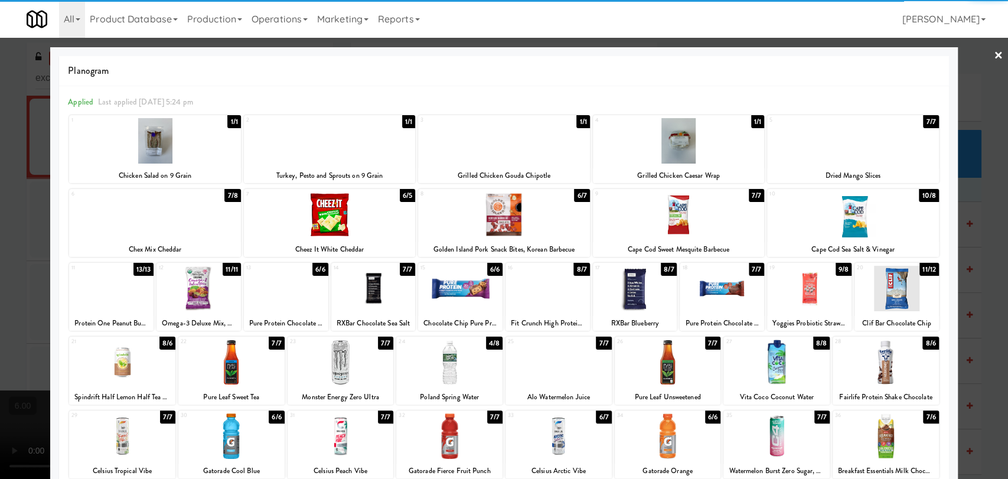
click at [666, 226] on div at bounding box center [678, 214] width 171 height 45
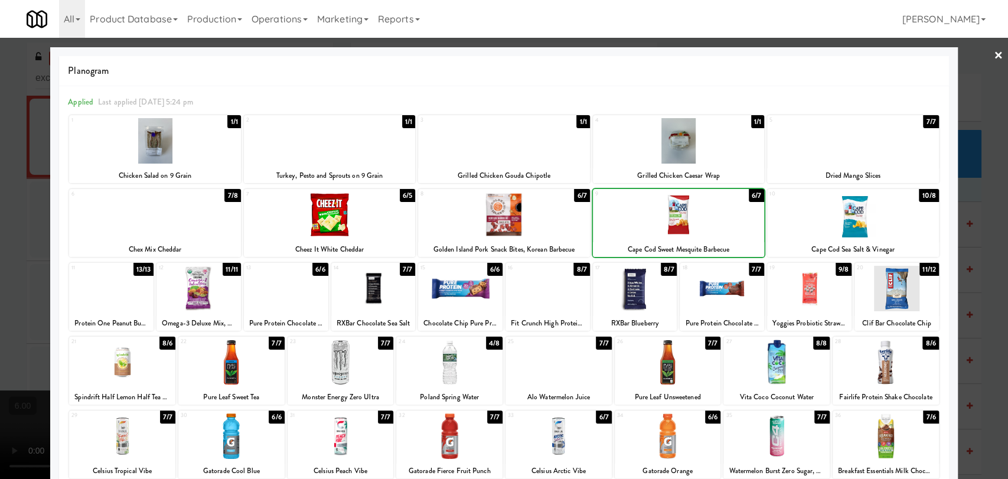
click at [0, 202] on div at bounding box center [504, 239] width 1008 height 479
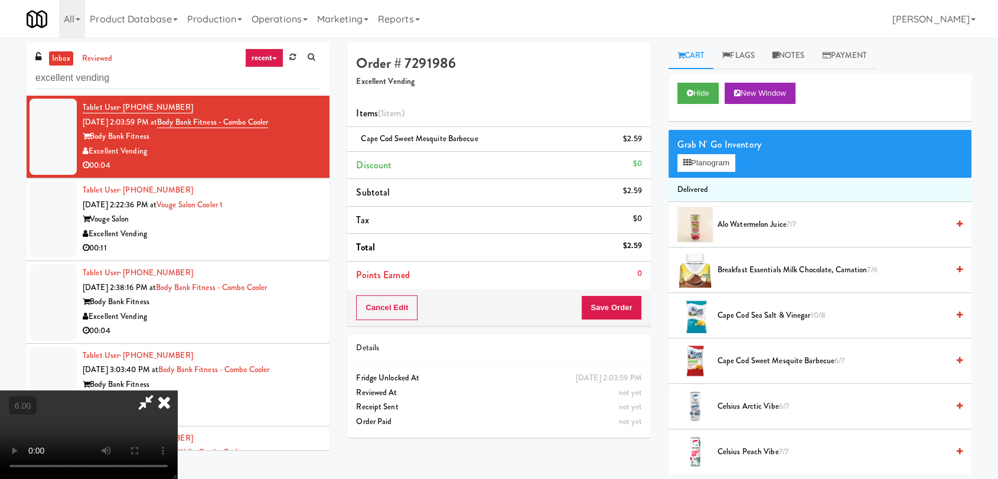
click at [630, 285] on li "Points Earned 0" at bounding box center [498, 275] width 303 height 27
click at [624, 305] on button "Save Order" at bounding box center [611, 307] width 60 height 25
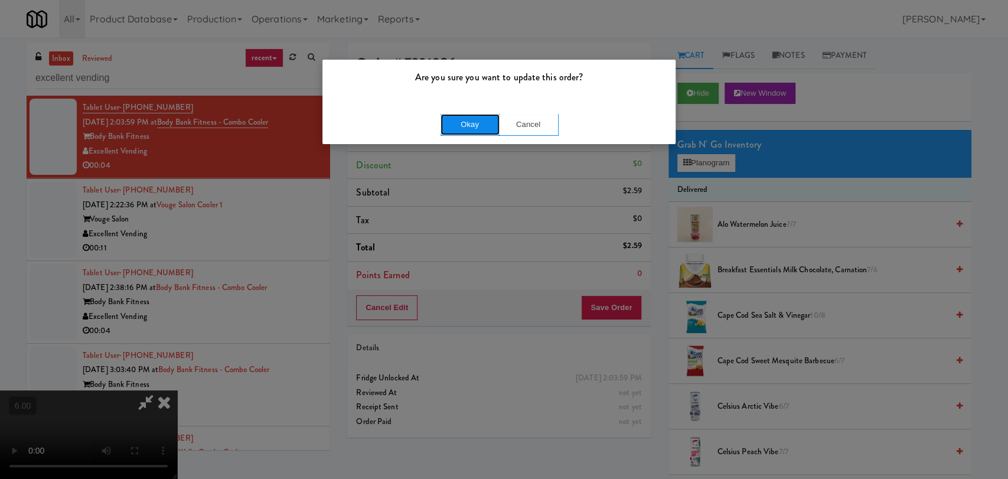
click at [490, 129] on button "Okay" at bounding box center [470, 124] width 59 height 21
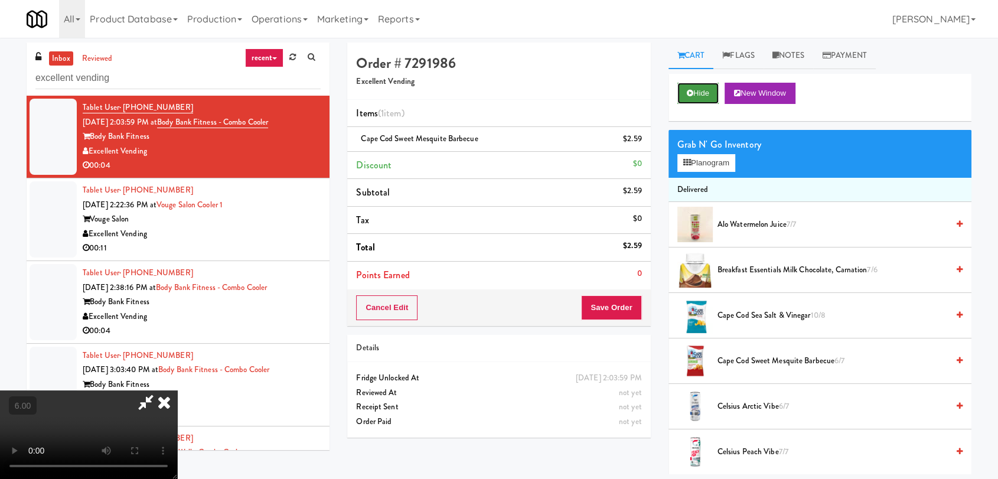
click at [700, 97] on button "Hide" at bounding box center [697, 93] width 41 height 21
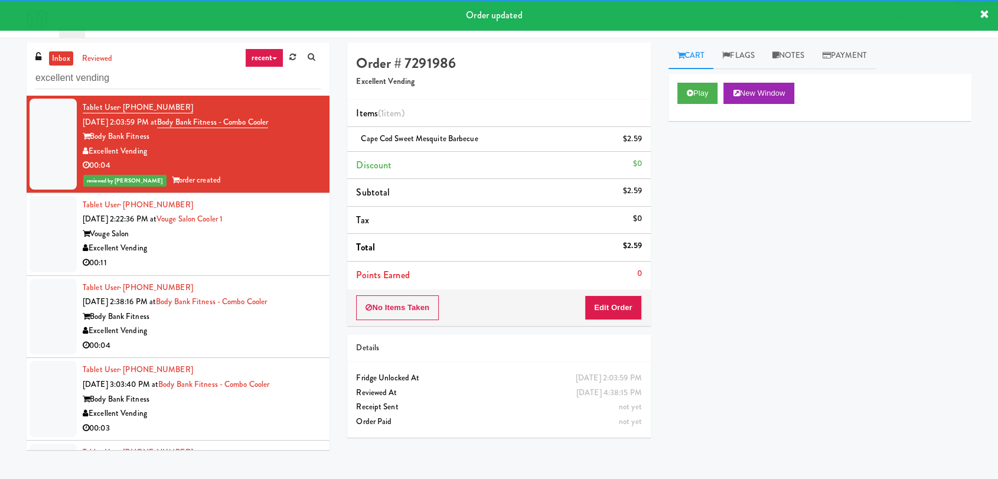
click at [256, 226] on div "Tablet User · (845) 825-7756 [DATE] 2:22:36 PM at Vouge Salon Cooler 1 Vouge Sa…" at bounding box center [202, 234] width 238 height 73
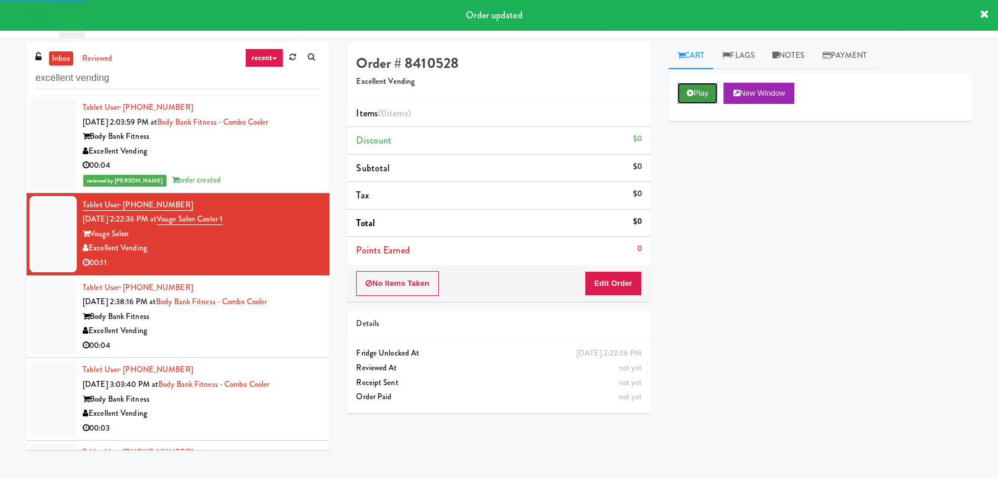
click at [710, 99] on button "Play" at bounding box center [697, 93] width 41 height 21
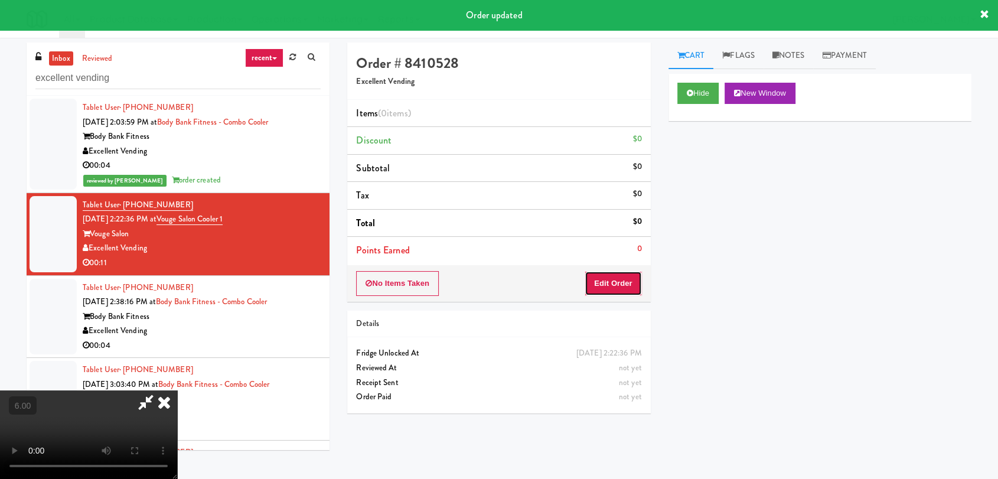
click at [628, 275] on button "Edit Order" at bounding box center [613, 283] width 57 height 25
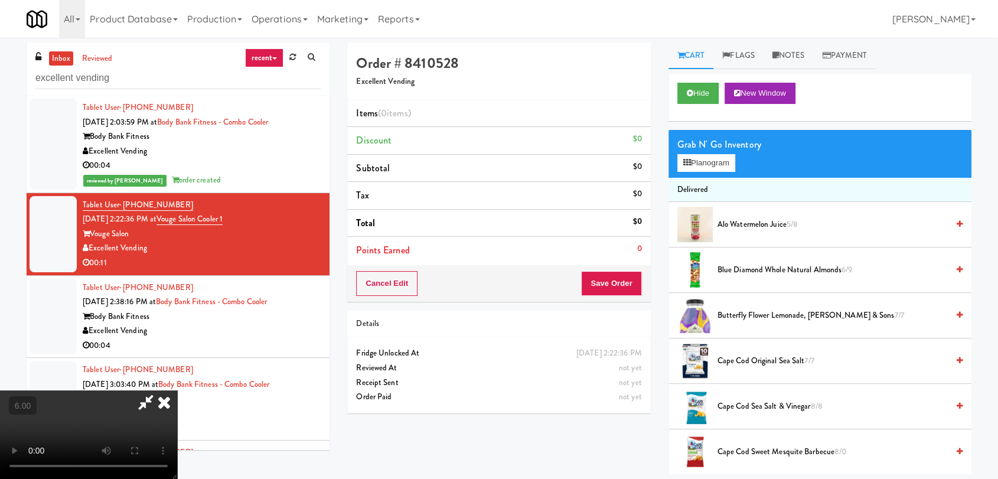
click at [177, 390] on video at bounding box center [88, 434] width 177 height 89
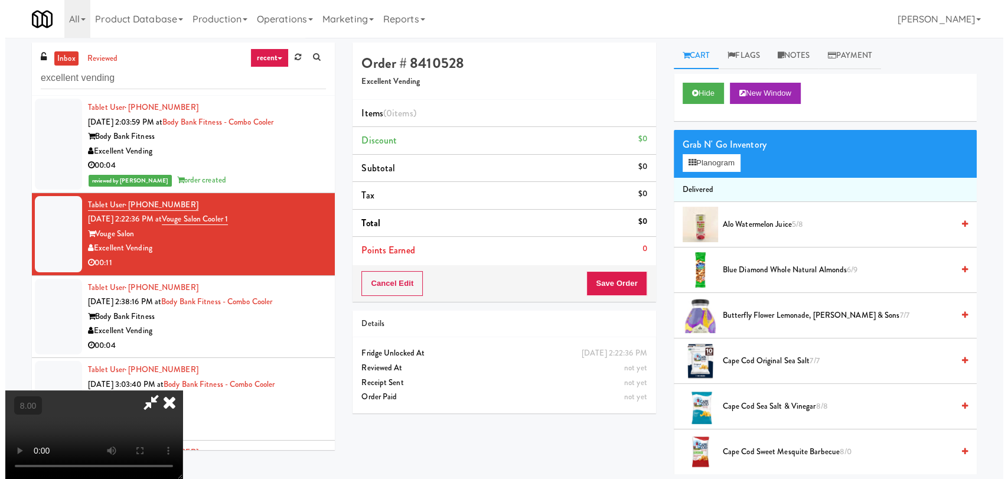
scroll to position [24, 0]
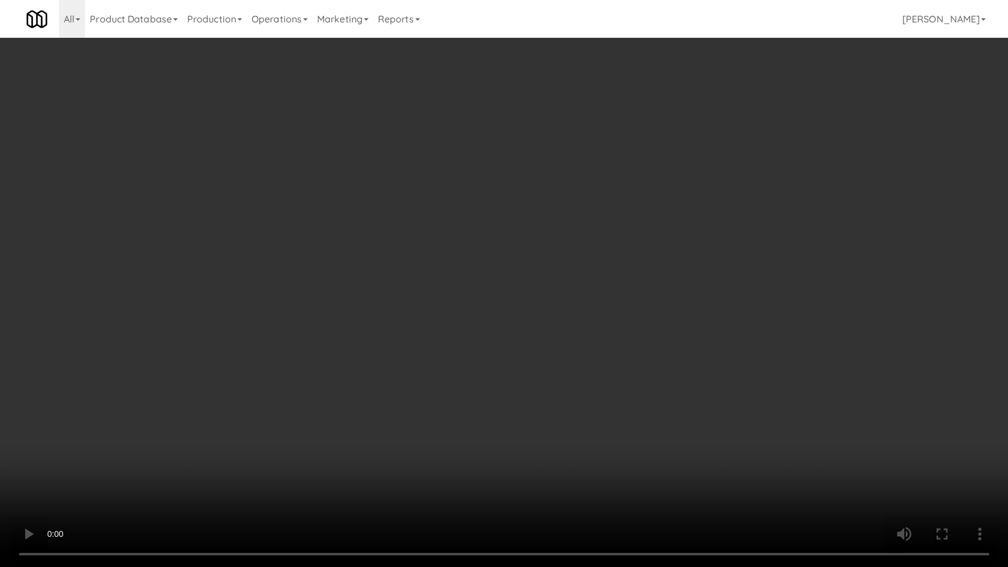
click at [455, 357] on video at bounding box center [504, 283] width 1008 height 567
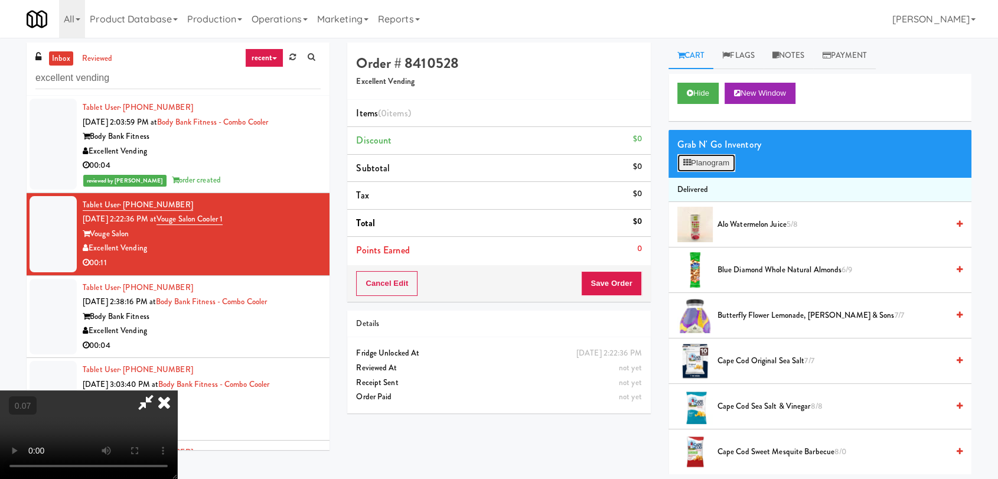
click at [687, 166] on icon at bounding box center [687, 163] width 8 height 8
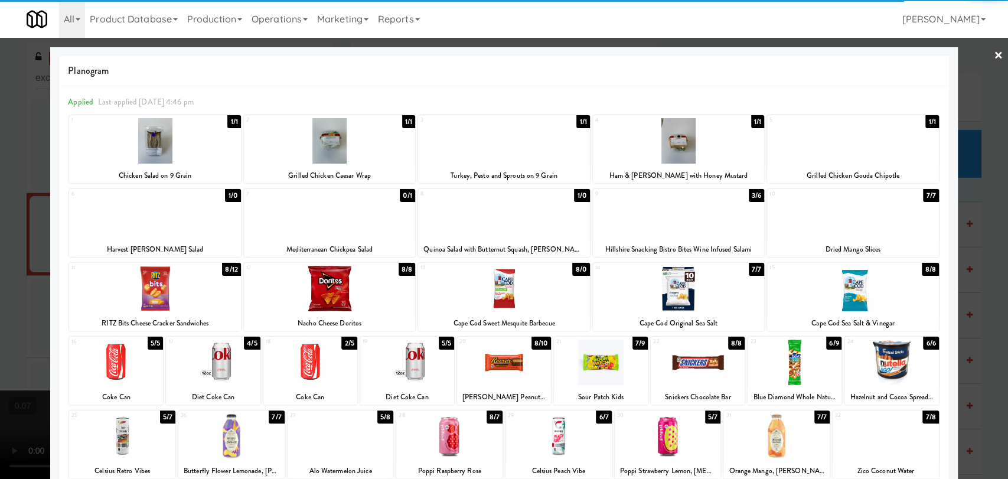
click at [656, 217] on div at bounding box center [678, 214] width 171 height 45
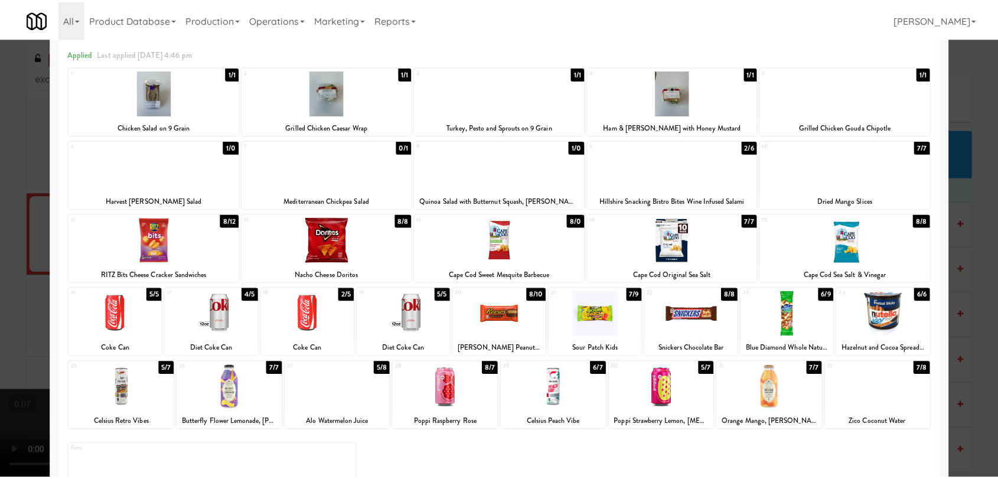
scroll to position [101, 0]
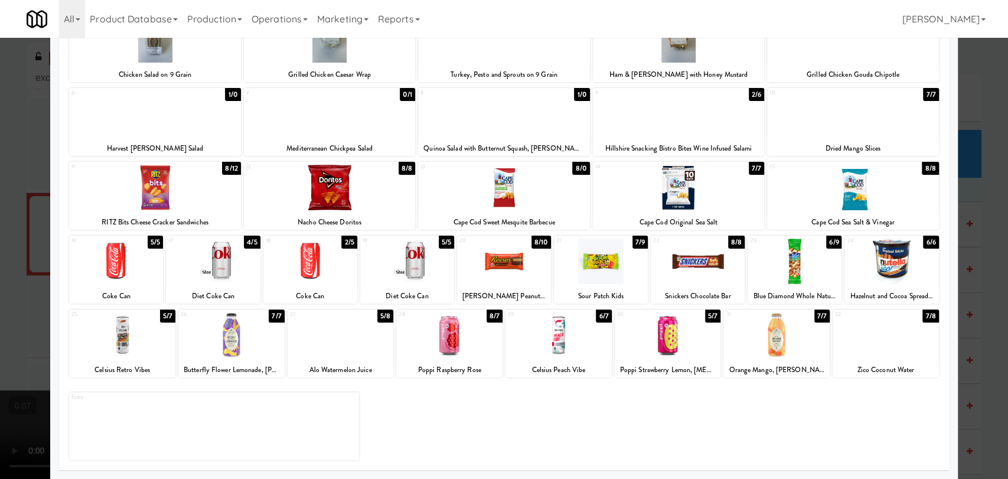
click at [406, 282] on div at bounding box center [407, 261] width 94 height 45
click at [0, 259] on div at bounding box center [504, 239] width 1008 height 479
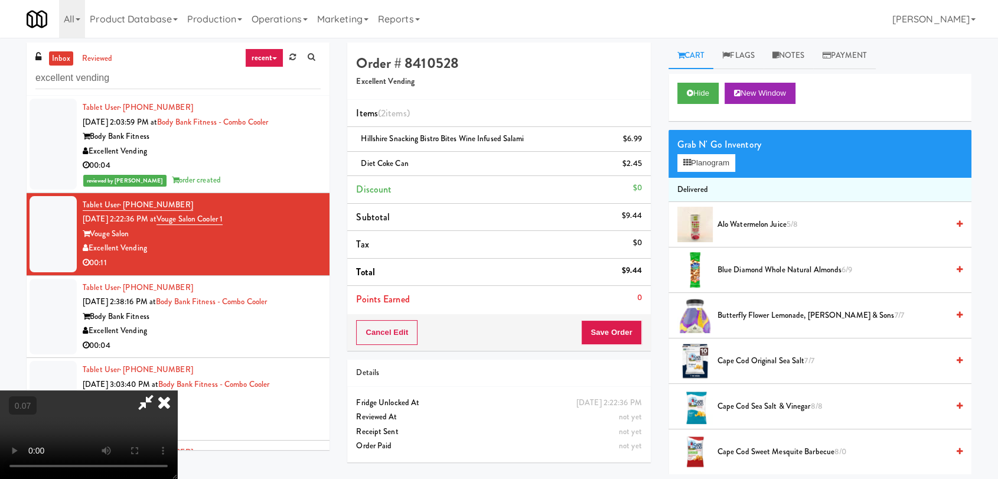
scroll to position [180, 0]
click at [719, 162] on button "Planogram" at bounding box center [706, 163] width 58 height 18
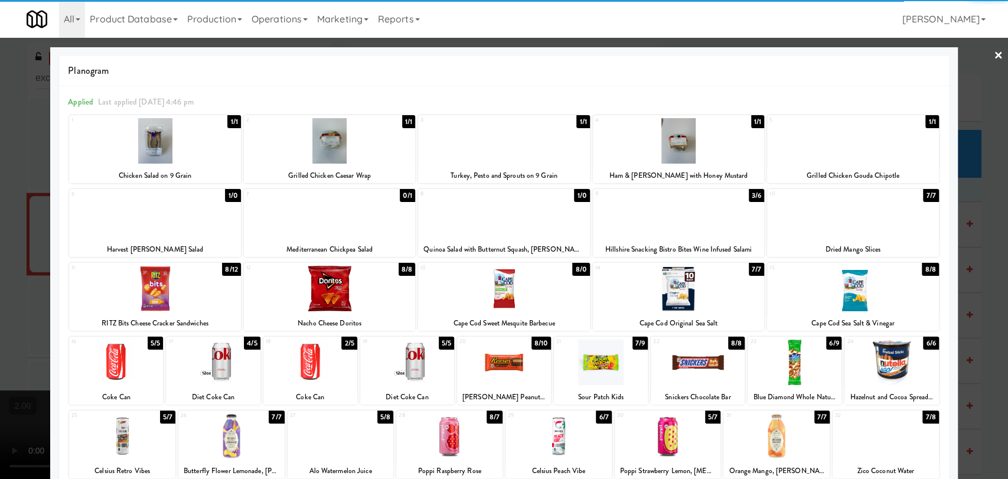
click at [496, 309] on div at bounding box center [503, 288] width 171 height 45
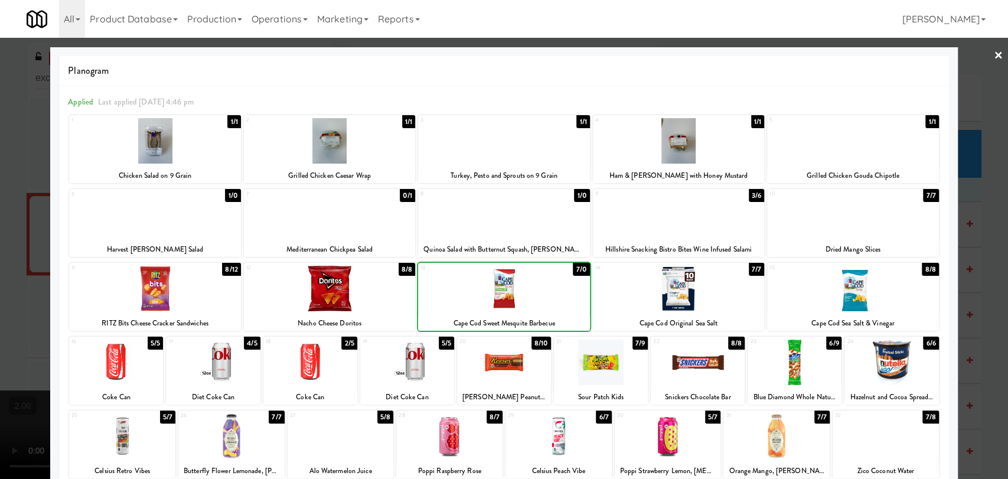
click at [0, 223] on div at bounding box center [504, 239] width 1008 height 479
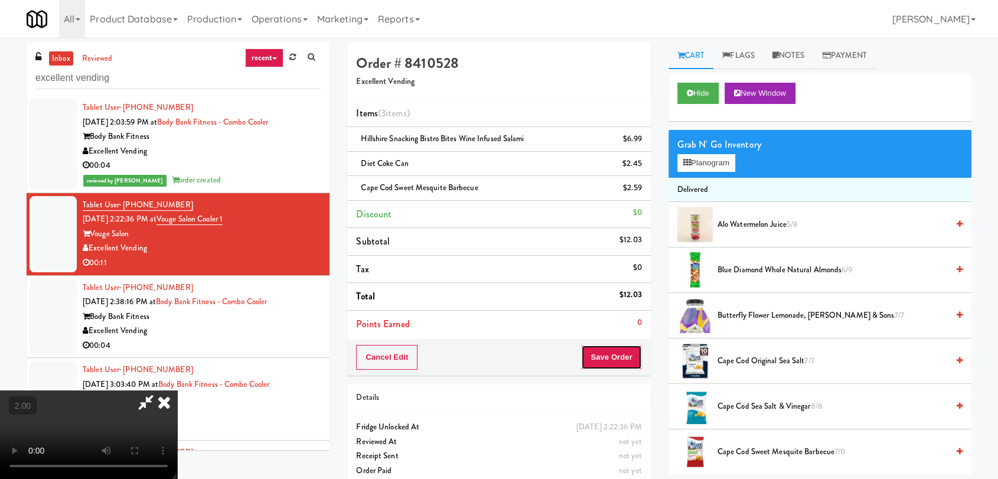
click at [609, 354] on button "Save Order" at bounding box center [611, 357] width 60 height 25
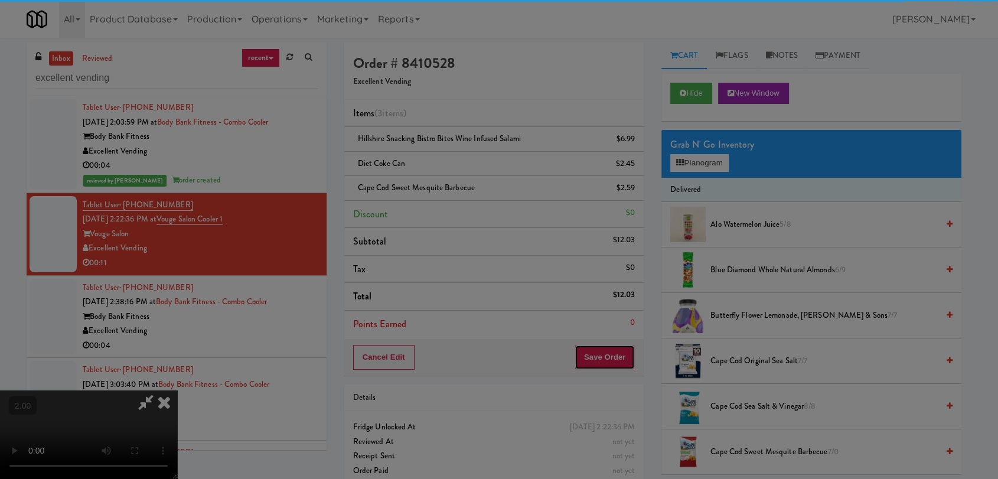
scroll to position [49, 0]
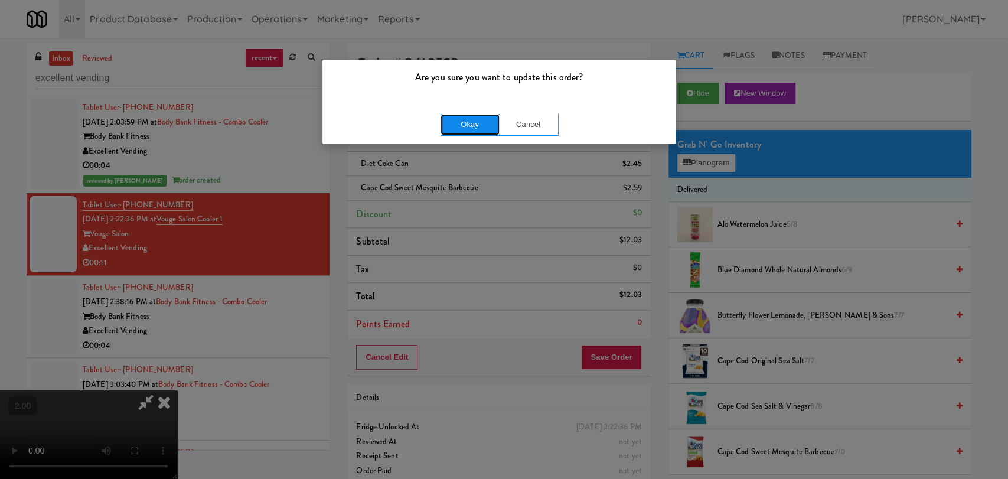
click at [472, 126] on button "Okay" at bounding box center [470, 124] width 59 height 21
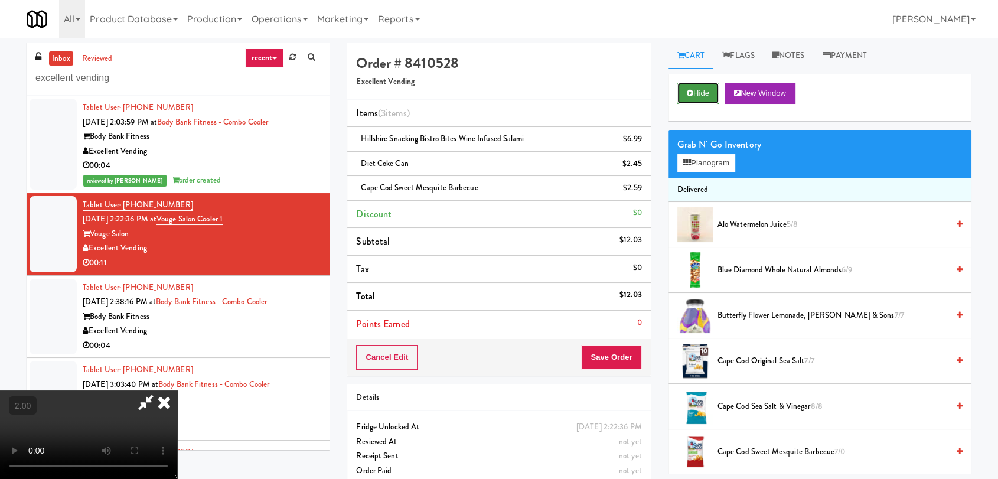
click at [693, 89] on button "Hide" at bounding box center [697, 93] width 41 height 21
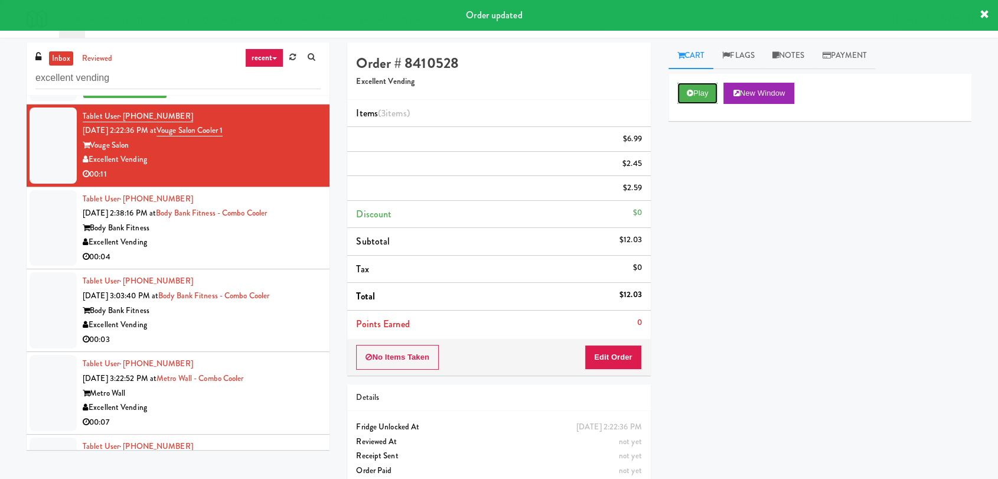
scroll to position [131, 0]
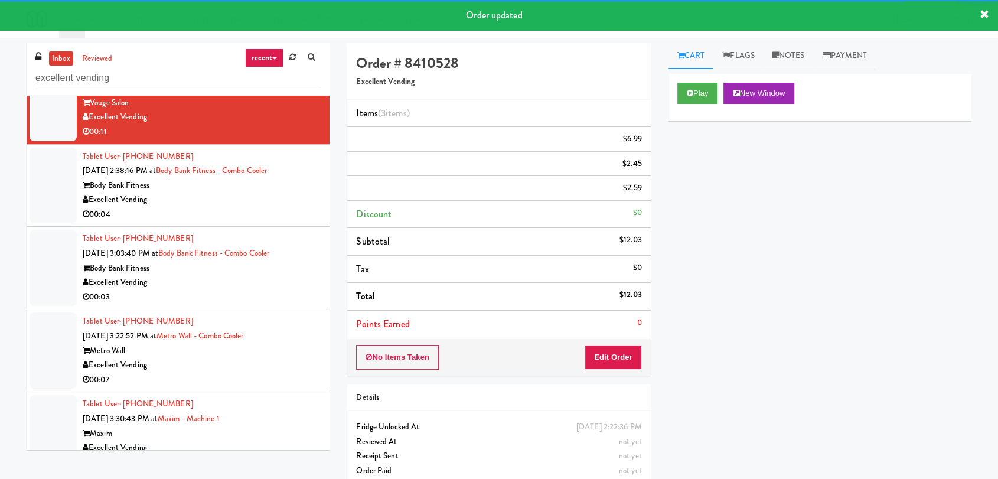
click at [288, 222] on li "Tablet User · (845) 641-5857 [DATE] 2:38:16 PM at Body Bank Fitness - Combo Coo…" at bounding box center [178, 186] width 303 height 83
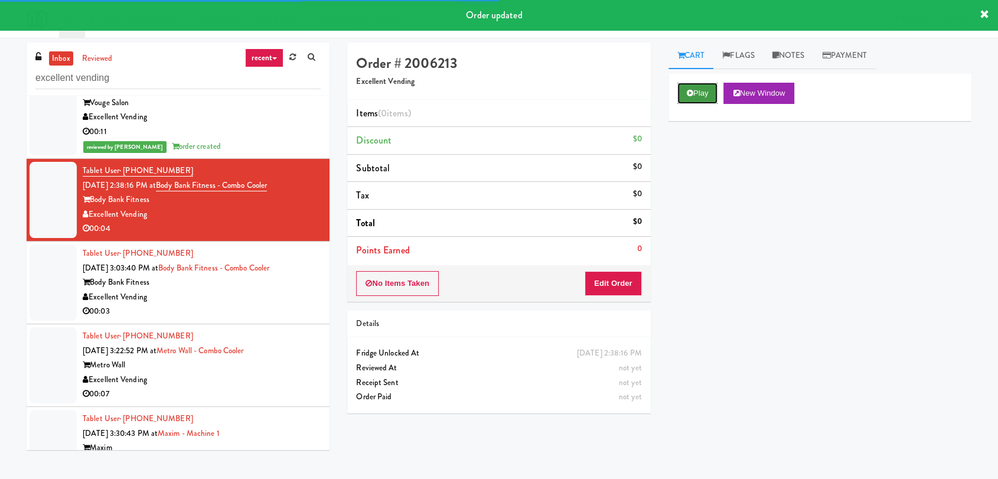
click at [706, 100] on button "Play" at bounding box center [697, 93] width 41 height 21
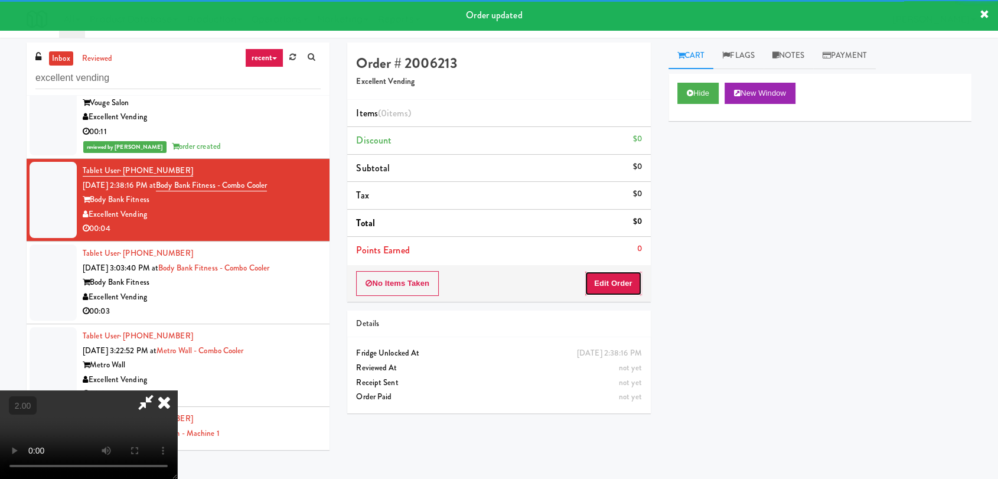
click at [608, 282] on button "Edit Order" at bounding box center [613, 283] width 57 height 25
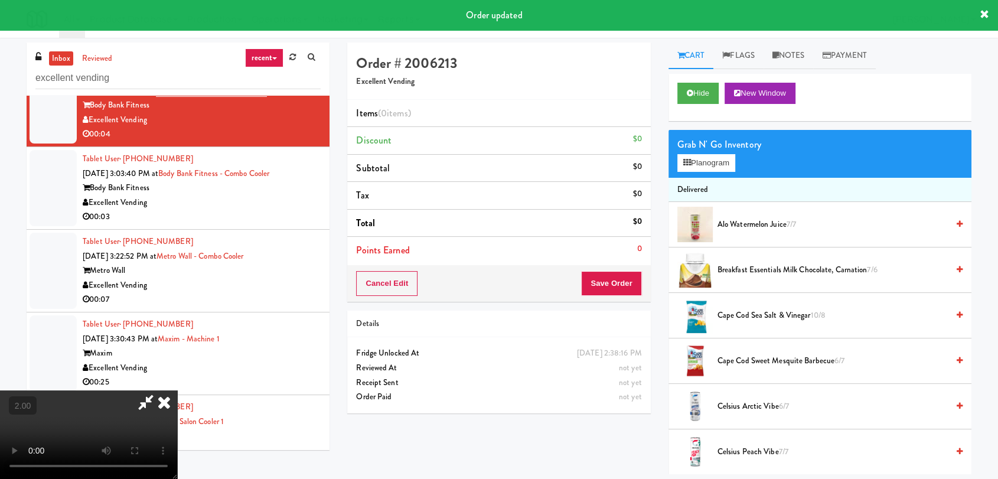
scroll to position [262, 0]
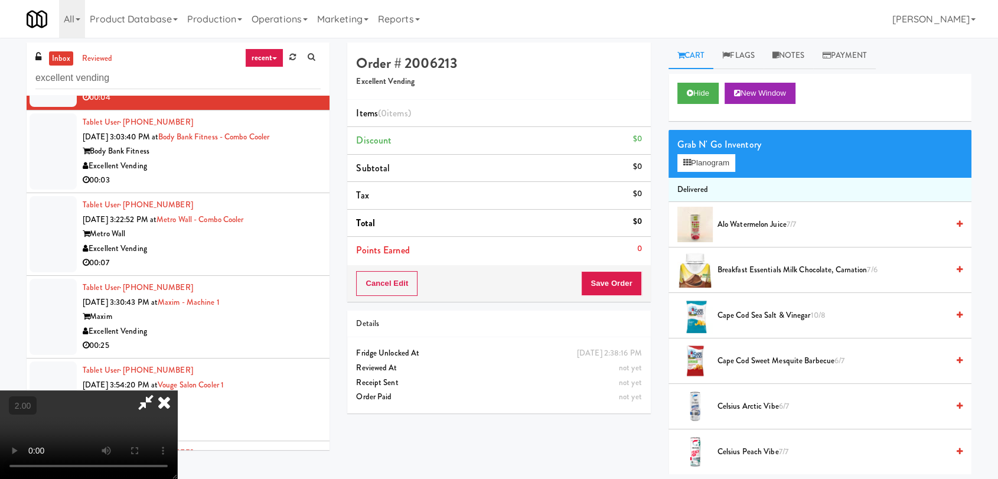
click at [177, 390] on video at bounding box center [88, 434] width 177 height 89
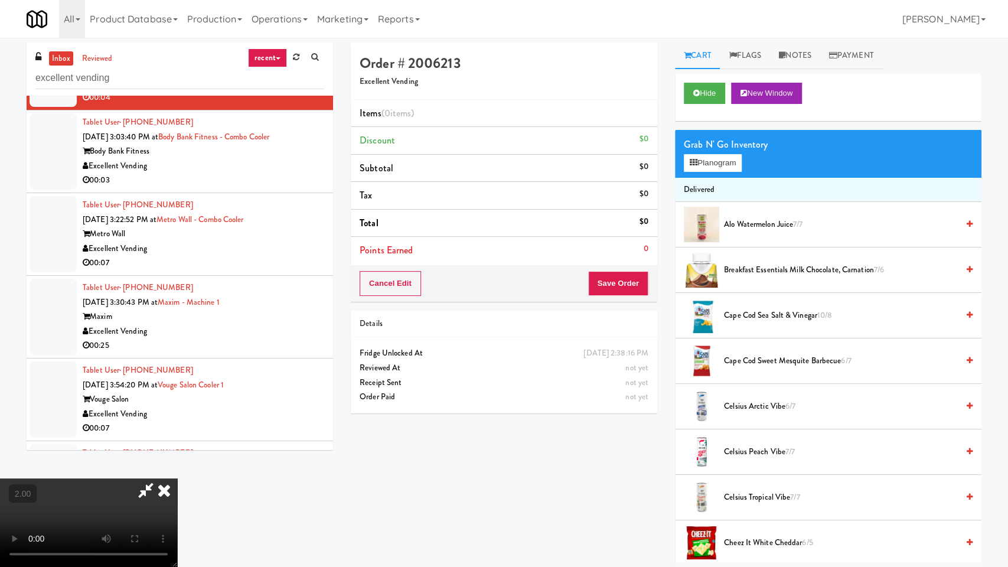
click at [177, 478] on video at bounding box center [88, 522] width 177 height 89
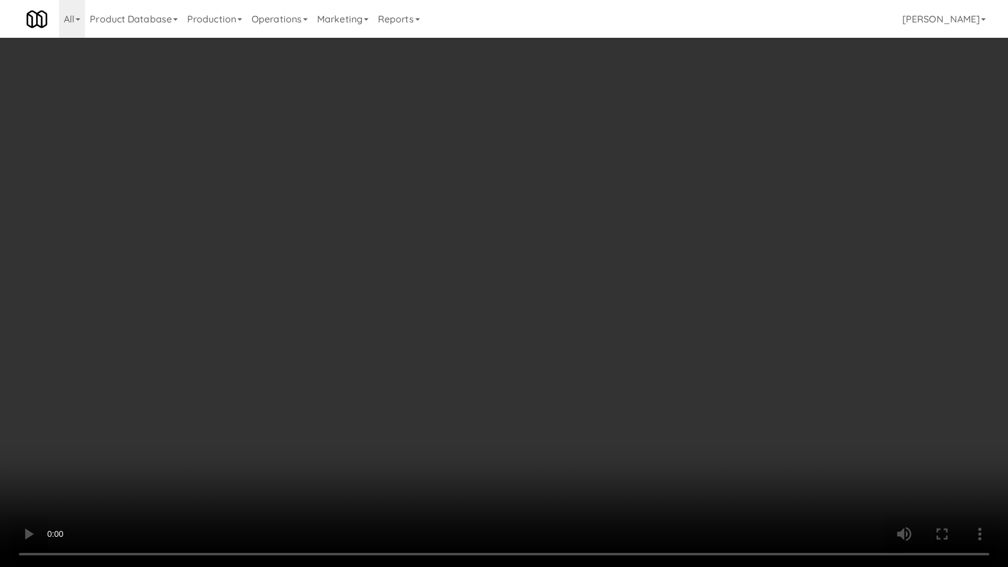
click at [389, 260] on video at bounding box center [504, 283] width 1008 height 567
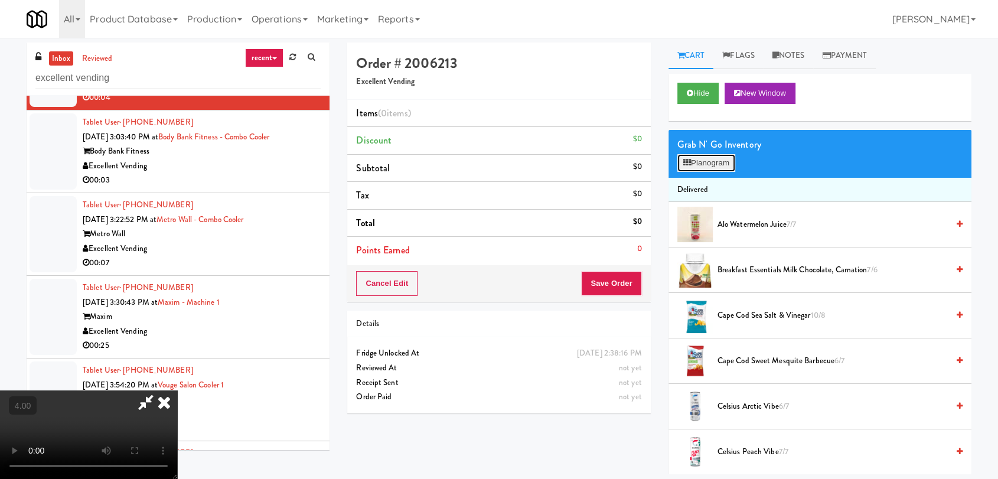
click at [700, 159] on button "Planogram" at bounding box center [706, 163] width 58 height 18
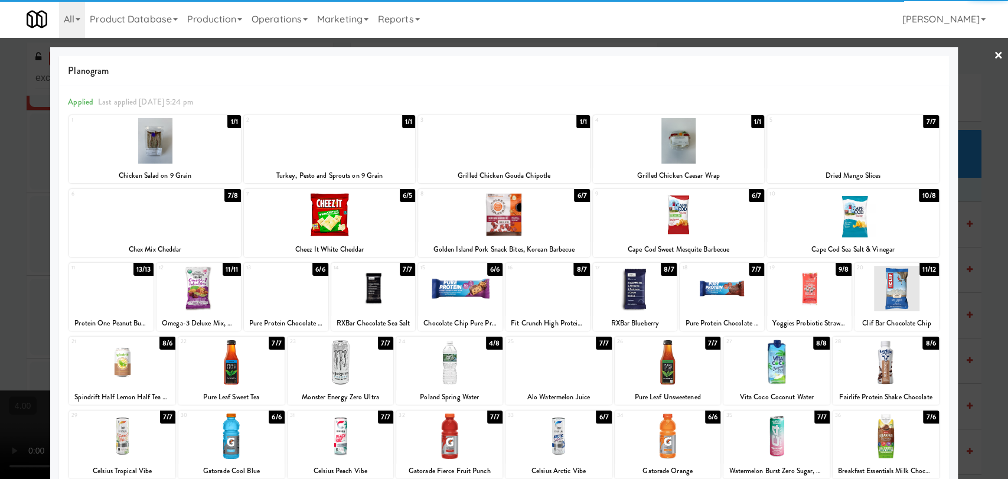
click at [717, 220] on div at bounding box center [678, 214] width 171 height 45
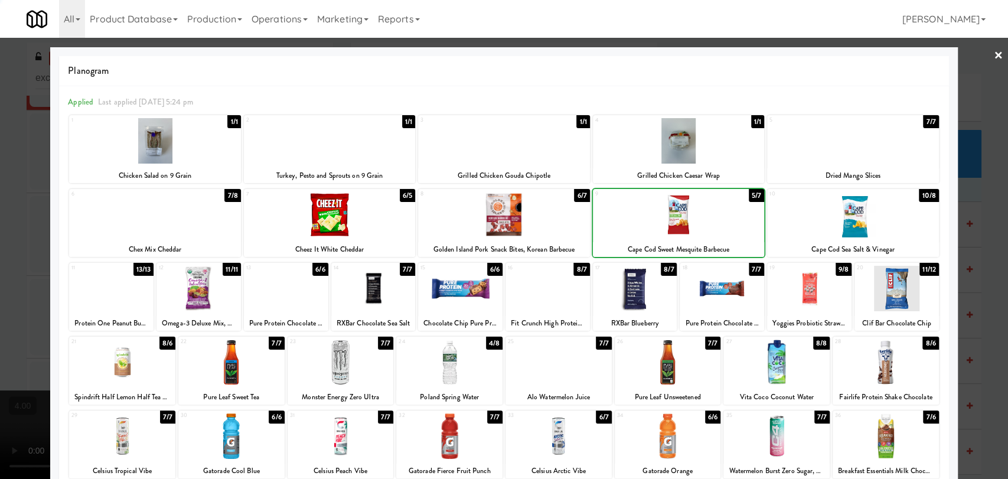
click at [0, 155] on div at bounding box center [504, 239] width 1008 height 479
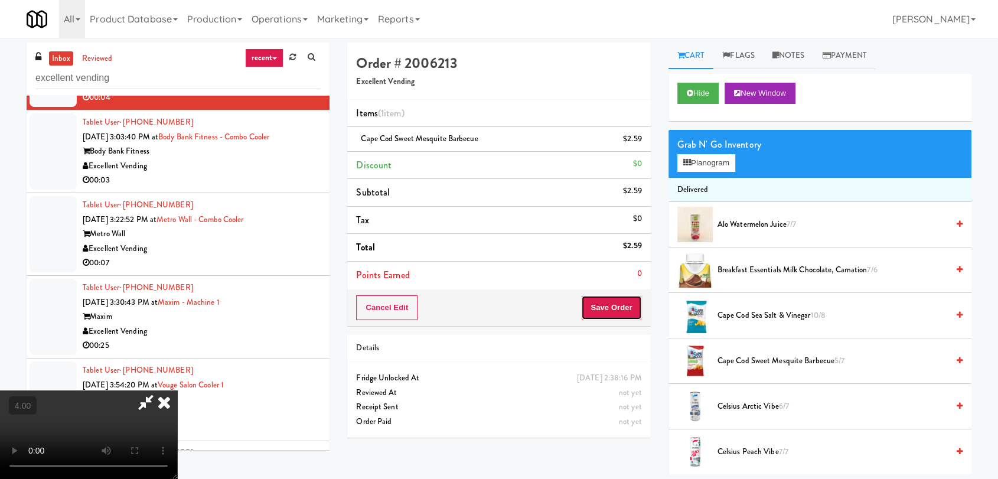
click at [608, 298] on button "Save Order" at bounding box center [611, 307] width 60 height 25
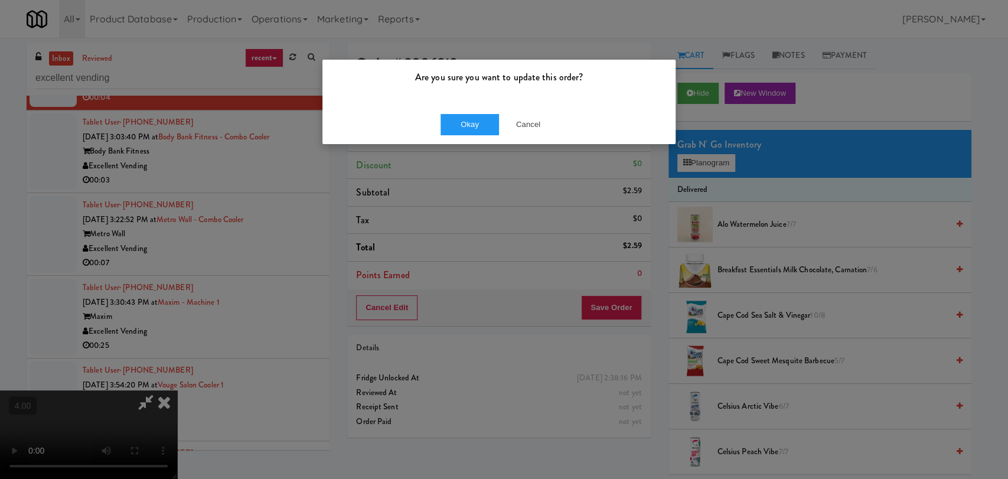
click at [468, 136] on div "Okay Cancel" at bounding box center [498, 125] width 353 height 40
click at [466, 133] on button "Okay" at bounding box center [470, 124] width 59 height 21
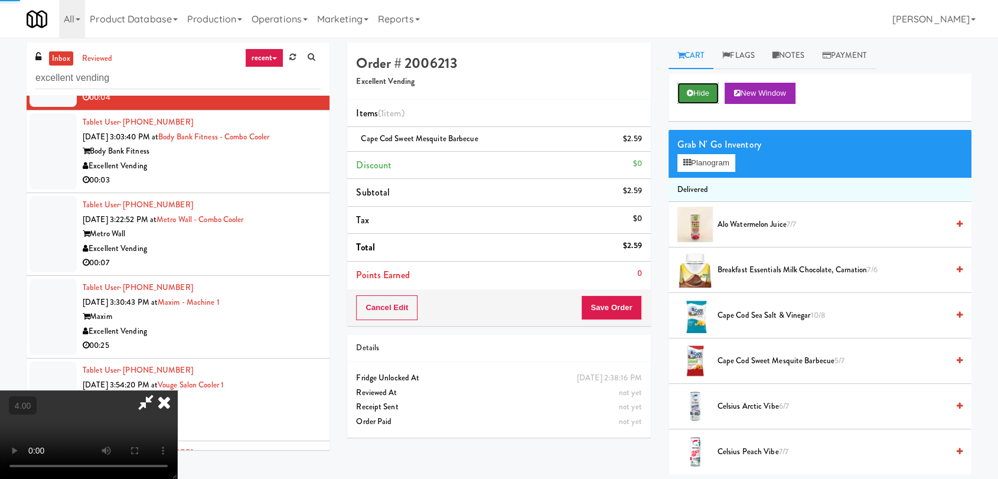
click at [703, 96] on button "Hide" at bounding box center [697, 93] width 41 height 21
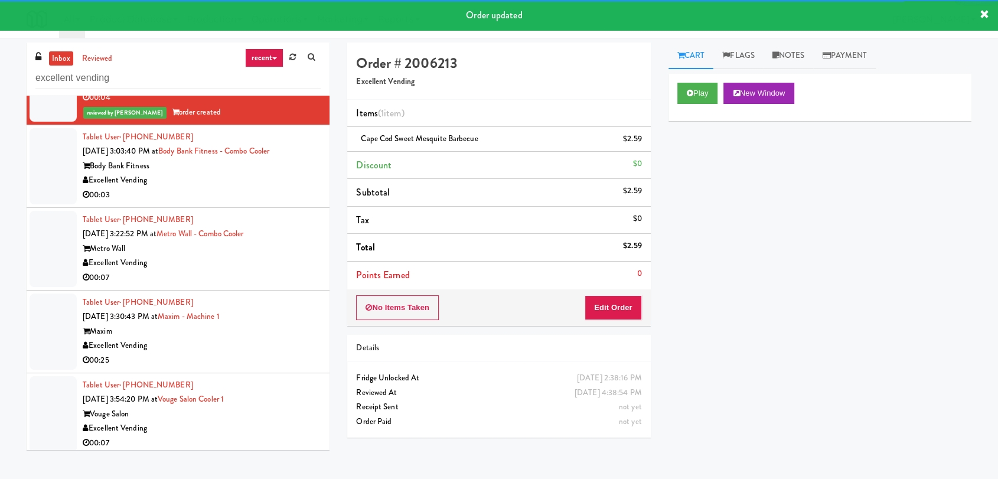
click at [285, 179] on div "Excellent Vending" at bounding box center [202, 180] width 238 height 15
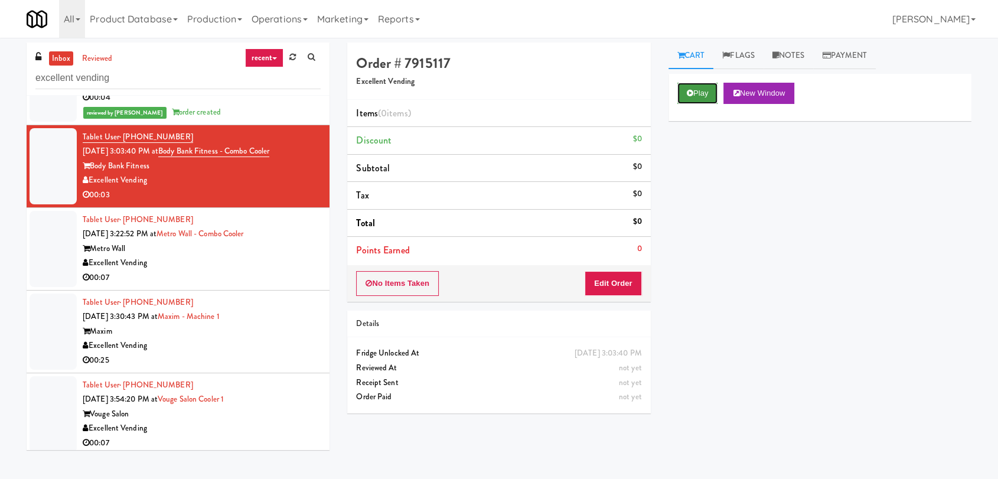
click at [693, 101] on button "Play" at bounding box center [697, 93] width 41 height 21
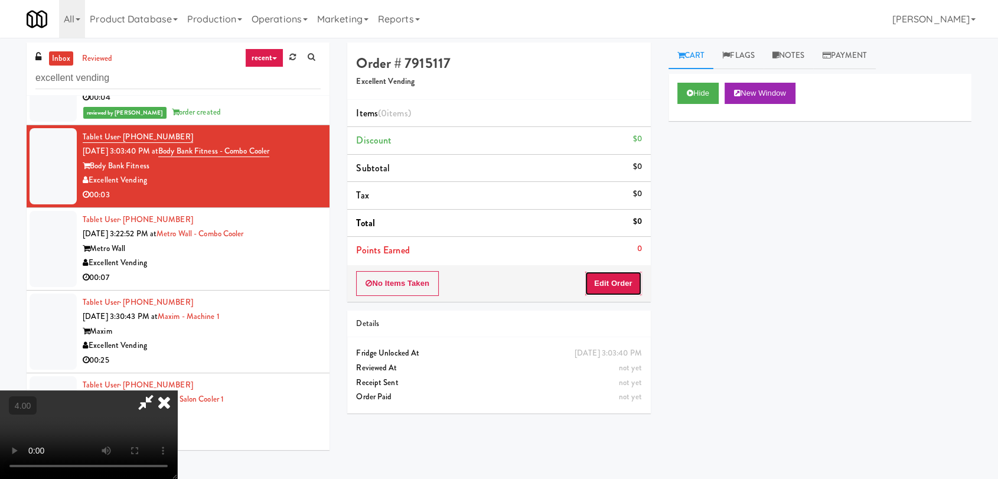
click at [621, 278] on button "Edit Order" at bounding box center [613, 283] width 57 height 25
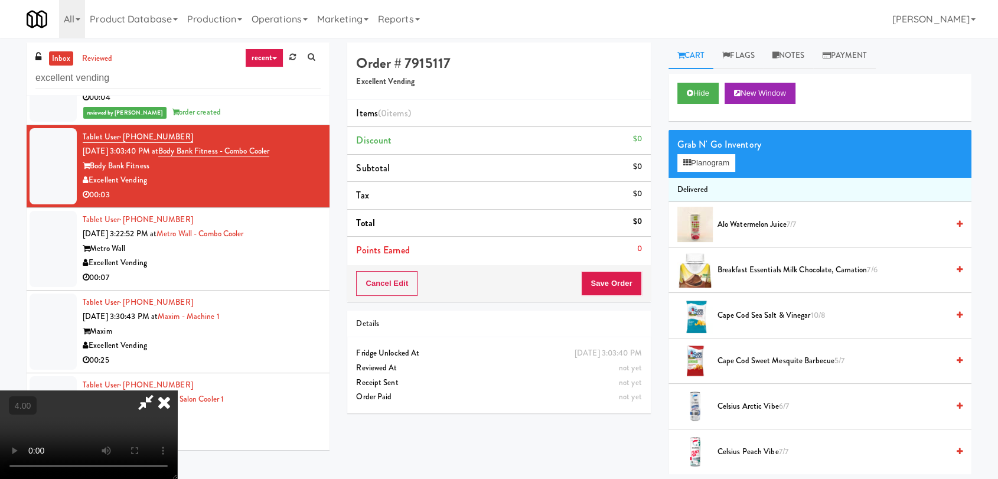
click at [177, 390] on video at bounding box center [88, 434] width 177 height 89
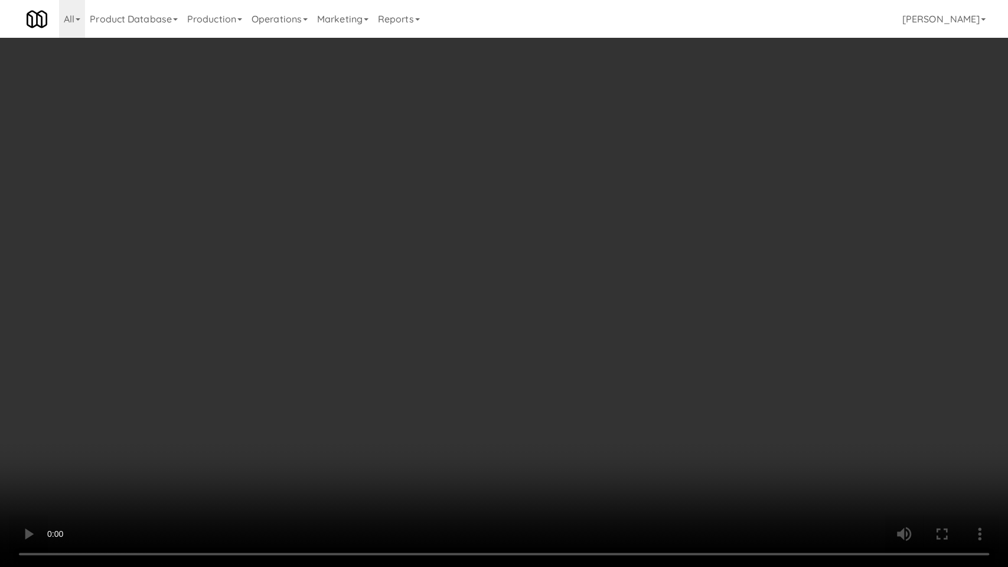
click at [526, 265] on video at bounding box center [504, 283] width 1008 height 567
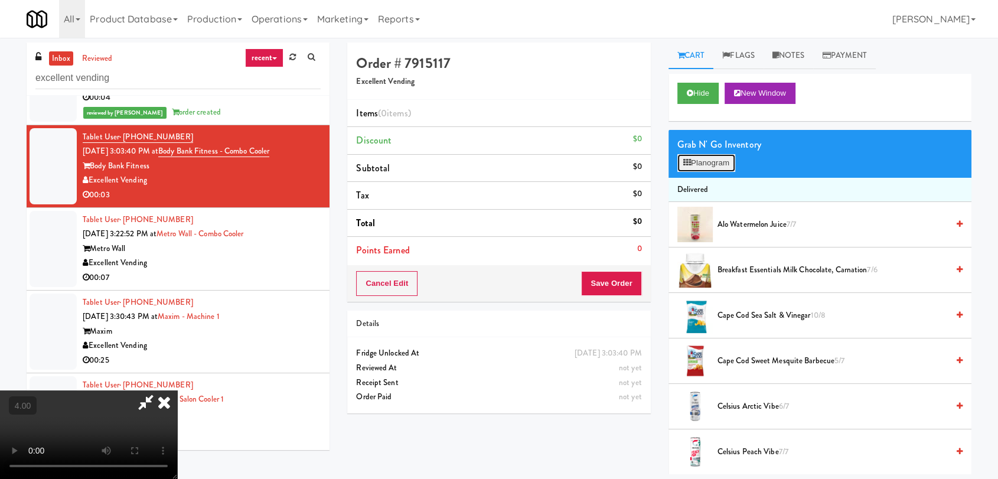
click at [703, 159] on button "Planogram" at bounding box center [706, 163] width 58 height 18
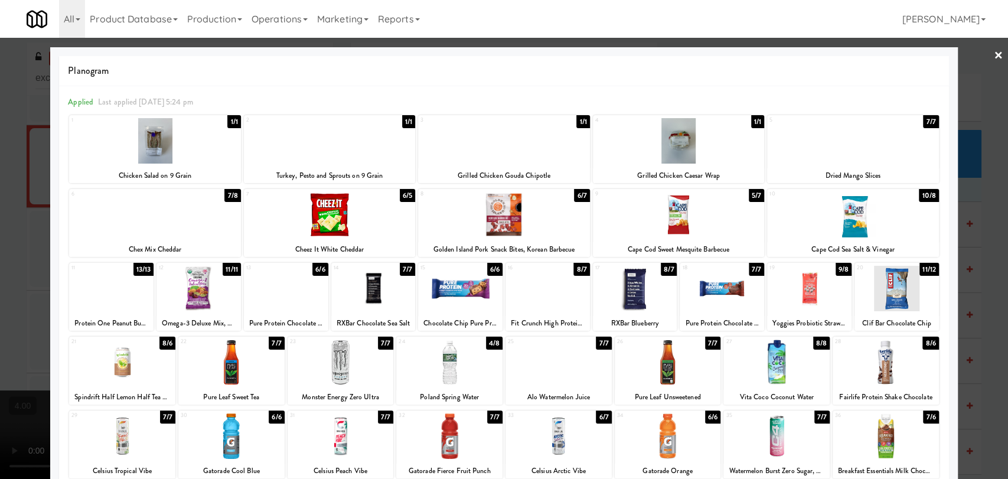
click at [156, 231] on div at bounding box center [154, 214] width 171 height 45
click at [0, 191] on div at bounding box center [504, 239] width 1008 height 479
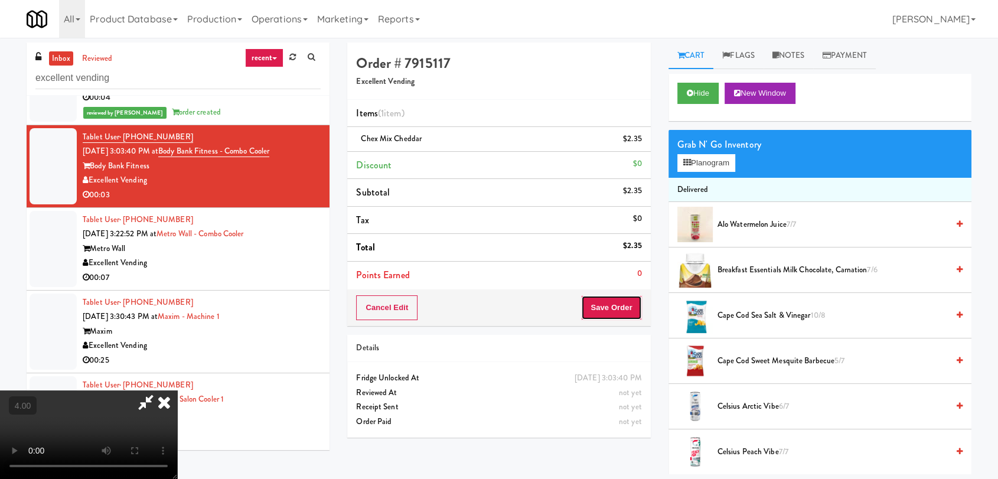
click at [620, 311] on button "Save Order" at bounding box center [611, 307] width 60 height 25
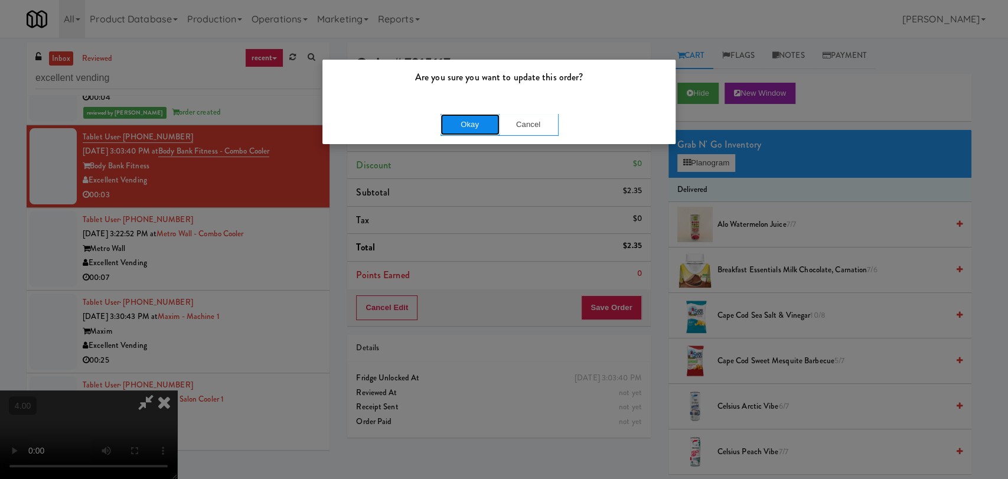
click at [467, 128] on button "Okay" at bounding box center [470, 124] width 59 height 21
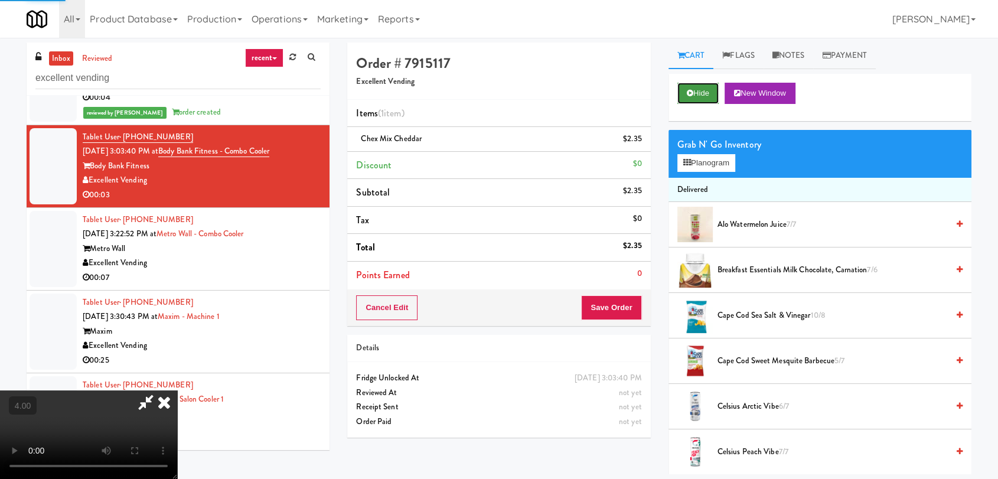
click at [703, 94] on button "Hide" at bounding box center [697, 93] width 41 height 21
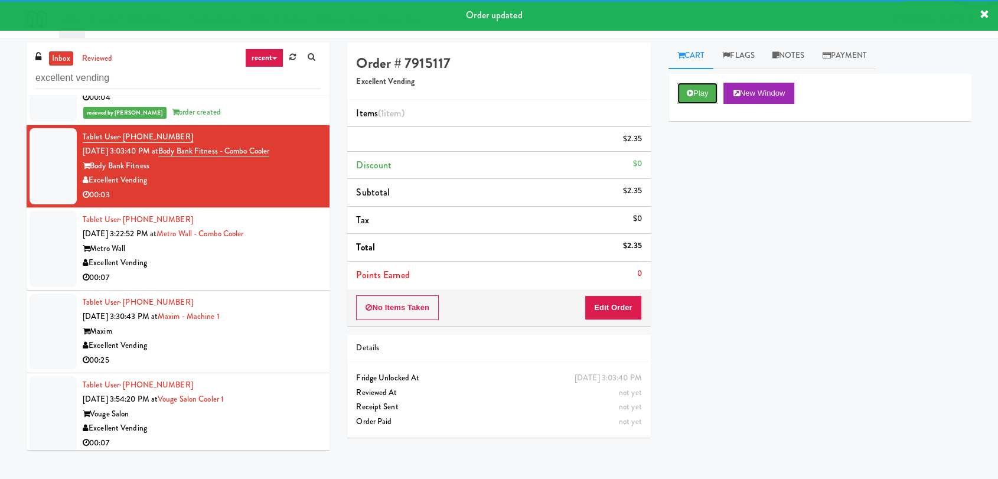
scroll to position [350, 0]
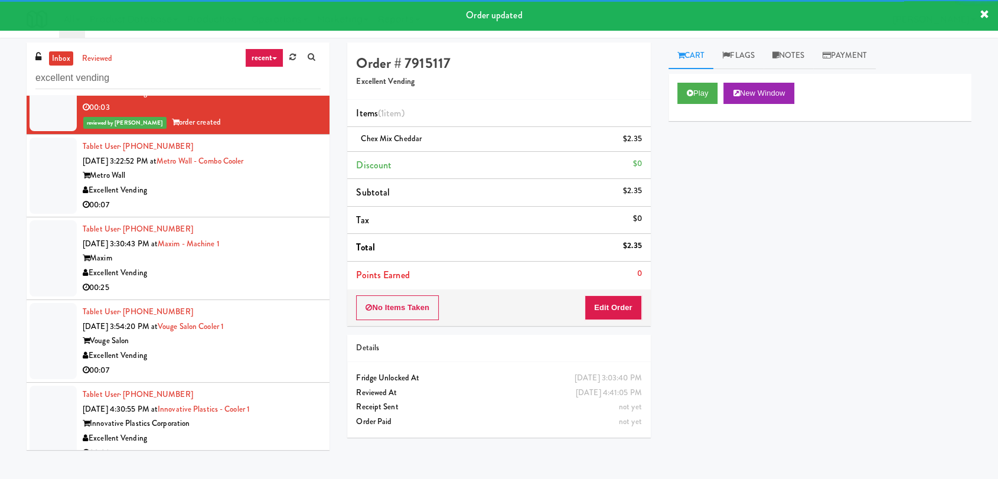
click at [270, 180] on div "Metro Wall" at bounding box center [202, 175] width 238 height 15
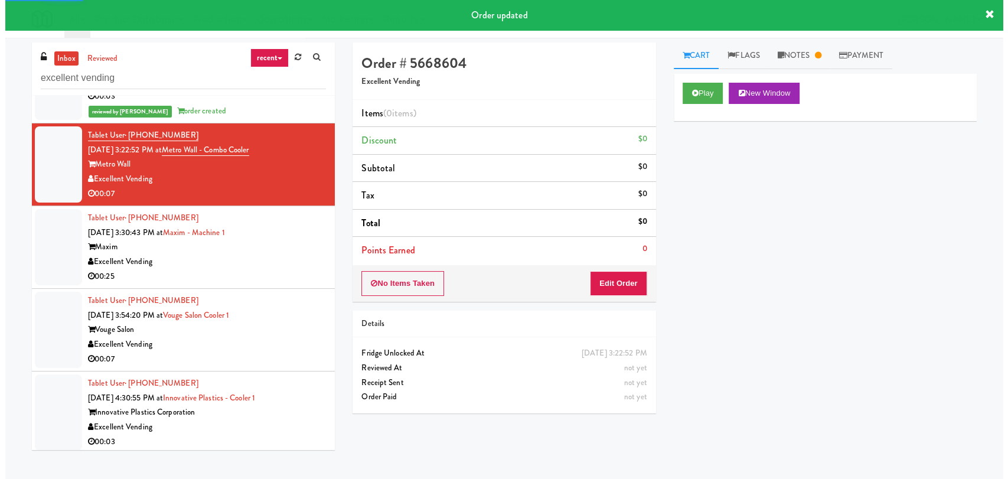
scroll to position [364, 0]
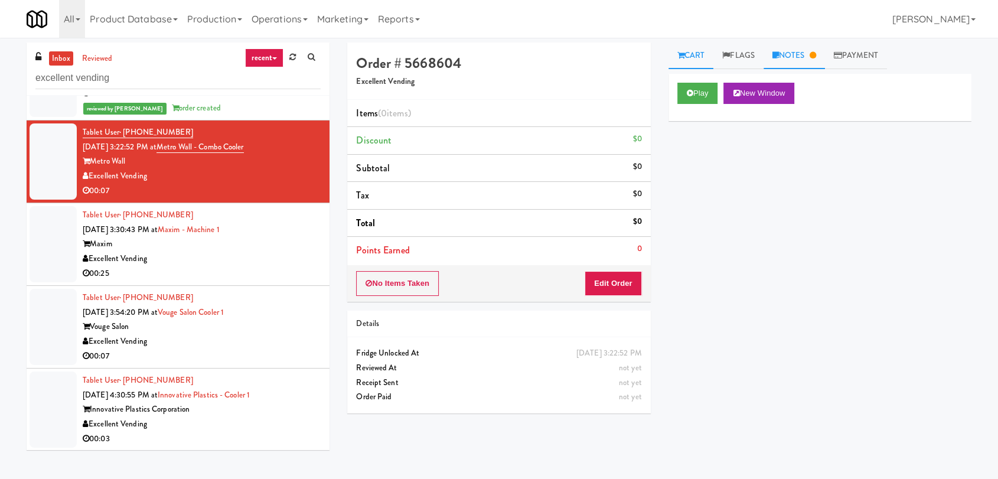
click at [774, 51] on link "Notes" at bounding box center [794, 56] width 61 height 27
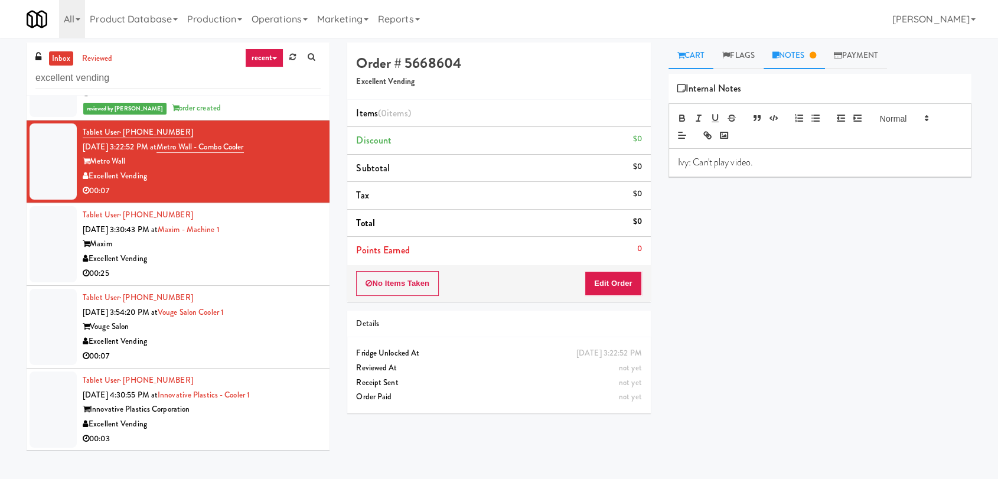
click at [680, 52] on icon at bounding box center [680, 55] width 7 height 8
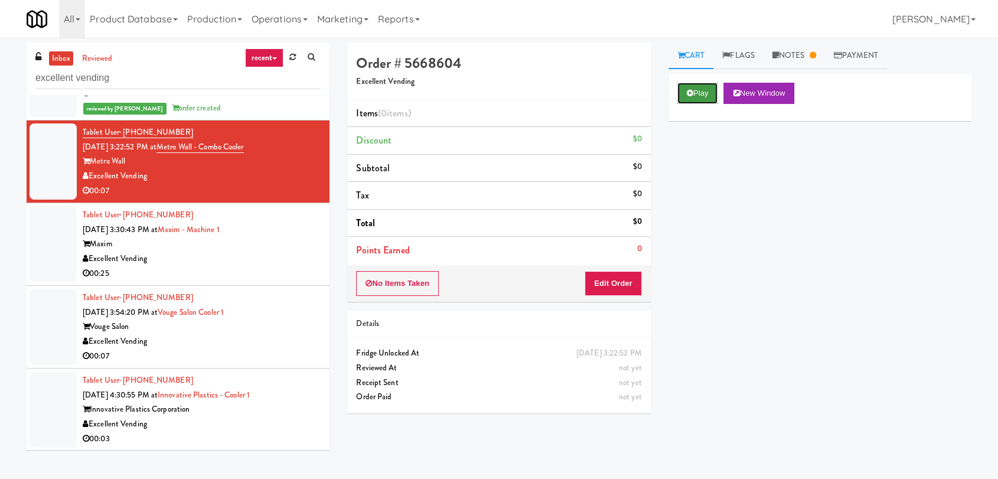
click at [693, 87] on button "Play" at bounding box center [697, 93] width 41 height 21
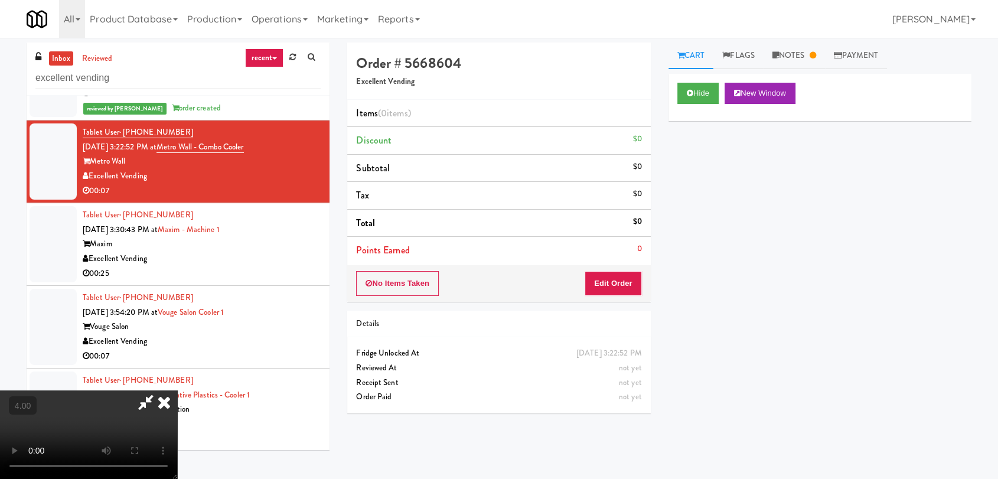
click at [275, 243] on div "Maxim" at bounding box center [202, 244] width 238 height 15
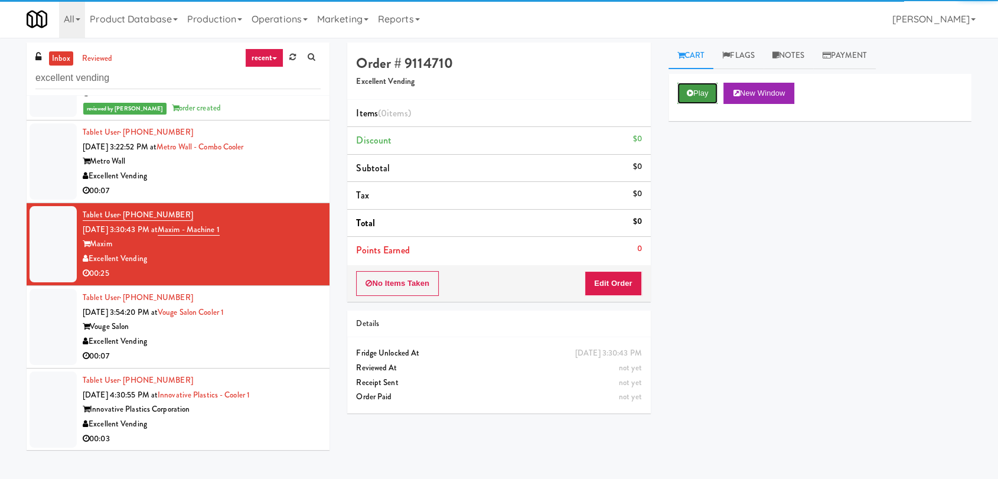
click at [699, 95] on button "Play" at bounding box center [697, 93] width 41 height 21
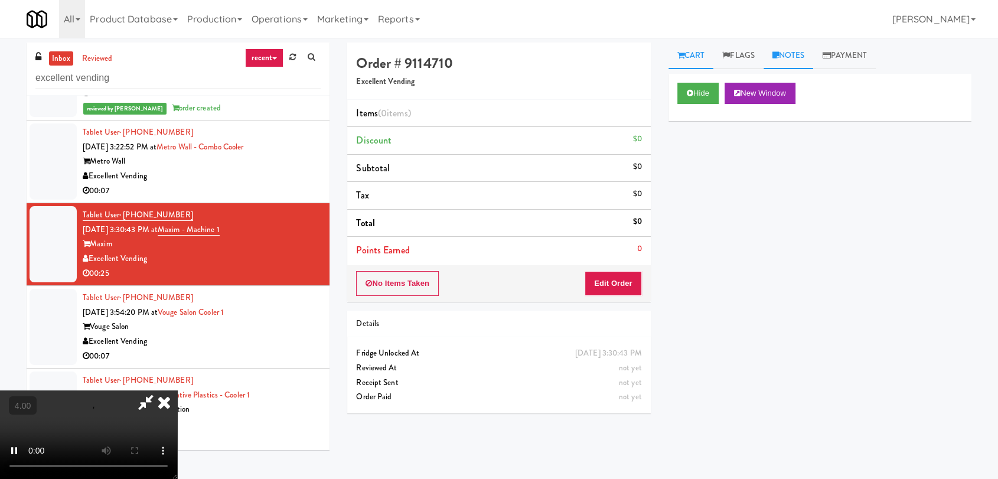
click at [809, 60] on link "Notes" at bounding box center [789, 56] width 50 height 27
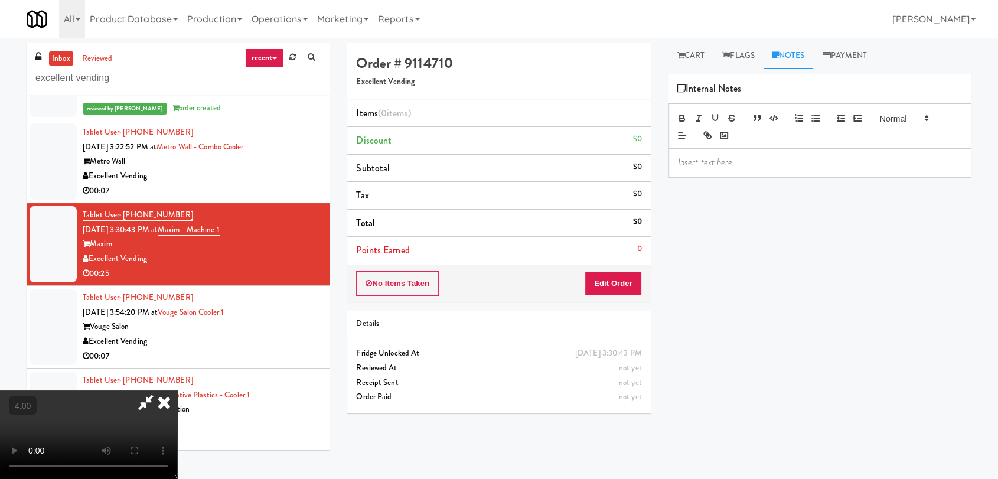
click at [177, 390] on video at bounding box center [88, 434] width 177 height 89
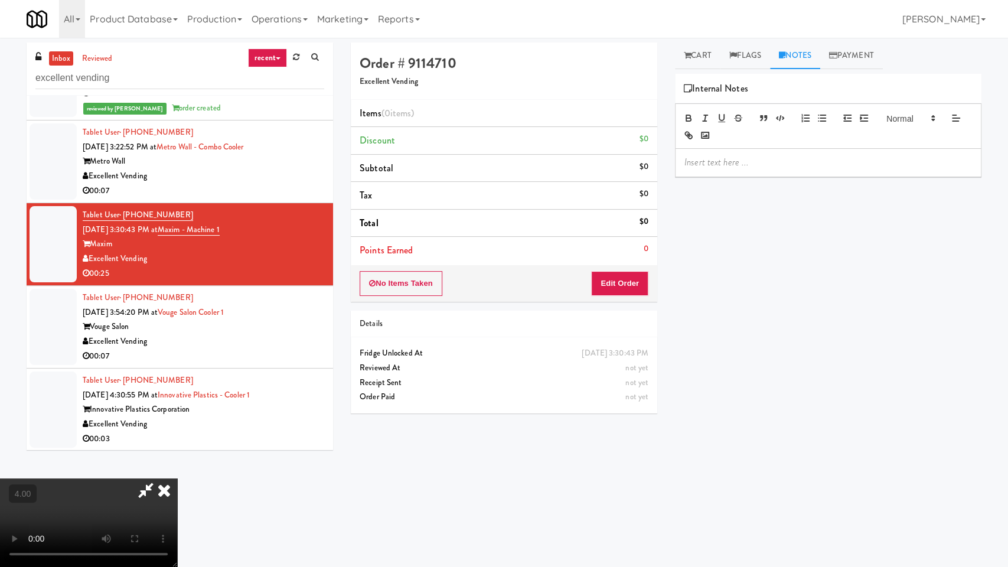
click at [177, 478] on video at bounding box center [88, 522] width 177 height 89
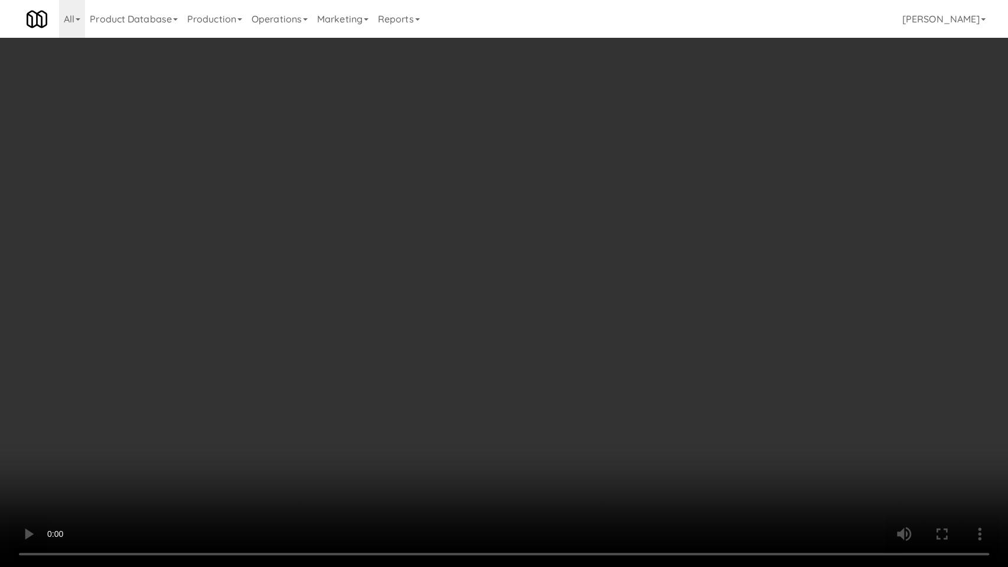
click at [225, 260] on video at bounding box center [504, 283] width 1008 height 567
click at [257, 322] on video at bounding box center [504, 283] width 1008 height 567
click at [213, 293] on video at bounding box center [504, 283] width 1008 height 567
click at [213, 292] on video at bounding box center [504, 283] width 1008 height 567
click at [214, 292] on video at bounding box center [504, 283] width 1008 height 567
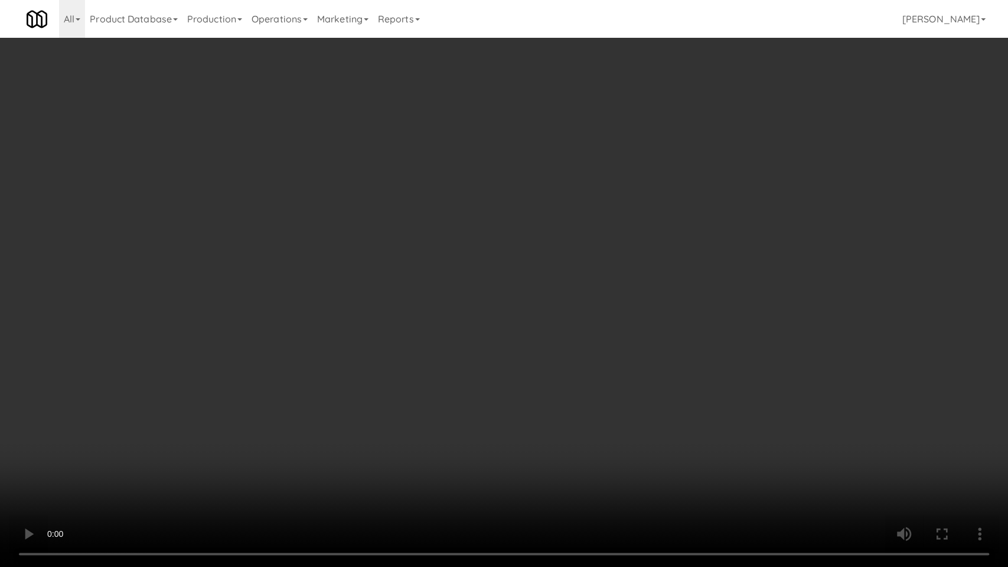
click at [131, 435] on video at bounding box center [504, 283] width 1008 height 567
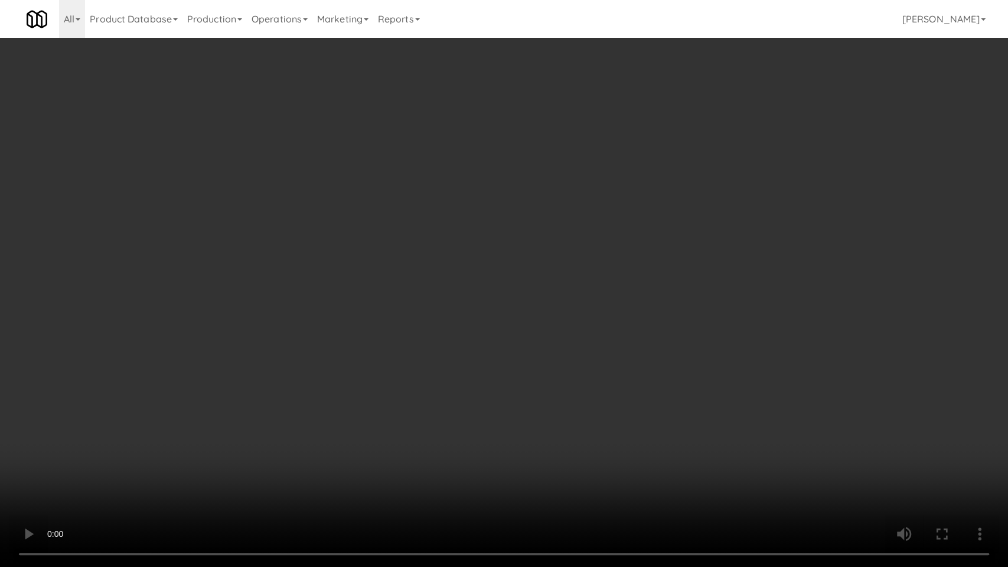
click at [131, 435] on video at bounding box center [504, 283] width 1008 height 567
click at [387, 423] on video at bounding box center [504, 283] width 1008 height 567
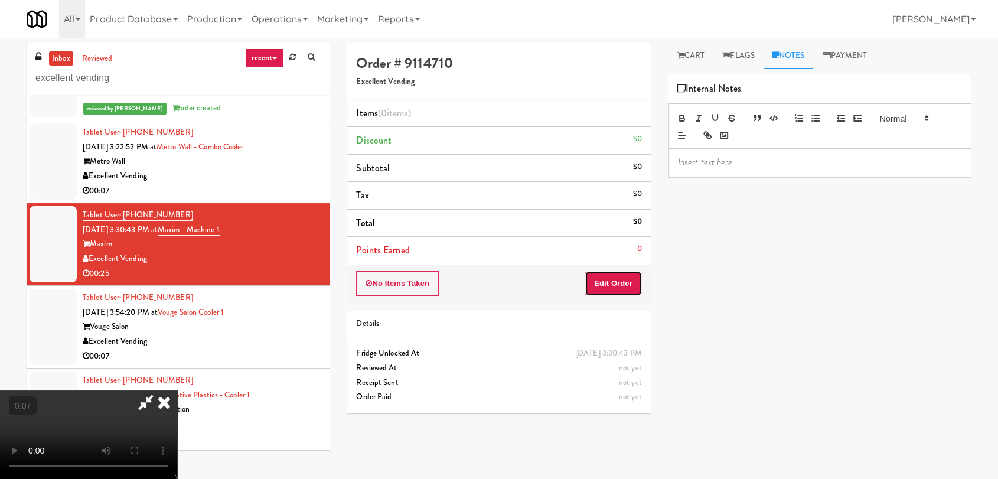
click at [608, 275] on button "Edit Order" at bounding box center [613, 283] width 57 height 25
click at [682, 56] on icon at bounding box center [680, 55] width 7 height 8
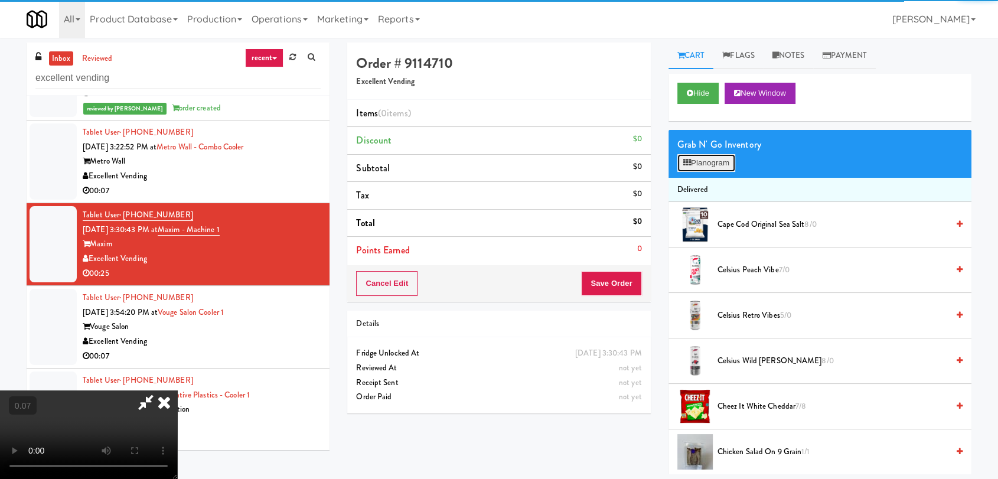
click at [710, 156] on button "Planogram" at bounding box center [706, 163] width 58 height 18
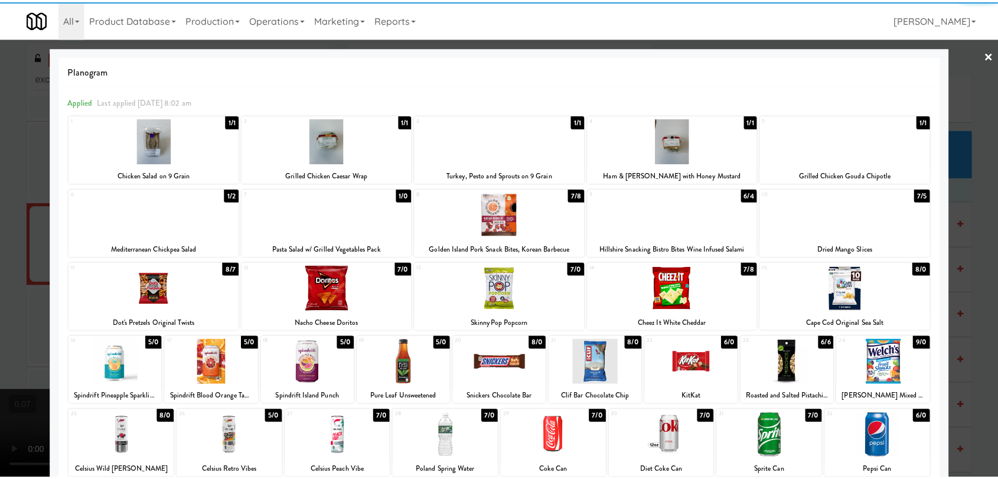
scroll to position [101, 0]
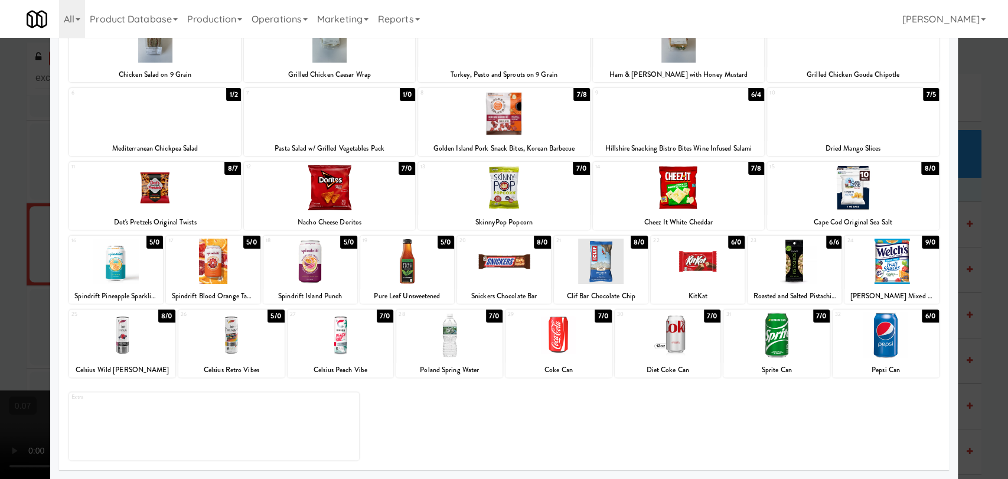
click at [231, 270] on div at bounding box center [213, 261] width 94 height 45
click at [912, 270] on div at bounding box center [891, 261] width 94 height 45
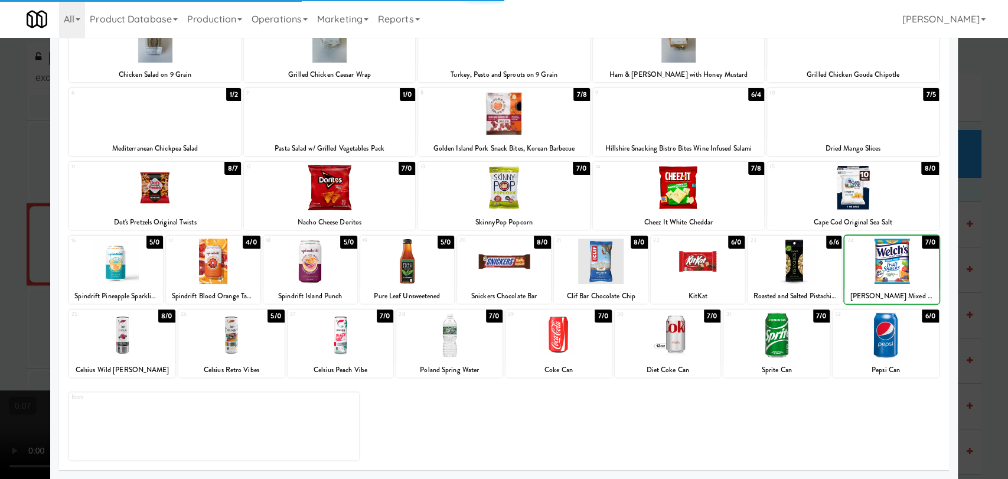
click at [912, 270] on div at bounding box center [891, 261] width 94 height 45
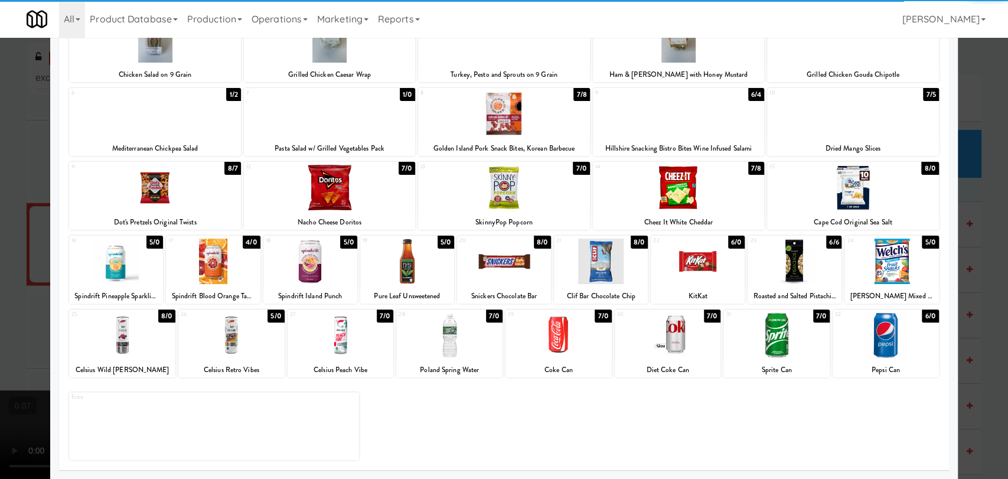
click at [0, 194] on div at bounding box center [504, 239] width 1008 height 479
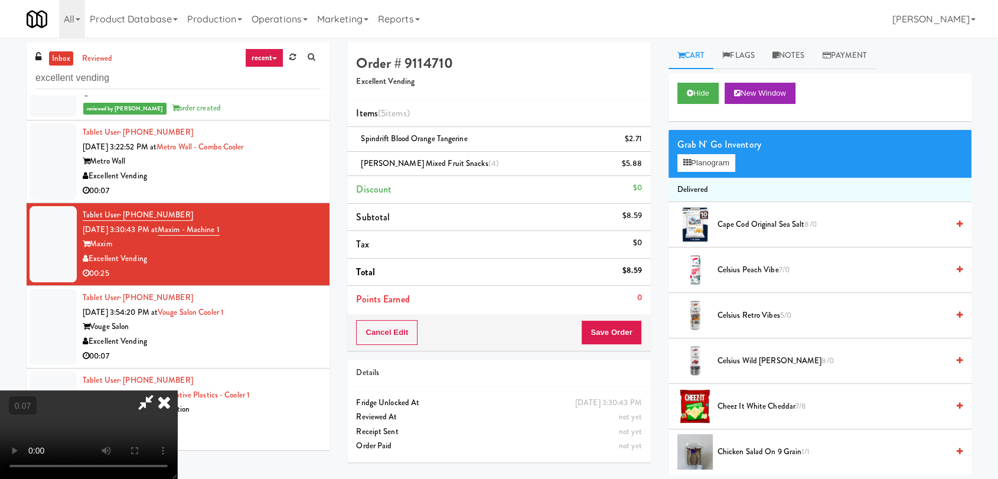
click at [175, 390] on video at bounding box center [88, 434] width 177 height 89
click at [177, 390] on video at bounding box center [88, 434] width 177 height 89
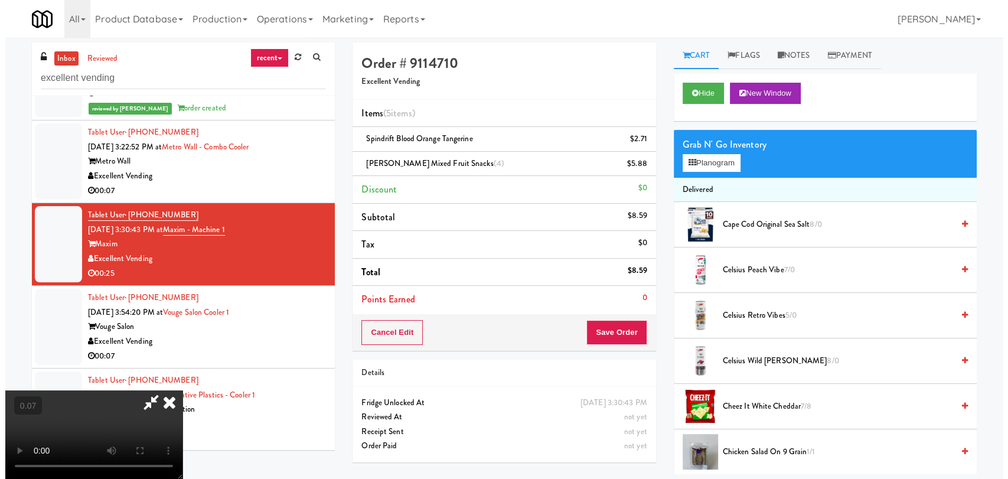
scroll to position [131, 0]
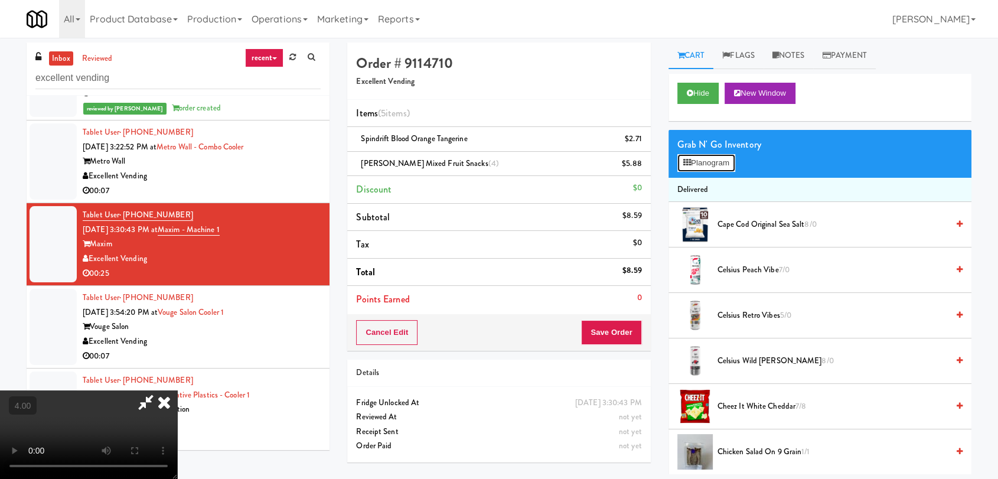
click at [694, 157] on button "Planogram" at bounding box center [706, 163] width 58 height 18
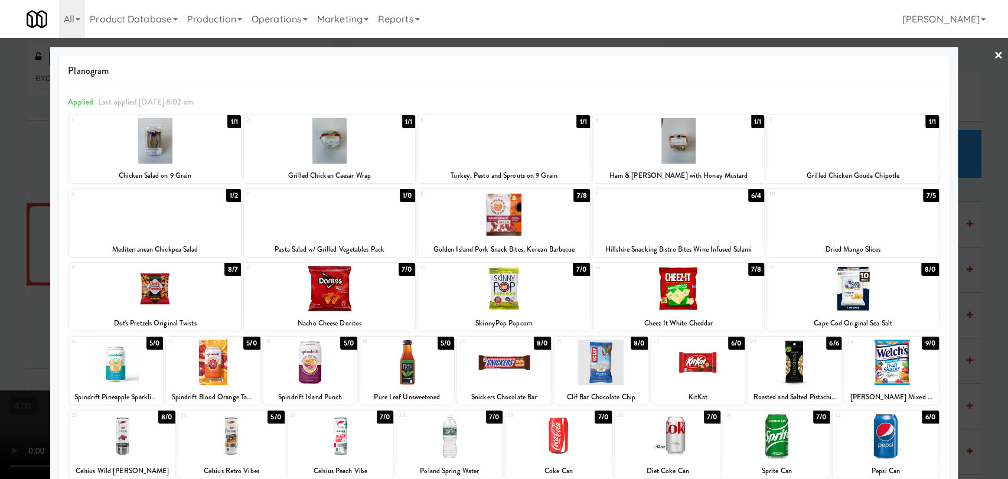
click at [904, 356] on div at bounding box center [891, 362] width 94 height 45
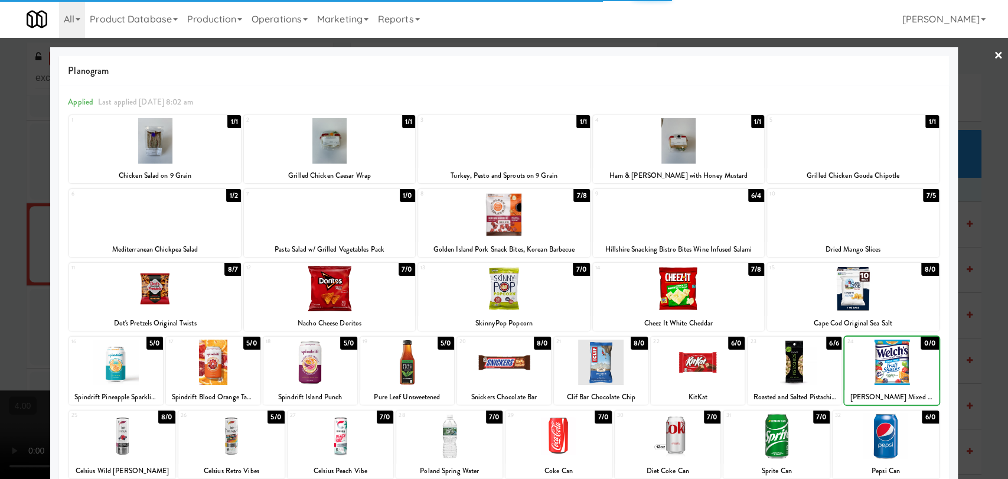
click at [972, 233] on div at bounding box center [504, 239] width 1008 height 479
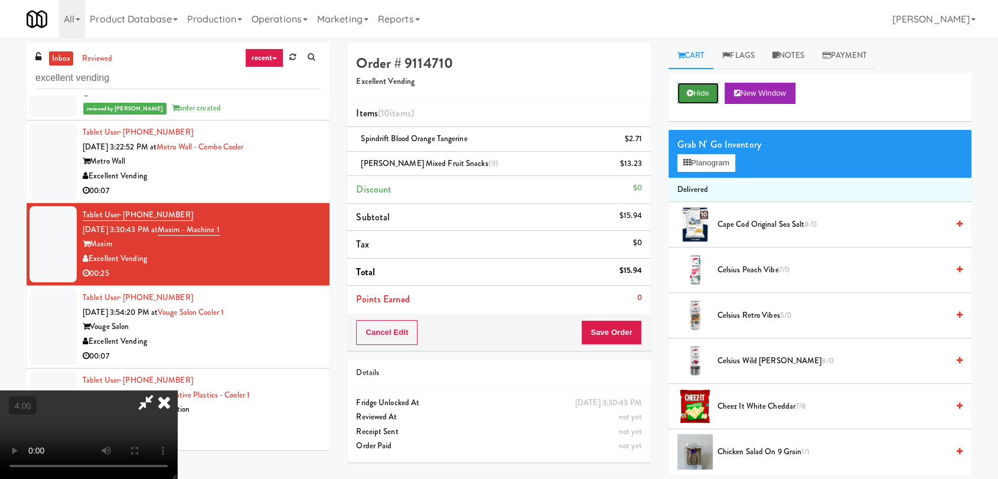
click at [699, 88] on button "Hide" at bounding box center [697, 93] width 41 height 21
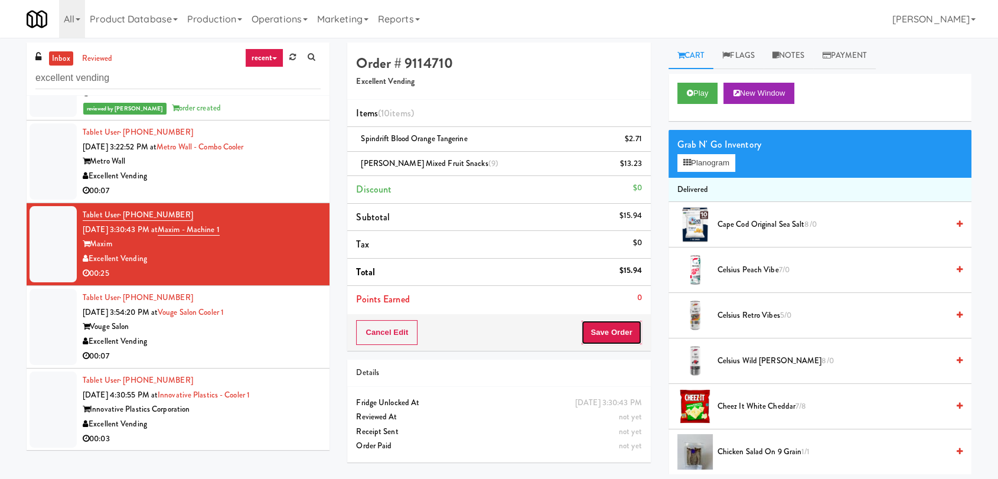
click at [614, 337] on button "Save Order" at bounding box center [611, 332] width 60 height 25
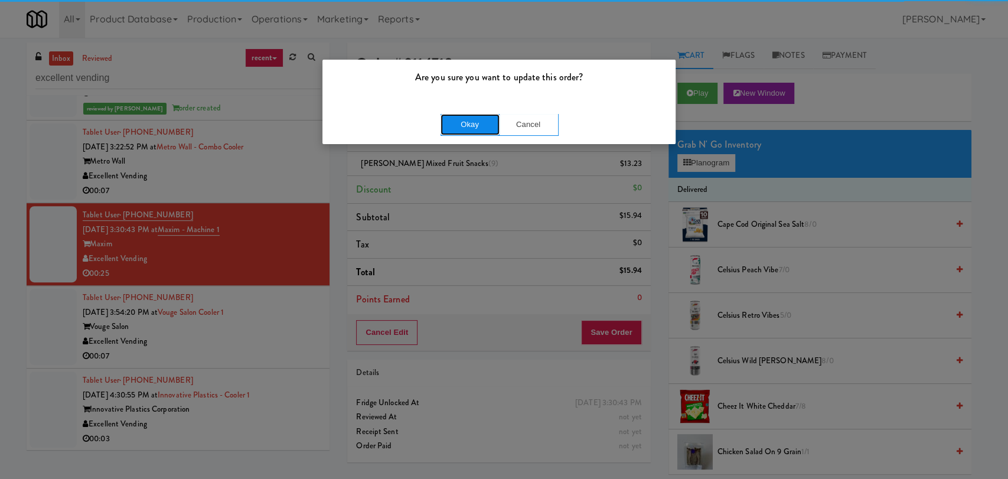
click at [477, 129] on button "Okay" at bounding box center [470, 124] width 59 height 21
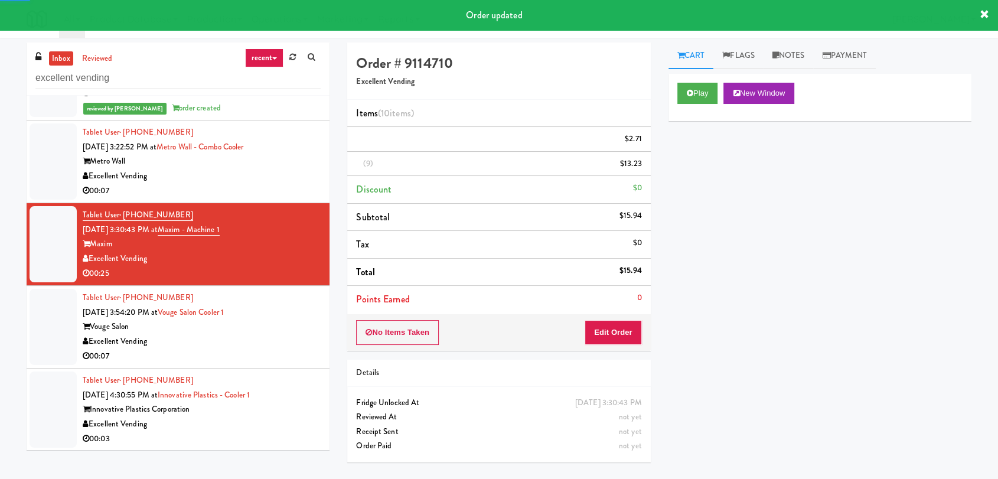
click at [299, 308] on div "Tablet User · (845) 608-6299 [DATE] 3:54:20 PM at Vouge Salon Cooler 1 Vouge Sa…" at bounding box center [202, 327] width 238 height 73
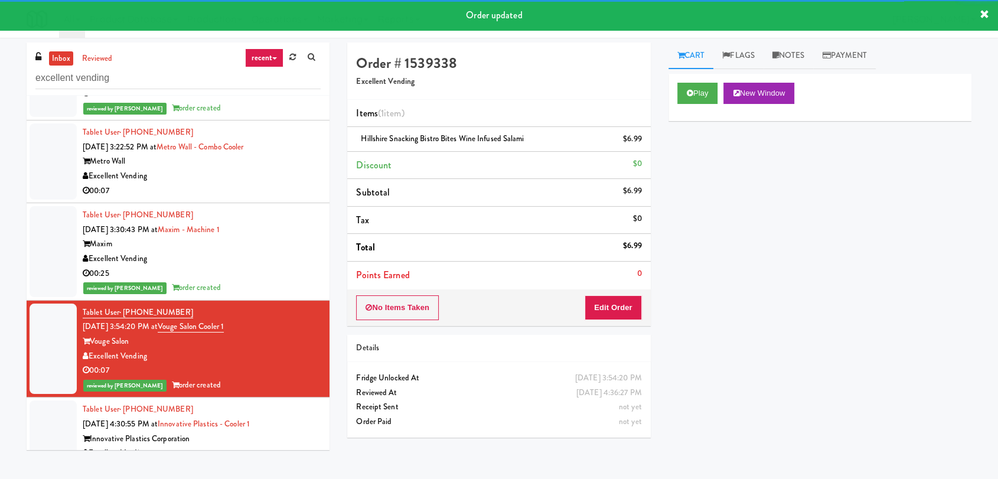
click at [251, 233] on div "Tablet User · (551) 404-2580 [DATE] 3:30:43 PM at Maxim - Machine 1 Maxim Excel…" at bounding box center [202, 251] width 238 height 87
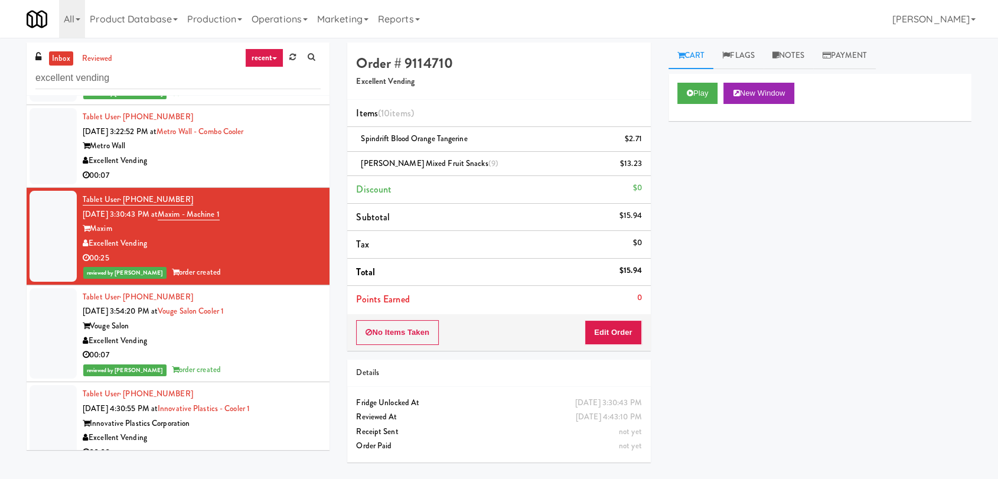
scroll to position [393, 0]
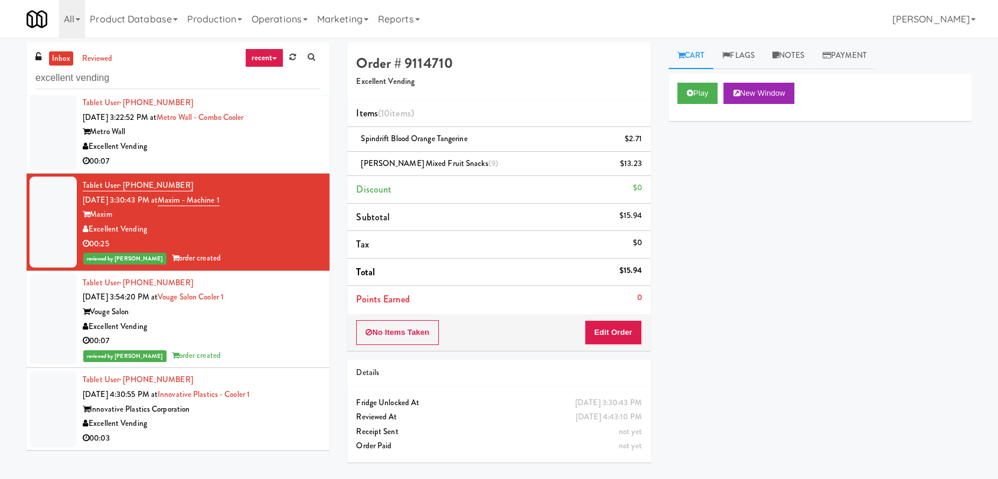
click at [270, 406] on div "Innovative Plastics Corporation" at bounding box center [202, 409] width 238 height 15
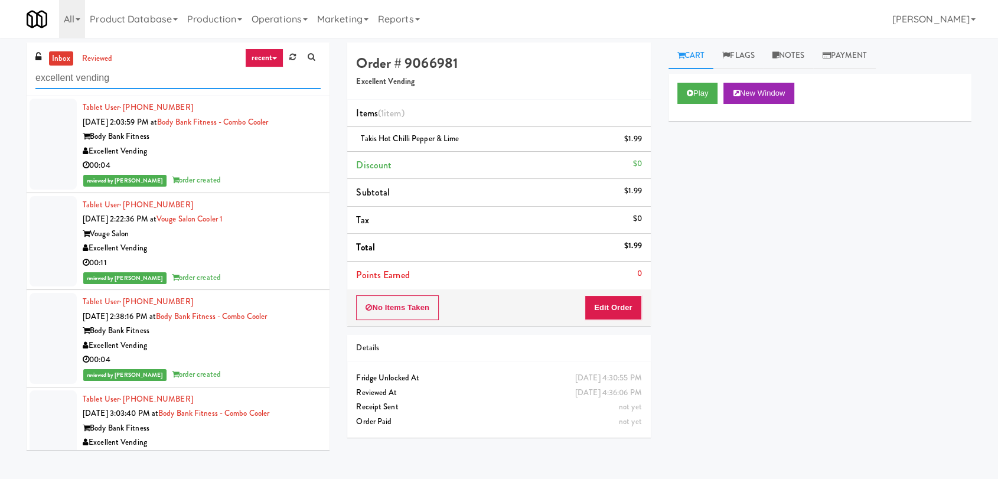
drag, startPoint x: 146, startPoint y: 73, endPoint x: 0, endPoint y: 76, distance: 146.5
click at [0, 76] on div "inbox reviewed recent all unclear take inventory issue suspicious failed recent…" at bounding box center [499, 259] width 998 height 432
paste input "Park Place - Cooler - Right"
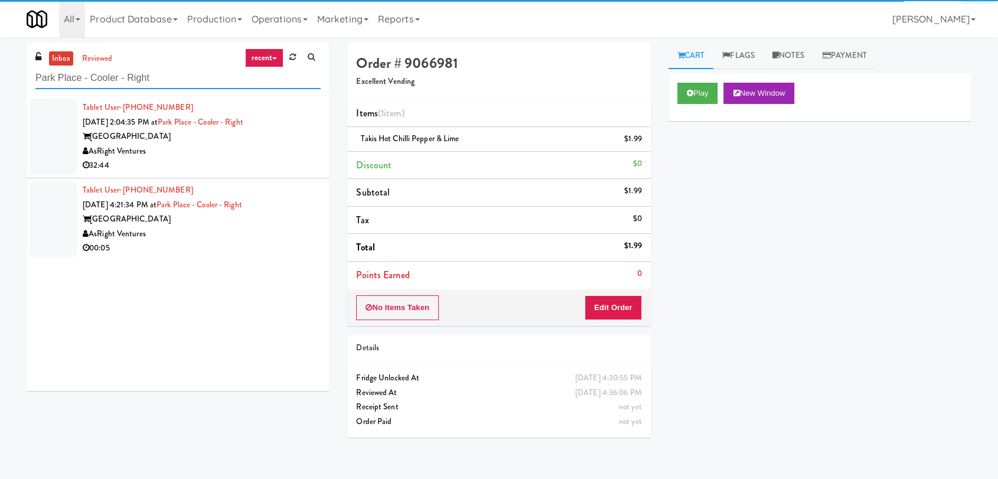
type input "Park Place - Cooler - Right"
click at [274, 162] on div "32:44" at bounding box center [202, 165] width 238 height 15
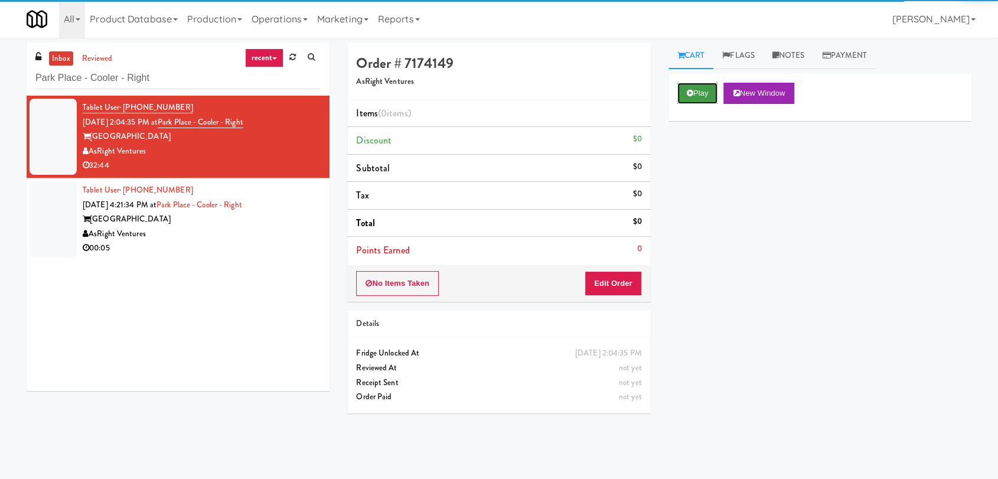
click at [694, 92] on button "Play" at bounding box center [697, 93] width 41 height 21
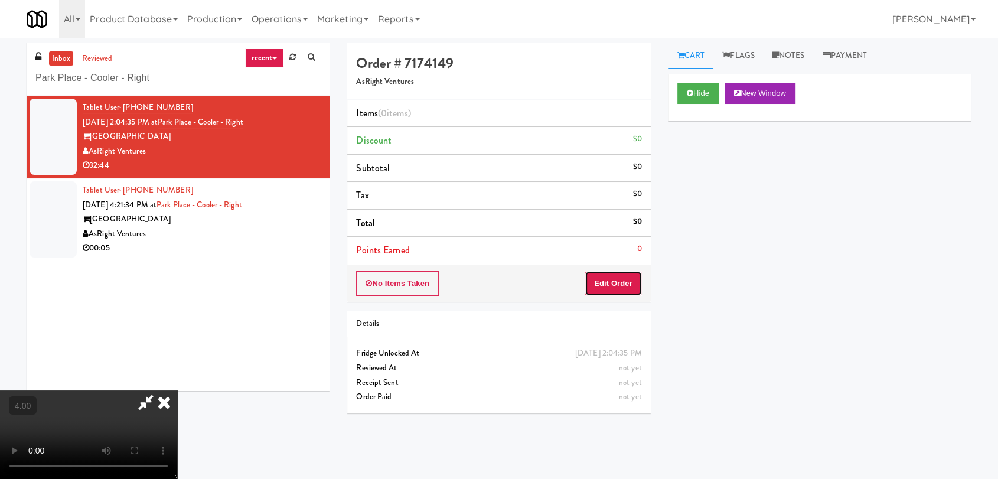
click at [605, 289] on button "Edit Order" at bounding box center [613, 283] width 57 height 25
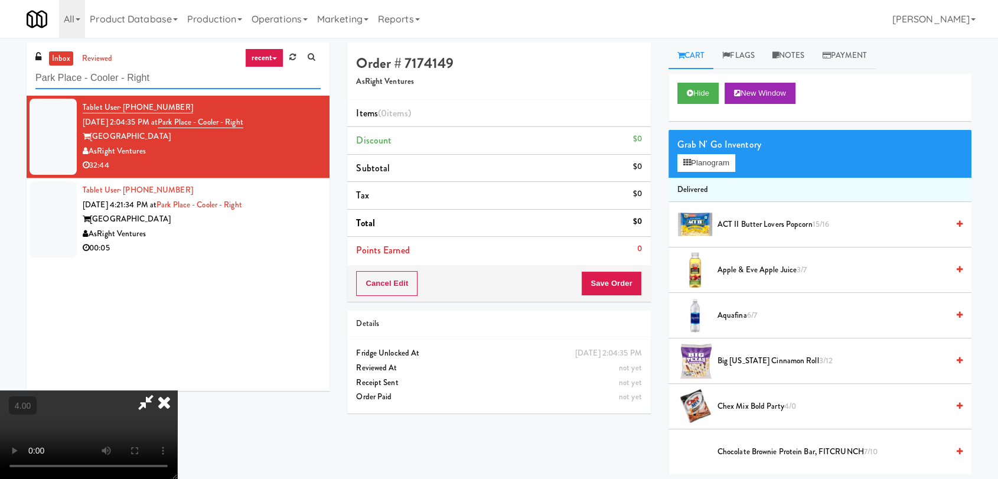
drag, startPoint x: 165, startPoint y: 81, endPoint x: 252, endPoint y: 65, distance: 88.3
click at [215, 65] on div "inbox reviewed recent all unclear take inventory issue suspicious failed recent…" at bounding box center [178, 69] width 303 height 53
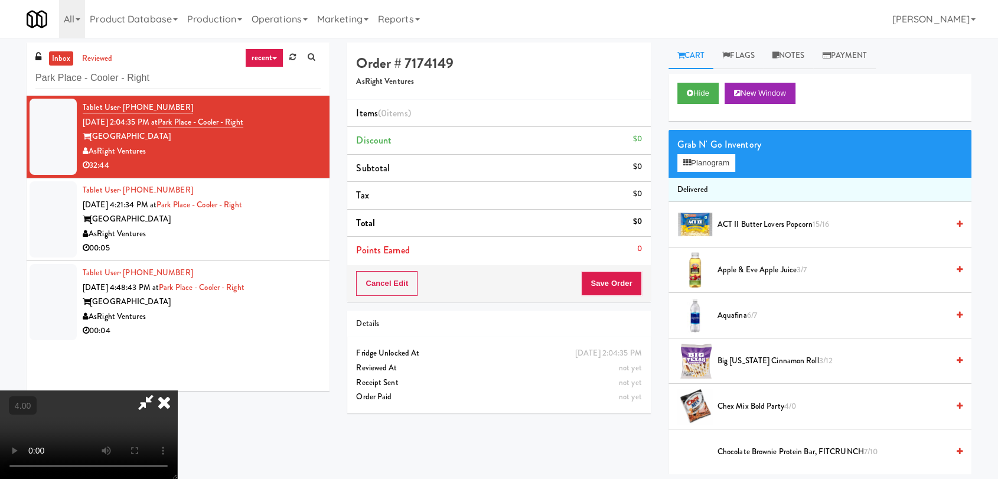
click at [177, 390] on video at bounding box center [88, 434] width 177 height 89
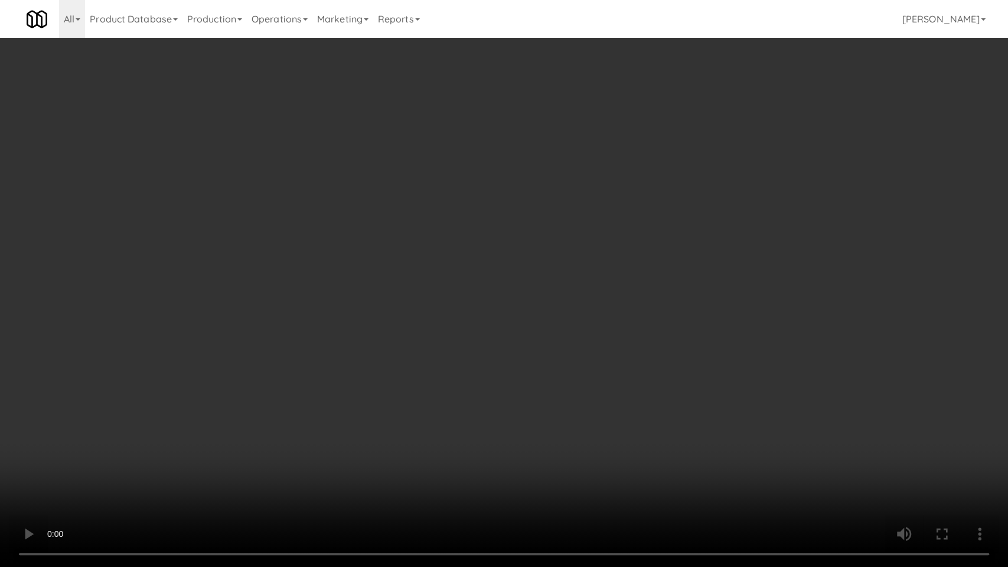
click at [298, 365] on video at bounding box center [504, 283] width 1008 height 567
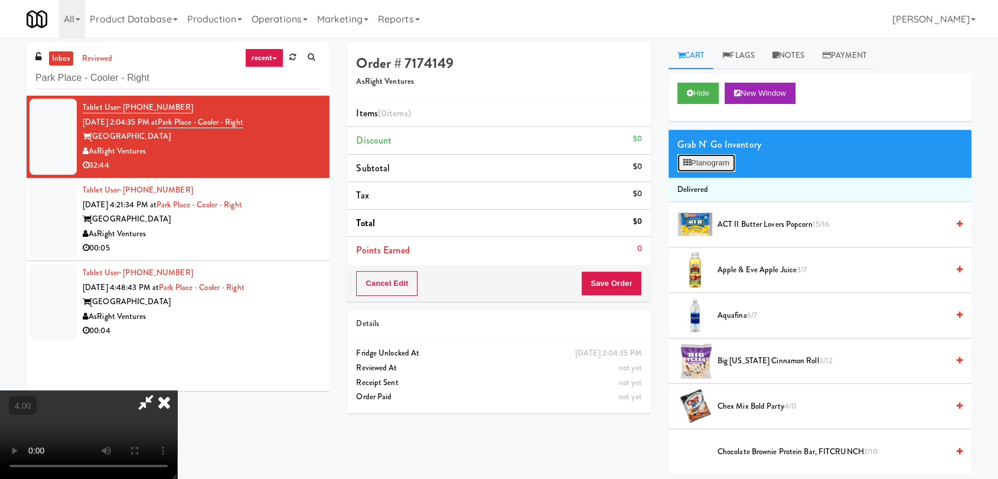
click at [698, 167] on button "Planogram" at bounding box center [706, 163] width 58 height 18
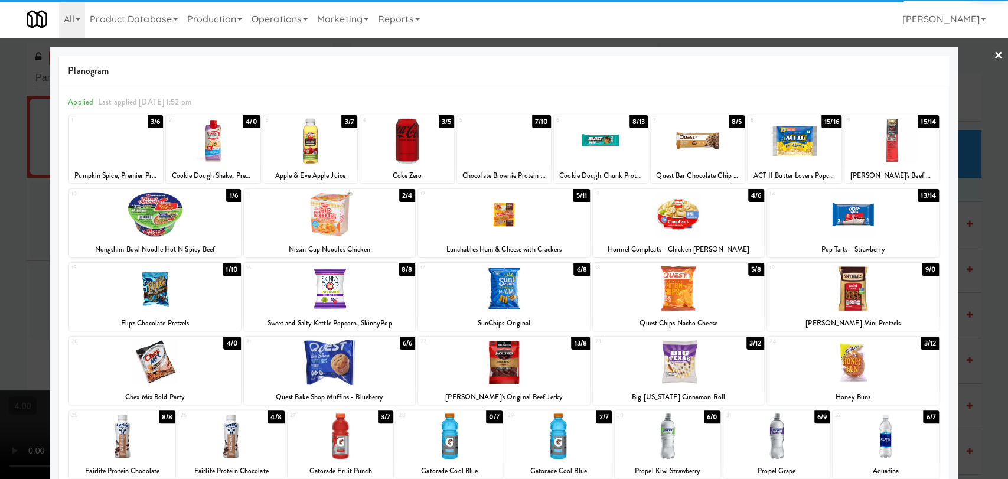
click at [123, 436] on div at bounding box center [122, 435] width 106 height 45
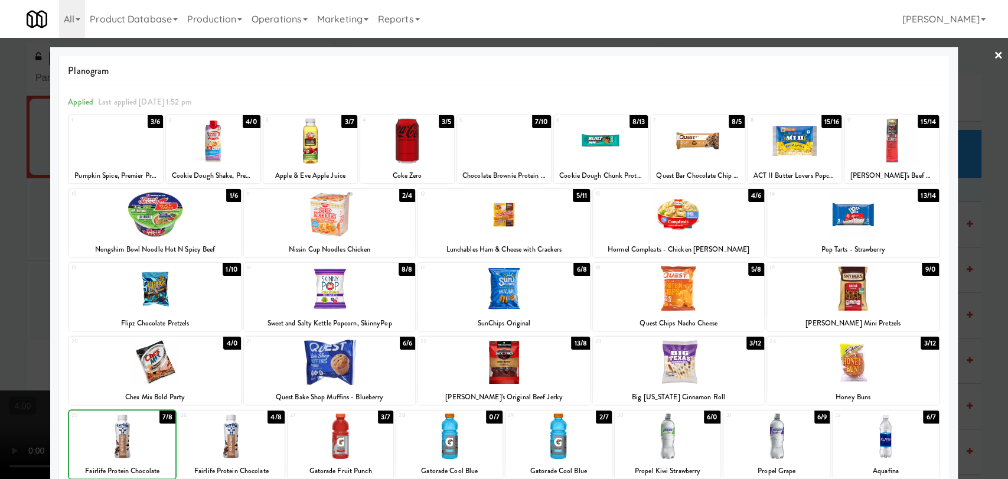
click at [123, 436] on div at bounding box center [122, 435] width 106 height 45
click at [0, 286] on div at bounding box center [504, 239] width 1008 height 479
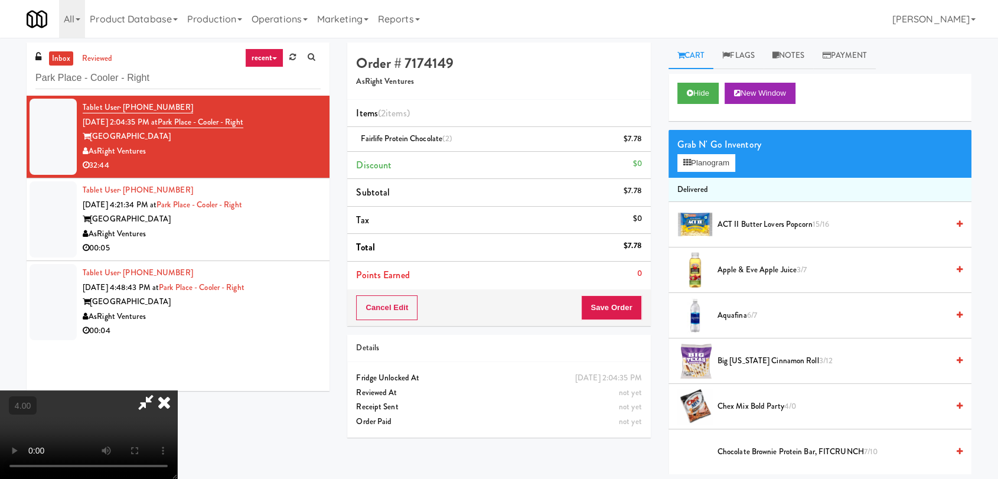
click at [177, 390] on video at bounding box center [88, 434] width 177 height 89
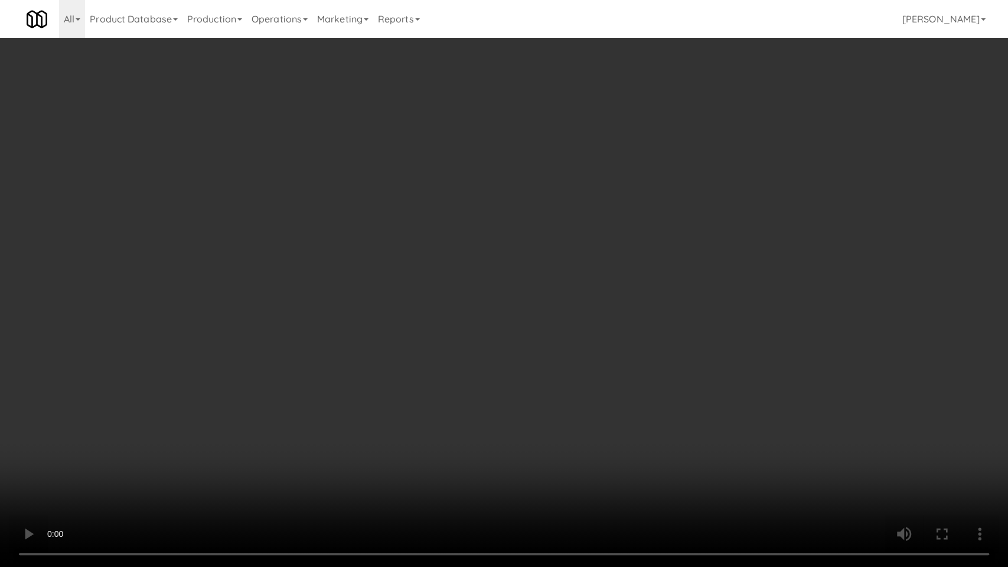
drag, startPoint x: 366, startPoint y: 356, endPoint x: 362, endPoint y: 363, distance: 7.4
click at [366, 356] on video at bounding box center [504, 283] width 1008 height 567
click at [318, 381] on video at bounding box center [504, 283] width 1008 height 567
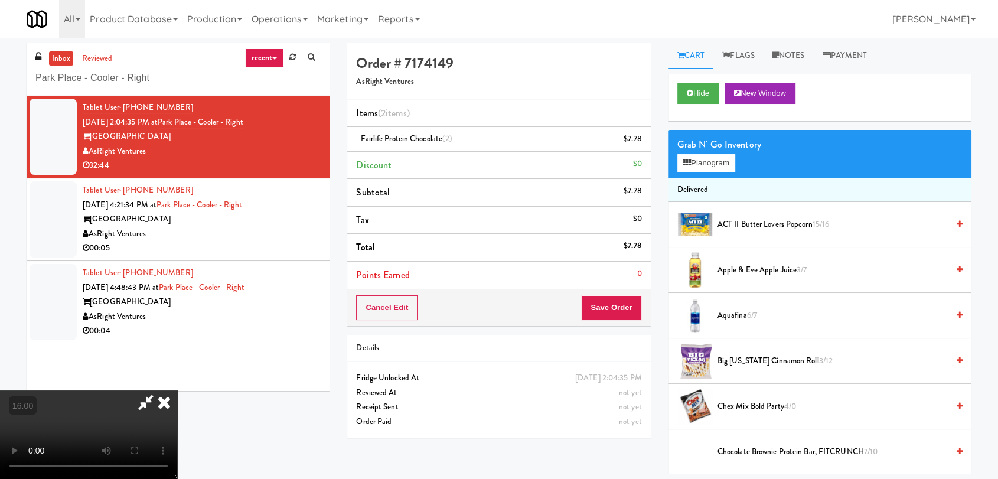
click at [177, 390] on video at bounding box center [88, 434] width 177 height 89
drag, startPoint x: 283, startPoint y: 275, endPoint x: 283, endPoint y: 332, distance: 57.3
click at [177, 390] on video at bounding box center [88, 434] width 177 height 89
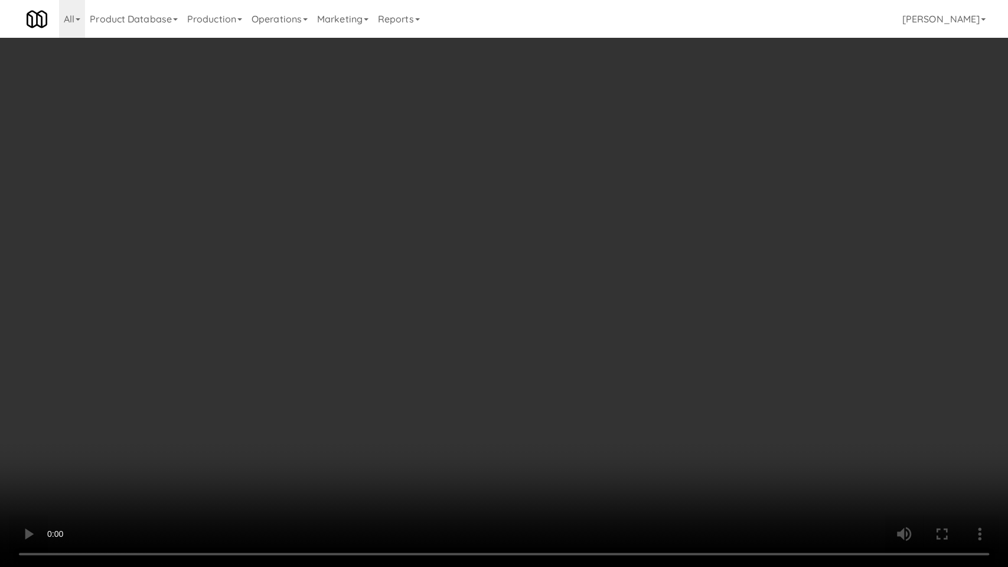
click at [380, 377] on video at bounding box center [504, 283] width 1008 height 567
click at [445, 402] on video at bounding box center [504, 283] width 1008 height 567
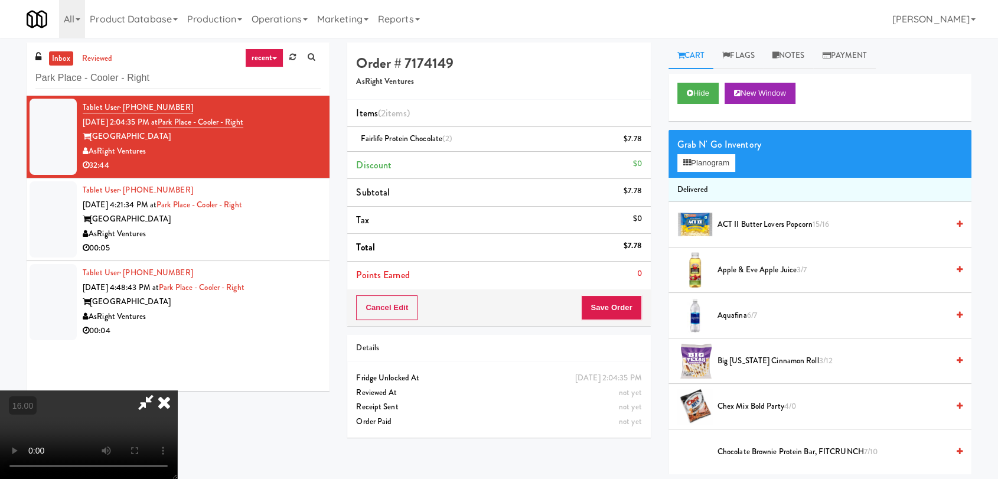
click at [177, 390] on icon at bounding box center [164, 402] width 26 height 24
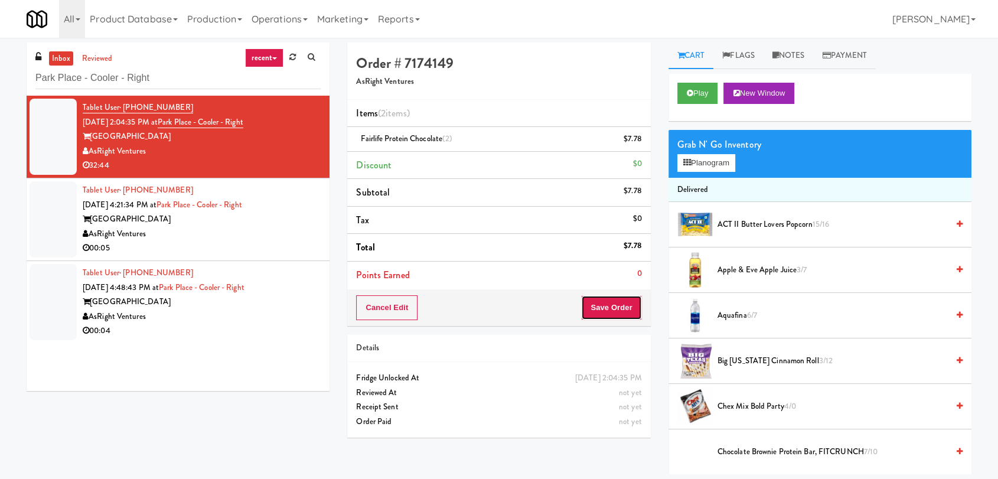
click at [612, 301] on button "Save Order" at bounding box center [611, 307] width 60 height 25
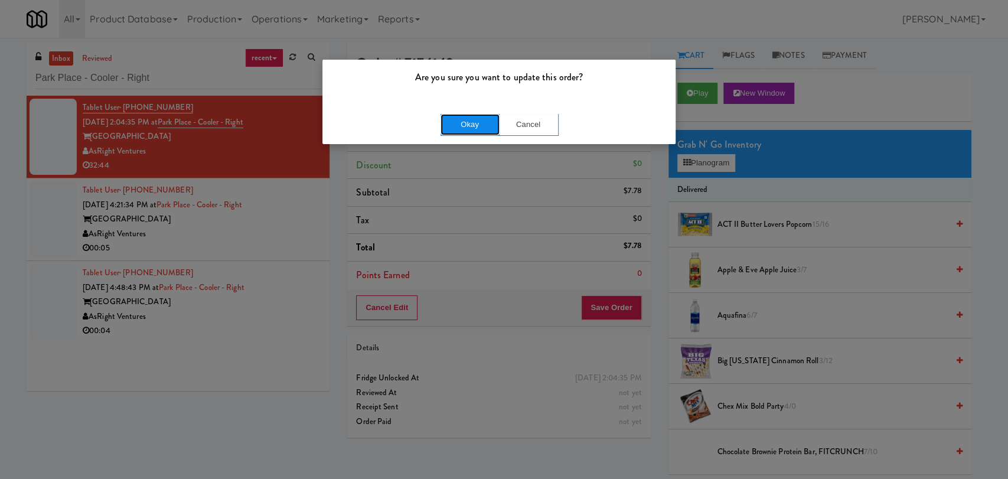
click at [452, 123] on button "Okay" at bounding box center [470, 124] width 59 height 21
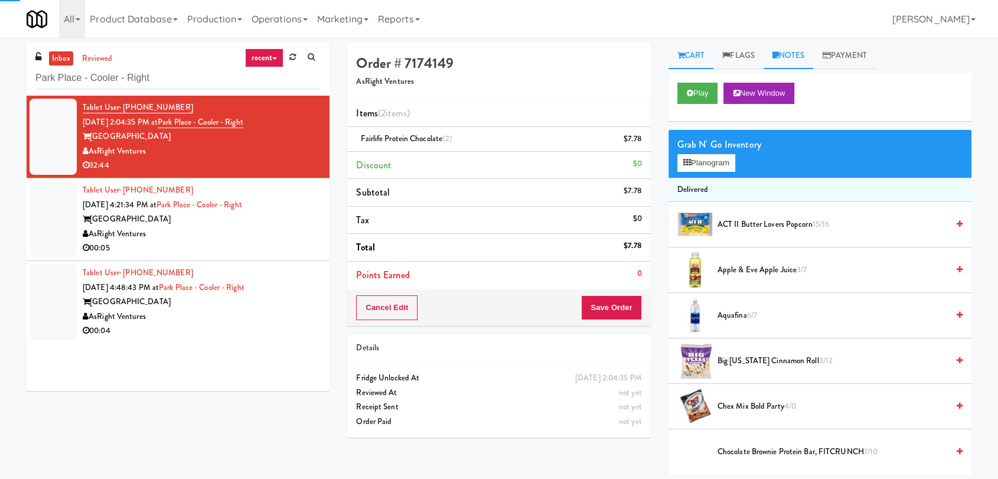
click at [791, 58] on link "Notes" at bounding box center [789, 56] width 50 height 27
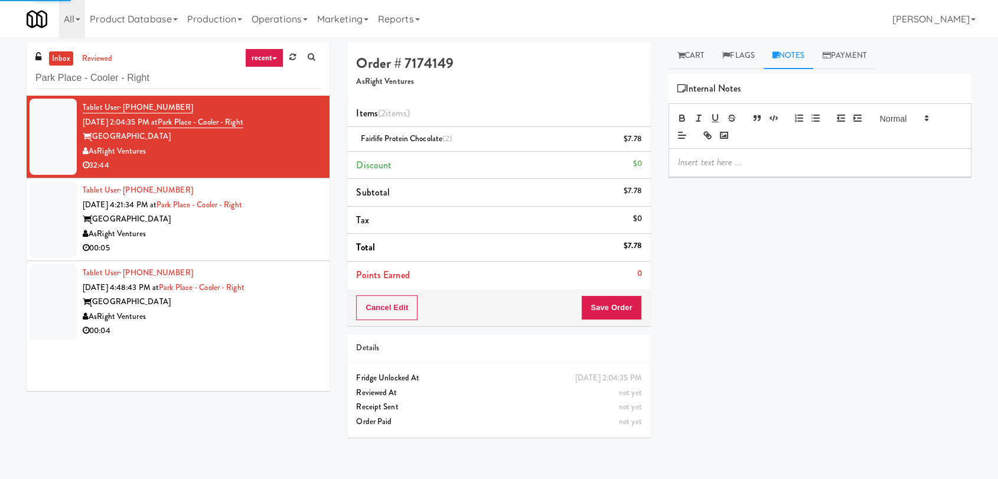
click at [768, 149] on div at bounding box center [819, 139] width 303 height 73
click at [769, 156] on p at bounding box center [820, 162] width 284 height 13
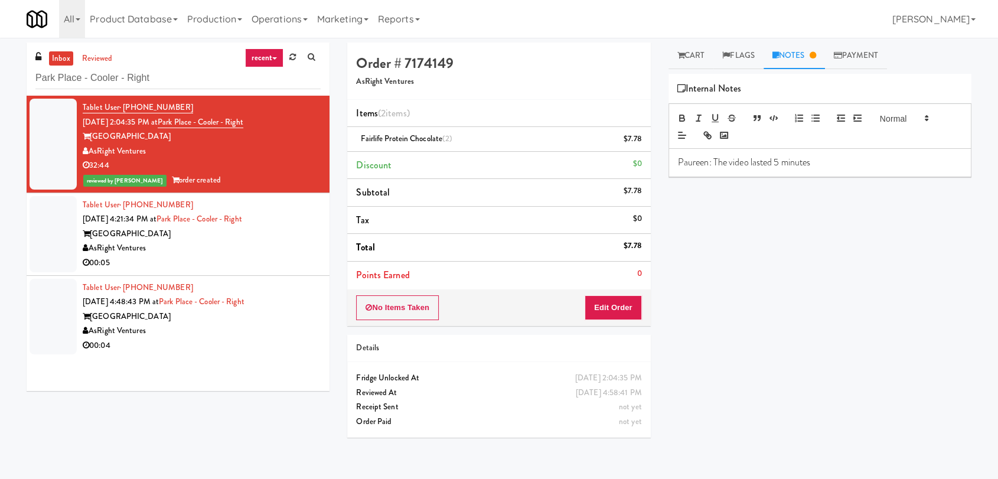
click at [246, 243] on div "AsRight Ventures" at bounding box center [202, 248] width 238 height 15
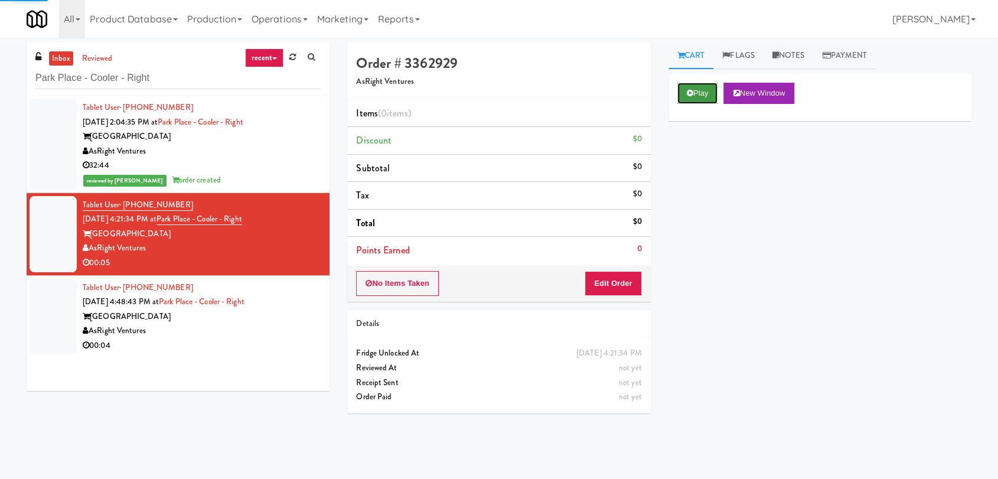
click at [680, 84] on button "Play" at bounding box center [697, 93] width 41 height 21
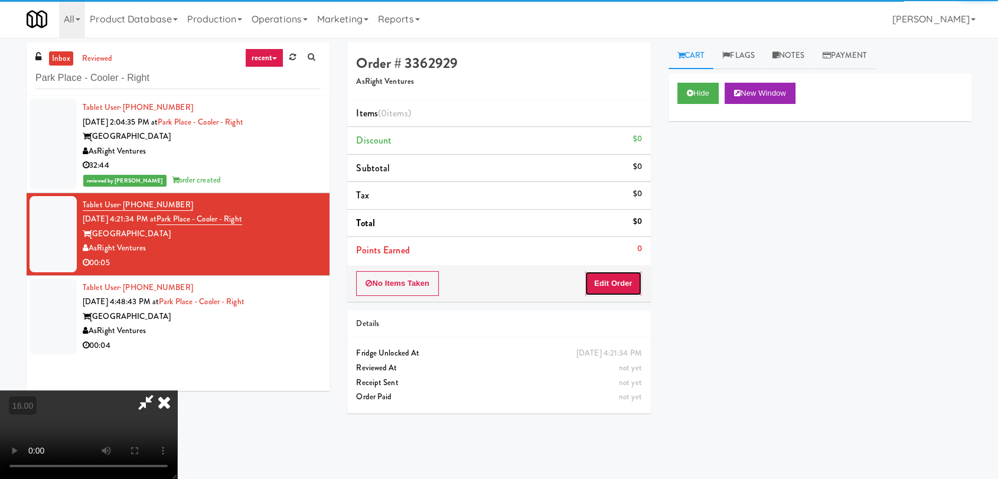
click at [608, 286] on button "Edit Order" at bounding box center [613, 283] width 57 height 25
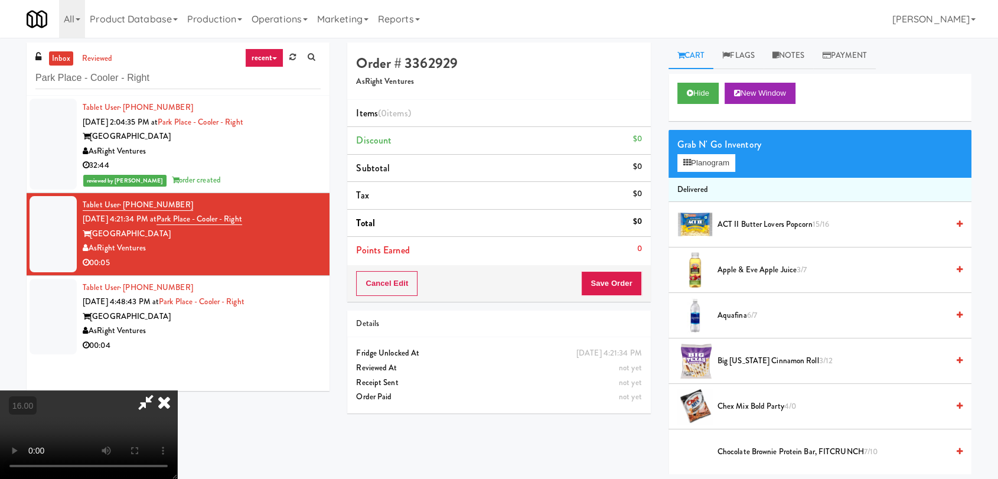
click at [177, 418] on video at bounding box center [88, 434] width 177 height 89
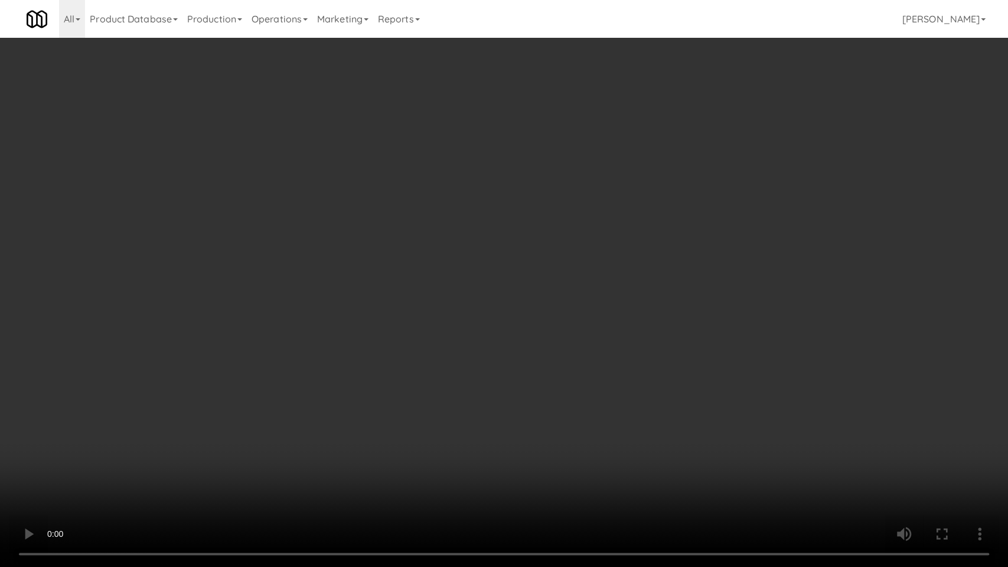
click at [290, 418] on video at bounding box center [504, 283] width 1008 height 567
click at [295, 424] on video at bounding box center [504, 283] width 1008 height 567
click at [303, 422] on video at bounding box center [504, 283] width 1008 height 567
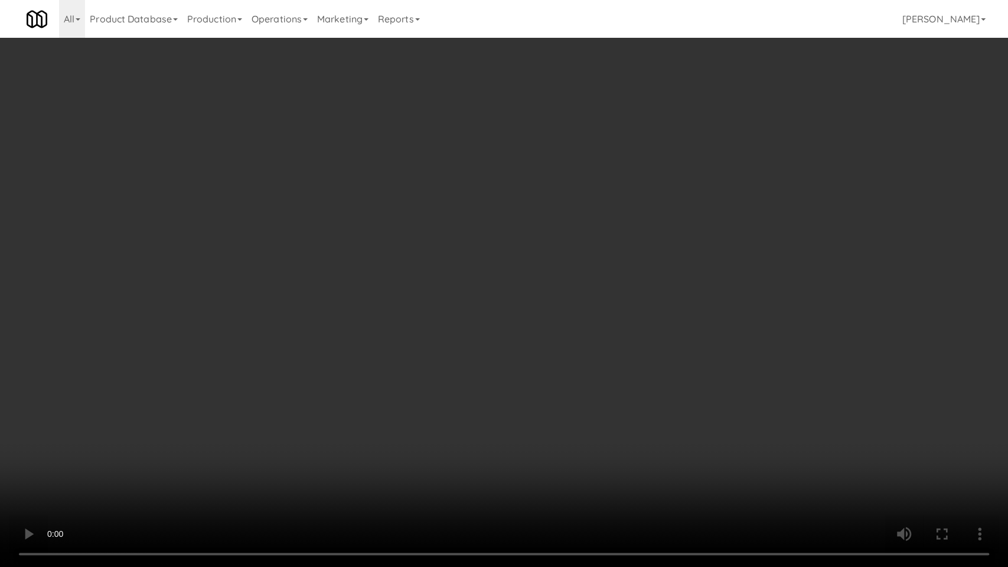
click at [303, 422] on video at bounding box center [504, 283] width 1008 height 567
click at [322, 425] on video at bounding box center [504, 283] width 1008 height 567
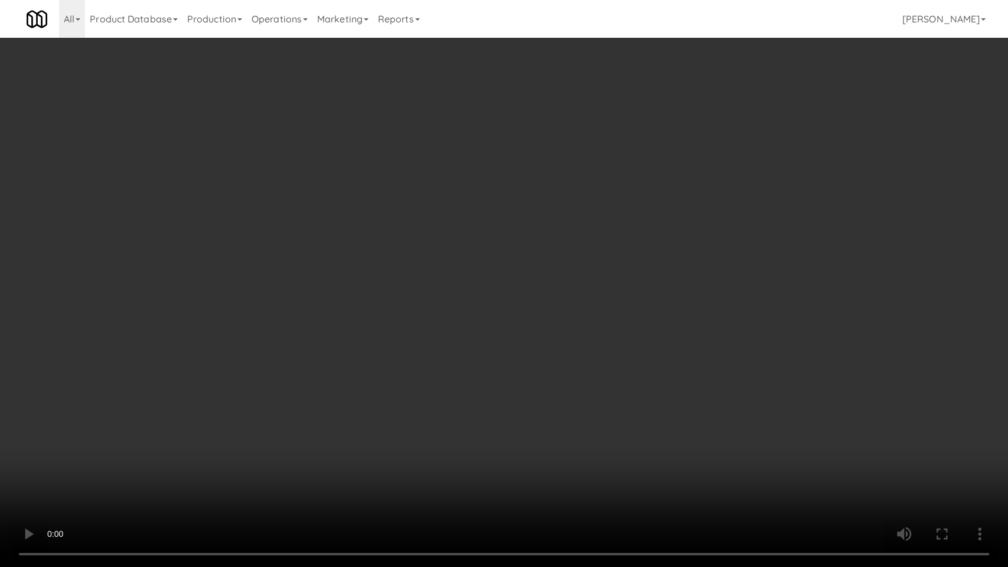
click at [322, 425] on video at bounding box center [504, 283] width 1008 height 567
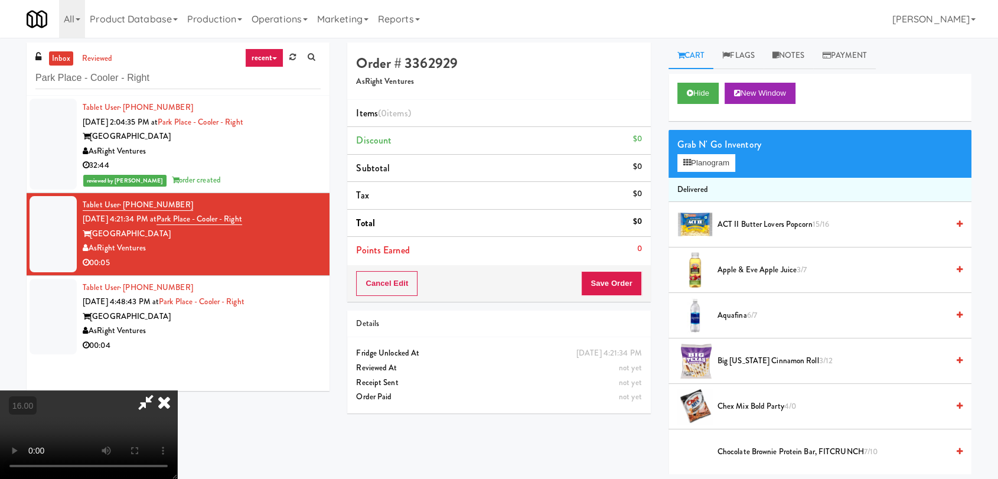
click at [177, 390] on video at bounding box center [88, 434] width 177 height 89
click at [694, 158] on button "Planogram" at bounding box center [706, 163] width 58 height 18
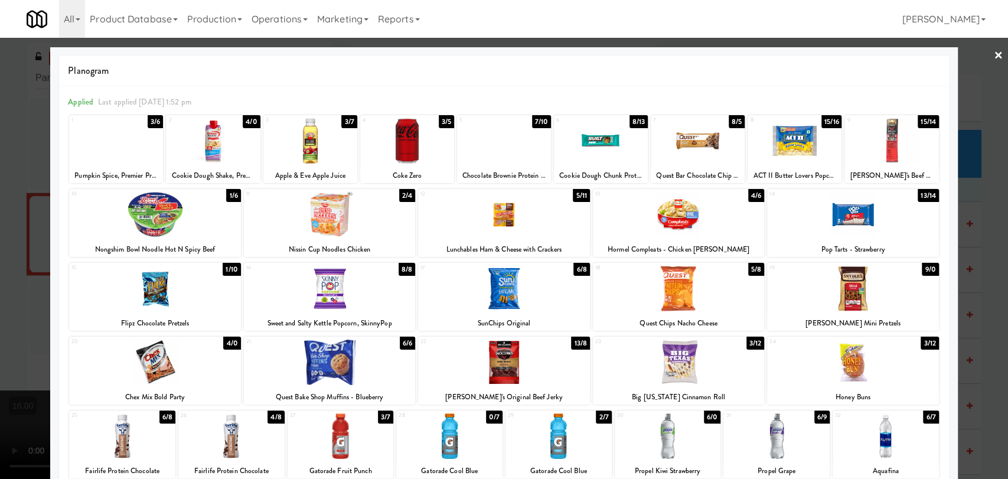
click at [899, 441] on div at bounding box center [886, 435] width 106 height 45
click at [957, 275] on div at bounding box center [504, 239] width 1008 height 479
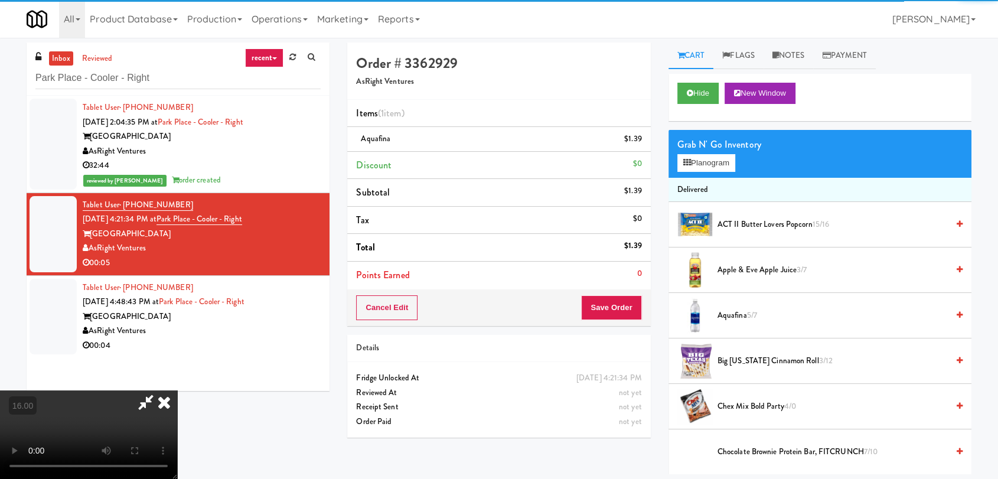
click at [177, 390] on video at bounding box center [88, 434] width 177 height 89
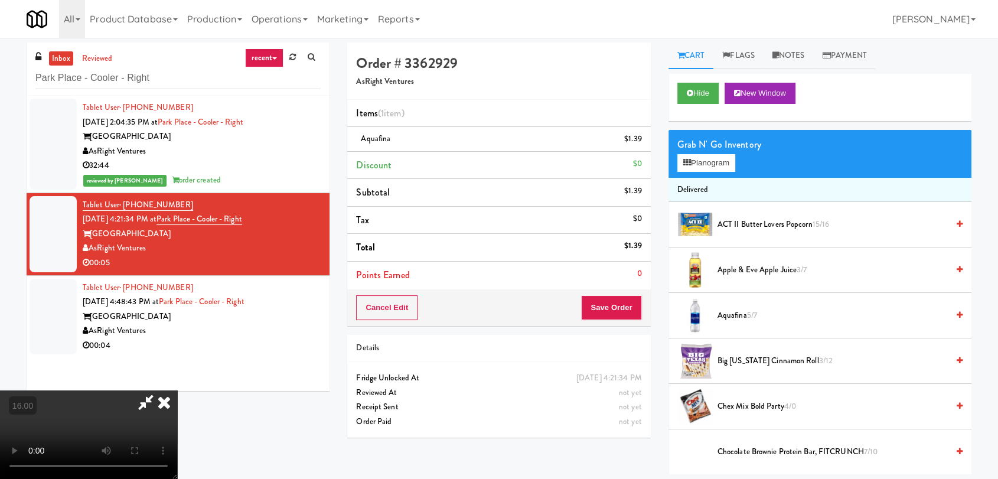
click at [177, 390] on video at bounding box center [88, 434] width 177 height 89
click at [607, 301] on button "Save Order" at bounding box center [611, 307] width 60 height 25
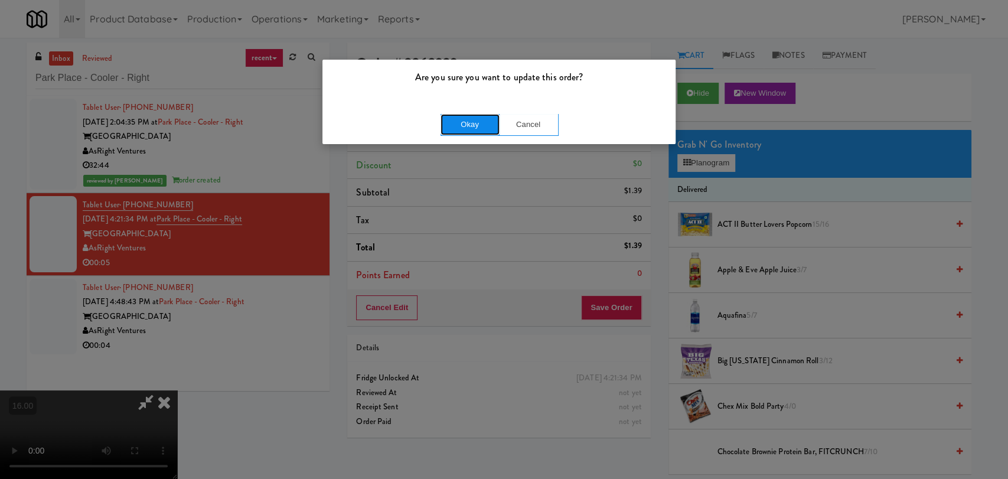
click at [480, 118] on button "Okay" at bounding box center [470, 124] width 59 height 21
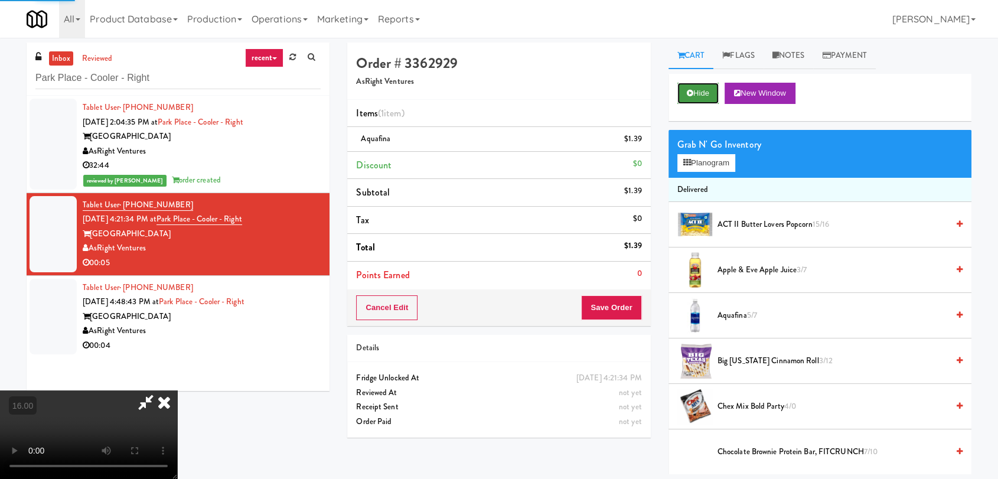
click at [679, 92] on button "Hide" at bounding box center [697, 93] width 41 height 21
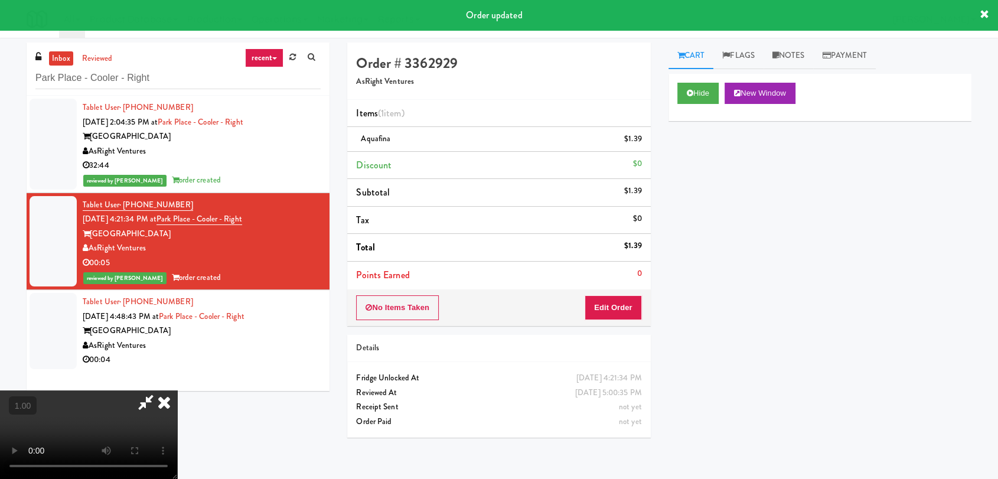
click at [177, 390] on icon at bounding box center [164, 402] width 26 height 24
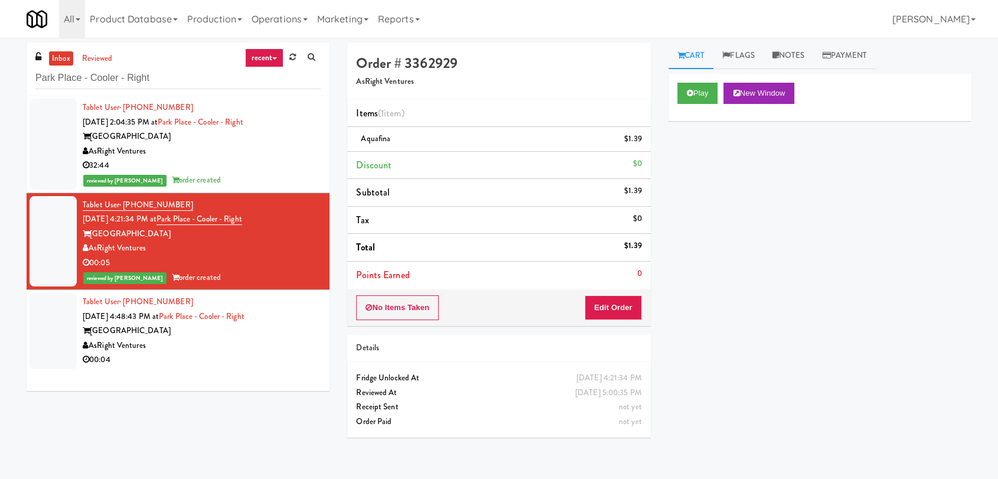
click at [310, 319] on div "Tablet User · (561) 212-6827 [DATE] 4:48:43 PM at [GEOGRAPHIC_DATA] - Cooler - …" at bounding box center [202, 331] width 238 height 73
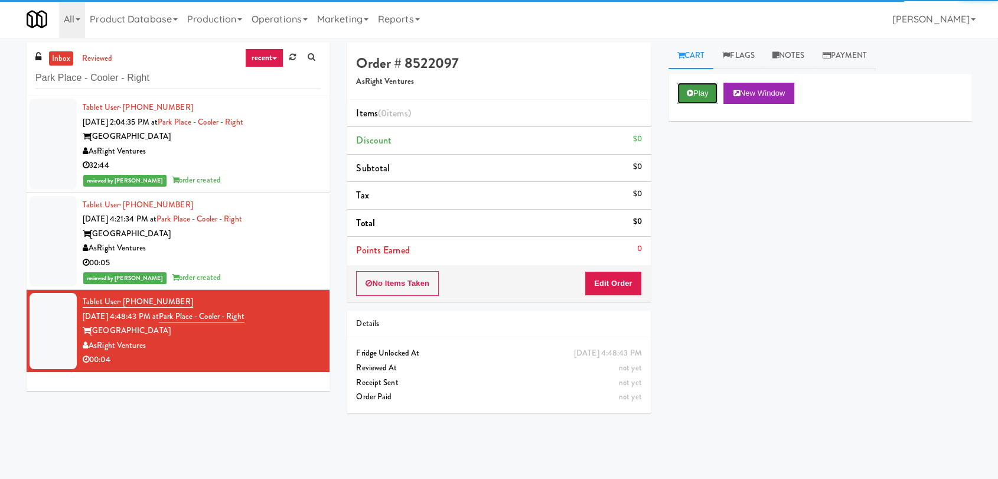
click at [717, 91] on button "Play" at bounding box center [697, 93] width 41 height 21
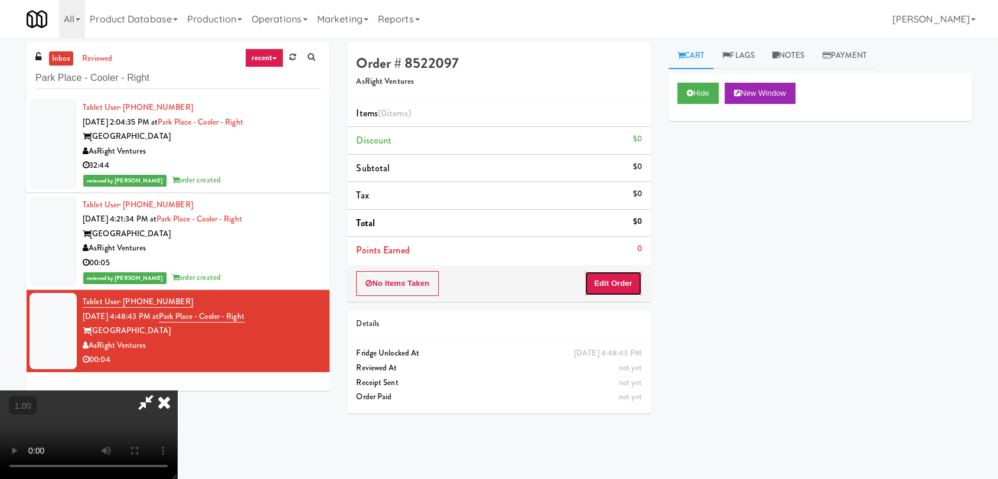
click at [634, 278] on button "Edit Order" at bounding box center [613, 283] width 57 height 25
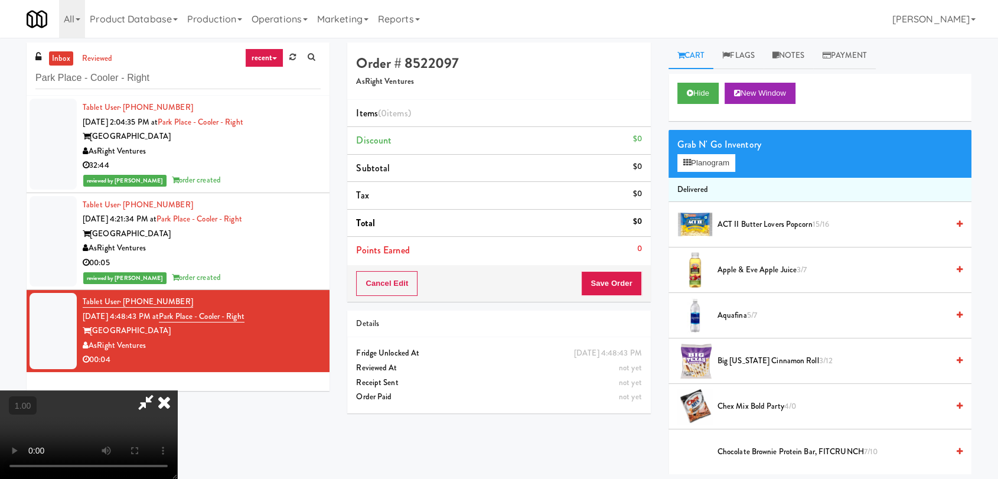
click at [177, 390] on video at bounding box center [88, 434] width 177 height 89
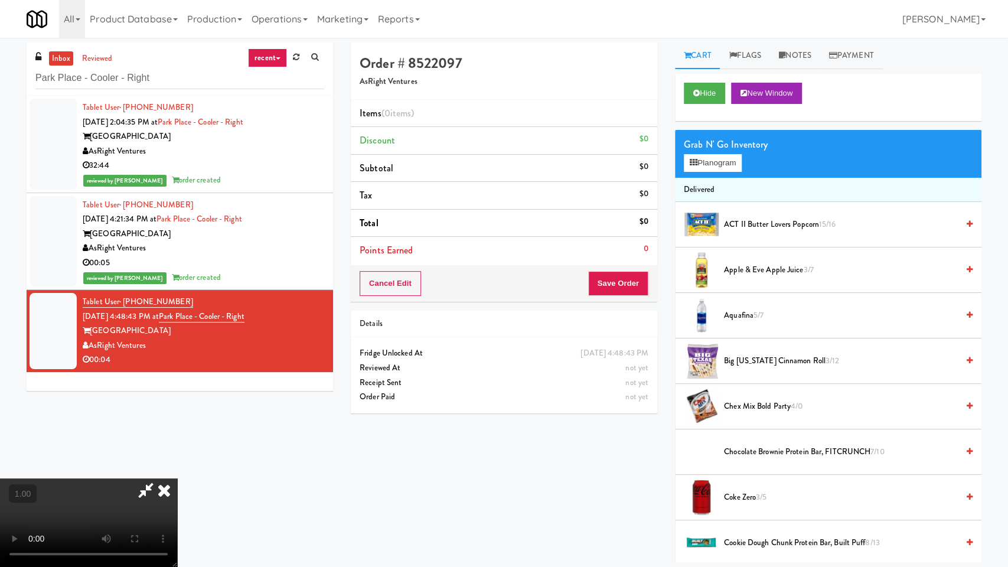
click at [177, 478] on video at bounding box center [88, 522] width 177 height 89
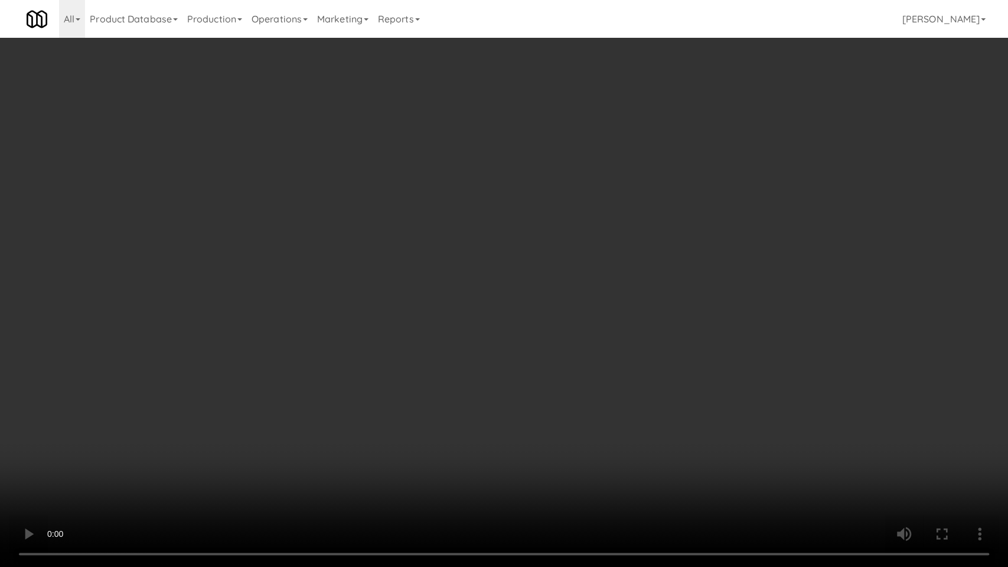
click at [258, 378] on video at bounding box center [504, 283] width 1008 height 567
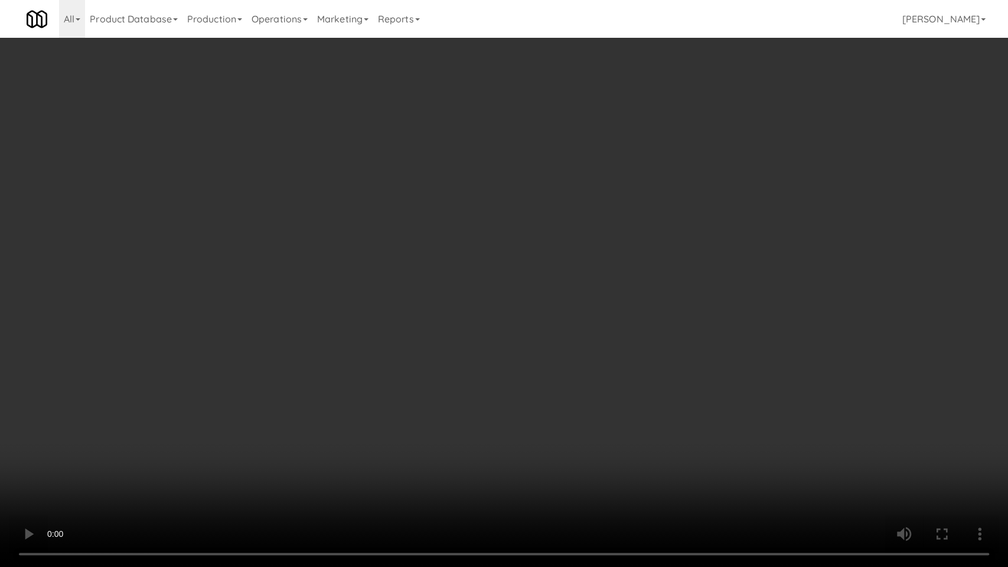
click at [258, 378] on video at bounding box center [504, 283] width 1008 height 567
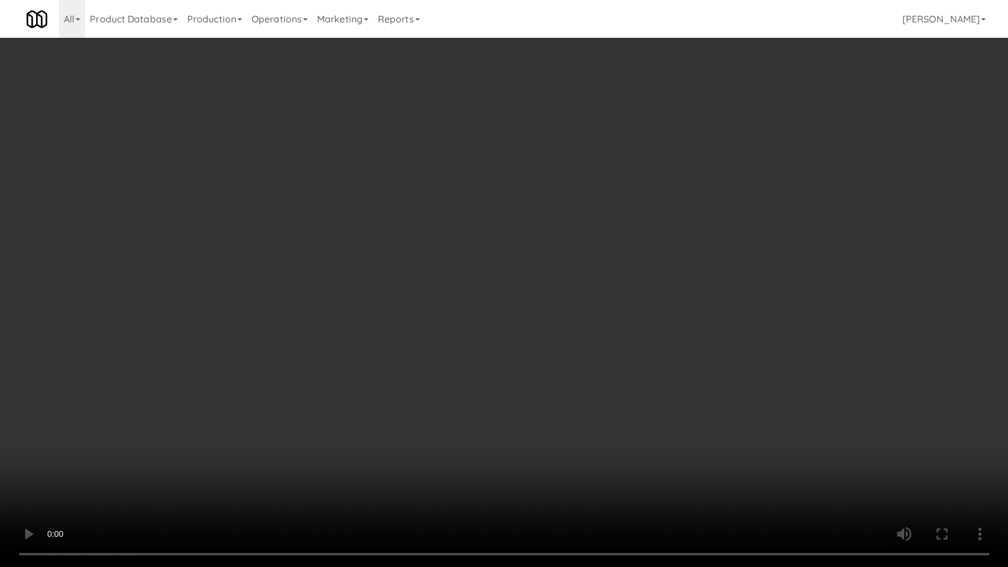
click at [266, 381] on video at bounding box center [504, 283] width 1008 height 567
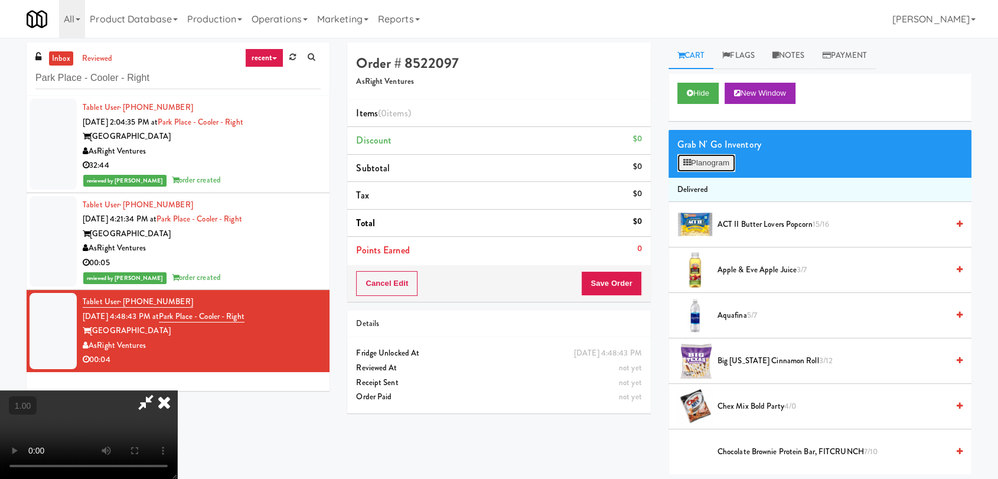
click at [707, 154] on button "Planogram" at bounding box center [706, 163] width 58 height 18
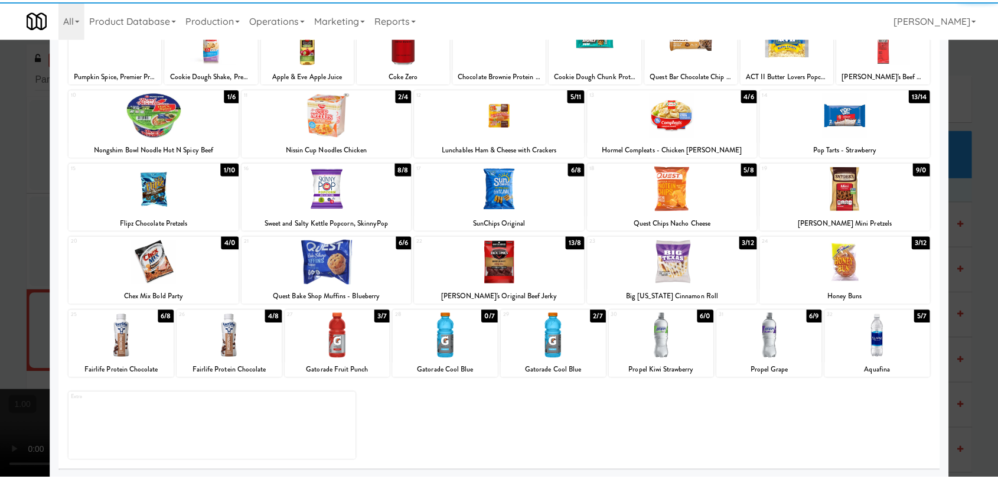
scroll to position [101, 0]
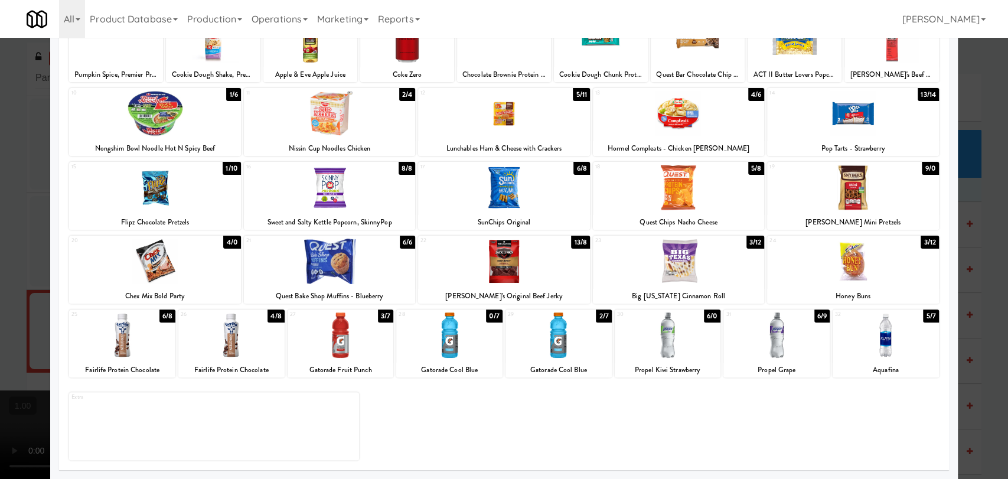
click at [583, 352] on div at bounding box center [558, 334] width 106 height 45
click at [785, 345] on div at bounding box center [776, 334] width 106 height 45
click at [0, 237] on div at bounding box center [504, 239] width 1008 height 479
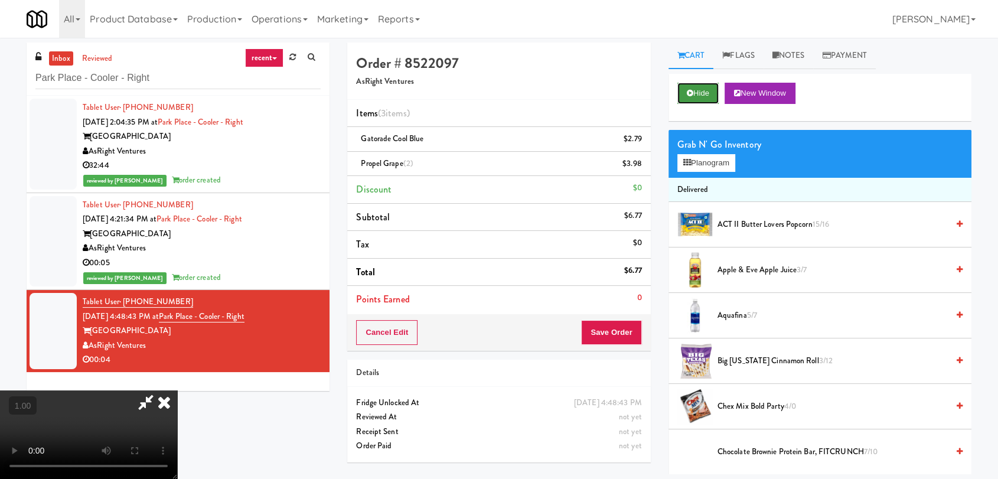
click at [694, 99] on button "Hide" at bounding box center [697, 93] width 41 height 21
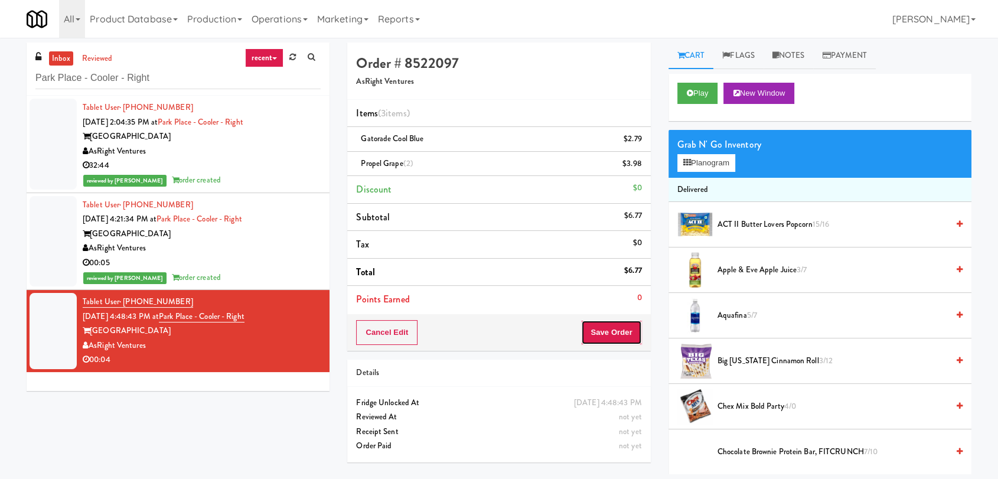
click at [614, 330] on button "Save Order" at bounding box center [611, 332] width 60 height 25
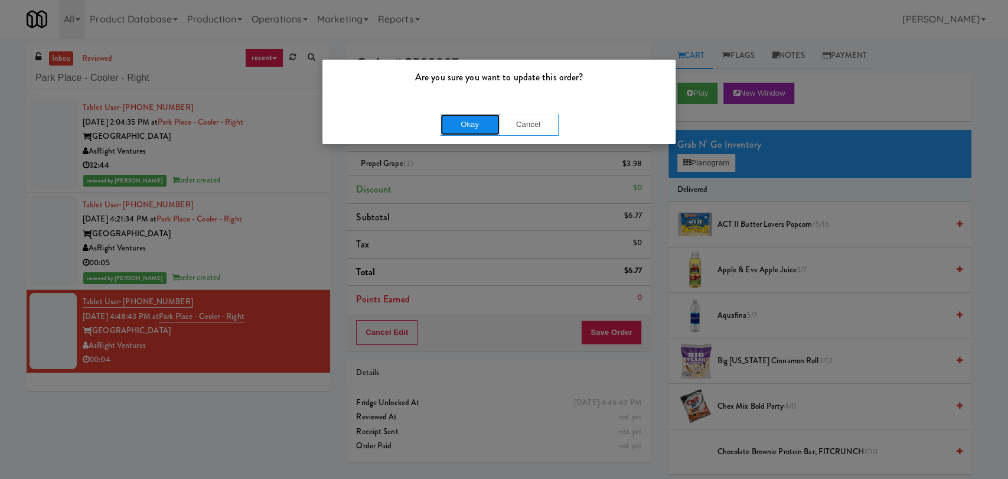
click at [482, 126] on button "Okay" at bounding box center [470, 124] width 59 height 21
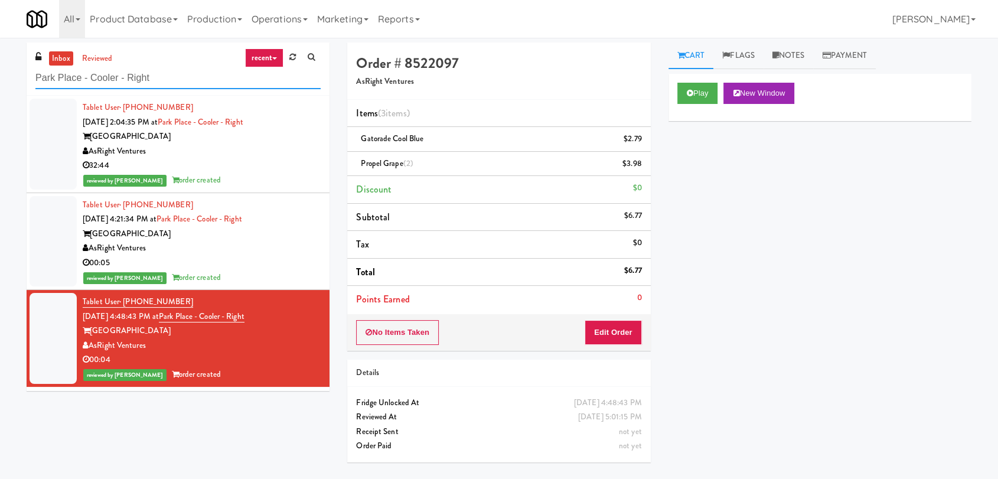
drag, startPoint x: 215, startPoint y: 72, endPoint x: 2, endPoint y: 52, distance: 214.1
click at [0, 54] on div "inbox reviewed recent all unclear take inventory issue suspicious failed recent…" at bounding box center [499, 259] width 998 height 432
paste input "[PERSON_NAME] - Cooler"
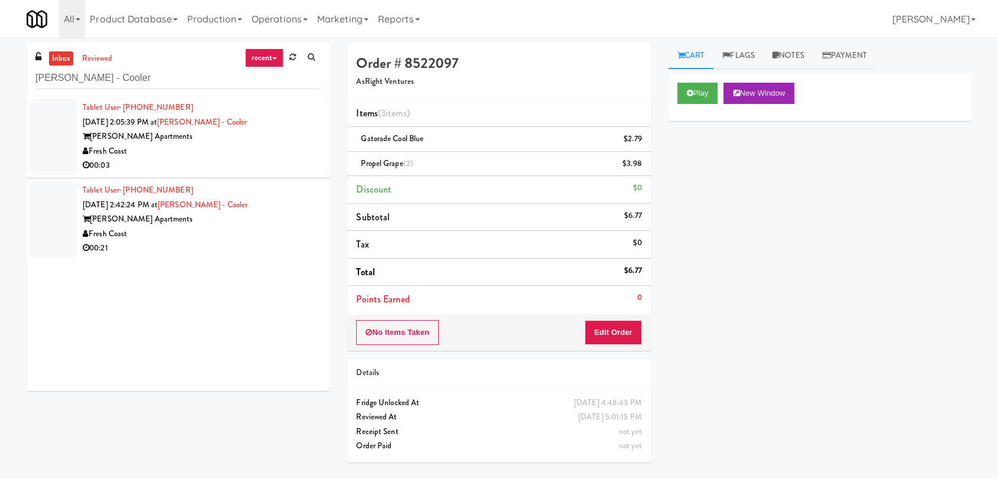
click at [250, 145] on div "Fresh Coast" at bounding box center [202, 151] width 238 height 15
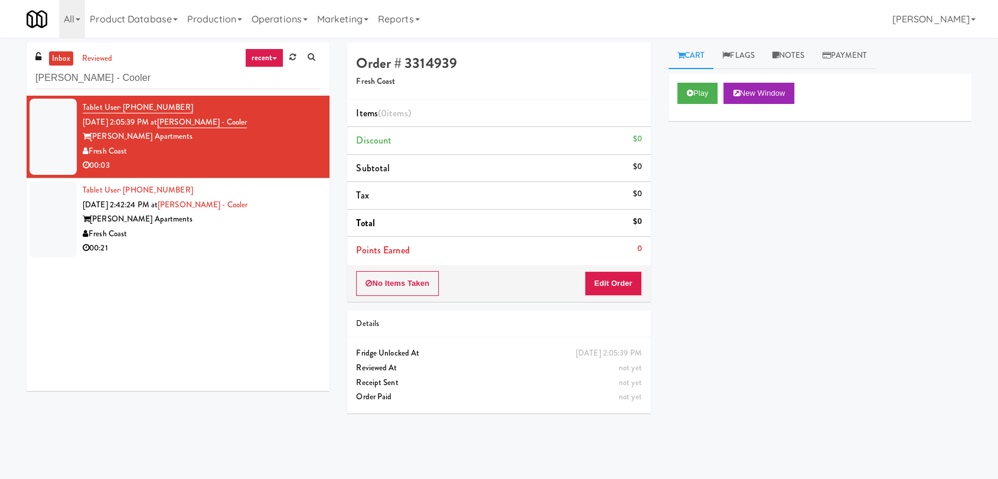
click at [221, 237] on div "Fresh Coast" at bounding box center [202, 234] width 238 height 15
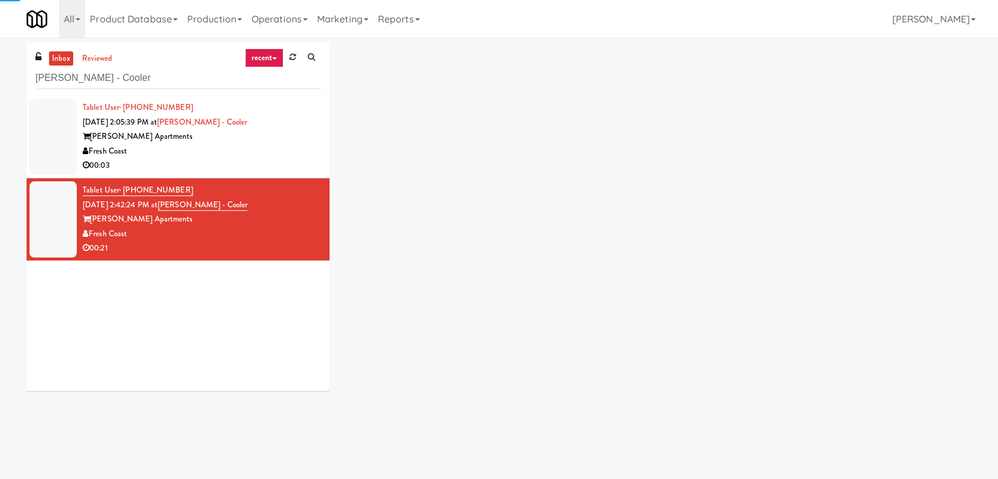
click at [262, 168] on div "00:03" at bounding box center [202, 165] width 238 height 15
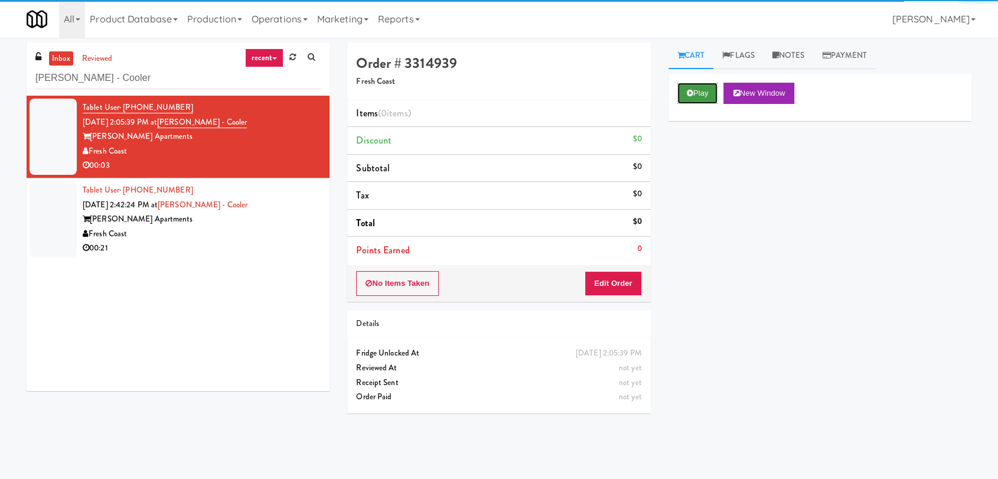
click at [688, 96] on icon at bounding box center [690, 93] width 6 height 8
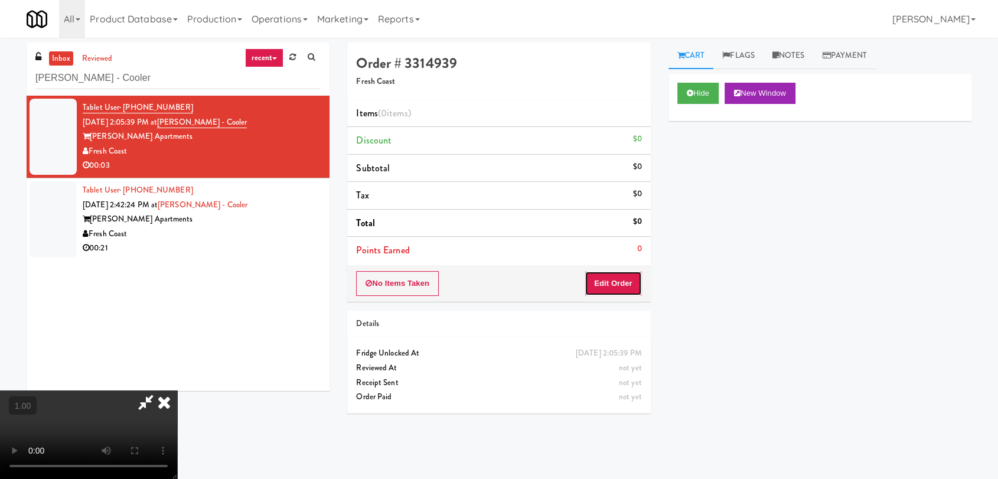
click at [614, 282] on button "Edit Order" at bounding box center [613, 283] width 57 height 25
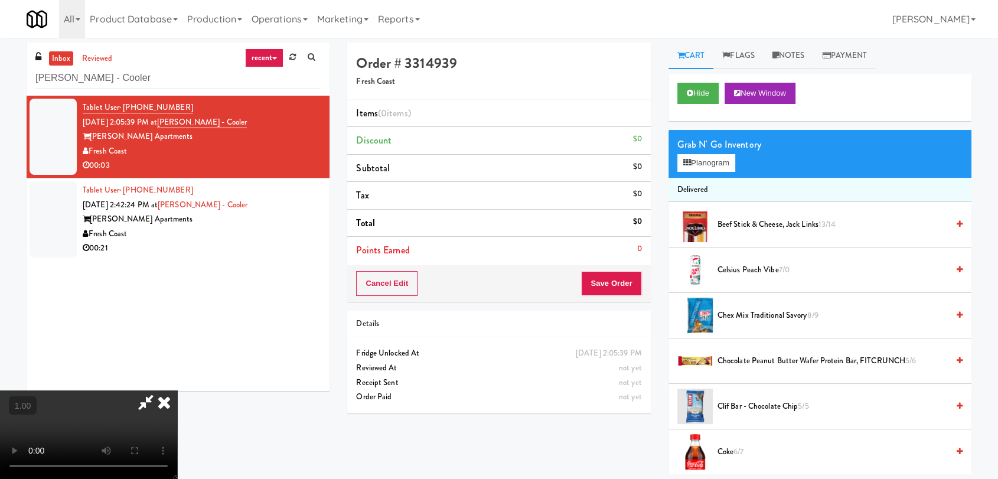
click at [177, 390] on video at bounding box center [88, 434] width 177 height 89
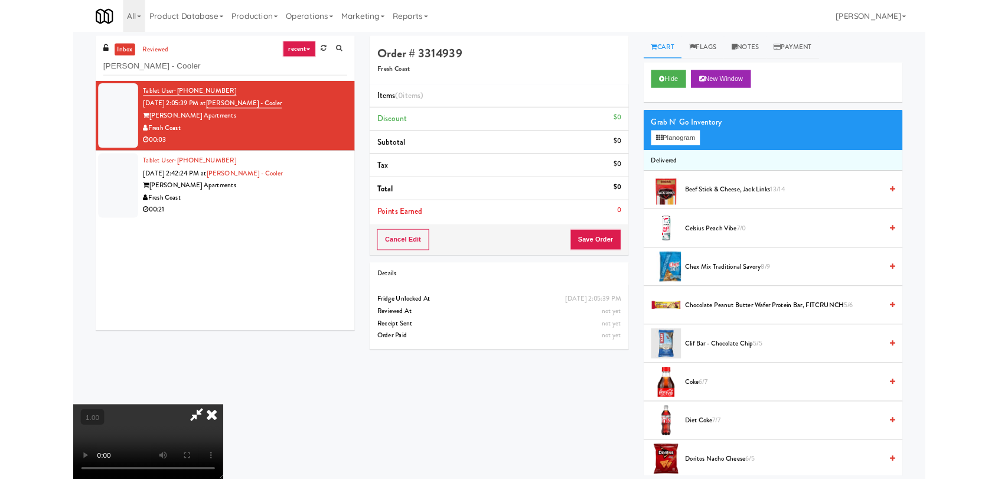
scroll to position [24, 0]
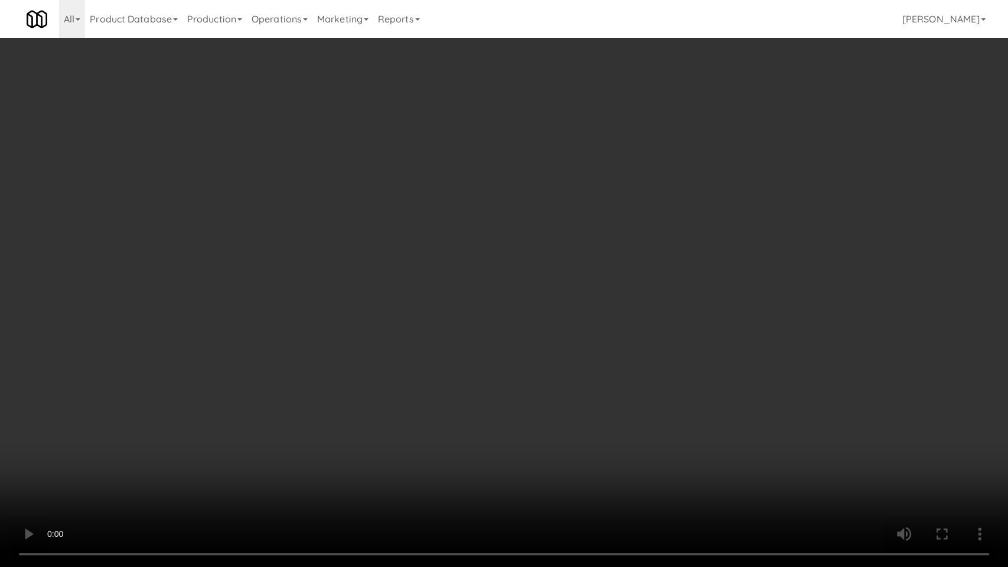
click at [263, 399] on video at bounding box center [504, 283] width 1008 height 567
click at [265, 399] on video at bounding box center [504, 283] width 1008 height 567
click at [278, 407] on video at bounding box center [504, 283] width 1008 height 567
click at [576, 390] on video at bounding box center [504, 283] width 1008 height 567
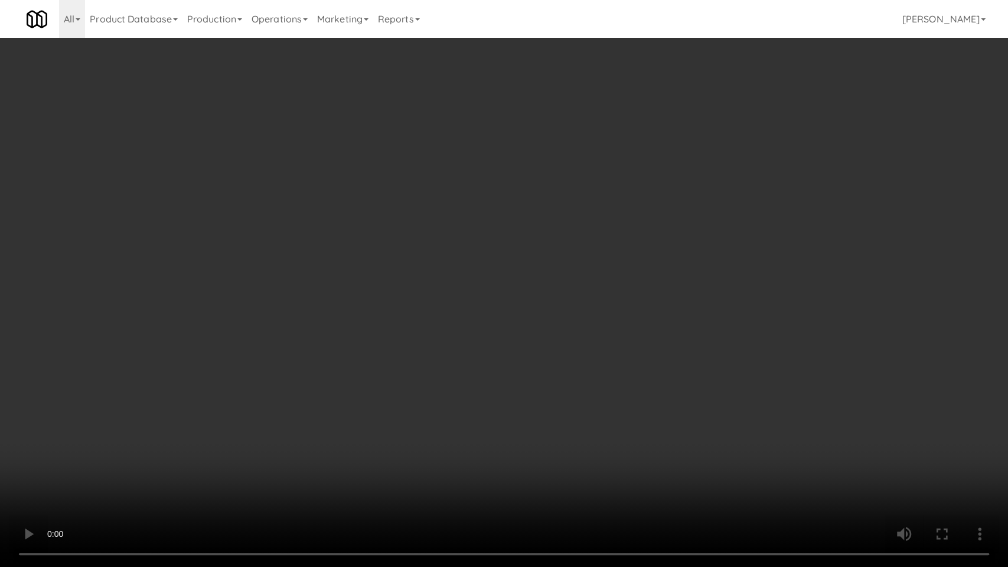
click at [576, 390] on video at bounding box center [504, 283] width 1008 height 567
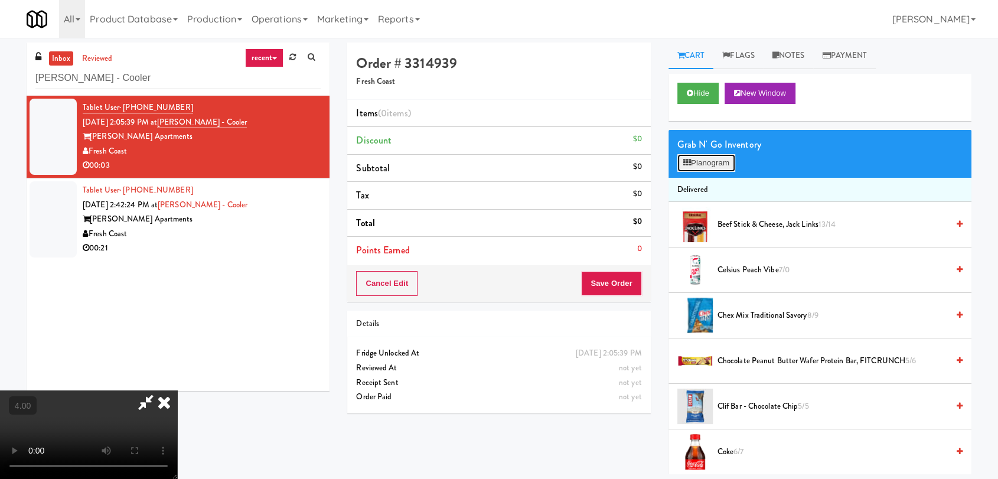
click at [704, 165] on button "Planogram" at bounding box center [706, 163] width 58 height 18
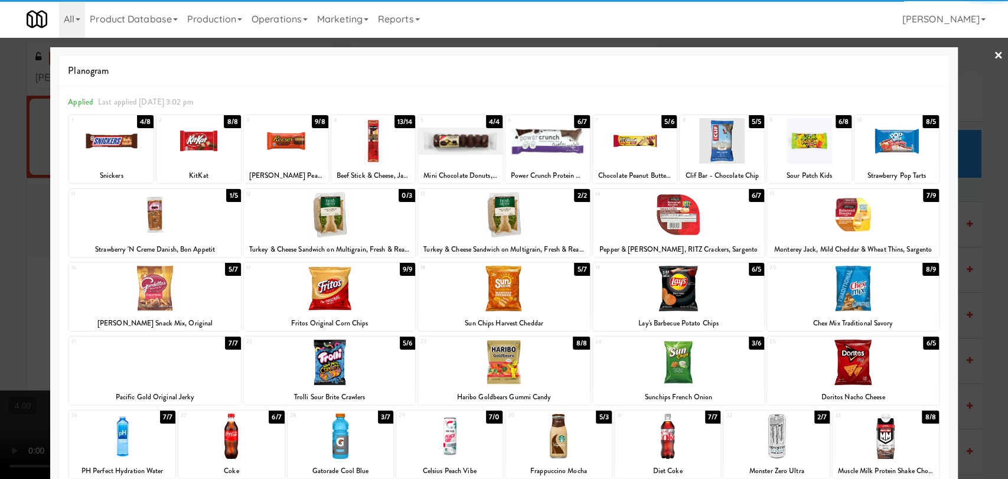
click at [477, 295] on div at bounding box center [503, 288] width 171 height 45
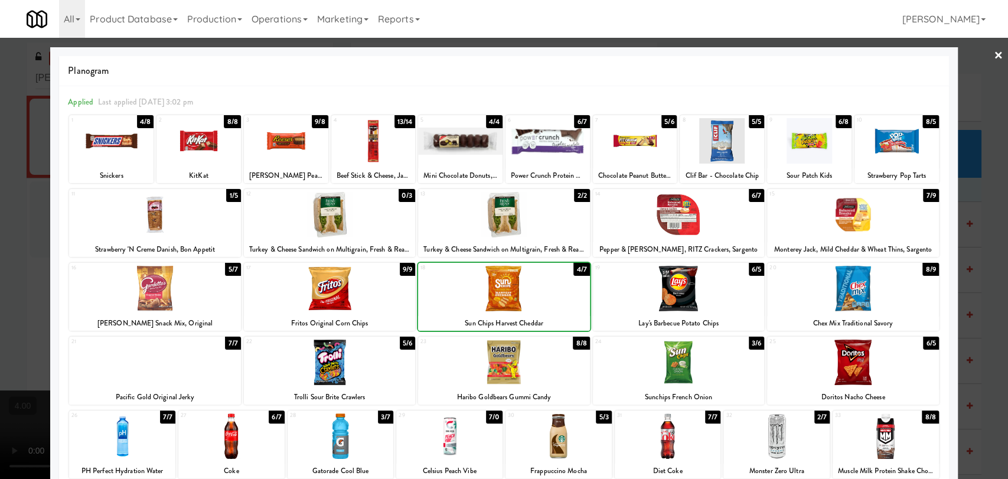
click at [0, 211] on div at bounding box center [504, 239] width 1008 height 479
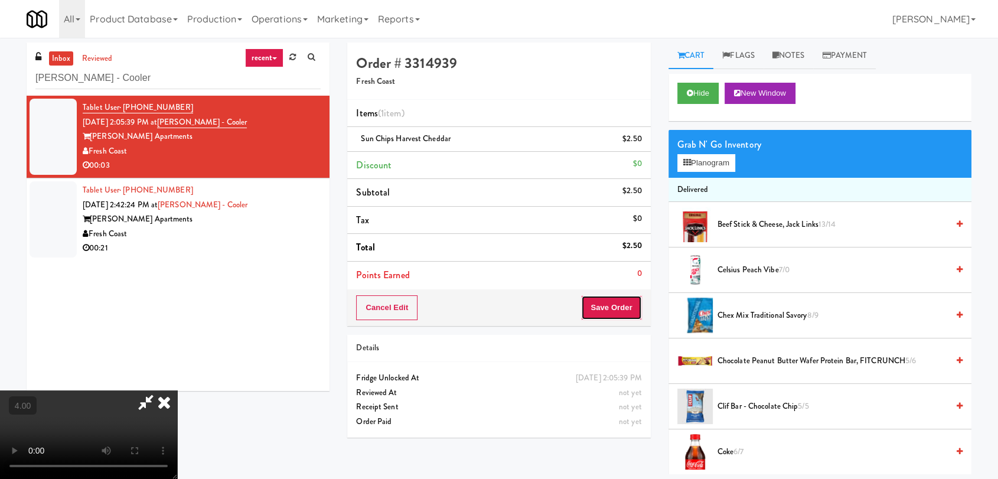
click at [625, 317] on button "Save Order" at bounding box center [611, 307] width 60 height 25
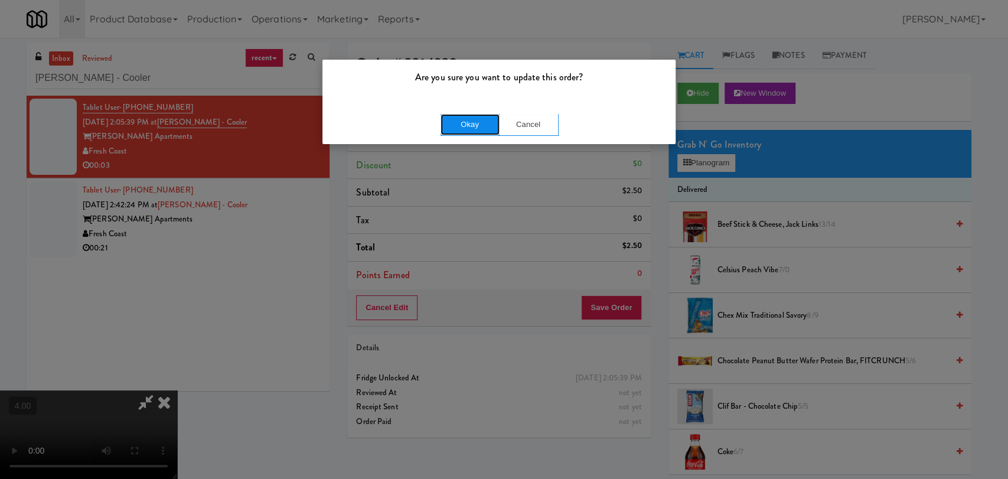
click at [480, 133] on button "Okay" at bounding box center [470, 124] width 59 height 21
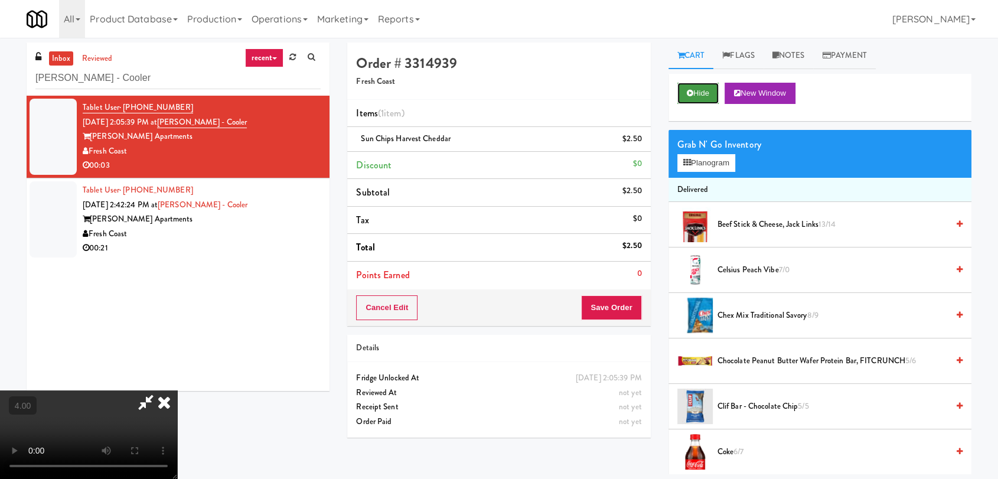
click at [702, 91] on button "Hide" at bounding box center [697, 93] width 41 height 21
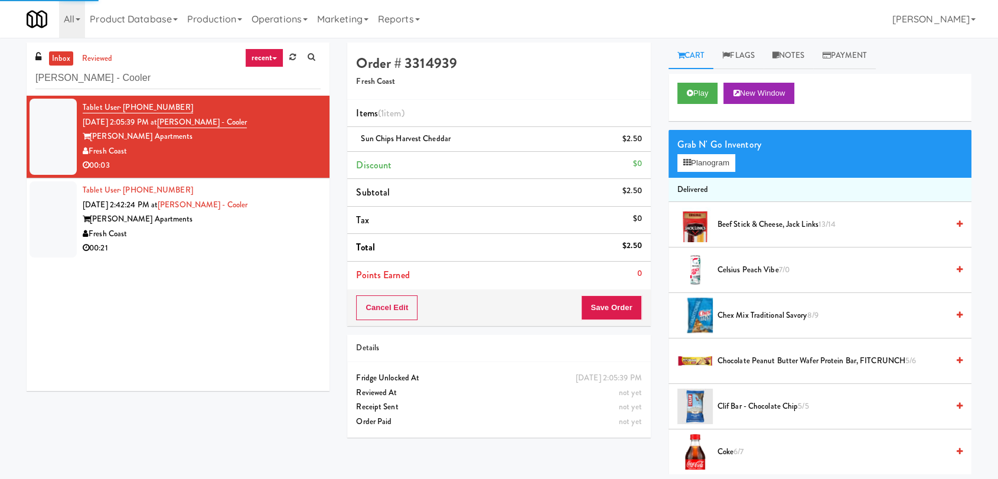
click at [267, 224] on div "[PERSON_NAME] Apartments" at bounding box center [202, 219] width 238 height 15
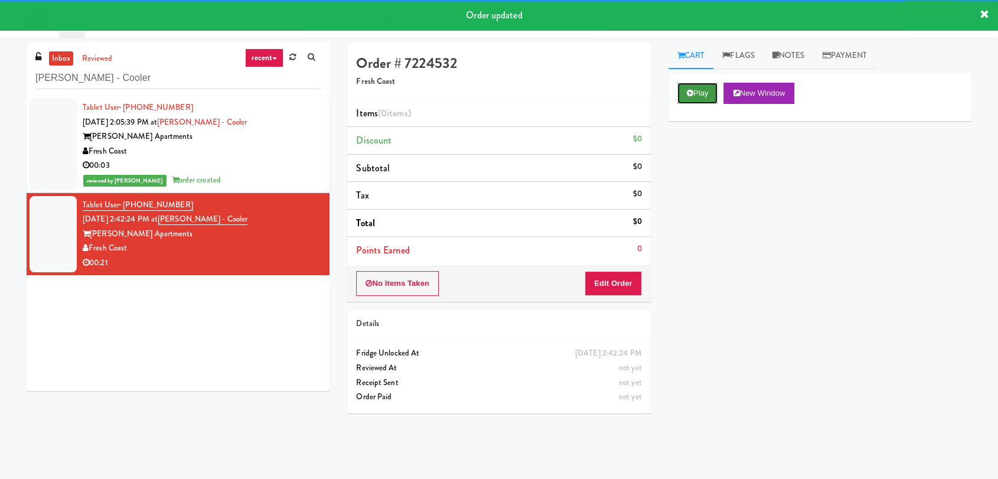
click at [716, 92] on button "Play" at bounding box center [697, 93] width 41 height 21
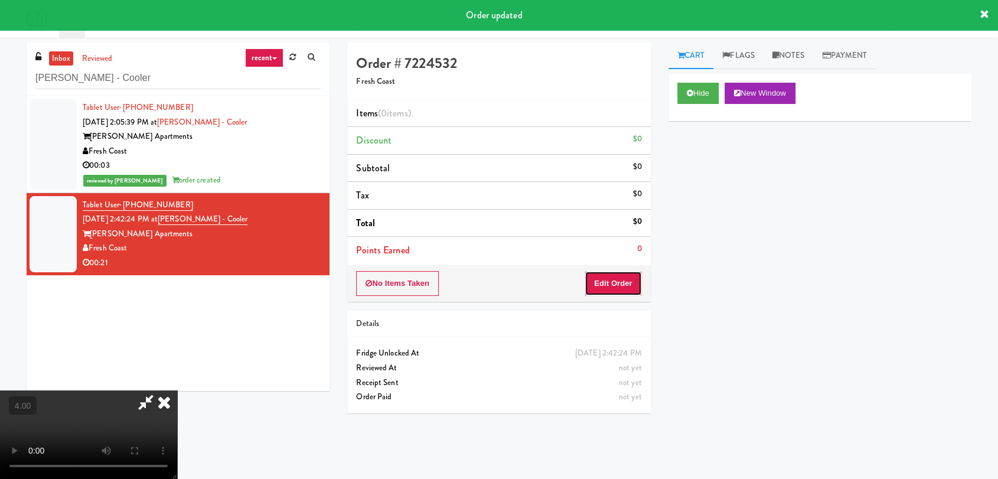
click at [609, 274] on button "Edit Order" at bounding box center [613, 283] width 57 height 25
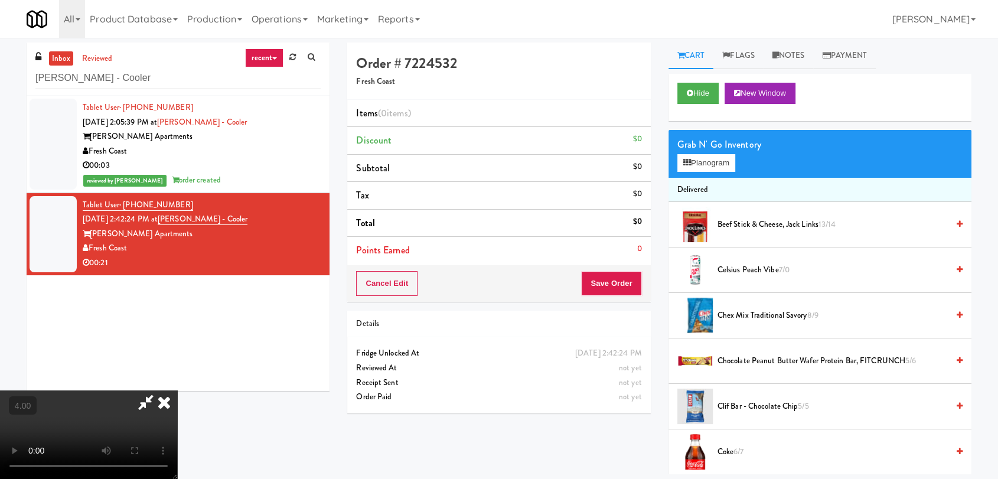
click at [177, 390] on video at bounding box center [88, 434] width 177 height 89
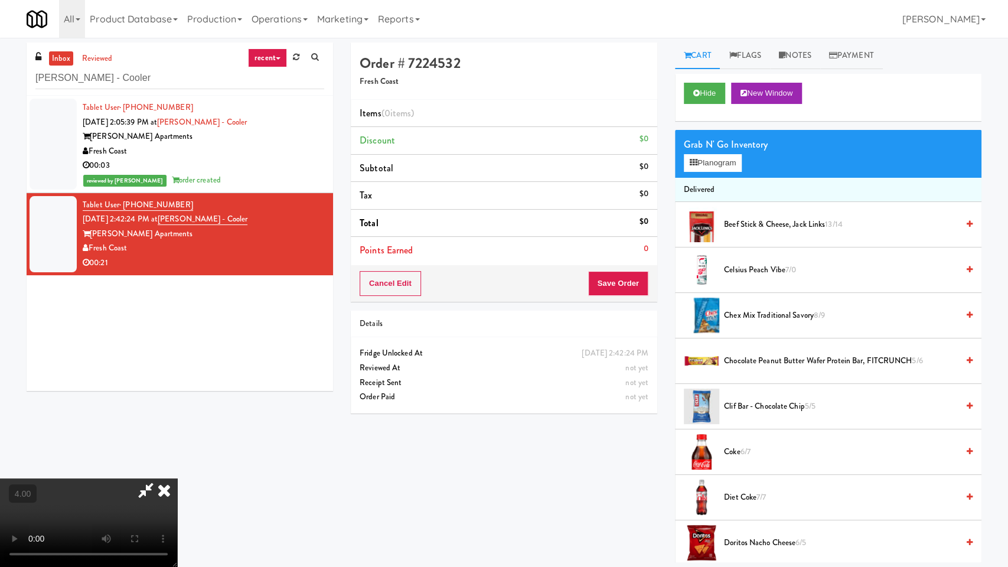
click at [177, 478] on video at bounding box center [88, 522] width 177 height 89
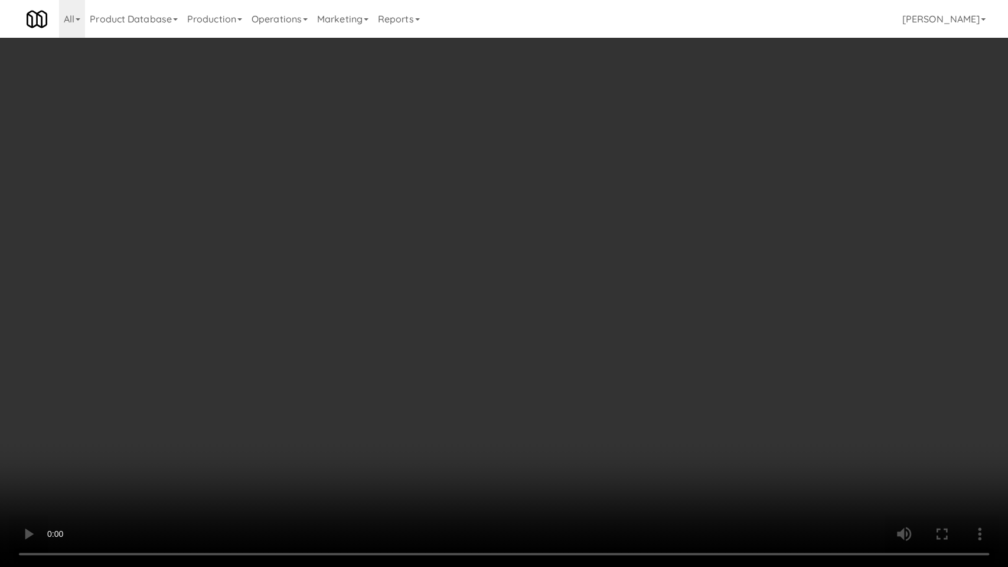
click at [252, 406] on video at bounding box center [504, 283] width 1008 height 567
click at [256, 406] on video at bounding box center [504, 283] width 1008 height 567
click at [264, 407] on video at bounding box center [504, 283] width 1008 height 567
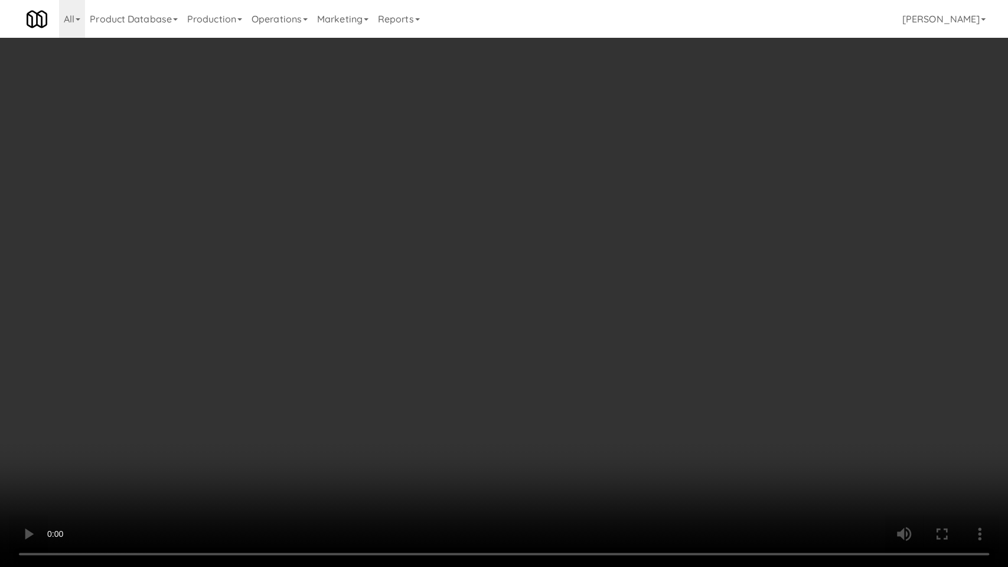
click at [264, 407] on video at bounding box center [504, 283] width 1008 height 567
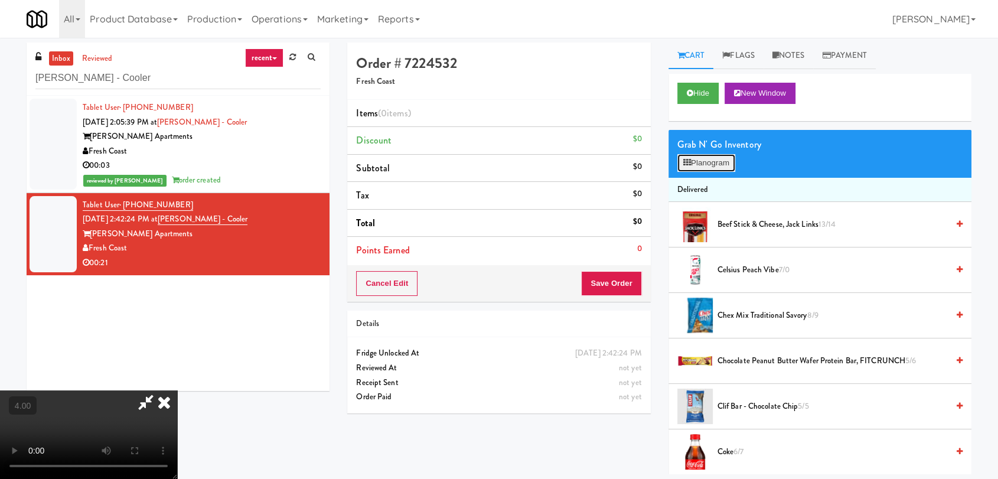
click at [693, 165] on button "Planogram" at bounding box center [706, 163] width 58 height 18
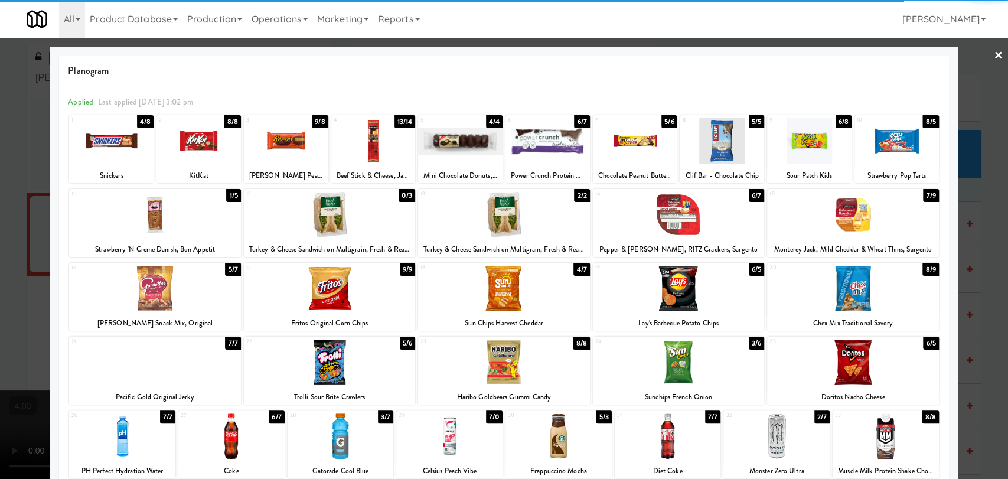
click at [187, 295] on div at bounding box center [154, 288] width 171 height 45
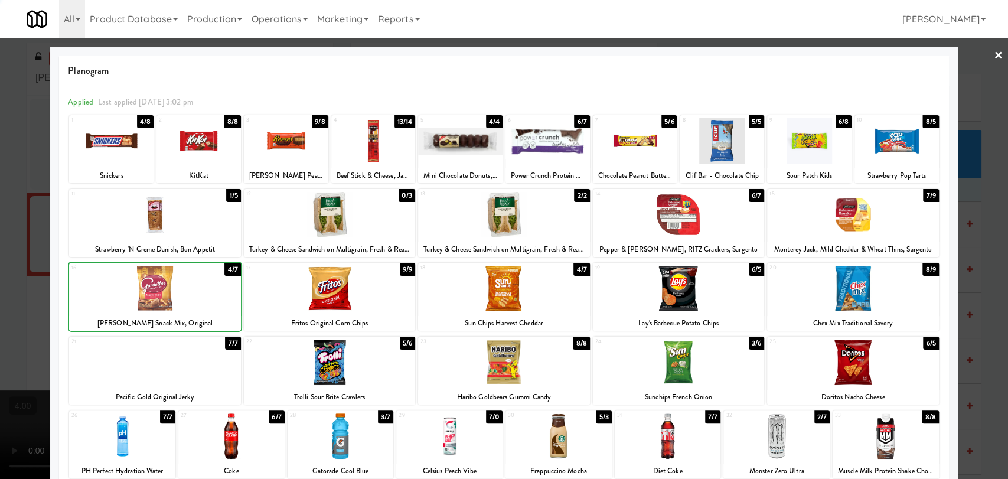
click at [0, 243] on div at bounding box center [504, 239] width 1008 height 479
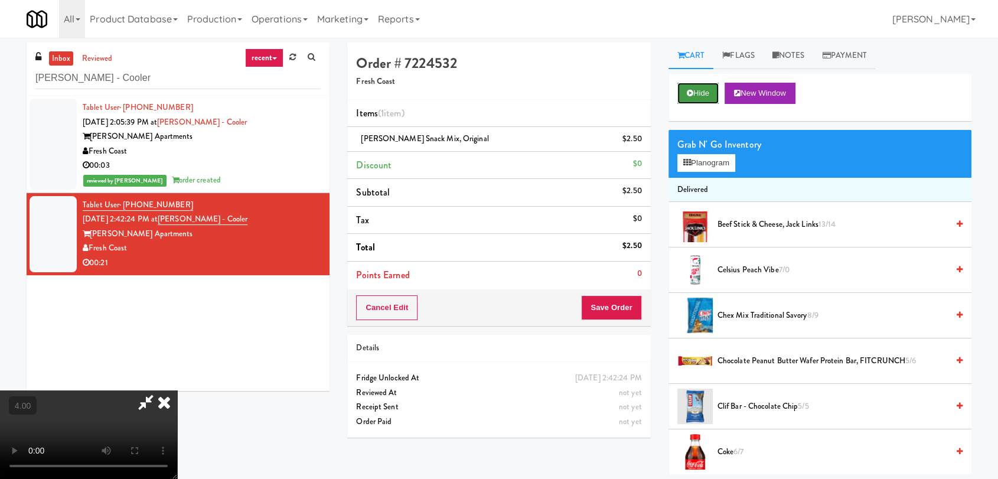
click at [685, 93] on button "Hide" at bounding box center [697, 93] width 41 height 21
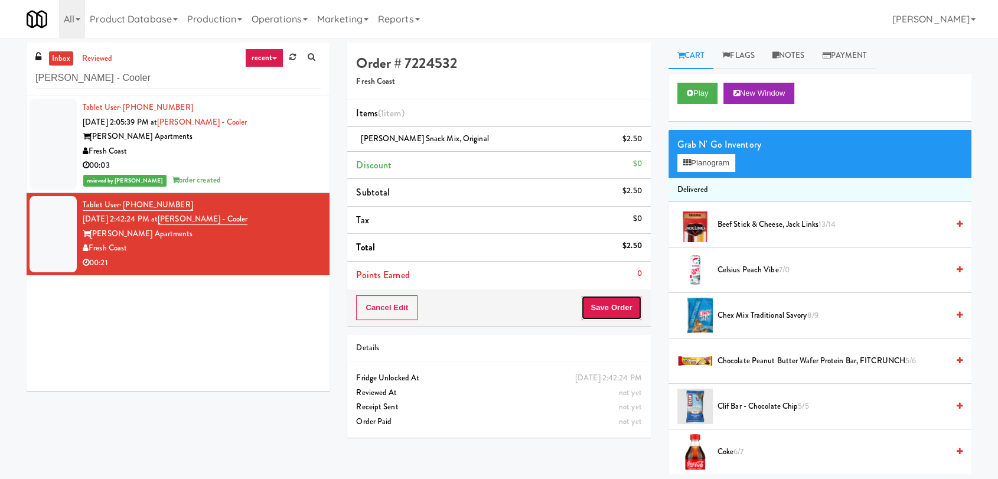
click at [618, 304] on button "Save Order" at bounding box center [611, 307] width 60 height 25
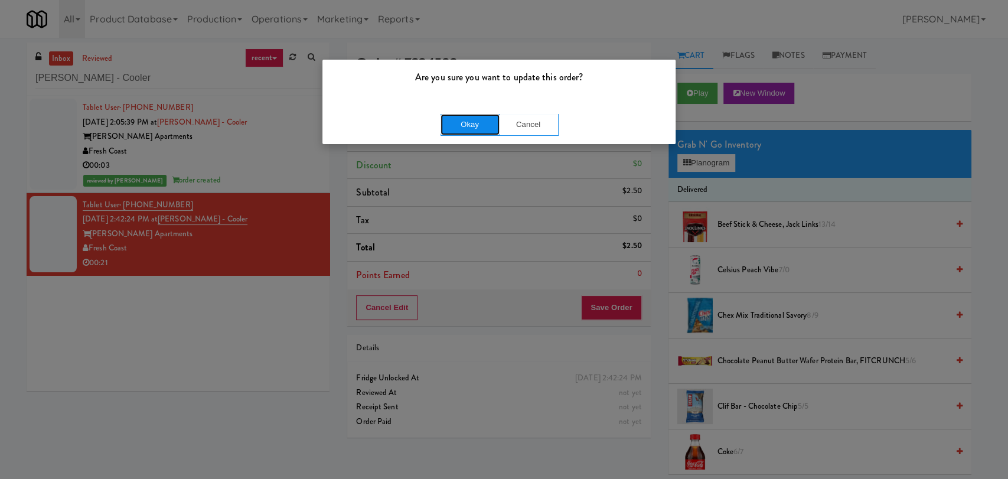
click at [476, 123] on button "Okay" at bounding box center [470, 124] width 59 height 21
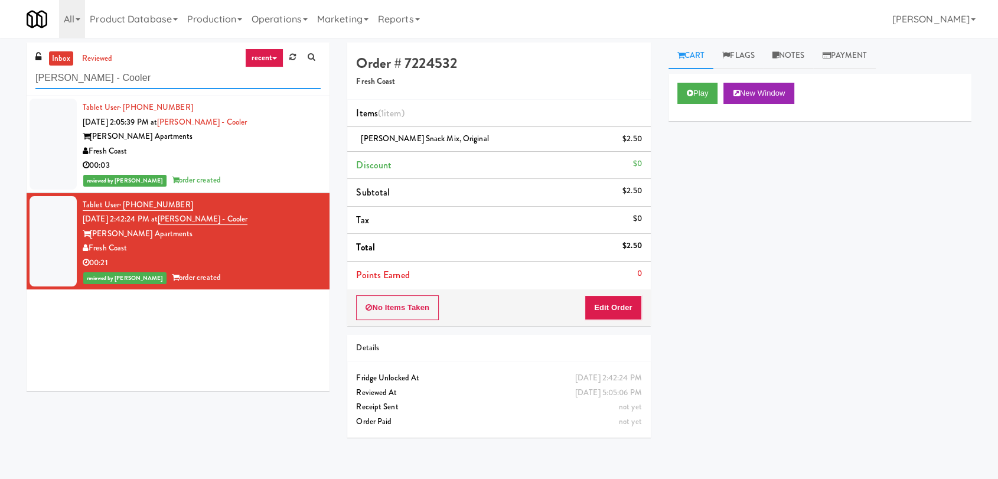
drag, startPoint x: 226, startPoint y: 75, endPoint x: 0, endPoint y: 66, distance: 226.4
click at [0, 67] on div "inbox reviewed recent all unclear take inventory issue suspicious failed recent…" at bounding box center [499, 259] width 998 height 432
paste input "Gym"
type input "Gym"
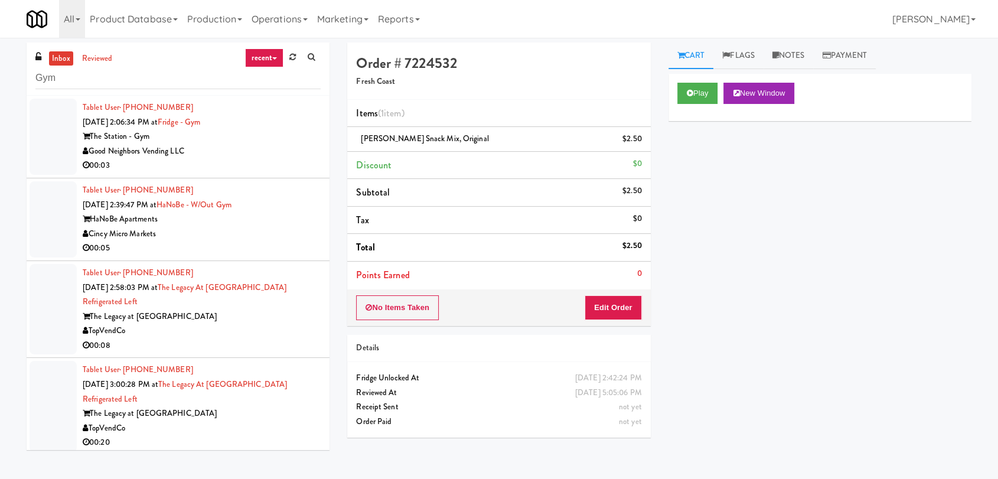
click at [217, 136] on div "The Station - Gym" at bounding box center [202, 136] width 238 height 15
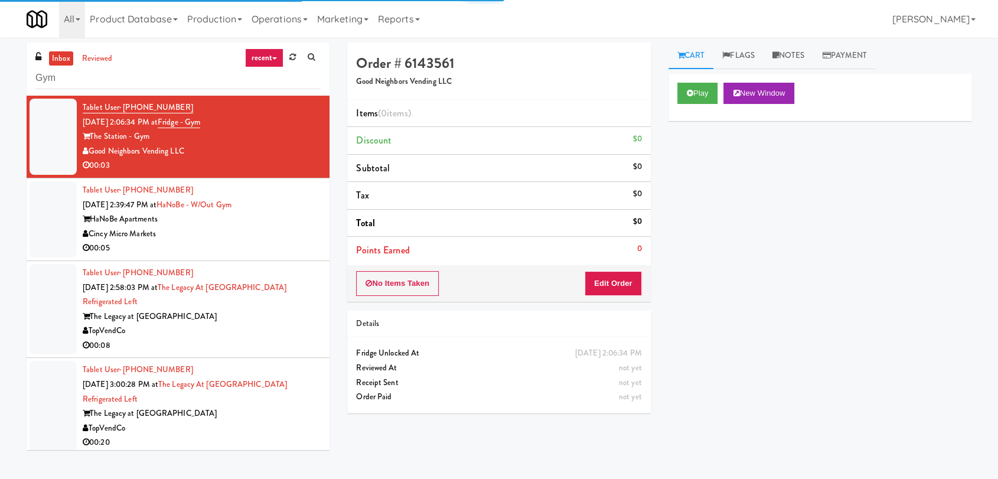
drag, startPoint x: 228, startPoint y: 121, endPoint x: 172, endPoint y: 119, distance: 55.5
click at [172, 119] on div "Tablet User · (814) 923-6273 [DATE] 2:06:34 PM at [GEOGRAPHIC_DATA] - Gym Good …" at bounding box center [202, 136] width 238 height 73
copy span "Fridge - Gym"
click at [128, 92] on div "inbox reviewed recent all unclear take inventory issue suspicious failed recent…" at bounding box center [178, 69] width 303 height 53
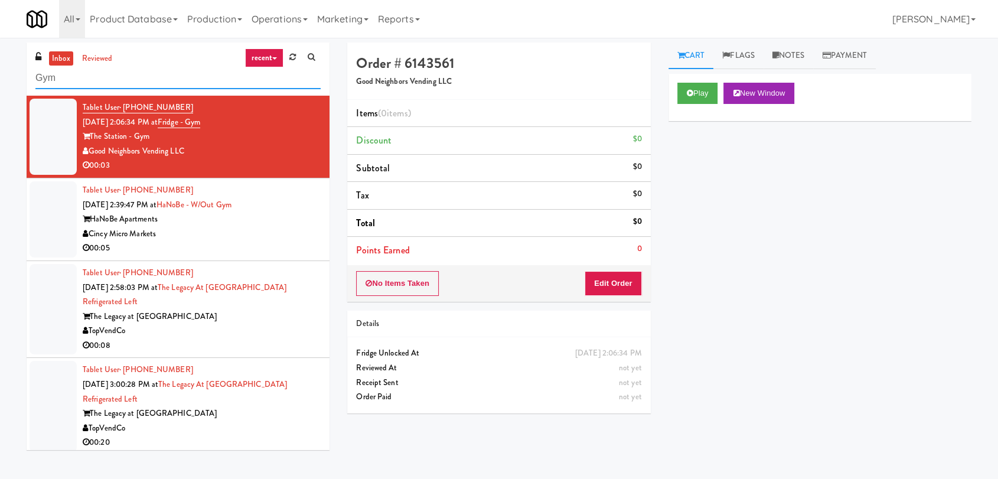
drag, startPoint x: 102, startPoint y: 77, endPoint x: 27, endPoint y: 66, distance: 75.8
click at [27, 66] on div "inbox reviewed recent all unclear take inventory issue suspicious failed recent…" at bounding box center [178, 69] width 303 height 53
paste input "Fridge -"
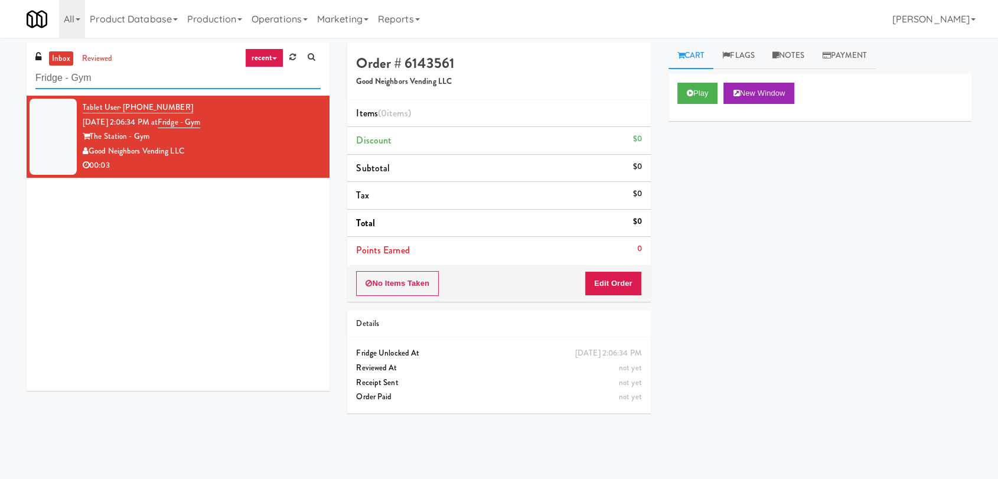
type input "Fridge - Gym"
click at [281, 149] on div "Good Neighbors Vending LLC" at bounding box center [202, 151] width 238 height 15
click at [703, 86] on button "Play" at bounding box center [697, 93] width 41 height 21
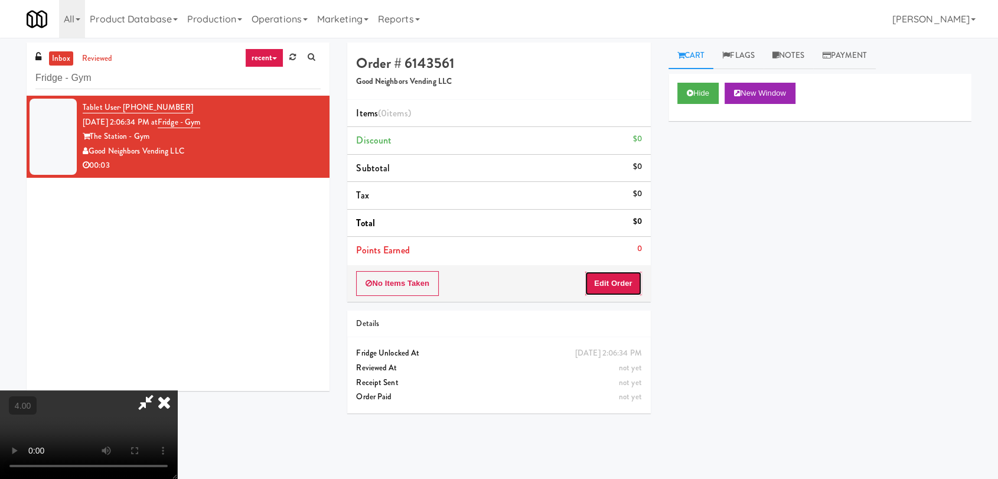
click at [609, 279] on button "Edit Order" at bounding box center [613, 283] width 57 height 25
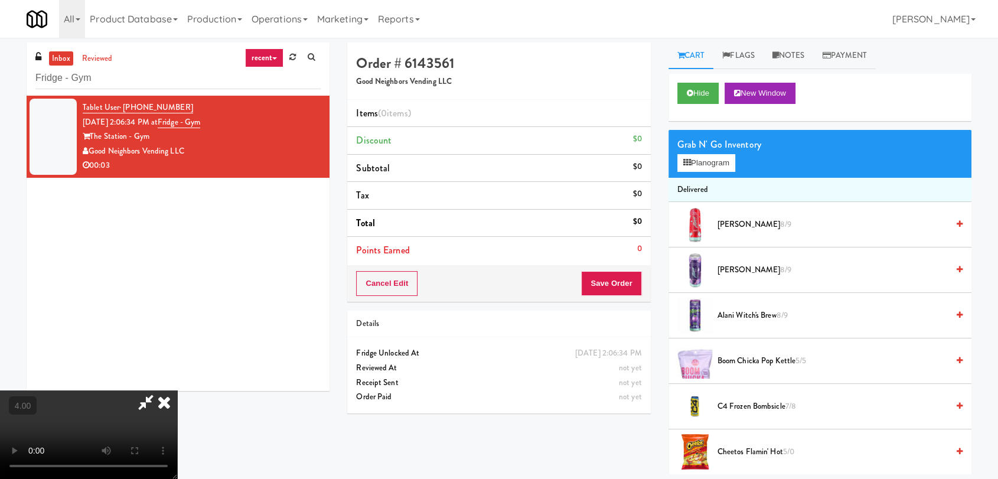
click at [177, 390] on video at bounding box center [88, 434] width 177 height 89
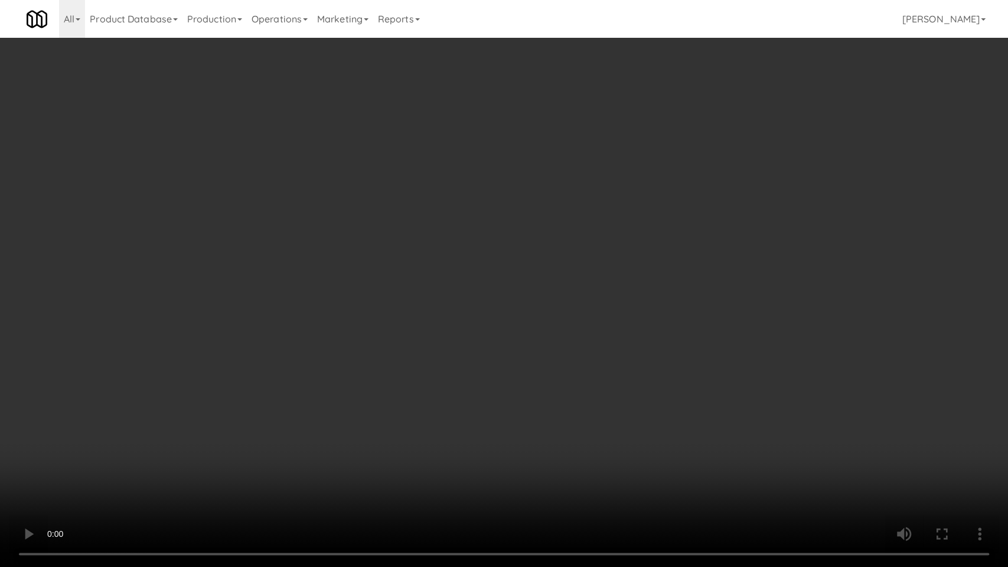
click at [331, 387] on video at bounding box center [504, 283] width 1008 height 567
click at [323, 355] on video at bounding box center [504, 283] width 1008 height 567
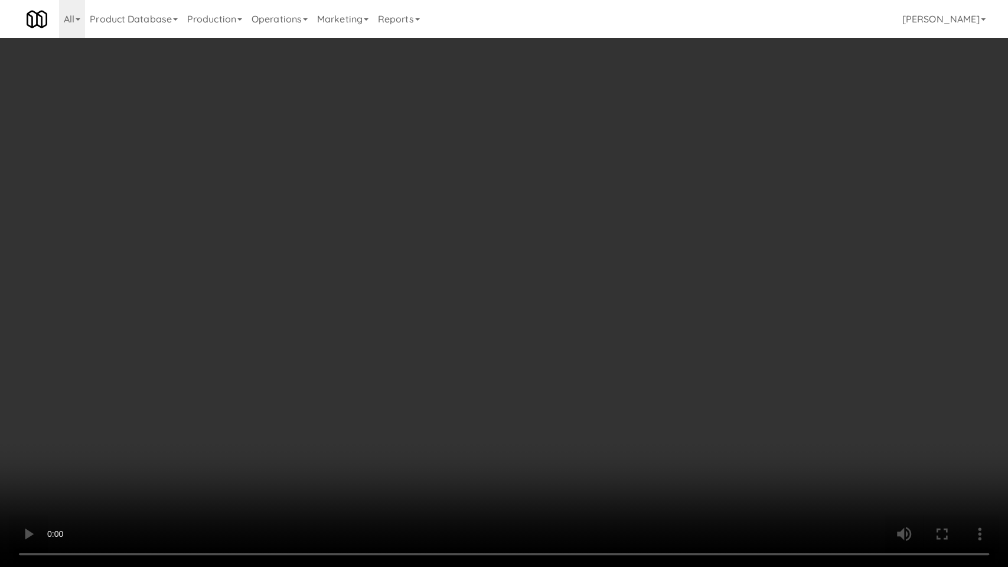
click at [338, 386] on video at bounding box center [504, 283] width 1008 height 567
click at [339, 387] on video at bounding box center [504, 283] width 1008 height 567
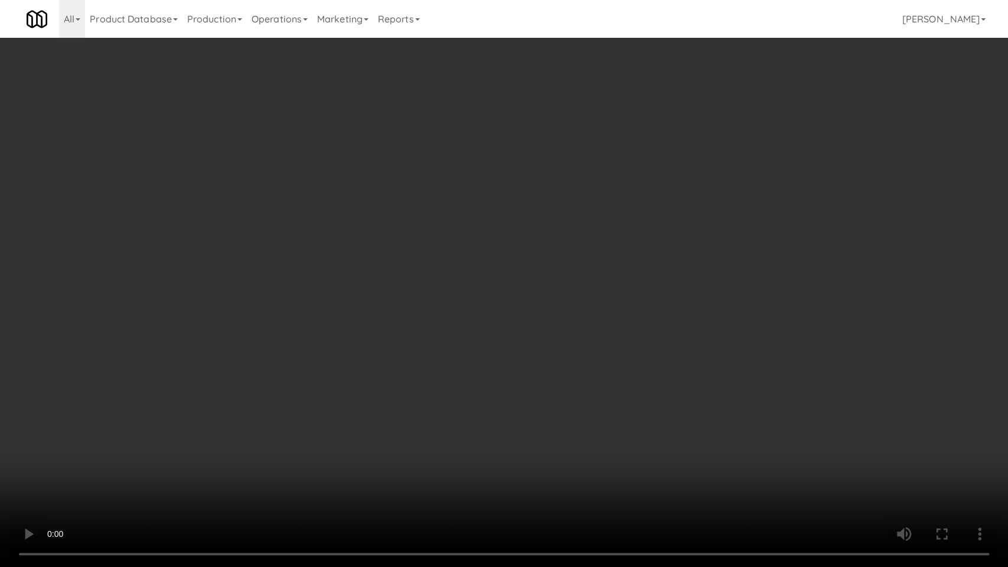
click at [343, 392] on video at bounding box center [504, 283] width 1008 height 567
click at [379, 454] on video at bounding box center [504, 283] width 1008 height 567
click at [422, 372] on video at bounding box center [504, 283] width 1008 height 567
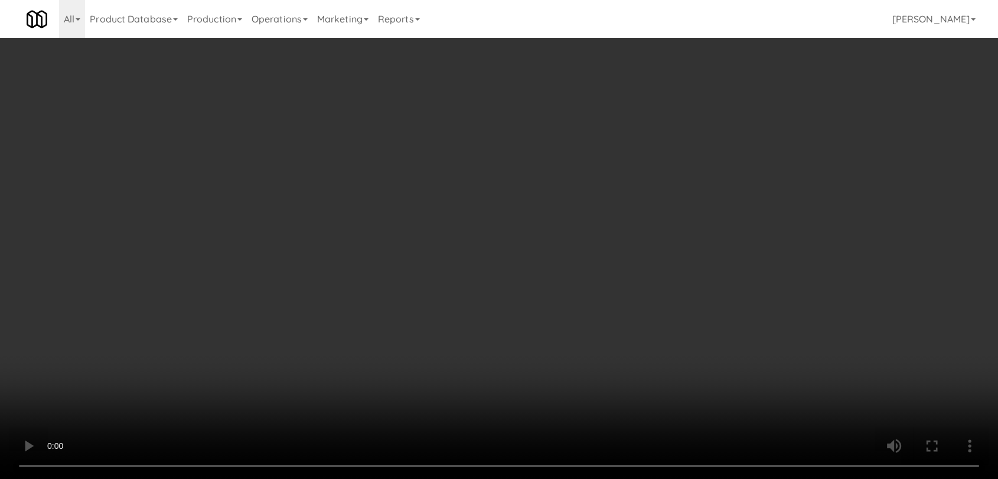
click at [676, 166] on div "Grab N' Go Inventory Planogram" at bounding box center [819, 154] width 303 height 48
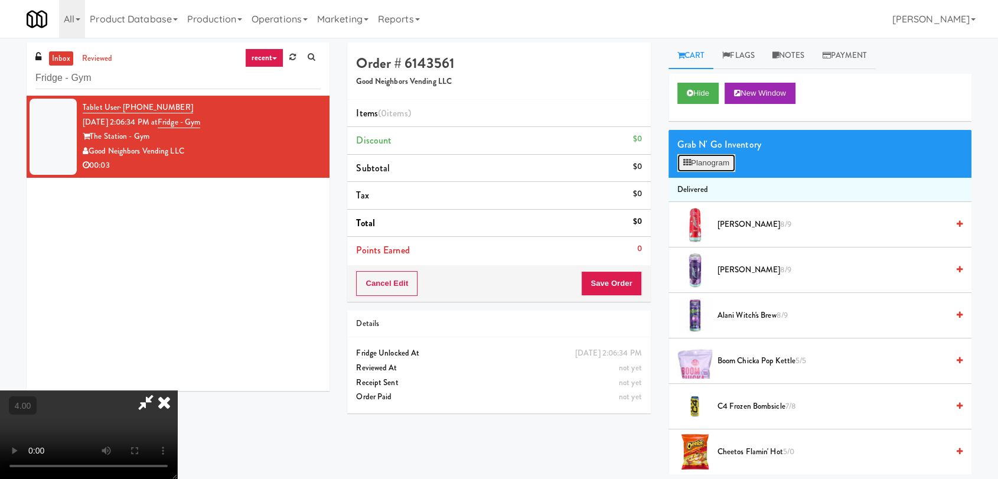
click at [677, 166] on button "Planogram" at bounding box center [706, 163] width 58 height 18
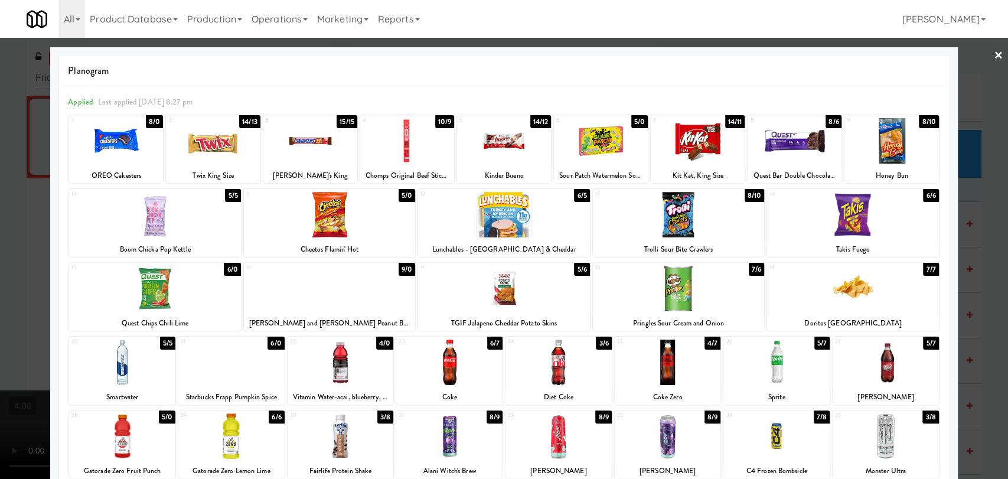
click at [292, 298] on div at bounding box center [329, 288] width 171 height 45
click at [0, 234] on div at bounding box center [504, 239] width 1008 height 479
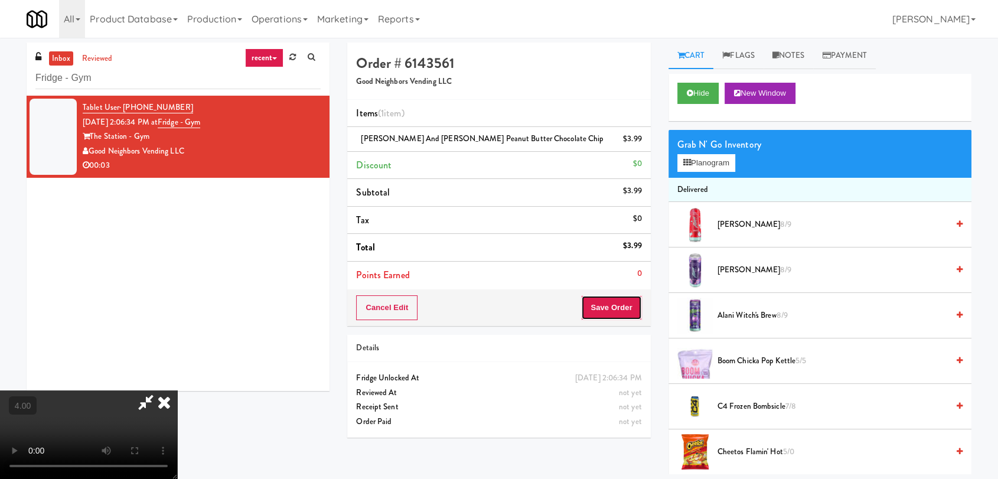
click at [628, 318] on button "Save Order" at bounding box center [611, 307] width 60 height 25
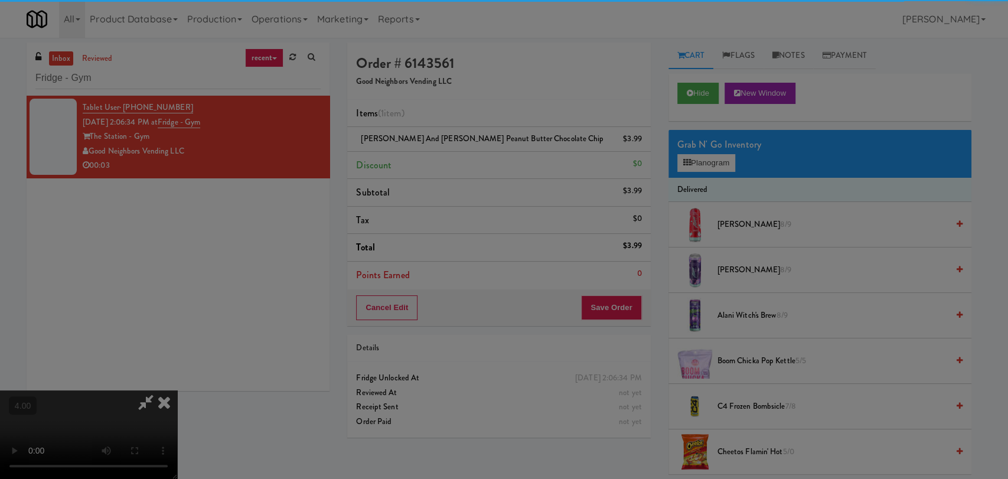
click at [624, 311] on div at bounding box center [504, 239] width 1008 height 479
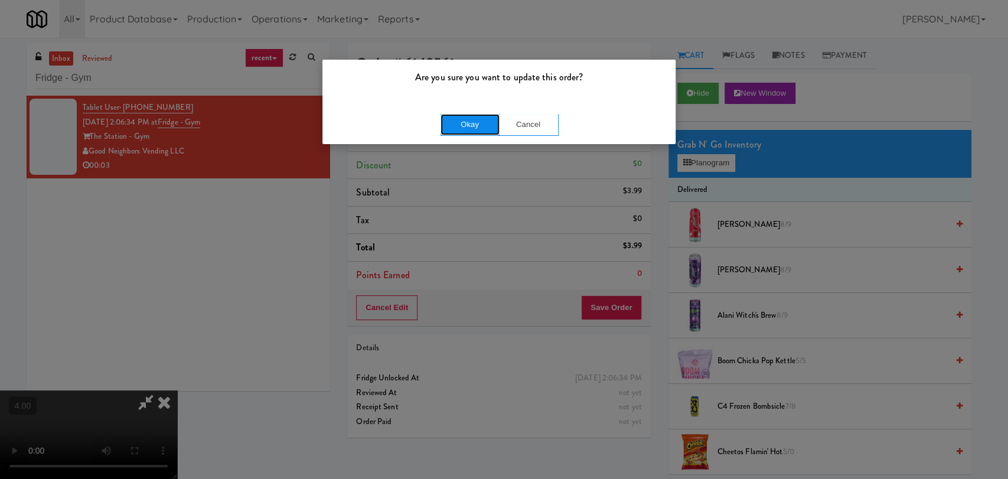
click at [463, 119] on button "Okay" at bounding box center [470, 124] width 59 height 21
